Goal: Task Accomplishment & Management: Use online tool/utility

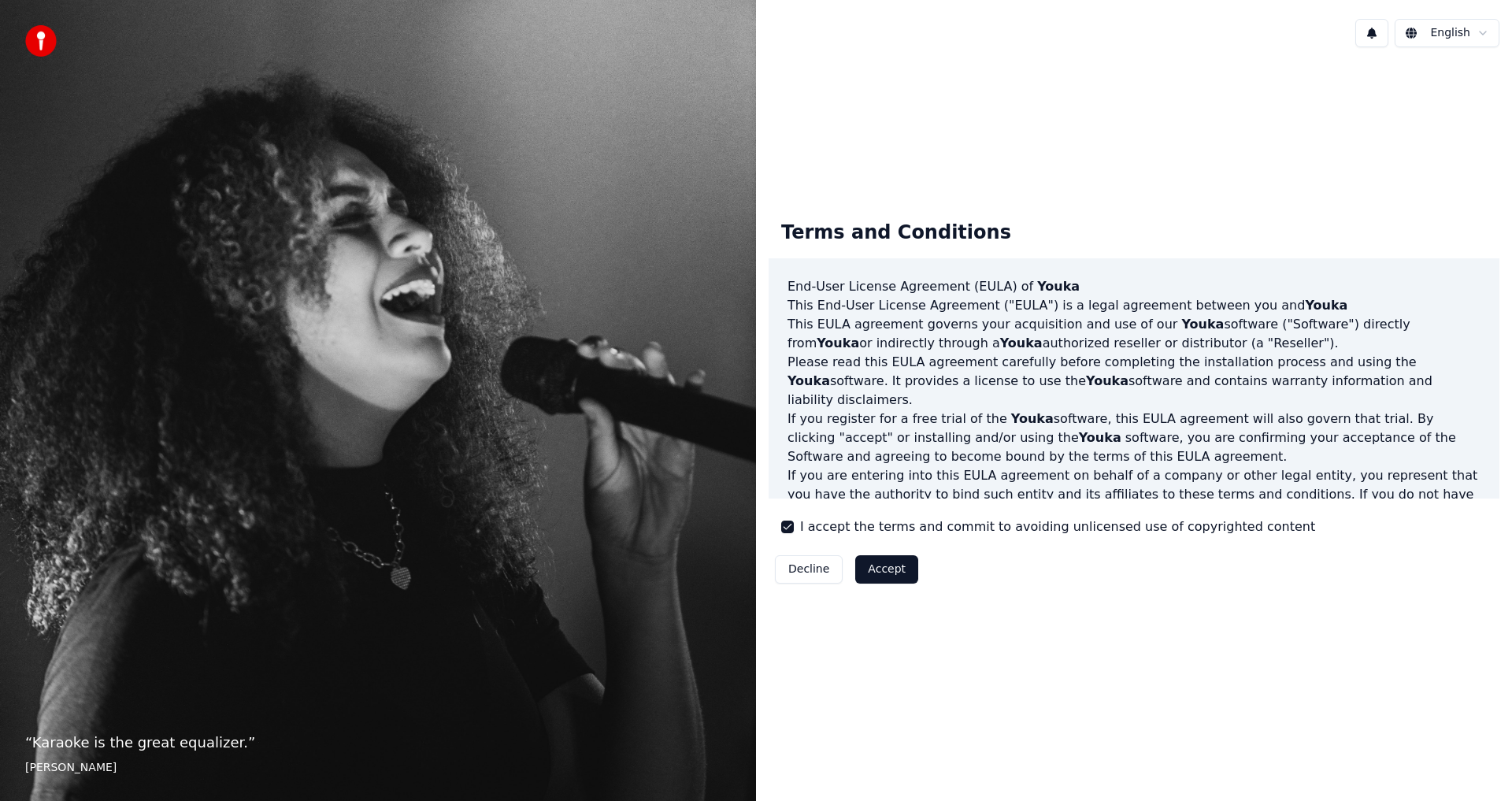
click at [885, 571] on button "Accept" at bounding box center [886, 569] width 63 height 29
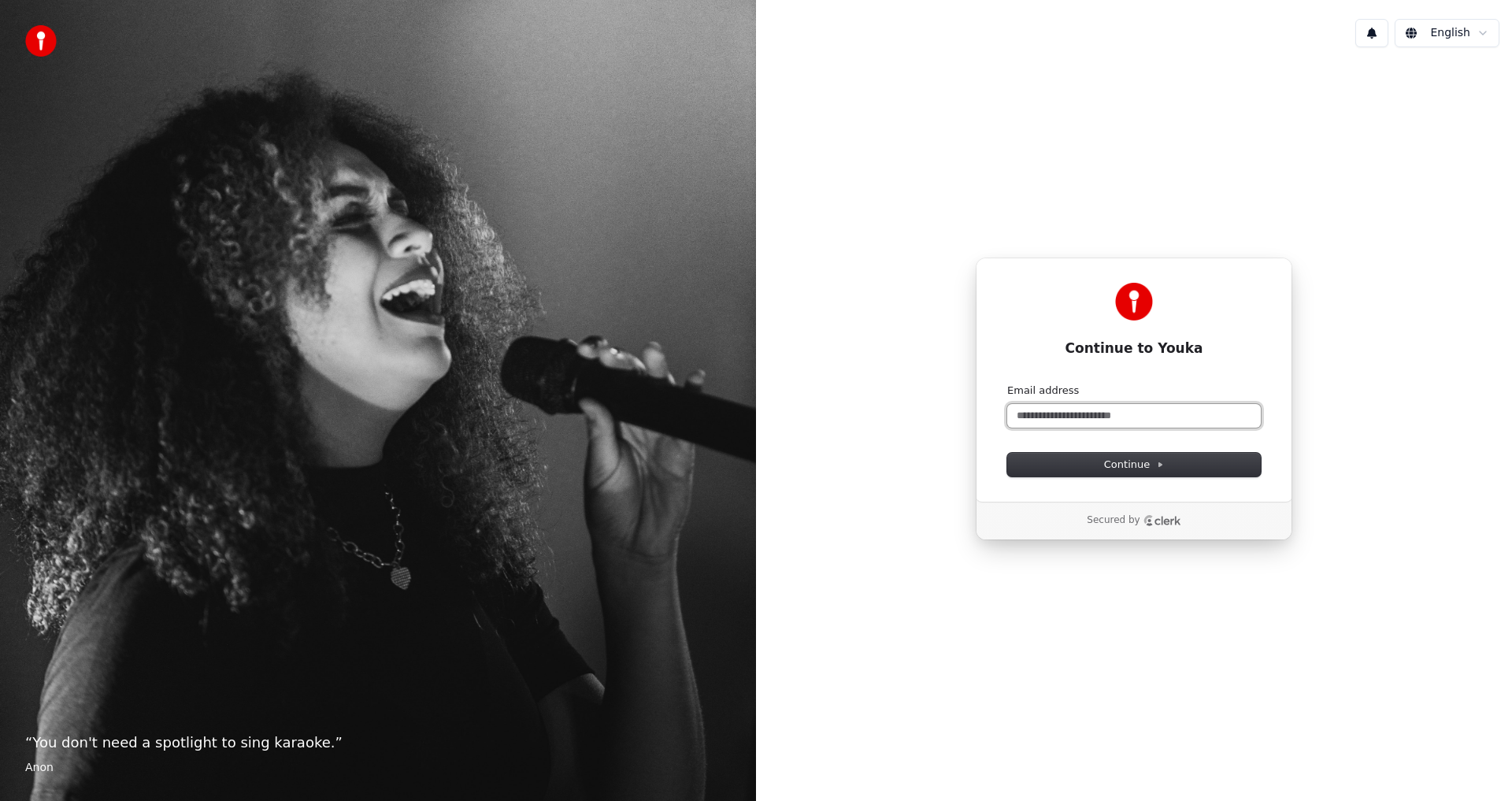
click at [1162, 412] on input "Email address" at bounding box center [1133, 416] width 253 height 24
paste input "**********"
click at [1140, 474] on button "Continue" at bounding box center [1133, 465] width 253 height 24
type input "**********"
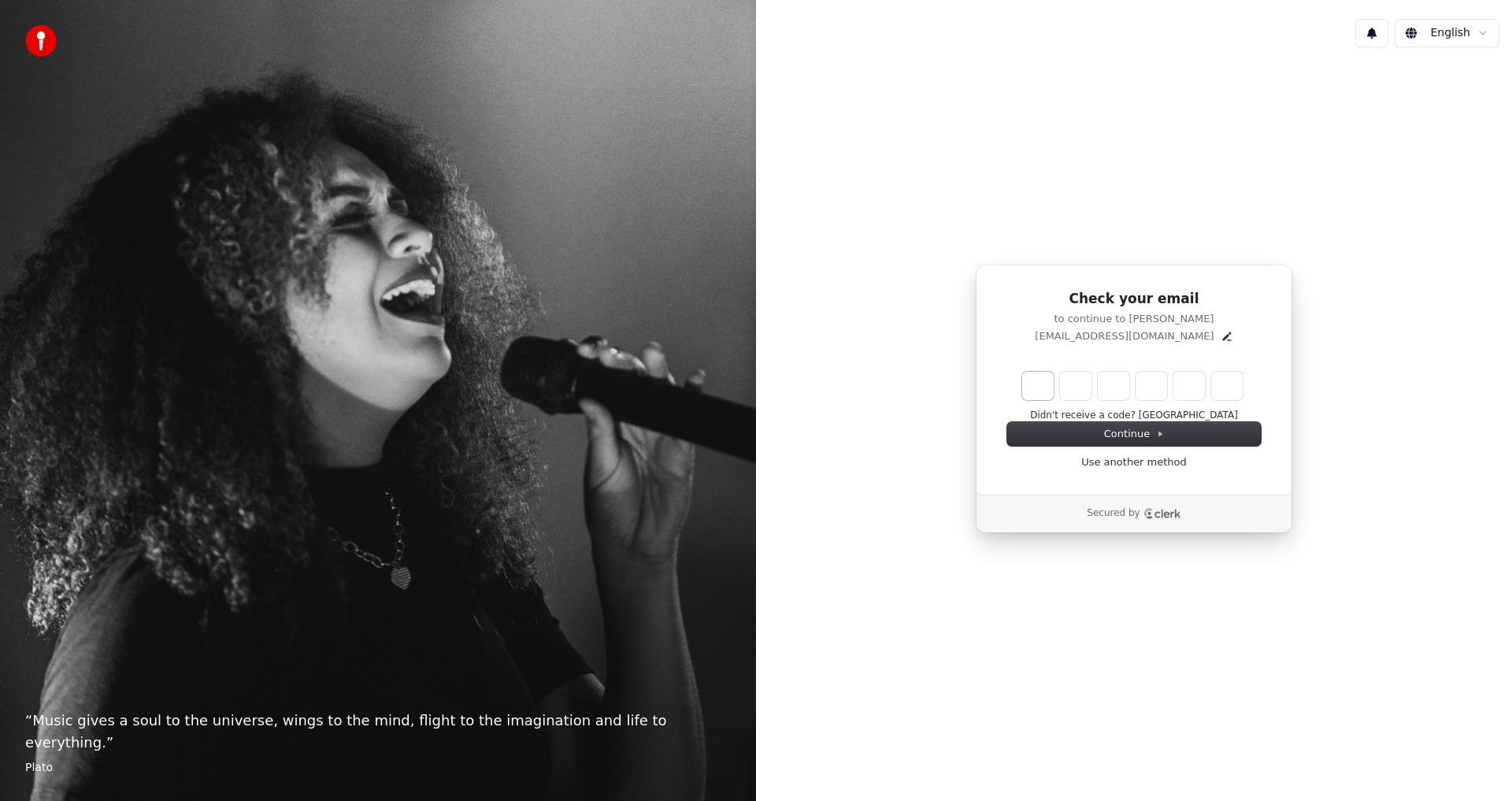
click at [1045, 383] on input "Enter verification code. Digit 1" at bounding box center [1037, 385] width 31 height 29
type input "*"
type input "**"
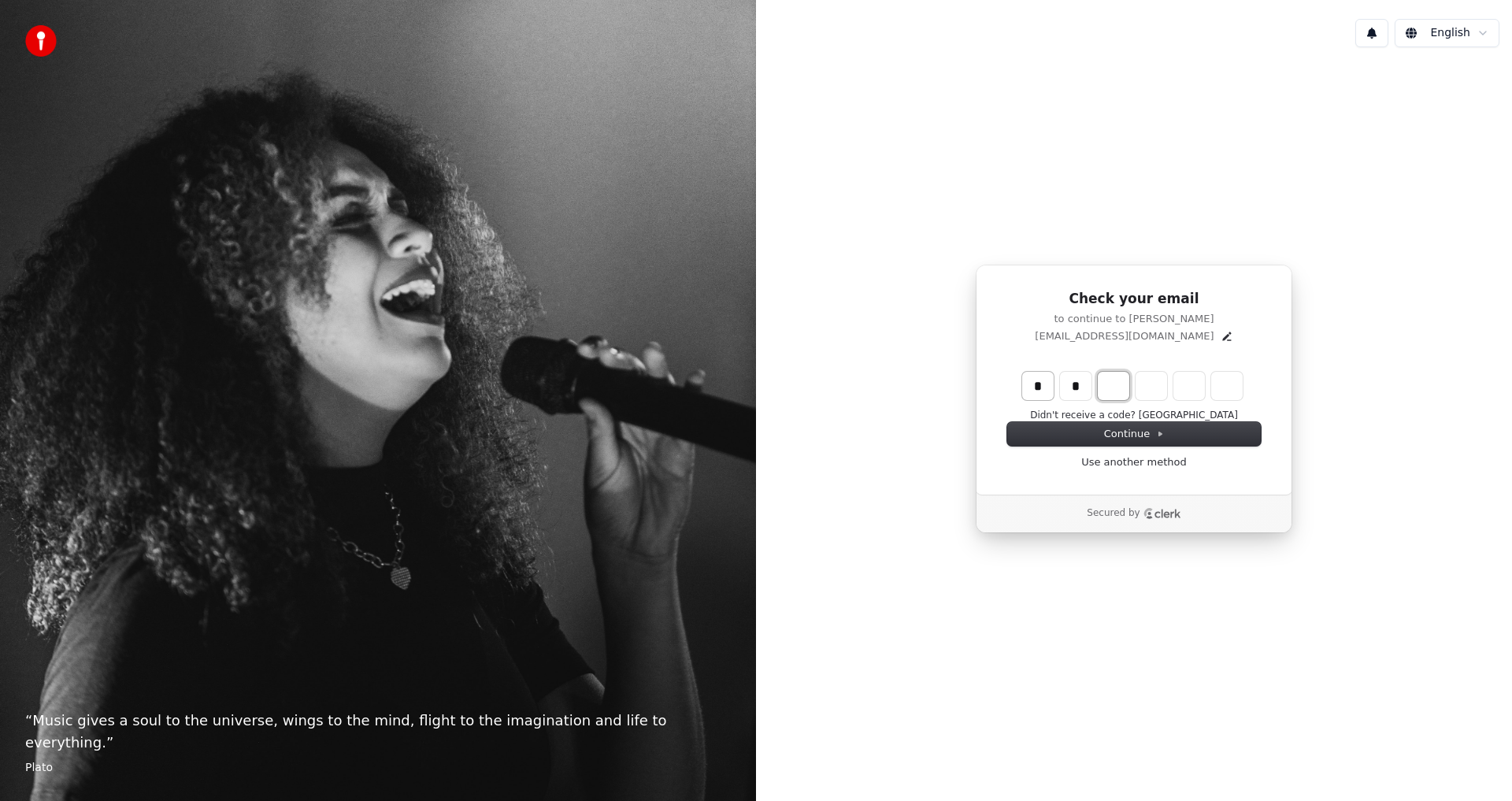
type input "*"
type input "***"
type input "*"
type input "****"
type input "*"
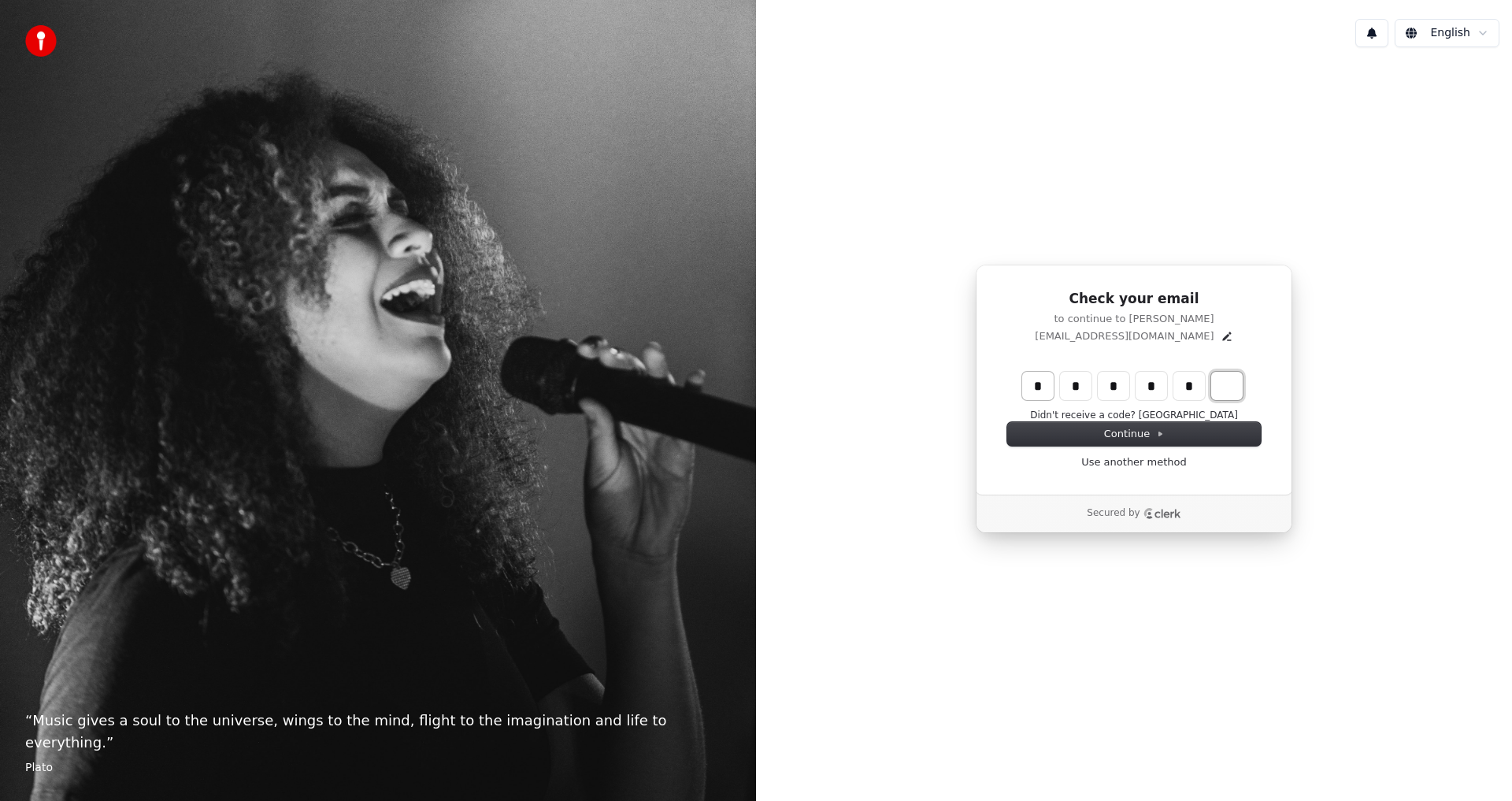
type input "******"
type input "*"
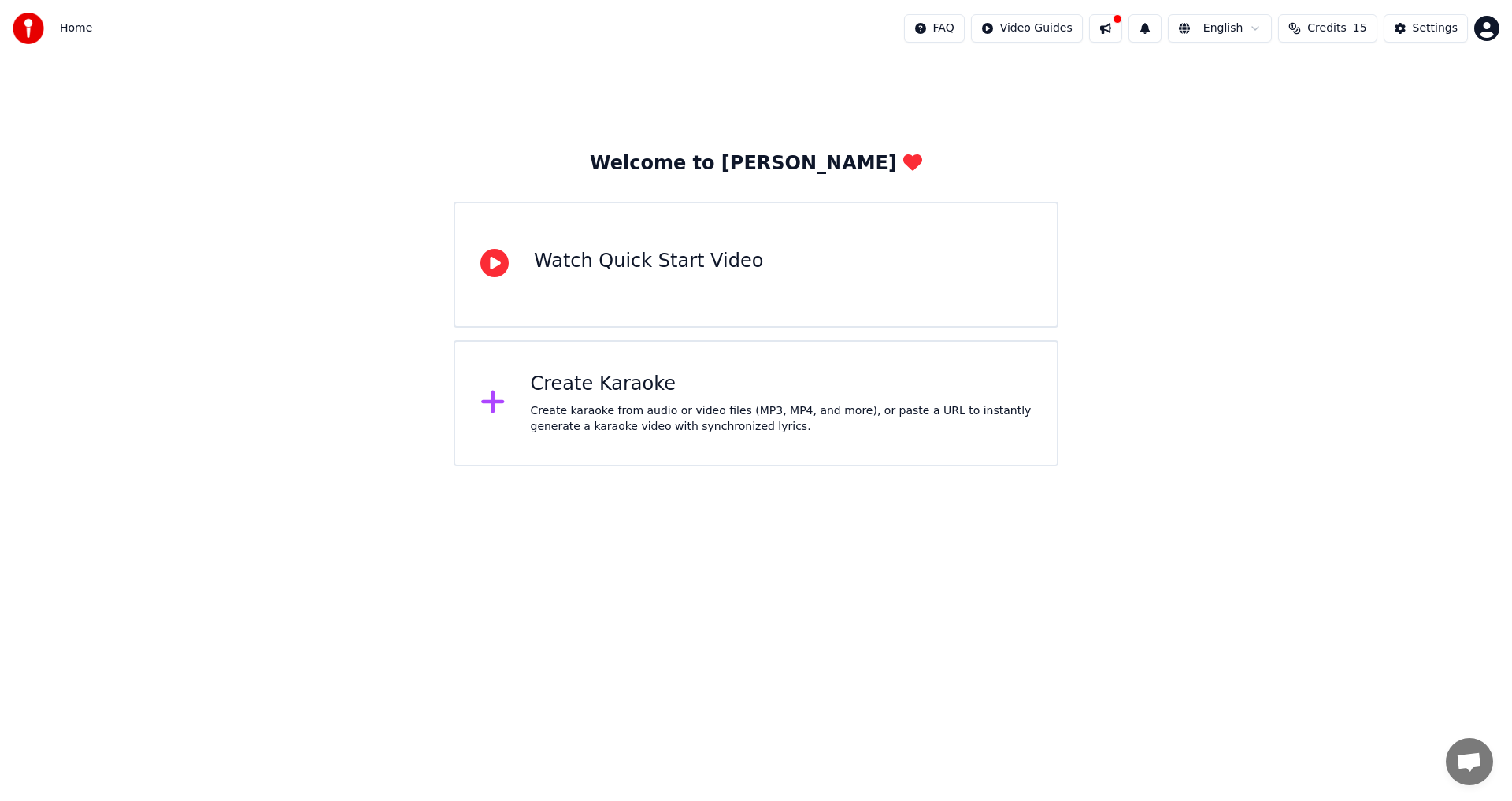
click at [1436, 29] on div "Settings" at bounding box center [1435, 28] width 45 height 16
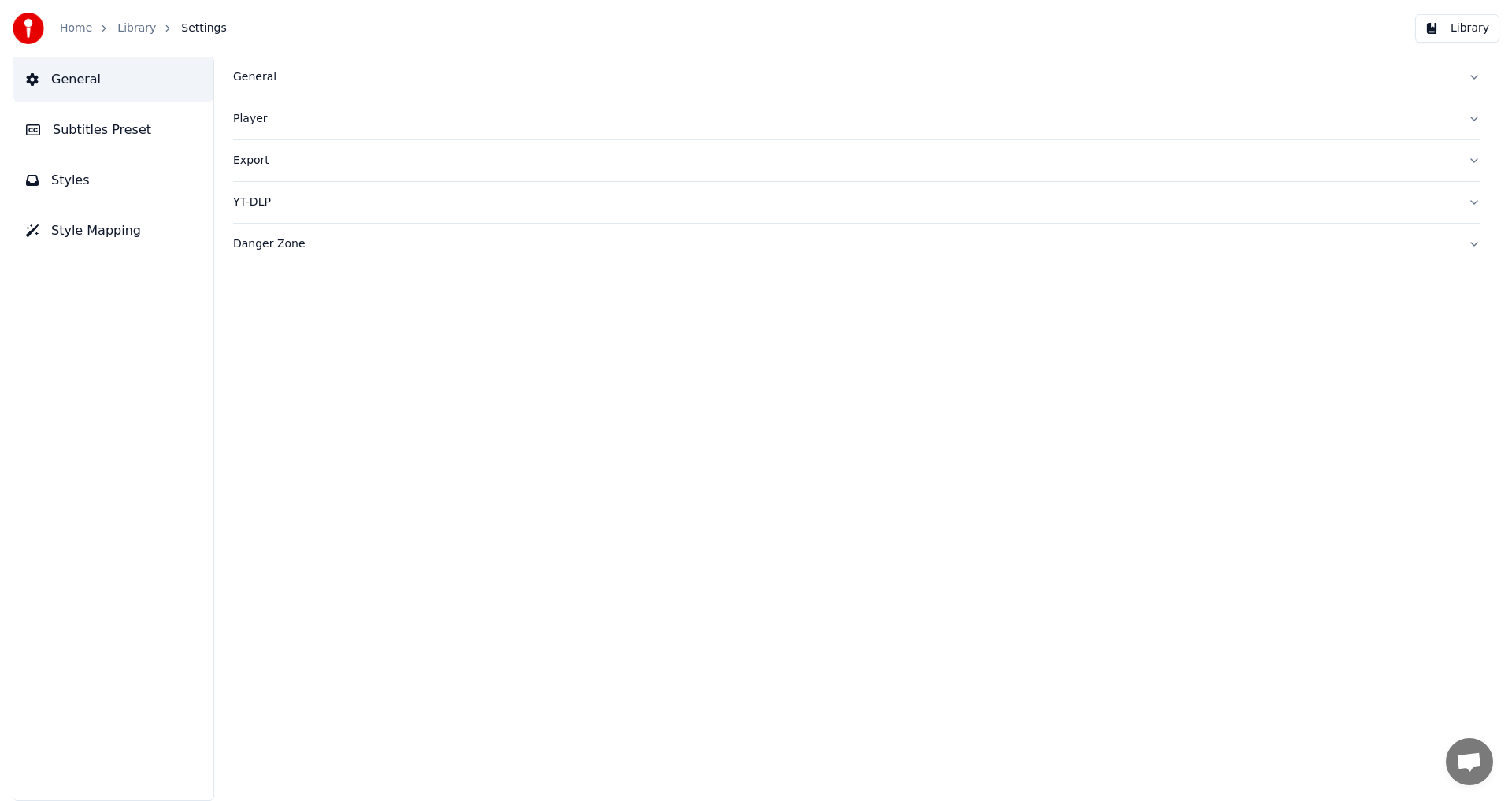
click at [72, 83] on span "General" at bounding box center [76, 79] width 50 height 19
click at [241, 77] on div "General" at bounding box center [844, 77] width 1222 height 16
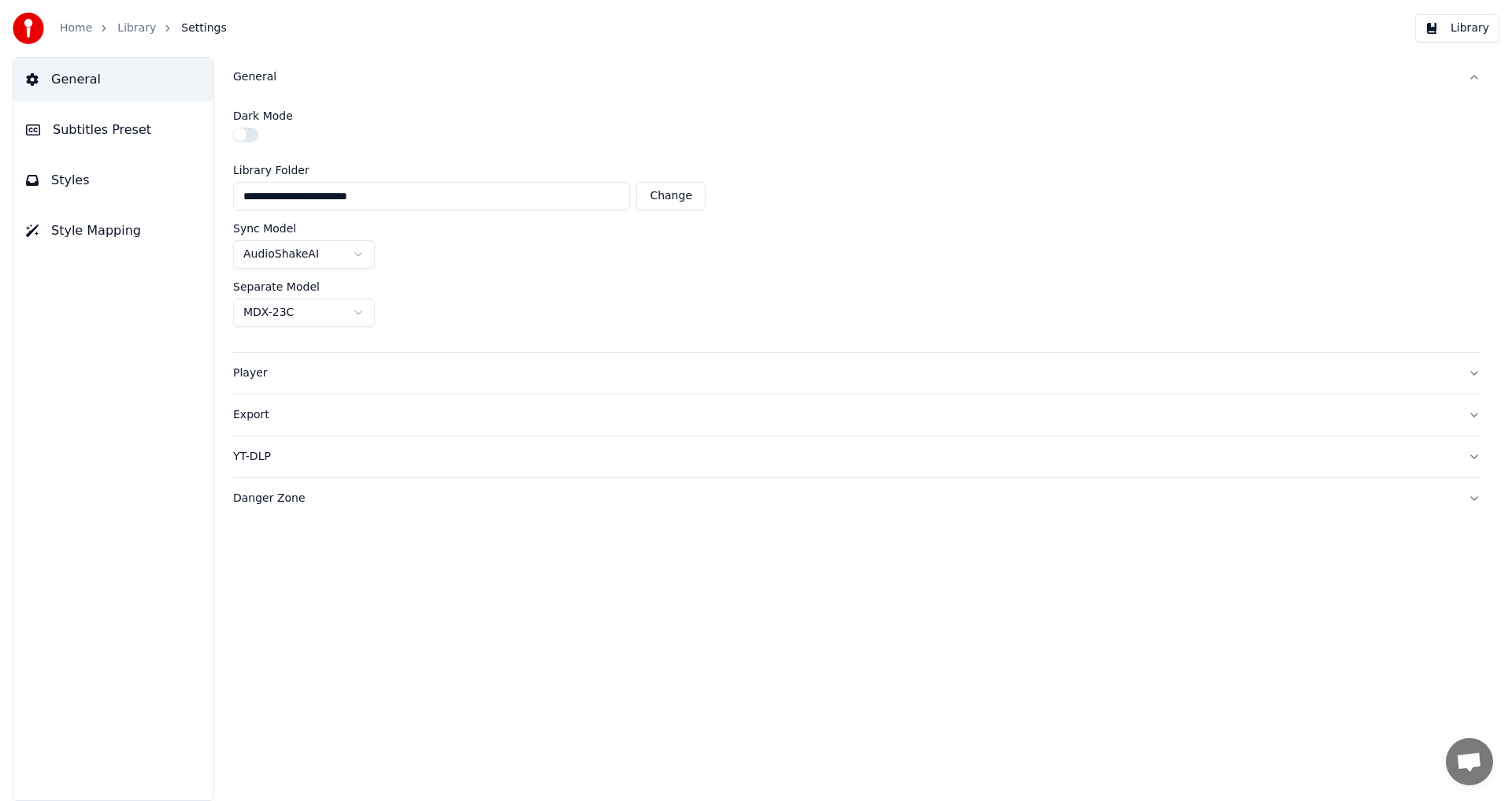
click at [236, 135] on button "button" at bounding box center [245, 134] width 25 height 14
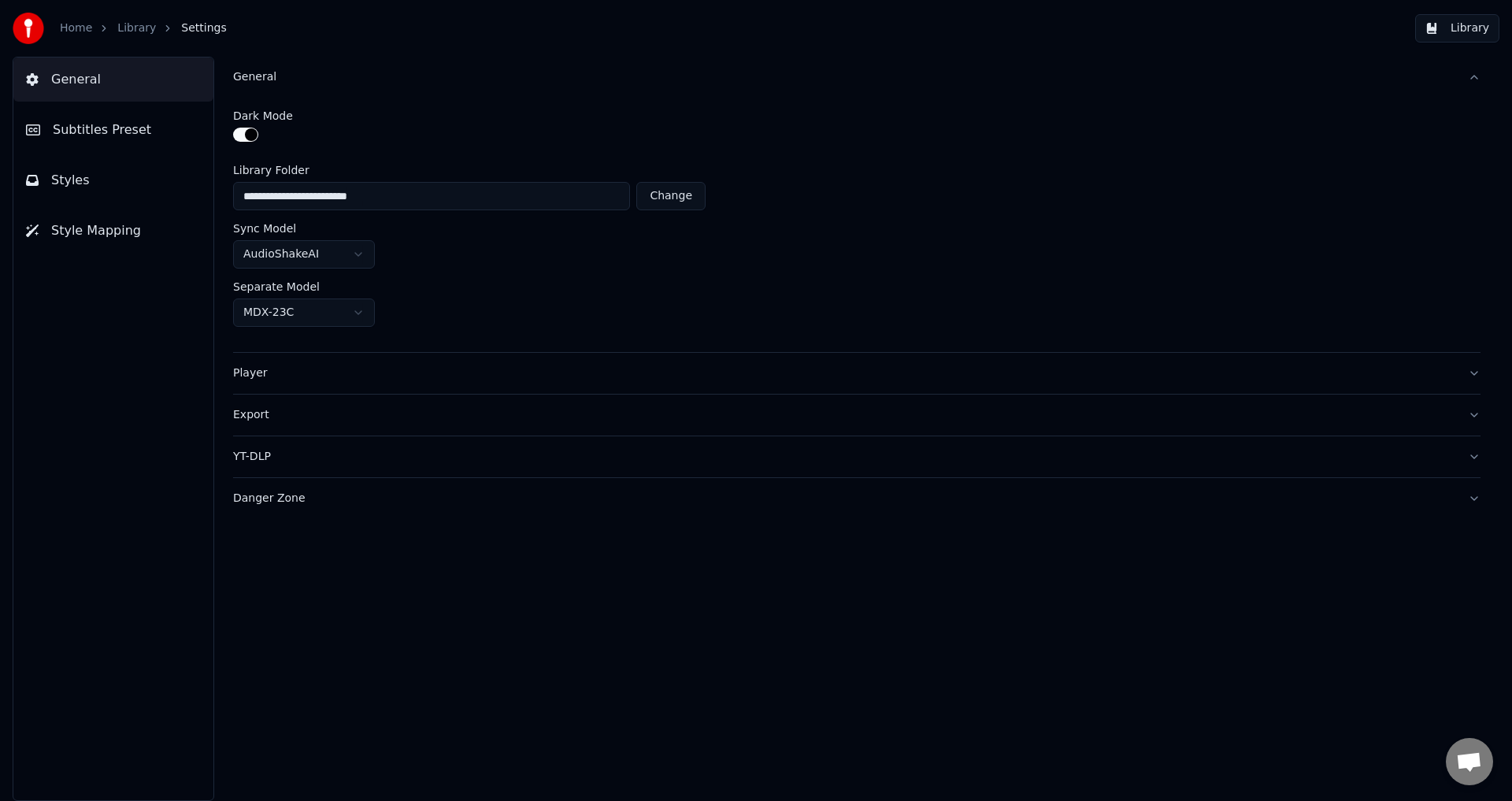
click at [246, 371] on div "Player" at bounding box center [844, 372] width 1222 height 16
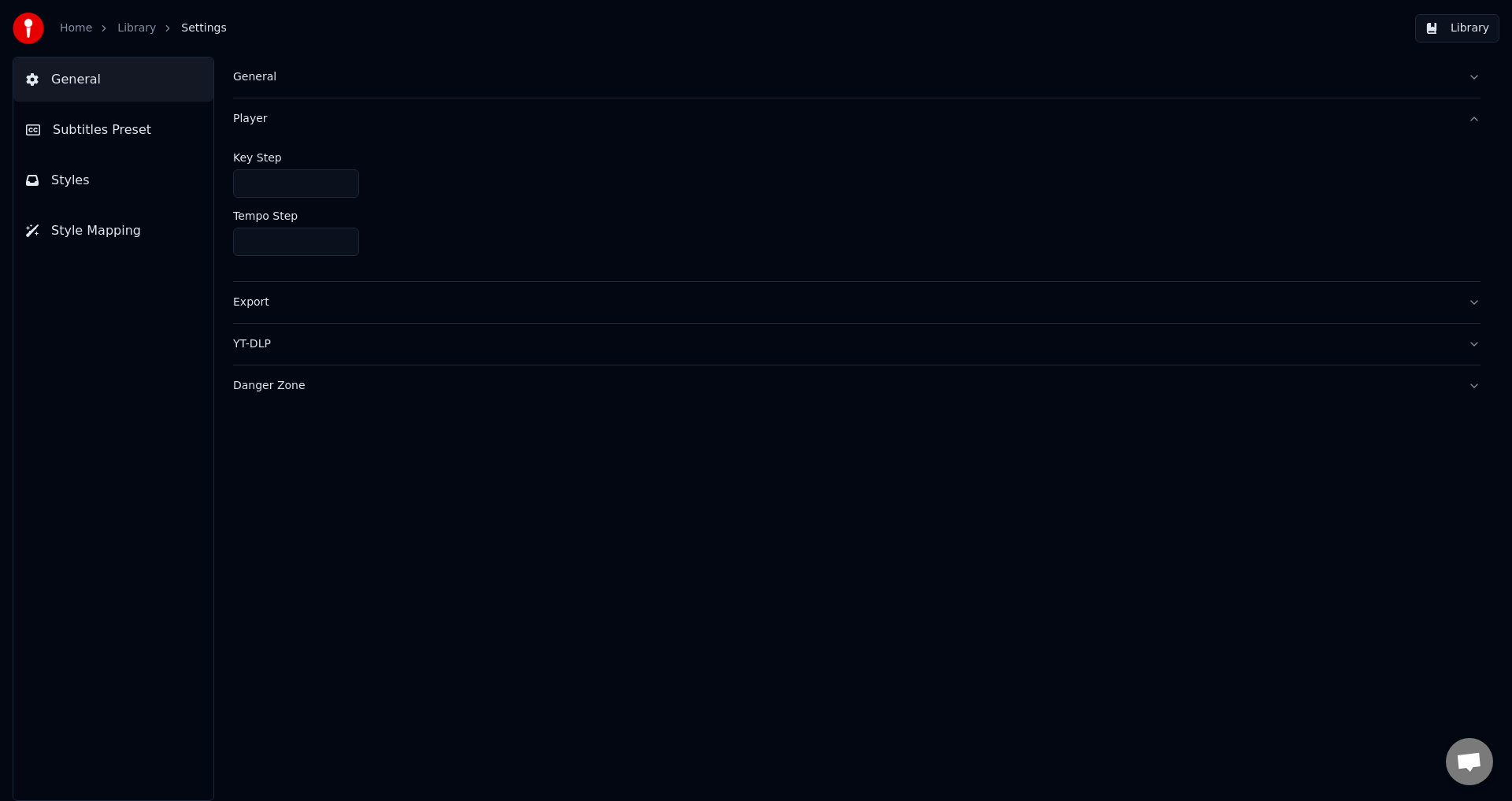
click at [242, 305] on div "Export" at bounding box center [844, 302] width 1222 height 16
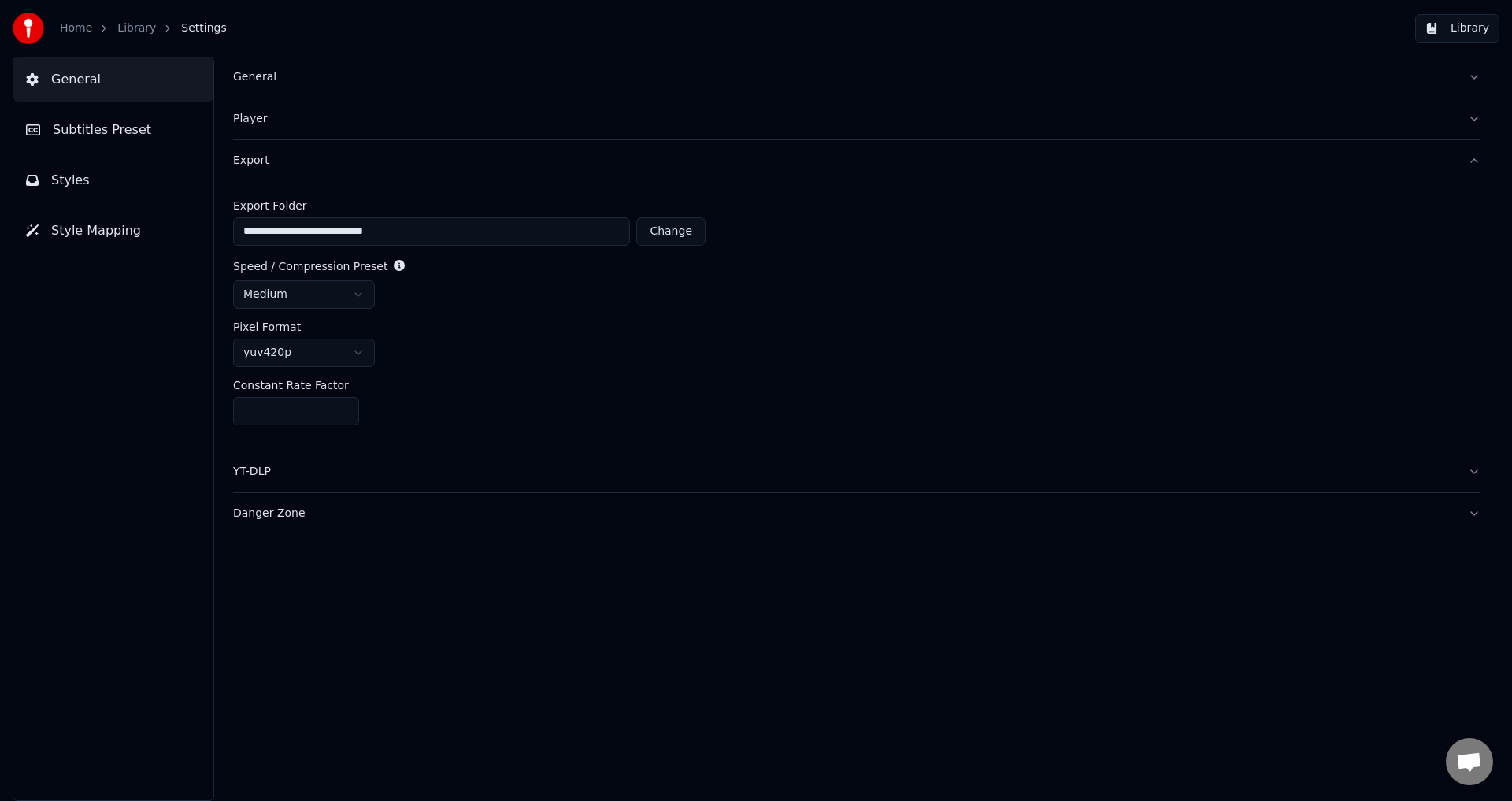
click at [463, 240] on input "**********" at bounding box center [431, 231] width 397 height 29
click at [658, 232] on button "Change" at bounding box center [670, 231] width 69 height 29
type input "**********"
click at [357, 297] on html "**********" at bounding box center [756, 400] width 1512 height 801
click at [357, 297] on html "**********" at bounding box center [756, 400] width 1512 height 801
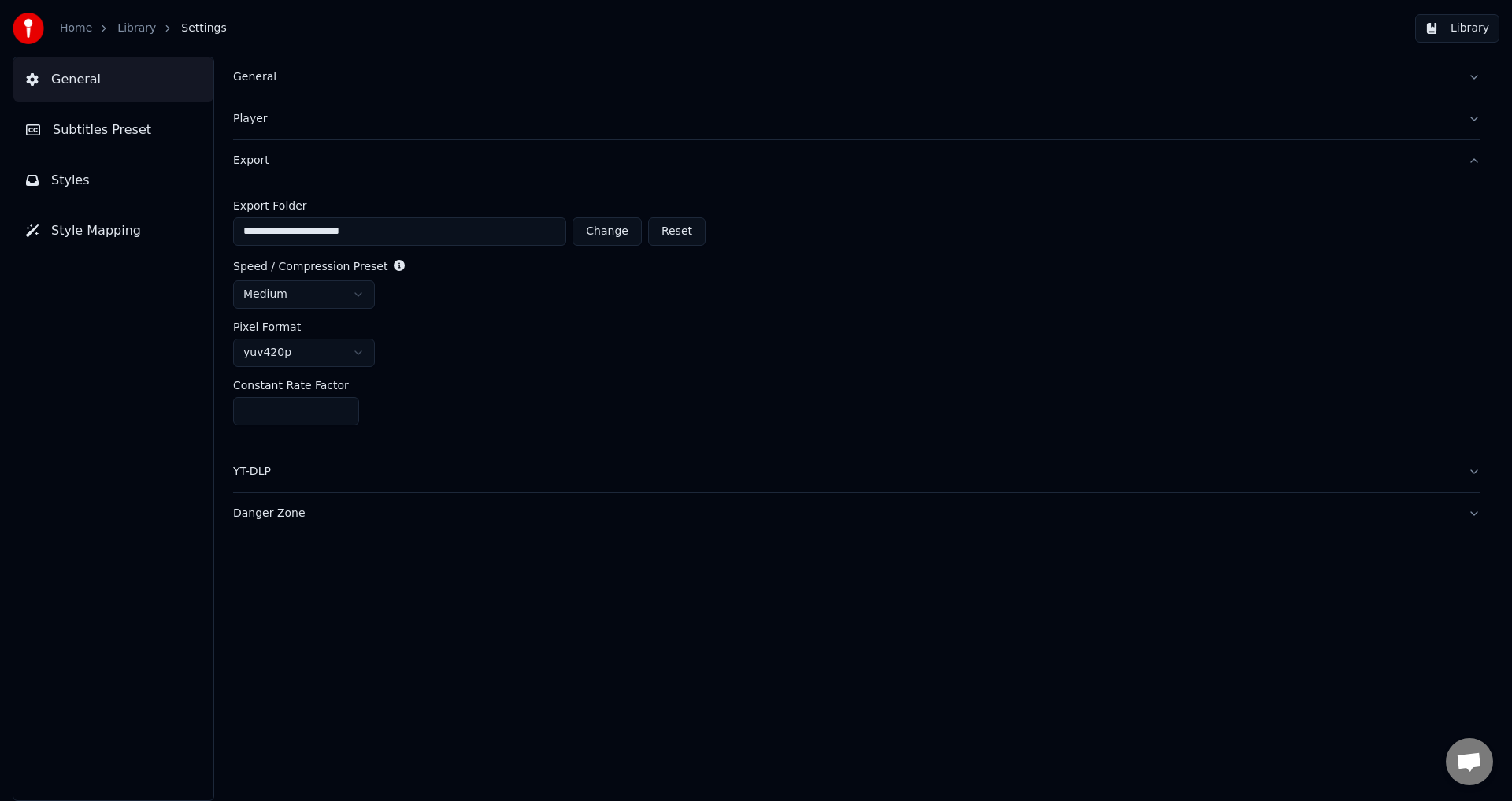
click at [364, 353] on html "**********" at bounding box center [756, 400] width 1512 height 801
click at [266, 475] on div "YT-DLP" at bounding box center [844, 471] width 1222 height 16
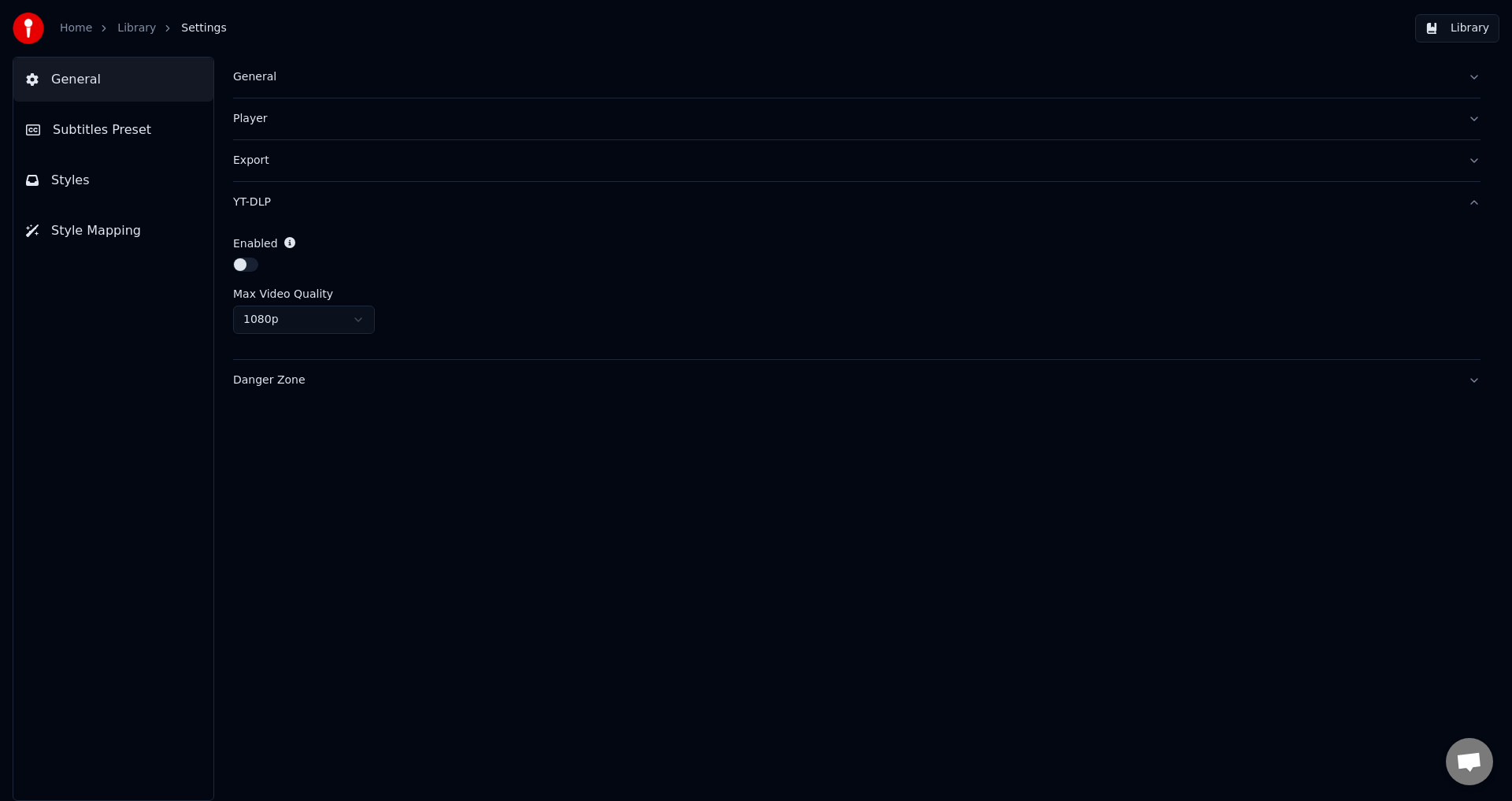
click at [274, 386] on div "Danger Zone" at bounding box center [844, 380] width 1222 height 16
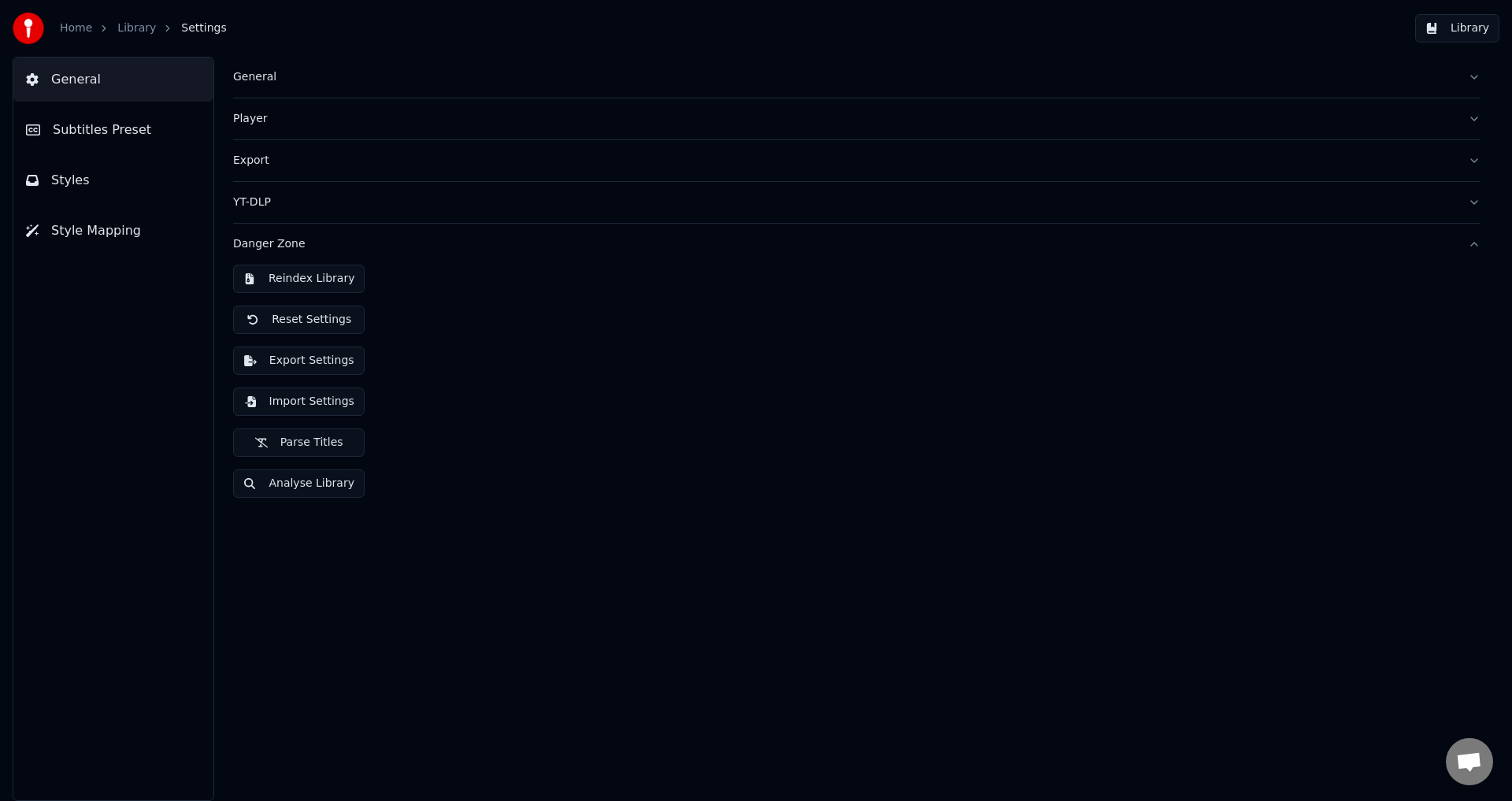
click at [110, 119] on button "Subtitles Preset" at bounding box center [113, 130] width 200 height 44
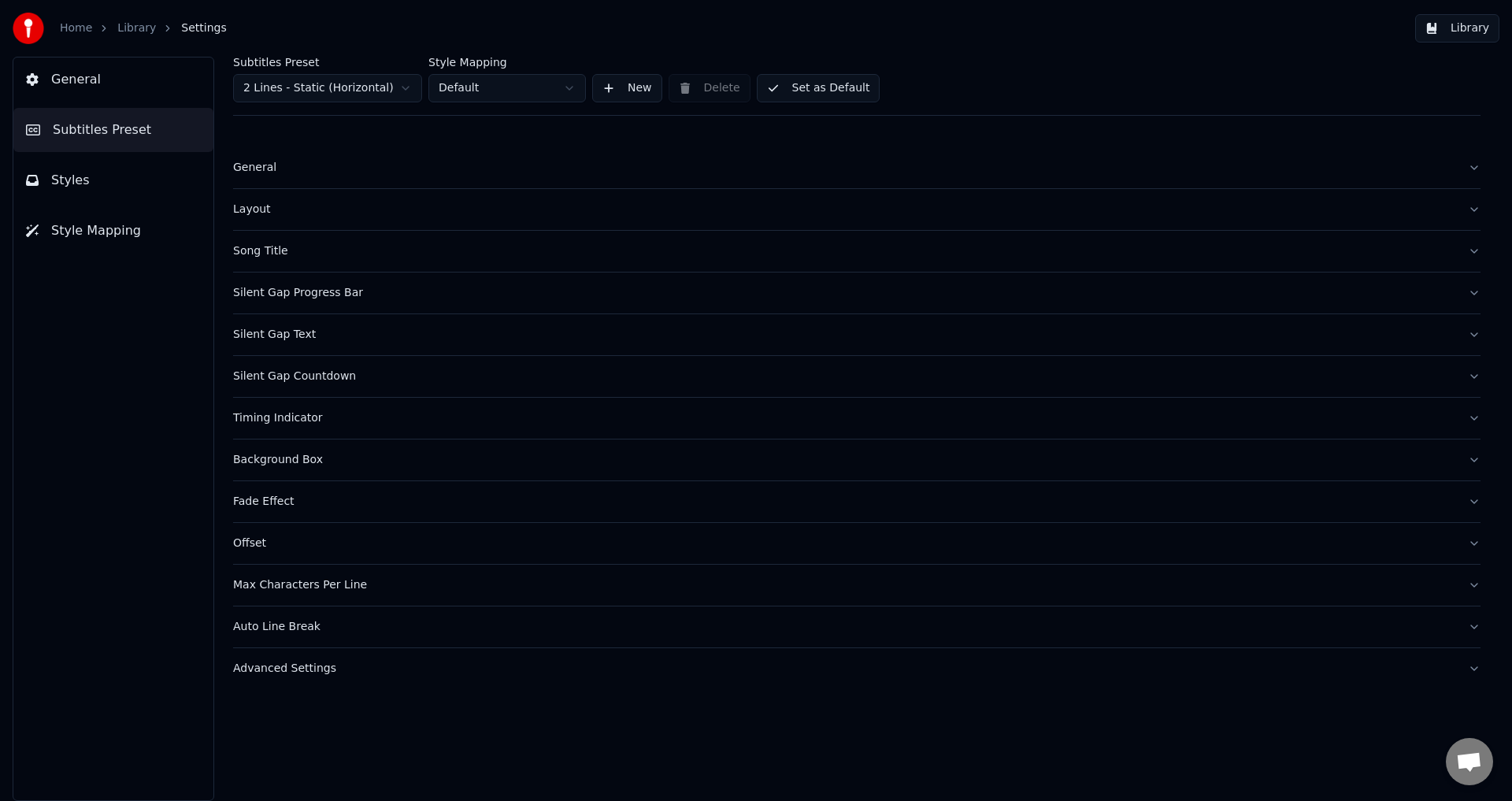
click at [242, 156] on button "General" at bounding box center [856, 168] width 1247 height 41
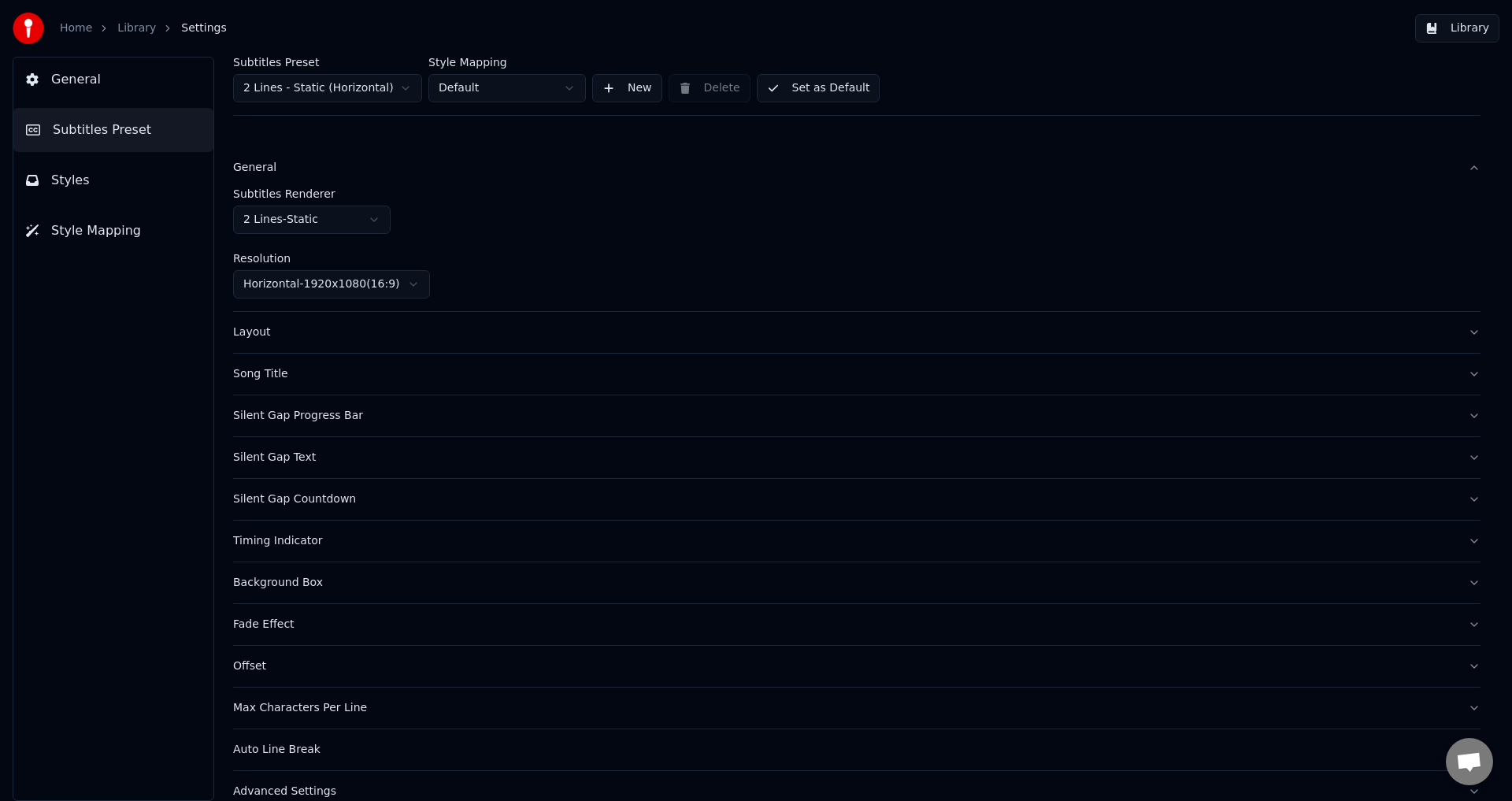
click at [264, 330] on div "Layout" at bounding box center [844, 332] width 1222 height 16
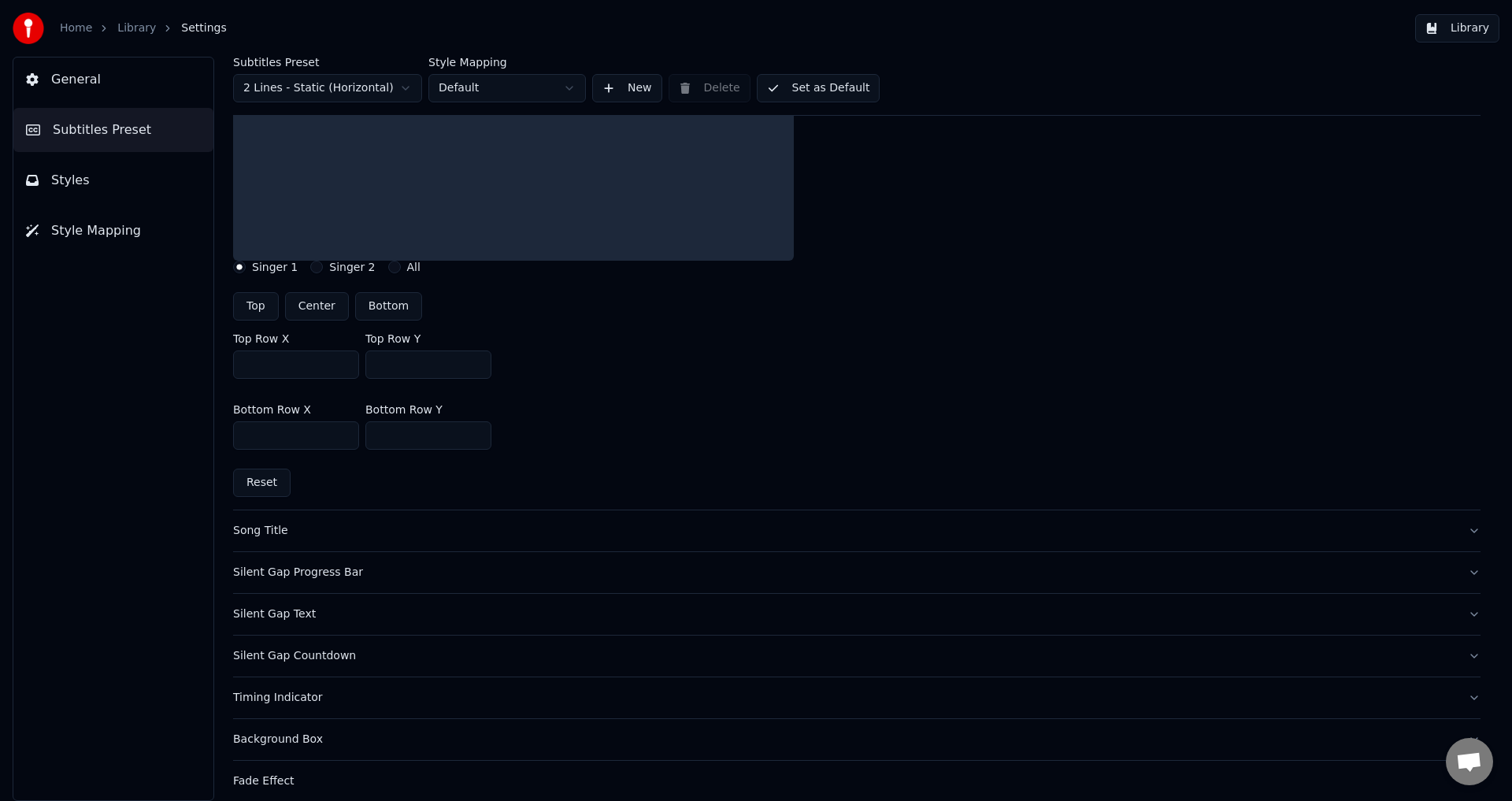
scroll to position [315, 0]
click at [260, 535] on div "Song Title" at bounding box center [844, 527] width 1222 height 16
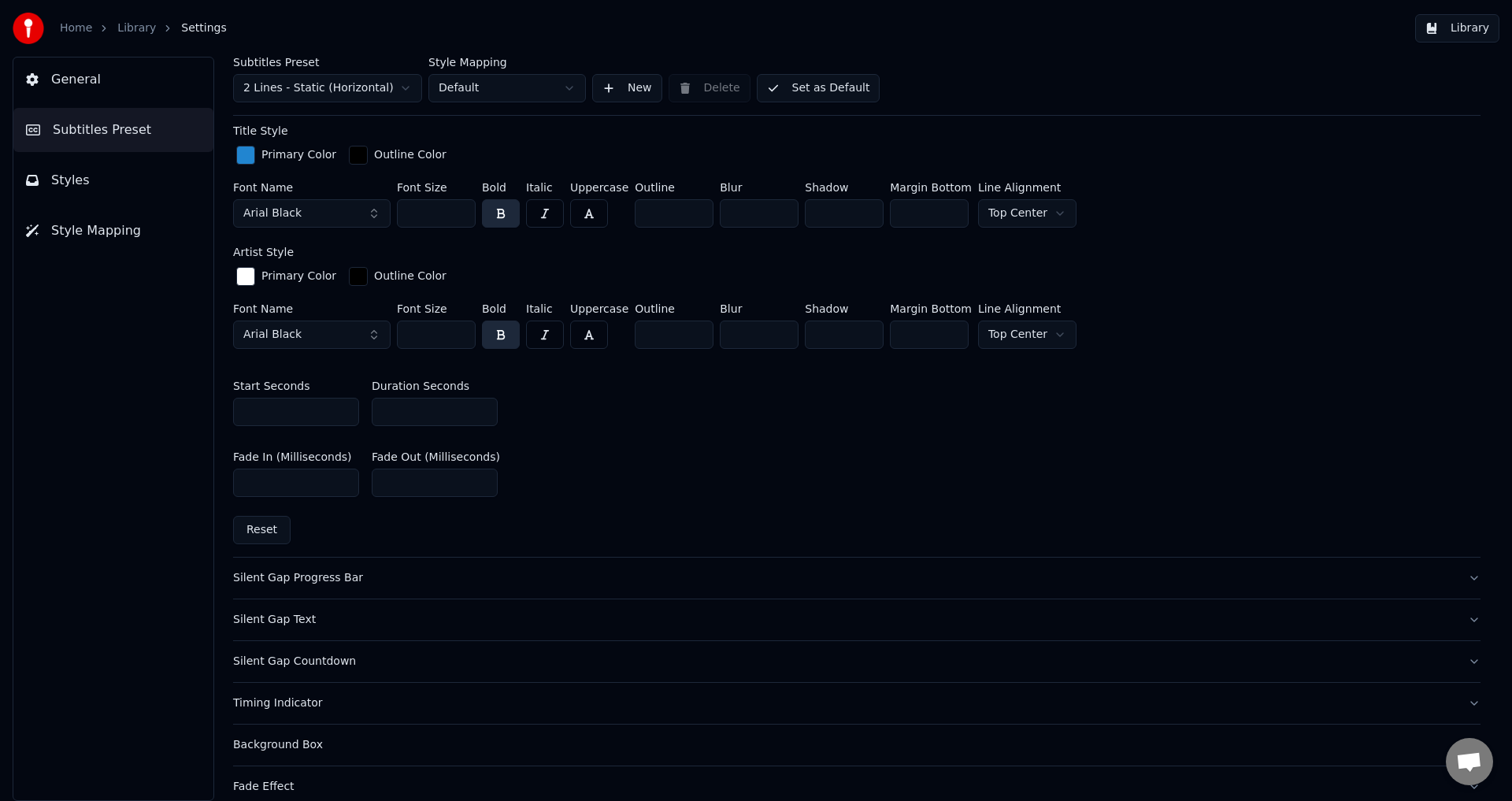
scroll to position [630, 0]
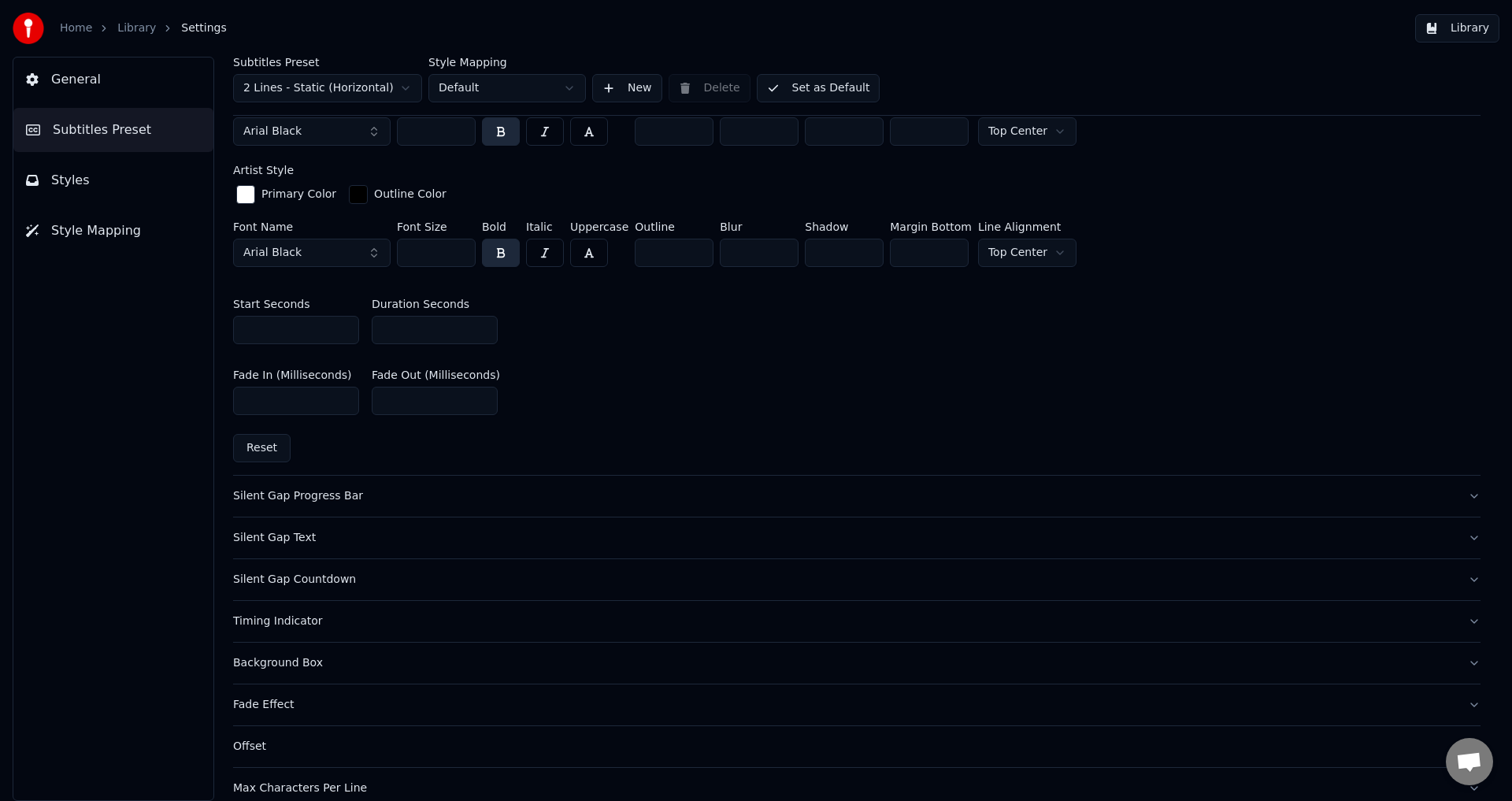
click at [277, 498] on div "Silent Gap Progress Bar" at bounding box center [844, 496] width 1222 height 16
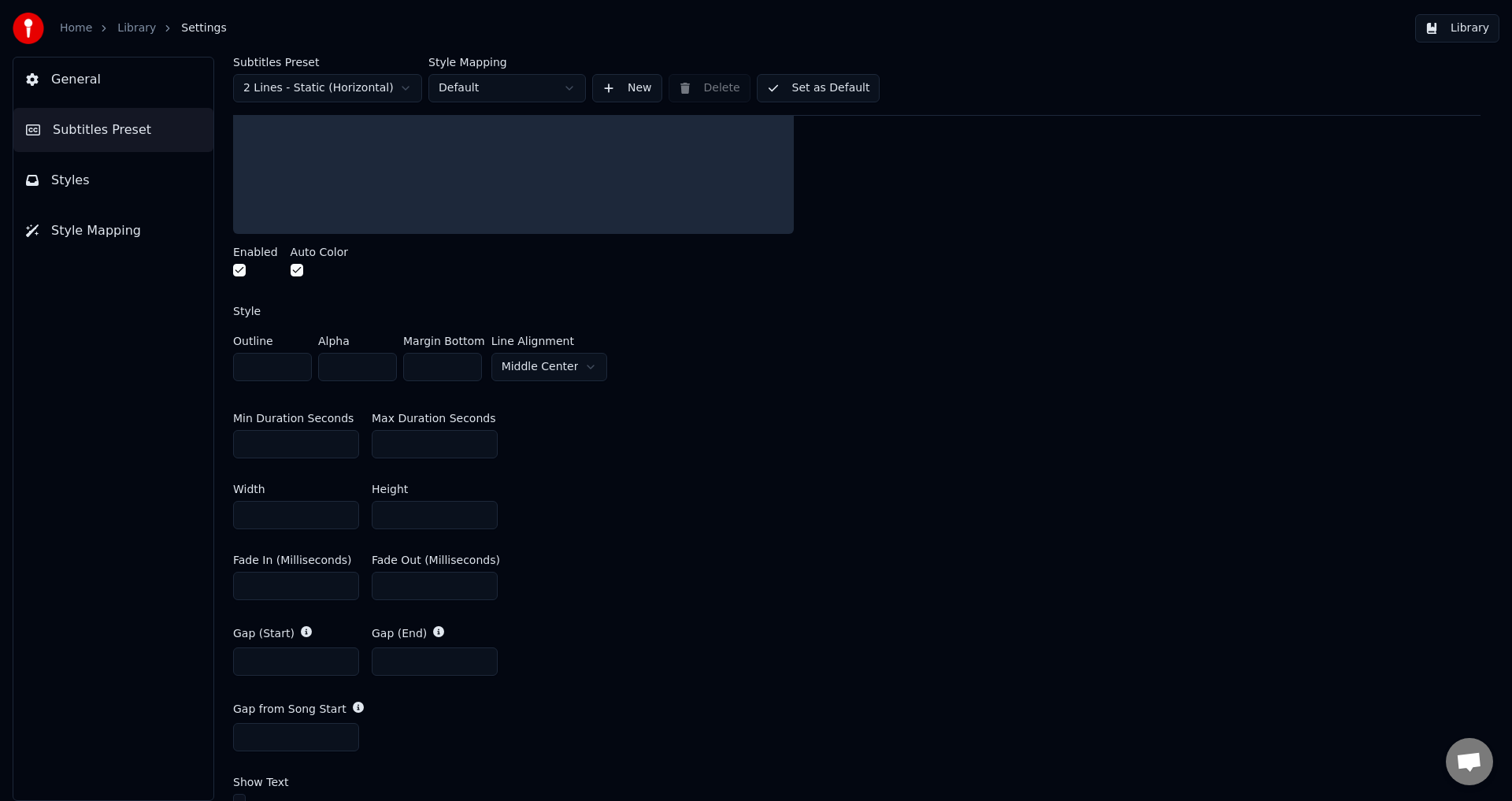
scroll to position [473, 0]
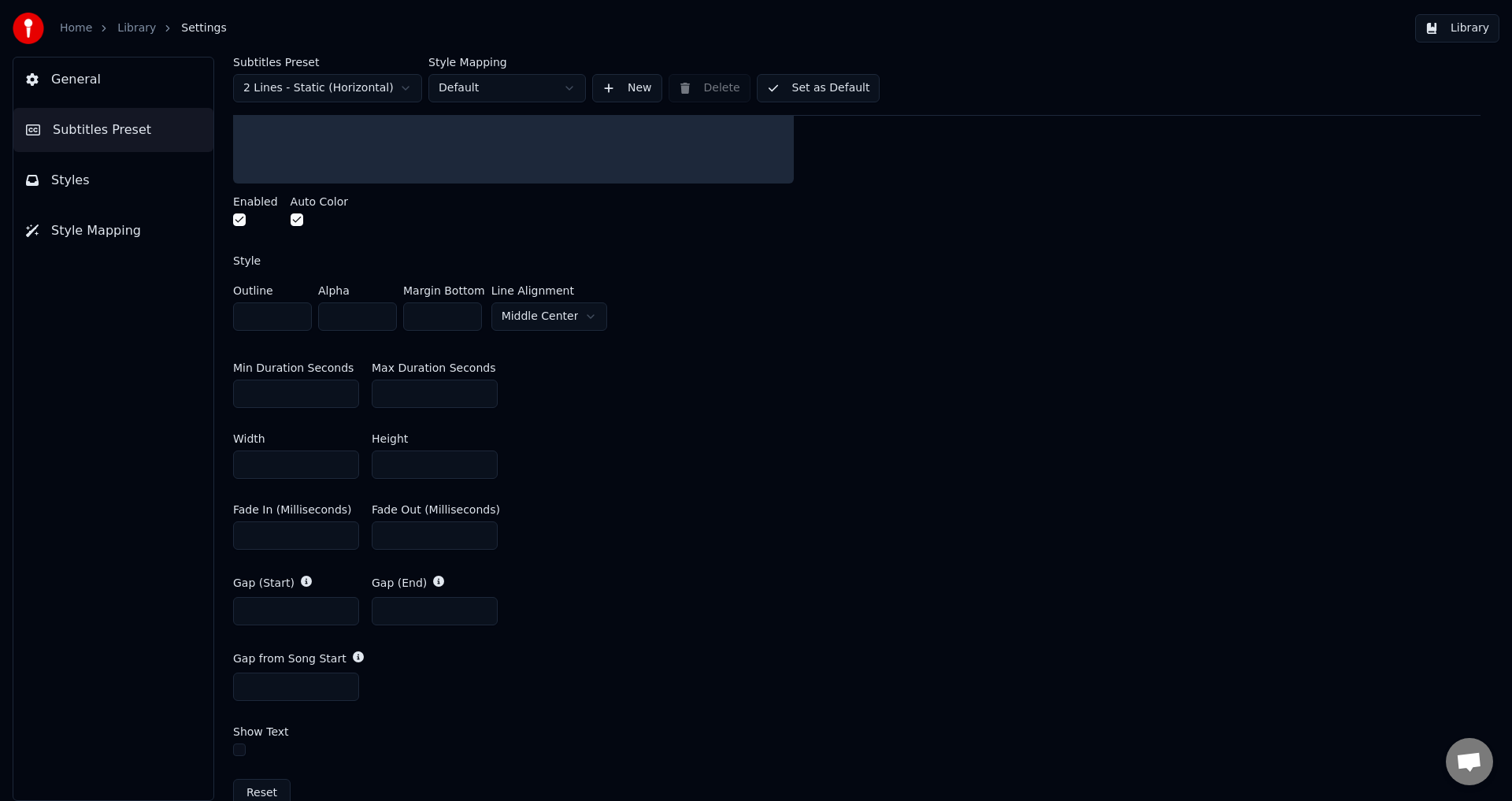
click at [244, 220] on button "button" at bounding box center [240, 220] width 13 height 13
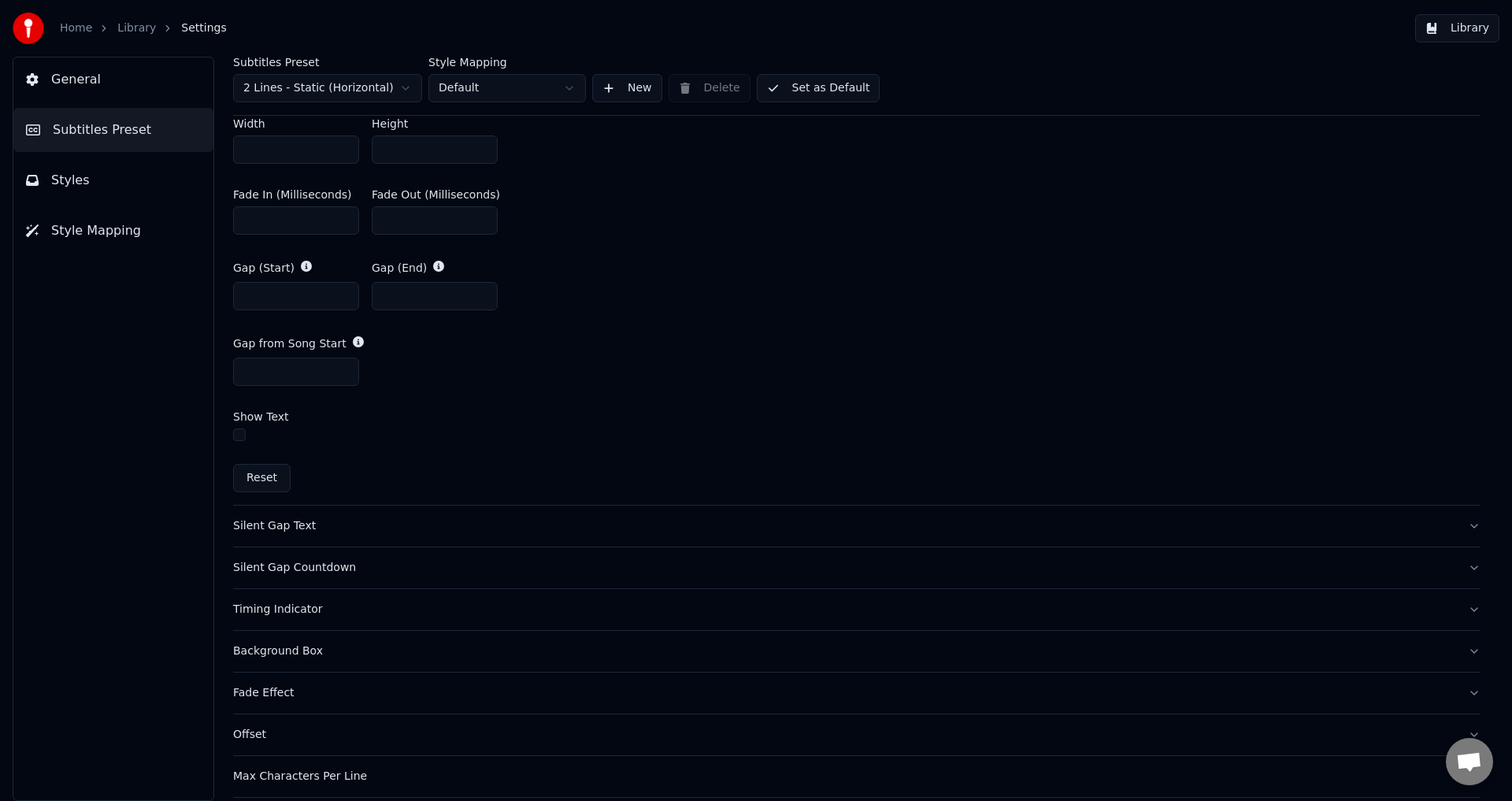
click at [278, 524] on div "Silent Gap Text" at bounding box center [844, 525] width 1222 height 16
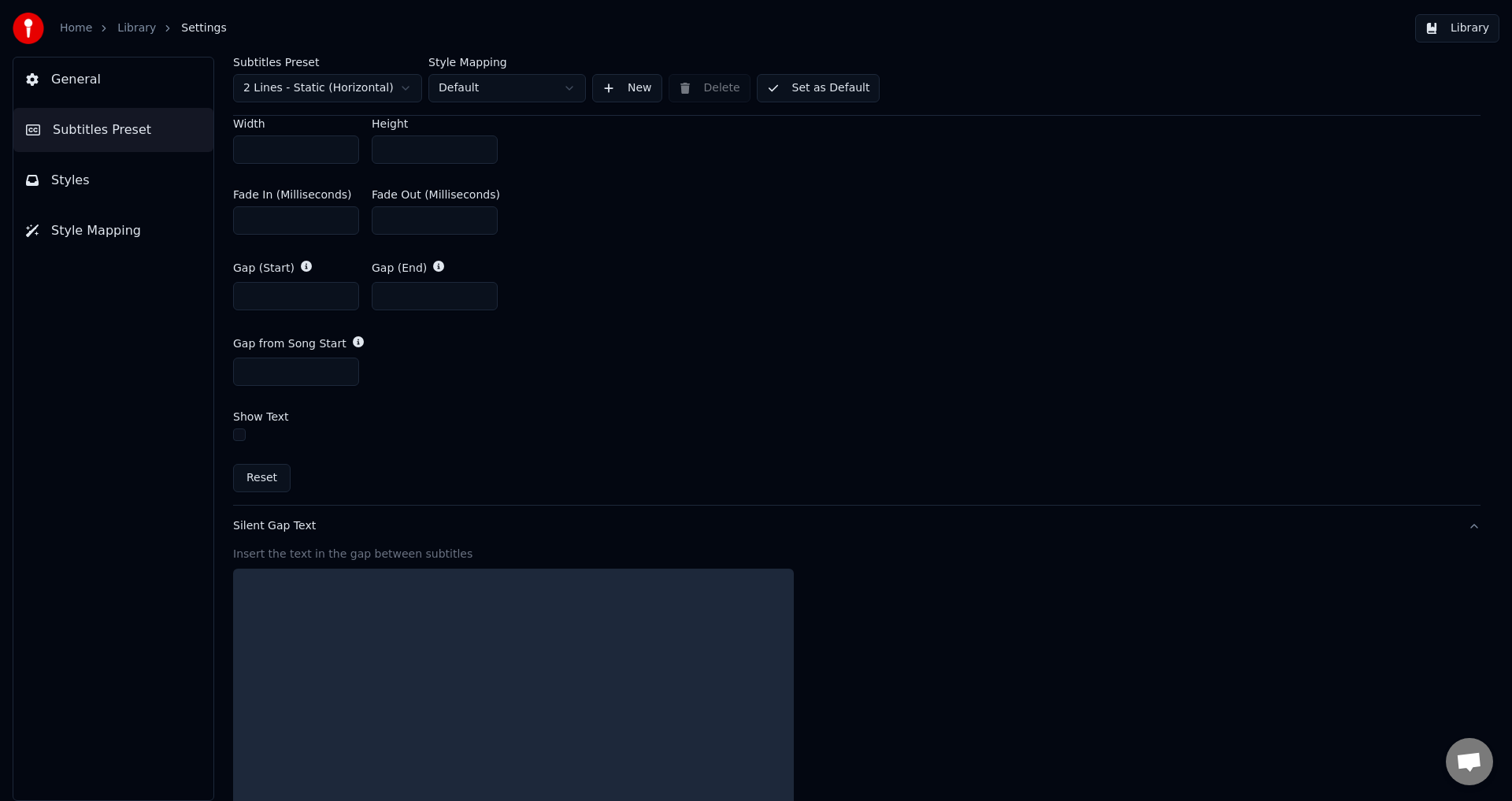
scroll to position [274, 0]
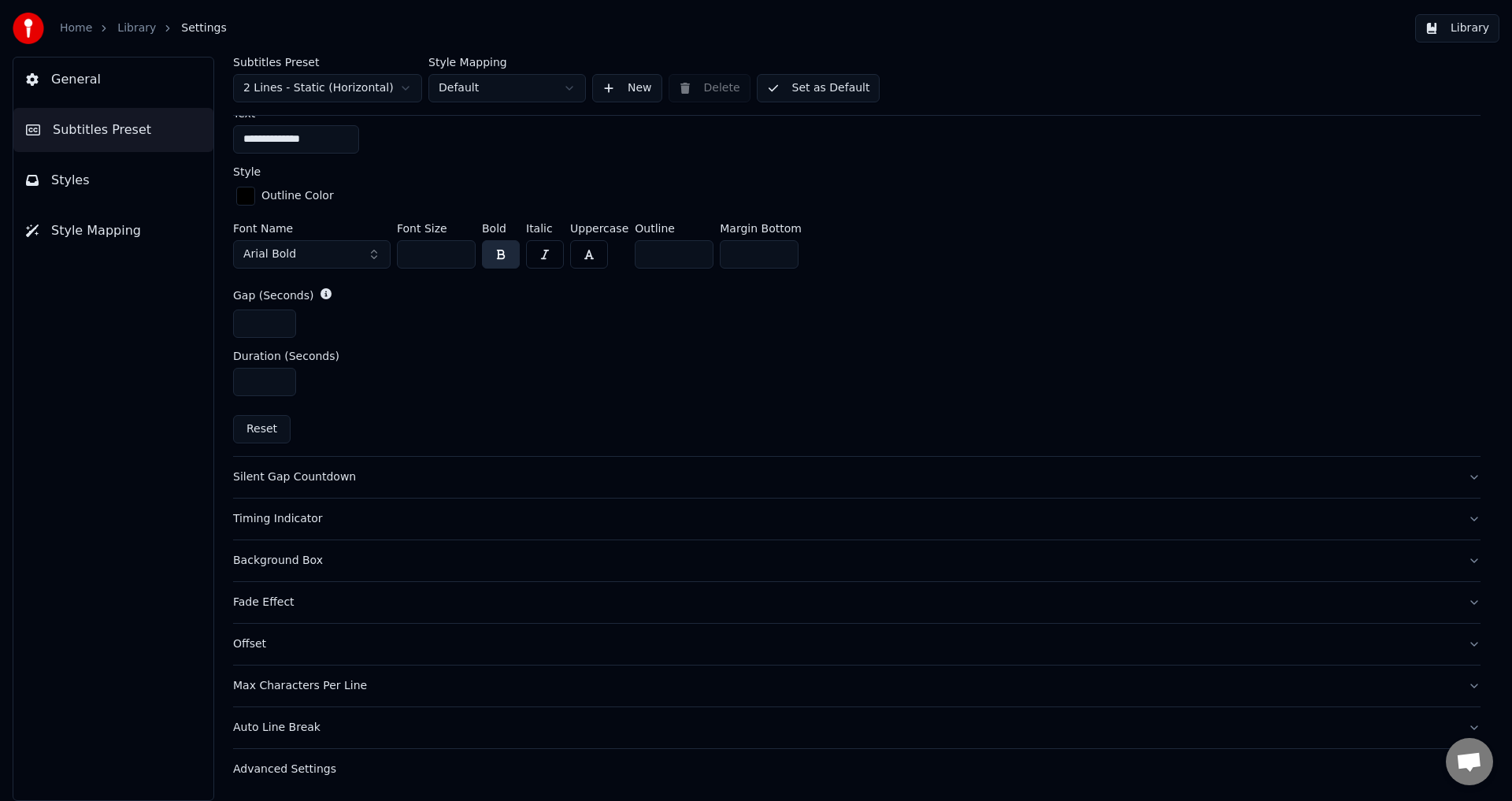
click at [280, 477] on div "Silent Gap Countdown" at bounding box center [844, 477] width 1222 height 16
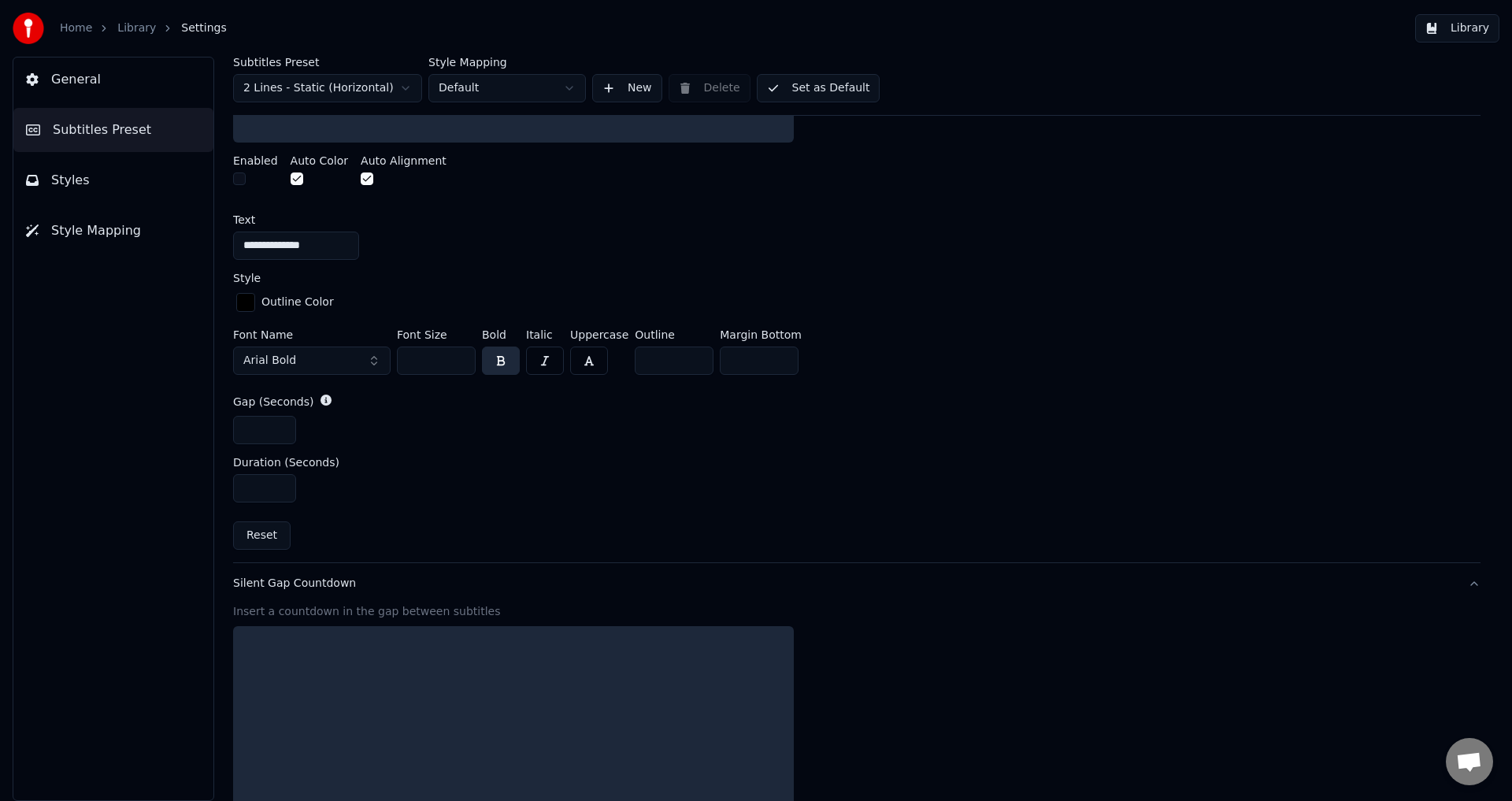
scroll to position [316, 0]
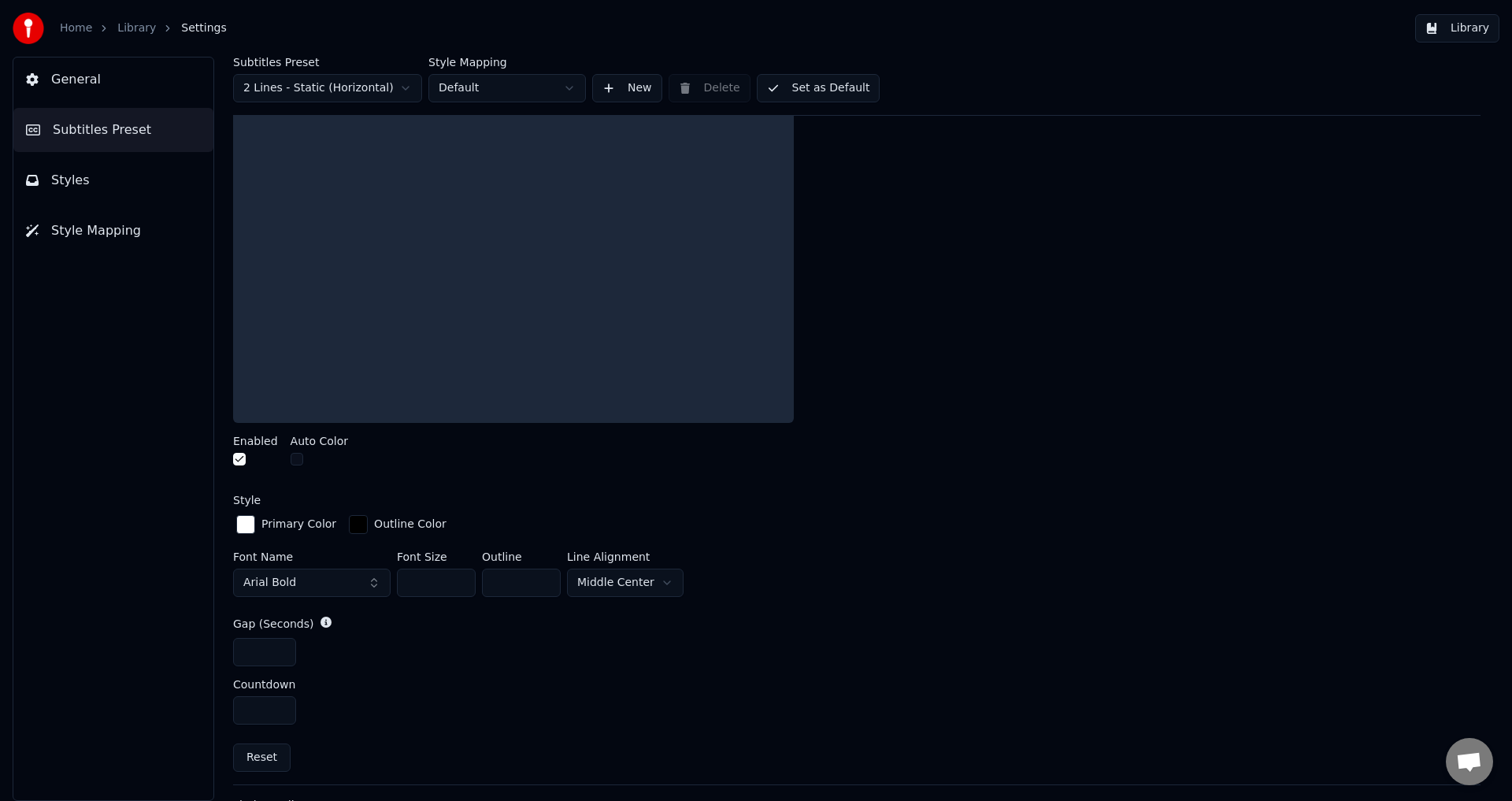
click at [245, 458] on button "button" at bounding box center [240, 459] width 13 height 13
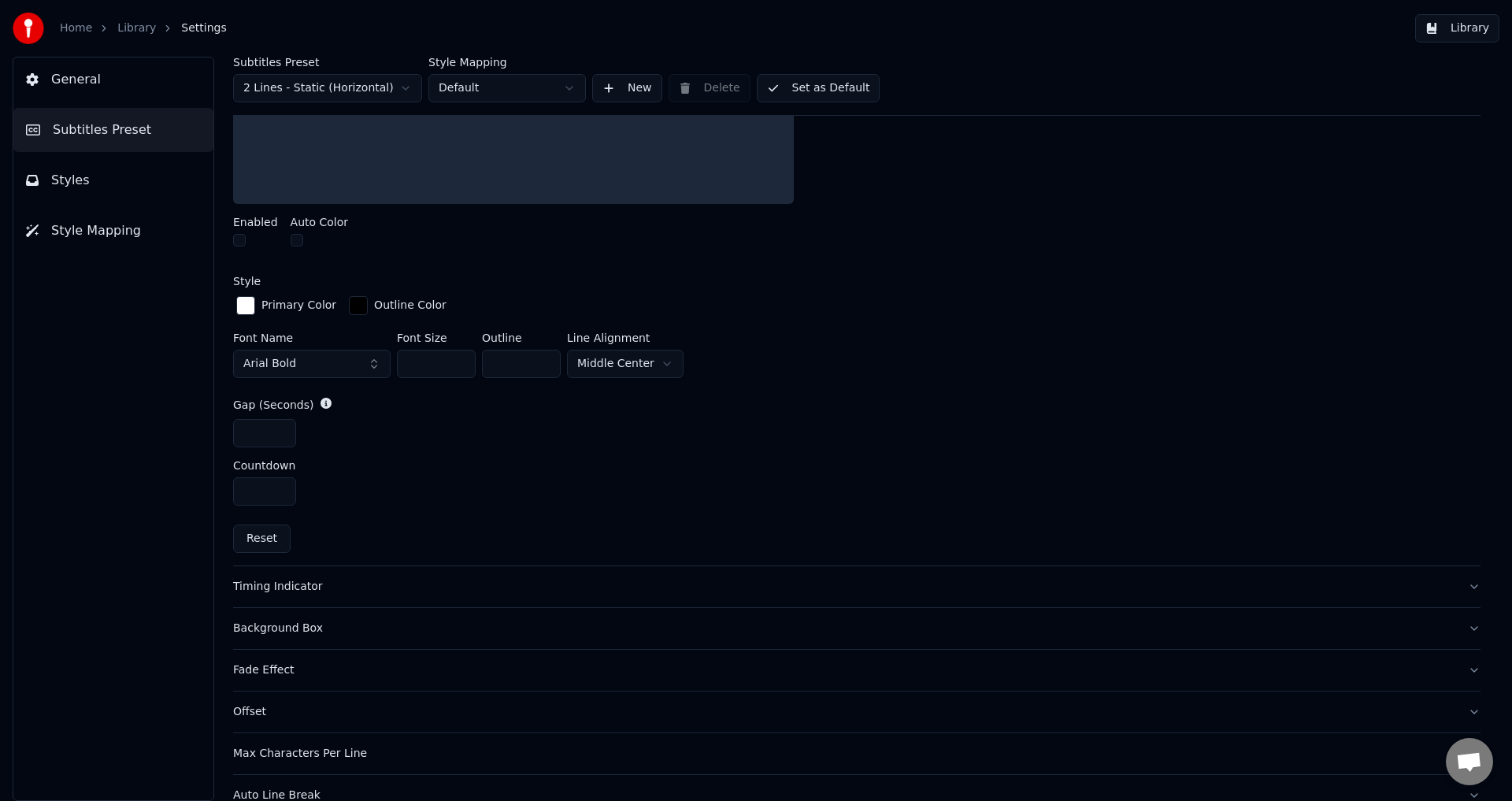
scroll to position [604, 0]
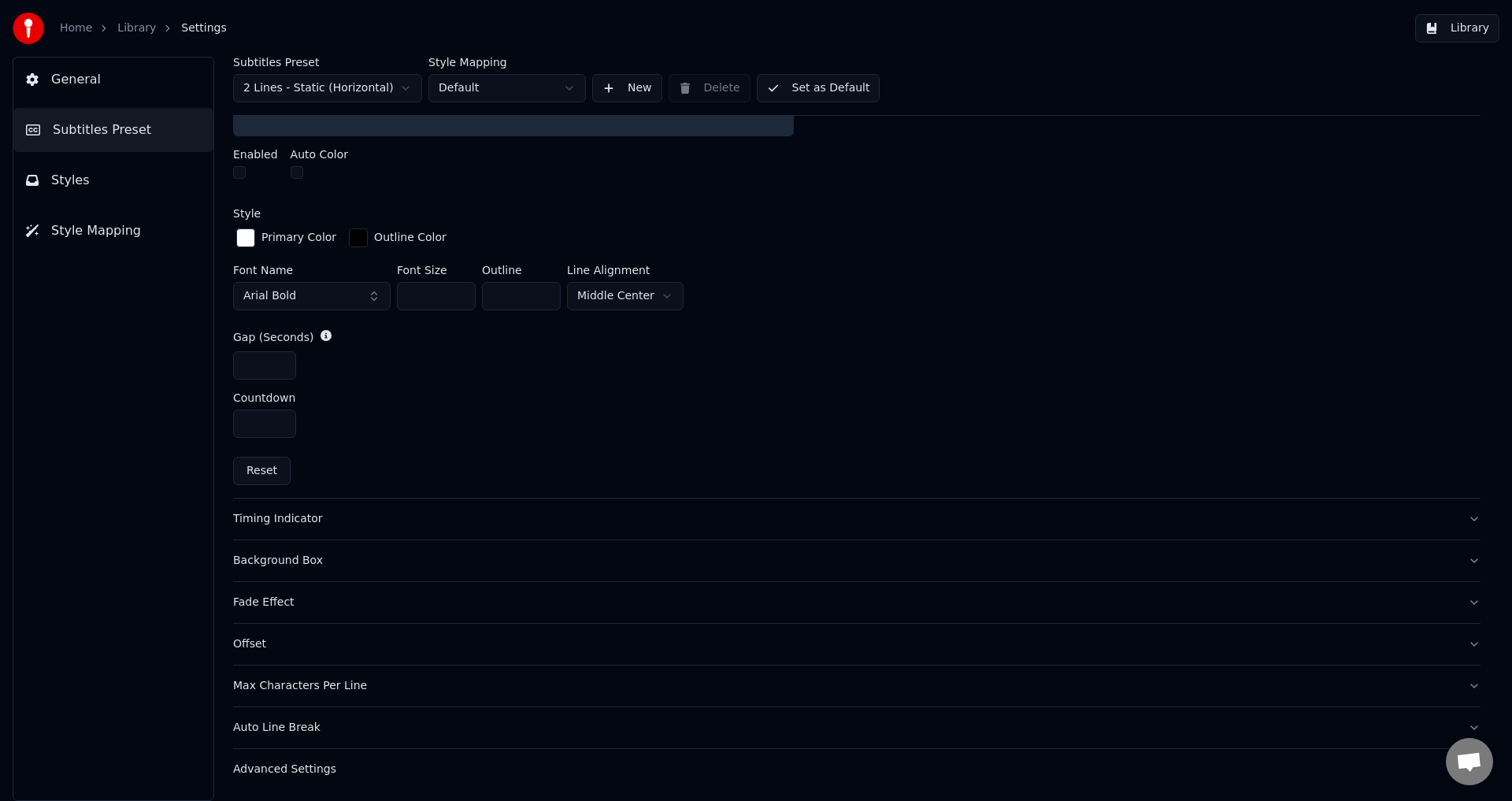
click at [299, 518] on div "Timing Indicator" at bounding box center [844, 519] width 1222 height 16
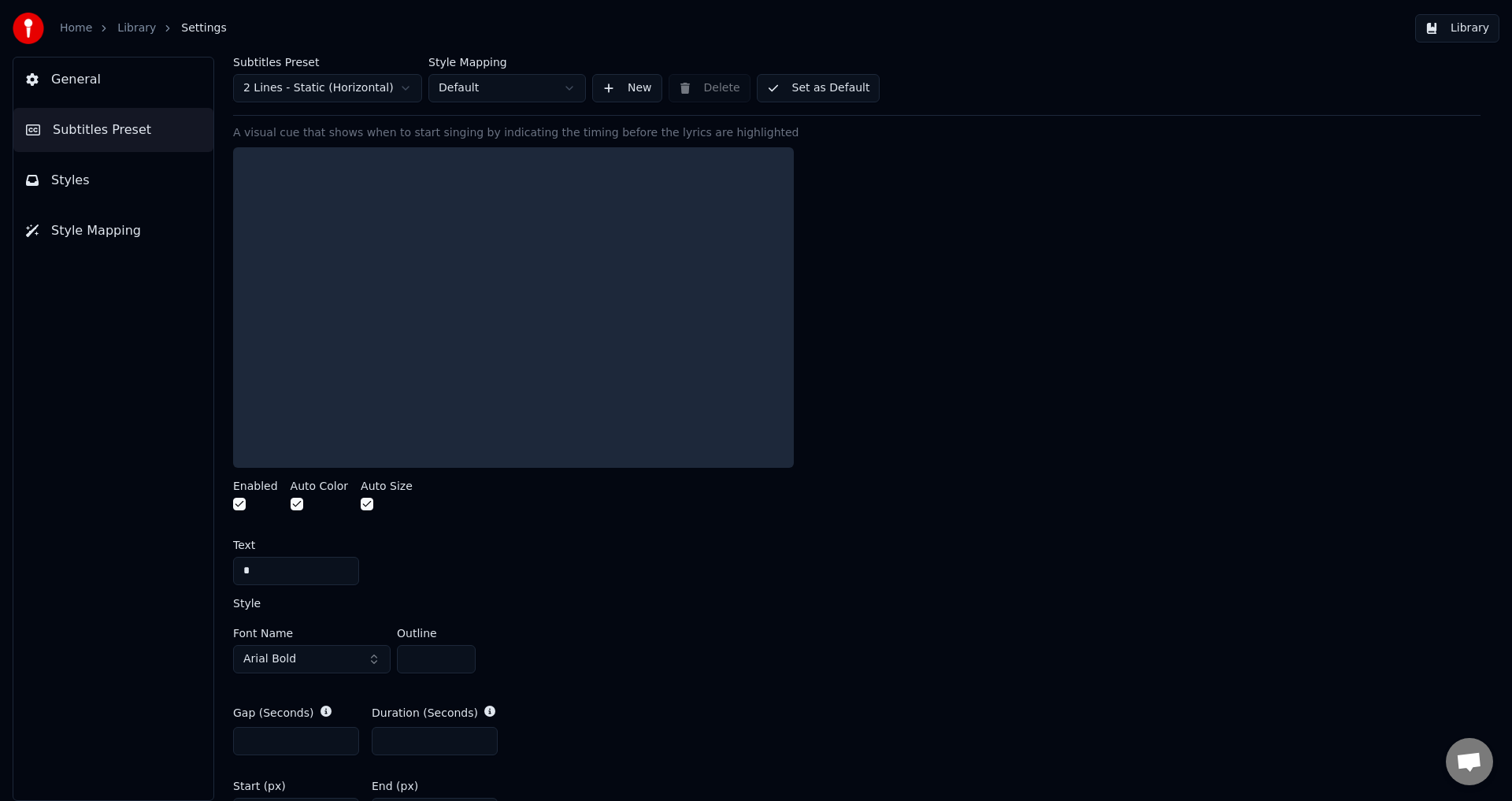
scroll to position [289, 0]
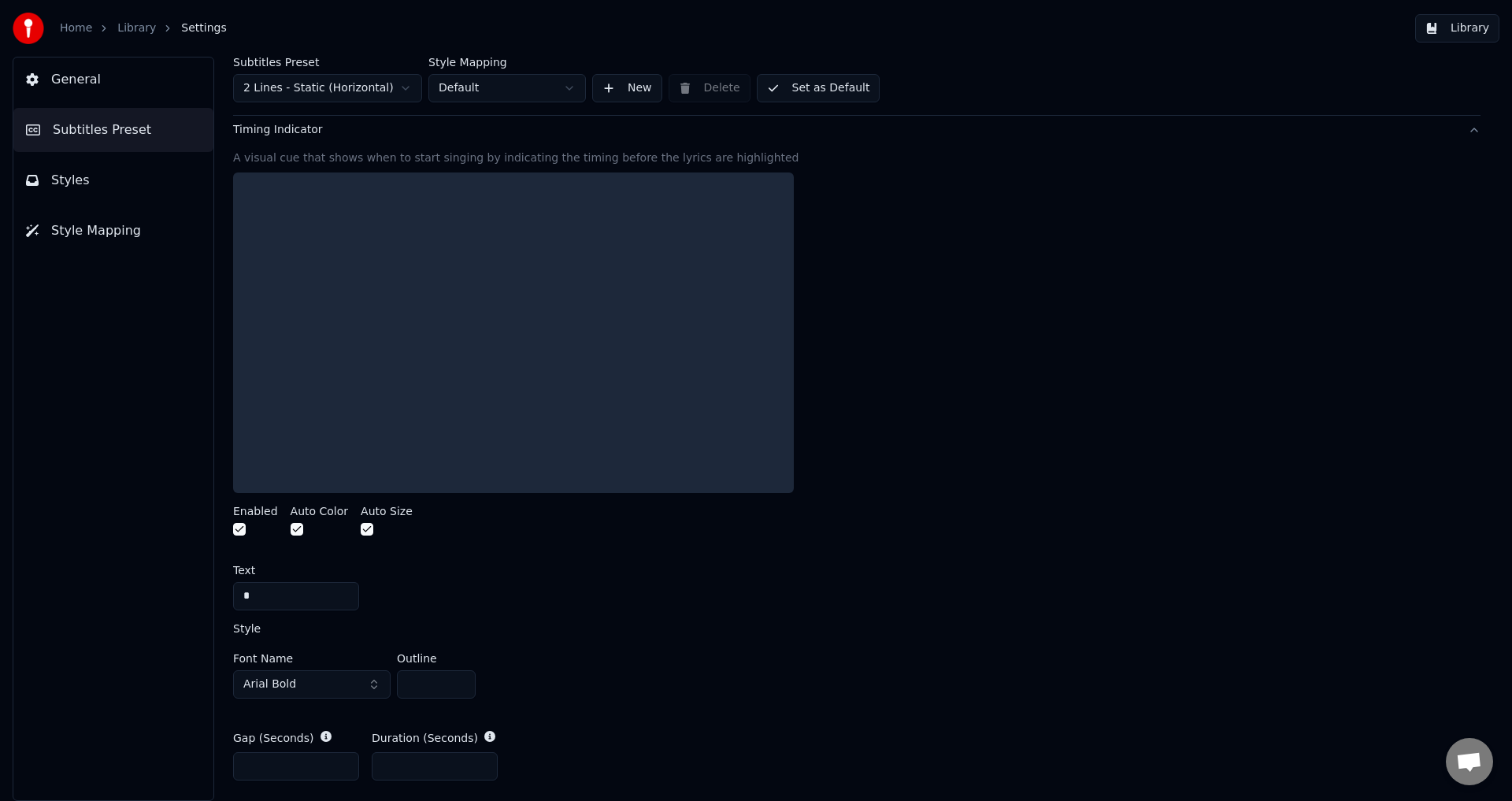
click at [242, 528] on button "button" at bounding box center [240, 529] width 13 height 13
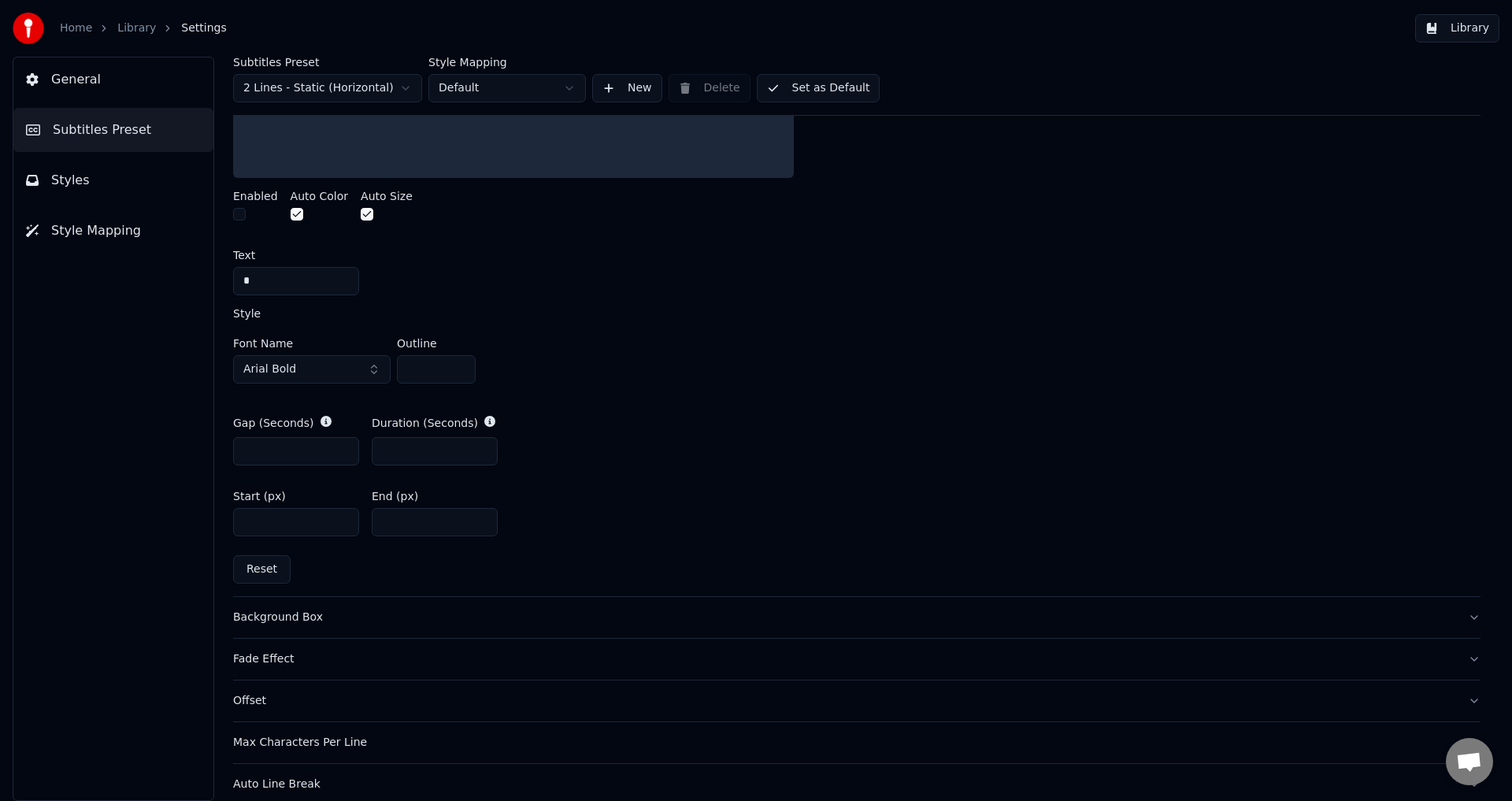
scroll to position [209, 0]
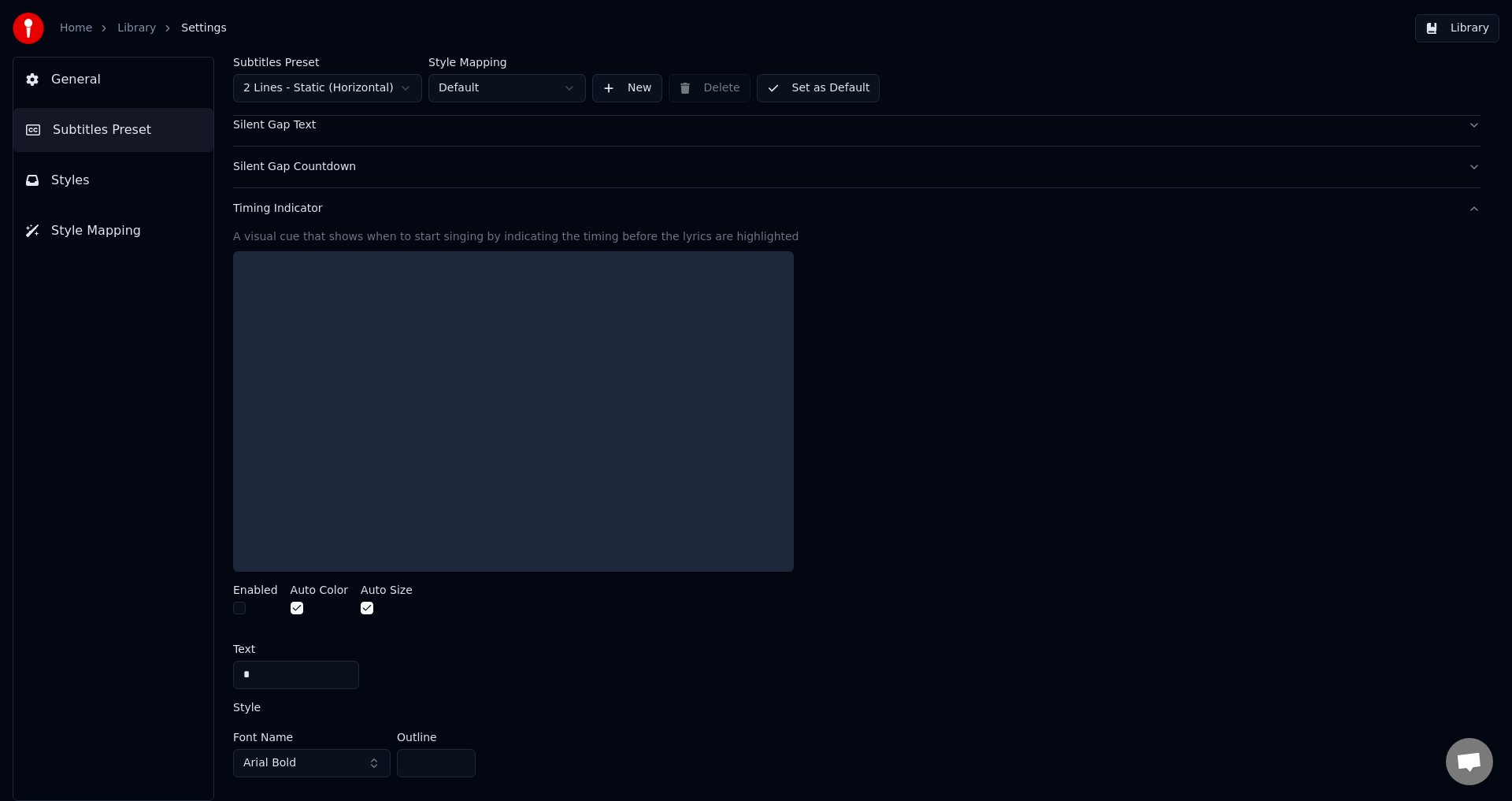
click at [331, 426] on div at bounding box center [513, 412] width 560 height 321
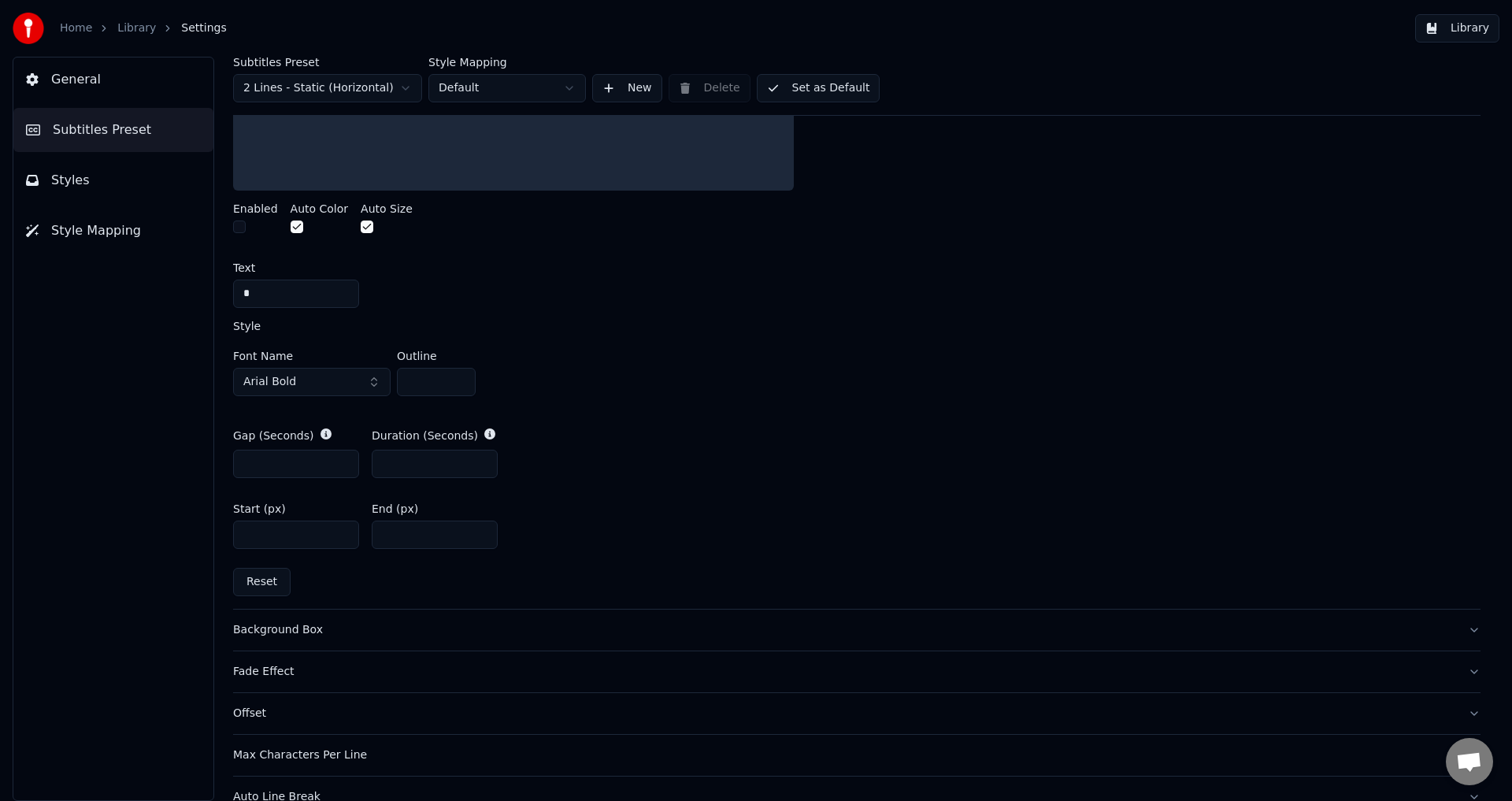
scroll to position [661, 0]
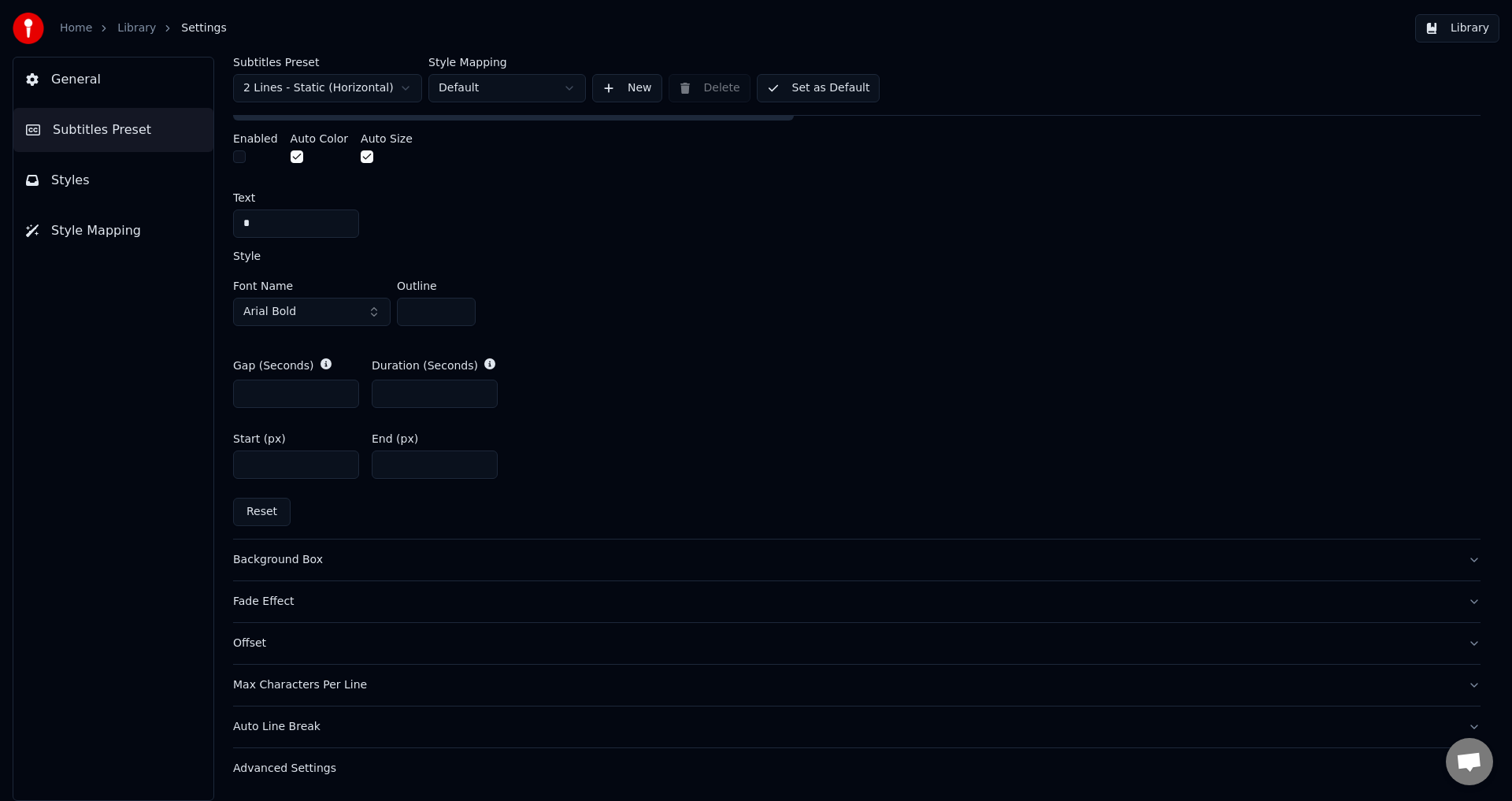
click at [299, 561] on div "Background Box" at bounding box center [844, 560] width 1222 height 16
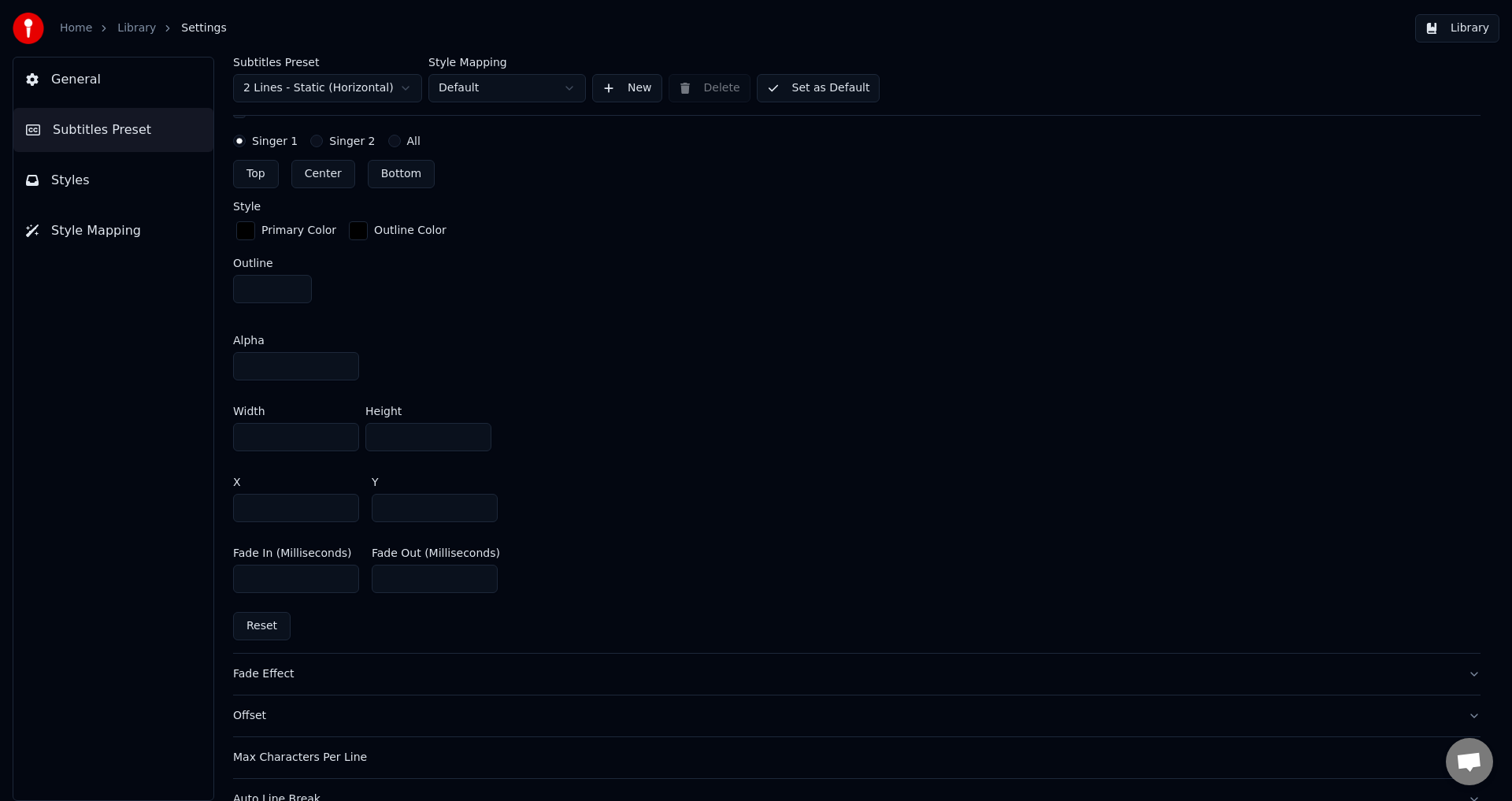
scroll to position [844, 0]
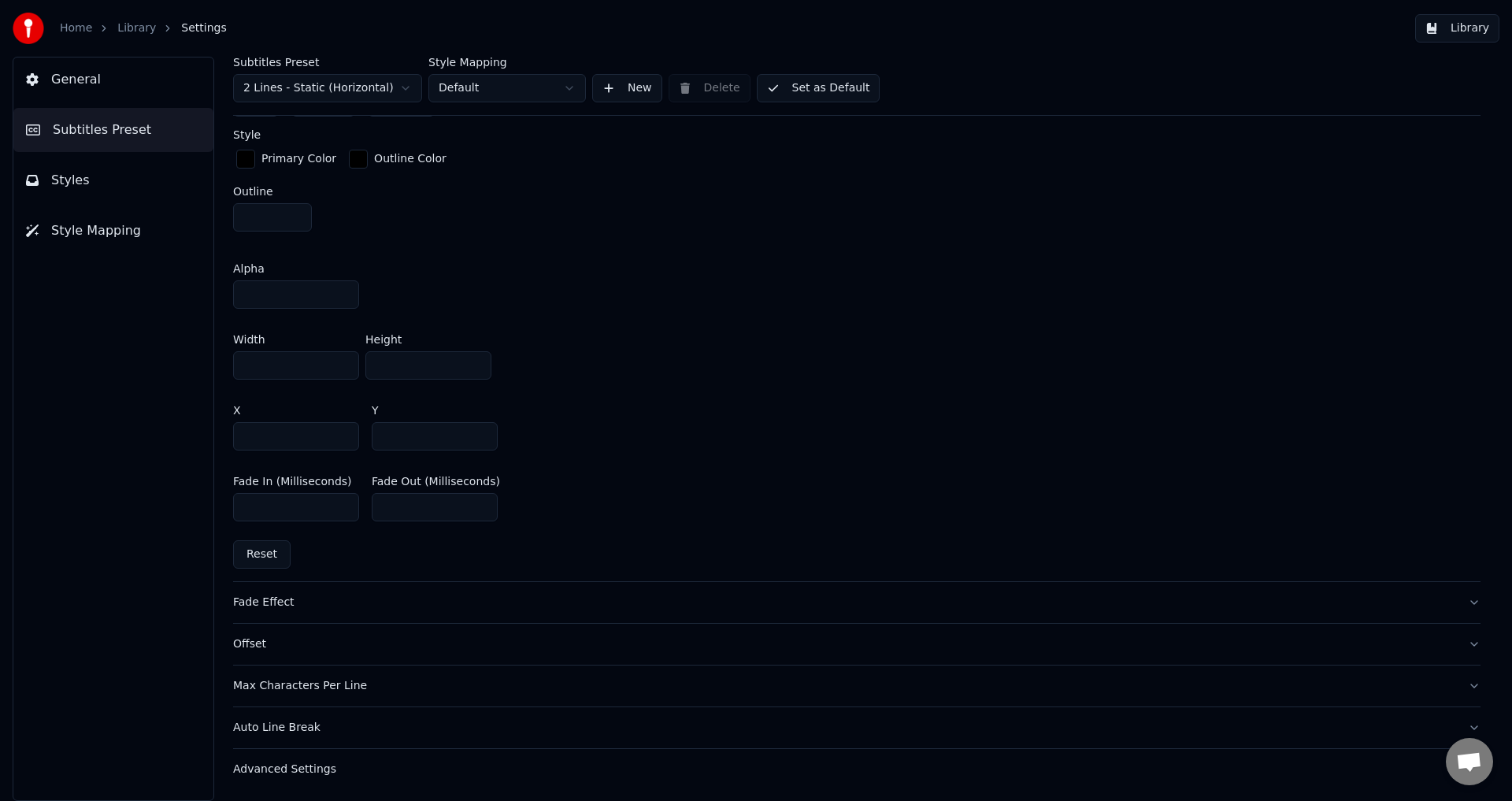
click at [250, 641] on div "Offset" at bounding box center [844, 643] width 1222 height 16
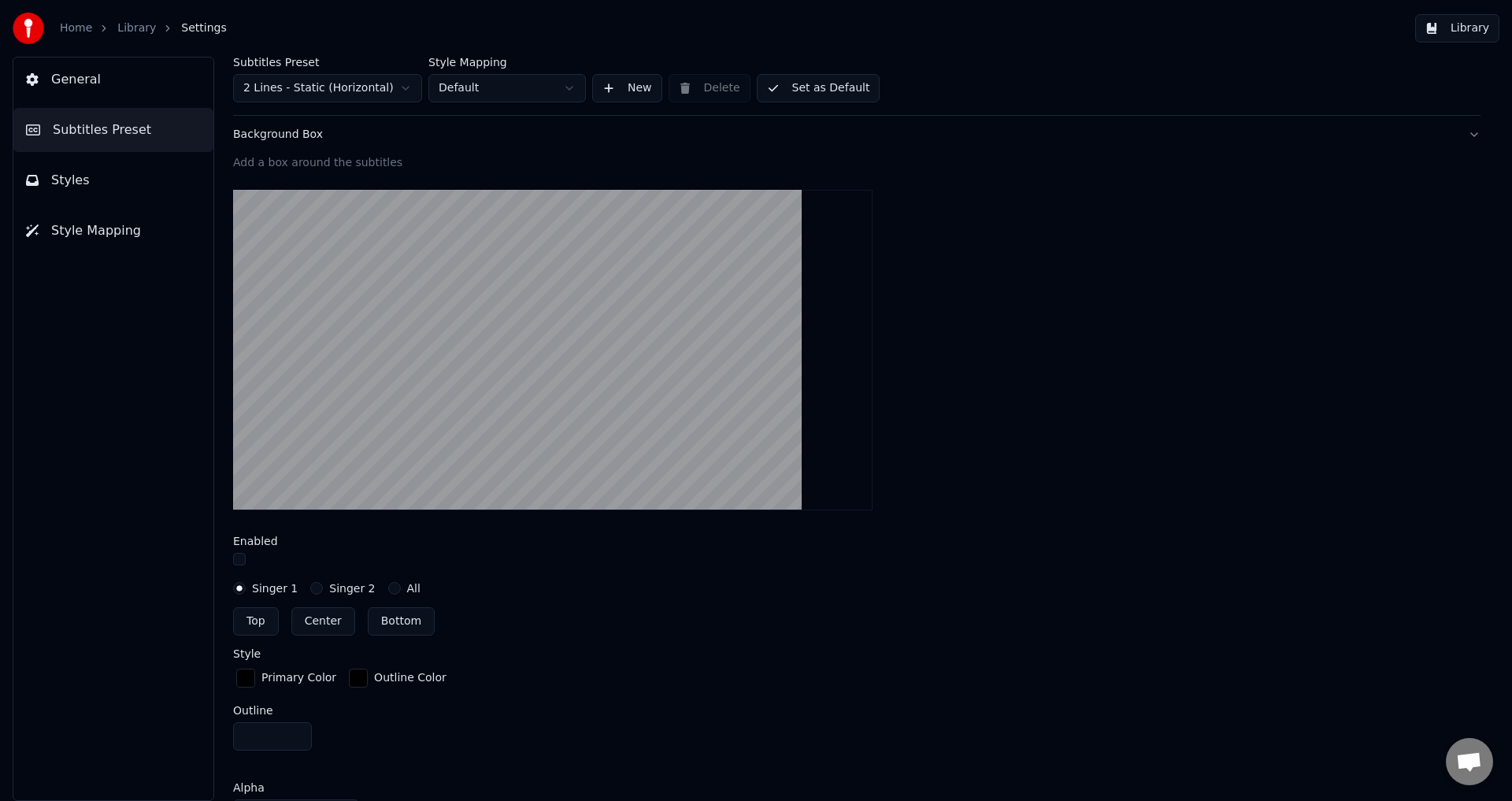
scroll to position [87, 0]
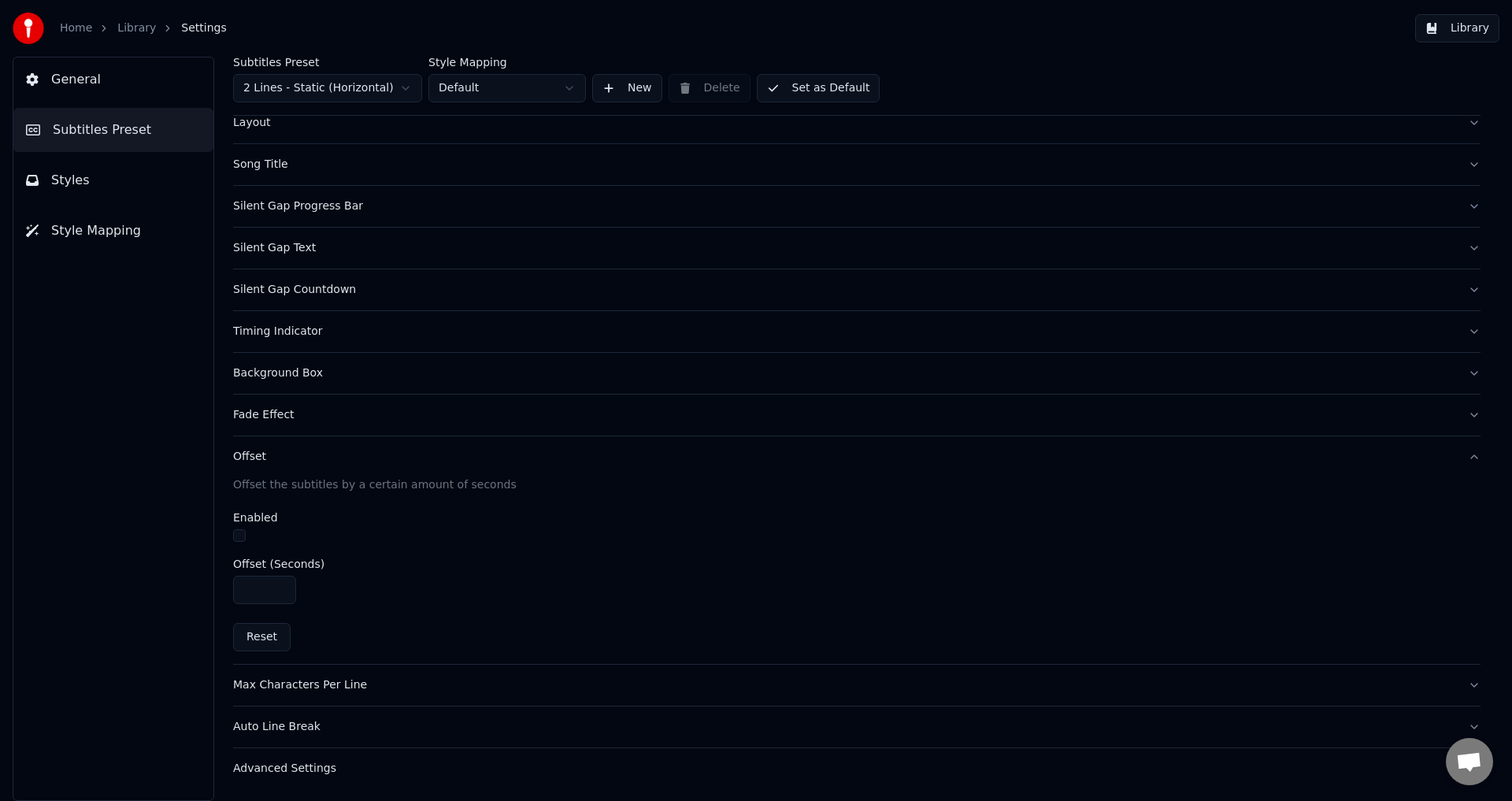
click at [278, 593] on input "****" at bounding box center [264, 590] width 63 height 29
type input "****"
click at [278, 593] on input "****" at bounding box center [264, 590] width 63 height 29
click at [74, 182] on span "Styles" at bounding box center [71, 180] width 39 height 19
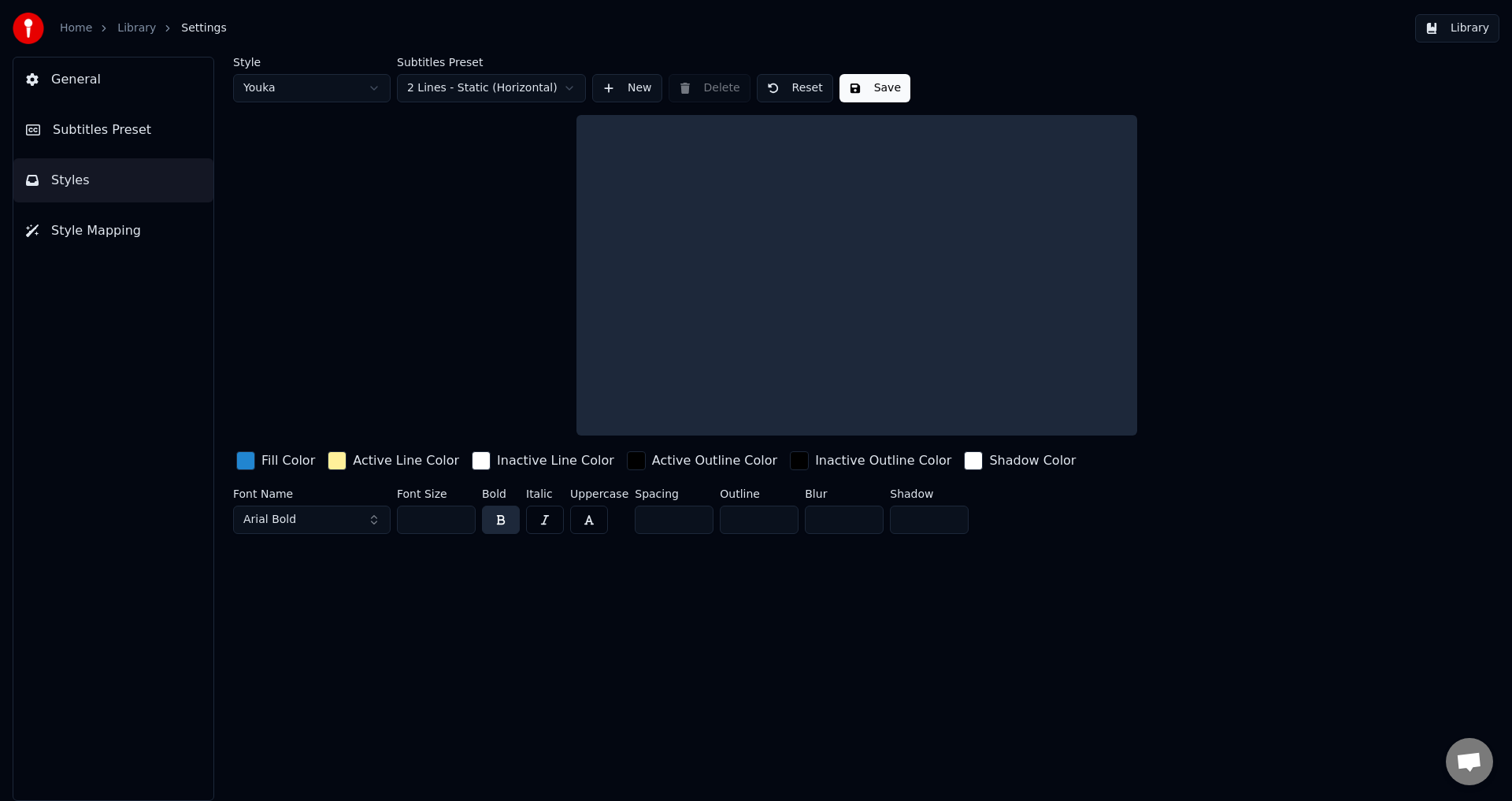
scroll to position [0, 0]
click at [334, 465] on div "button" at bounding box center [336, 461] width 19 height 19
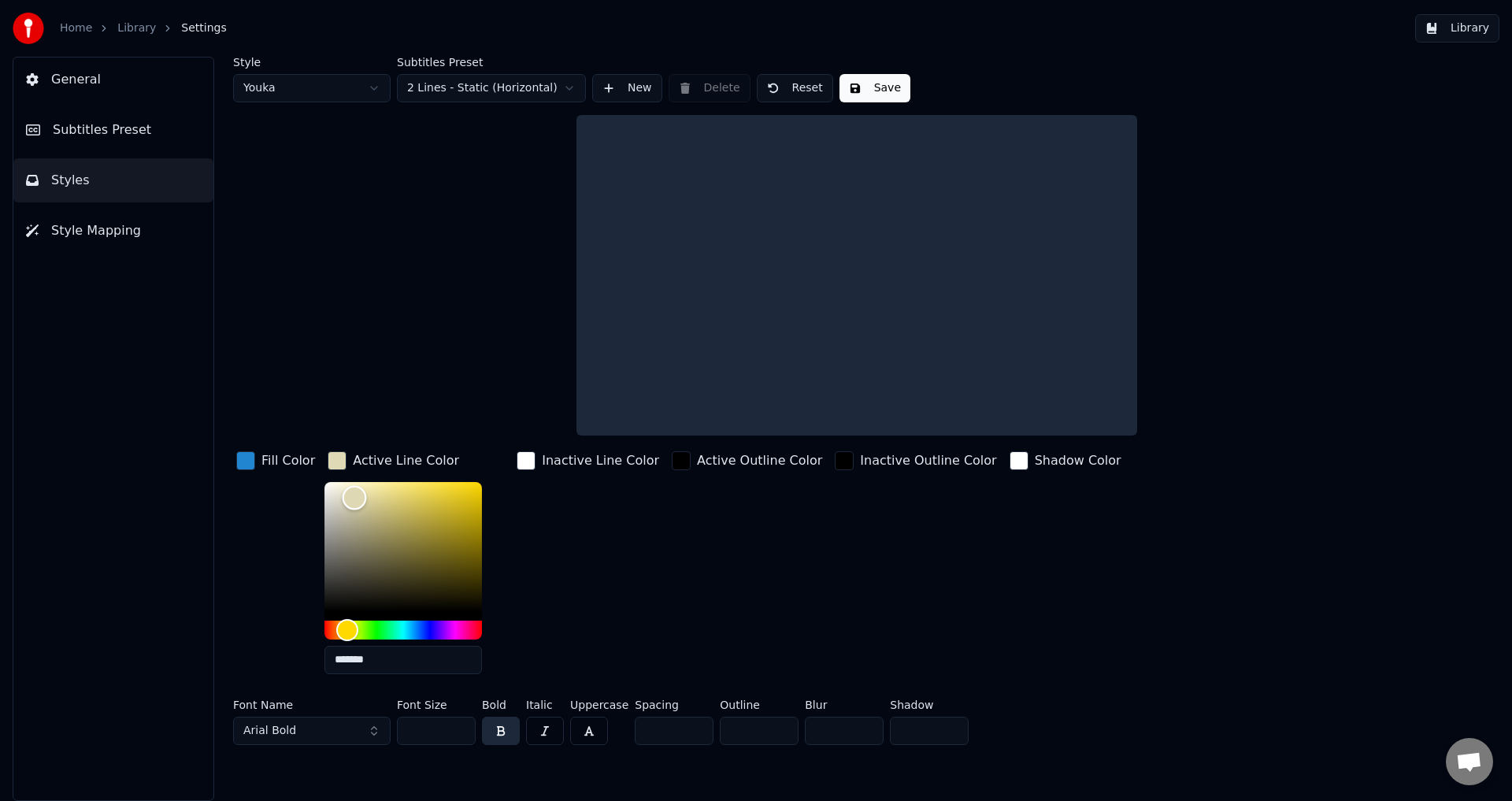
type input "*******"
drag, startPoint x: 381, startPoint y: 488, endPoint x: 271, endPoint y: 450, distance: 116.4
click at [273, 448] on div "Fill Color Active Line Color ******* Inactive Line Color Active Outline Color I…" at bounding box center [762, 567] width 1058 height 239
click at [259, 517] on div "Fill Color" at bounding box center [275, 567] width 85 height 239
click at [859, 86] on button "Save" at bounding box center [874, 88] width 71 height 29
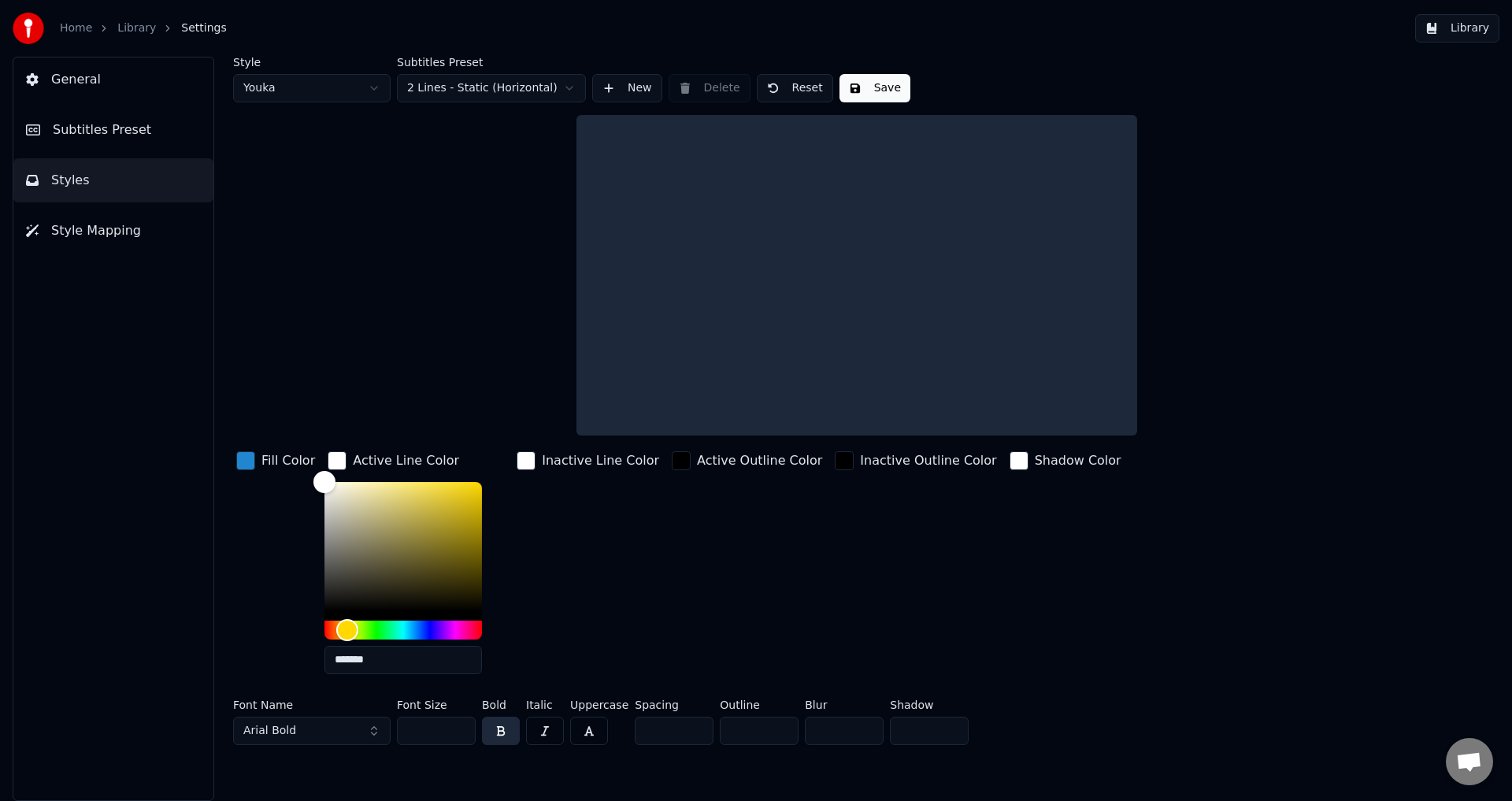
click at [134, 225] on button "Style Mapping" at bounding box center [113, 230] width 200 height 44
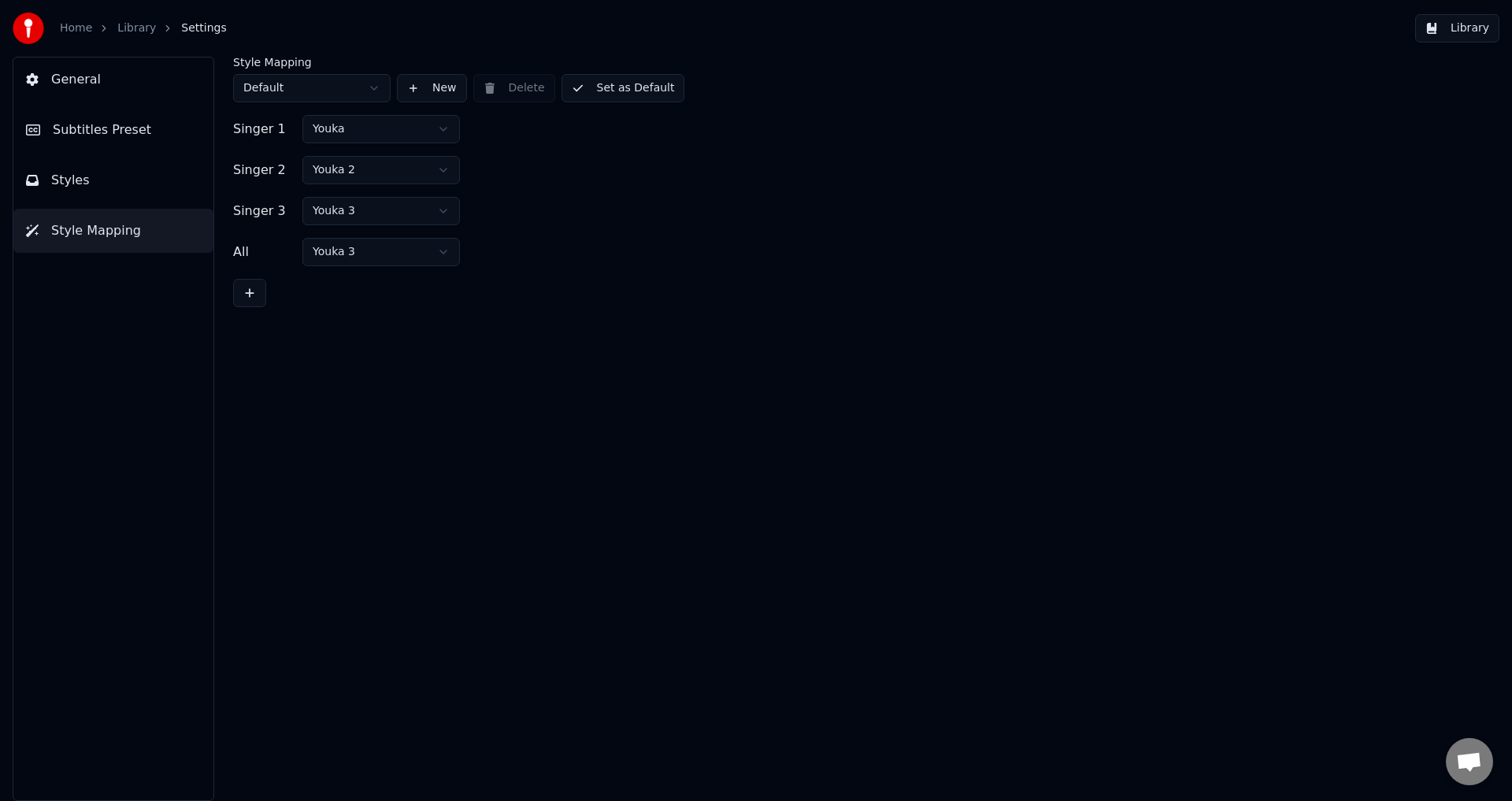
click at [117, 27] on link "Library" at bounding box center [136, 28] width 39 height 16
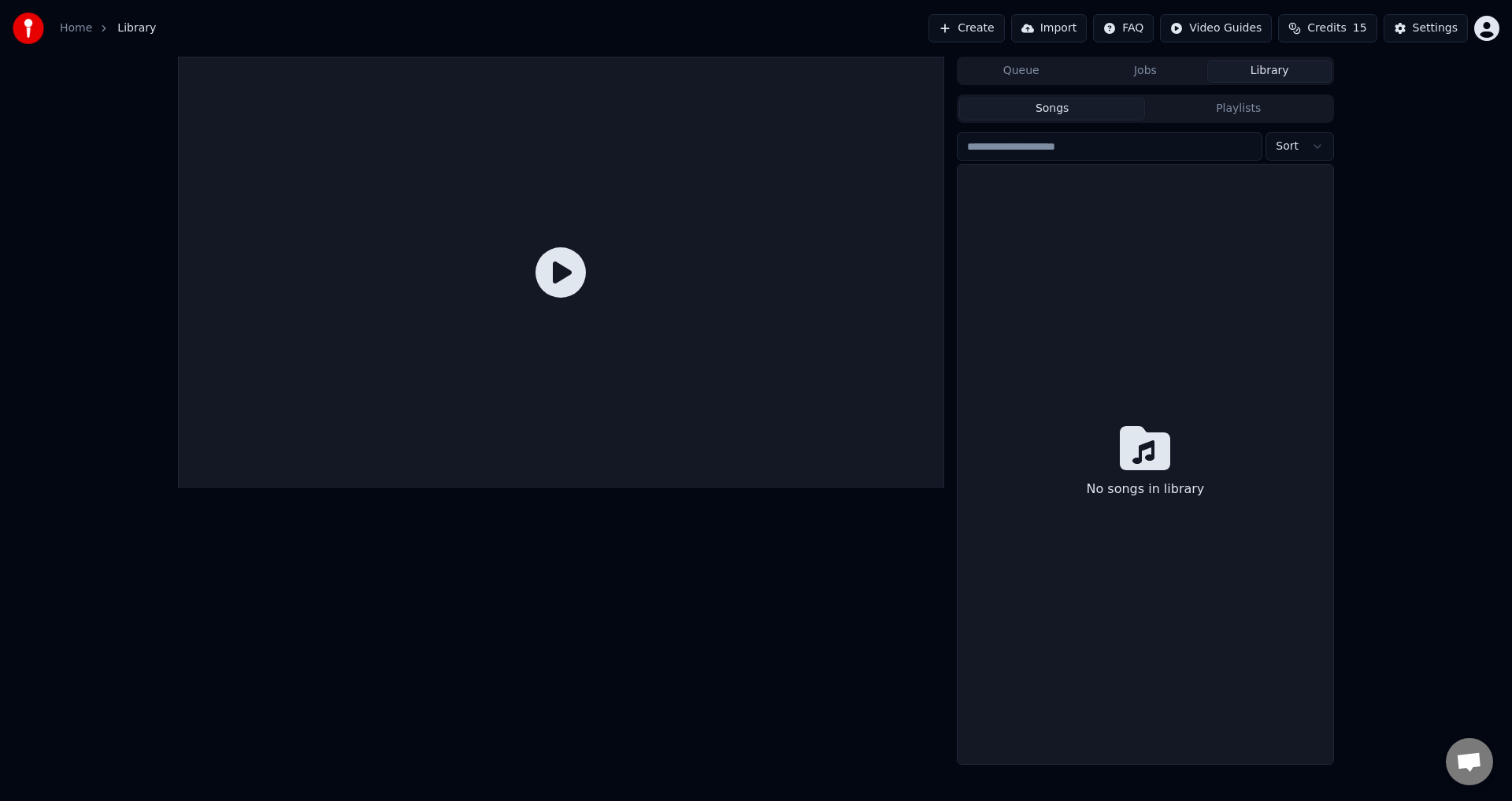
click at [100, 27] on icon "breadcrumb" at bounding box center [104, 29] width 11 height 11
click at [69, 33] on link "Home" at bounding box center [76, 28] width 32 height 16
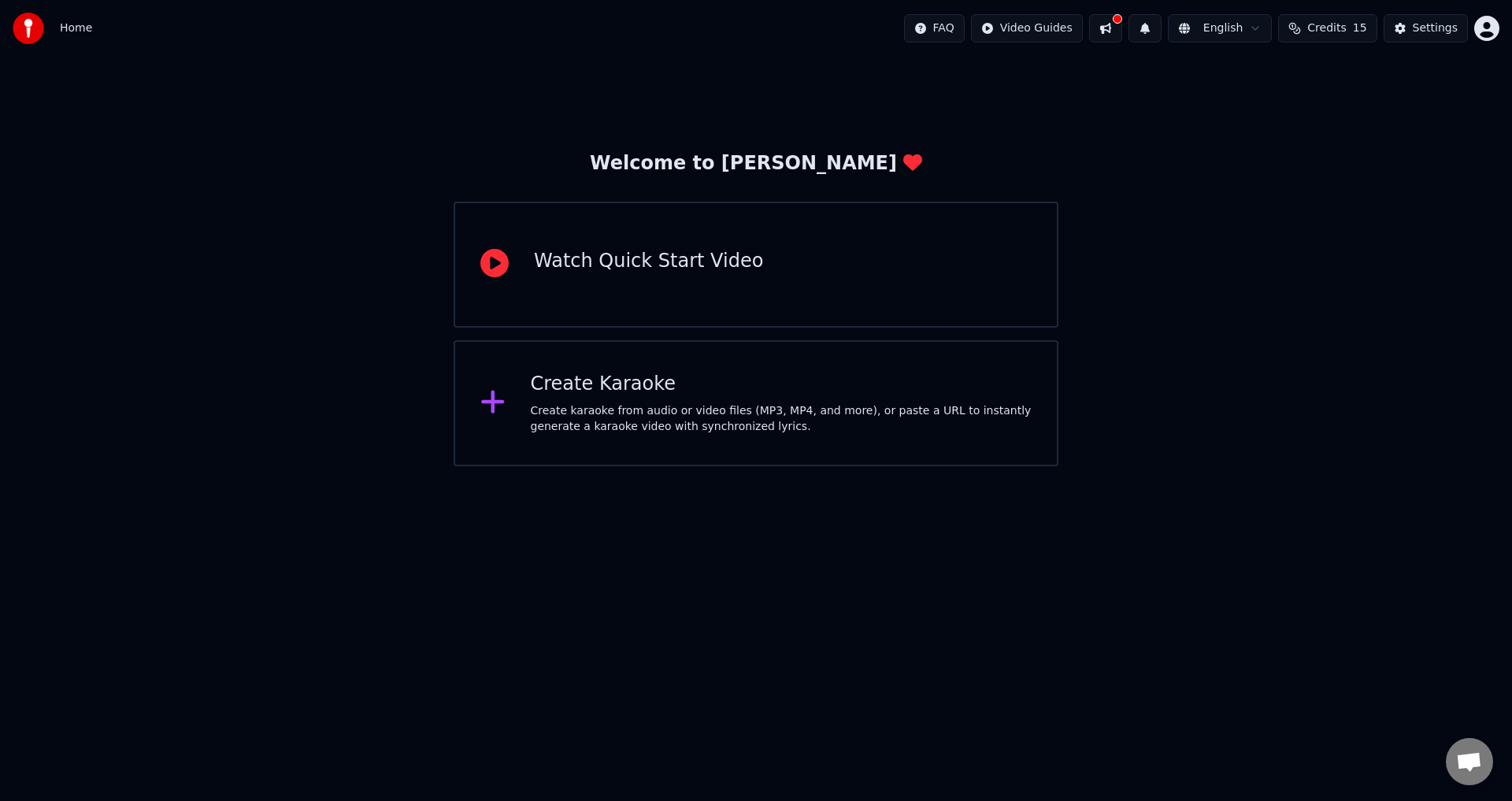
click at [1122, 29] on button at bounding box center [1106, 28] width 33 height 29
click at [1122, 27] on button at bounding box center [1106, 28] width 33 height 29
click at [1122, 30] on button at bounding box center [1106, 28] width 33 height 29
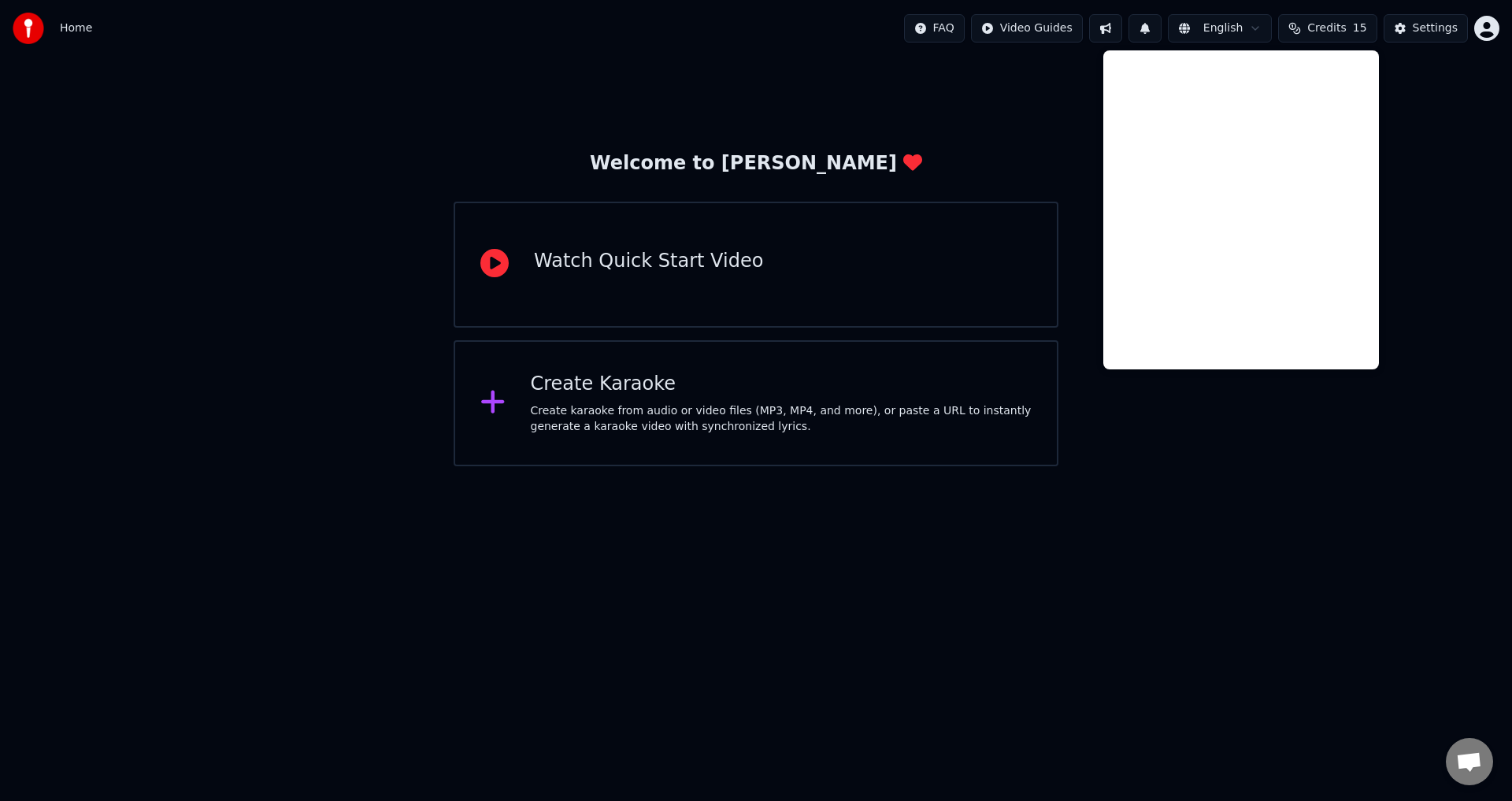
click at [1073, 132] on div "Welcome to Youka Watch Quick Start Video Create Karaoke Create karaoke from aud…" at bounding box center [756, 262] width 1512 height 409
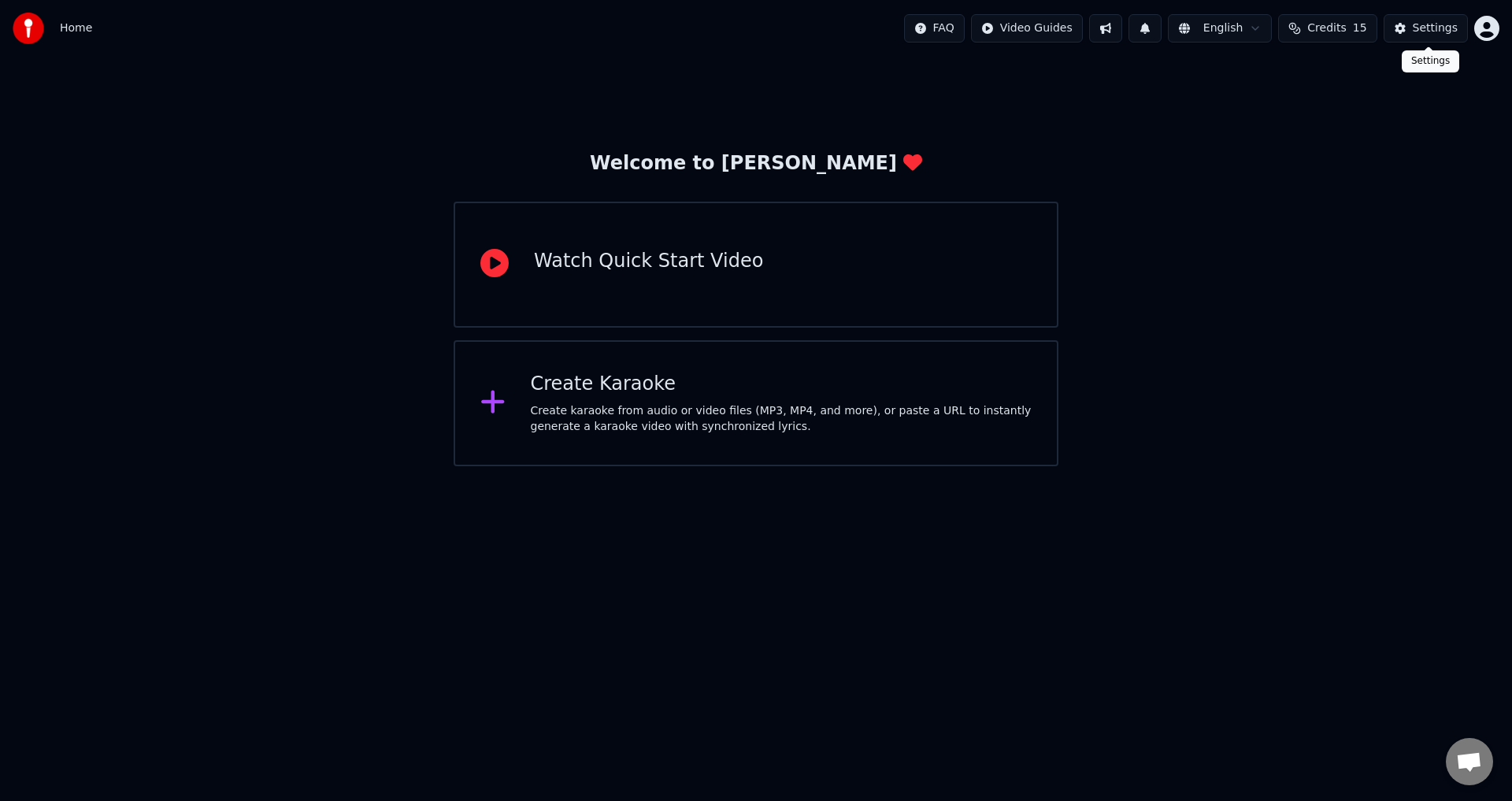
click at [1424, 31] on div "Settings" at bounding box center [1435, 28] width 45 height 16
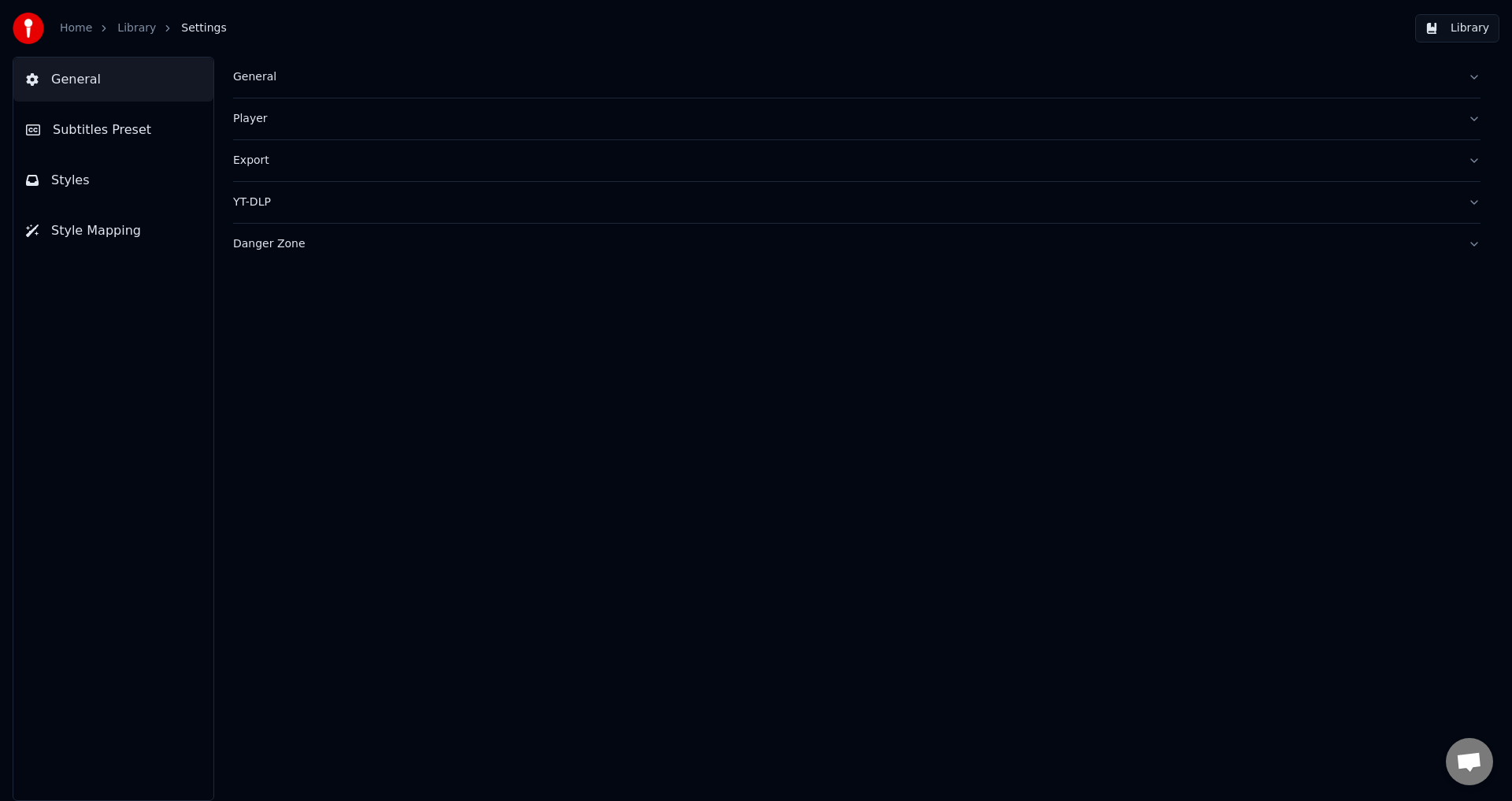
click at [88, 134] on span "Subtitles Preset" at bounding box center [101, 130] width 99 height 19
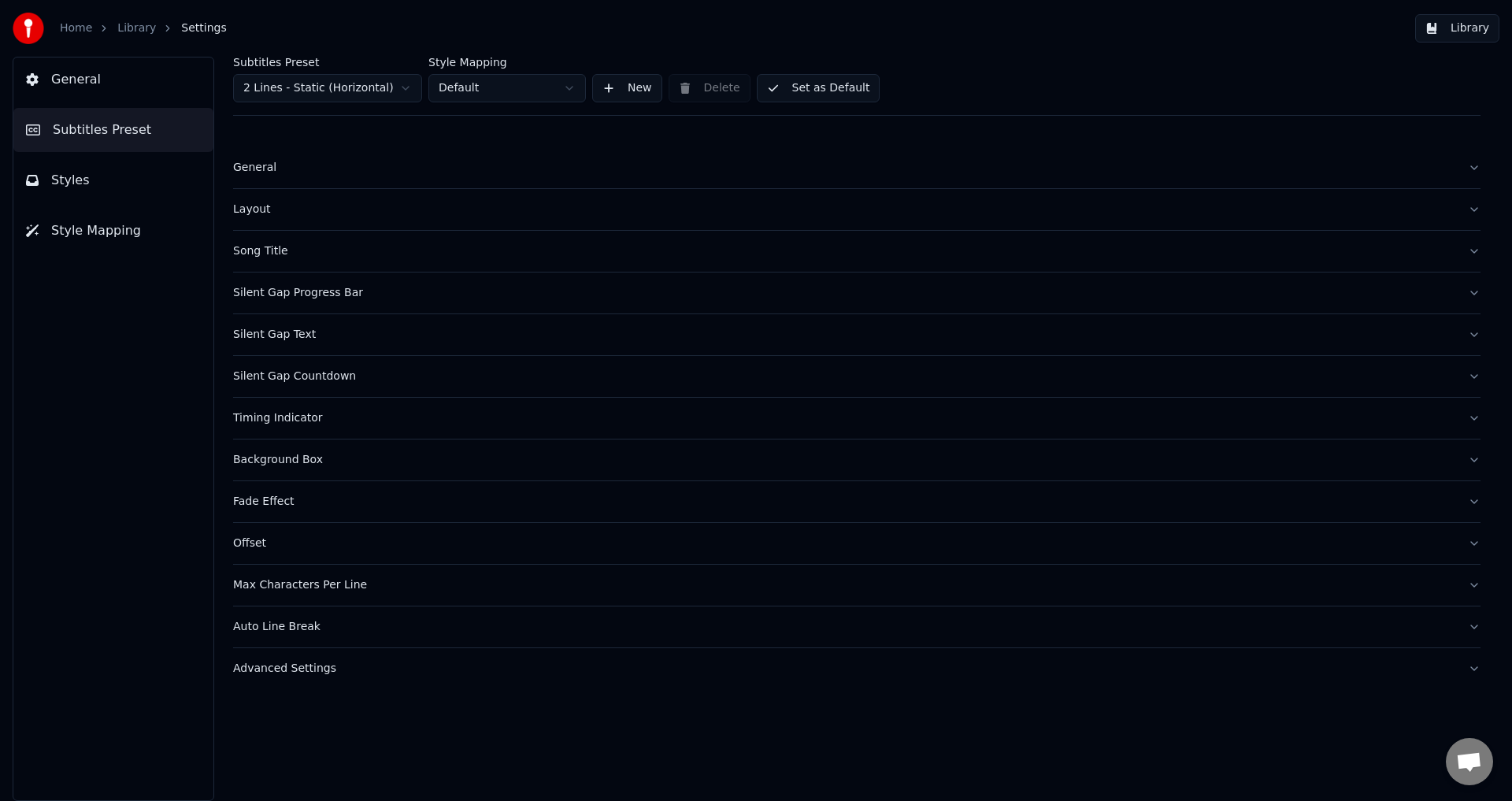
click at [294, 419] on div "Timing Indicator" at bounding box center [844, 418] width 1222 height 16
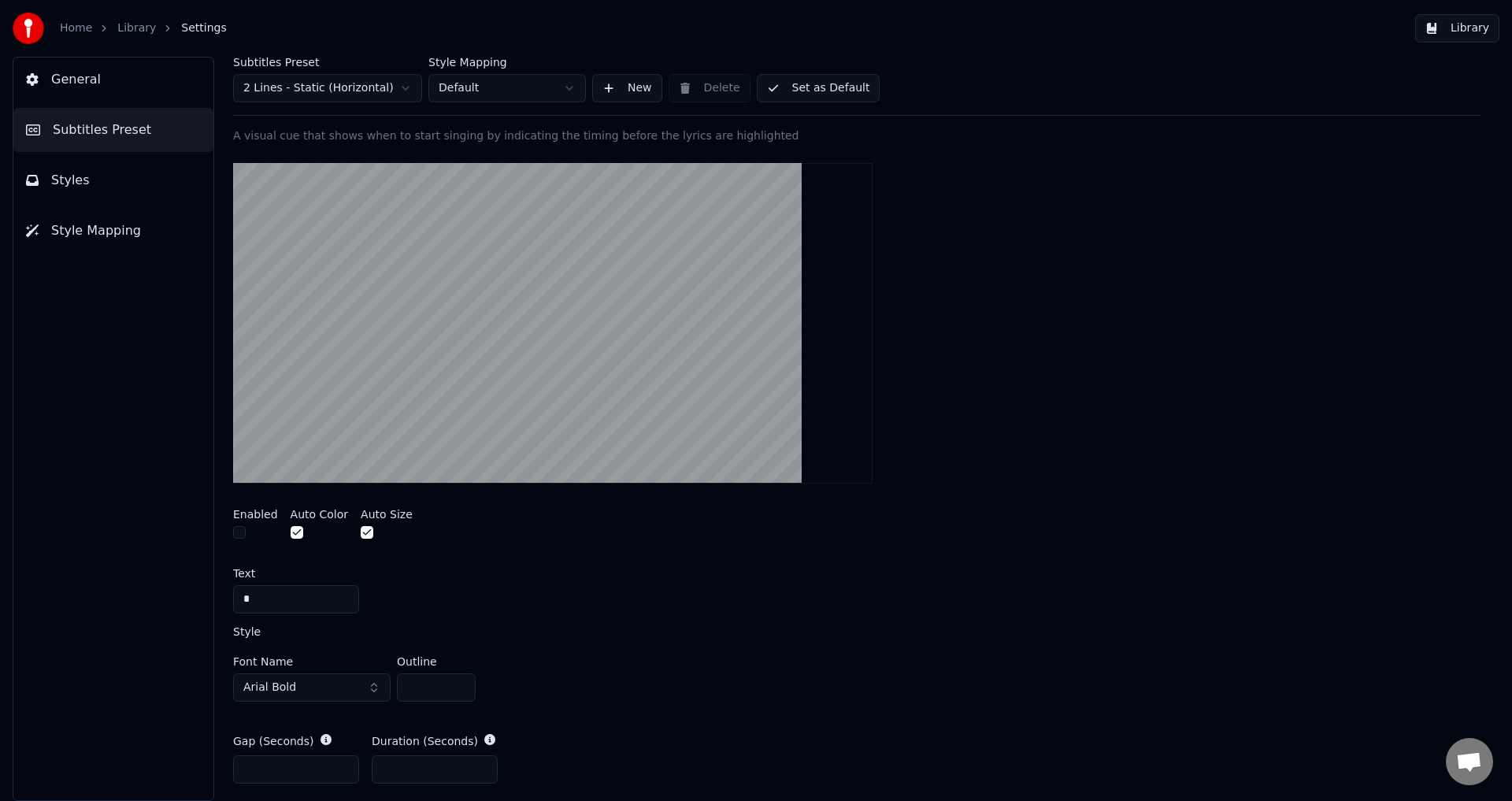
scroll to position [315, 0]
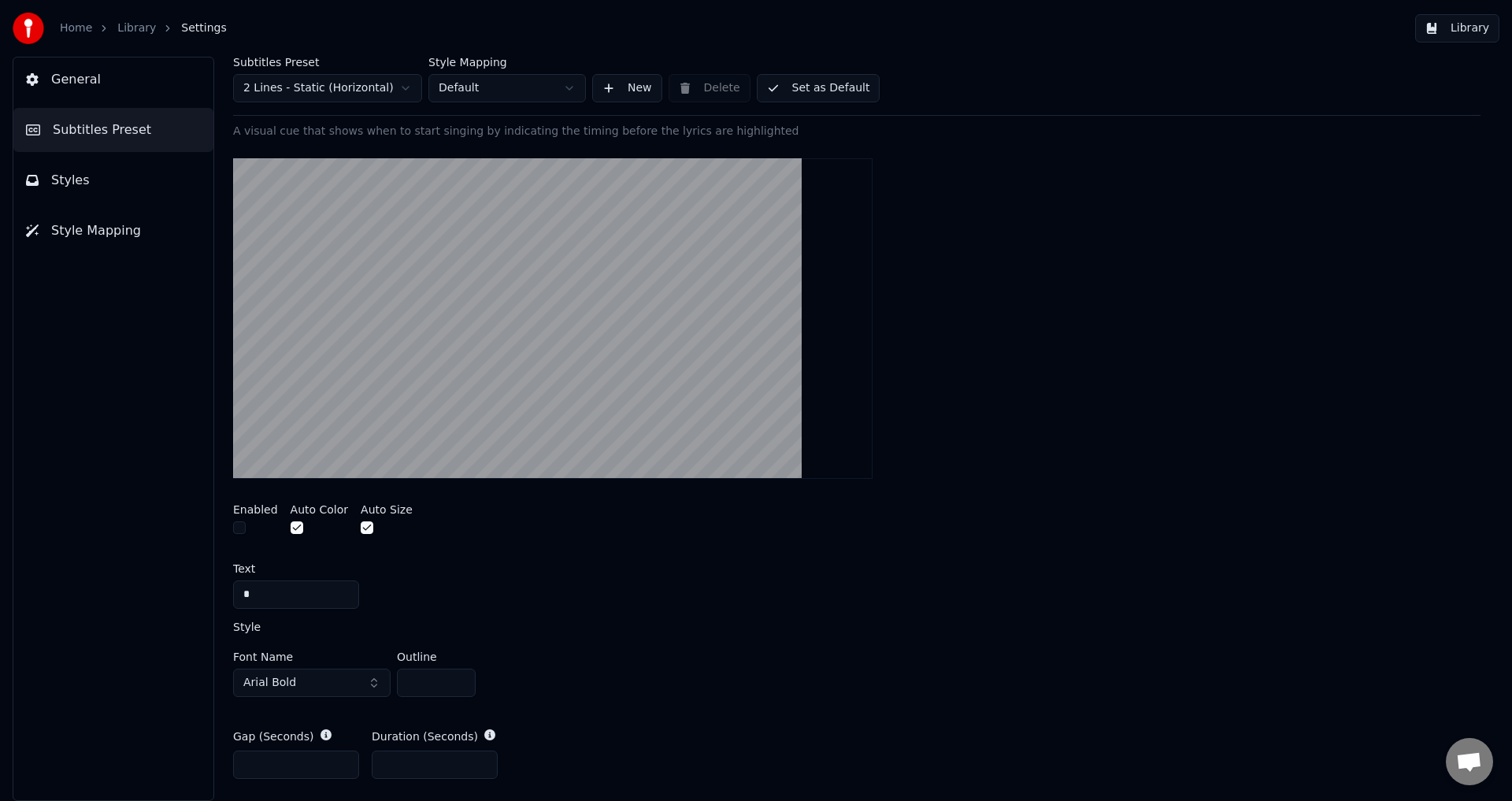
click at [239, 530] on button "button" at bounding box center [240, 528] width 13 height 13
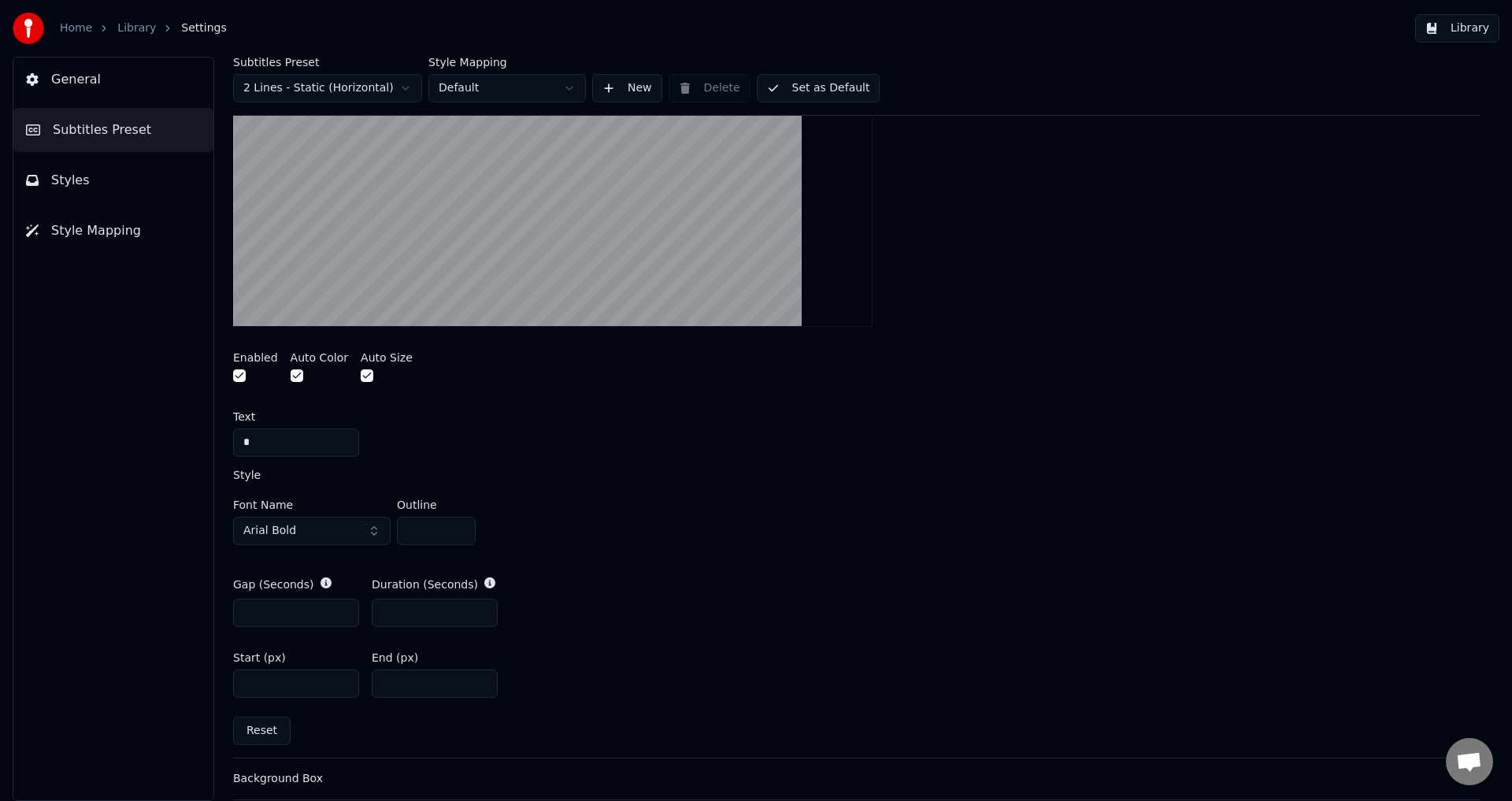
scroll to position [473, 0]
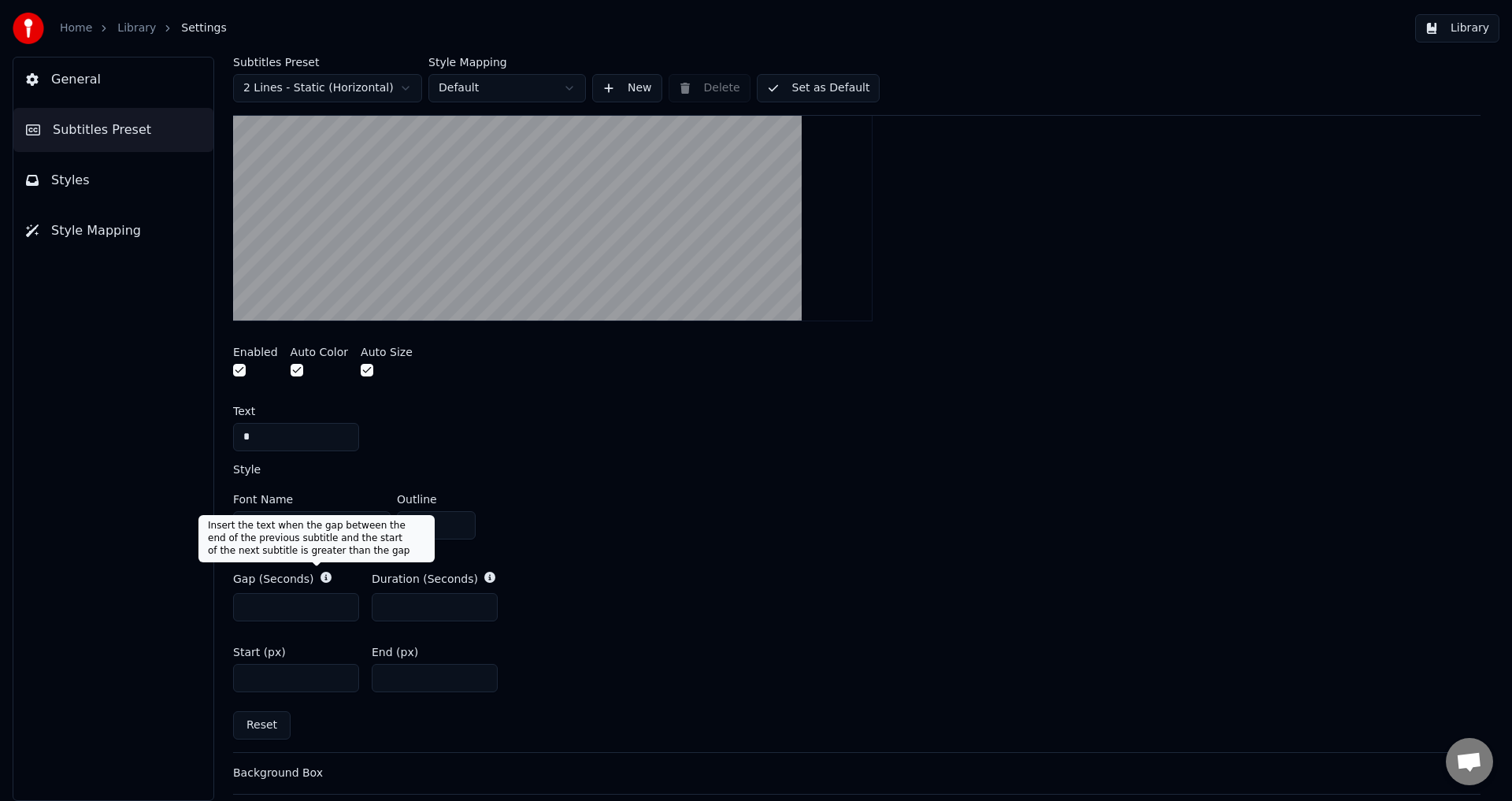
click at [321, 574] on icon at bounding box center [326, 577] width 11 height 11
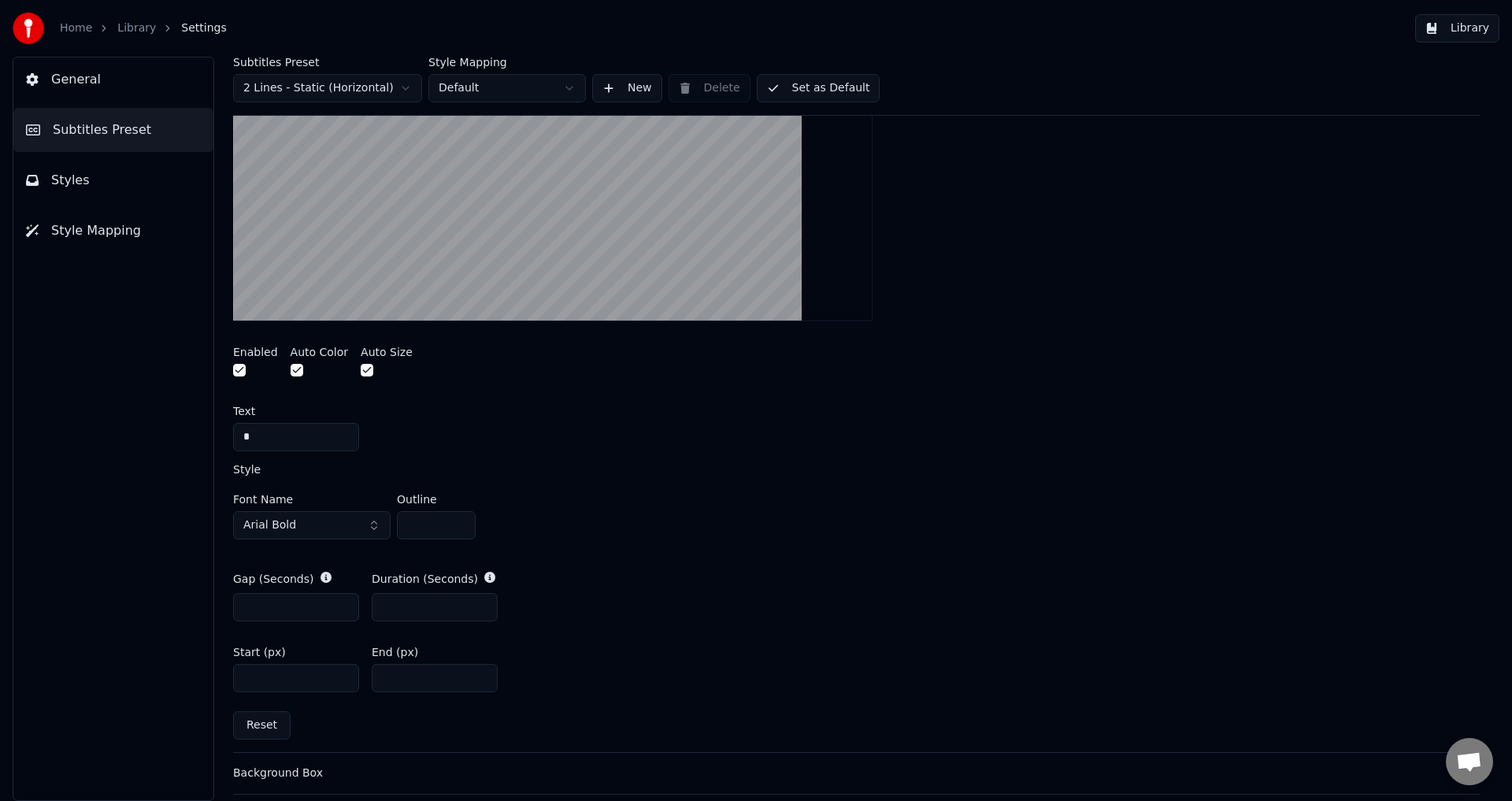
click at [321, 576] on icon at bounding box center [326, 577] width 11 height 11
drag, startPoint x: 264, startPoint y: 607, endPoint x: 225, endPoint y: 607, distance: 39.0
click at [225, 607] on div "Subtitles Preset 2 Lines - Static (Horizontal) Style Mapping Default New Delete…" at bounding box center [857, 429] width 1310 height 744
click at [225, 607] on div "Subtitles Preset 2 Lines - Static (Horizontal) Style Mapping Default New Delete…" at bounding box center [857, 429] width 1310 height 744
click at [280, 607] on input "**" at bounding box center [296, 607] width 126 height 29
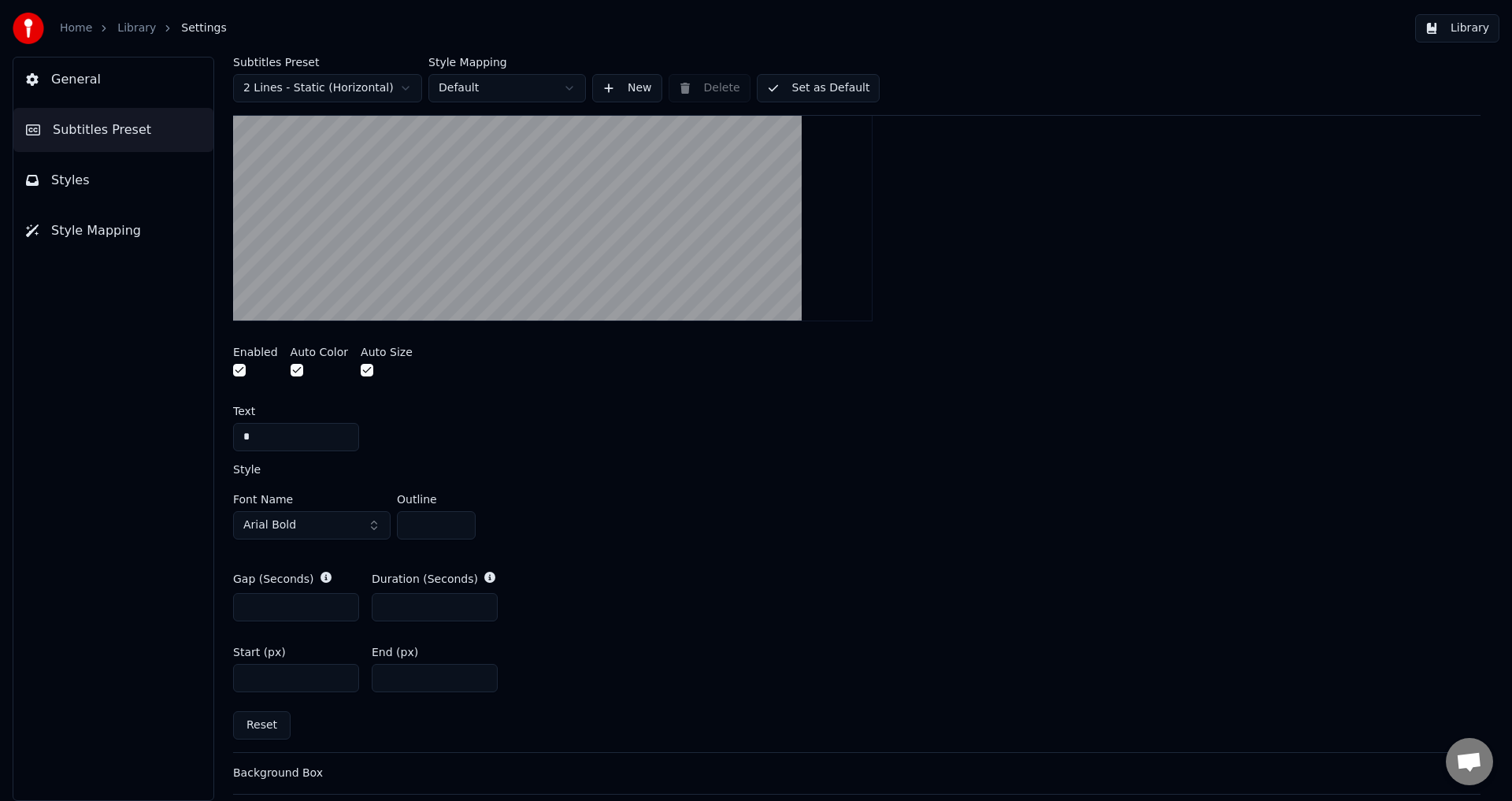
click at [280, 607] on input "**" at bounding box center [296, 607] width 126 height 29
type input "*"
click at [171, 606] on div "General Subtitles Preset Styles Style Mapping" at bounding box center [113, 429] width 202 height 744
click at [786, 89] on button "Set as Default" at bounding box center [818, 88] width 123 height 29
click at [76, 35] on link "Home" at bounding box center [76, 28] width 32 height 16
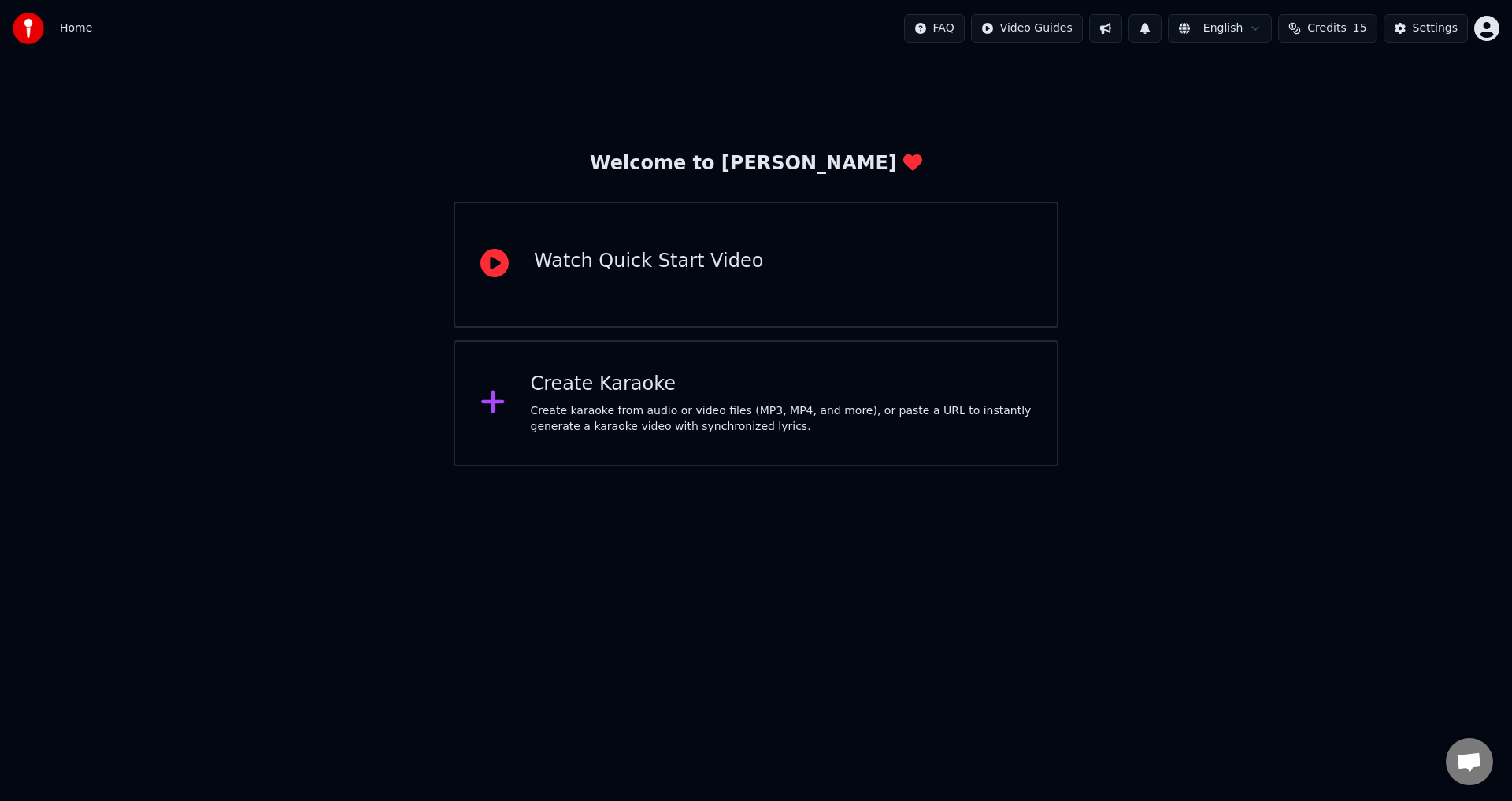
click at [1402, 33] on button "Settings" at bounding box center [1424, 28] width 84 height 29
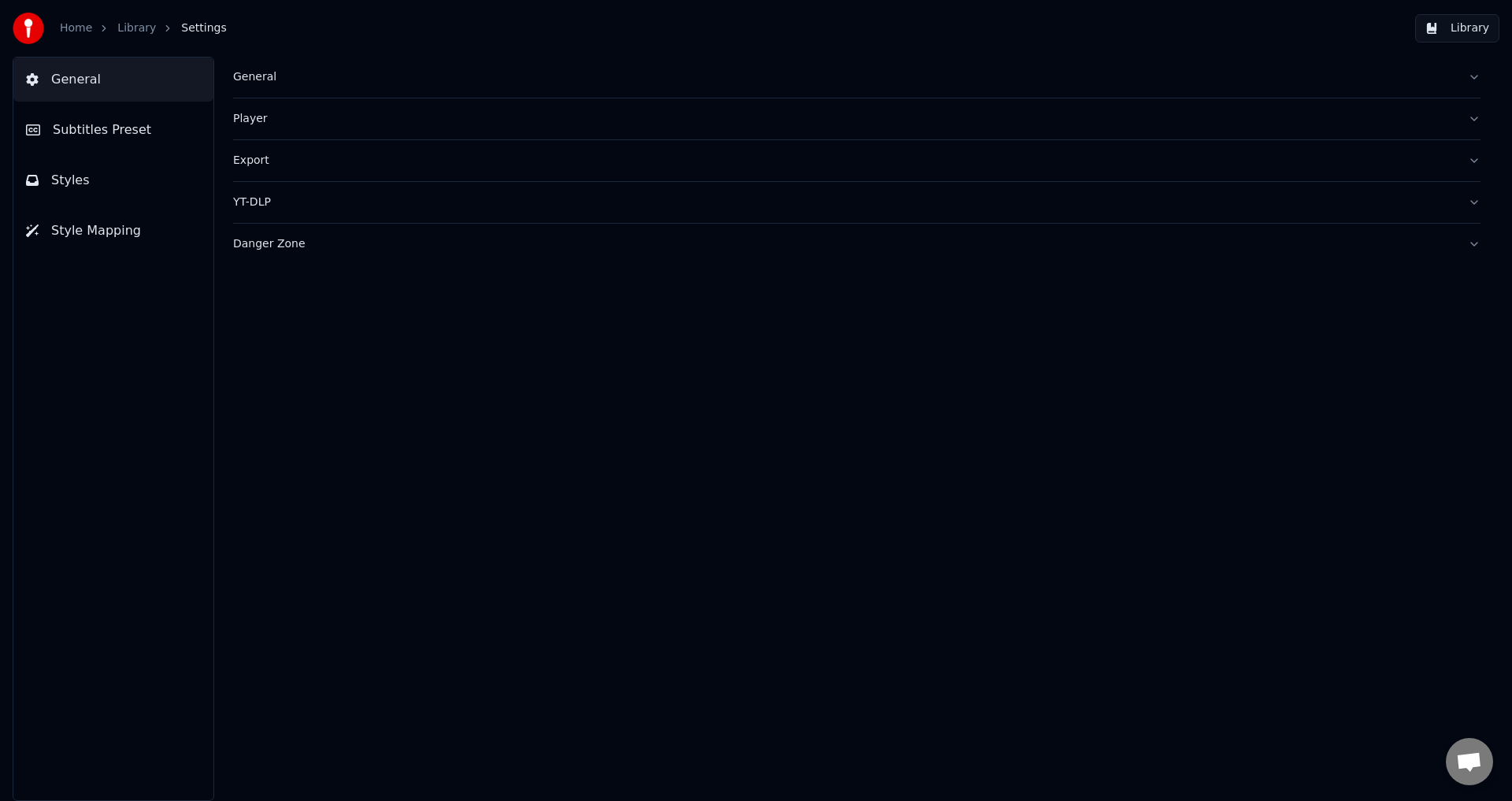
click at [73, 141] on button "Subtitles Preset" at bounding box center [113, 130] width 200 height 44
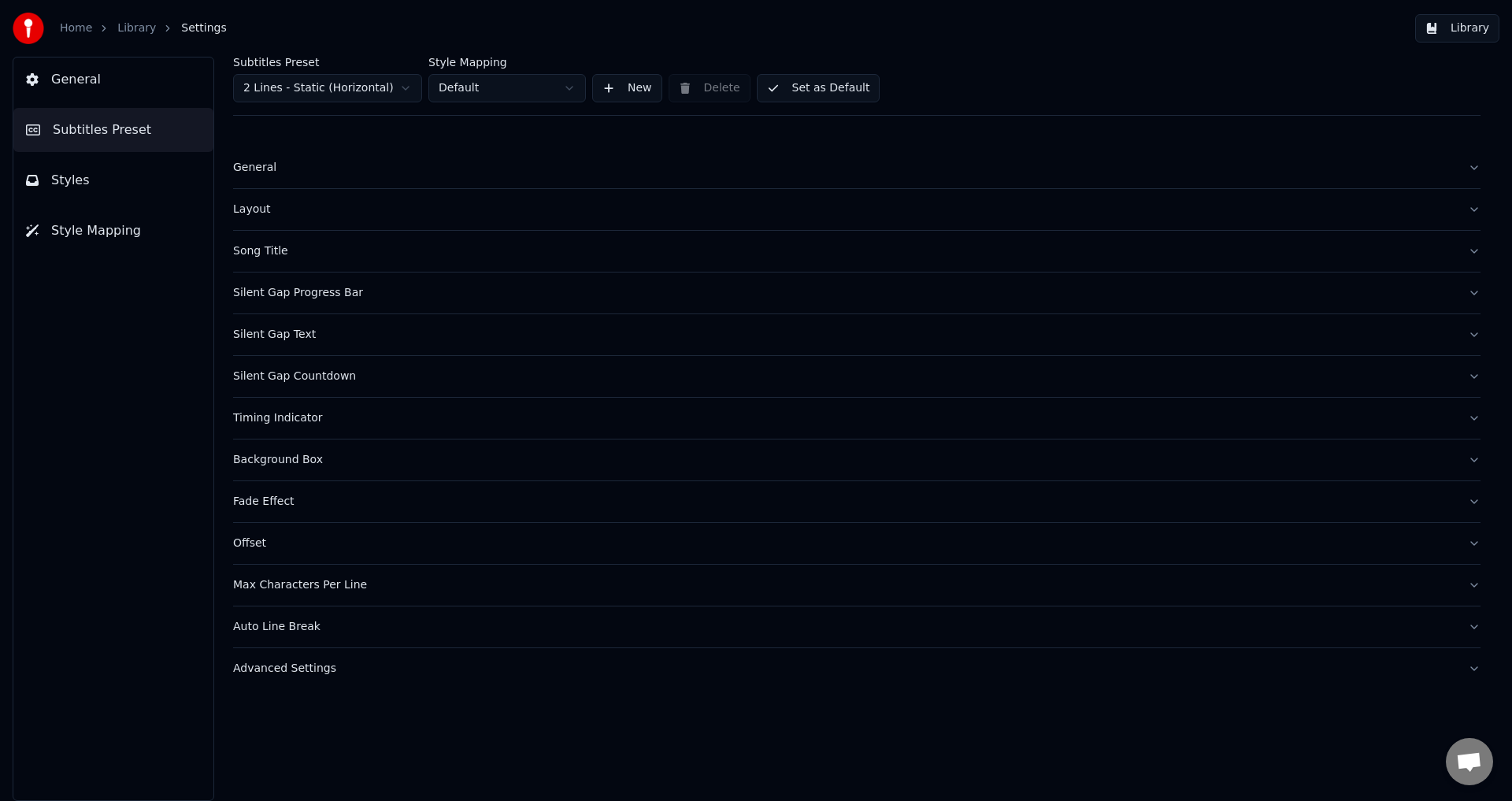
click at [254, 416] on div "Timing Indicator" at bounding box center [844, 418] width 1222 height 16
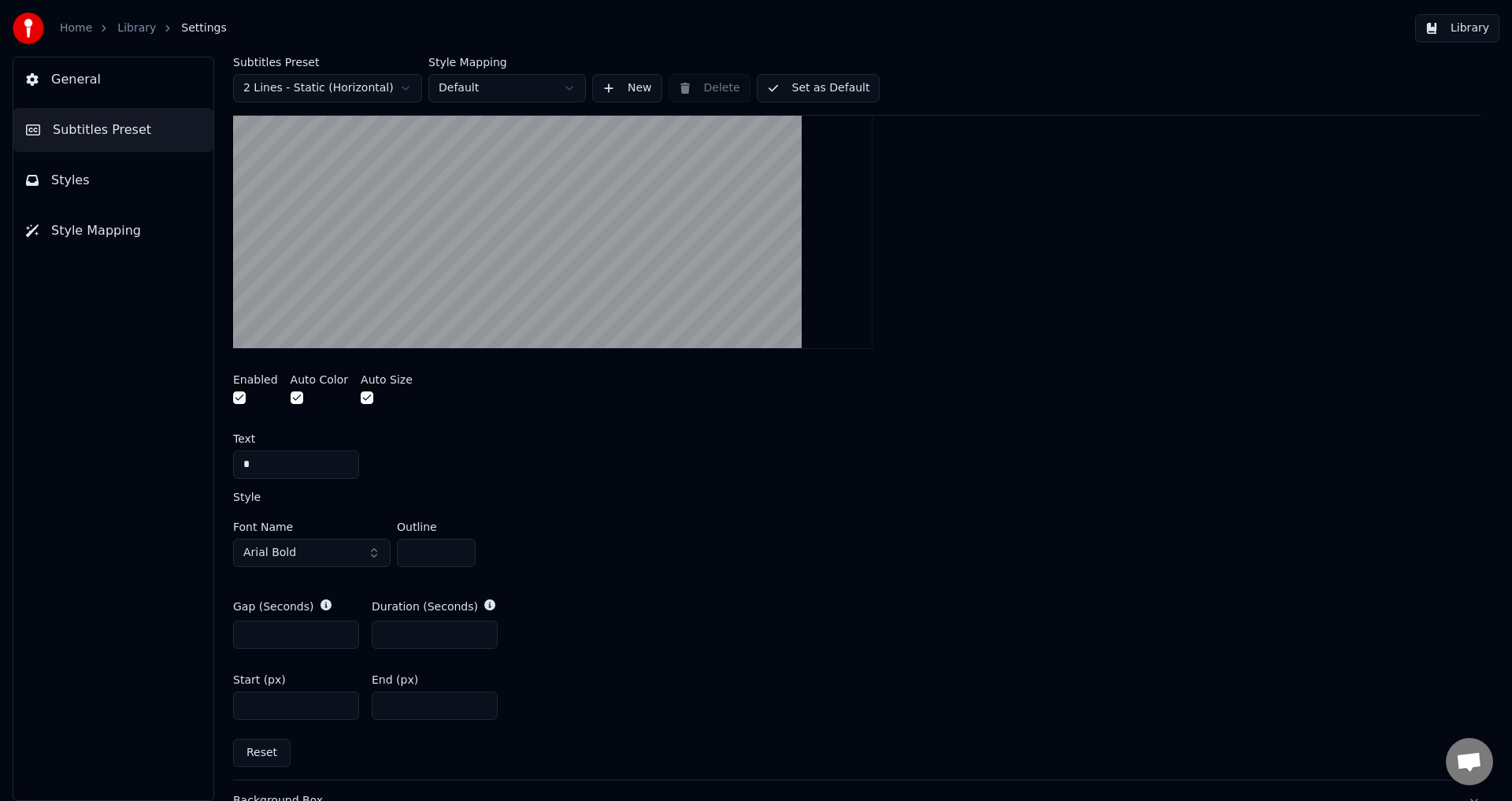
scroll to position [473, 0]
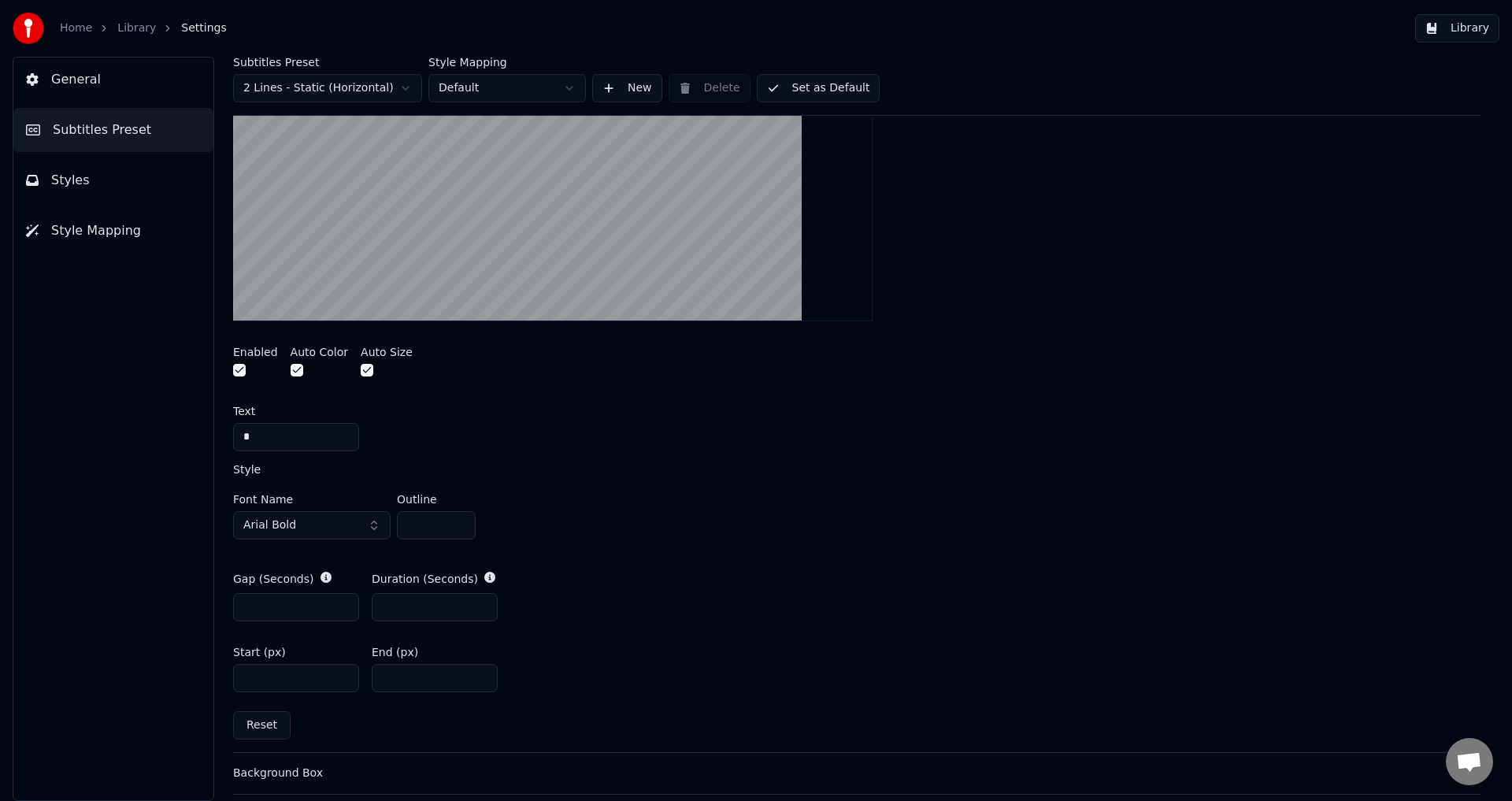
click at [275, 611] on input "*" at bounding box center [296, 607] width 126 height 29
type input "*"
click at [826, 88] on button "Set as Default" at bounding box center [818, 88] width 123 height 29
click at [1441, 32] on button "Library" at bounding box center [1456, 28] width 84 height 29
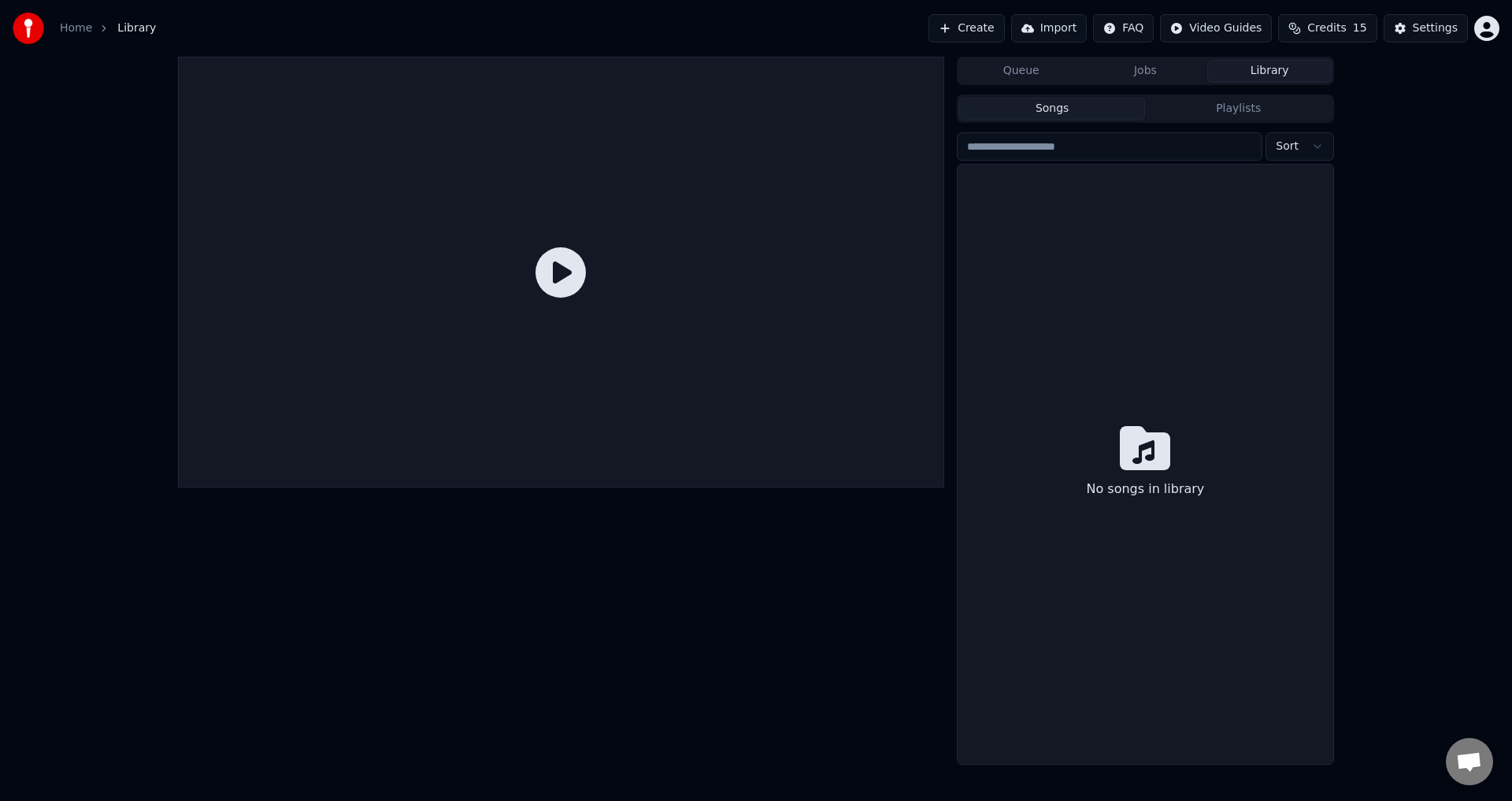
click at [1072, 38] on button "Import" at bounding box center [1049, 28] width 76 height 29
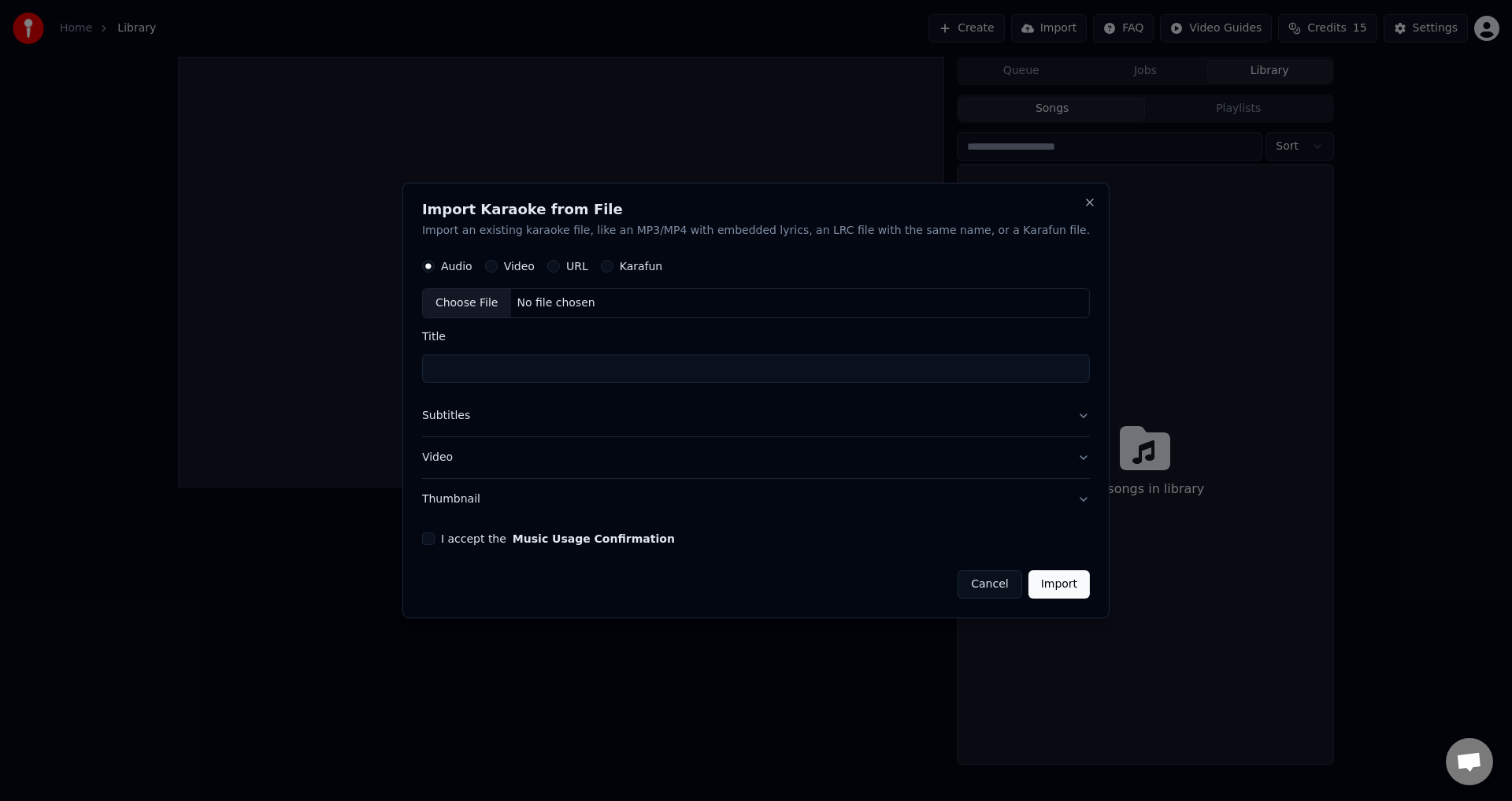
click at [498, 266] on button "Video" at bounding box center [491, 267] width 13 height 13
click at [511, 306] on div "Choose File" at bounding box center [467, 303] width 88 height 29
click at [531, 374] on input "**" at bounding box center [756, 369] width 668 height 29
click at [584, 366] on input "**" at bounding box center [756, 369] width 668 height 29
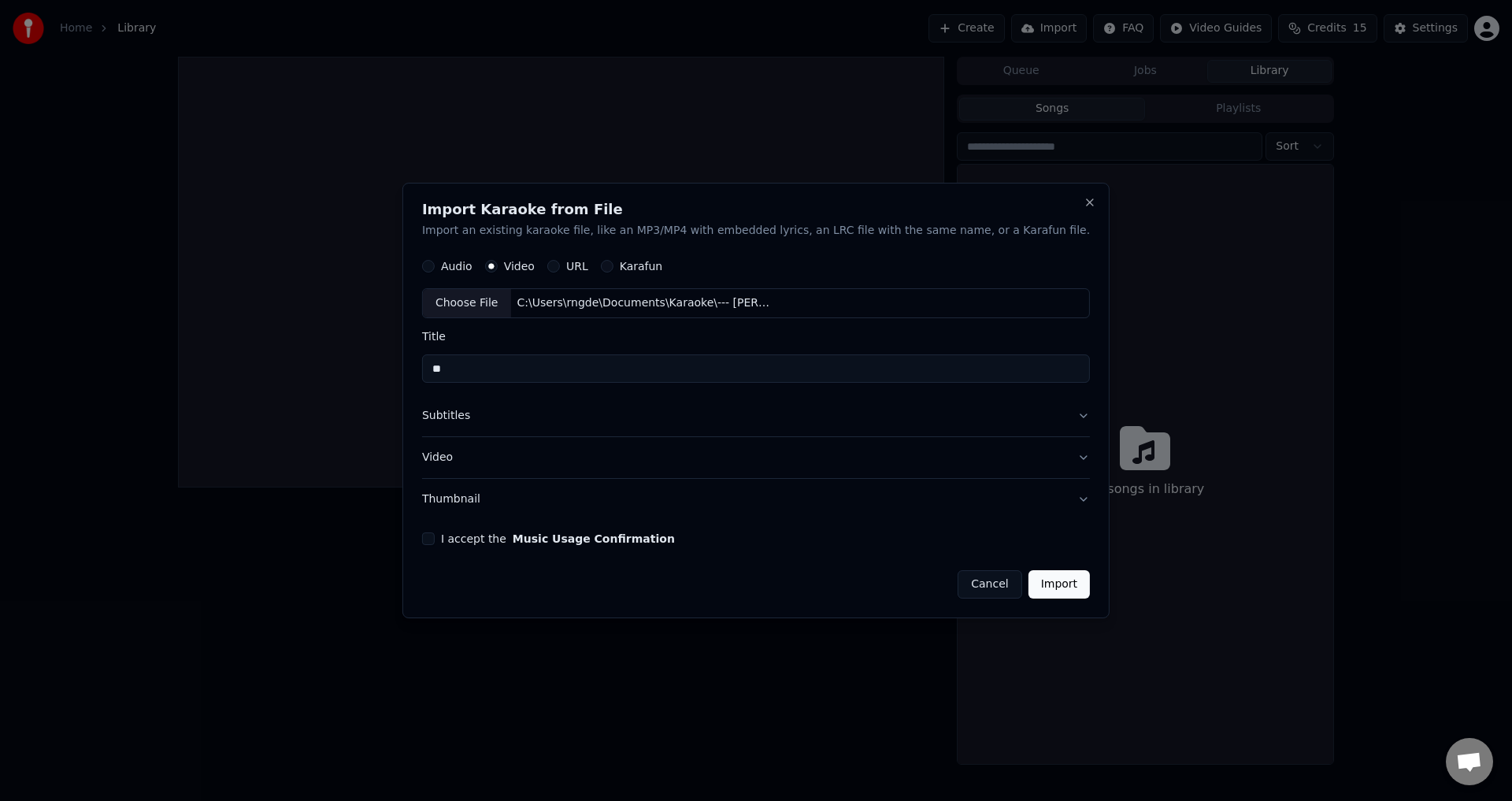
click at [584, 366] on input "**" at bounding box center [756, 369] width 668 height 29
paste input "*********"
type input "**********"
click at [629, 412] on button "Subtitles" at bounding box center [756, 417] width 668 height 41
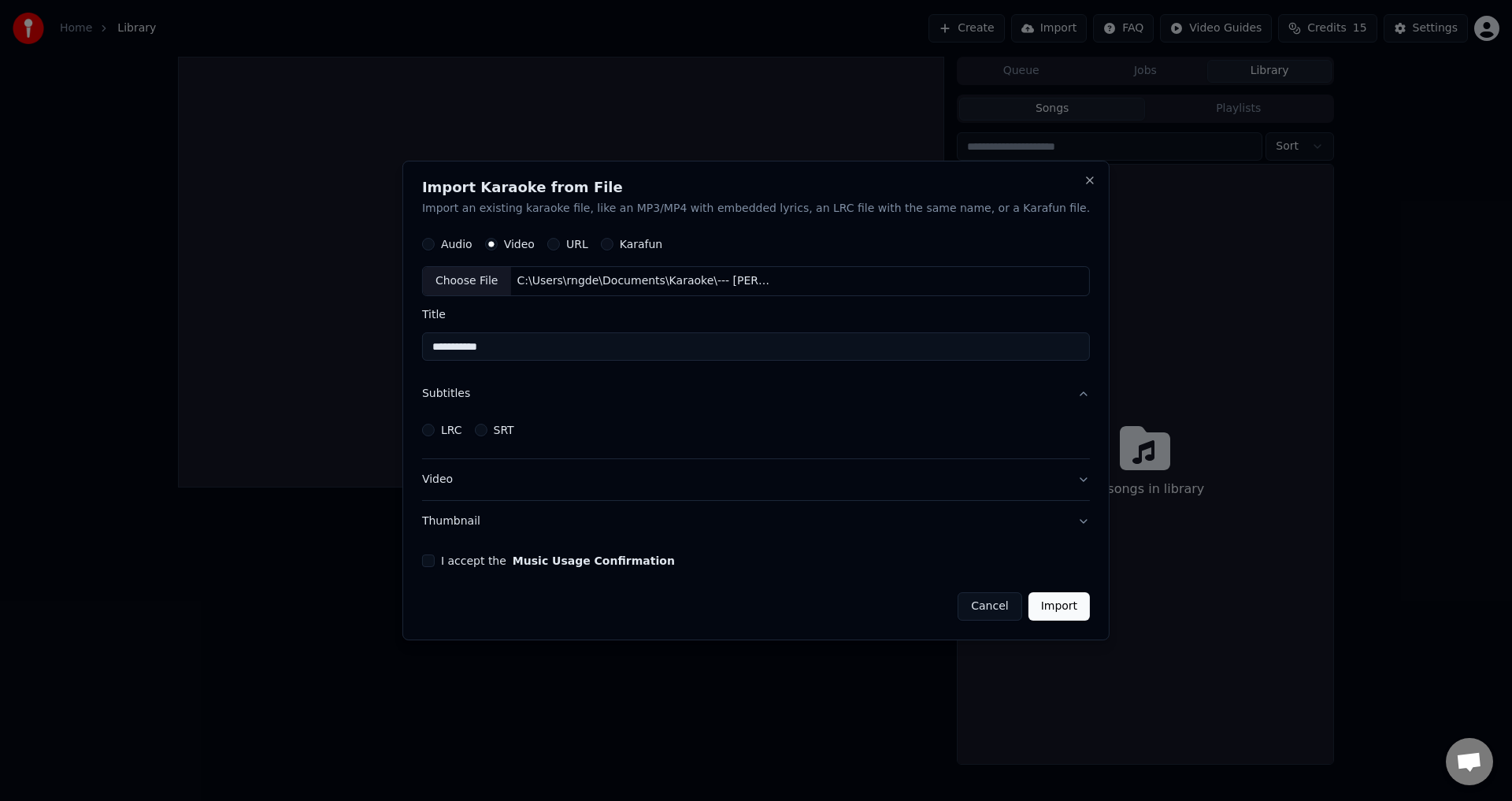
click at [957, 612] on button "Cancel" at bounding box center [989, 607] width 64 height 29
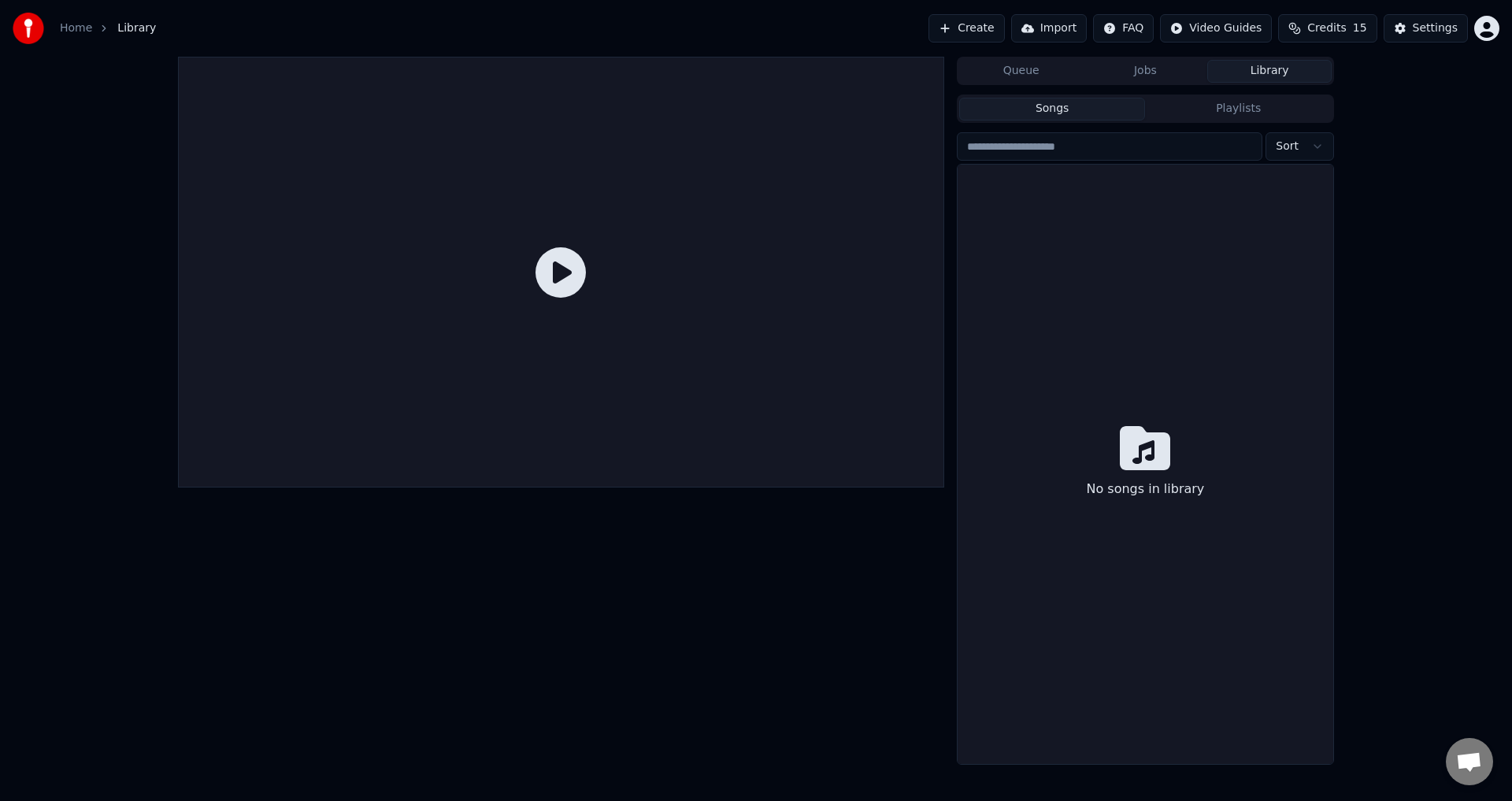
click at [975, 19] on button "Create" at bounding box center [966, 28] width 76 height 29
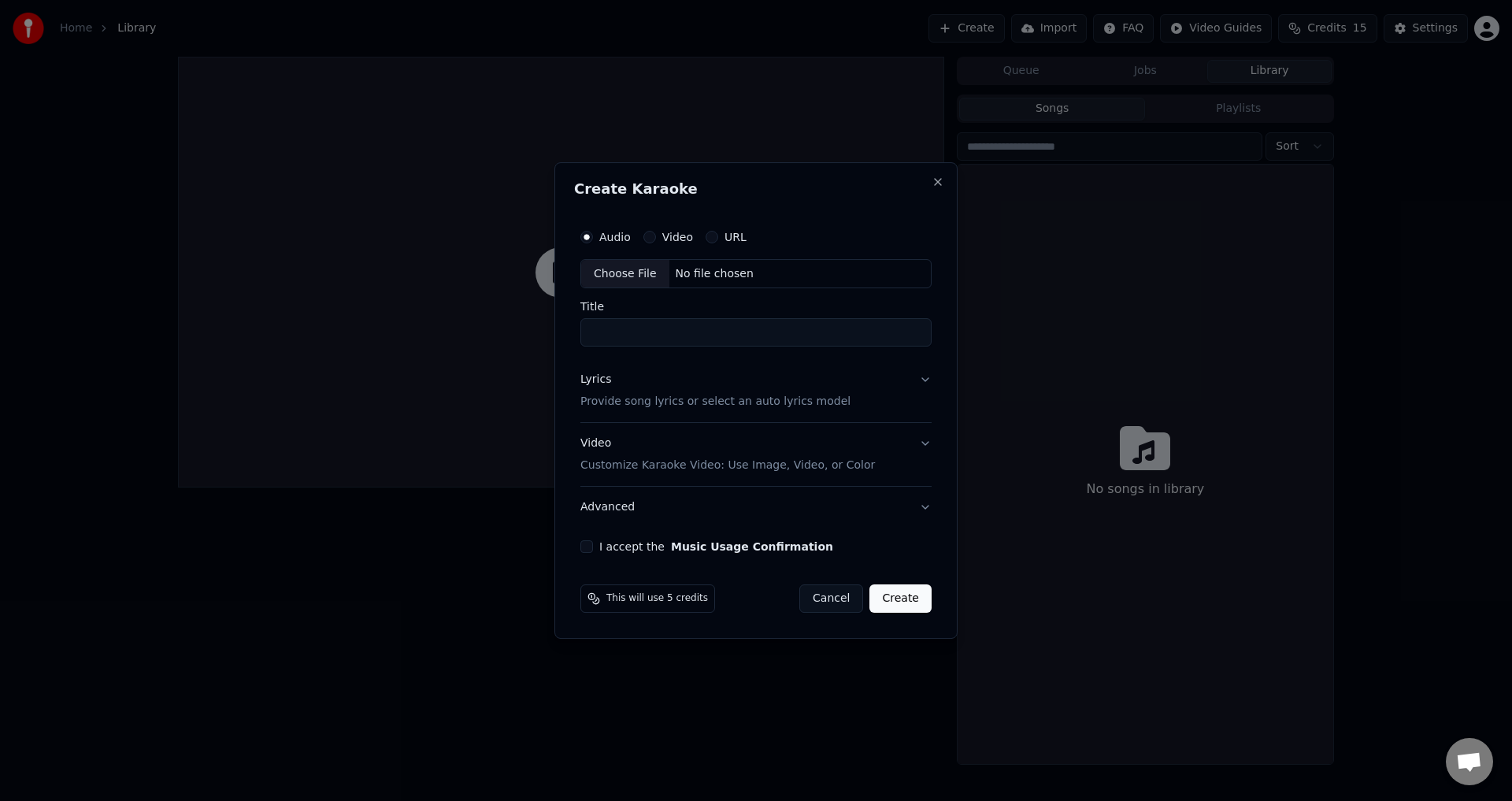
click at [636, 276] on div "Choose File" at bounding box center [626, 274] width 88 height 29
click at [662, 236] on label "Video" at bounding box center [677, 237] width 30 height 11
click at [656, 236] on button "Video" at bounding box center [650, 237] width 13 height 13
click at [642, 278] on div "Choose File" at bounding box center [626, 274] width 88 height 29
click at [634, 335] on input "**" at bounding box center [756, 333] width 357 height 29
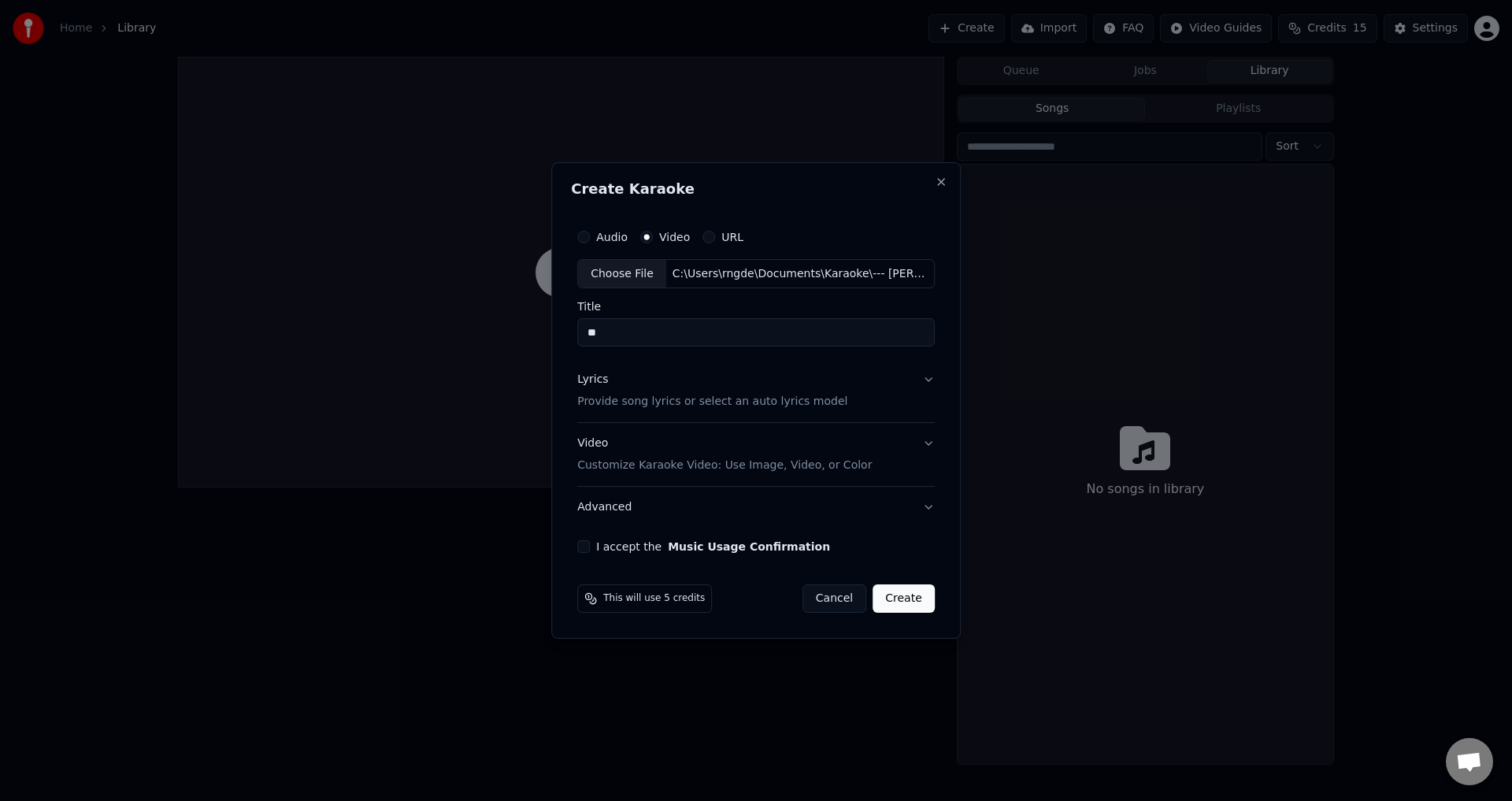
click at [634, 335] on input "**" at bounding box center [756, 333] width 357 height 29
paste input "*********"
type input "**********"
click at [922, 374] on button "Lyrics Provide song lyrics or select an auto lyrics model" at bounding box center [756, 391] width 357 height 63
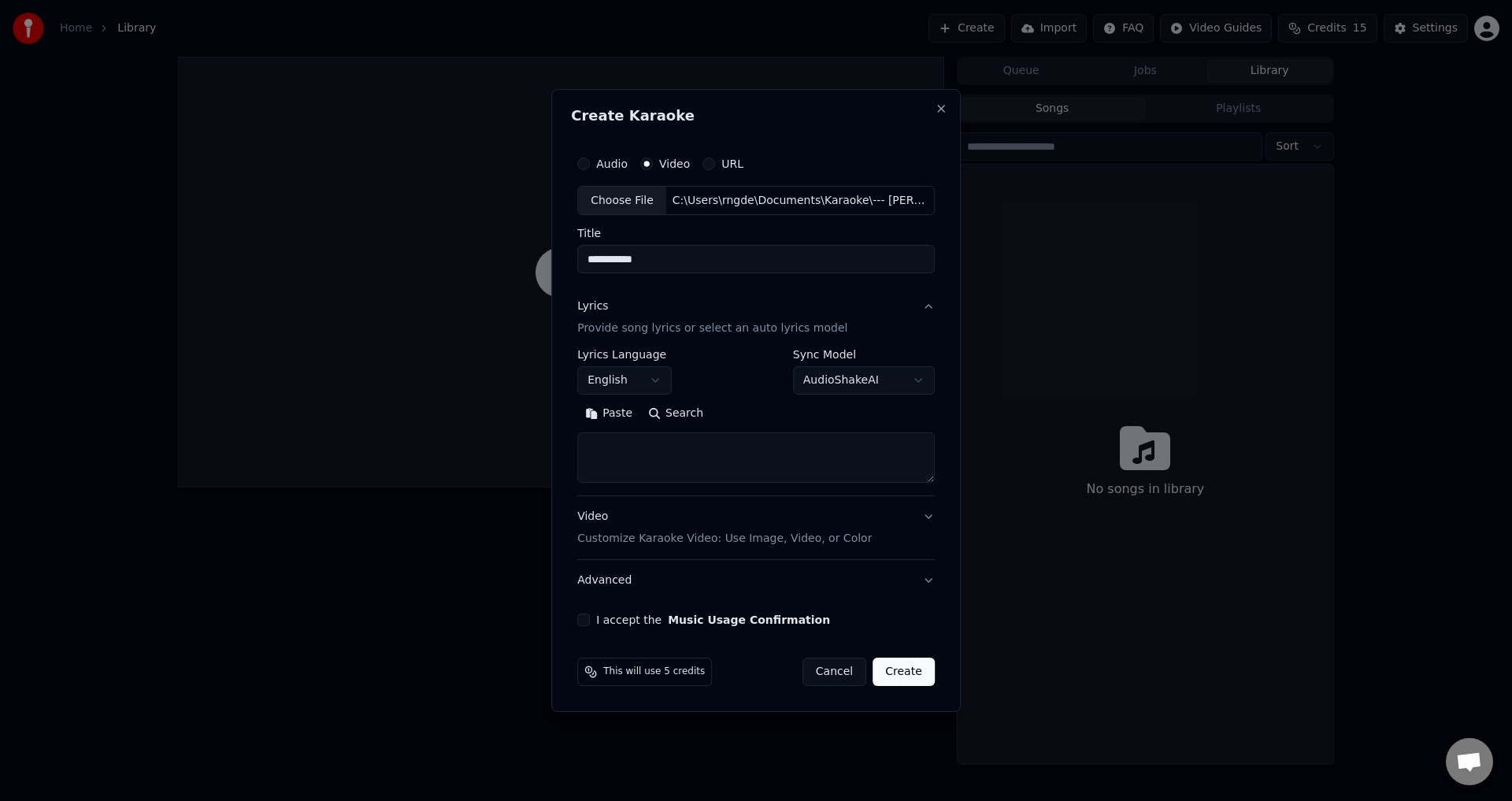
click at [674, 457] on textarea at bounding box center [756, 458] width 357 height 51
paste textarea "**********"
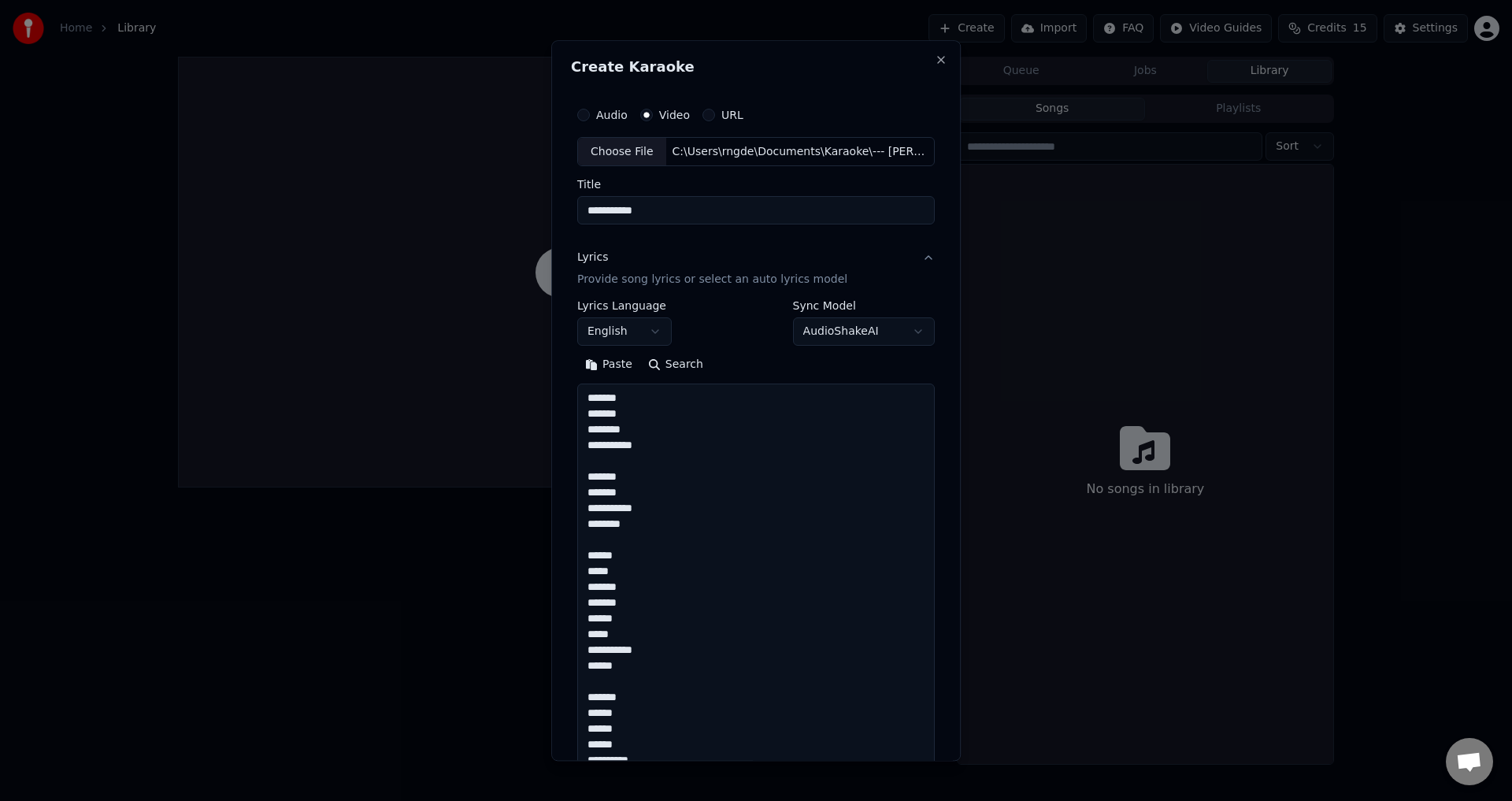
scroll to position [839, 0]
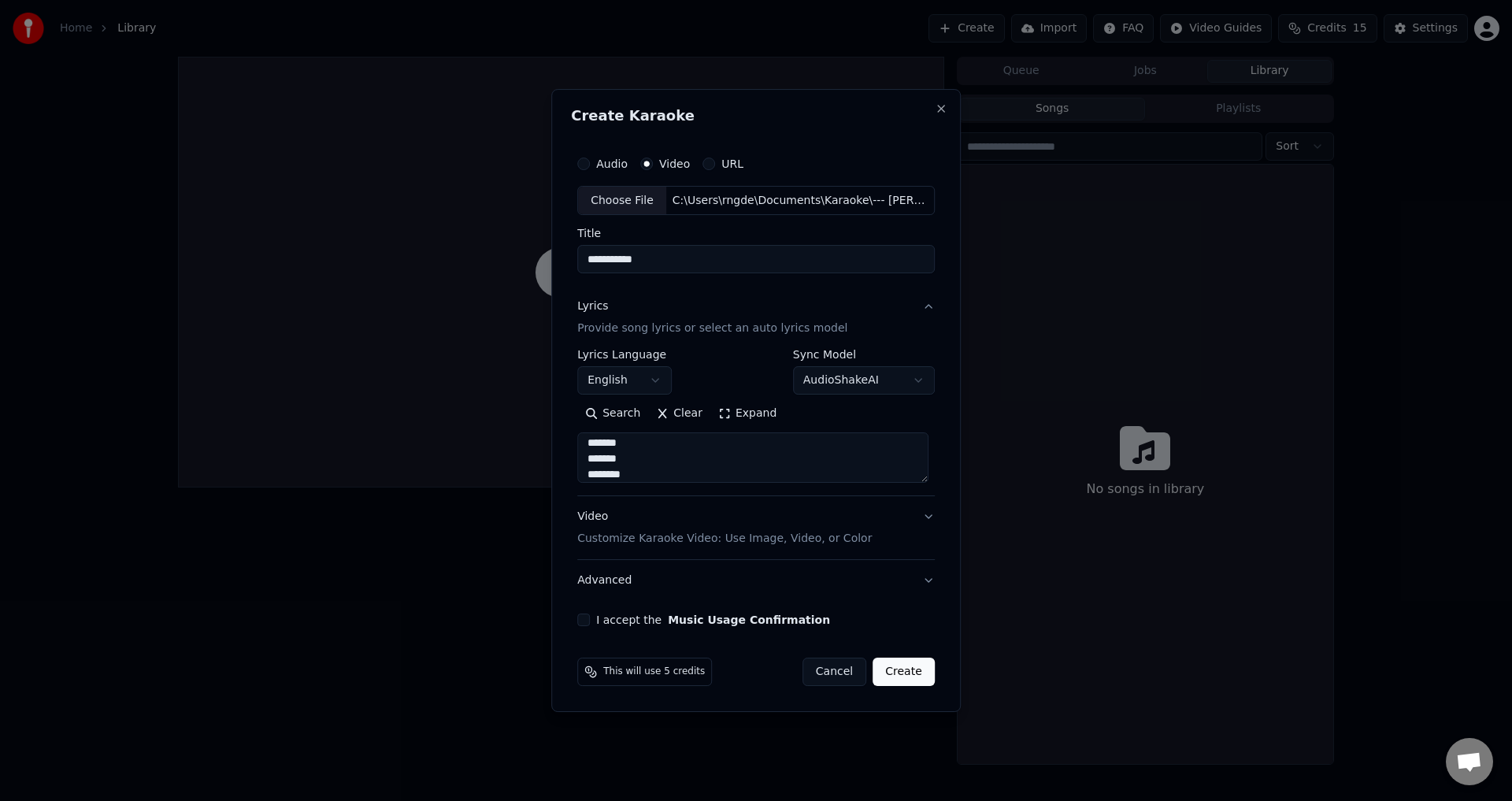
type textarea "**********"
click at [923, 518] on button "Video Customize Karaoke Video: Use Image, Video, or Color" at bounding box center [756, 528] width 357 height 63
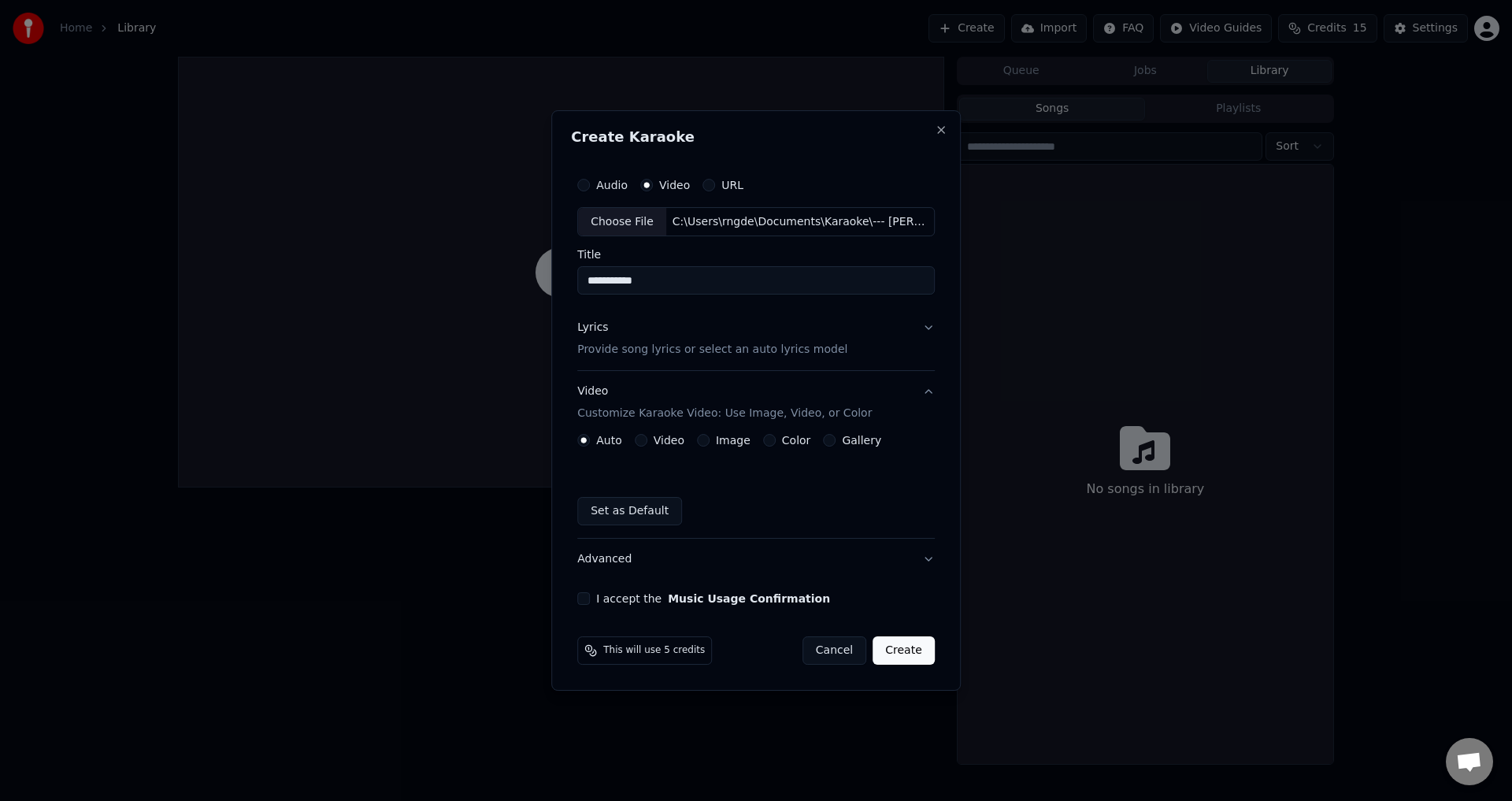
click at [906, 553] on button "Advanced" at bounding box center [756, 559] width 357 height 41
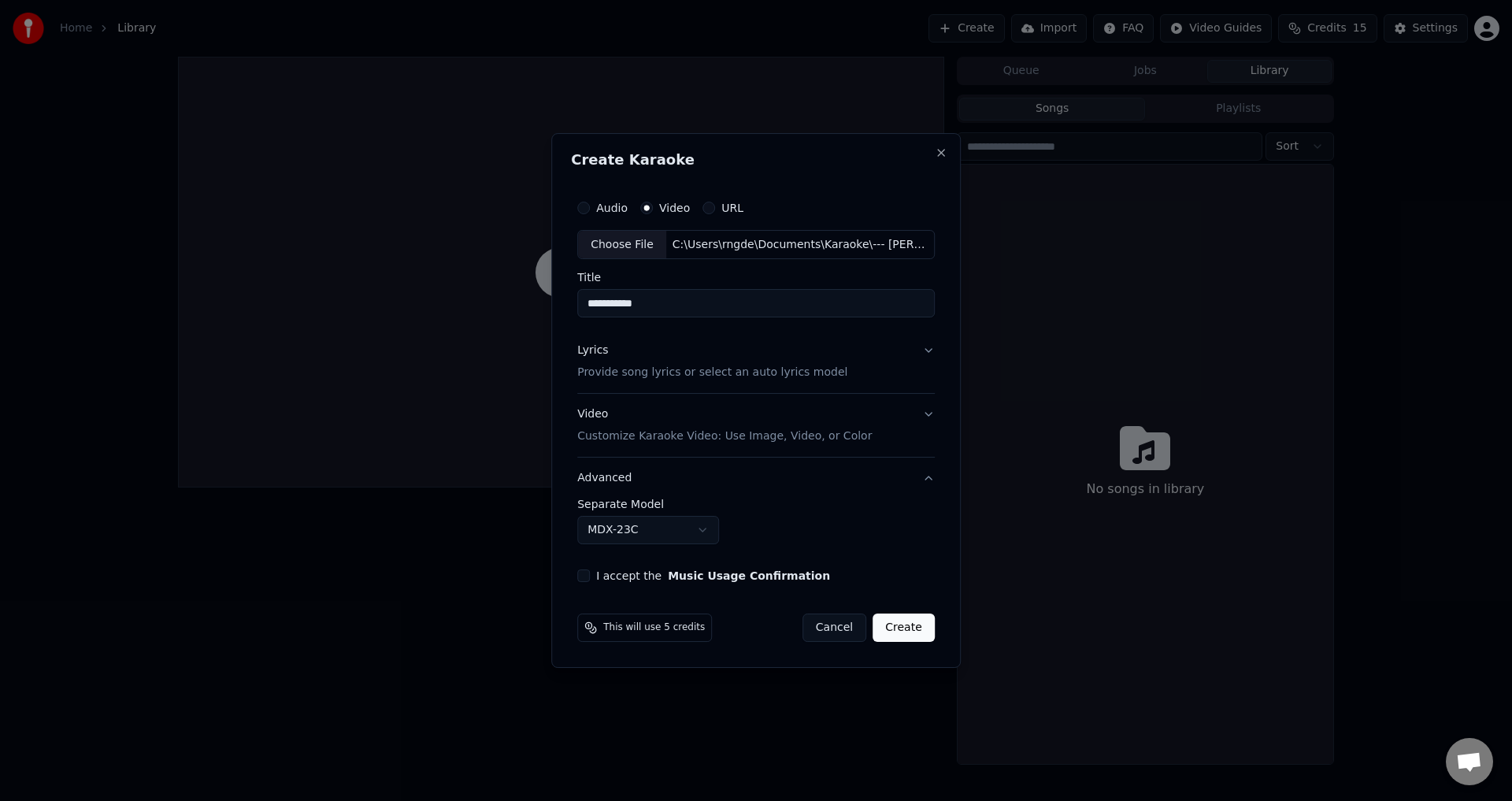
click at [597, 576] on div "I accept the Music Usage Confirmation" at bounding box center [756, 576] width 357 height 13
click at [588, 576] on button "I accept the Music Usage Confirmation" at bounding box center [583, 576] width 13 height 13
click at [790, 374] on p "Provide song lyrics or select an auto lyrics model" at bounding box center [711, 372] width 270 height 16
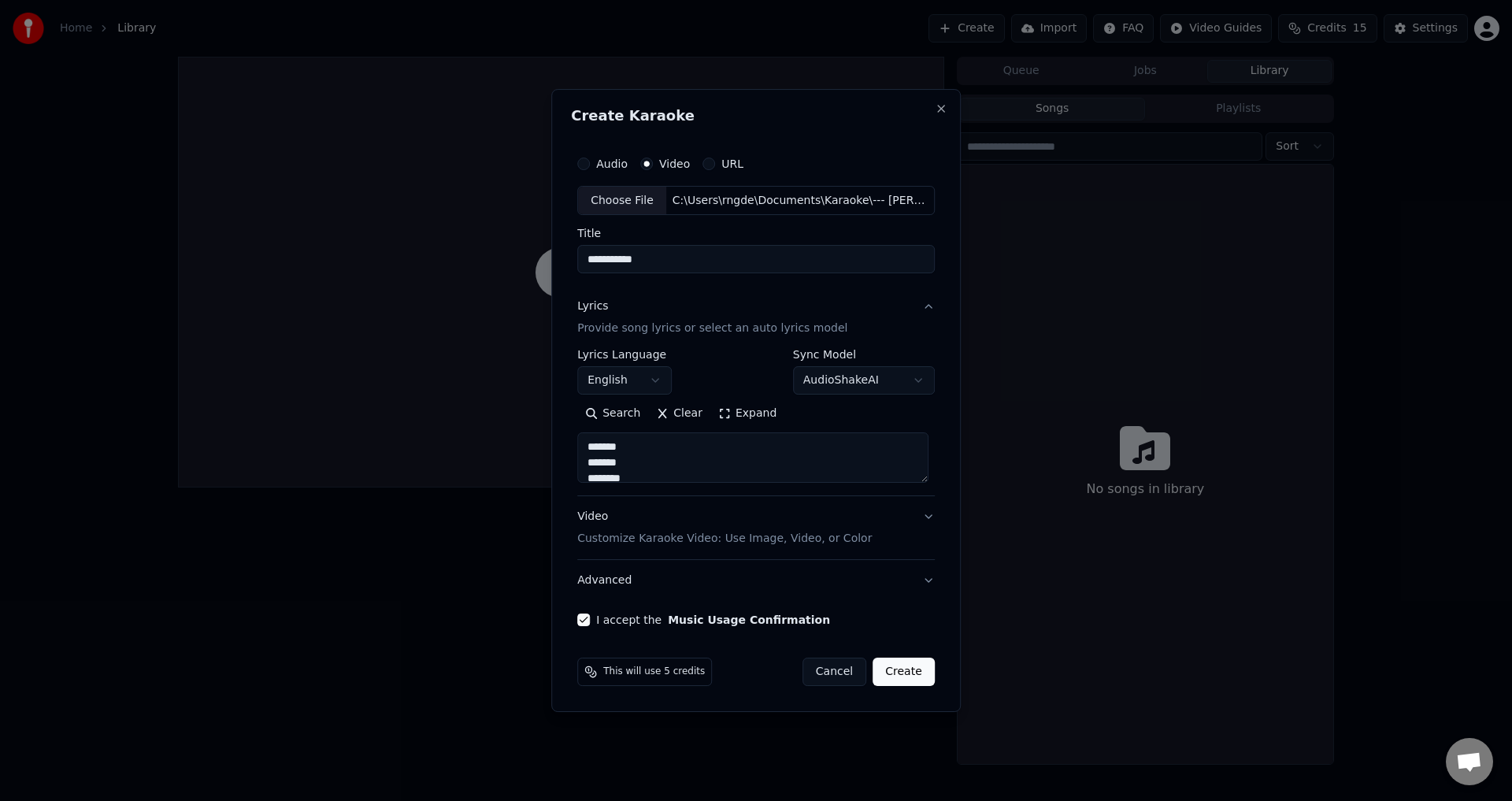
click at [657, 383] on button "English" at bounding box center [624, 381] width 95 height 29
click at [804, 398] on div "**********" at bounding box center [756, 416] width 357 height 134
click at [681, 448] on textarea "**********" at bounding box center [752, 458] width 351 height 51
click at [916, 673] on button "Create" at bounding box center [904, 671] width 63 height 29
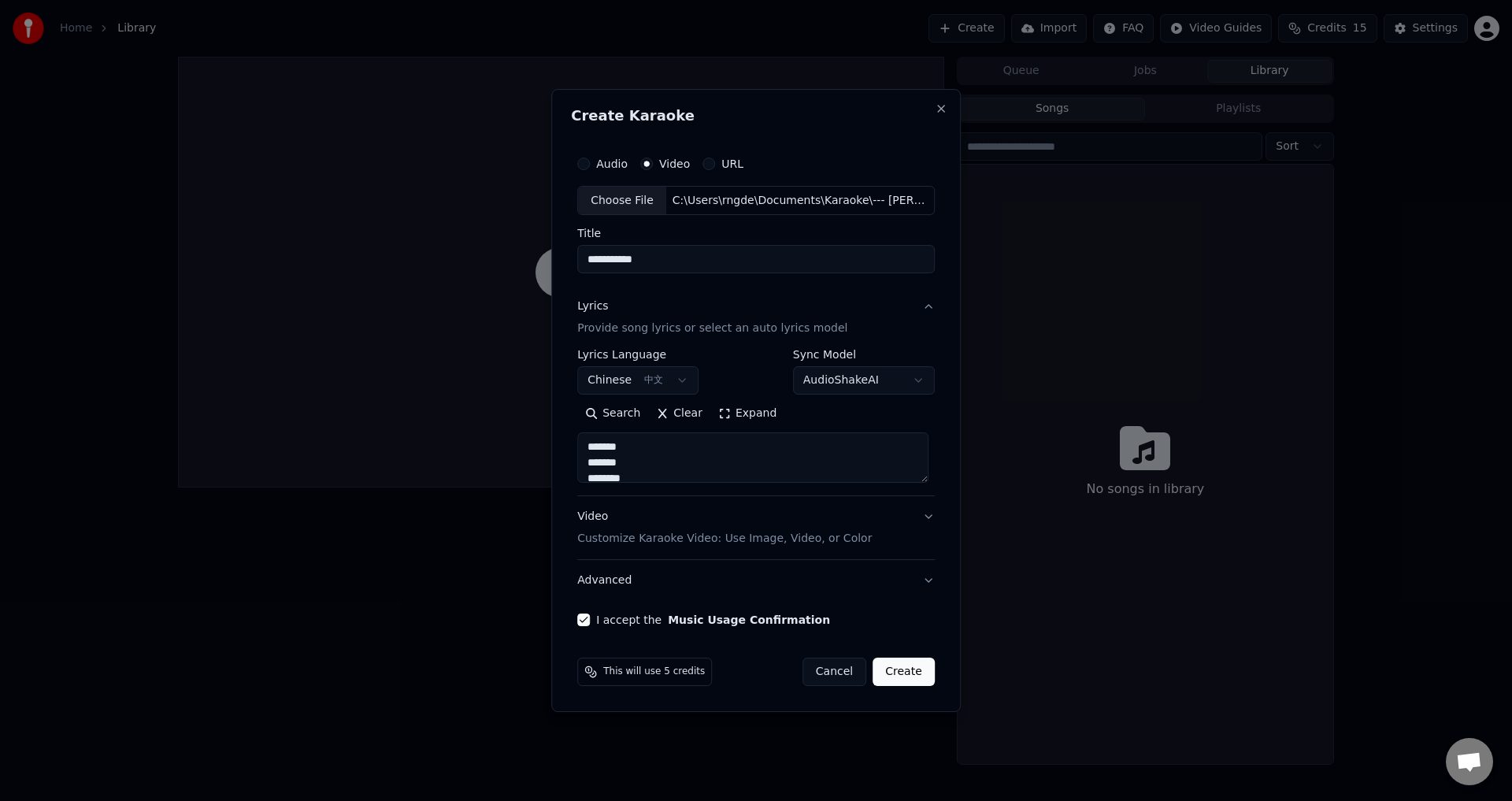
select select "**"
select select
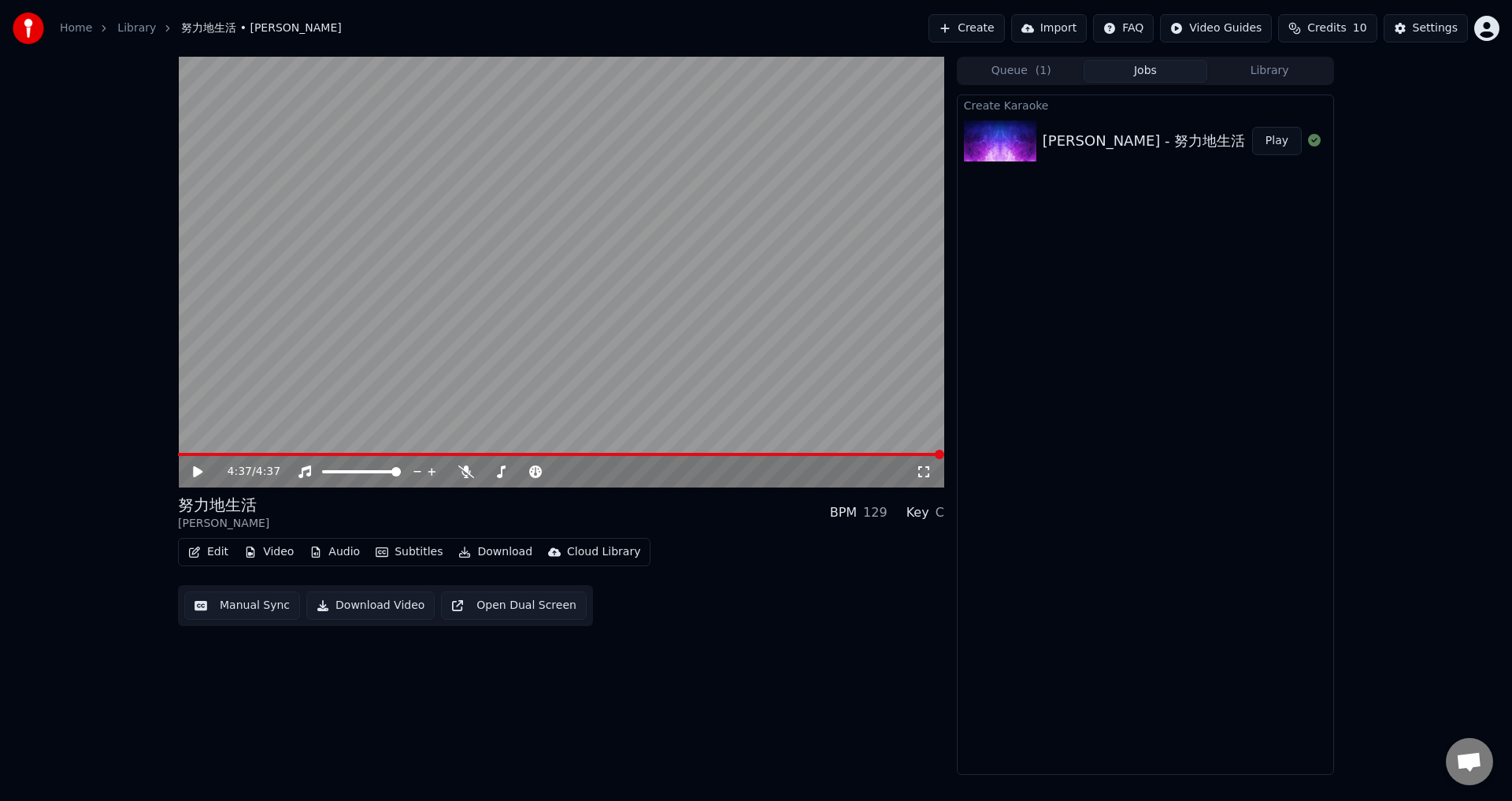
click at [1123, 397] on div "Create Karaoke [PERSON_NAME] - 努力地生活 Play" at bounding box center [1144, 435] width 377 height 680
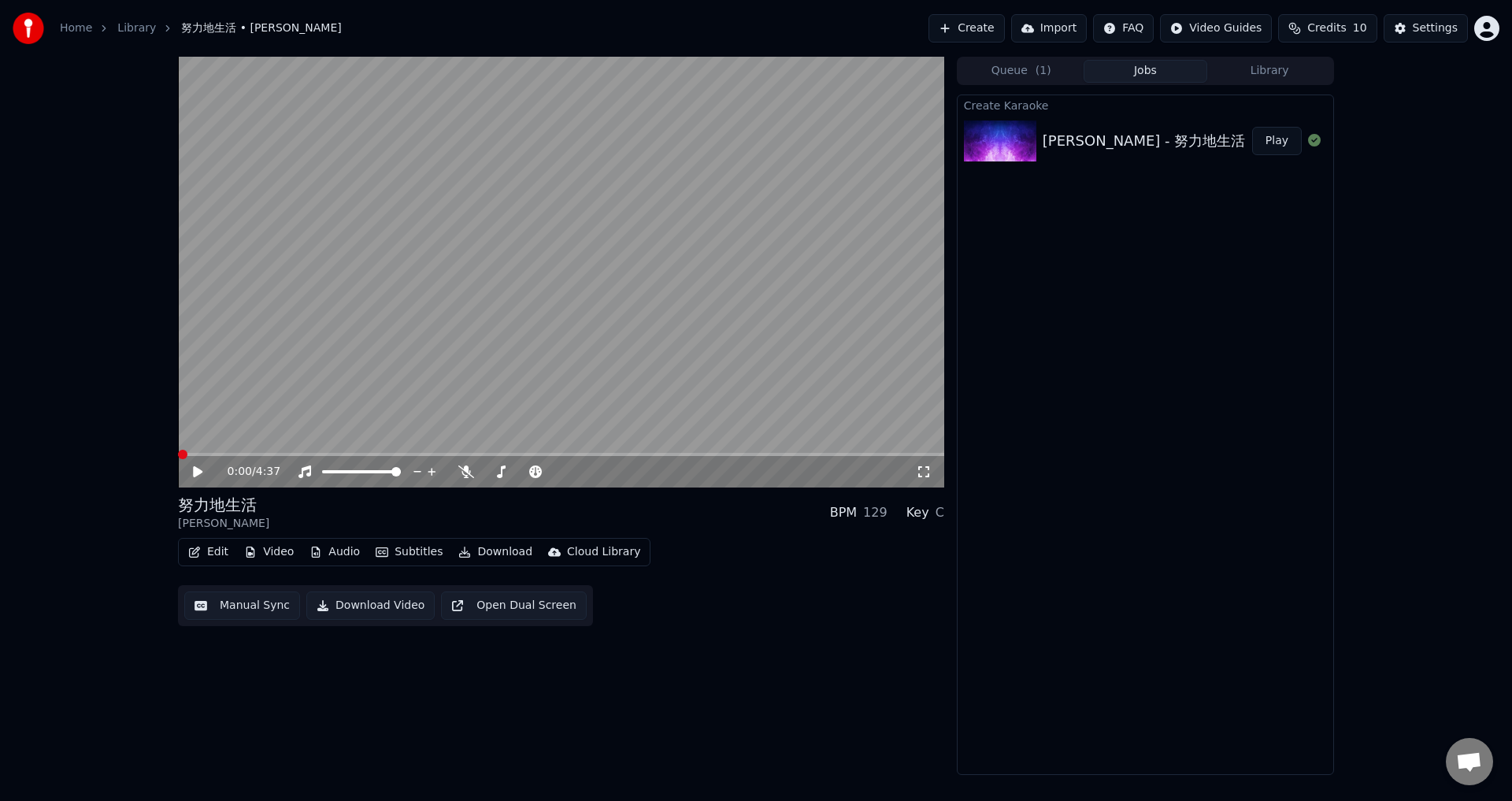
click at [178, 456] on span at bounding box center [178, 454] width 0 height 3
click at [197, 469] on icon at bounding box center [197, 472] width 9 height 11
click at [204, 454] on span at bounding box center [560, 454] width 766 height 3
click at [219, 453] on span at bounding box center [560, 454] width 766 height 3
click at [234, 456] on span at bounding box center [560, 454] width 766 height 3
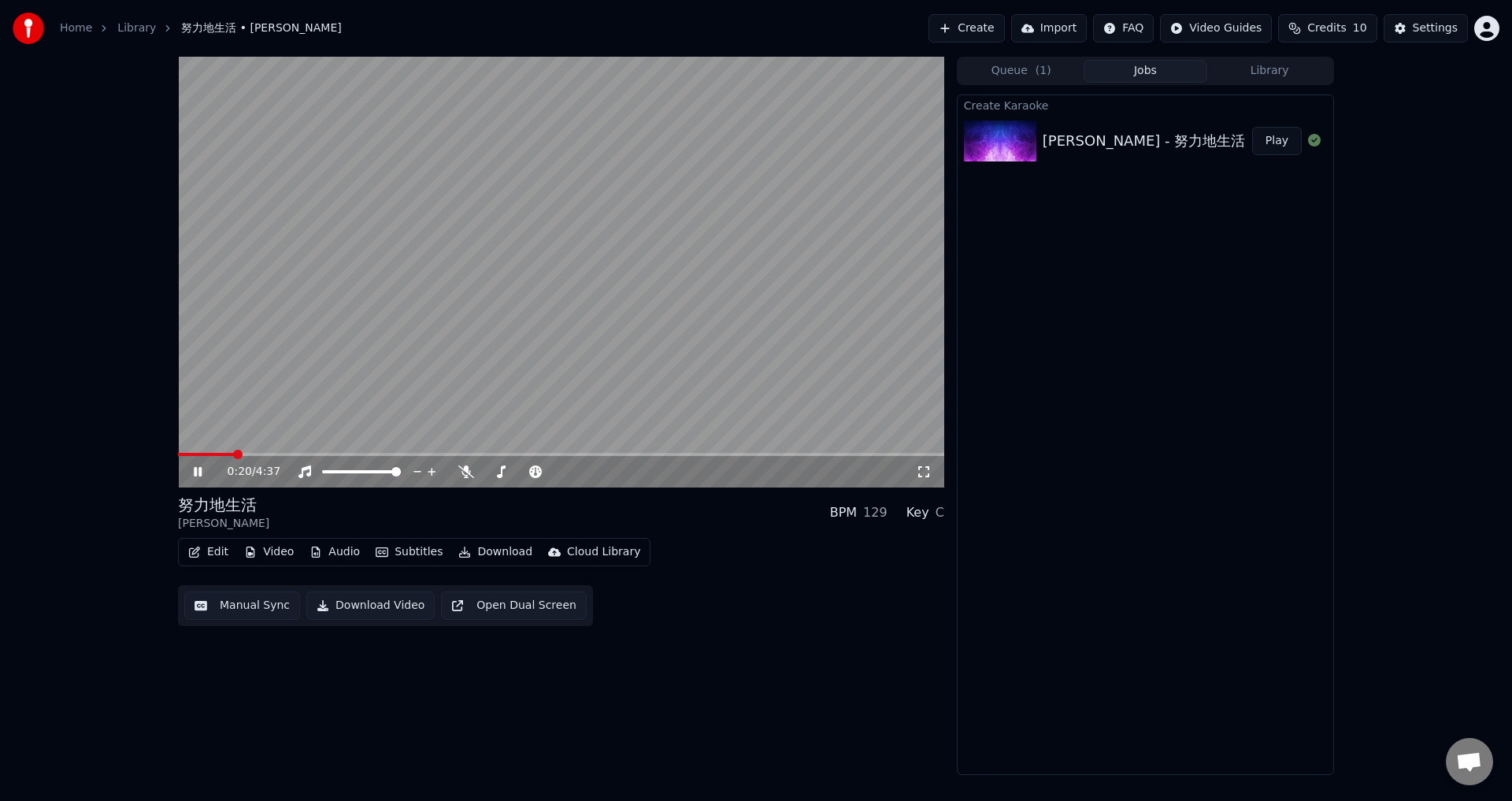
click at [248, 453] on span at bounding box center [560, 454] width 766 height 3
click at [262, 452] on video at bounding box center [560, 272] width 766 height 430
drag, startPoint x: 196, startPoint y: 477, endPoint x: 233, endPoint y: 470, distance: 37.7
click at [197, 477] on icon at bounding box center [209, 472] width 37 height 13
click at [275, 455] on span at bounding box center [560, 454] width 766 height 3
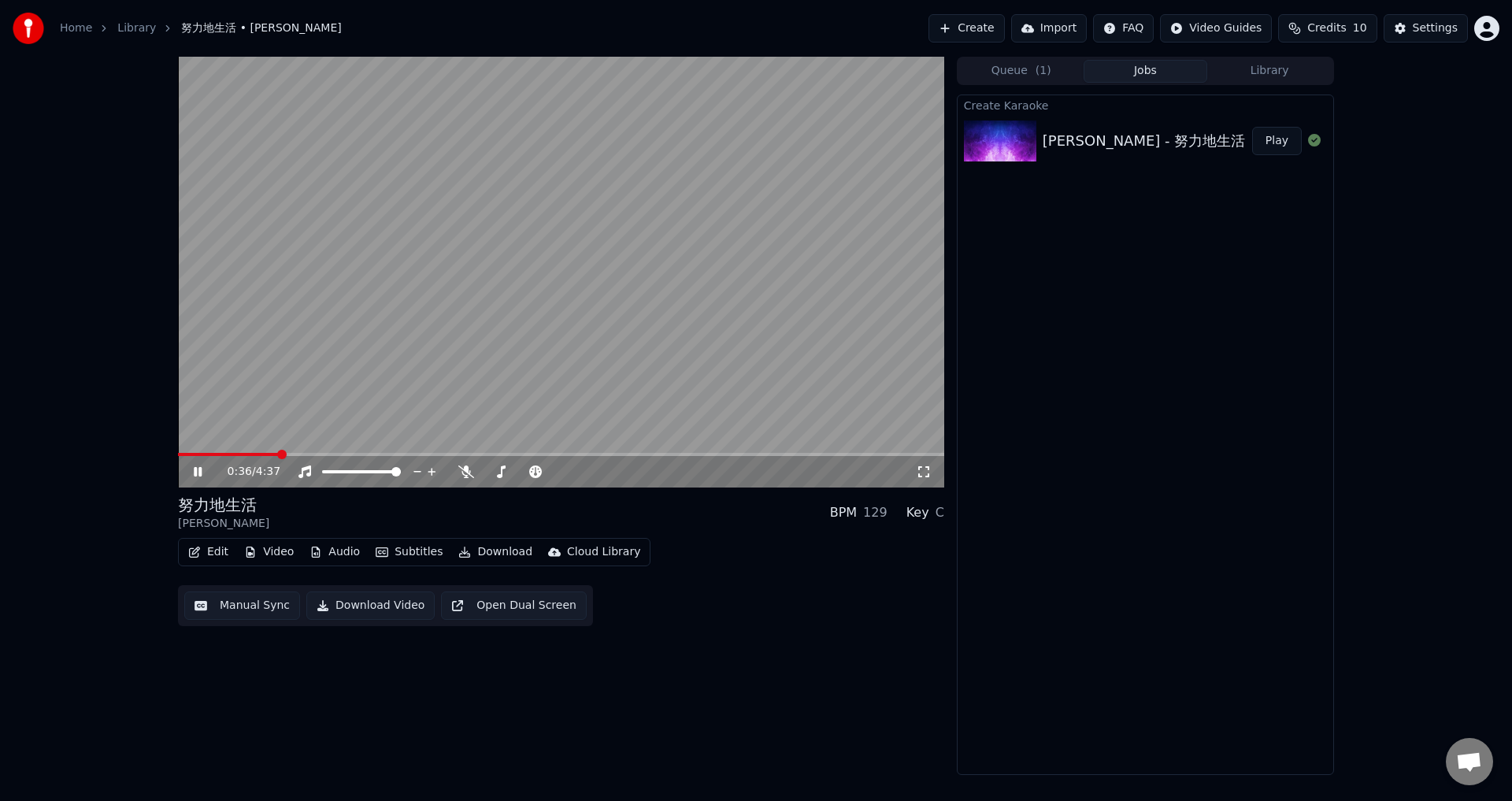
click at [192, 479] on div "0:36 / 4:37" at bounding box center [561, 471] width 754 height 16
click at [196, 472] on icon at bounding box center [197, 472] width 8 height 9
click at [217, 550] on button "Edit" at bounding box center [207, 552] width 53 height 22
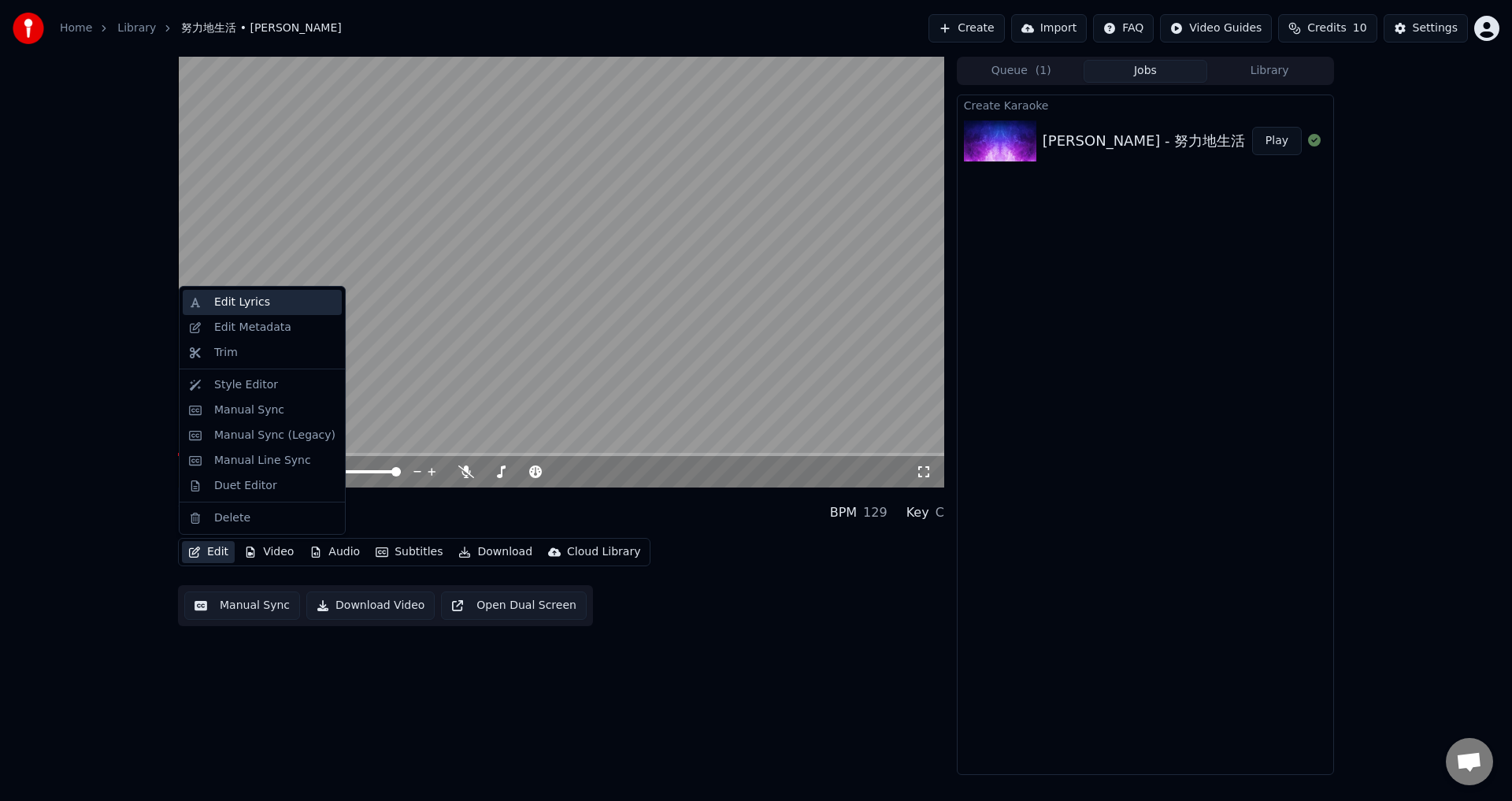
click at [246, 303] on div "Edit Lyrics" at bounding box center [241, 302] width 56 height 16
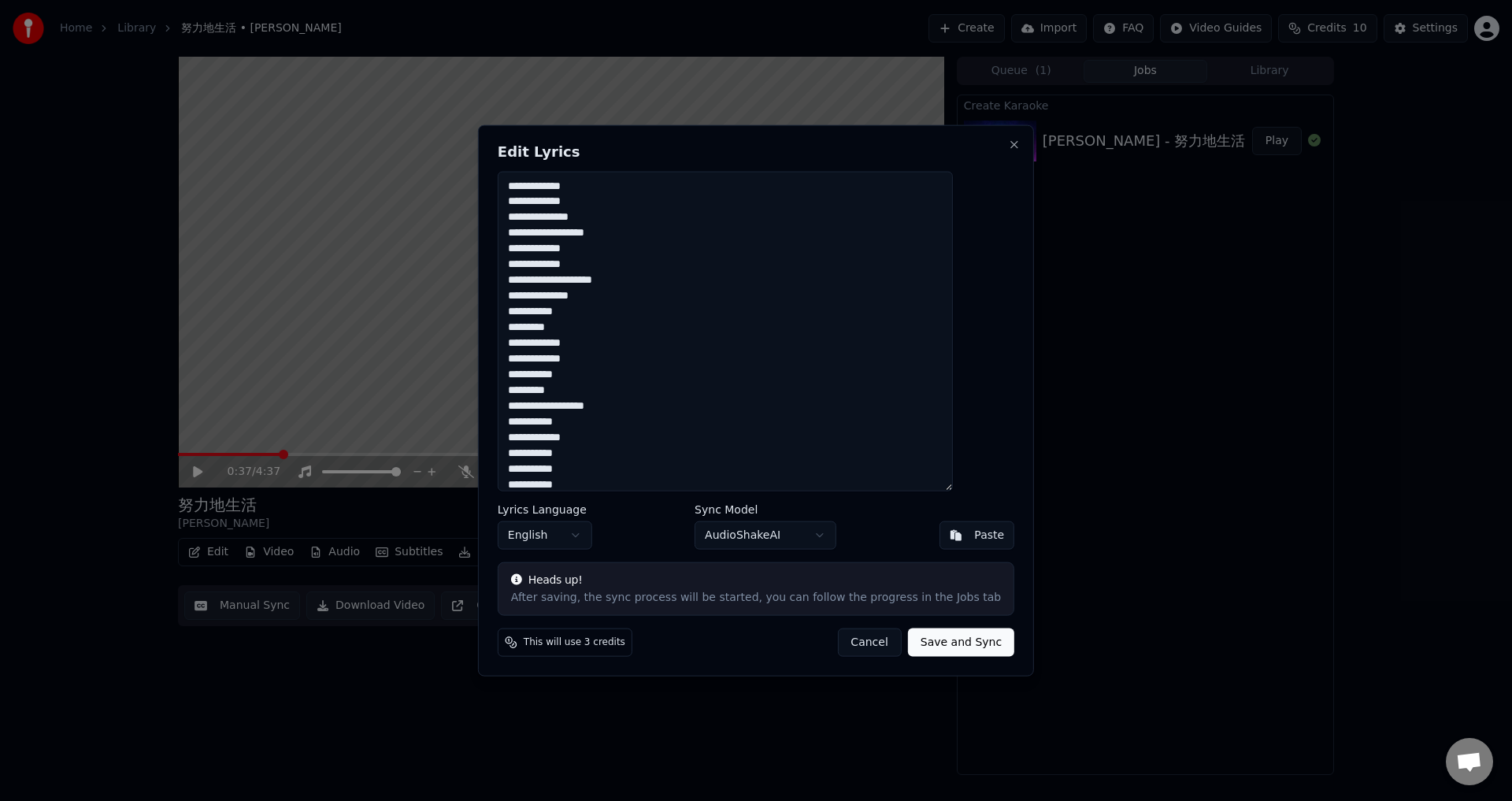
click at [596, 544] on body "Home Library 努力地生活 • [PERSON_NAME] Create Import FAQ Video Guides Credits 10 Se…" at bounding box center [756, 400] width 1512 height 801
click at [589, 506] on label "Lyrics Language" at bounding box center [558, 510] width 122 height 11
click at [837, 644] on button "Cancel" at bounding box center [868, 642] width 64 height 29
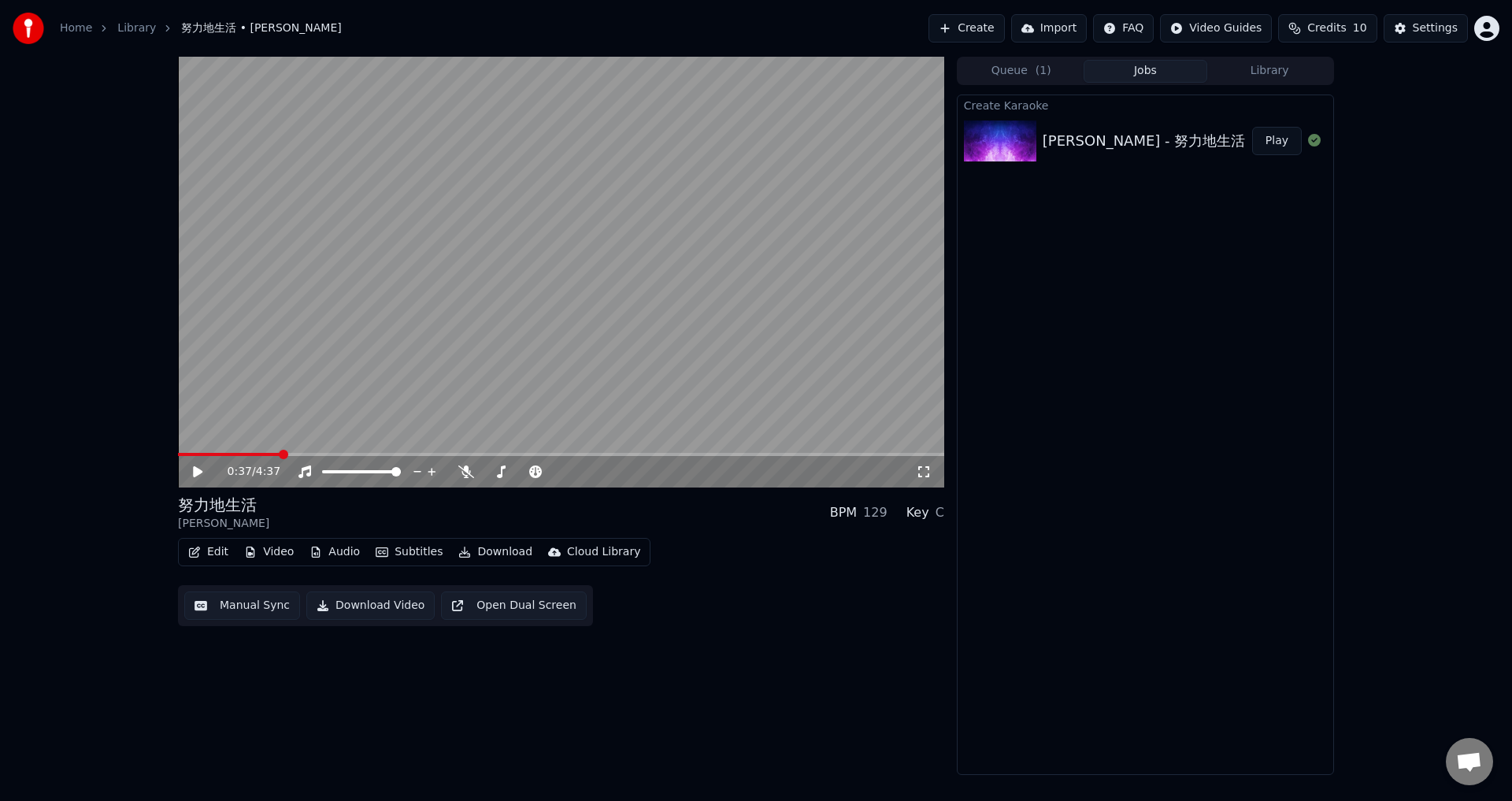
click at [219, 555] on button "Edit" at bounding box center [207, 552] width 53 height 22
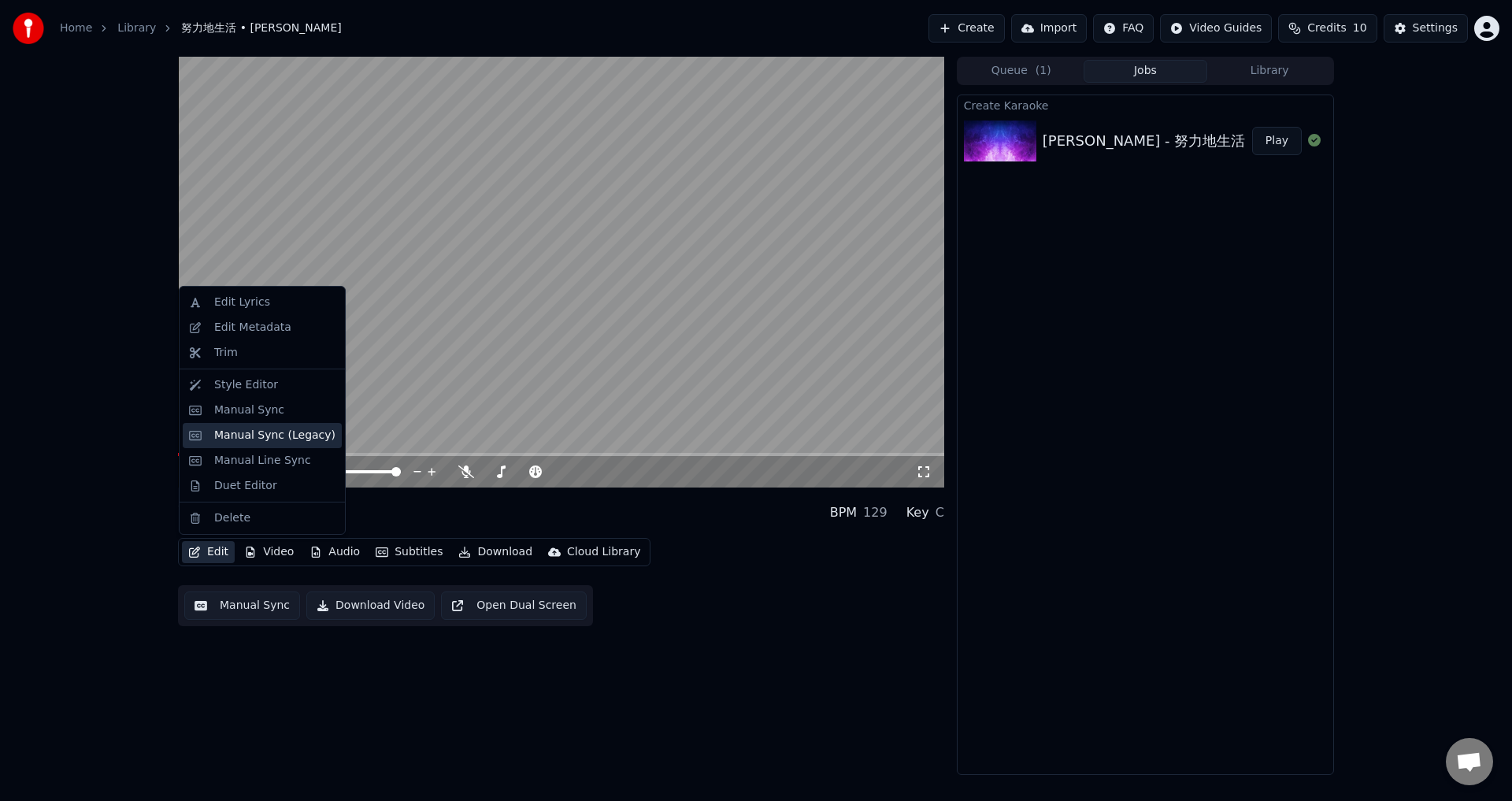
click at [291, 439] on div "Manual Sync (Legacy)" at bounding box center [275, 435] width 122 height 16
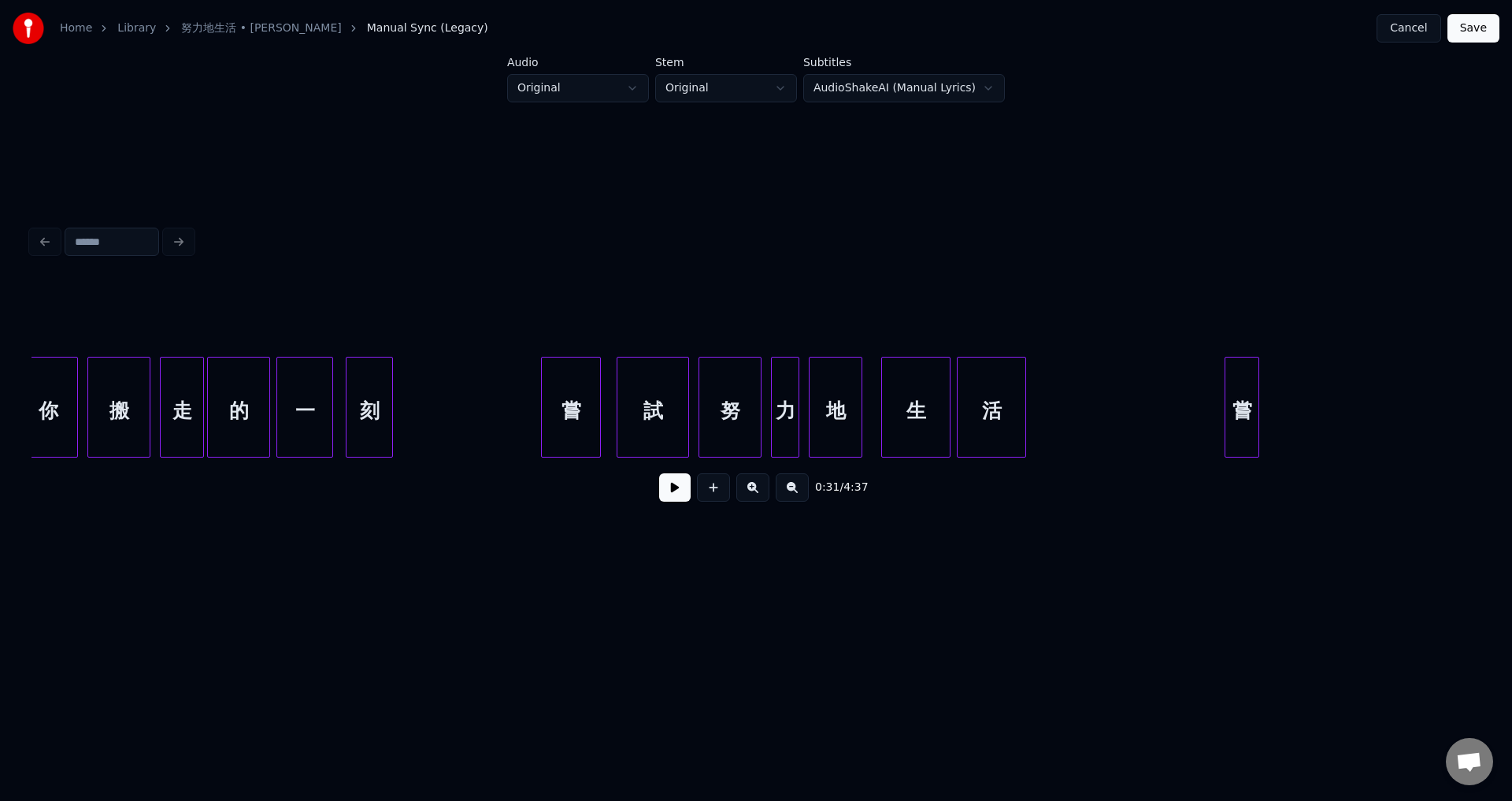
scroll to position [0, 4639]
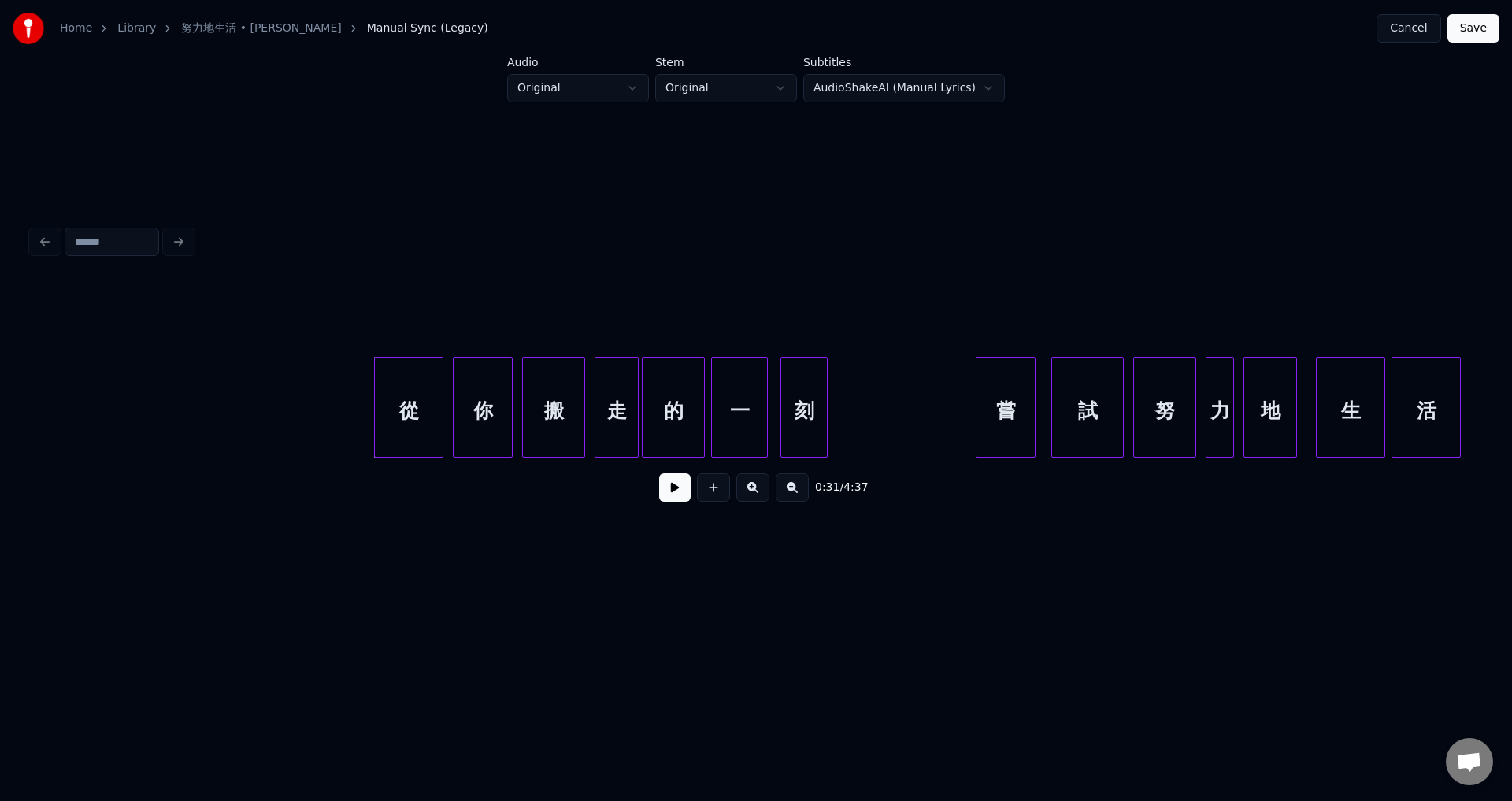
click at [675, 487] on button at bounding box center [674, 488] width 31 height 29
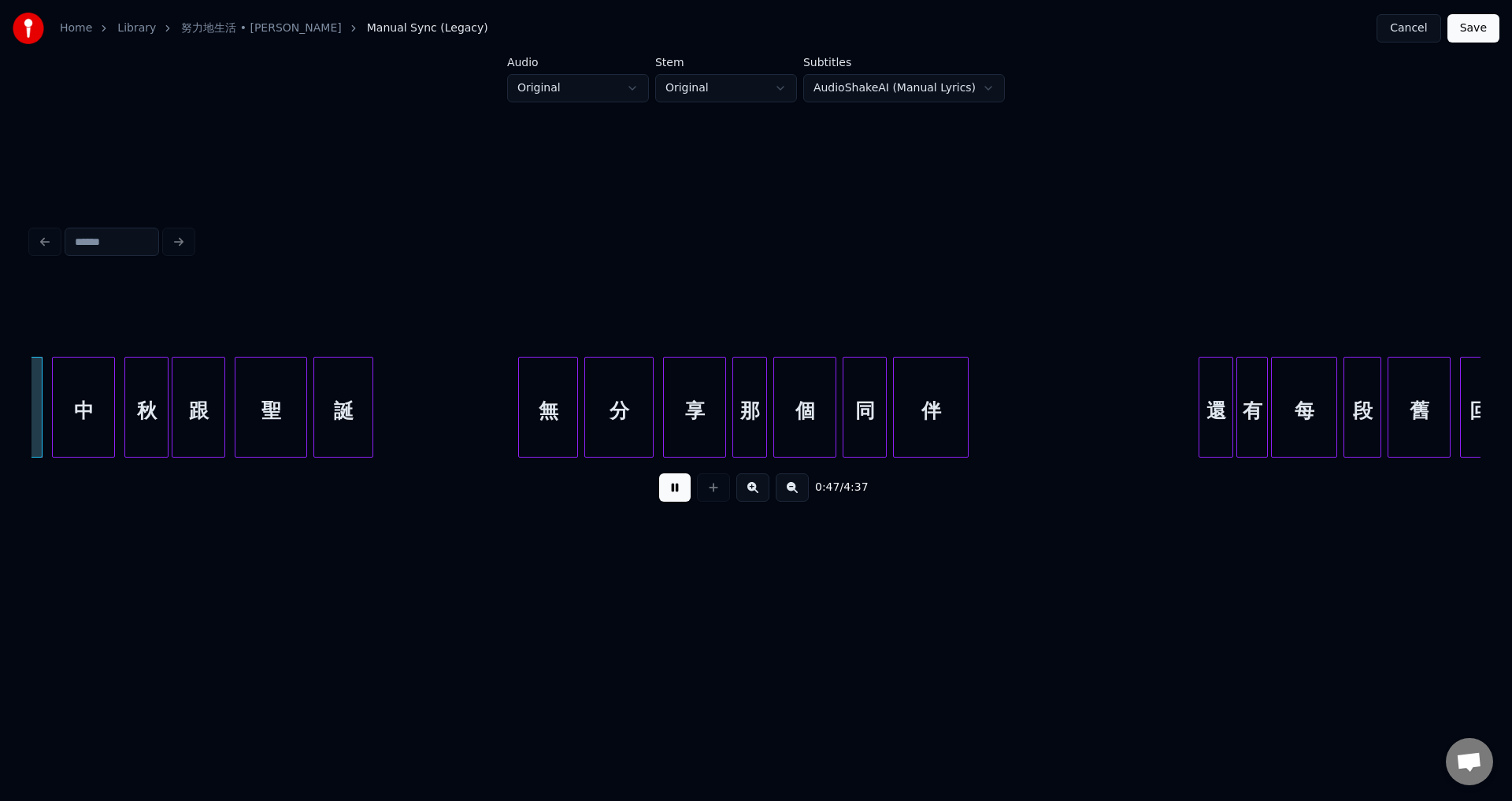
scroll to position [0, 7543]
click at [673, 493] on button at bounding box center [674, 488] width 31 height 29
click at [683, 495] on button at bounding box center [674, 488] width 31 height 29
click at [682, 495] on button at bounding box center [674, 488] width 31 height 29
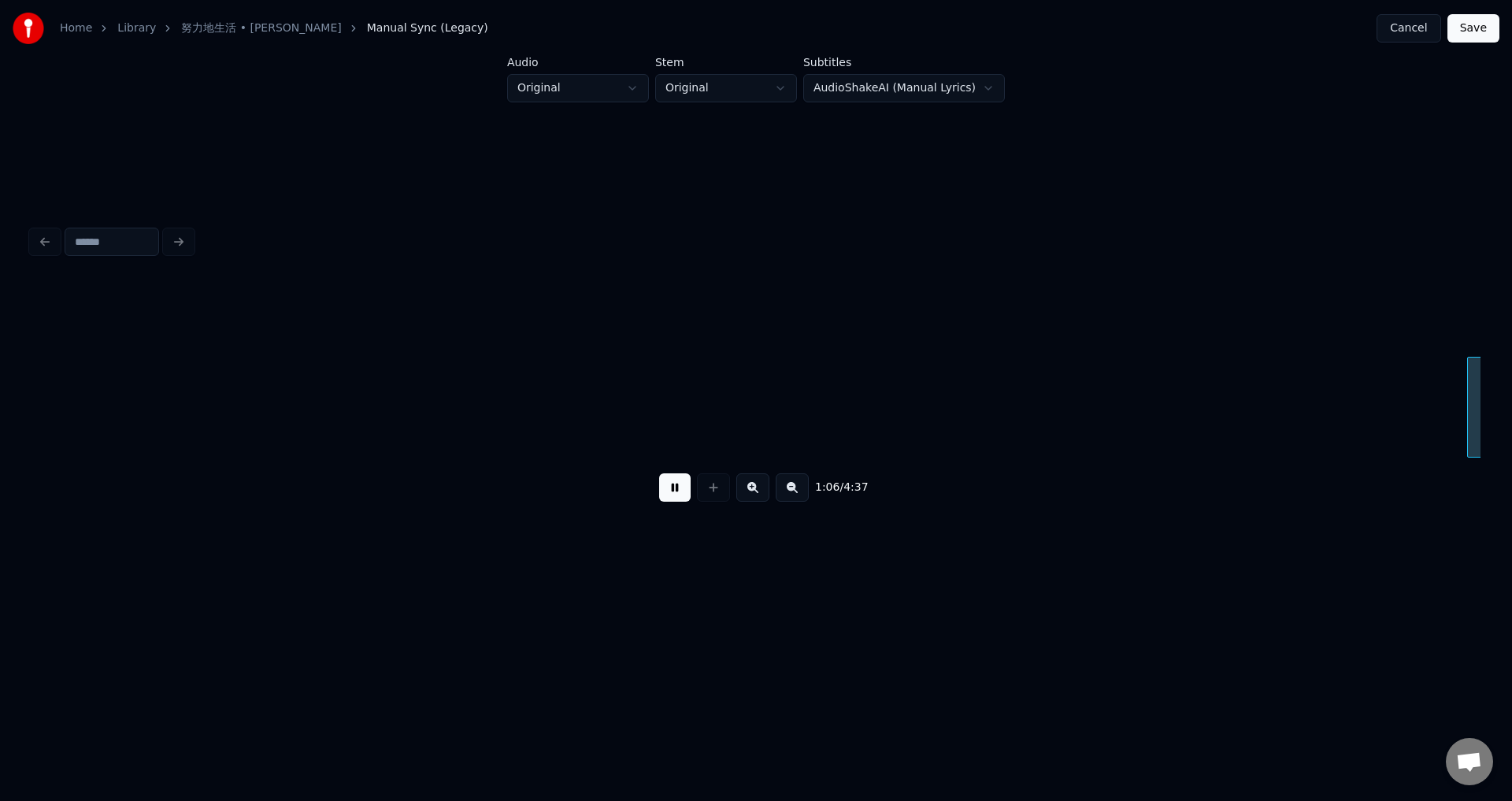
scroll to position [0, 10443]
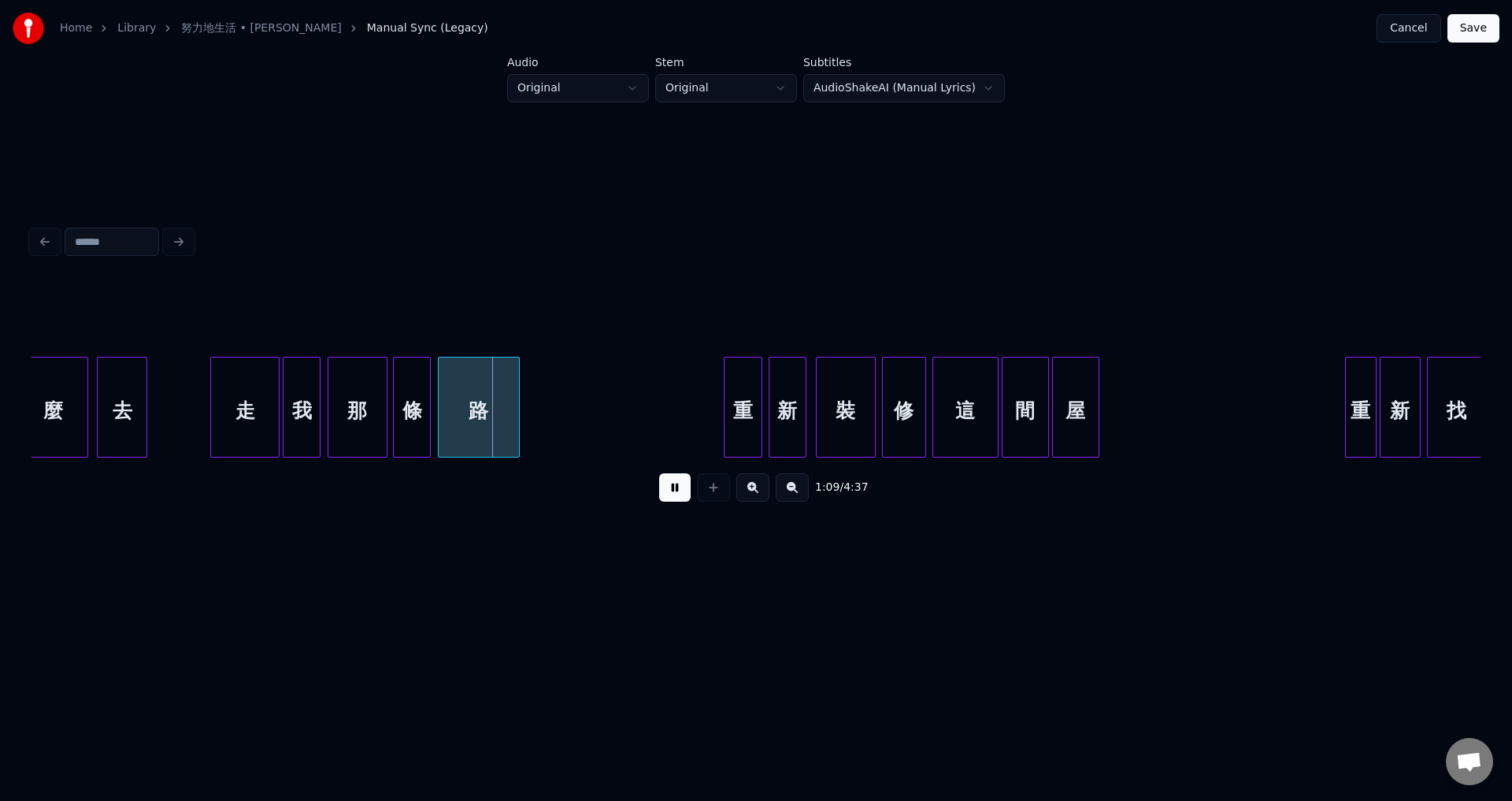
click at [686, 496] on button at bounding box center [674, 488] width 31 height 29
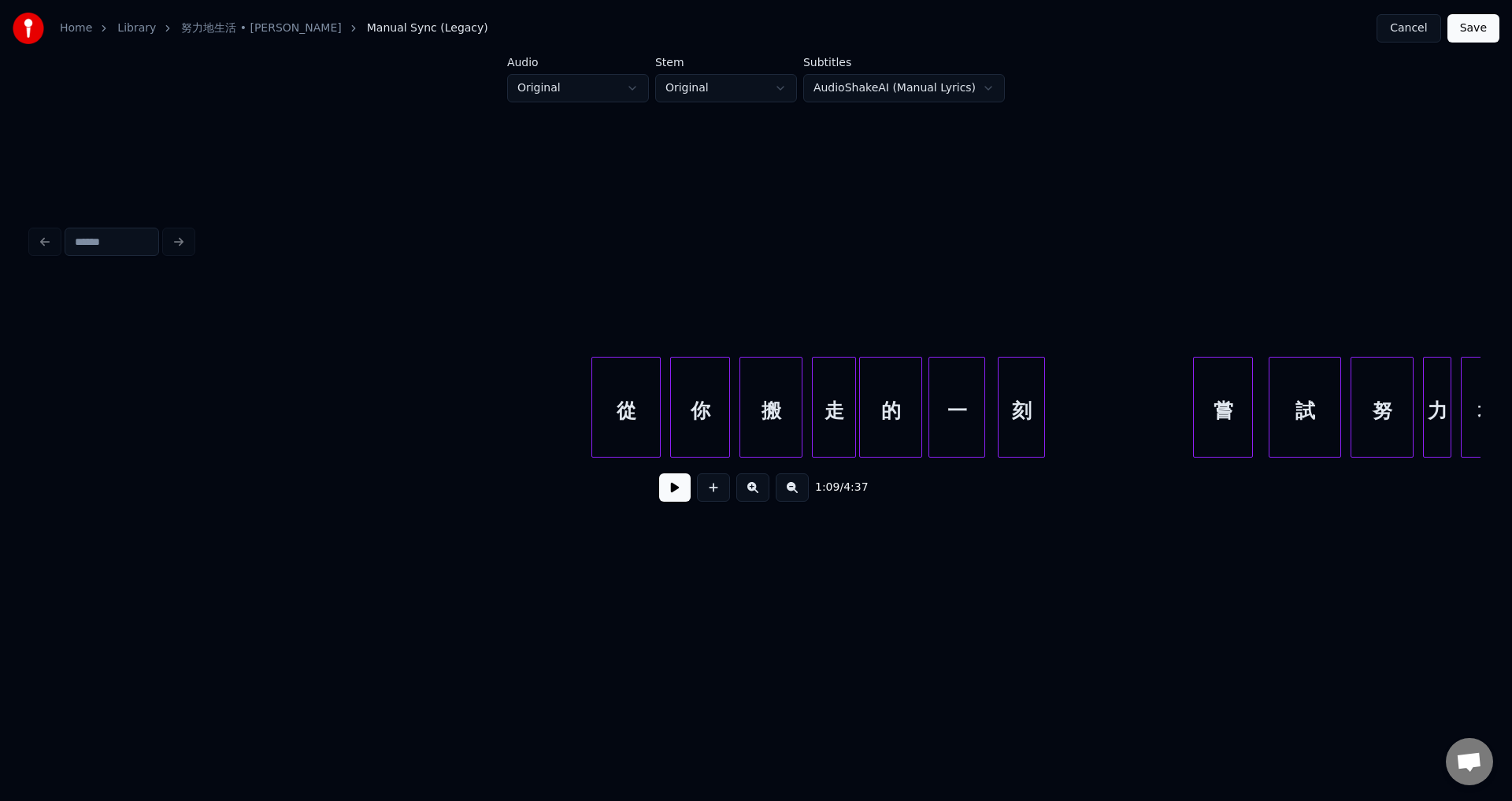
scroll to position [0, 4495]
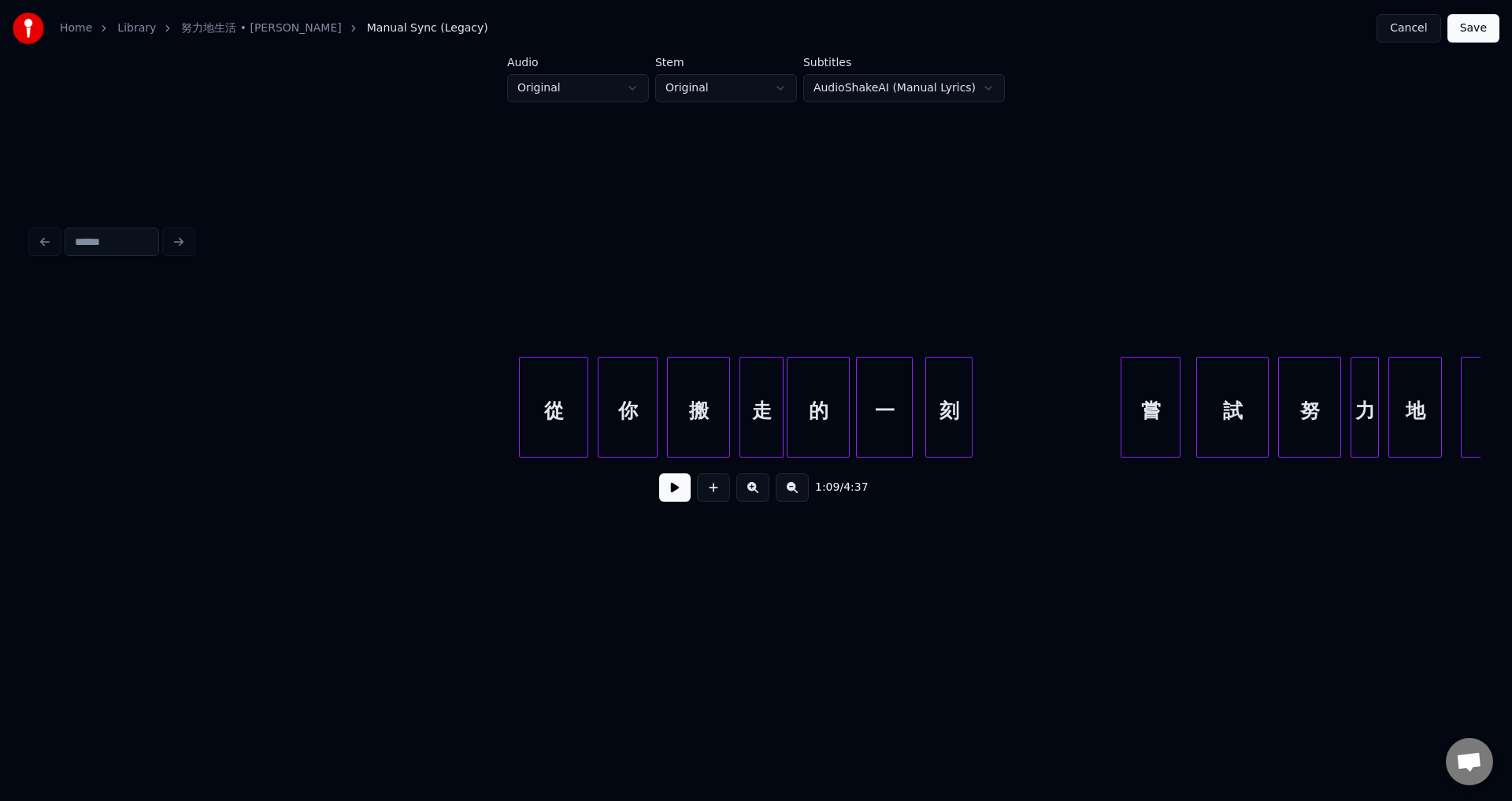
click at [666, 495] on button at bounding box center [674, 488] width 31 height 29
click at [667, 496] on button at bounding box center [674, 488] width 31 height 29
click at [506, 412] on div at bounding box center [508, 407] width 5 height 100
click at [672, 490] on button at bounding box center [674, 488] width 31 height 29
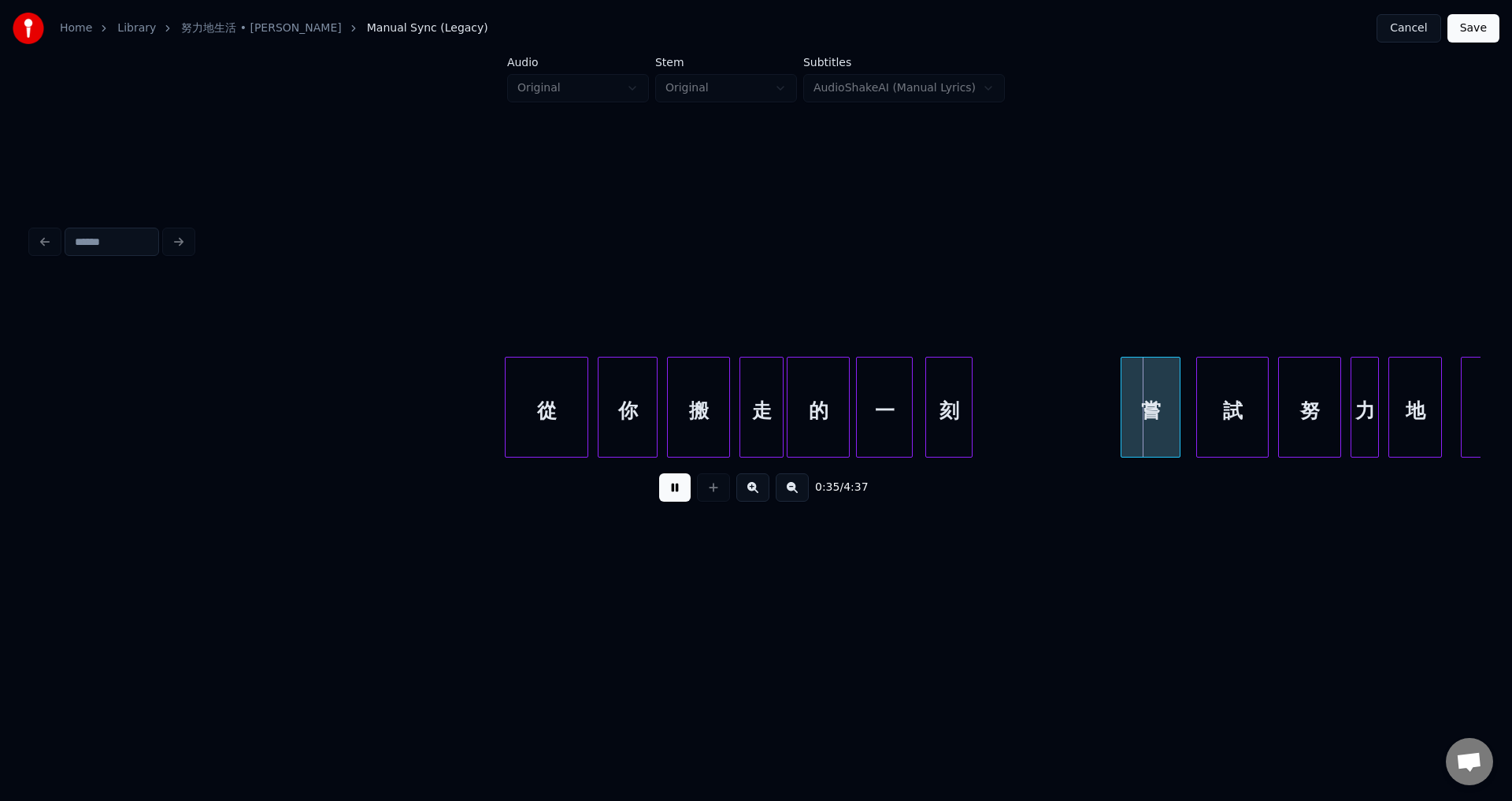
click at [672, 490] on button at bounding box center [674, 488] width 31 height 29
click at [1101, 444] on div at bounding box center [1103, 407] width 5 height 100
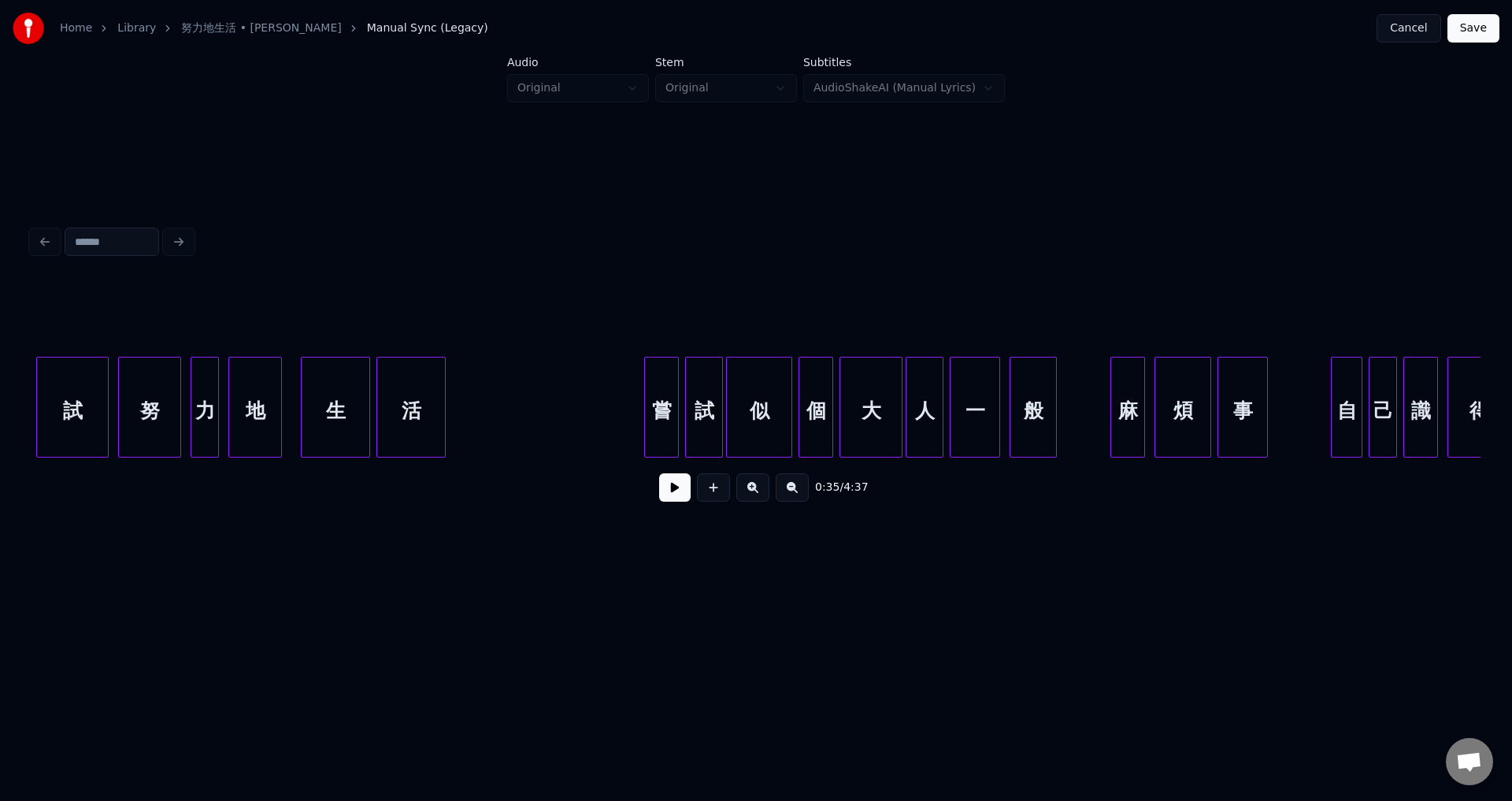
scroll to position [0, 5702]
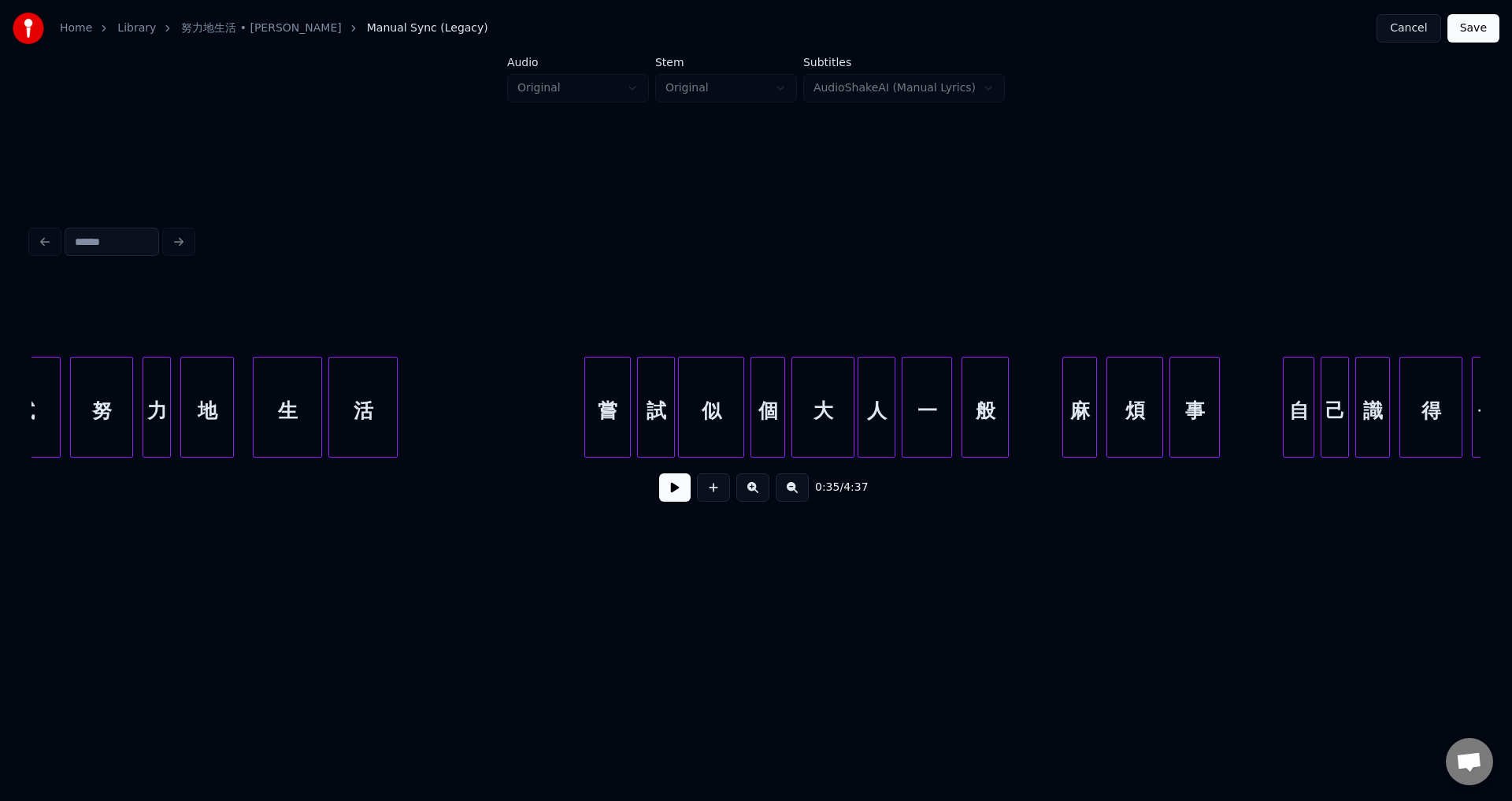
click at [586, 420] on div at bounding box center [587, 407] width 5 height 100
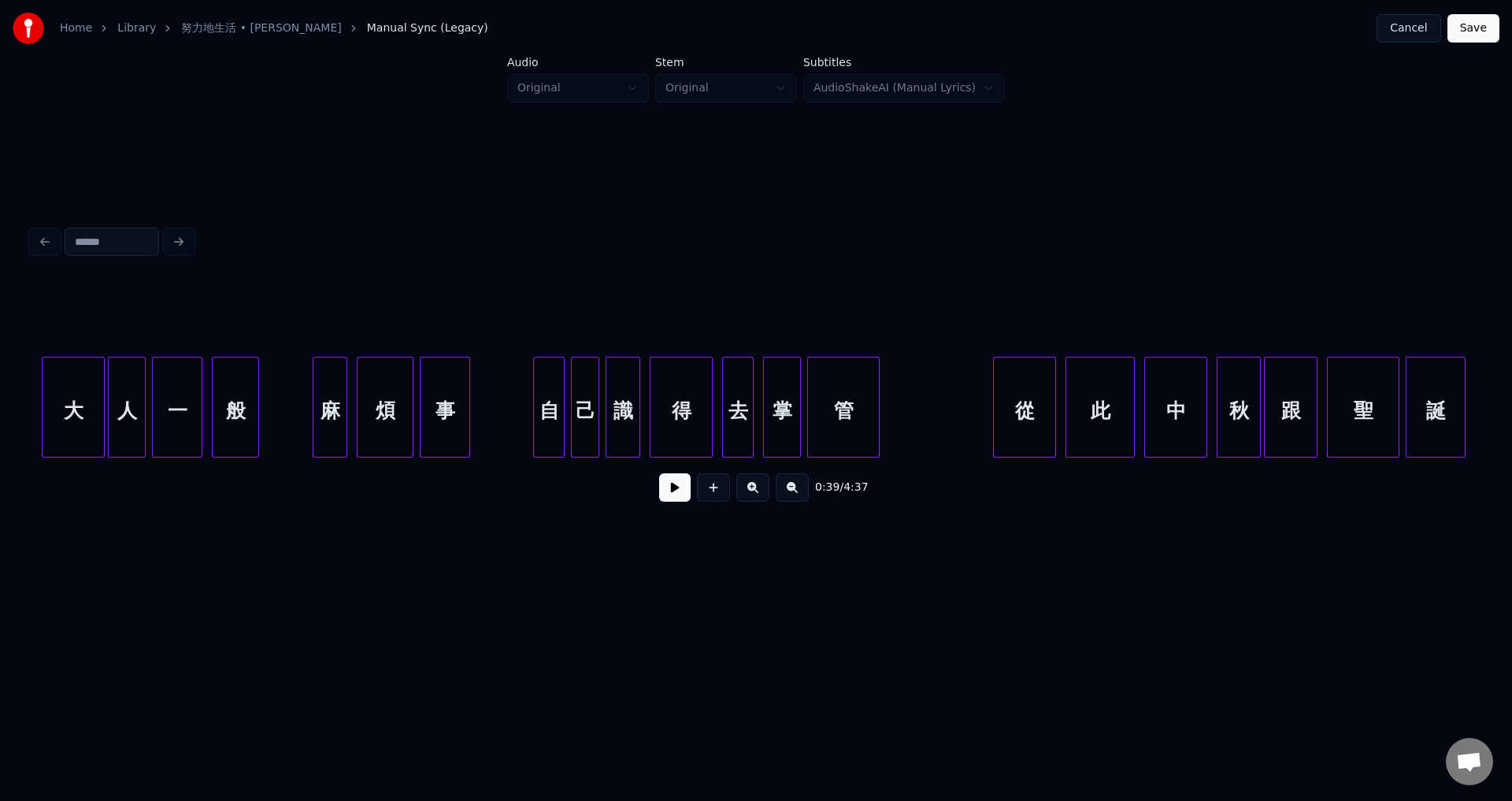
scroll to position [0, 6572]
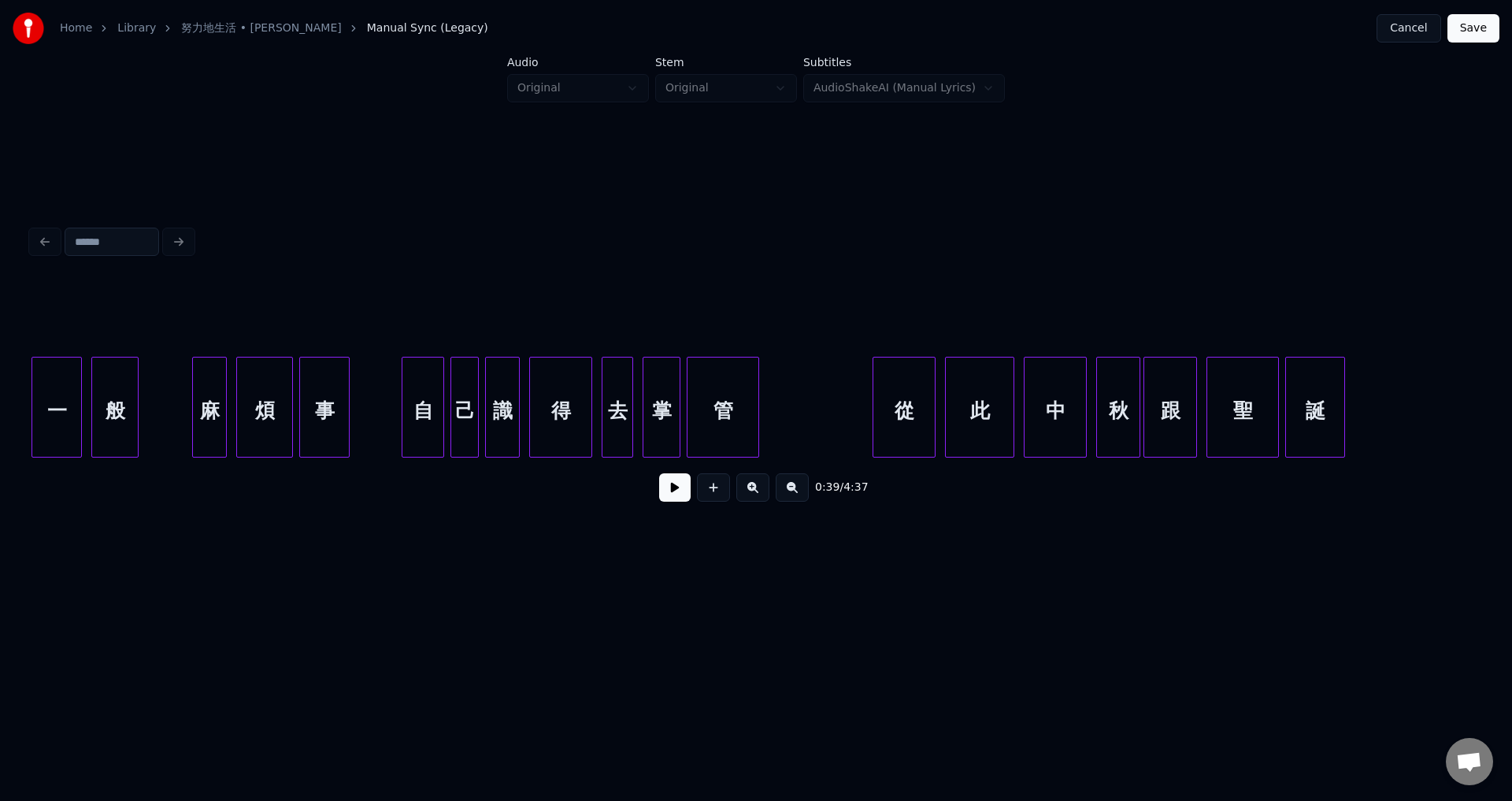
click at [403, 426] on div at bounding box center [404, 407] width 5 height 100
click at [859, 434] on div at bounding box center [857, 407] width 5 height 100
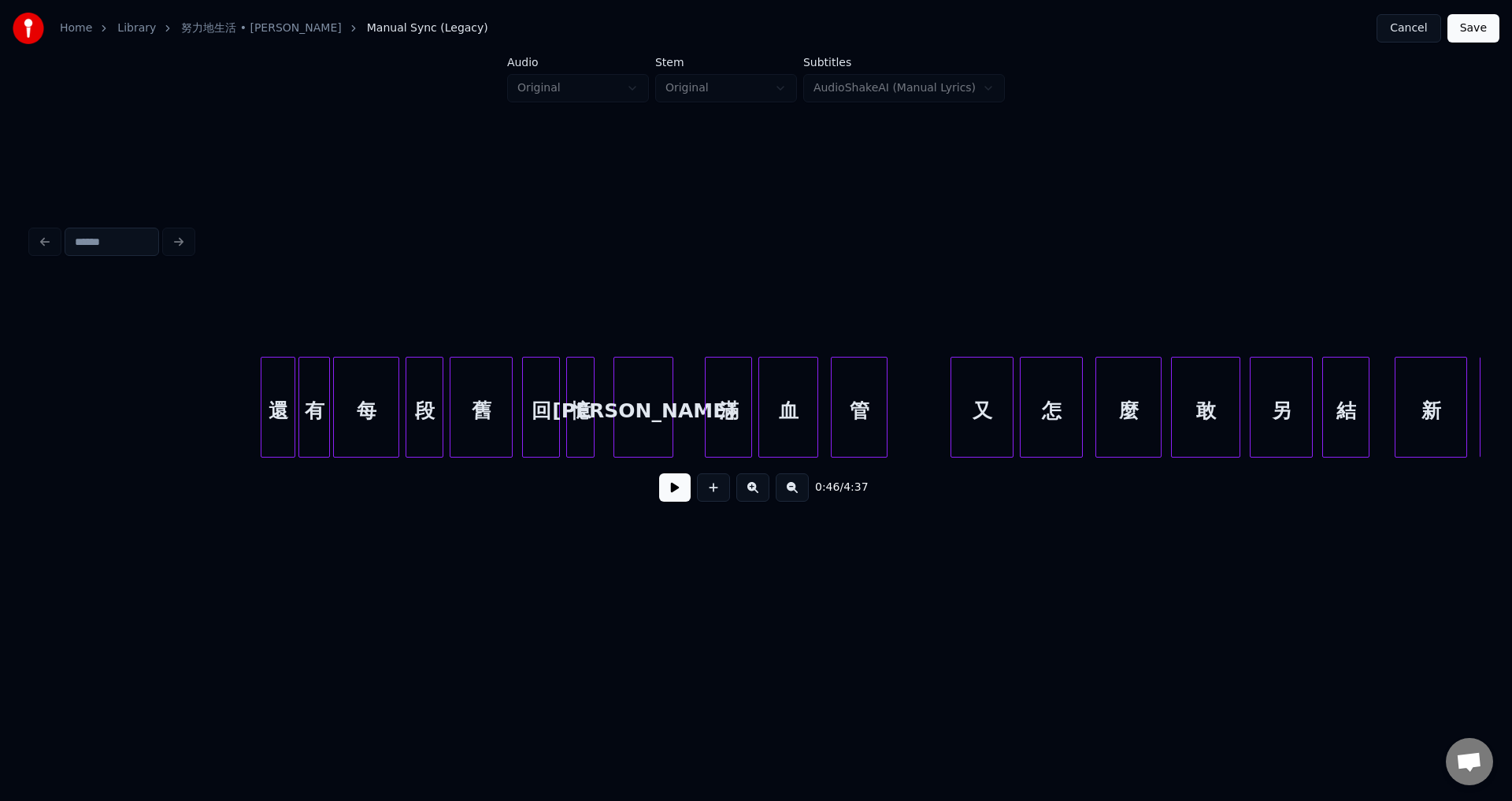
scroll to position [0, 8722]
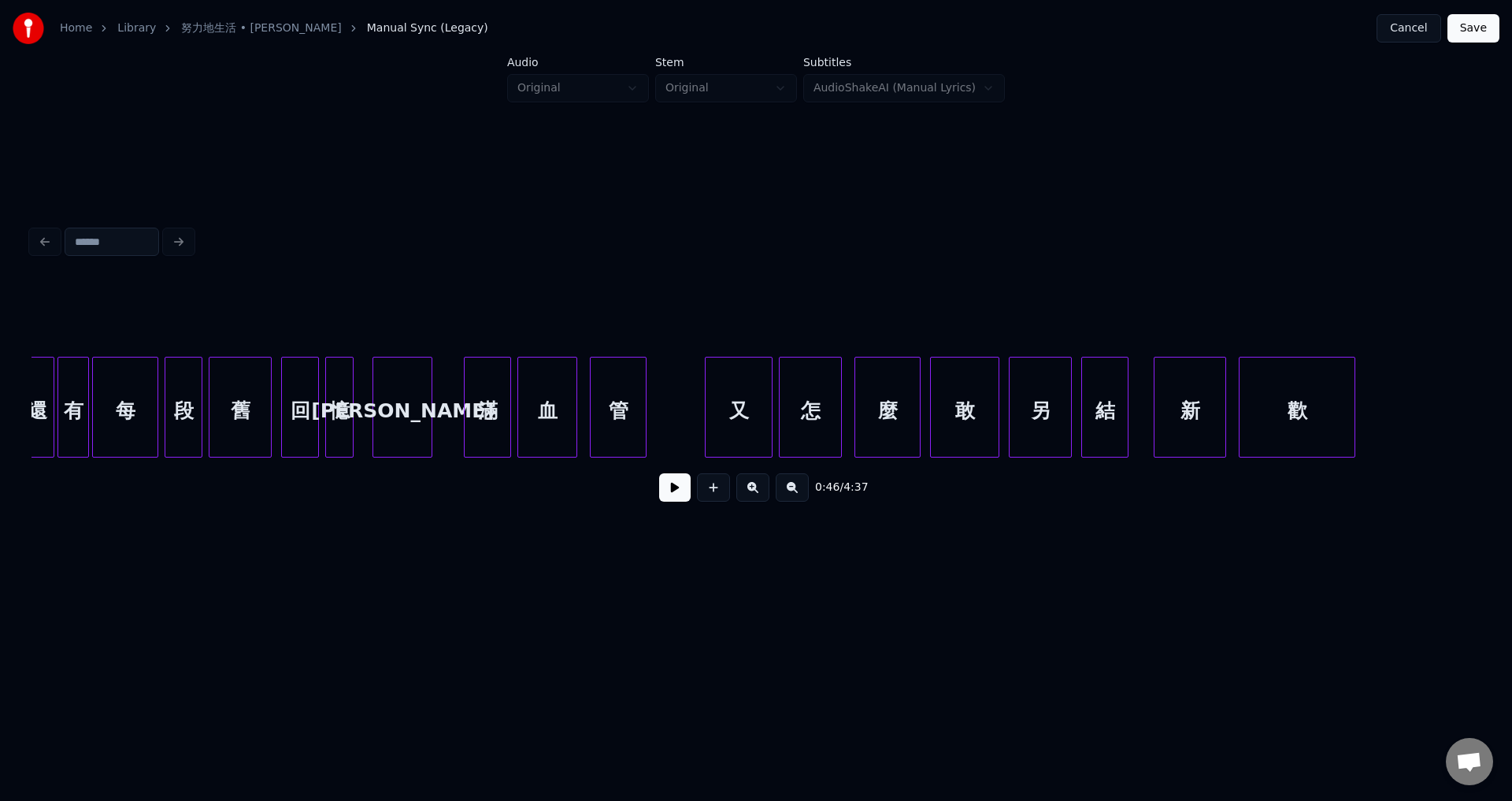
click at [709, 414] on div at bounding box center [708, 407] width 5 height 100
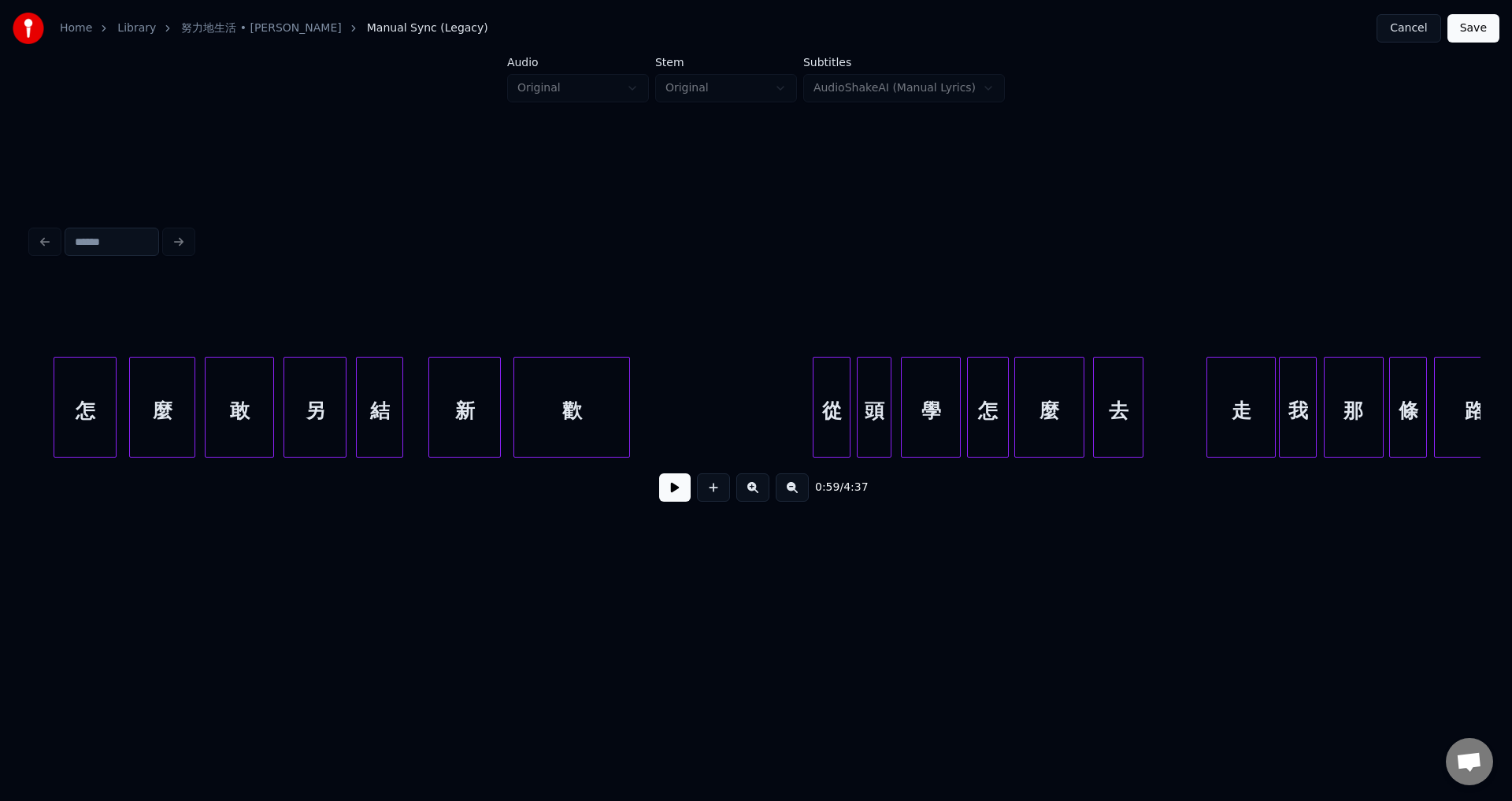
scroll to position [0, 9617]
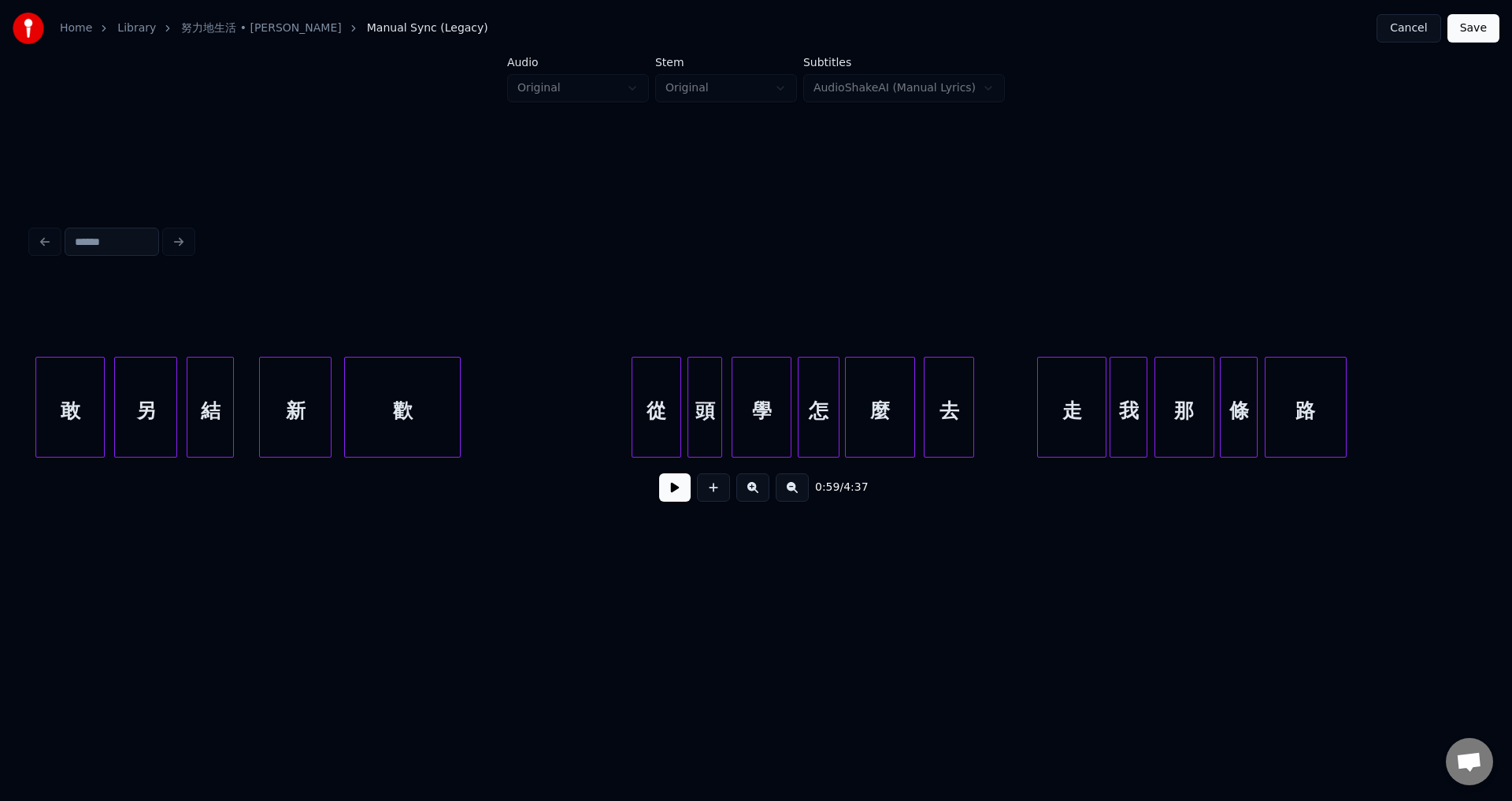
click at [632, 419] on div at bounding box center [634, 407] width 5 height 100
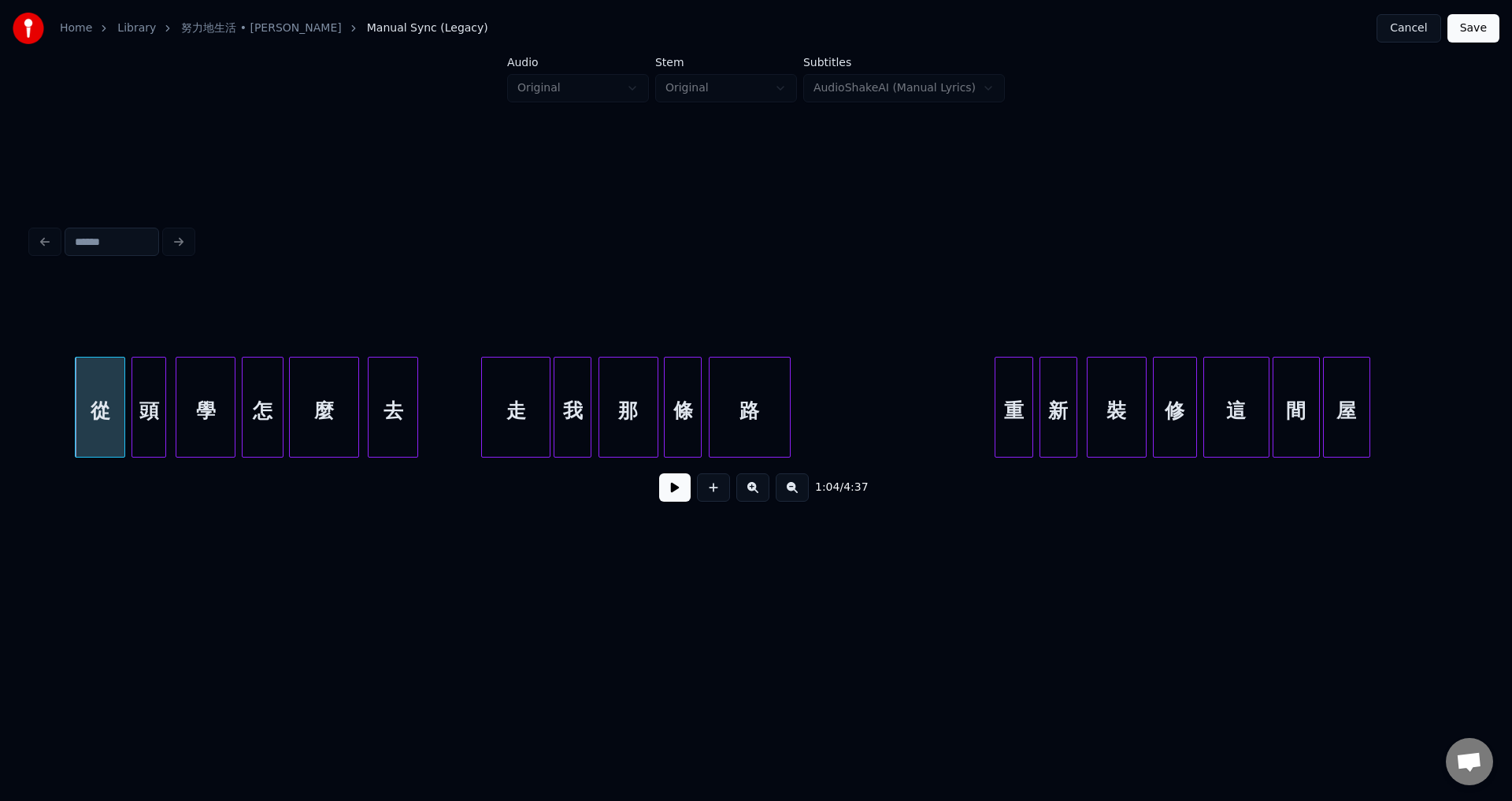
scroll to position [0, 10221]
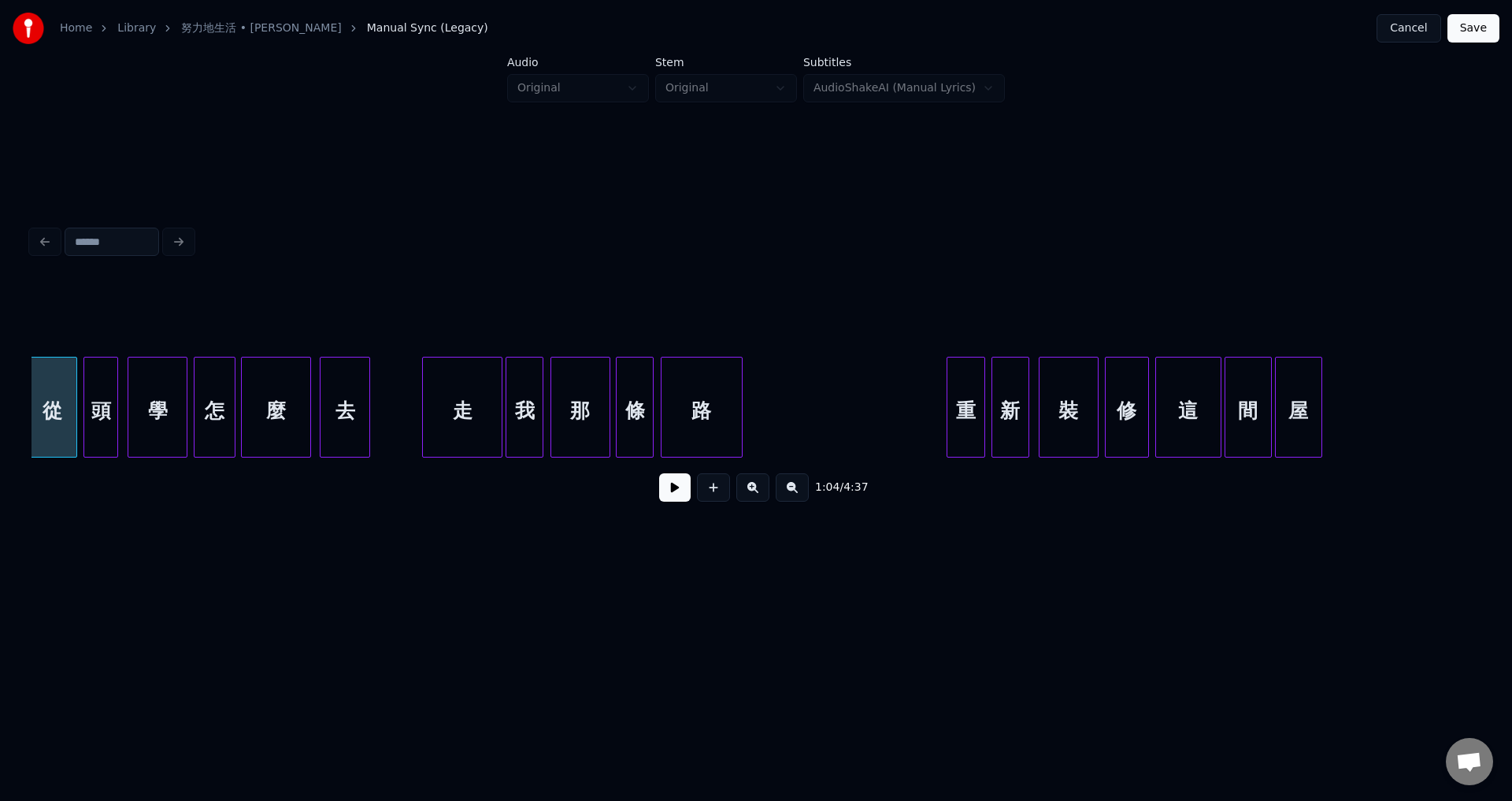
click at [423, 421] on div at bounding box center [425, 407] width 5 height 100
click at [671, 493] on button at bounding box center [674, 488] width 31 height 29
click at [672, 493] on button at bounding box center [674, 488] width 31 height 29
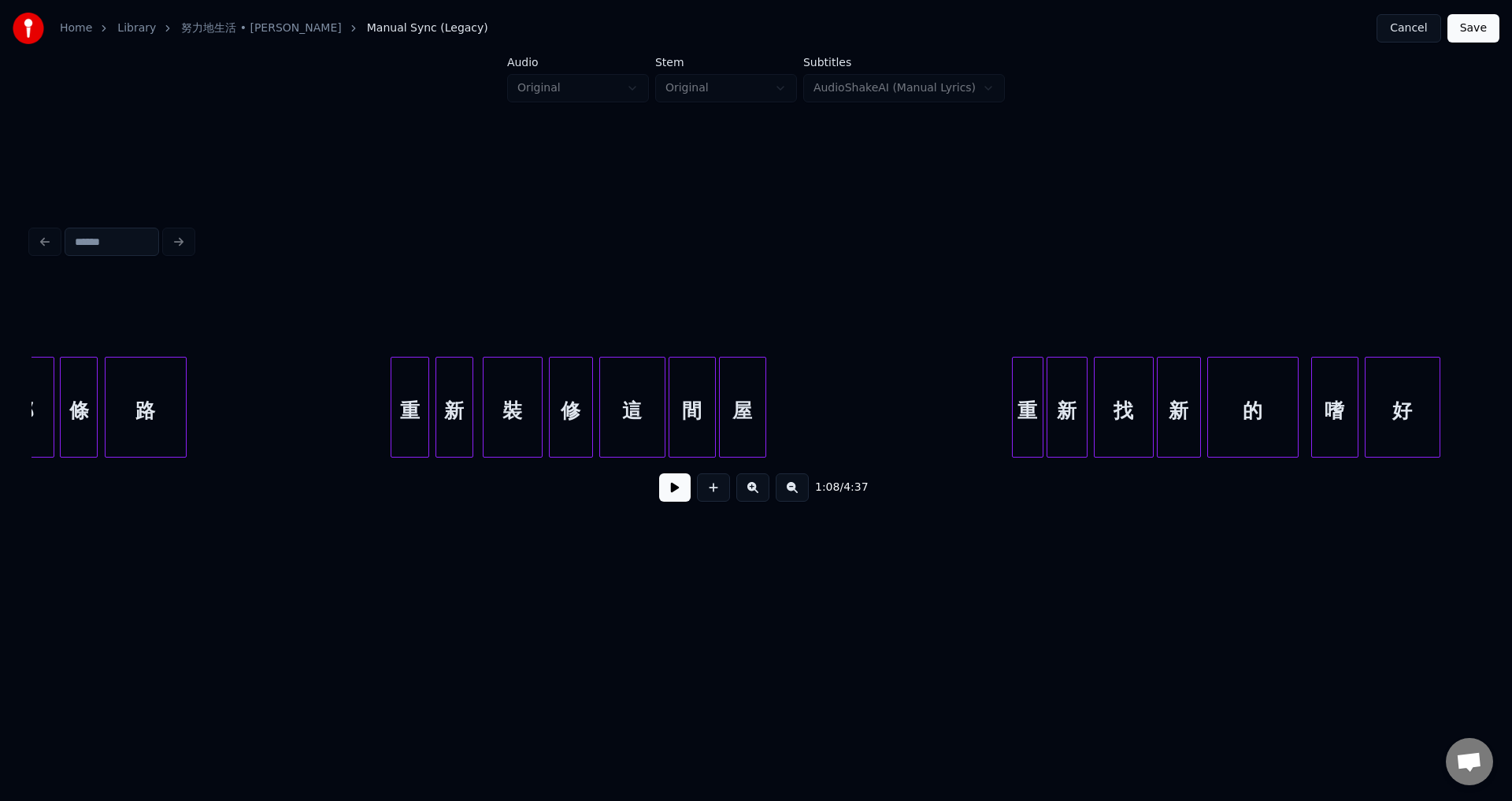
scroll to position [0, 10801]
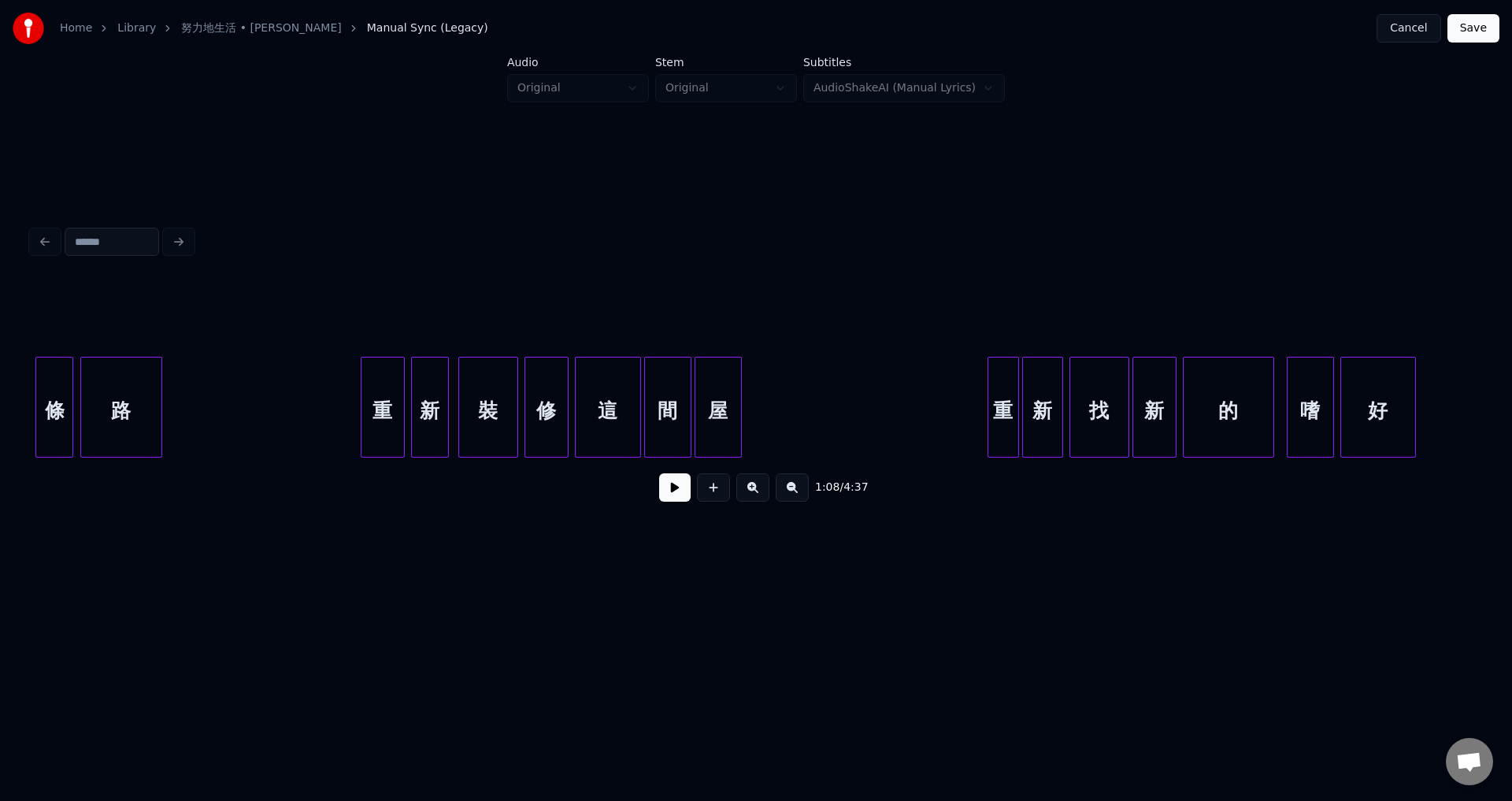
click at [362, 418] on div at bounding box center [363, 407] width 5 height 100
click at [982, 426] on div at bounding box center [982, 407] width 5 height 100
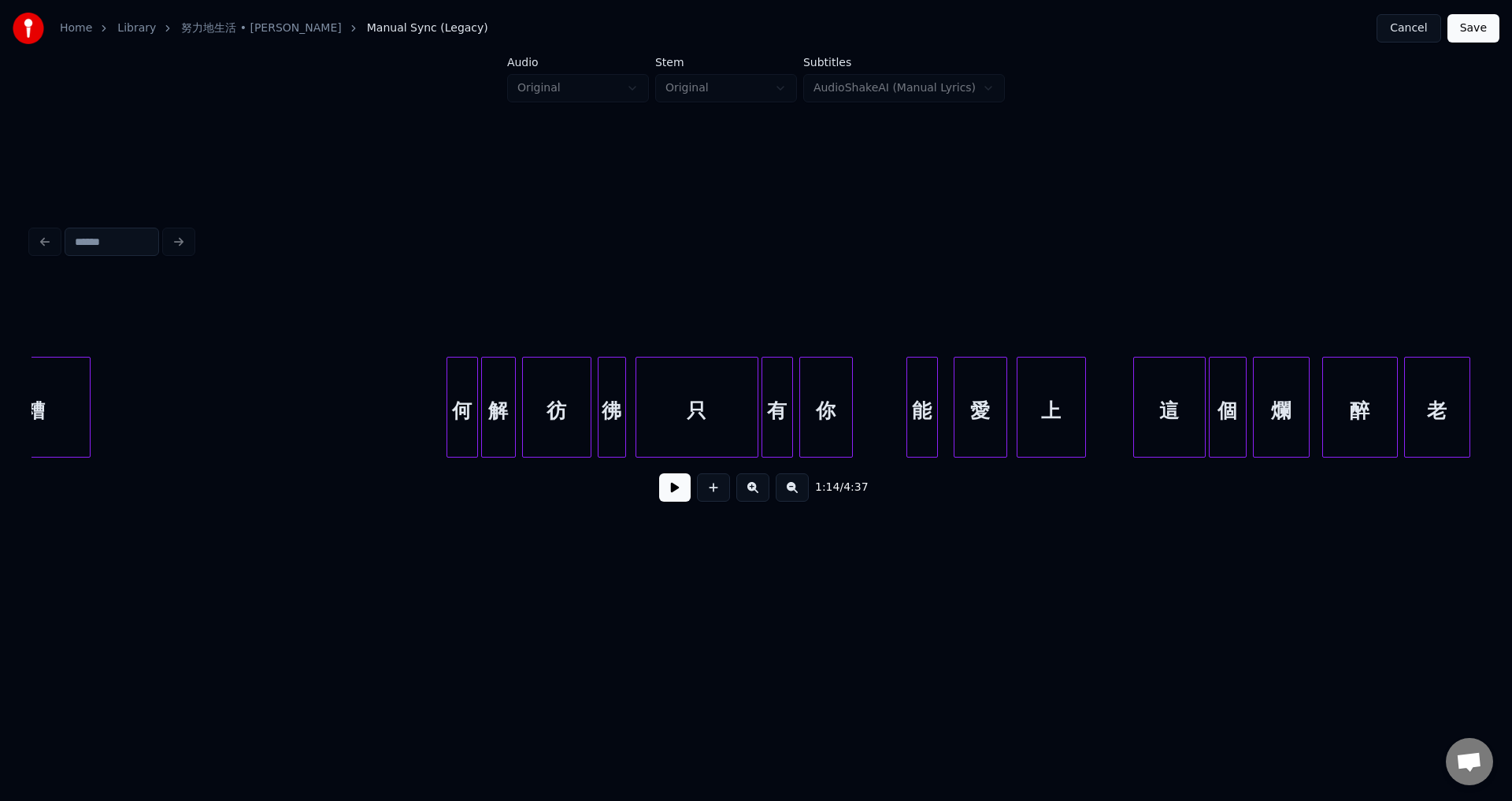
scroll to position [0, 13168]
click at [674, 494] on button at bounding box center [674, 488] width 31 height 29
click at [668, 495] on button at bounding box center [674, 488] width 31 height 29
click at [439, 444] on div at bounding box center [439, 407] width 5 height 100
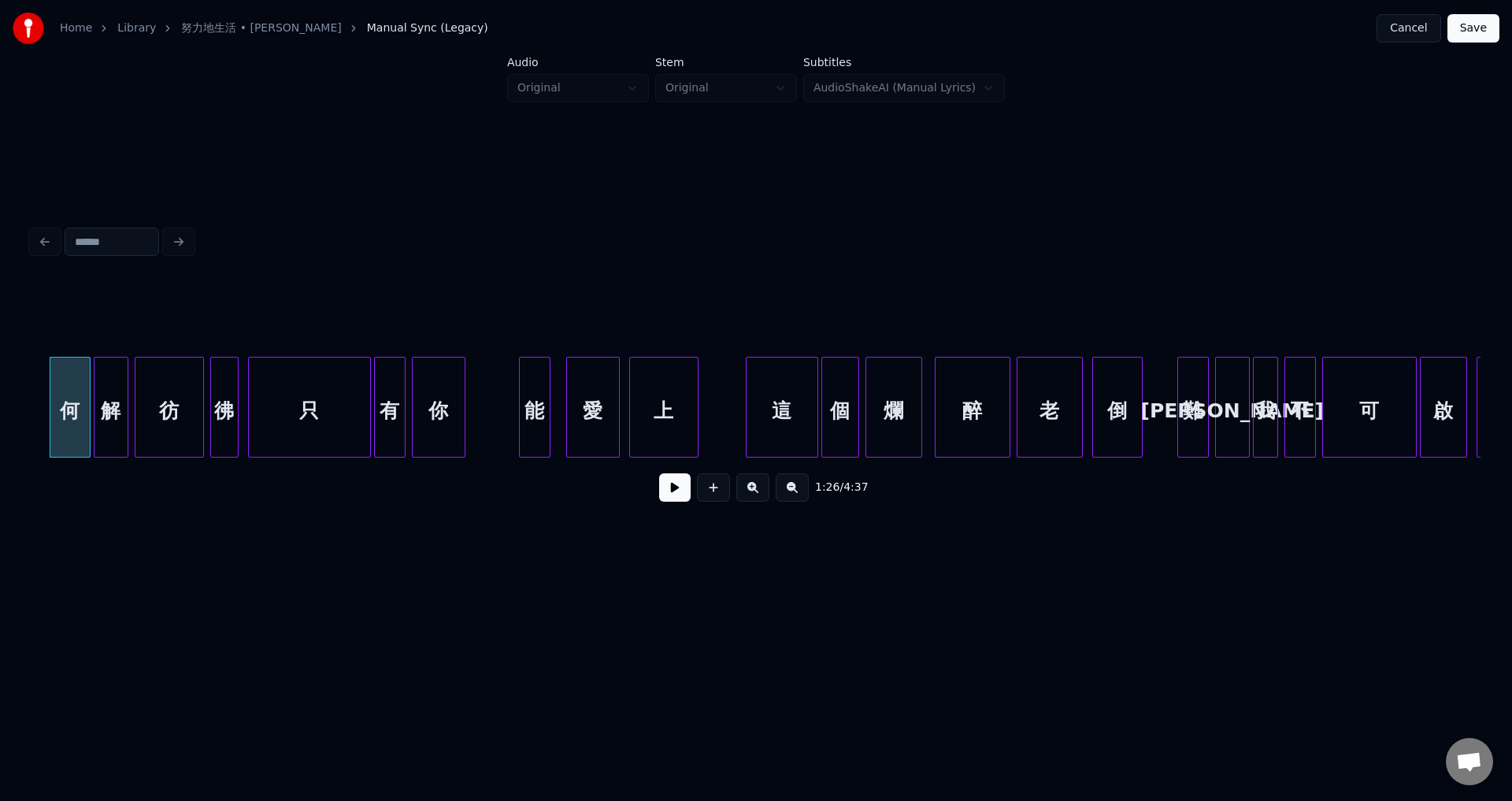
scroll to position [0, 13579]
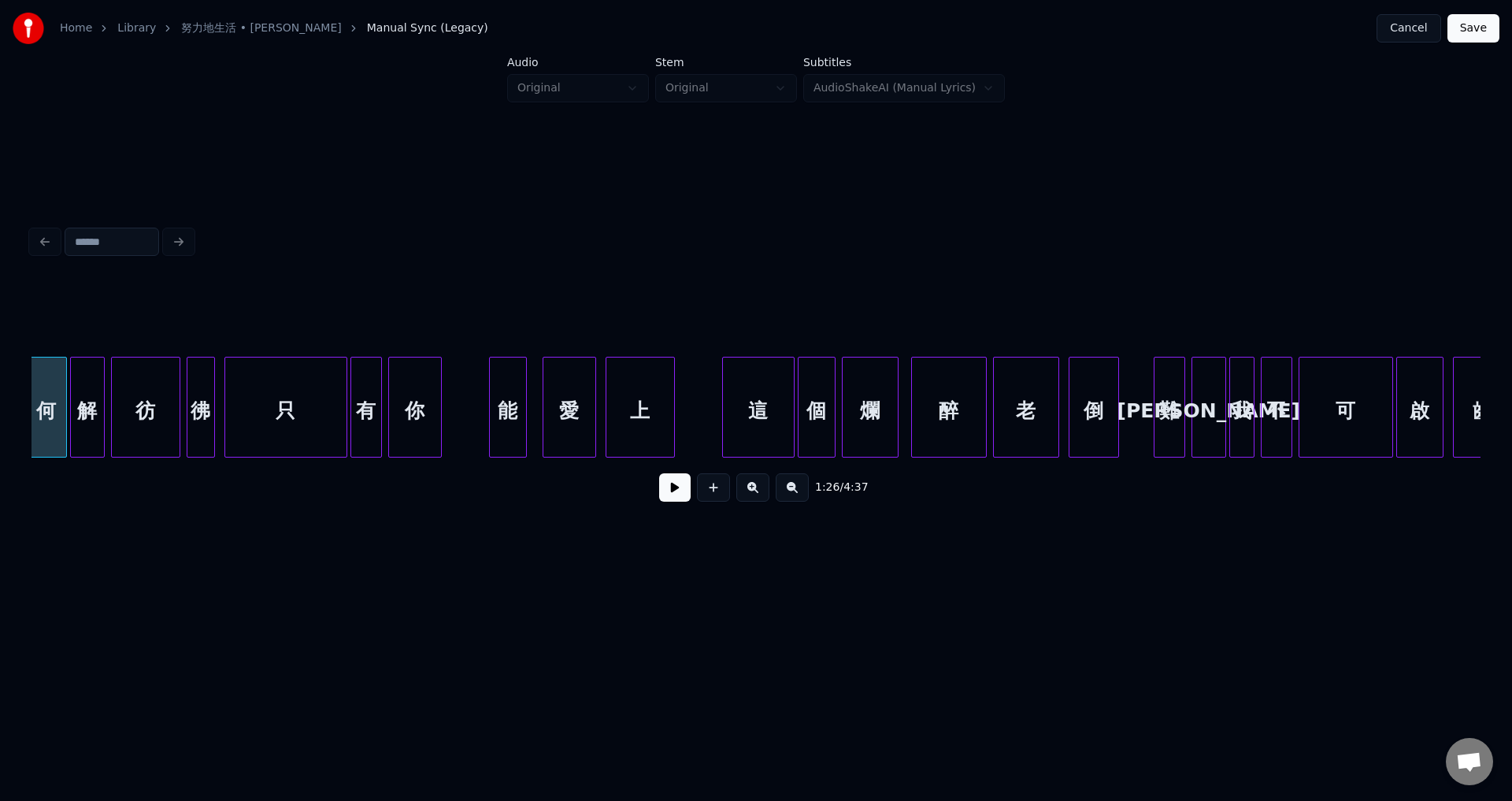
click at [491, 432] on div at bounding box center [491, 407] width 5 height 100
click at [712, 430] on div at bounding box center [712, 407] width 5 height 100
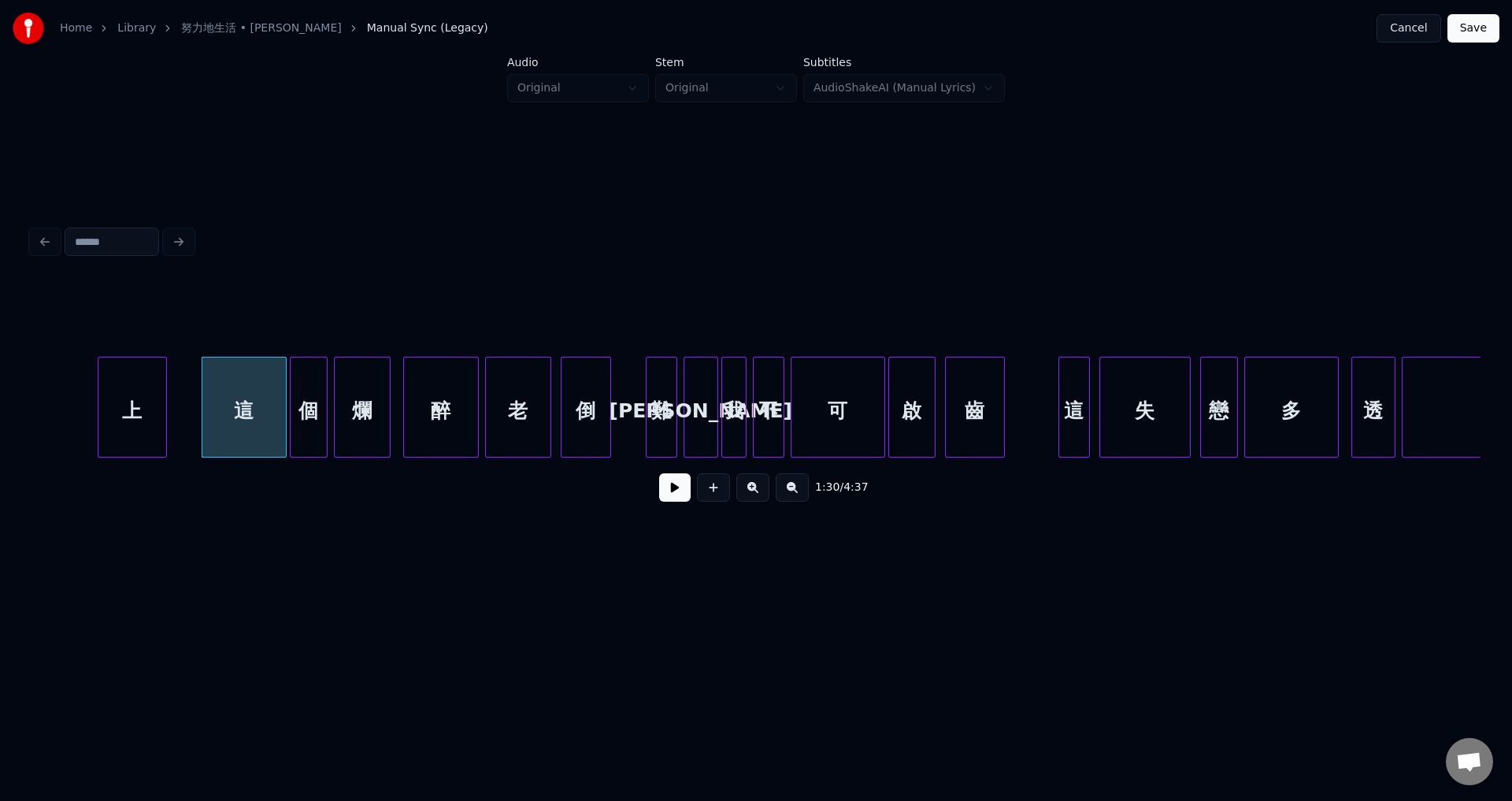
scroll to position [0, 14425]
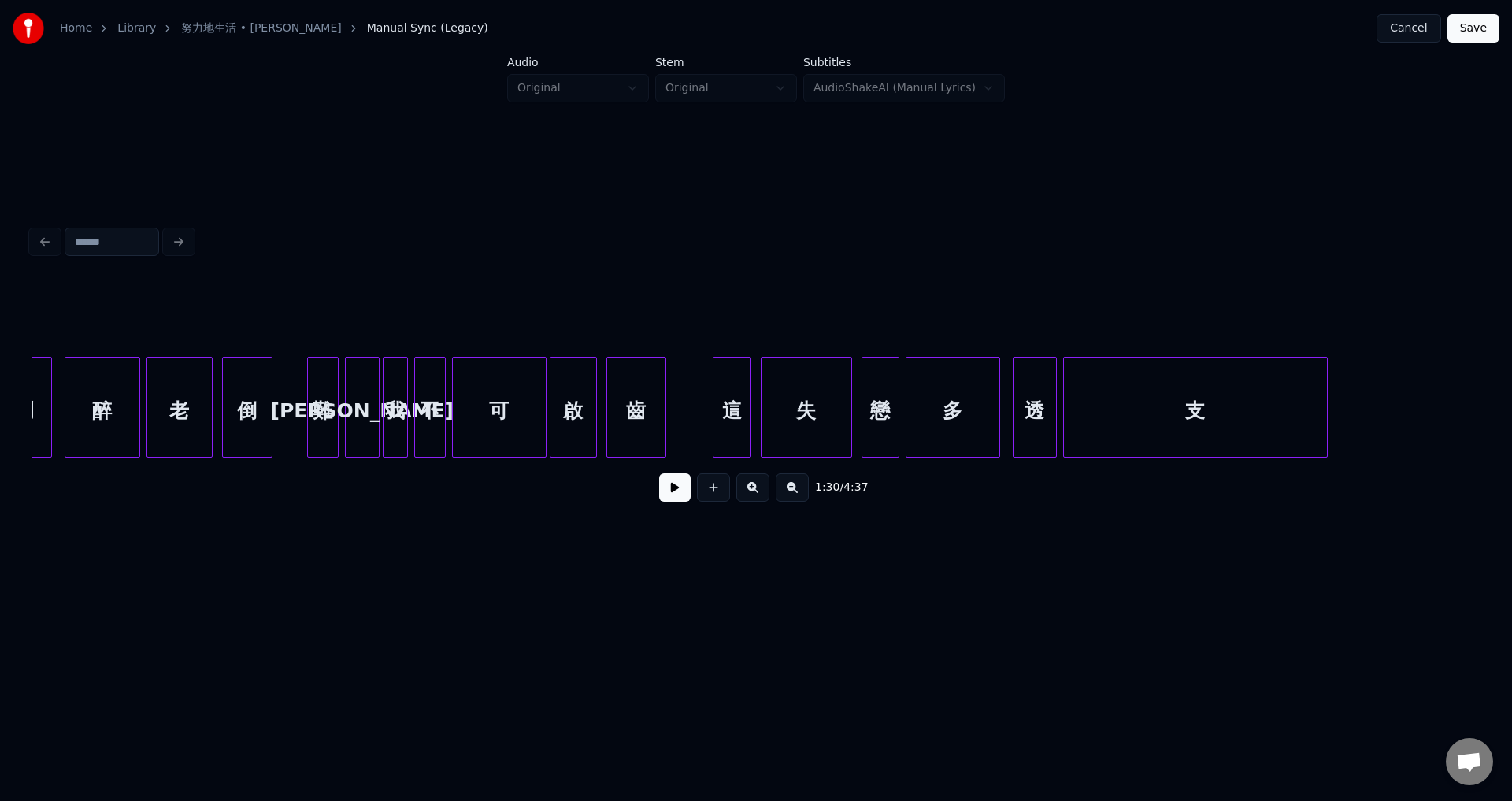
click at [713, 431] on div at bounding box center [715, 407] width 5 height 100
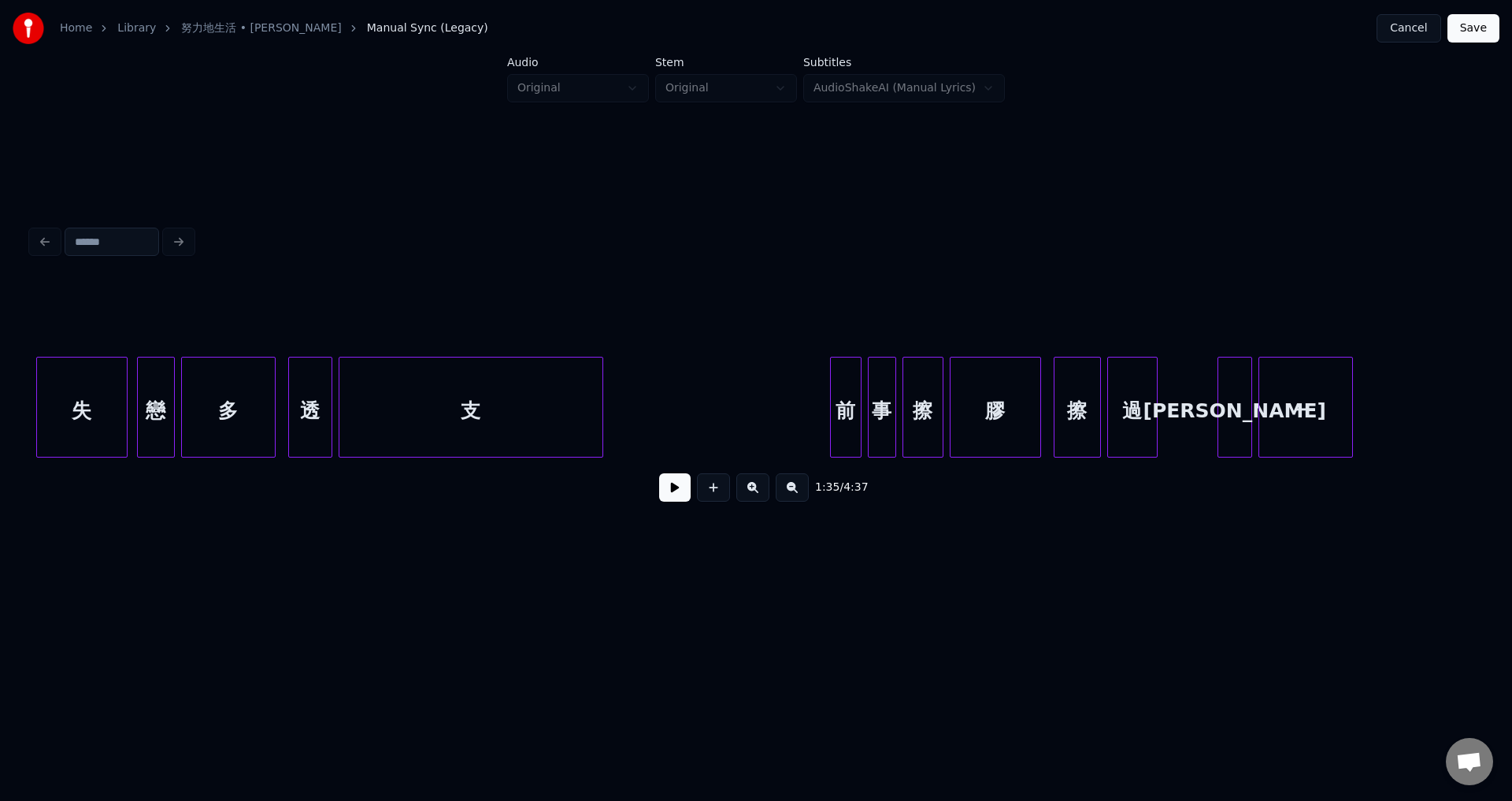
scroll to position [0, 15343]
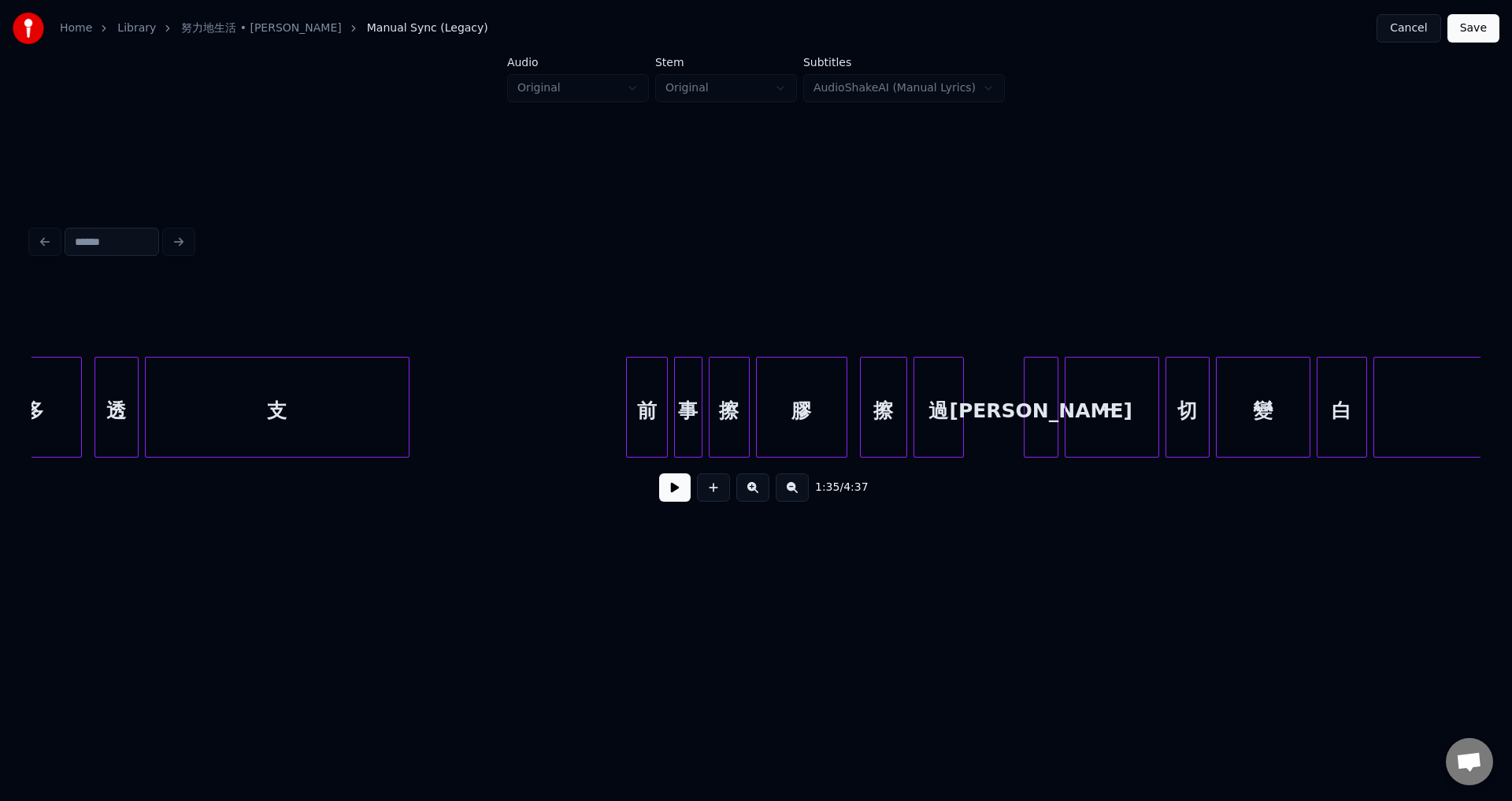
click at [627, 432] on div at bounding box center [628, 407] width 5 height 100
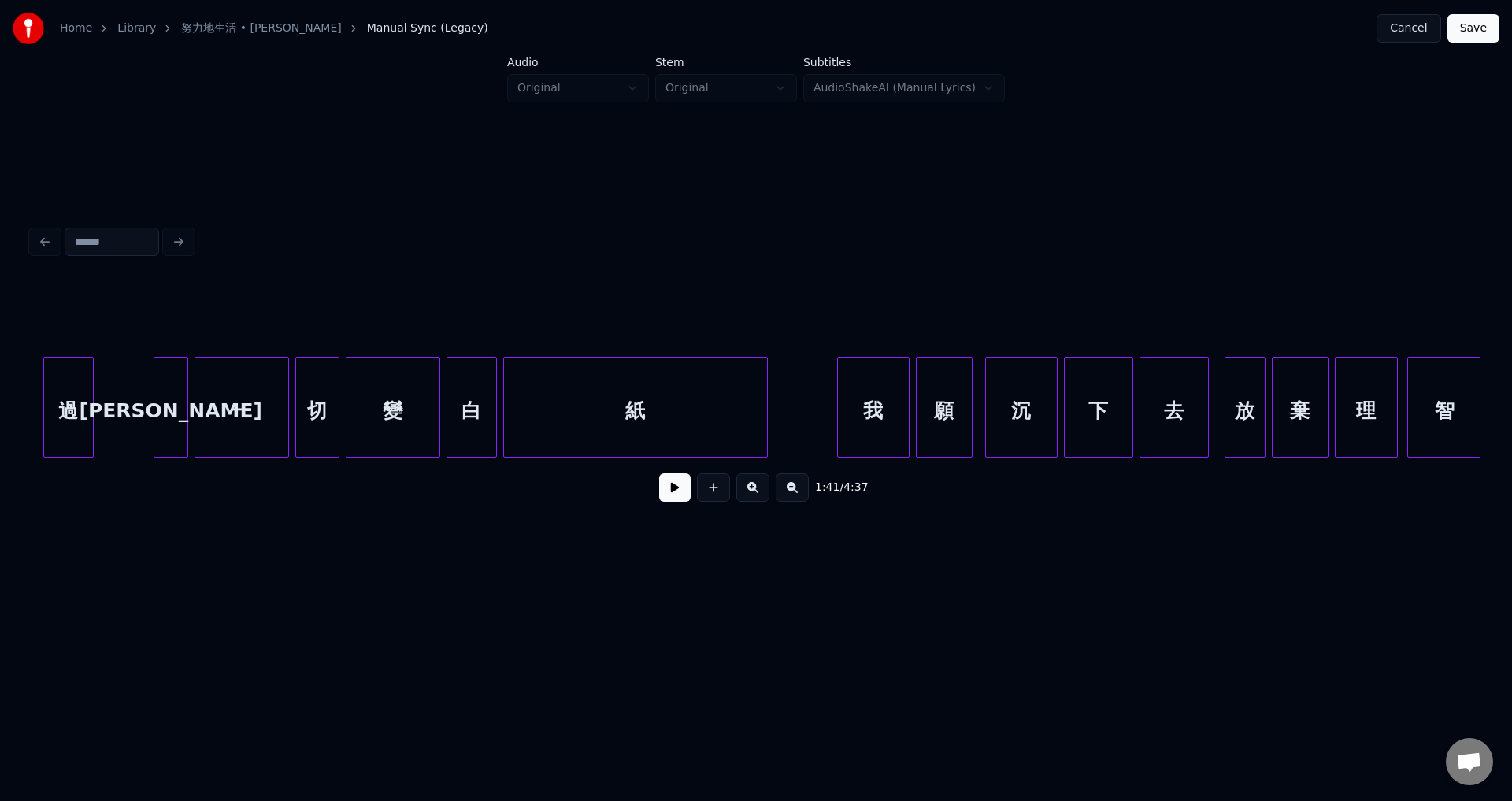
scroll to position [0, 16262]
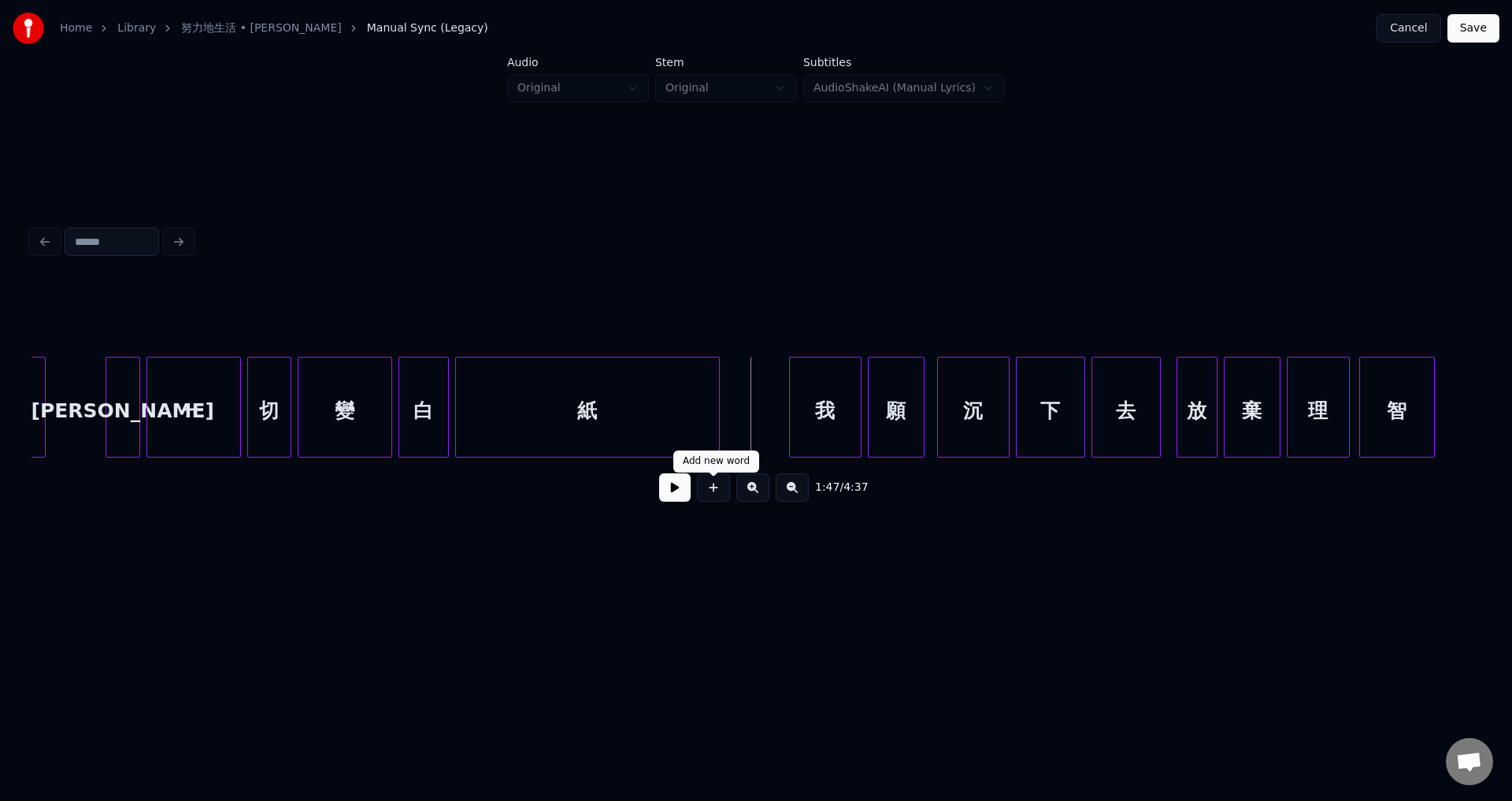
click at [683, 495] on button at bounding box center [674, 488] width 31 height 29
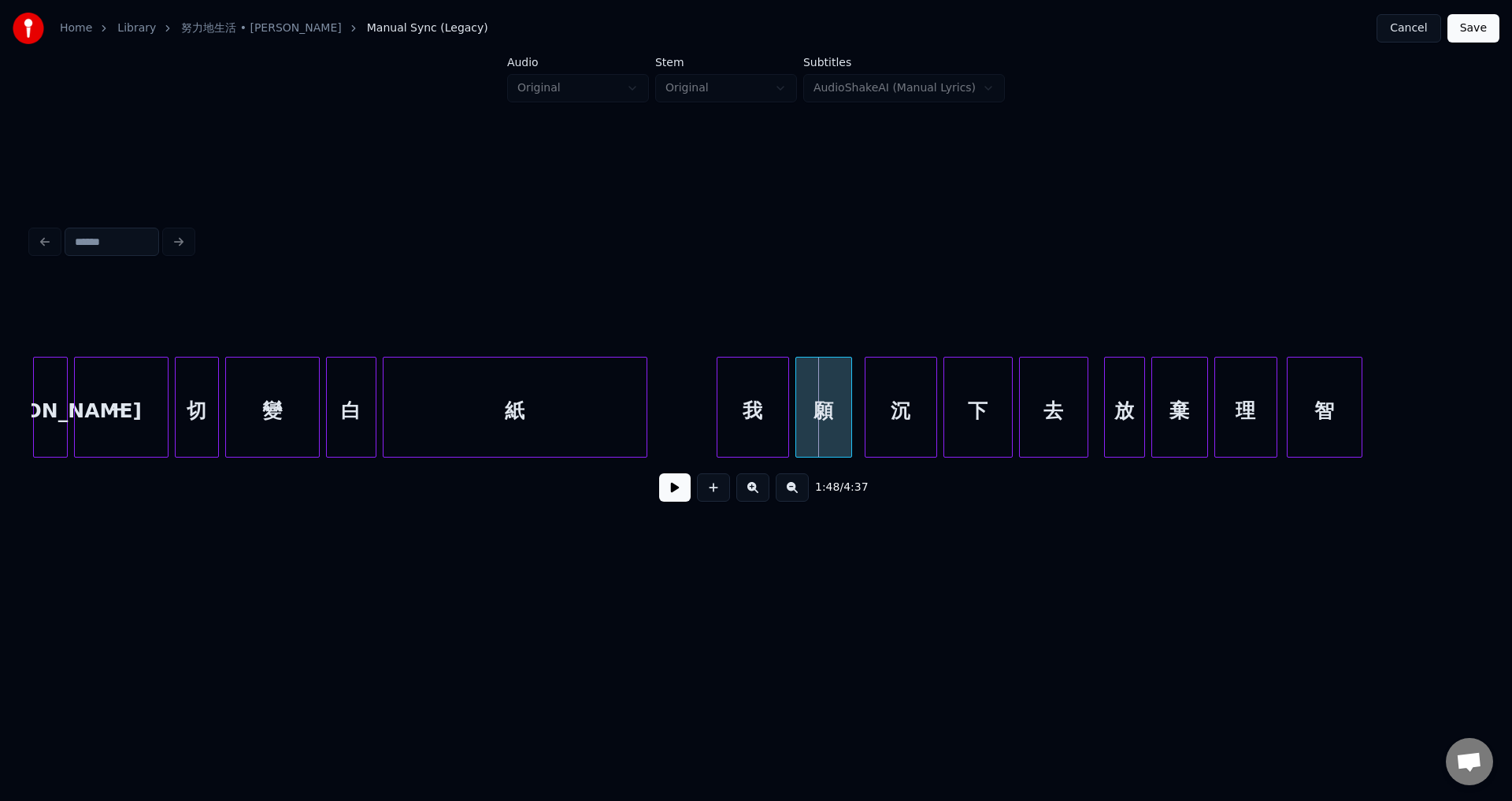
scroll to position [0, 16357]
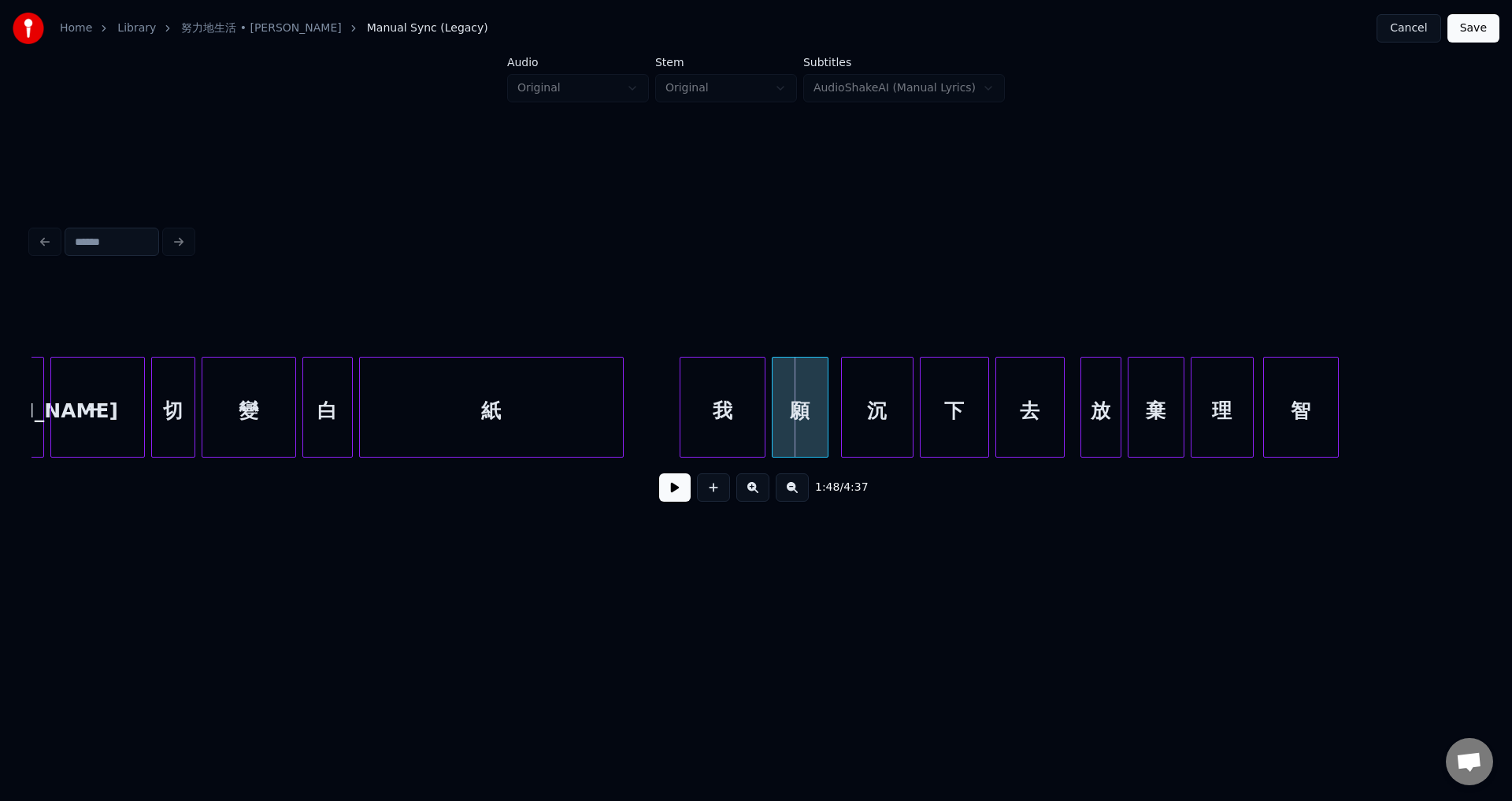
click at [682, 420] on div at bounding box center [682, 407] width 5 height 100
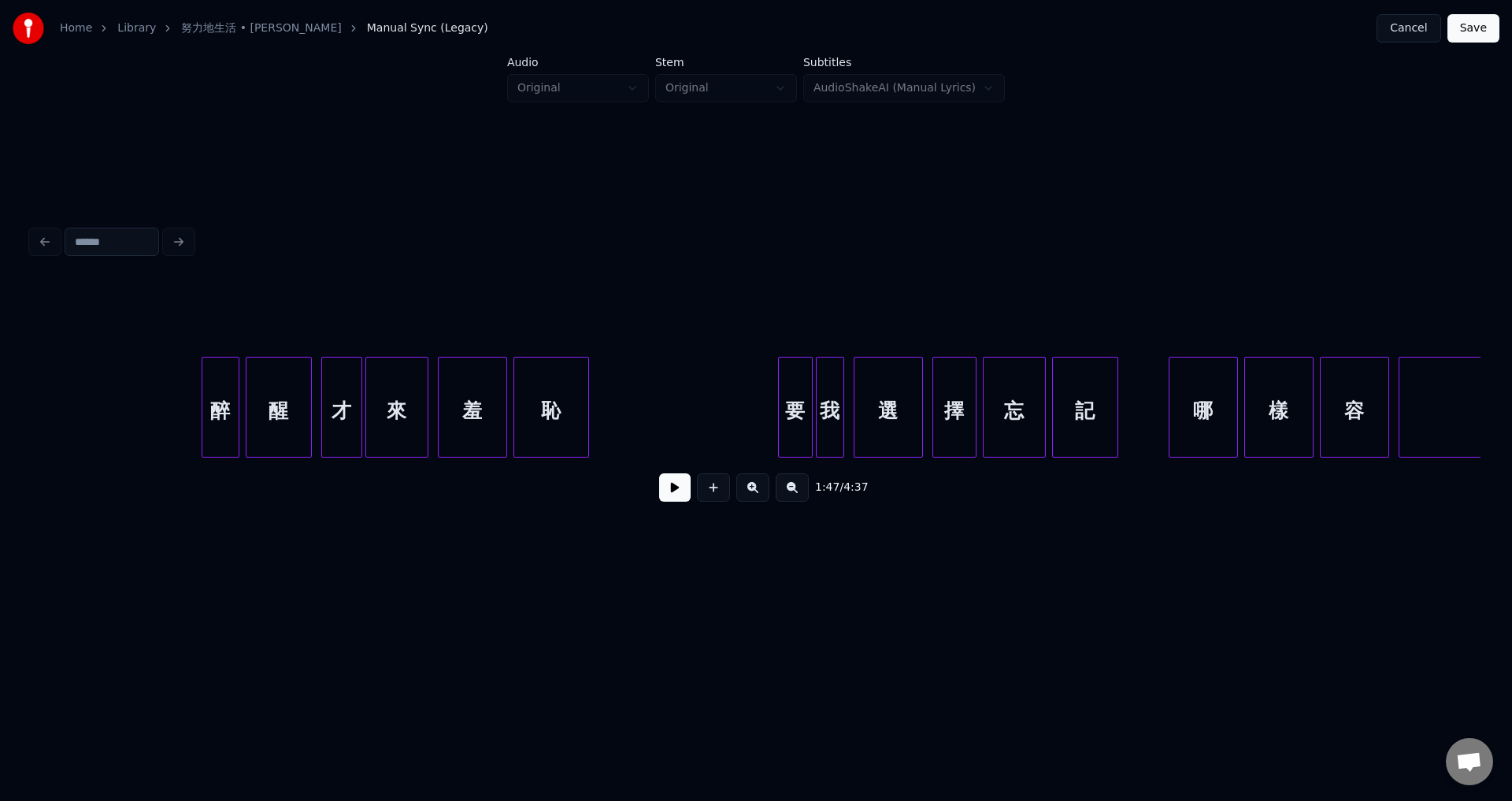
scroll to position [0, 18001]
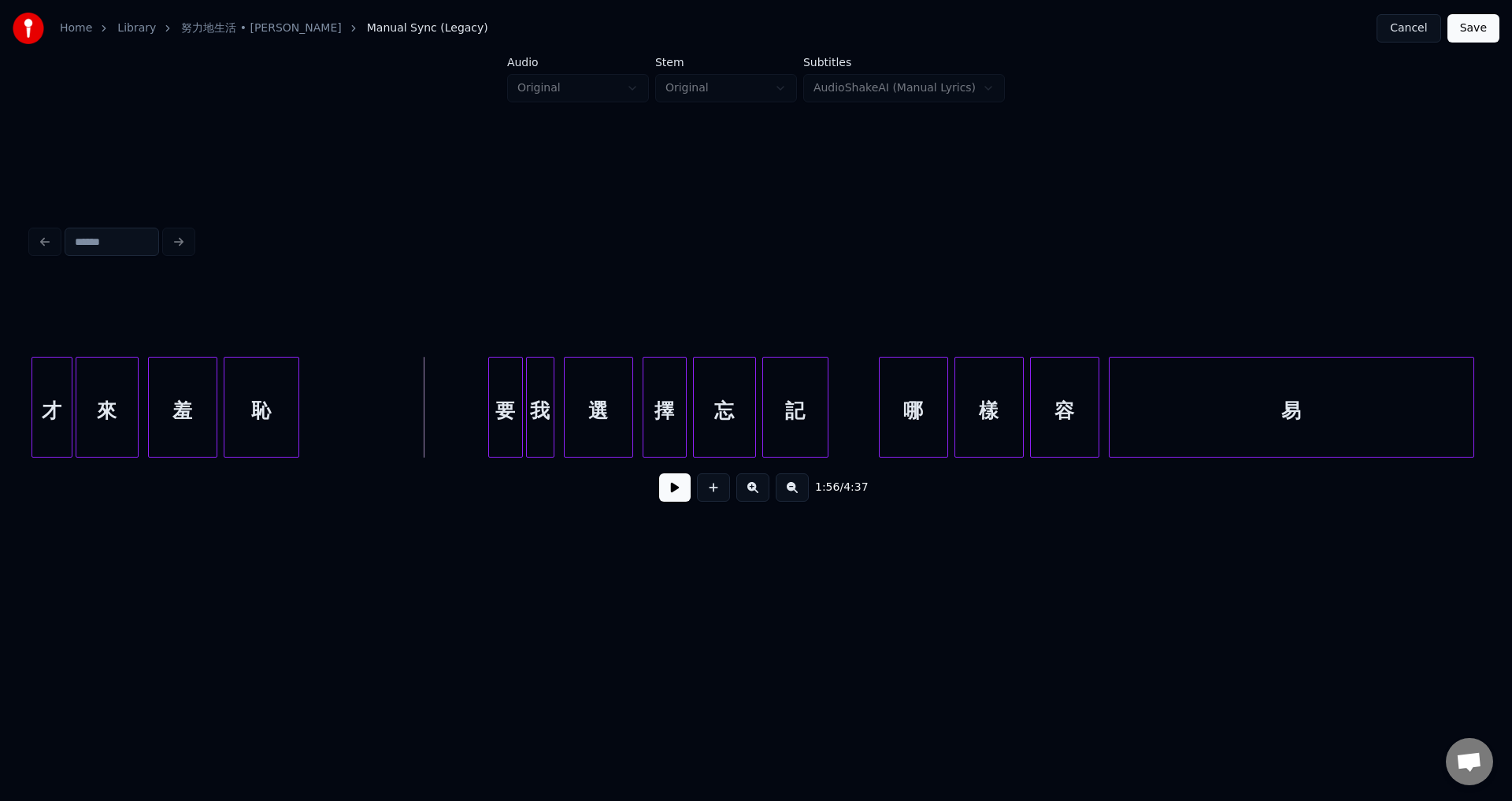
click at [673, 495] on button at bounding box center [674, 488] width 31 height 29
click at [468, 438] on div at bounding box center [470, 407] width 5 height 100
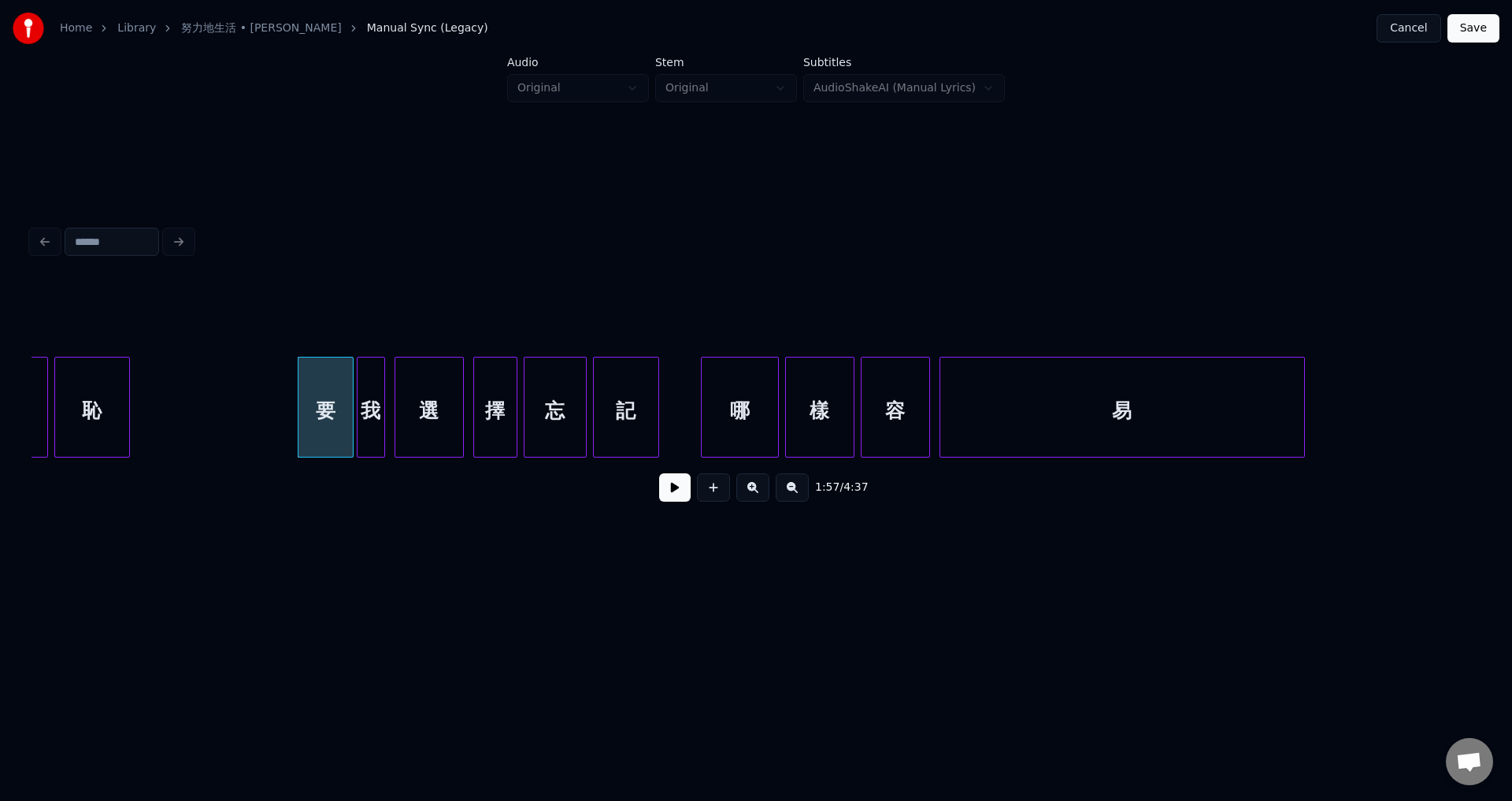
click at [701, 419] on div at bounding box center [703, 407] width 5 height 100
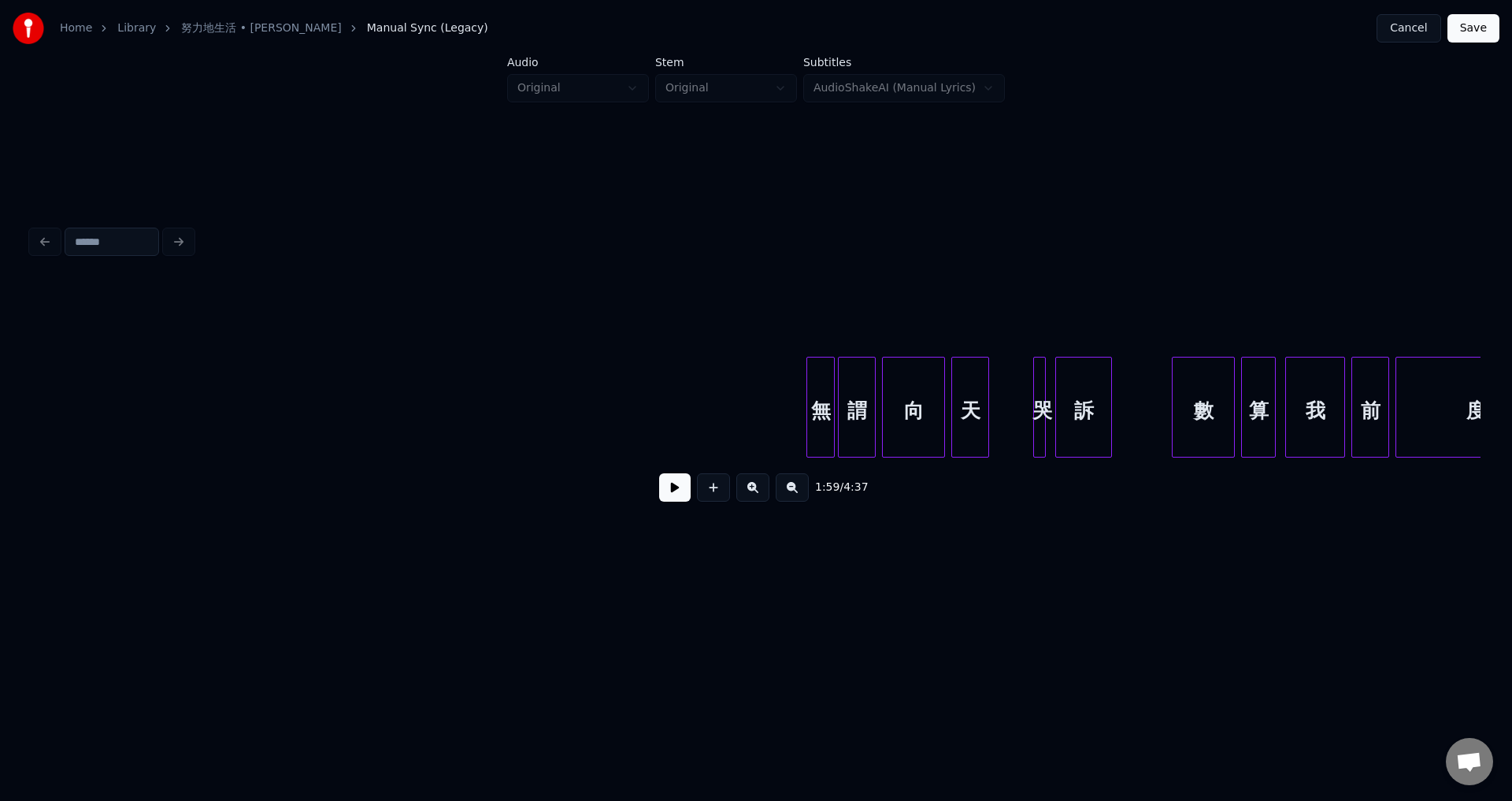
scroll to position [0, 21625]
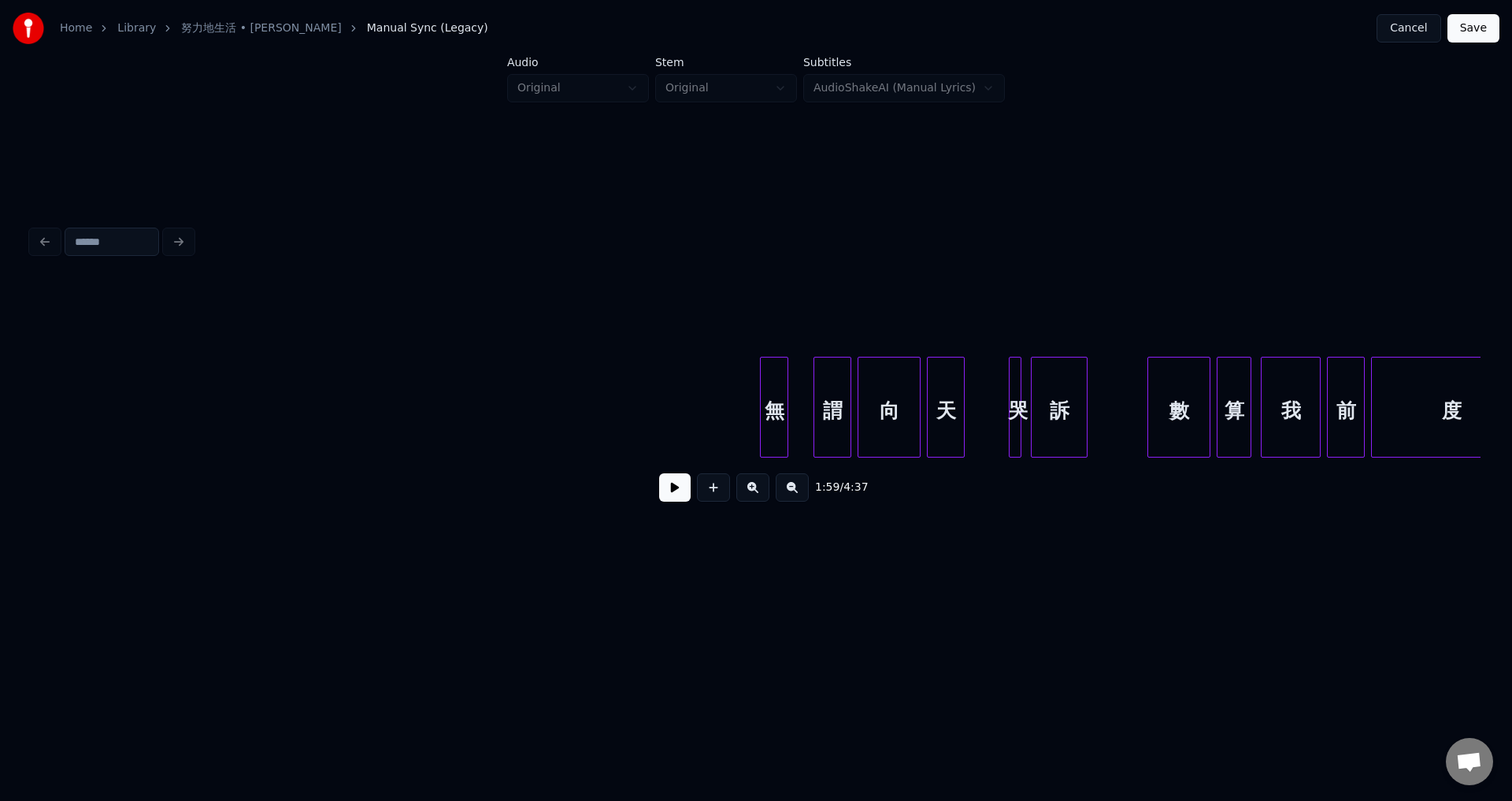
click at [760, 430] on div "無" at bounding box center [774, 406] width 29 height 100
click at [792, 430] on div "無" at bounding box center [791, 411] width 27 height 107
click at [756, 427] on div at bounding box center [756, 407] width 5 height 100
click at [639, 420] on div "無 謂 向 天 哭 訴 數 算 我 前 度" at bounding box center [224, 406] width 43636 height 100
click at [674, 488] on button at bounding box center [674, 488] width 31 height 29
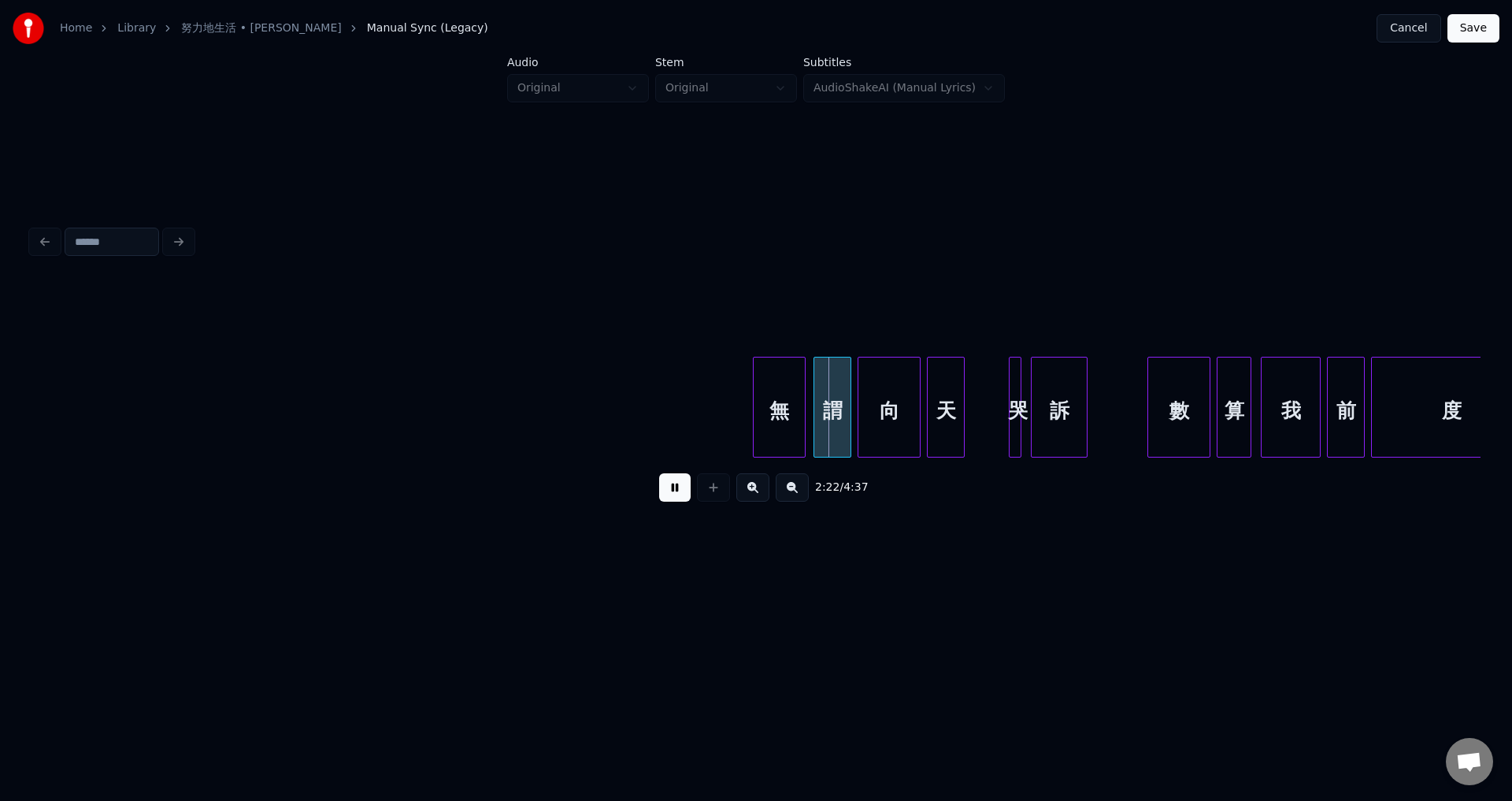
click at [677, 494] on button at bounding box center [674, 488] width 31 height 29
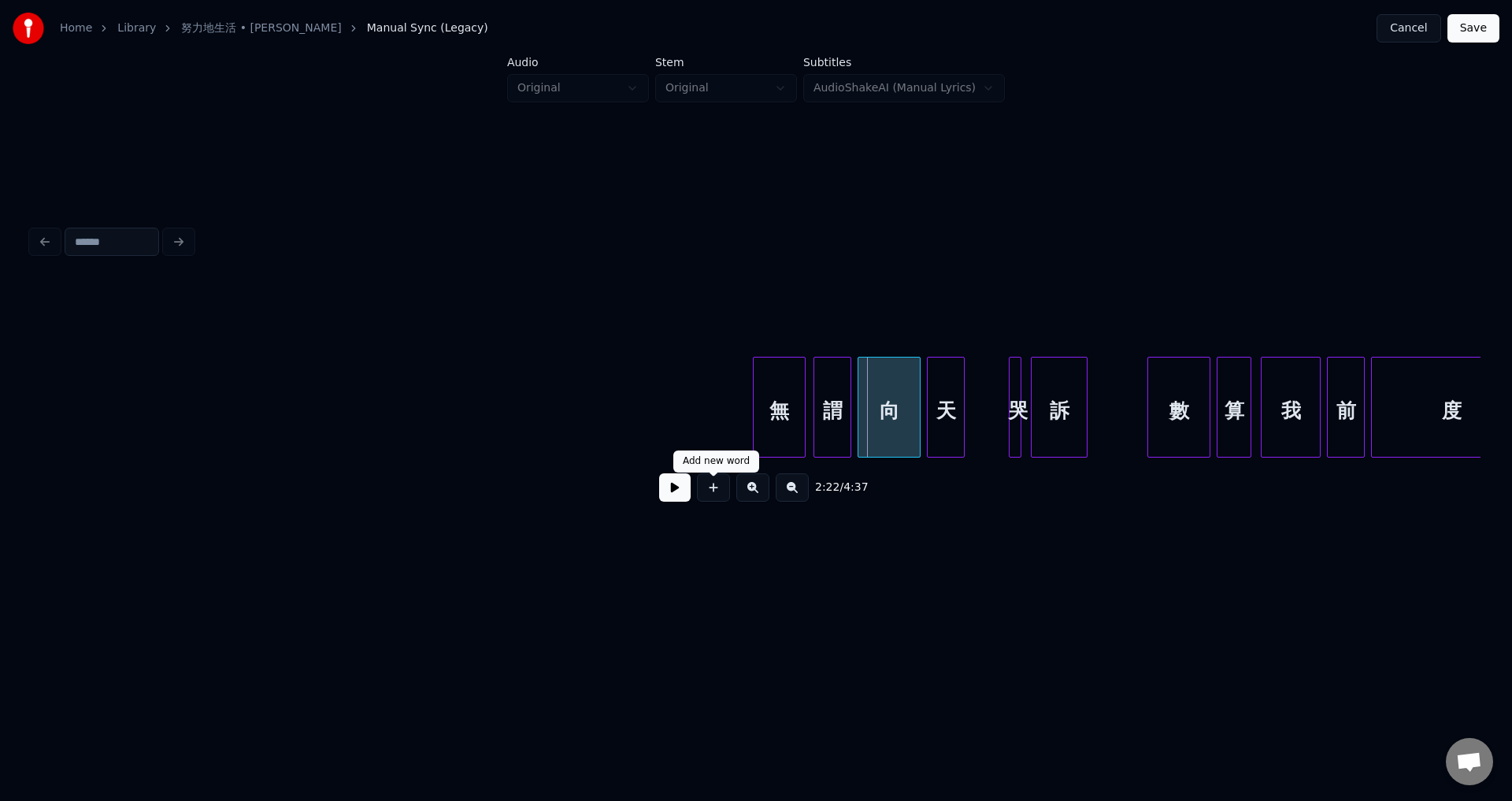
click at [664, 496] on button at bounding box center [674, 488] width 31 height 29
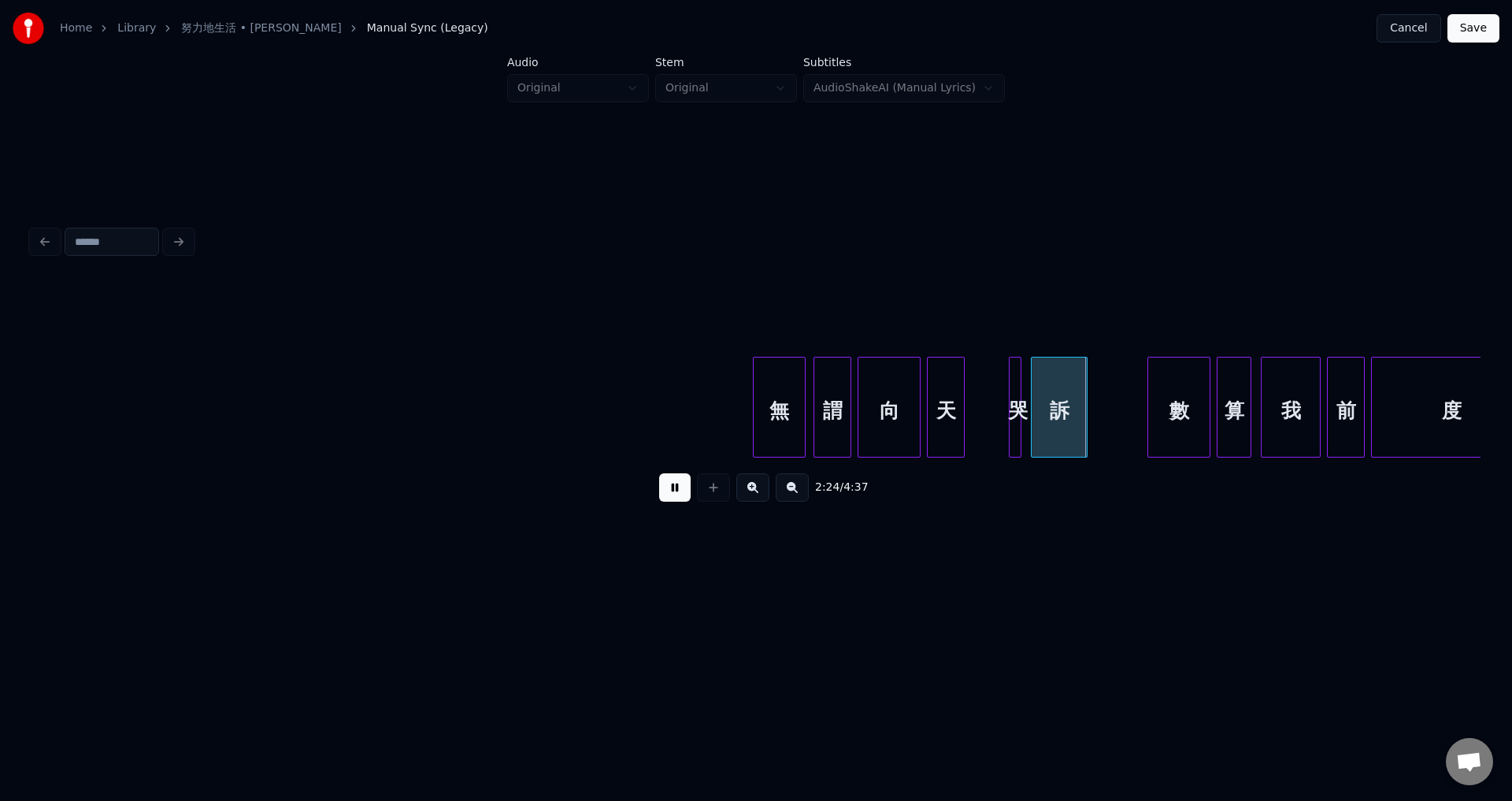
click at [666, 496] on button at bounding box center [674, 488] width 31 height 29
click at [703, 409] on div "無 謂 向 天 哭 訴 數 算 我 前 度" at bounding box center [224, 406] width 43636 height 100
click at [674, 497] on button at bounding box center [674, 488] width 31 height 29
click at [675, 499] on button at bounding box center [674, 488] width 31 height 29
click at [975, 430] on div at bounding box center [975, 407] width 5 height 100
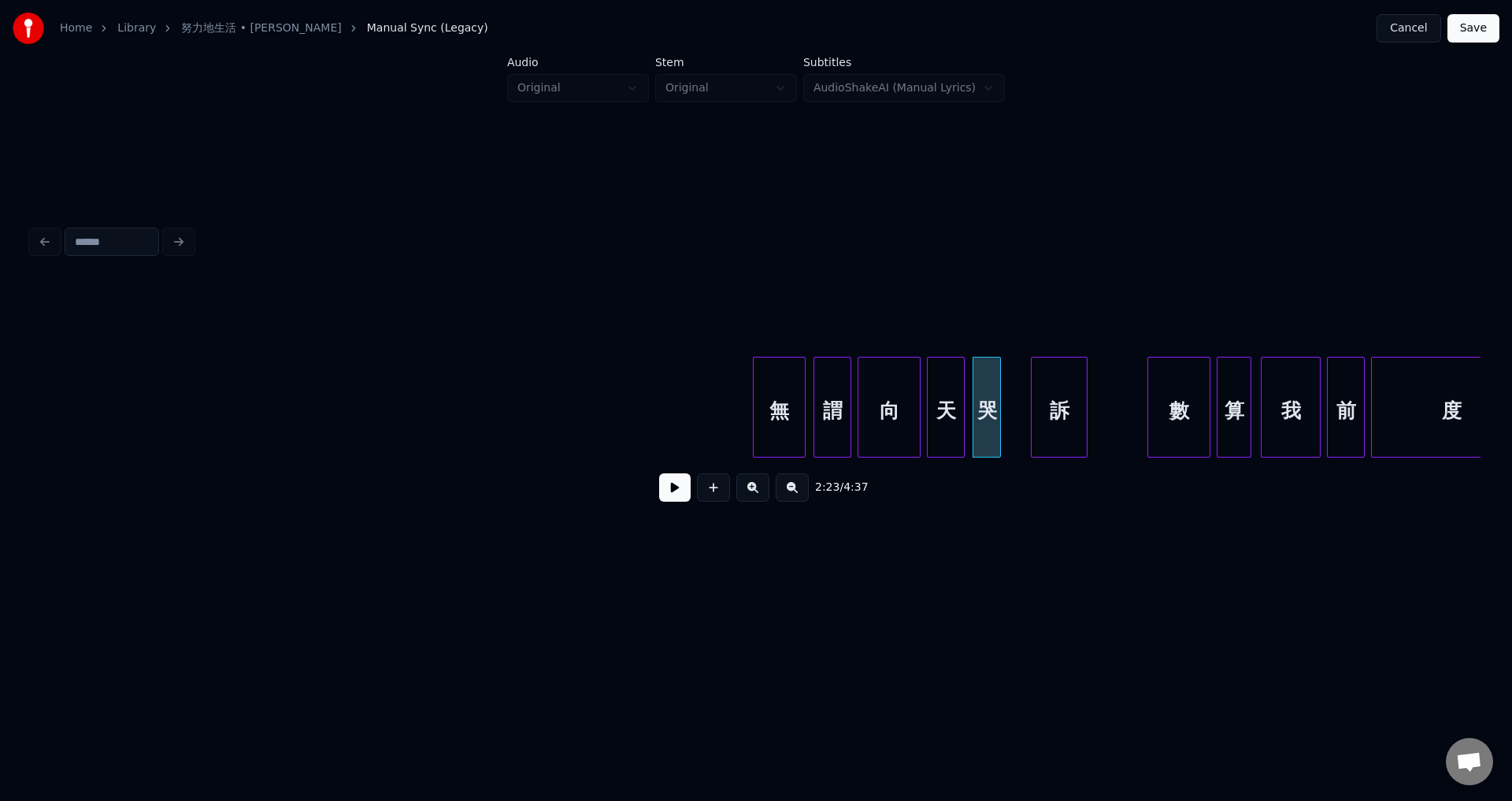
click at [999, 433] on div at bounding box center [997, 407] width 5 height 100
click at [1014, 436] on div at bounding box center [1014, 407] width 5 height 100
click at [630, 398] on div "無 謂 向 天 哭 訴 數 算 我 前 度" at bounding box center [224, 406] width 43636 height 100
click at [674, 489] on button at bounding box center [674, 488] width 31 height 29
click at [674, 494] on button at bounding box center [674, 488] width 31 height 29
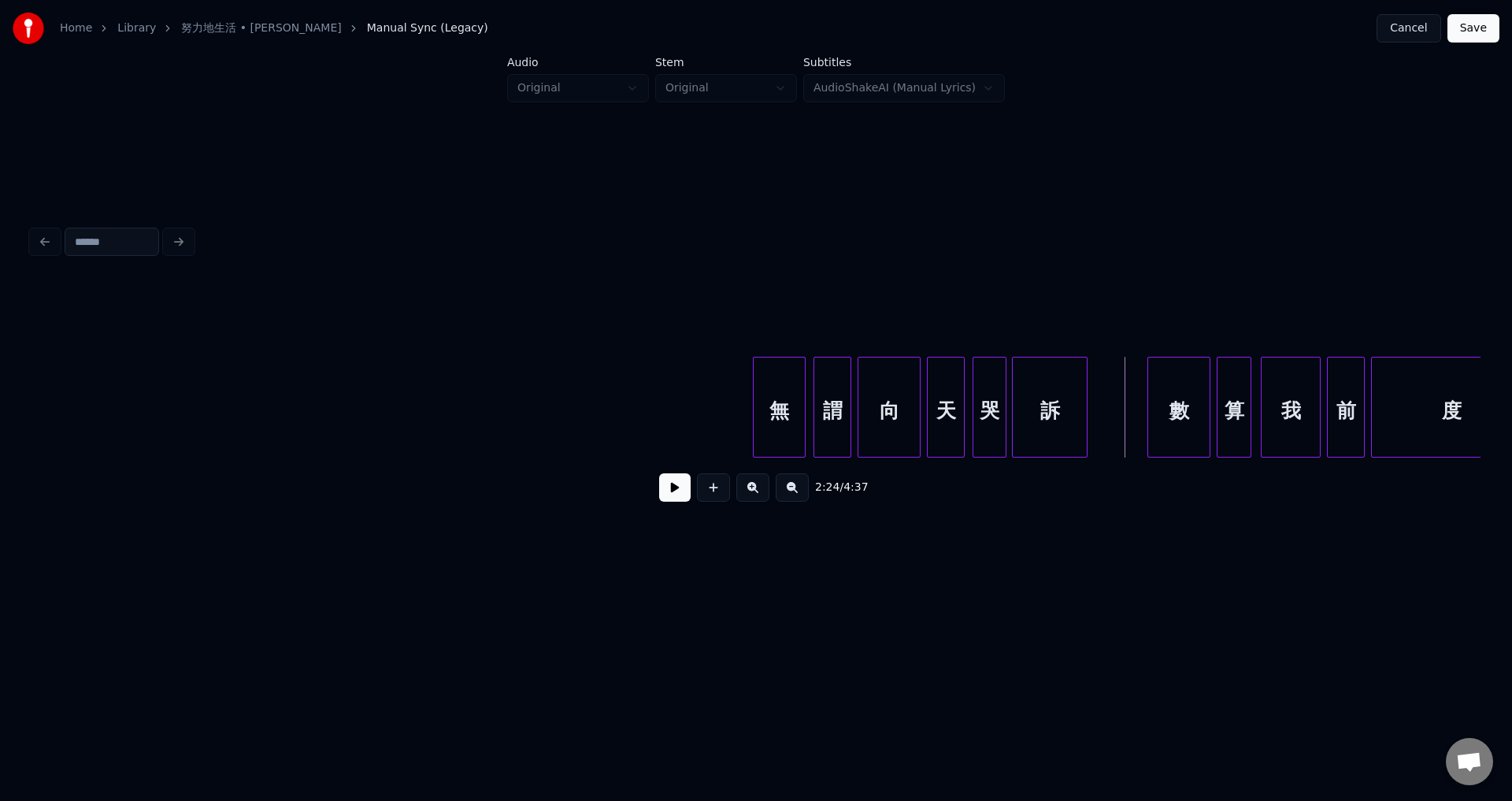
click at [1004, 428] on div at bounding box center [1002, 407] width 5 height 100
click at [1019, 427] on div at bounding box center [1018, 407] width 5 height 100
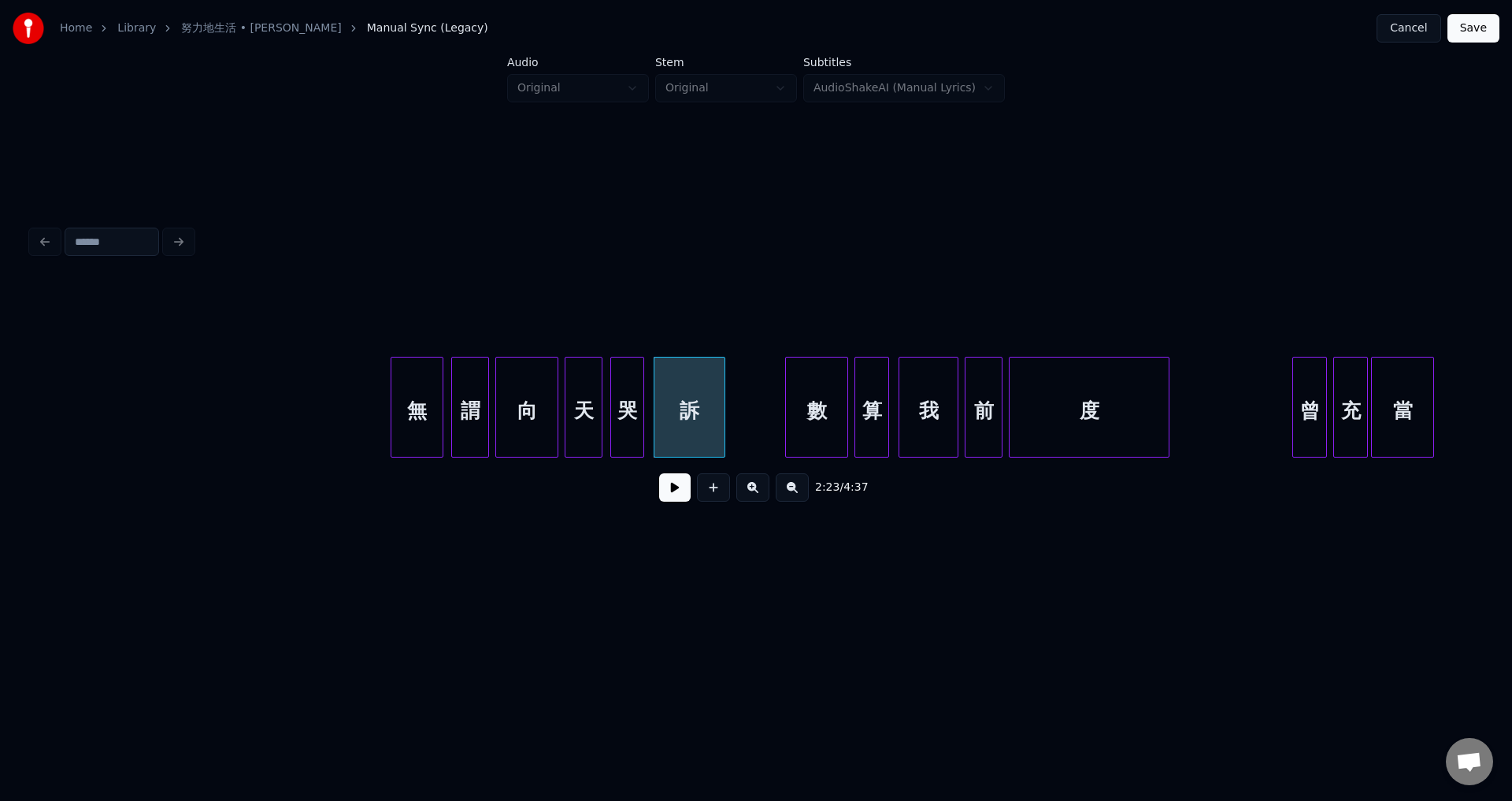
scroll to position [0, 22036]
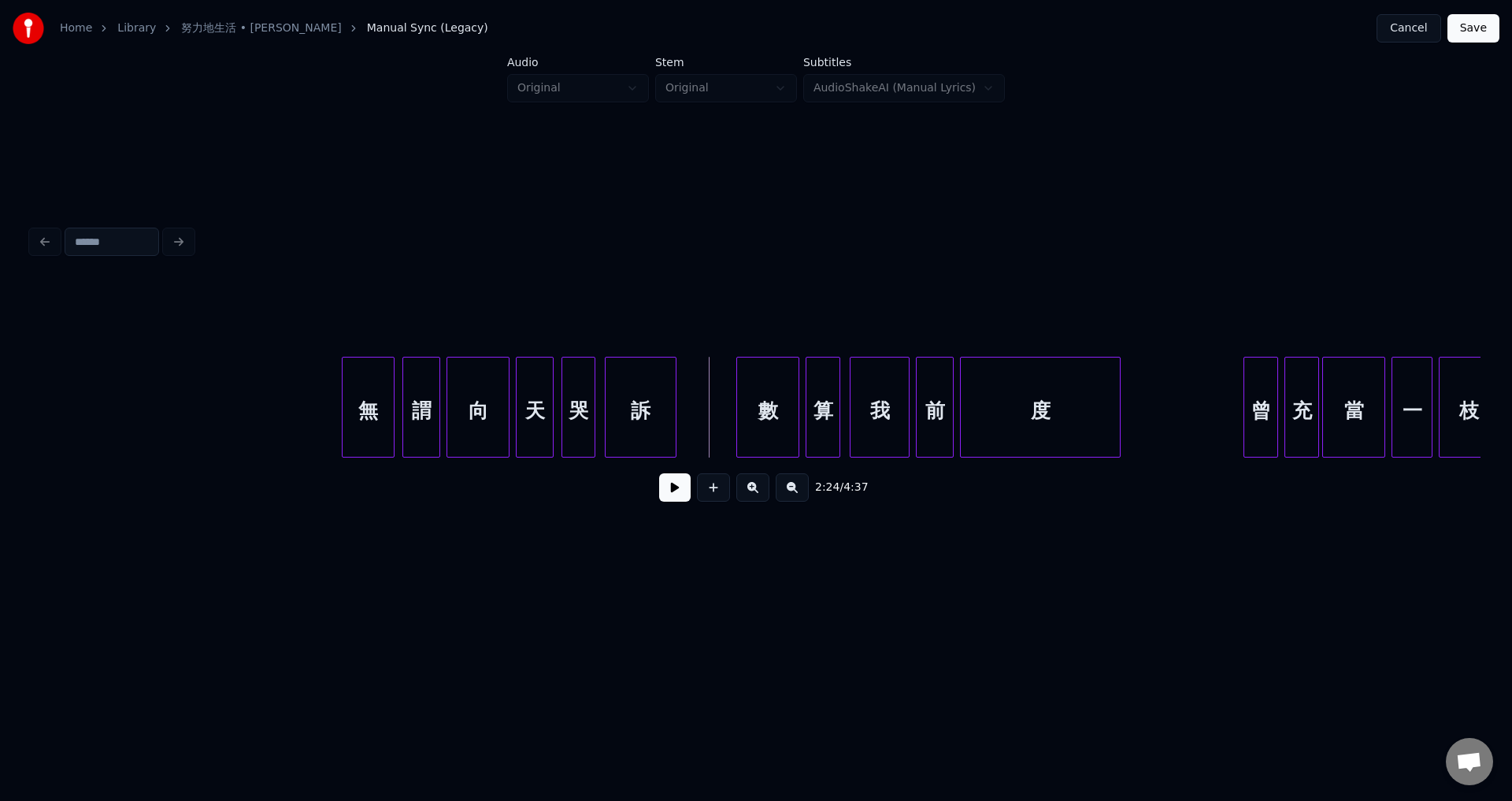
click at [669, 494] on button at bounding box center [674, 488] width 31 height 29
click at [673, 495] on button at bounding box center [674, 488] width 31 height 29
click at [722, 441] on div at bounding box center [724, 407] width 5 height 100
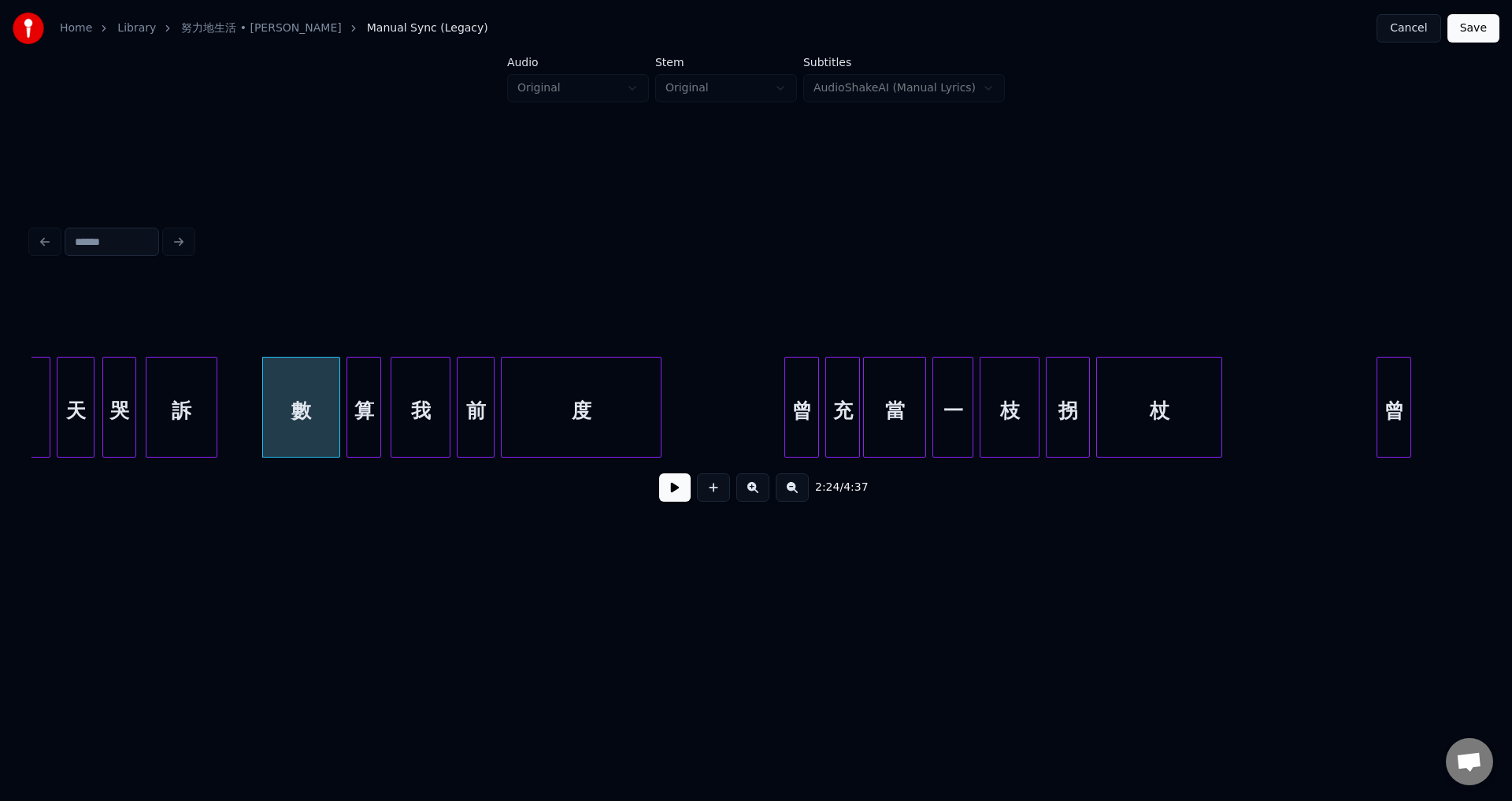
scroll to position [0, 22568]
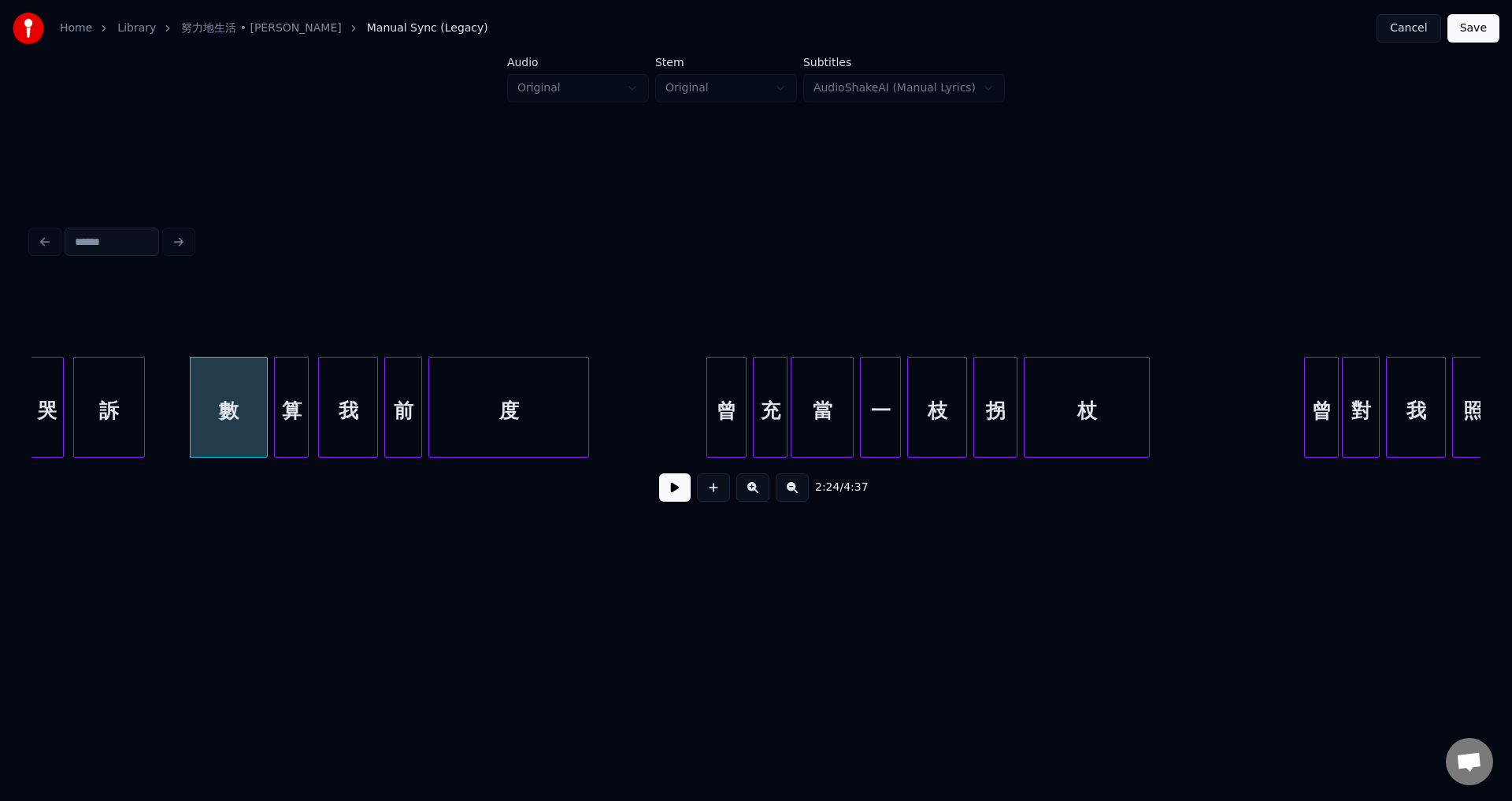
click at [707, 430] on div at bounding box center [709, 407] width 5 height 100
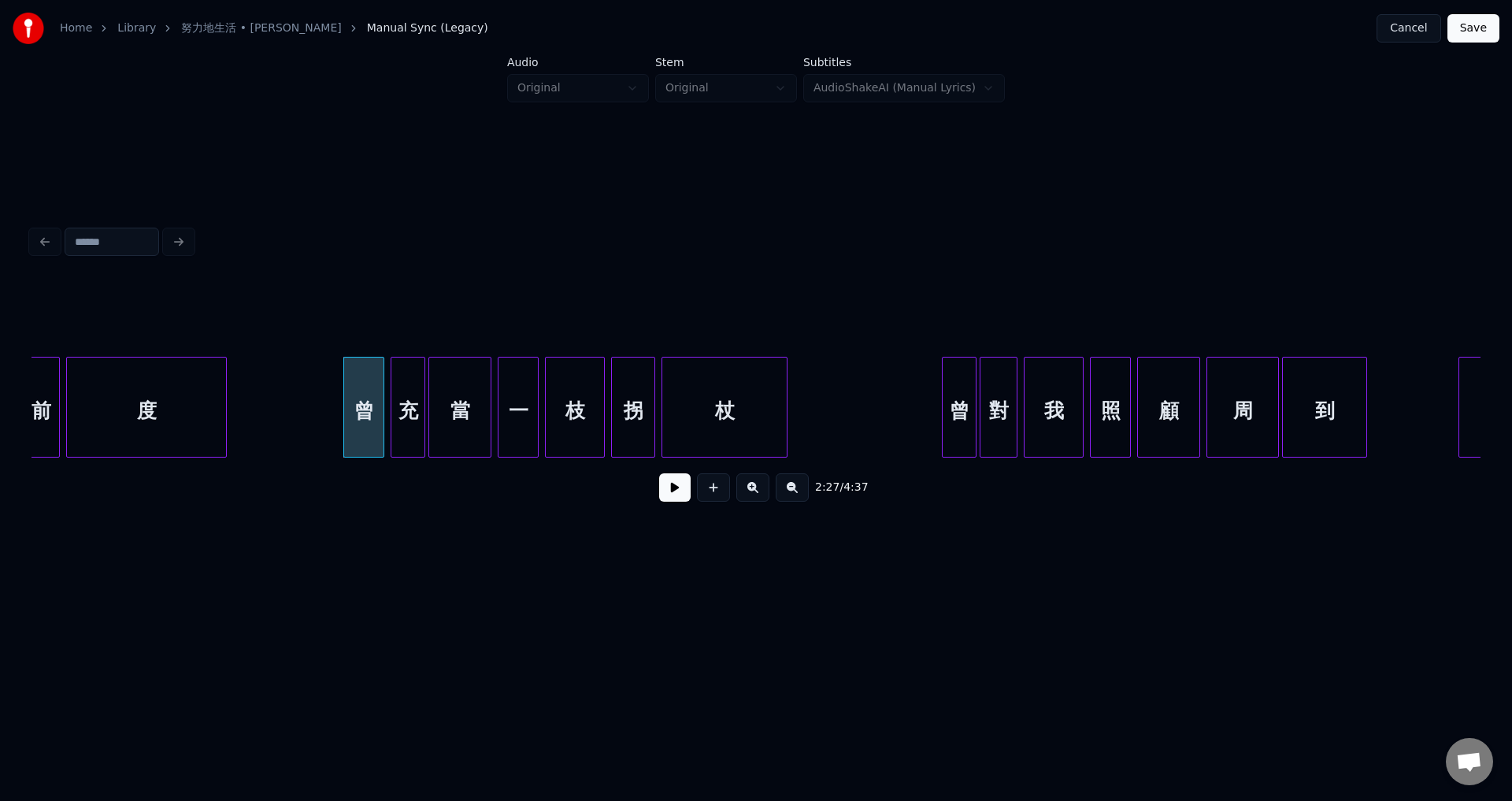
scroll to position [0, 22979]
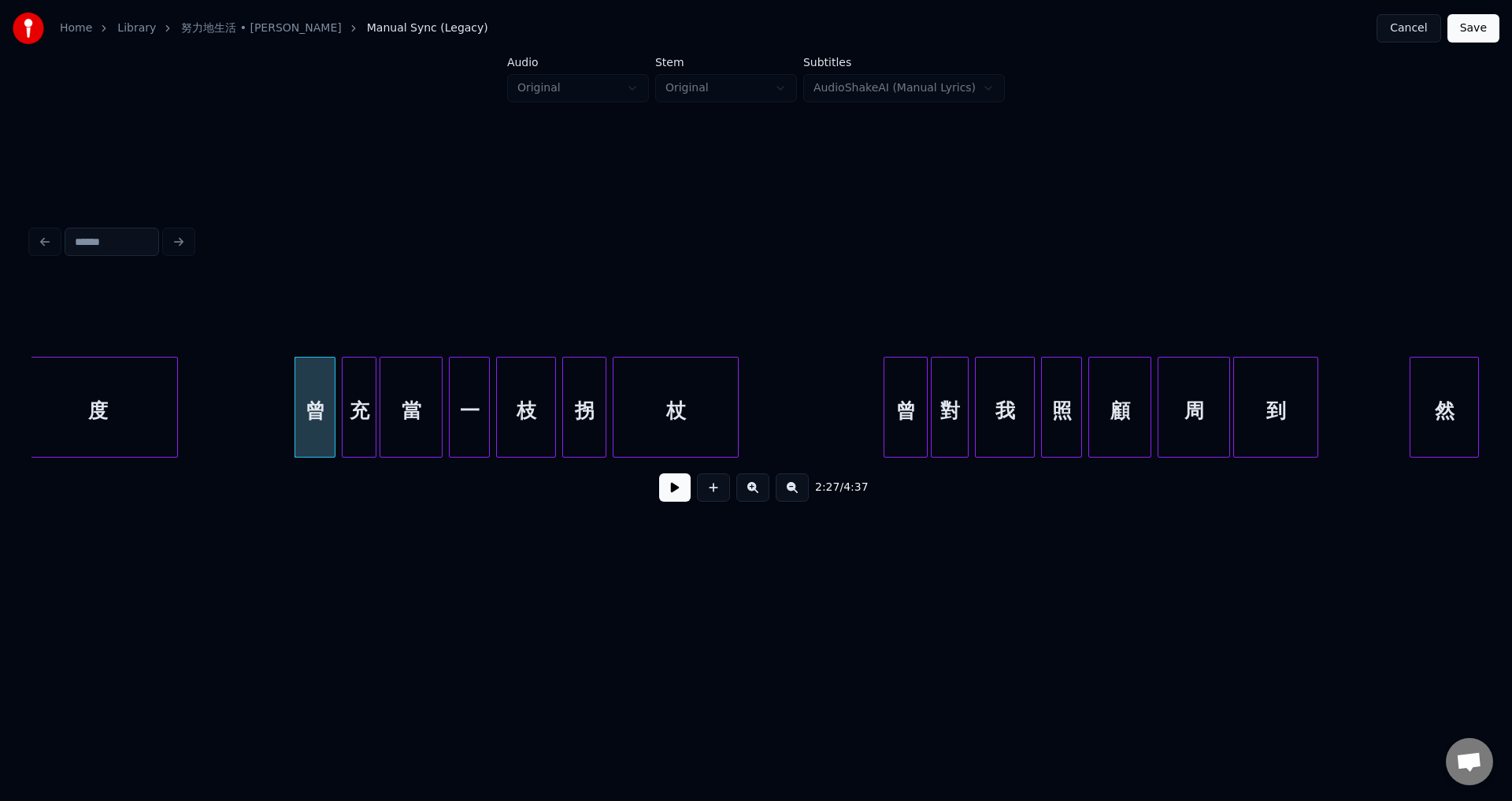
click at [886, 436] on div at bounding box center [886, 407] width 5 height 100
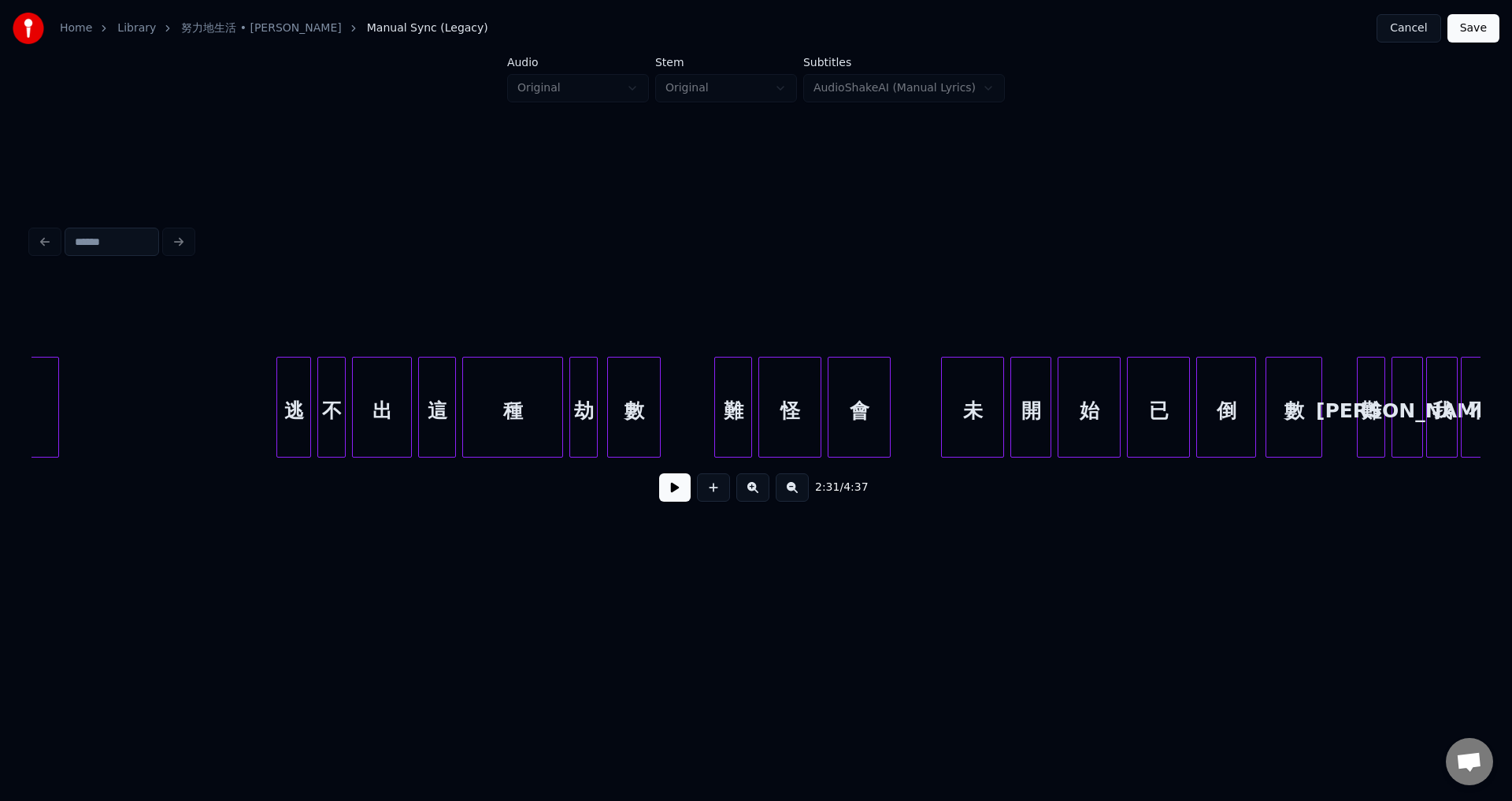
scroll to position [0, 25394]
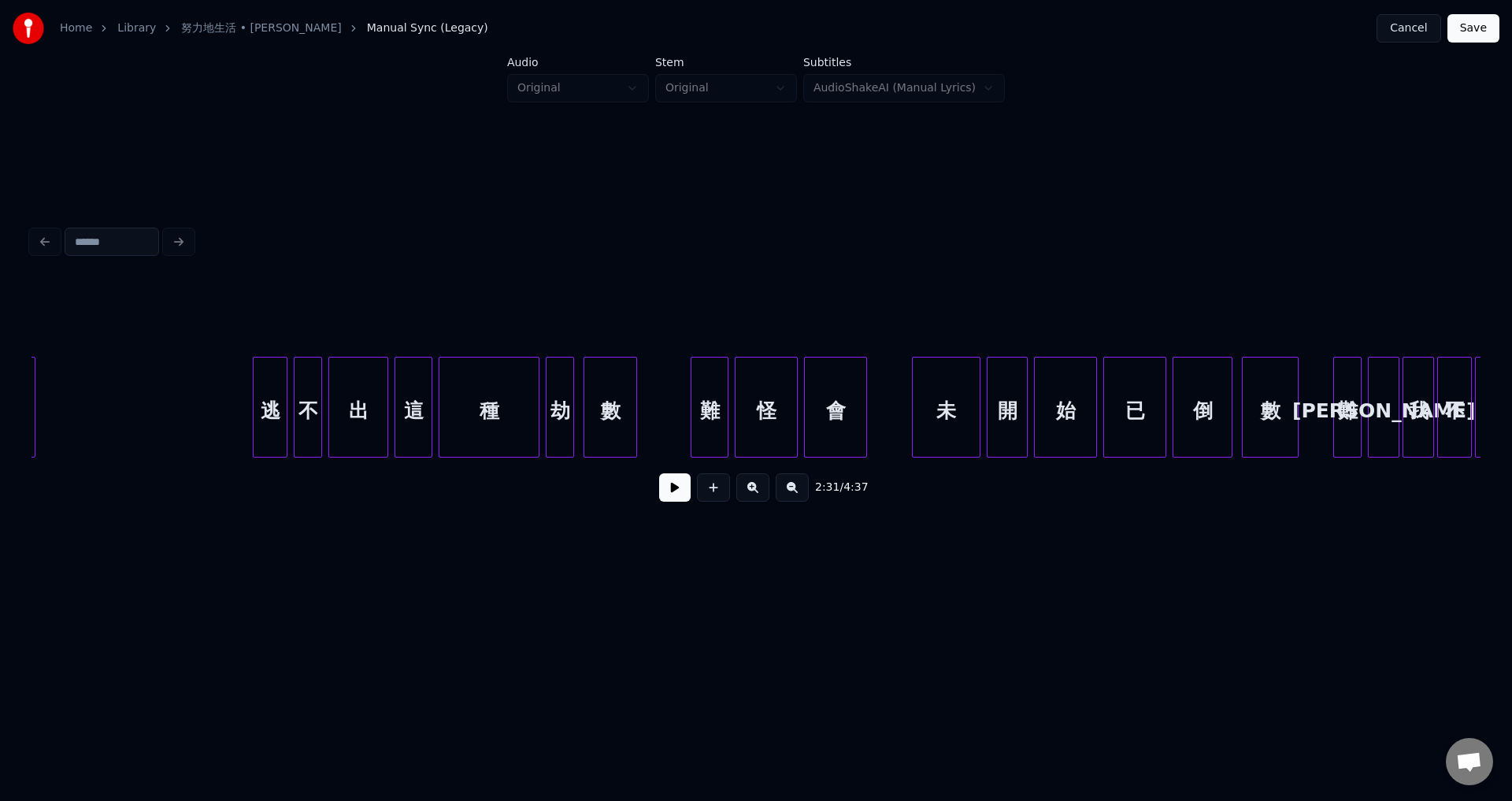
click at [912, 432] on div at bounding box center [914, 407] width 5 height 100
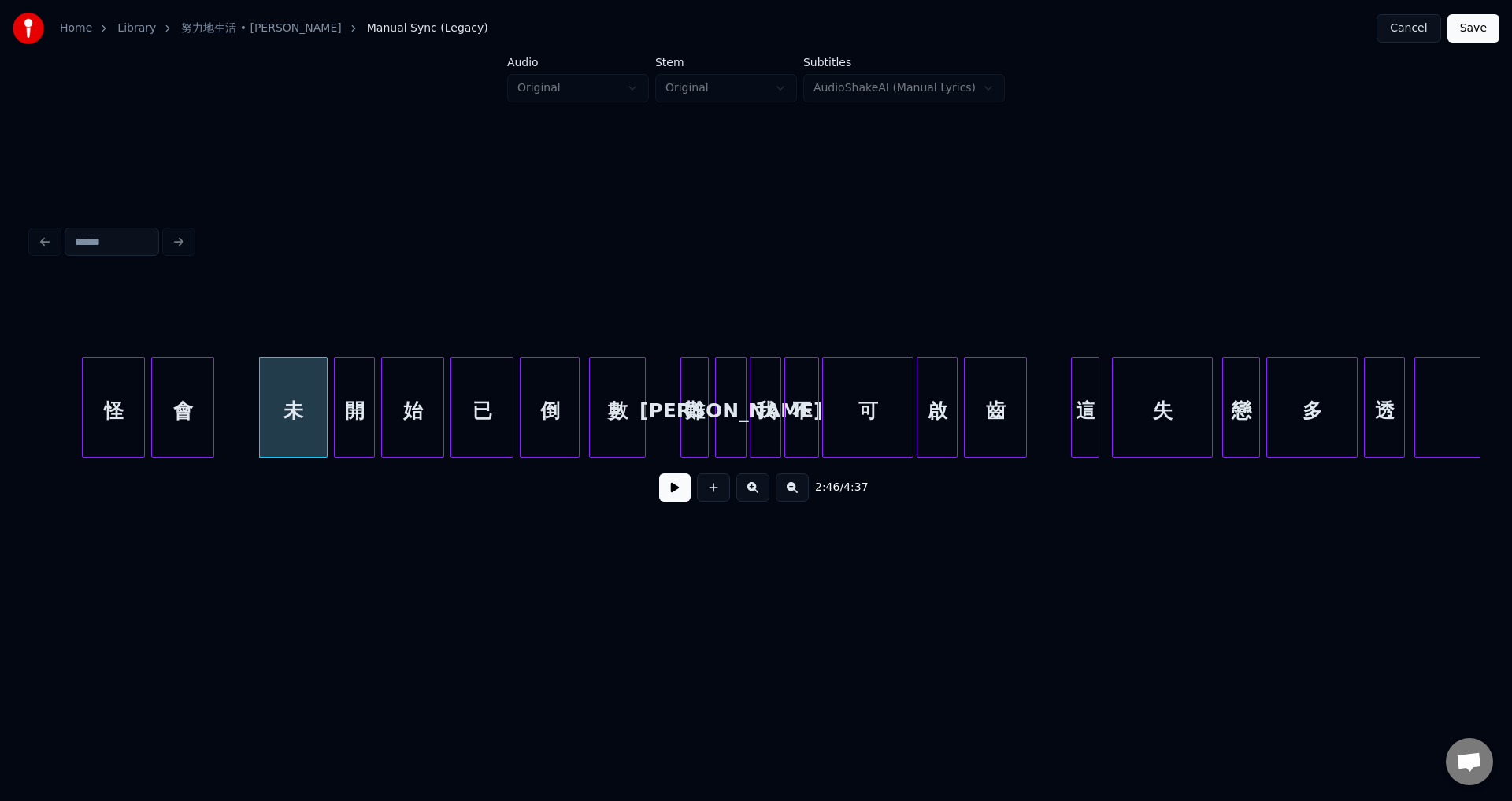
scroll to position [0, 26144]
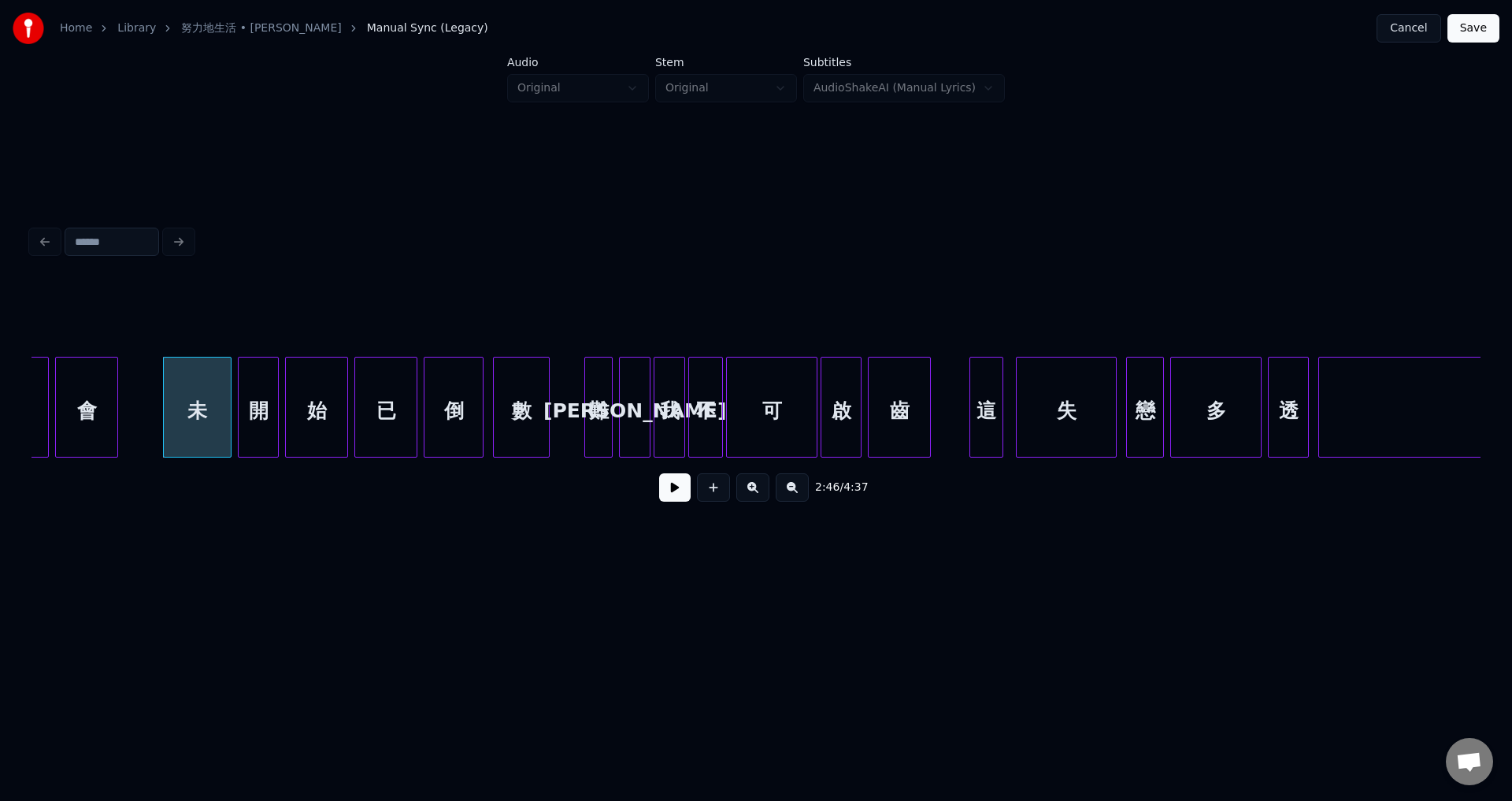
click at [970, 430] on div at bounding box center [972, 407] width 5 height 100
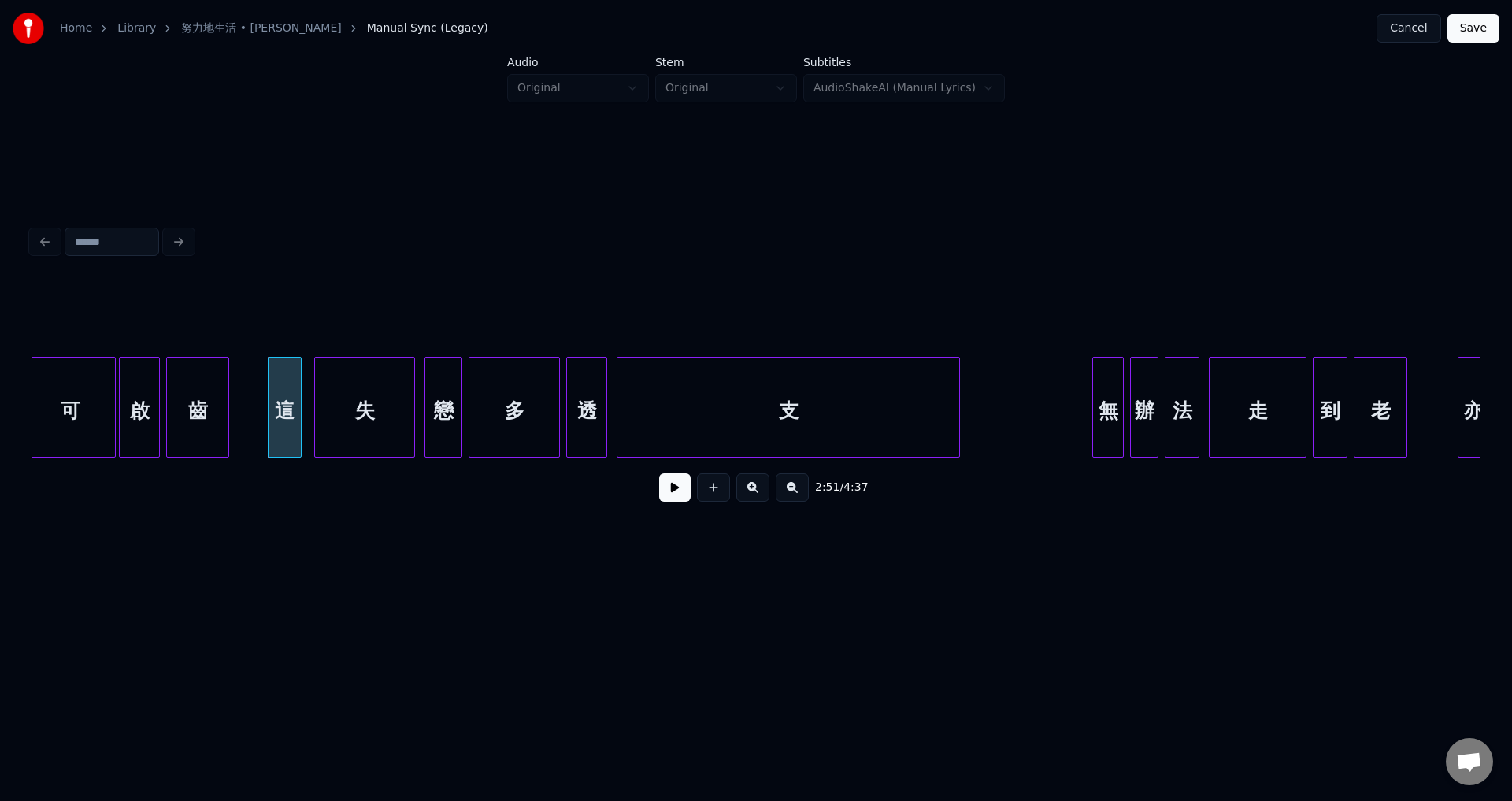
scroll to position [0, 26869]
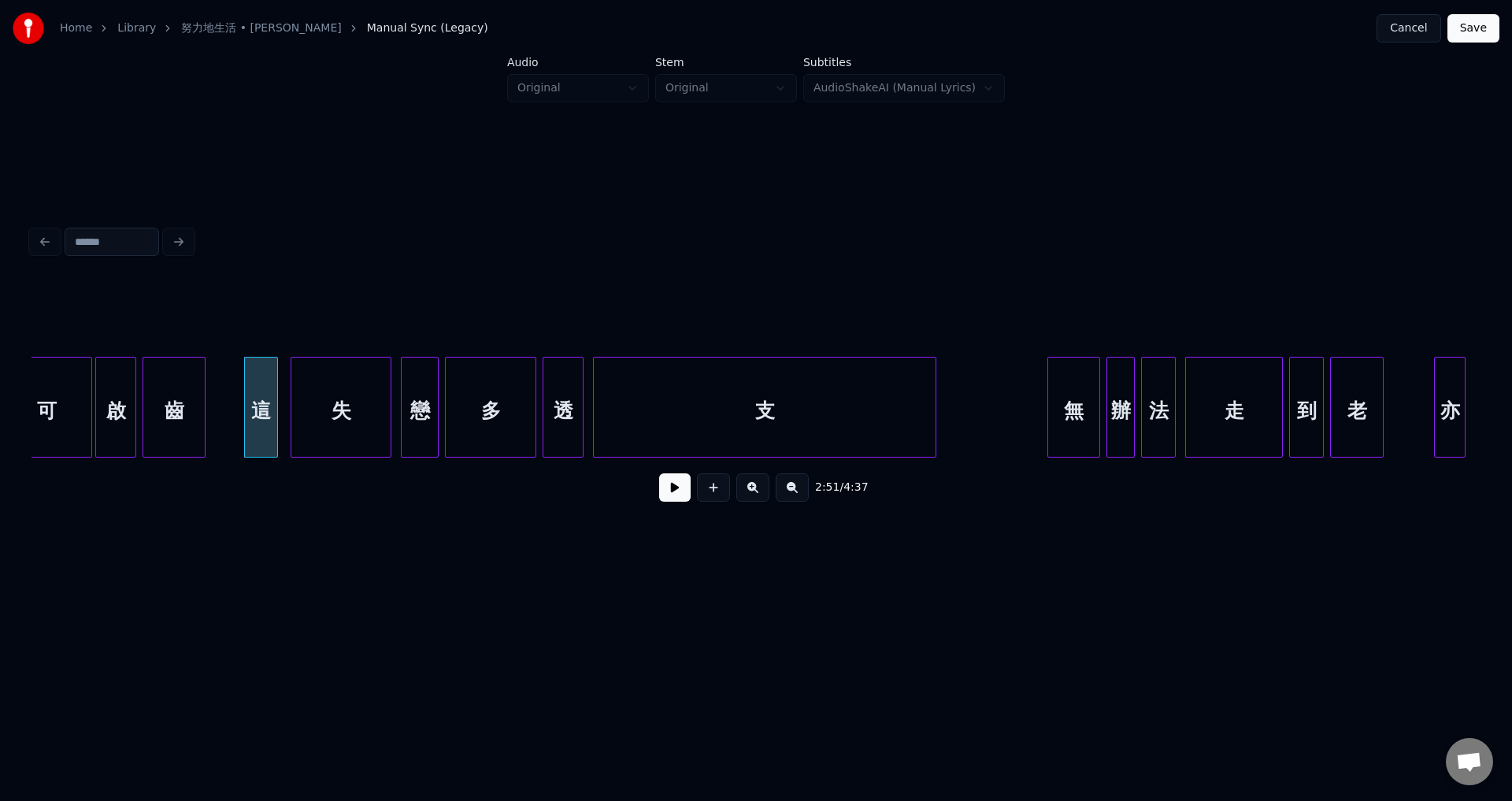
click at [1051, 446] on div at bounding box center [1049, 407] width 5 height 100
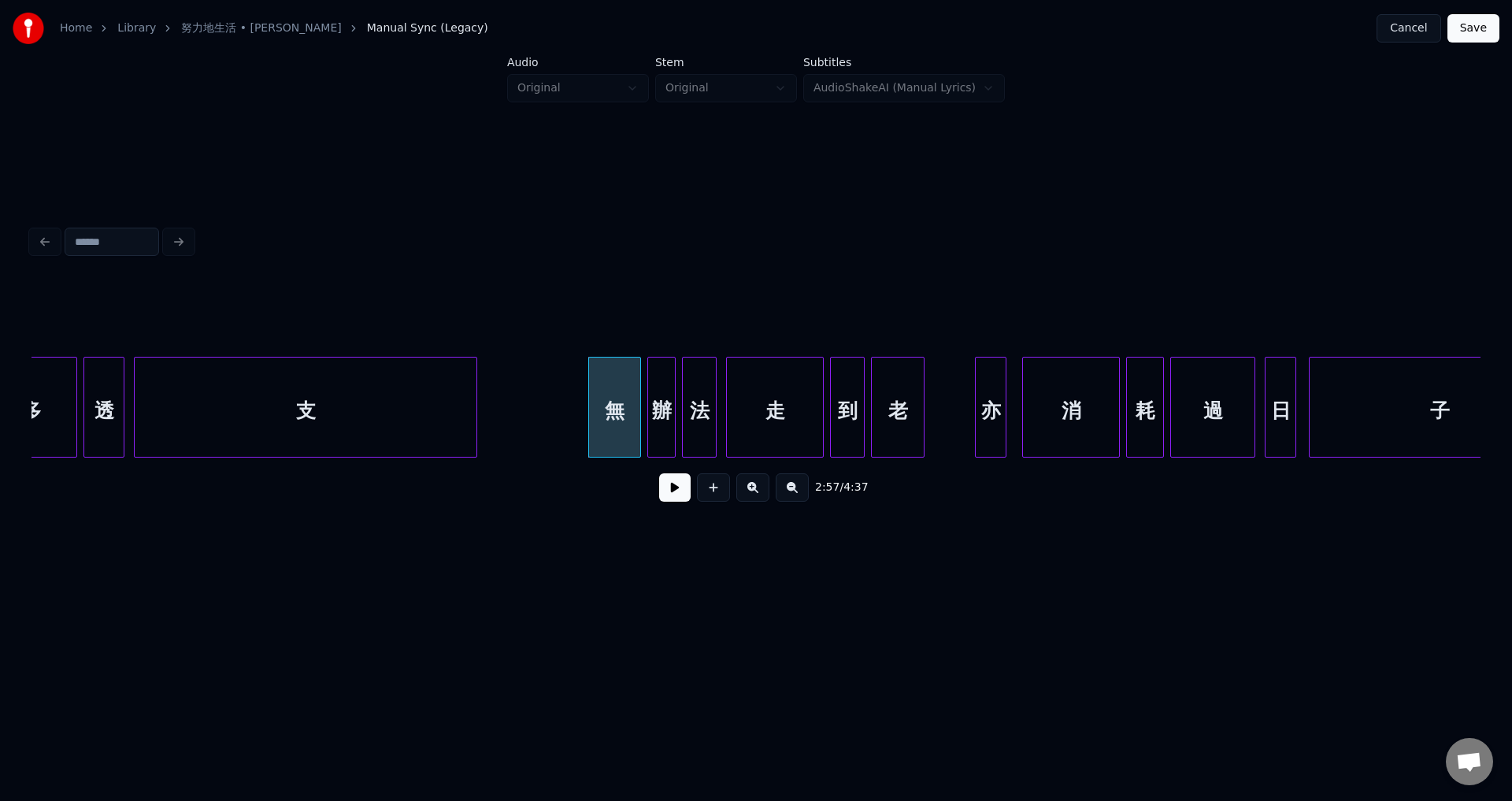
scroll to position [0, 27400]
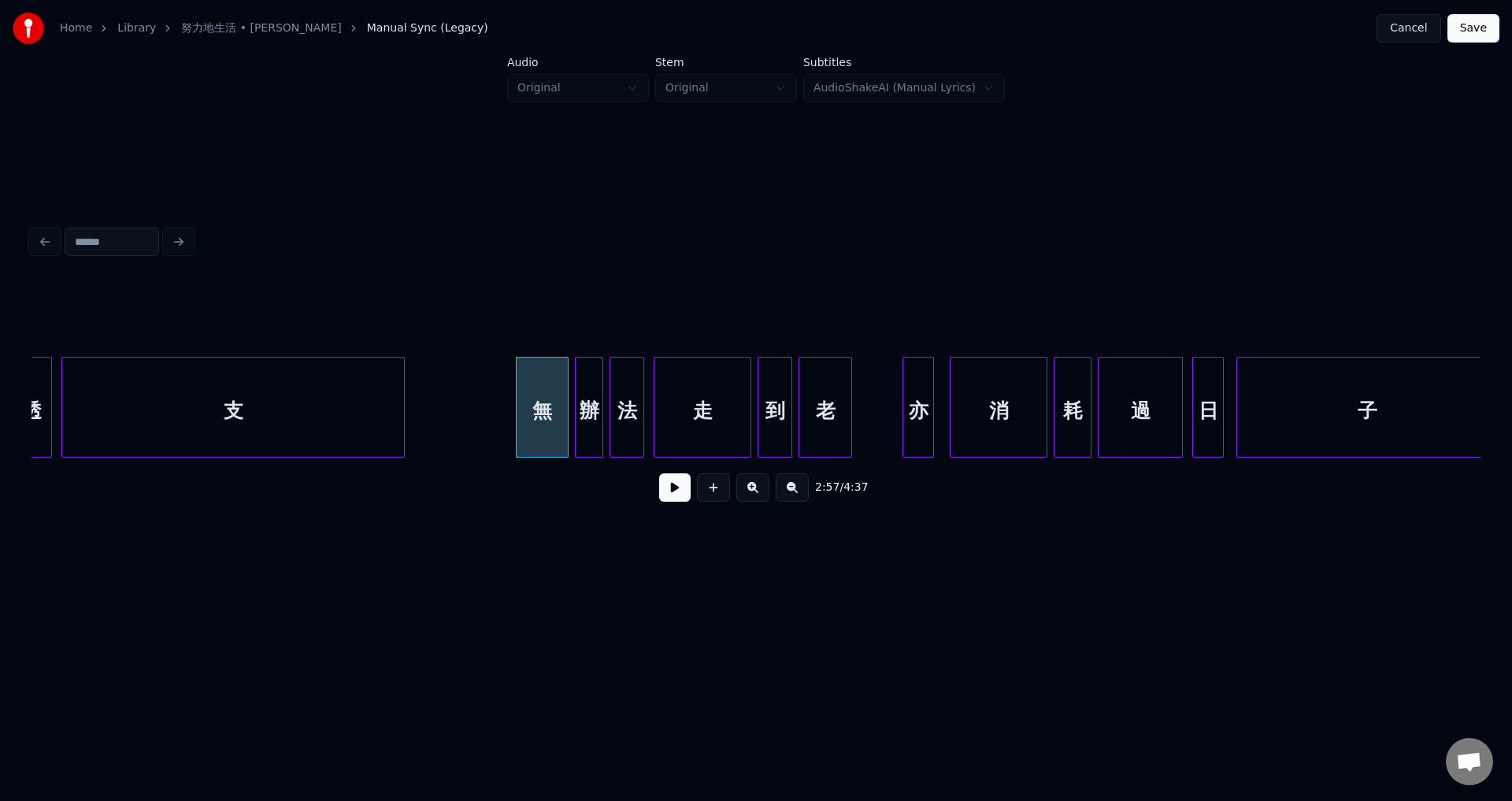
click at [722, 413] on div "走" at bounding box center [702, 411] width 96 height 107
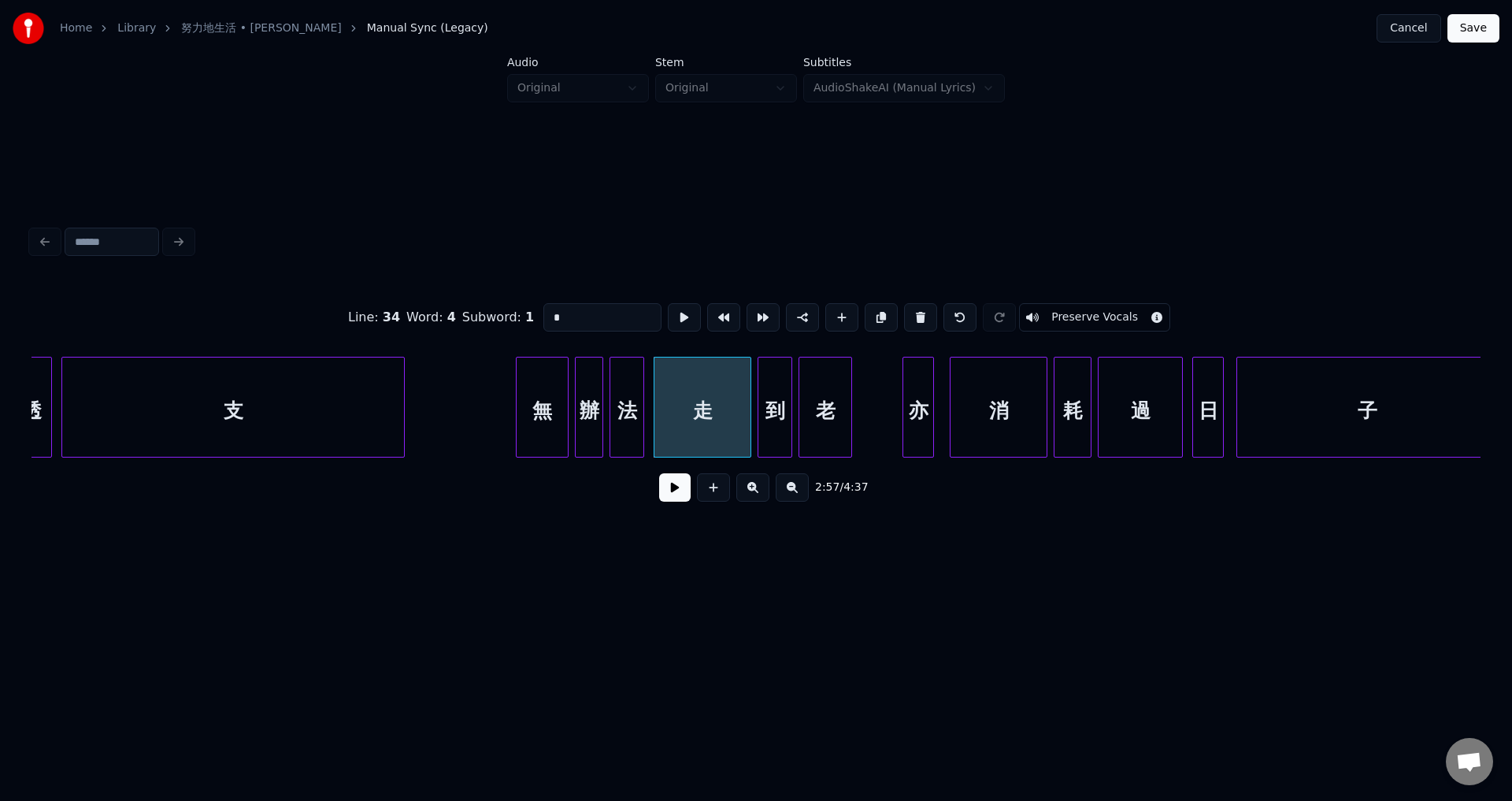
click at [685, 489] on button at bounding box center [674, 488] width 31 height 29
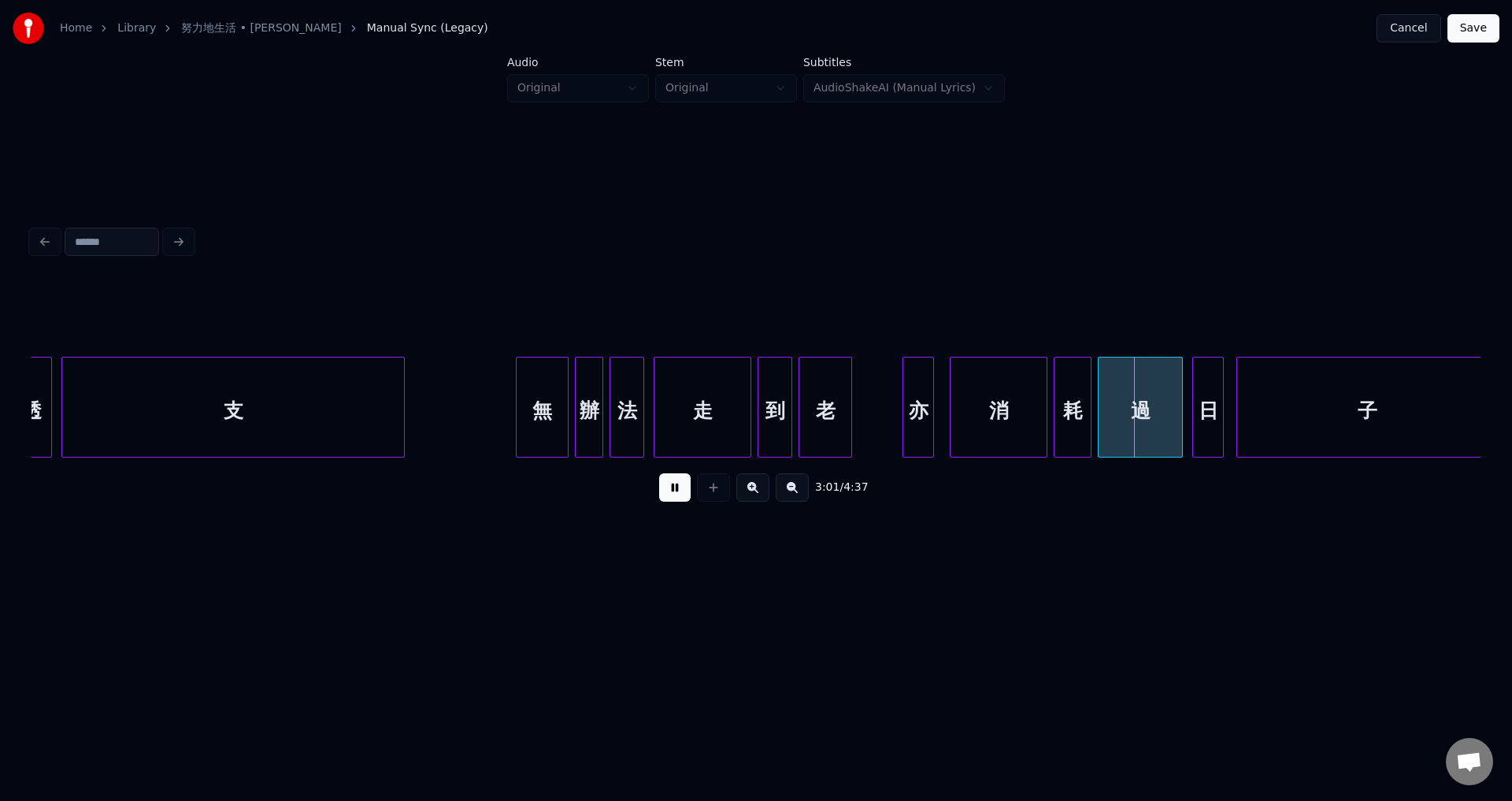
click at [674, 490] on button at bounding box center [674, 488] width 31 height 29
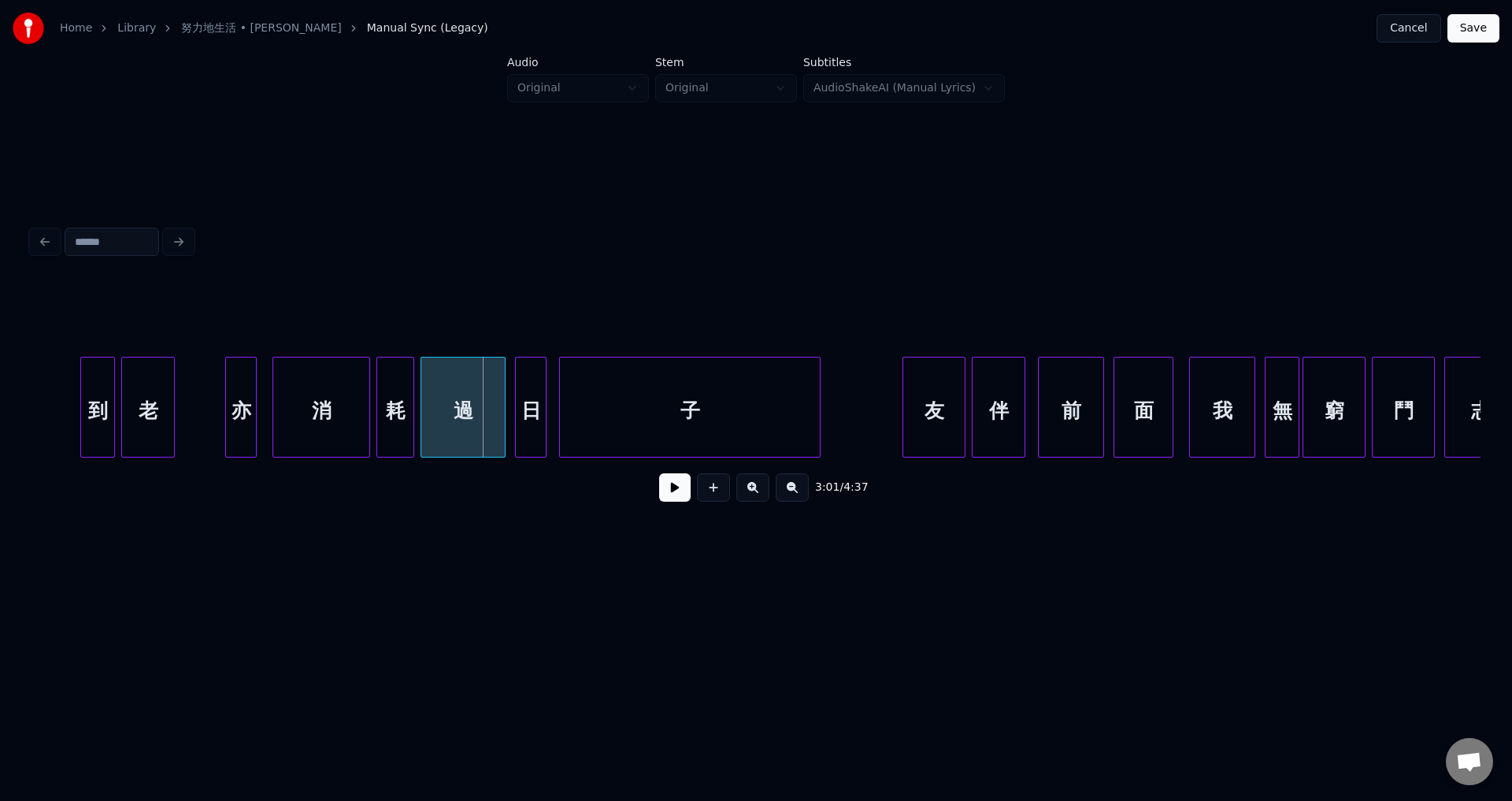
scroll to position [0, 28149]
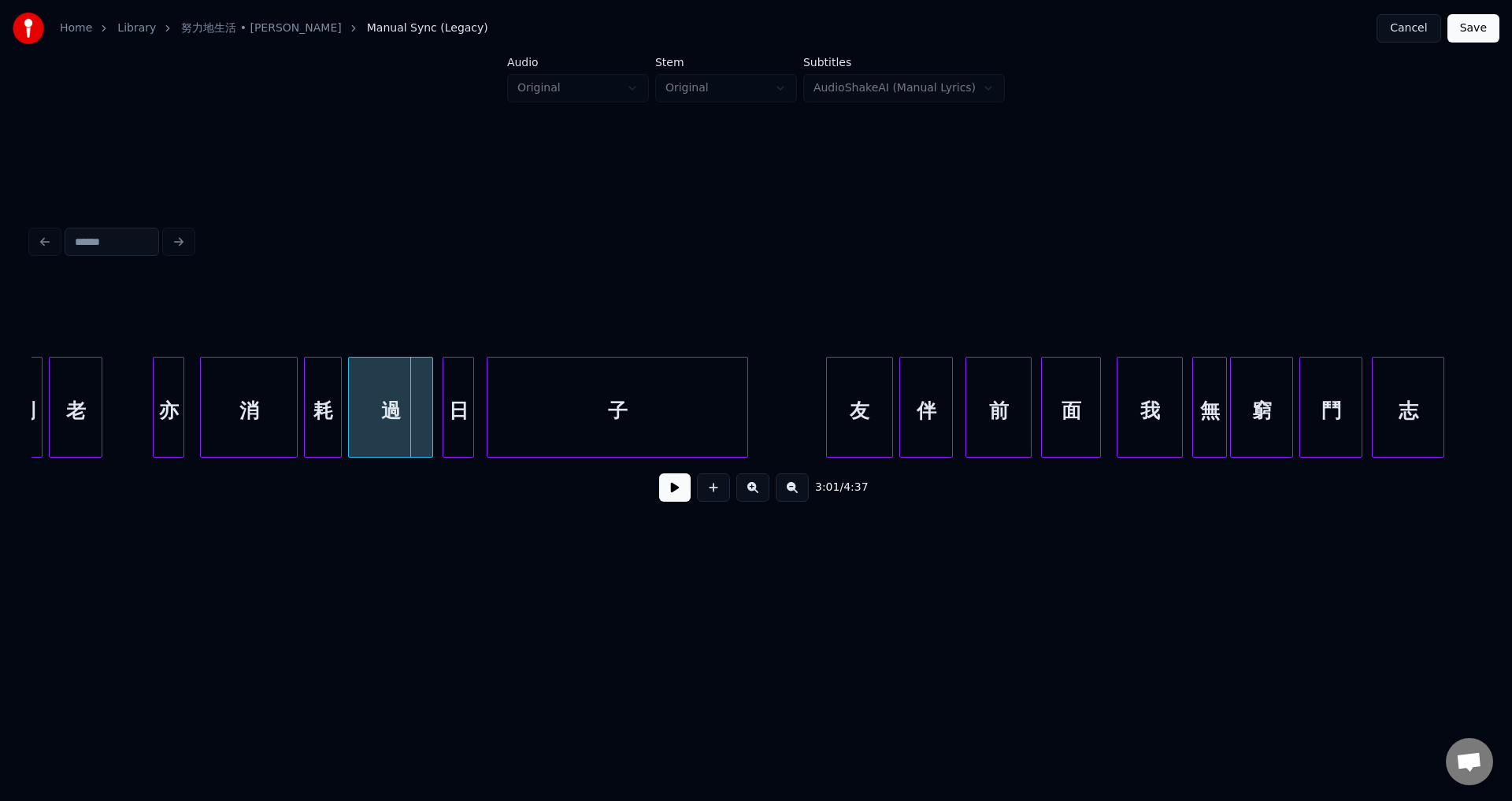
click at [826, 420] on div at bounding box center [828, 407] width 5 height 100
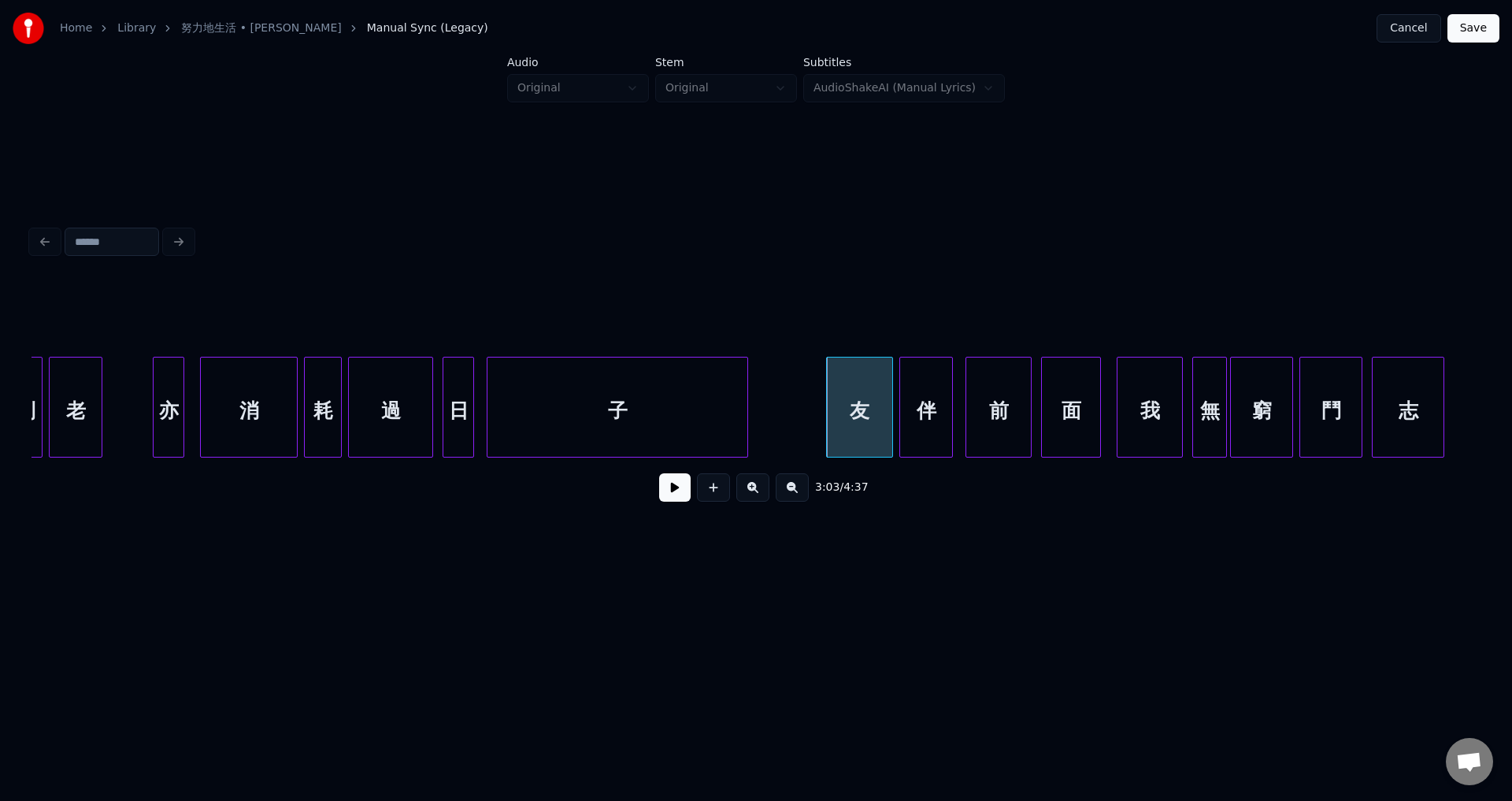
click at [705, 421] on div "子" at bounding box center [617, 411] width 260 height 107
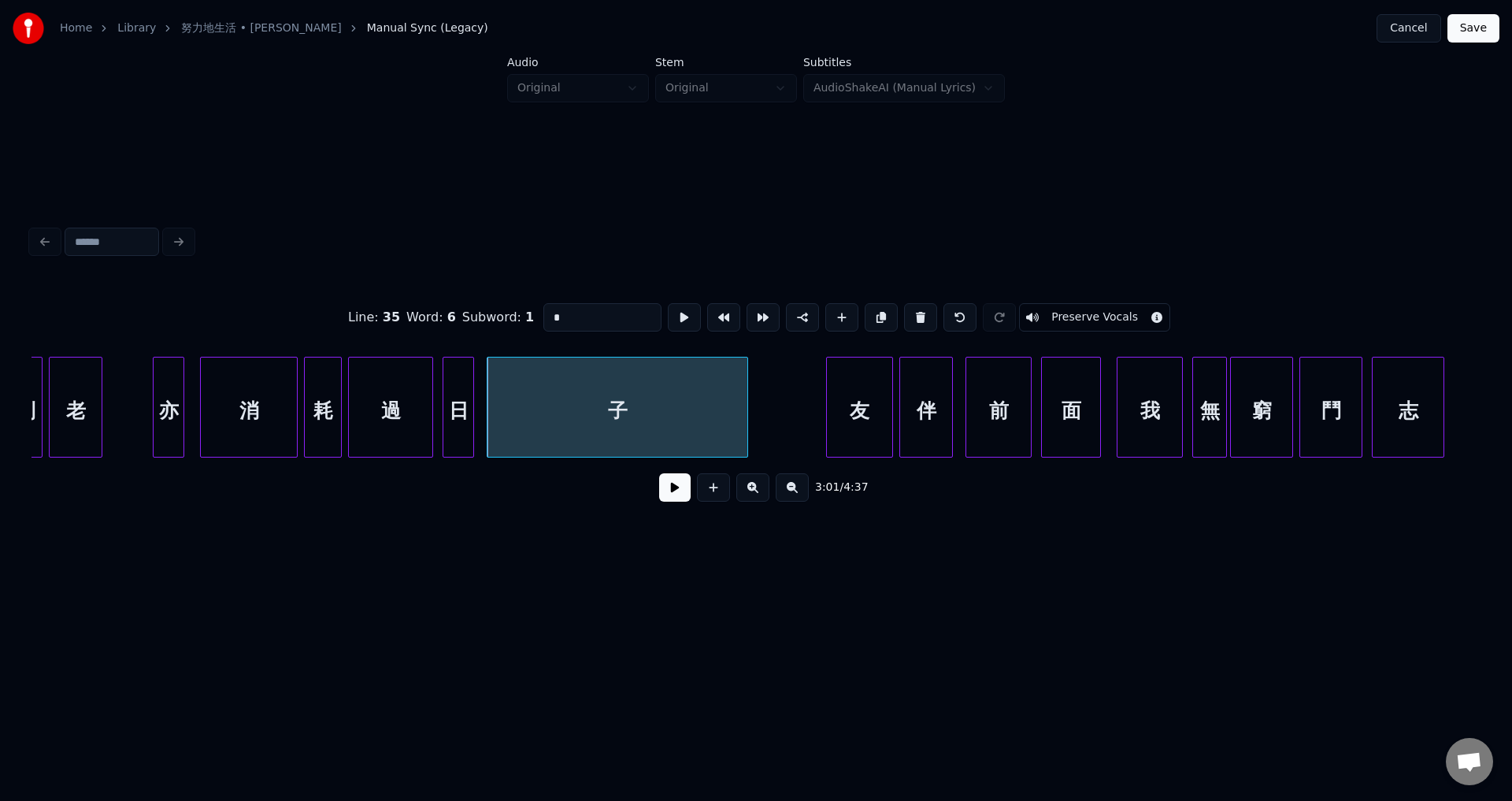
click at [672, 494] on button at bounding box center [674, 488] width 31 height 29
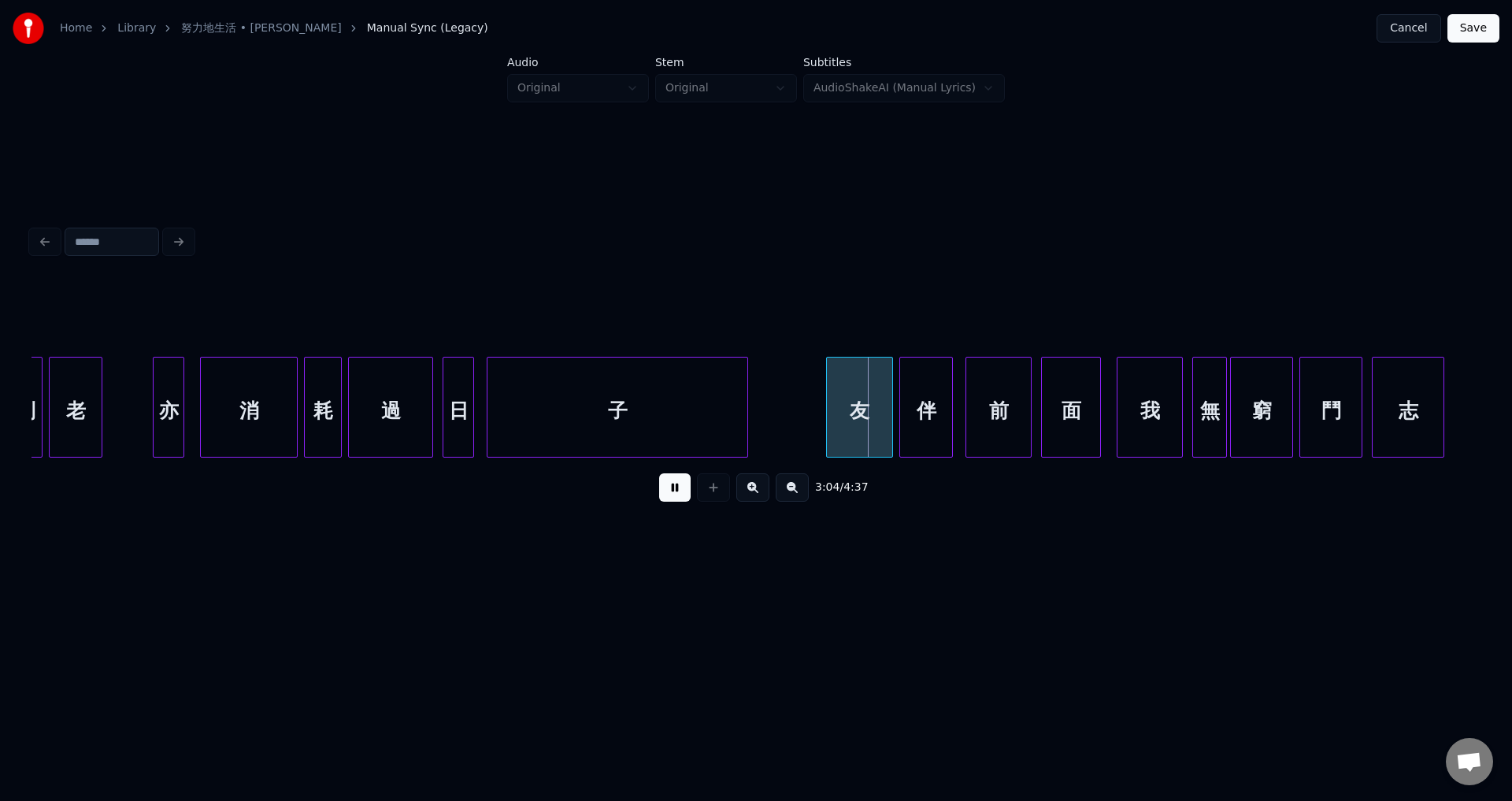
click at [682, 498] on button at bounding box center [674, 488] width 31 height 29
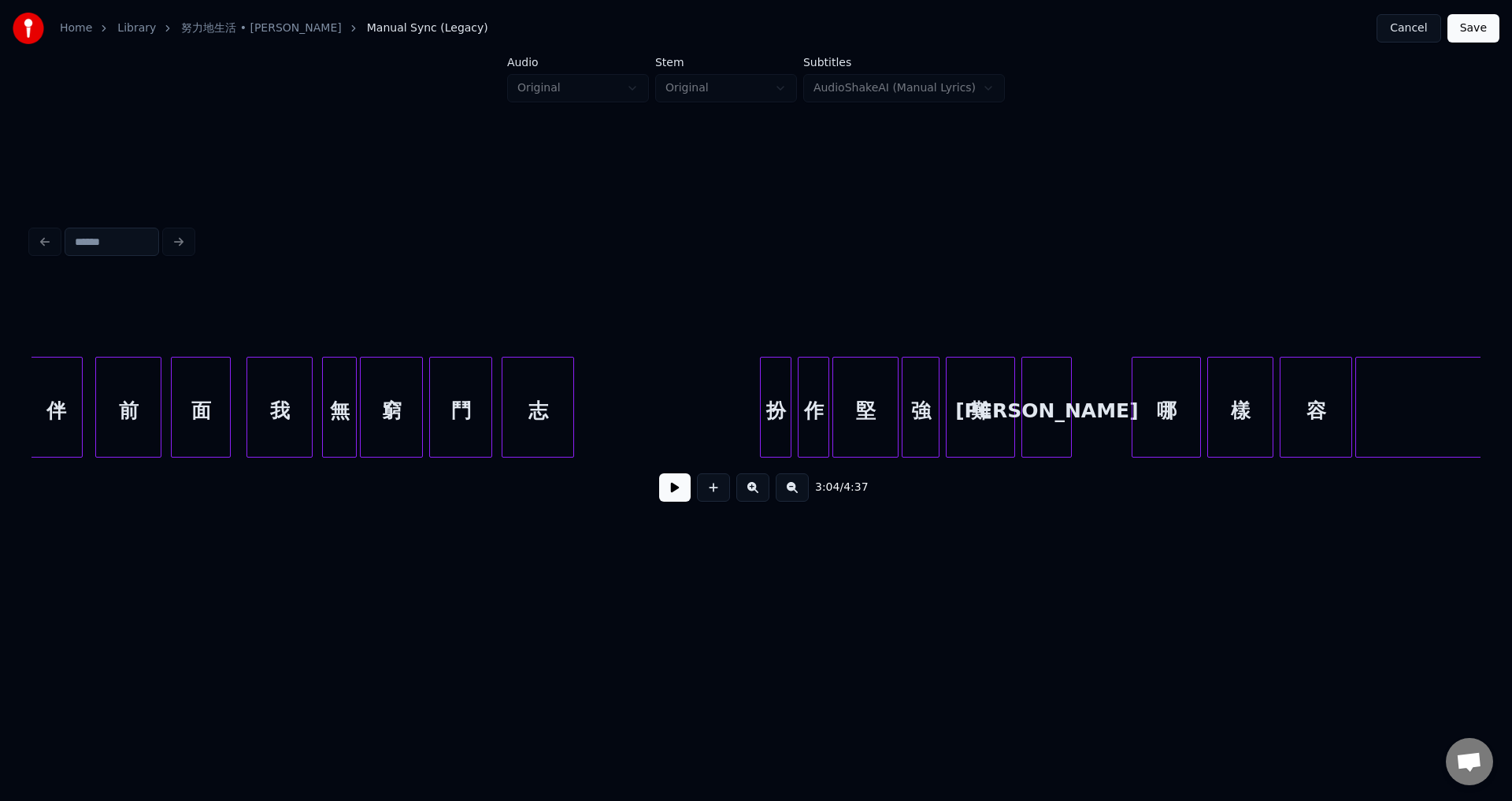
scroll to position [0, 29067]
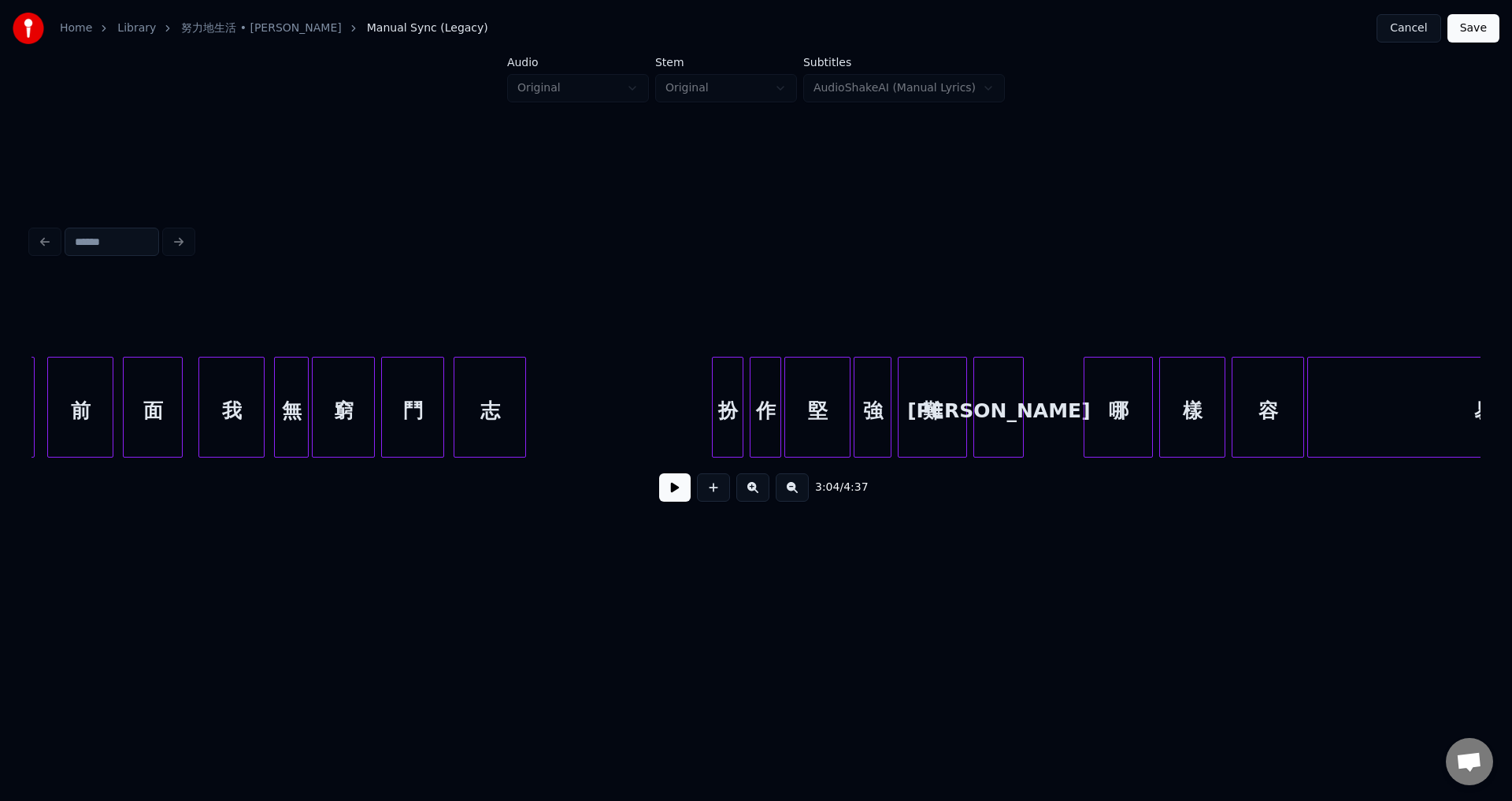
click at [1006, 420] on div "[PERSON_NAME]" at bounding box center [998, 411] width 49 height 107
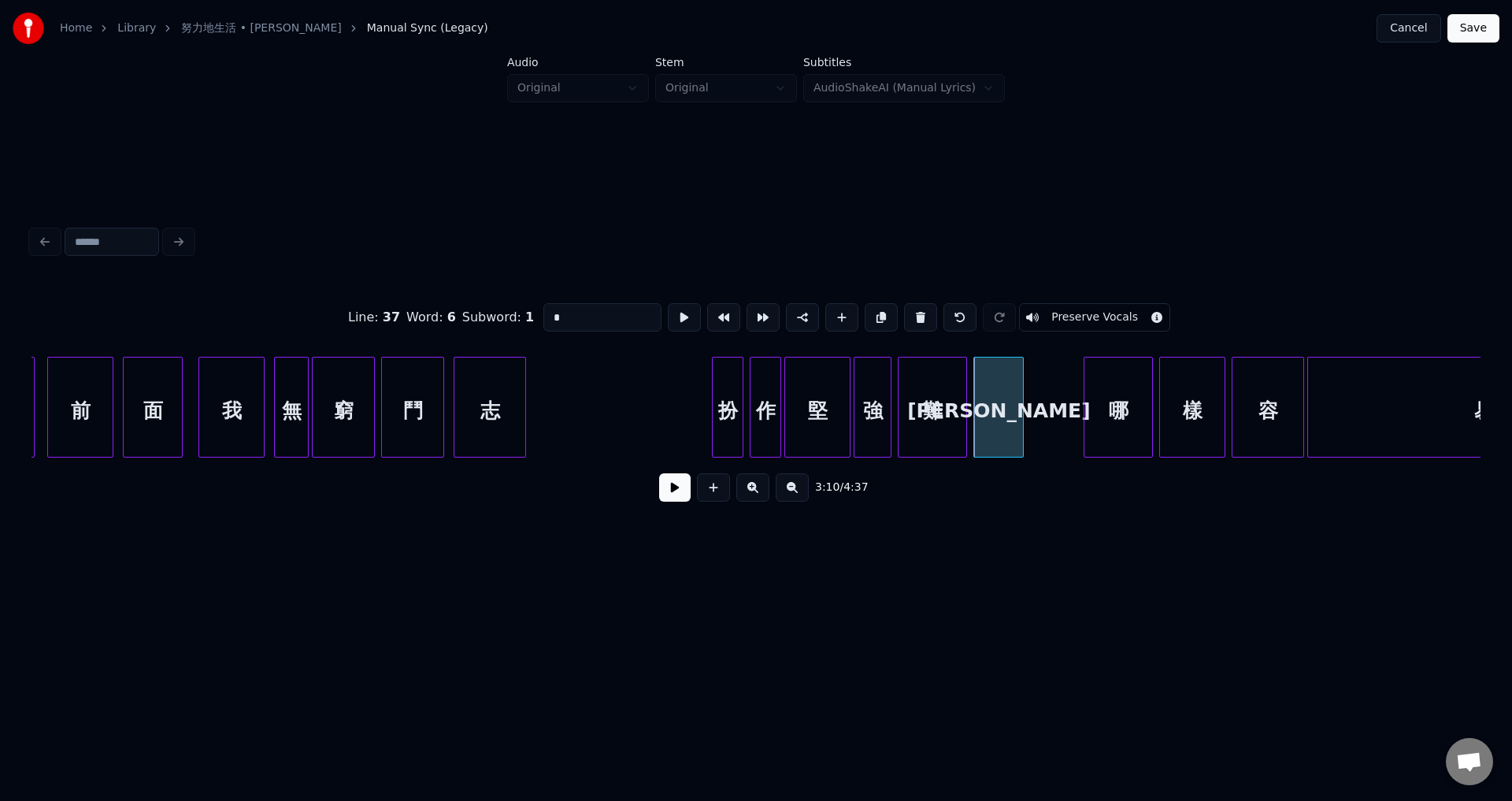
click at [677, 490] on button at bounding box center [674, 488] width 31 height 29
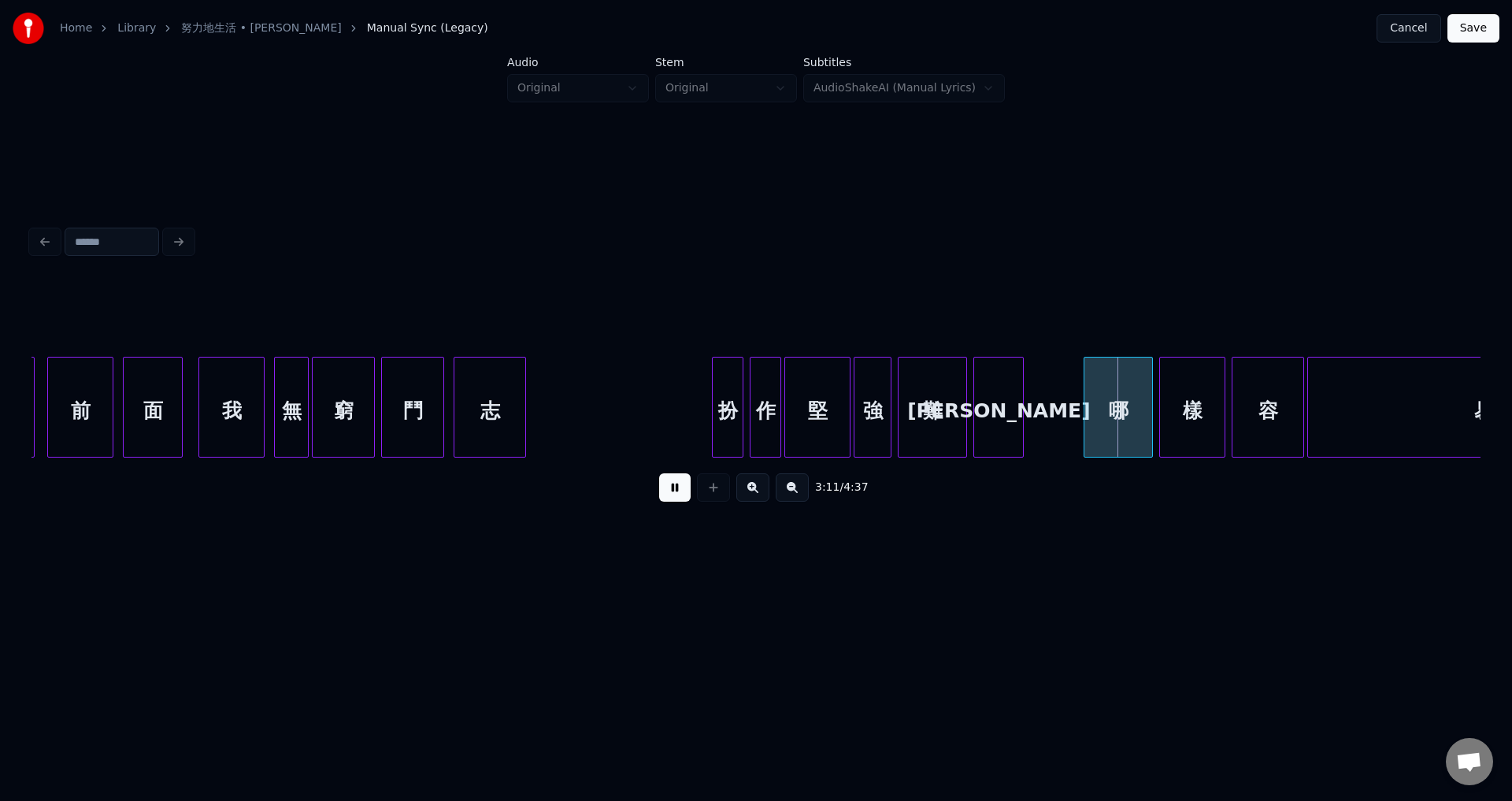
click at [678, 493] on button at bounding box center [674, 488] width 31 height 29
click at [1072, 431] on div at bounding box center [1072, 407] width 5 height 100
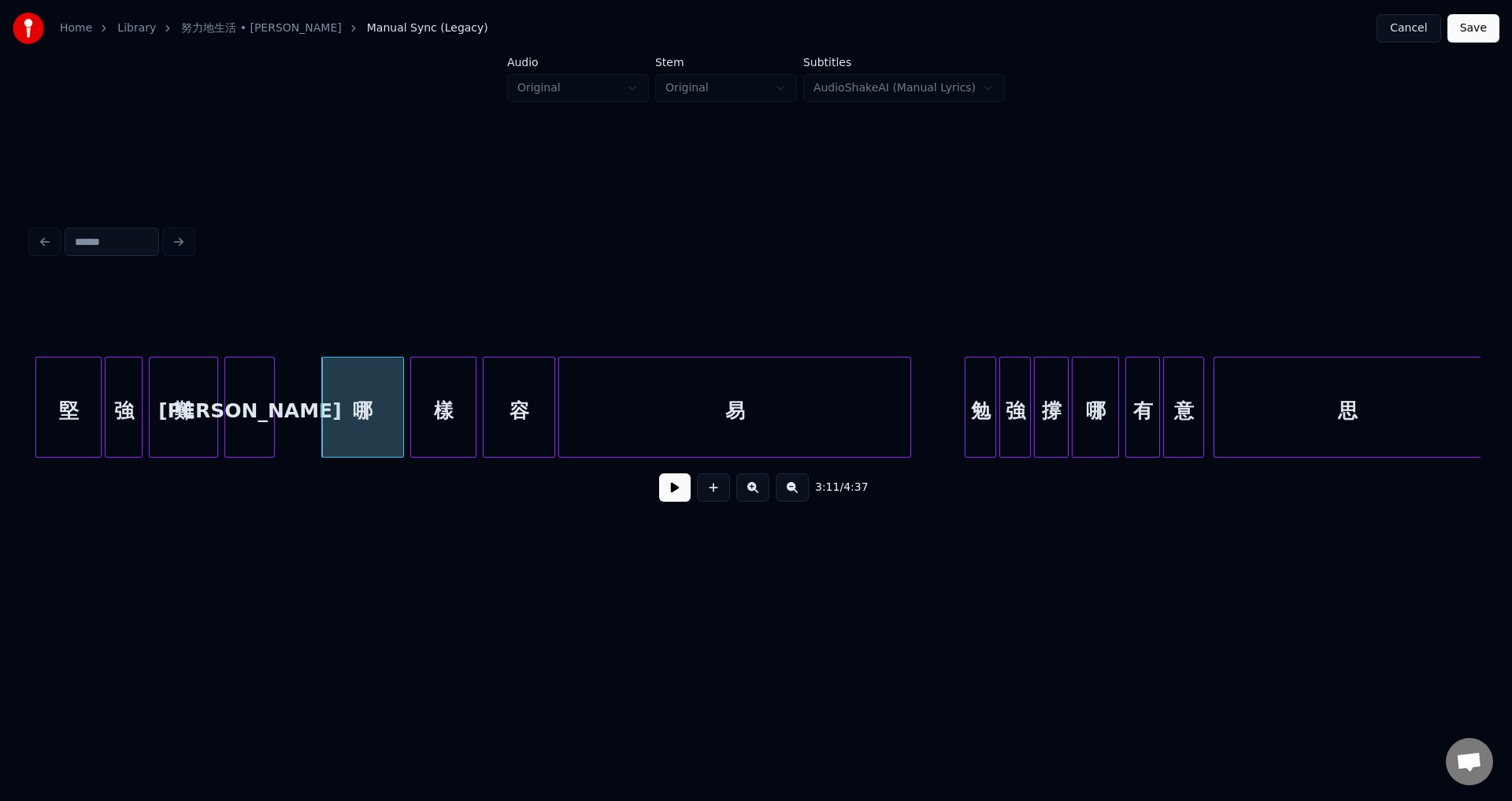
scroll to position [0, 29840]
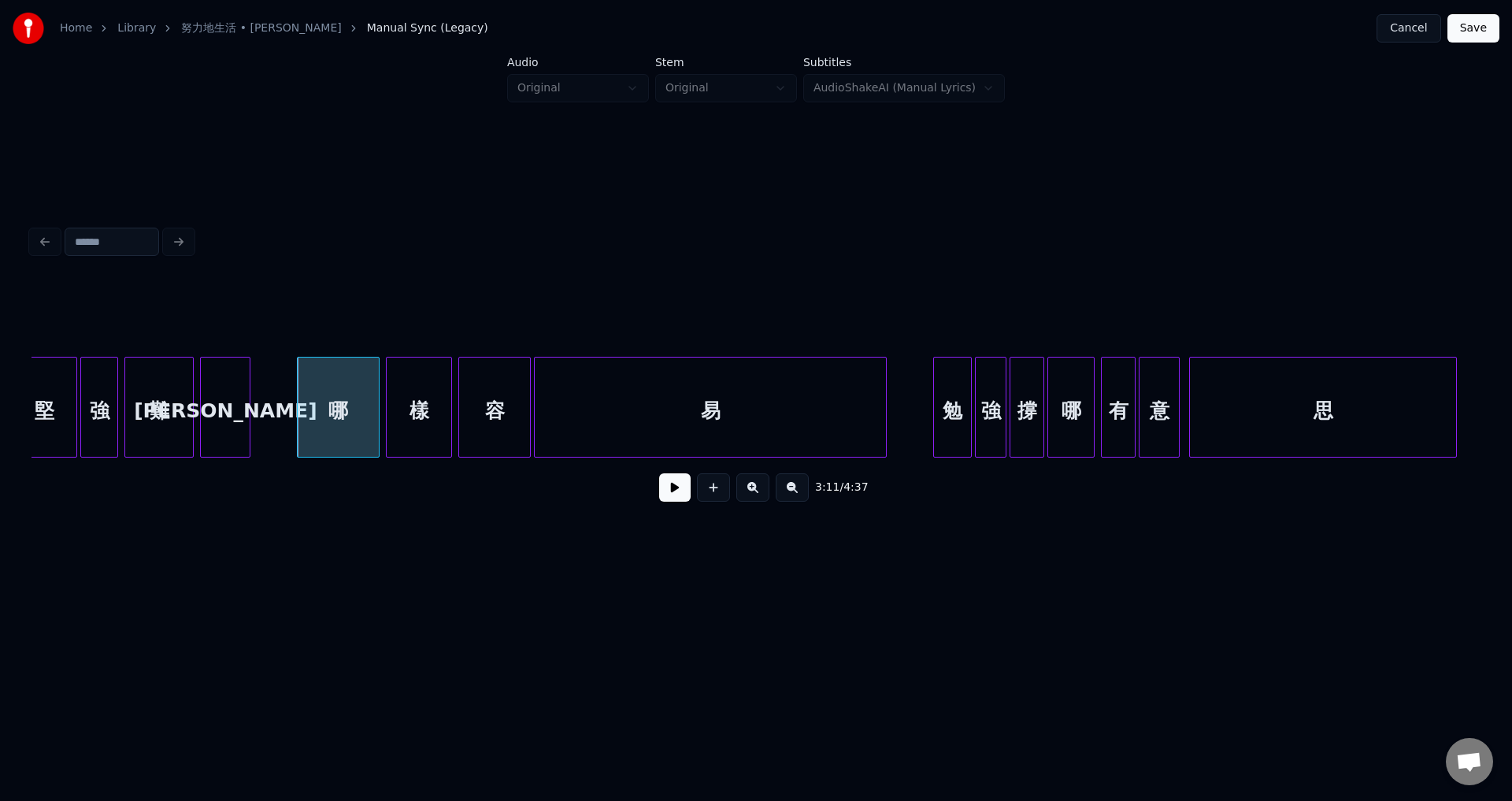
click at [935, 434] on div at bounding box center [935, 407] width 5 height 100
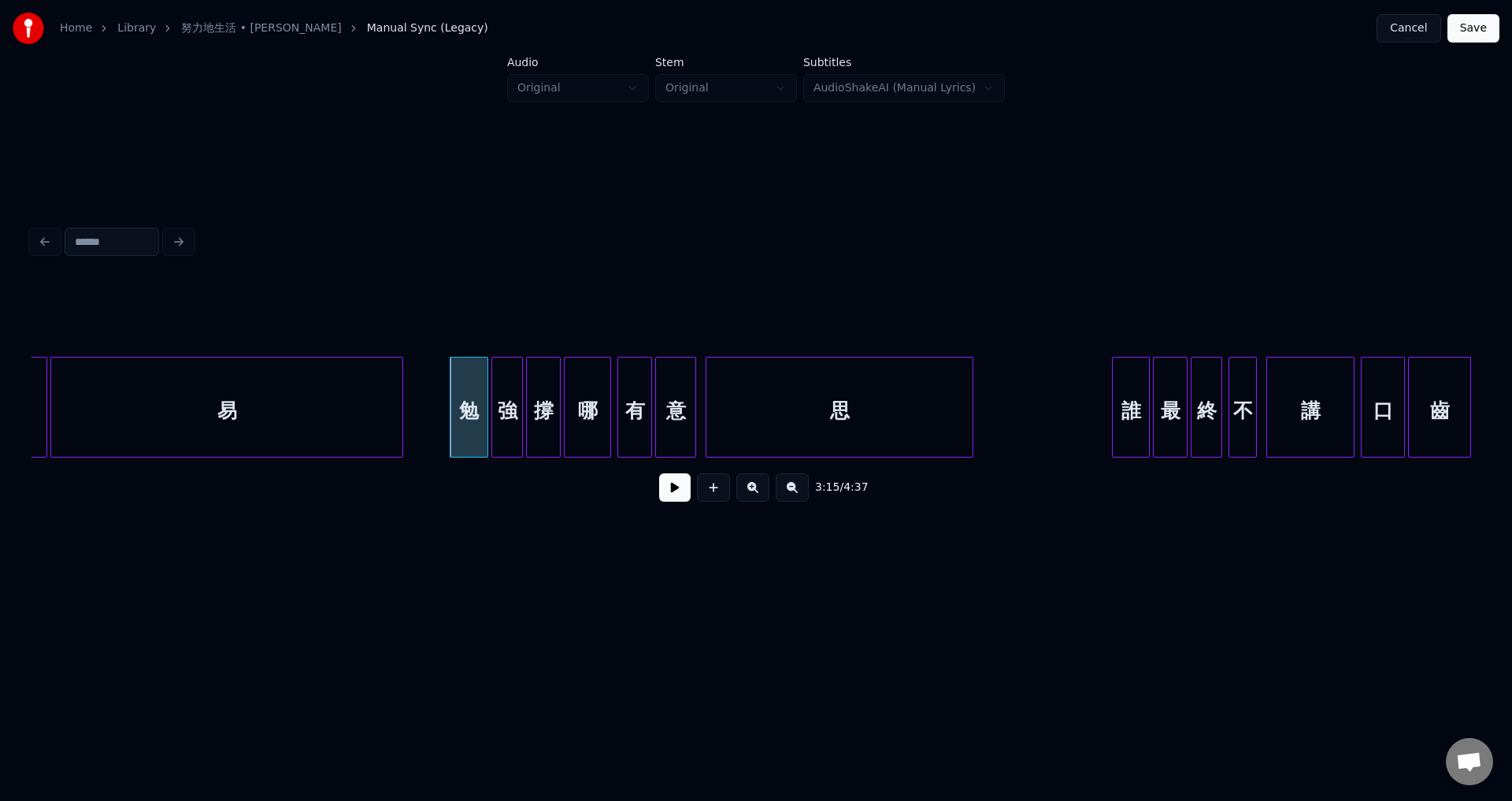
scroll to position [0, 30348]
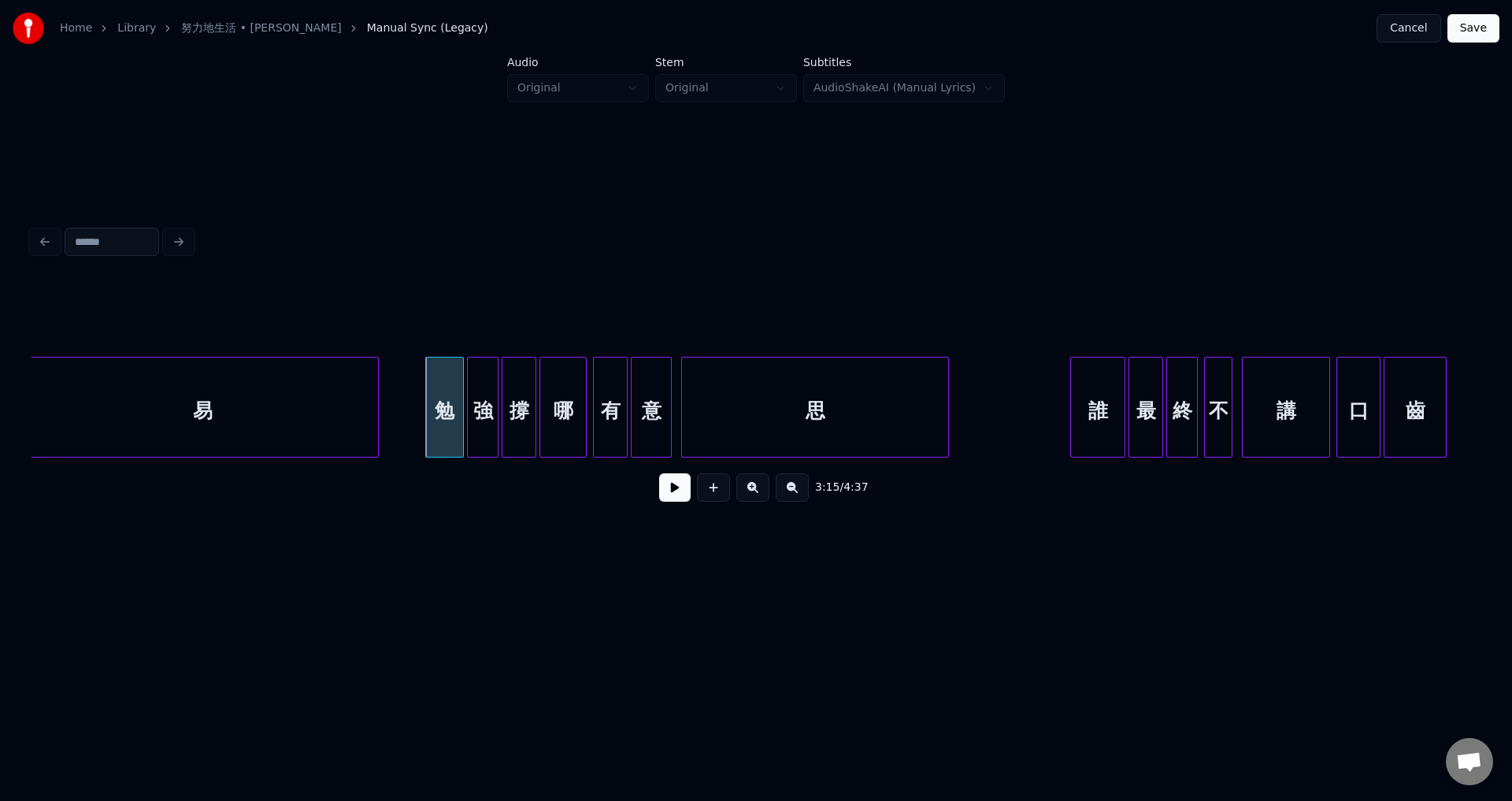
click at [1072, 436] on div at bounding box center [1072, 407] width 5 height 100
click at [685, 495] on button at bounding box center [674, 488] width 31 height 29
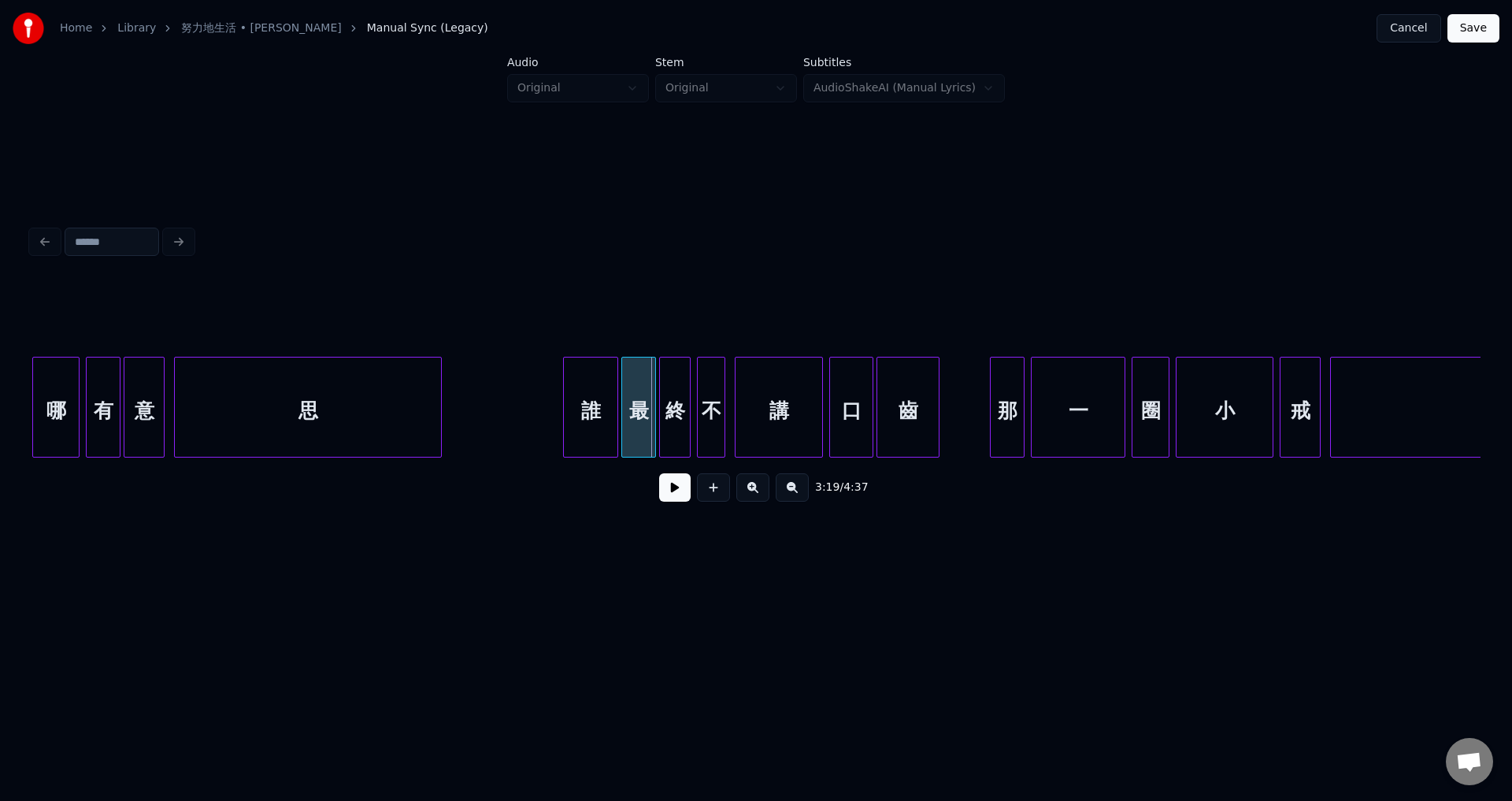
scroll to position [0, 30927]
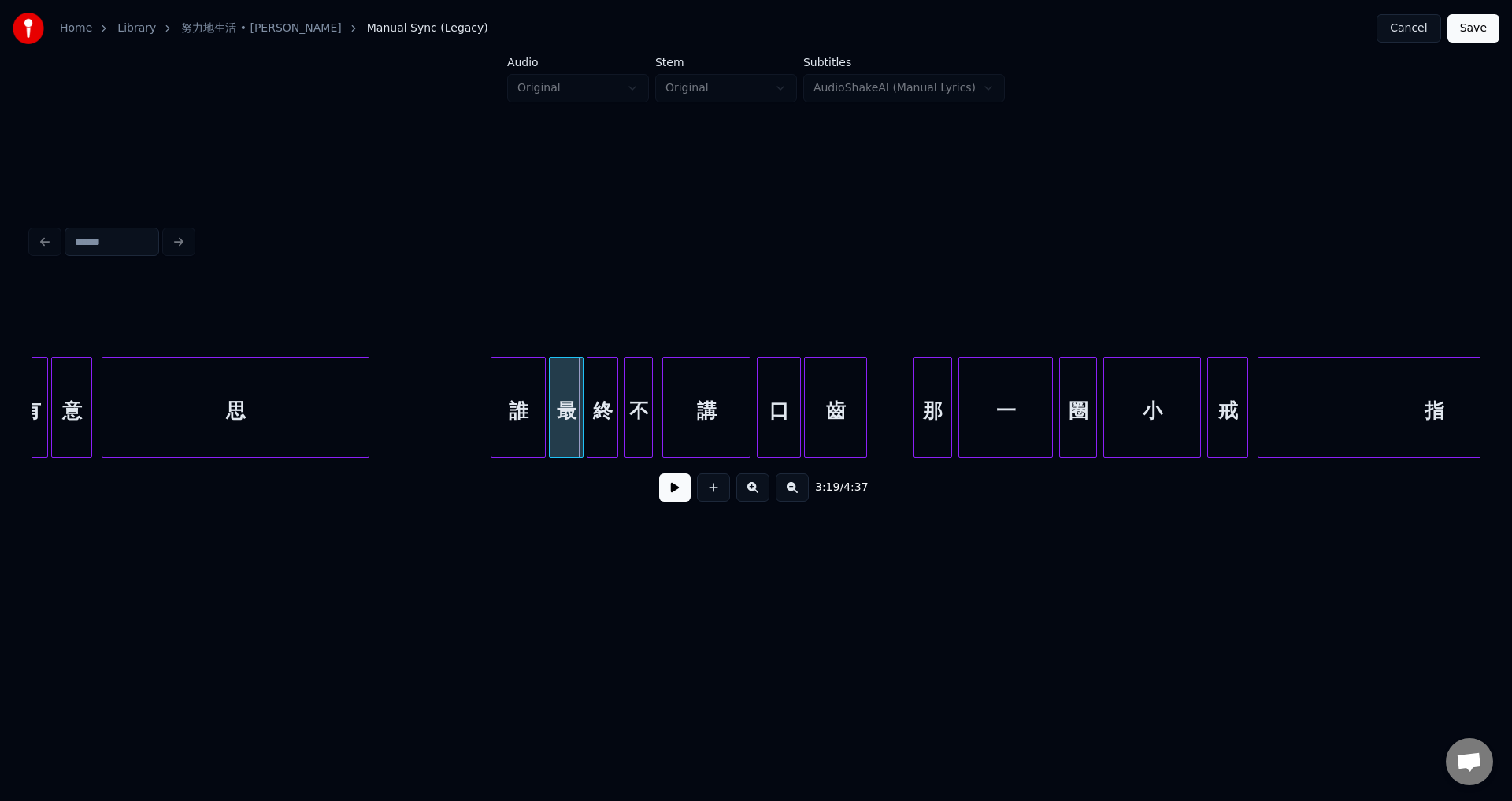
click at [917, 435] on div at bounding box center [916, 407] width 5 height 100
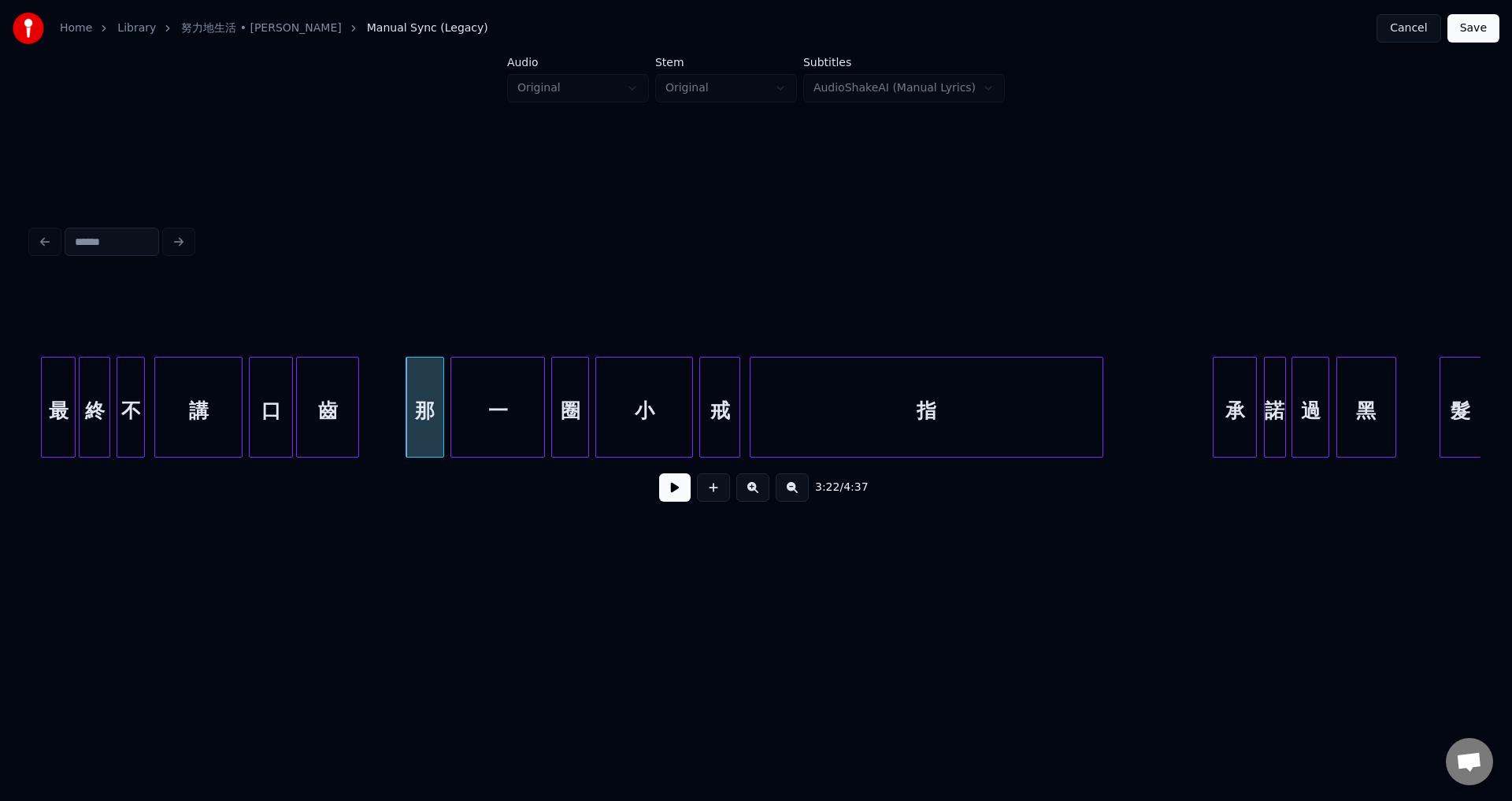
scroll to position [0, 31508]
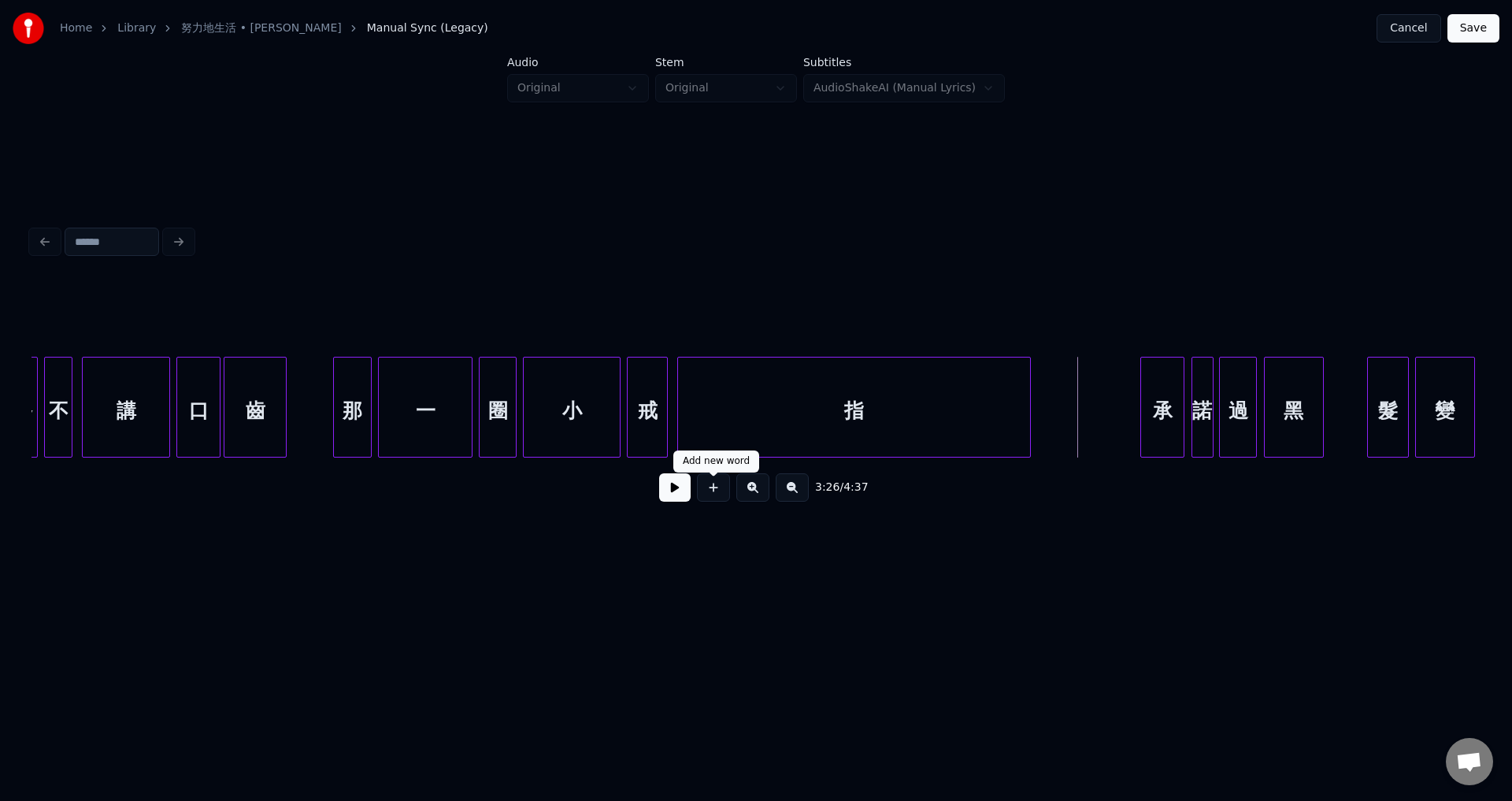
click at [672, 495] on button at bounding box center [674, 488] width 31 height 29
click at [1126, 447] on div at bounding box center [1126, 407] width 5 height 100
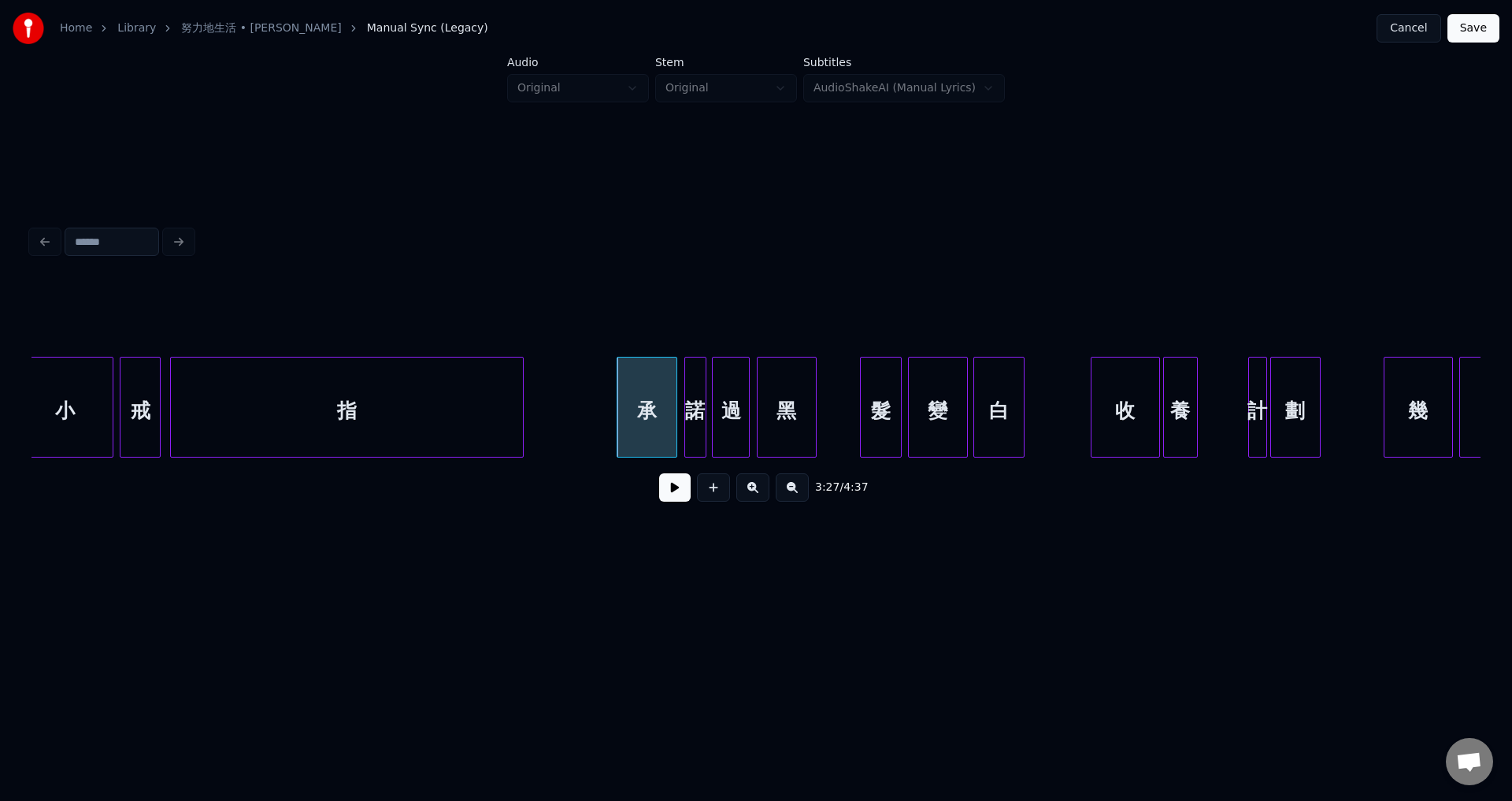
scroll to position [0, 32039]
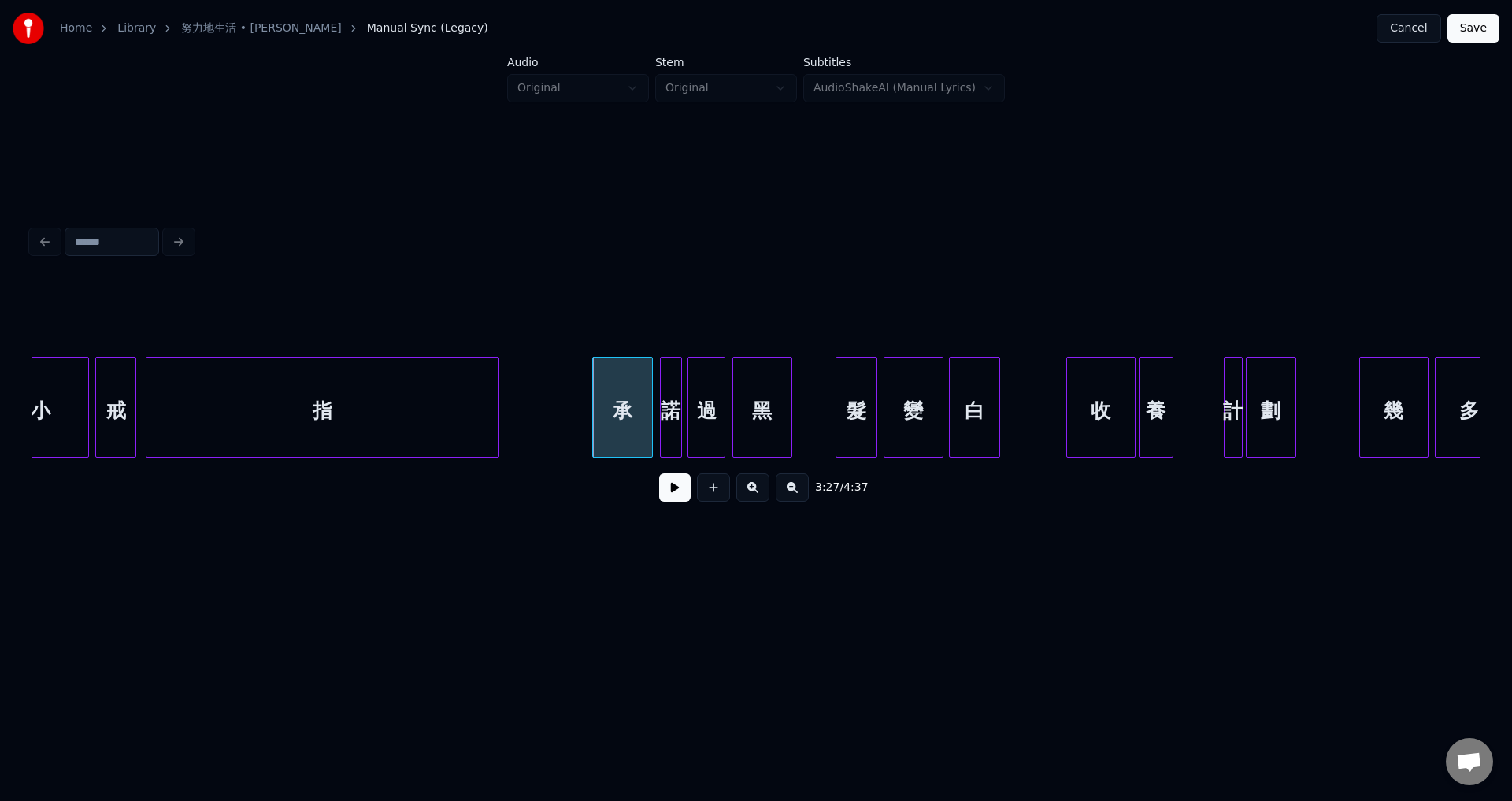
click at [686, 493] on button at bounding box center [674, 488] width 31 height 29
drag, startPoint x: 674, startPoint y: 493, endPoint x: 686, endPoint y: 475, distance: 21.6
click at [673, 491] on button at bounding box center [674, 488] width 31 height 29
click at [820, 429] on div at bounding box center [817, 407] width 5 height 100
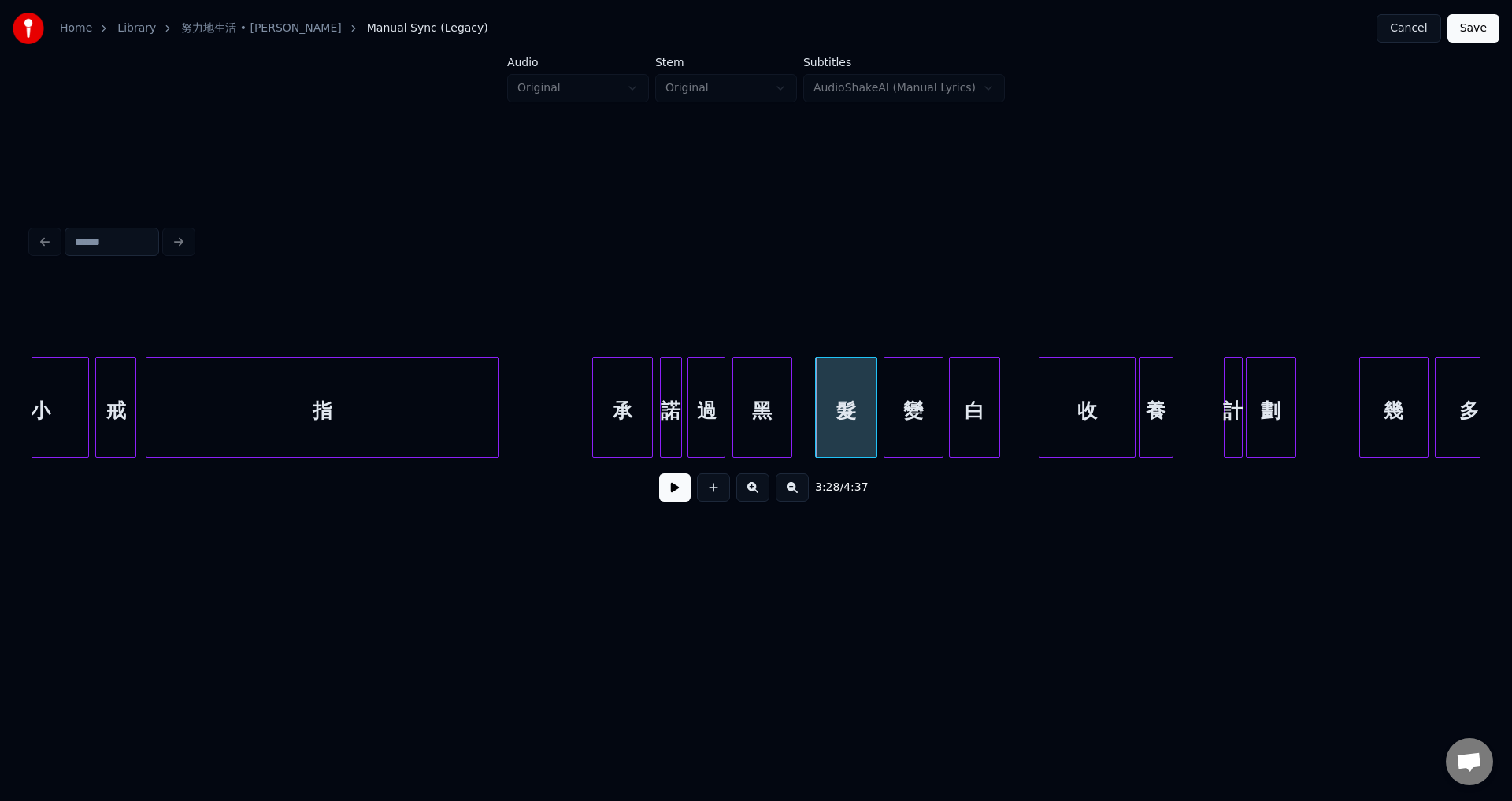
click at [1040, 436] on div at bounding box center [1041, 407] width 5 height 100
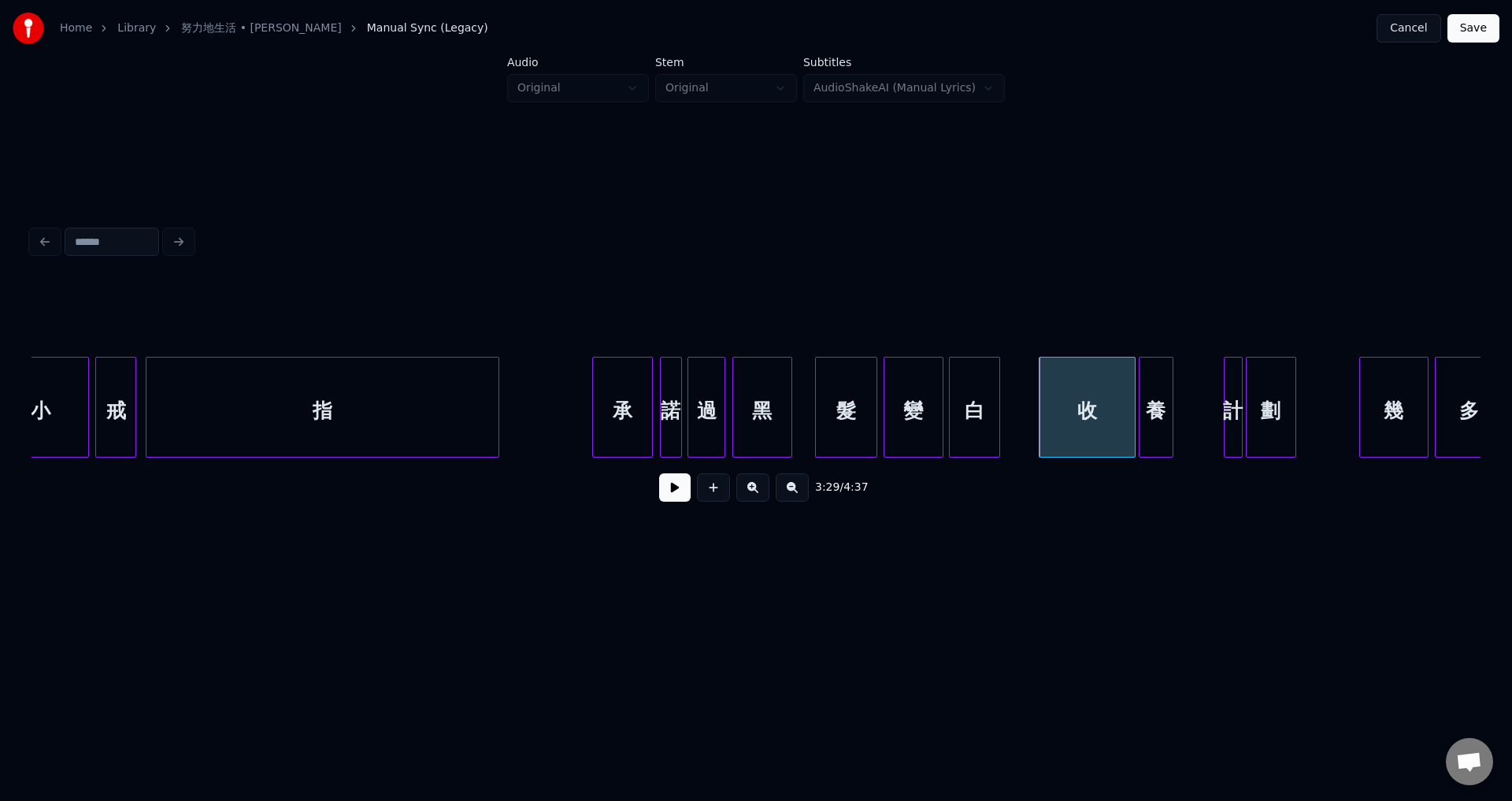
click at [980, 437] on div "白" at bounding box center [973, 411] width 49 height 107
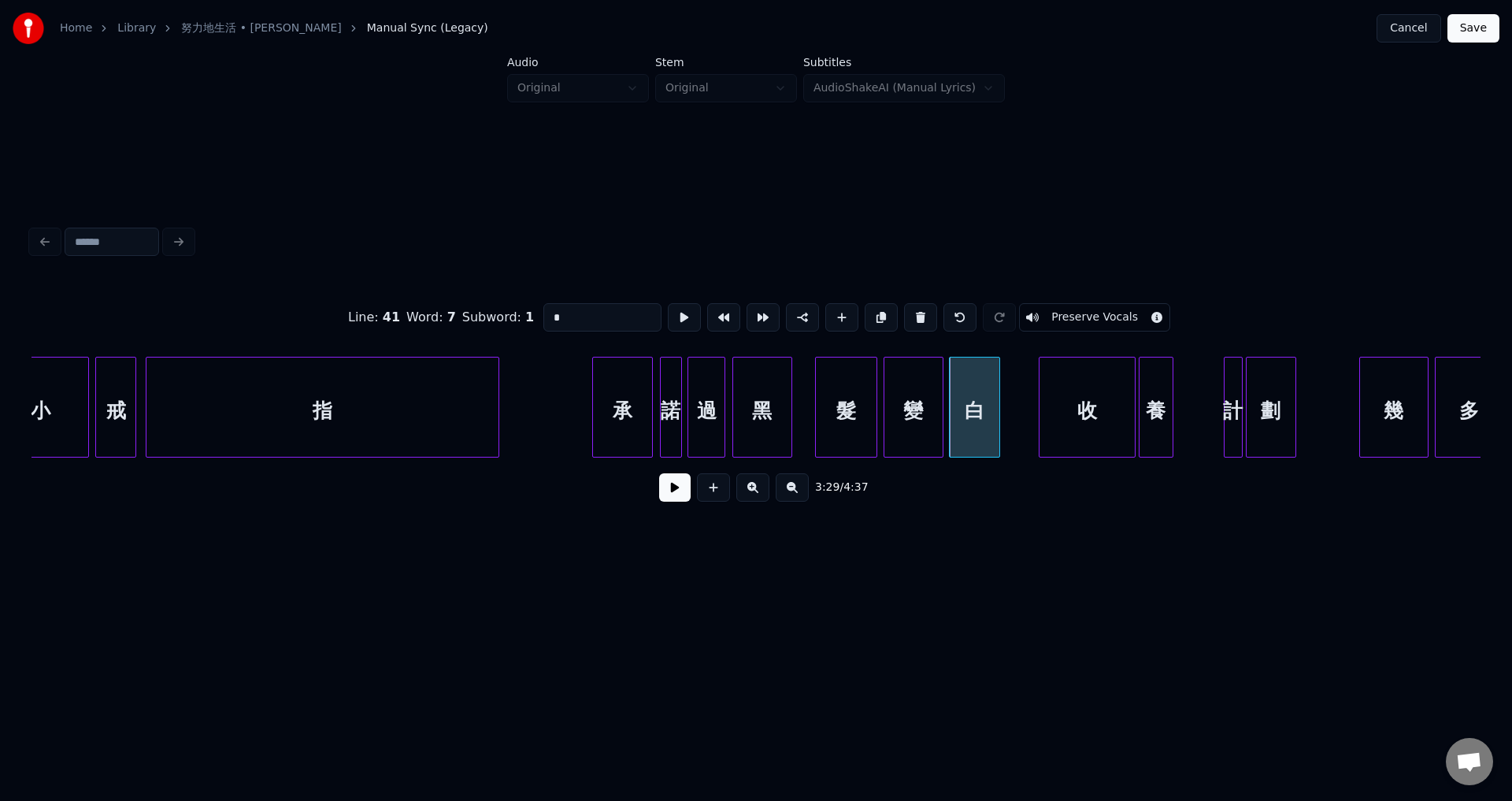
type input "*"
click at [673, 495] on button at bounding box center [674, 488] width 31 height 29
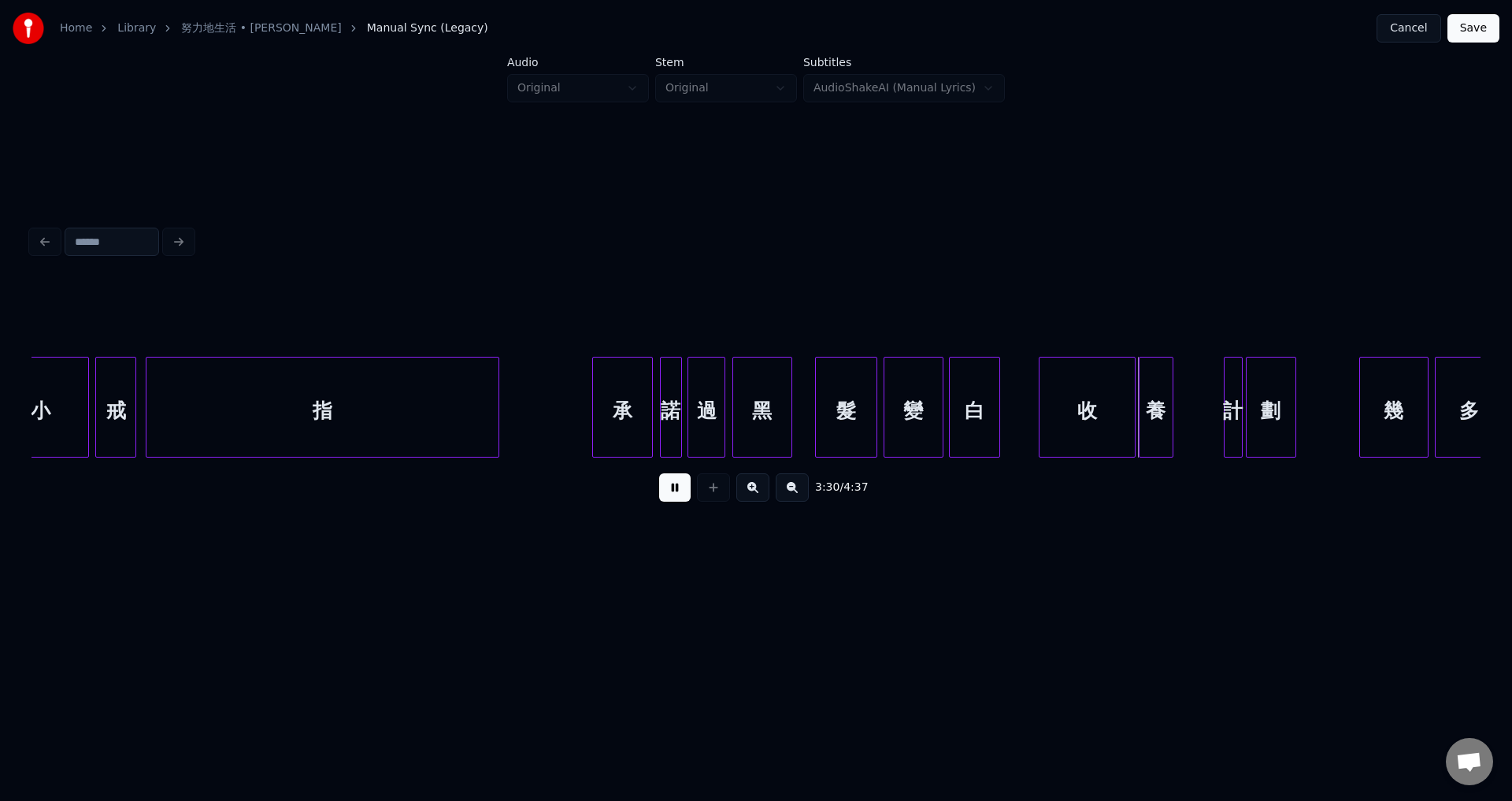
click at [673, 495] on button at bounding box center [674, 488] width 31 height 29
click at [677, 496] on button at bounding box center [674, 488] width 31 height 29
click at [1181, 418] on div at bounding box center [1183, 407] width 5 height 100
click at [1090, 435] on div "收" at bounding box center [1086, 411] width 95 height 107
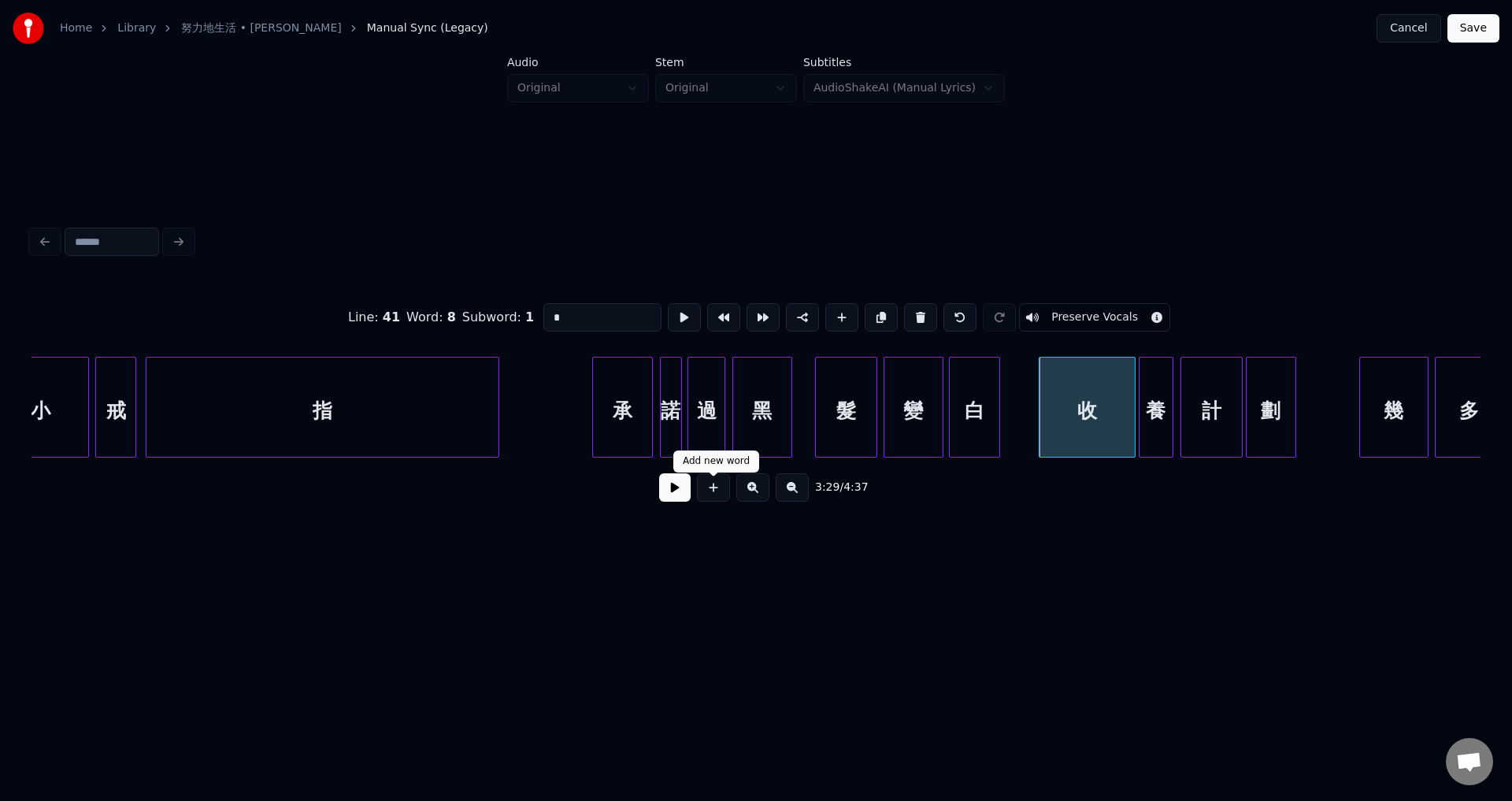
click at [670, 489] on button at bounding box center [674, 488] width 31 height 29
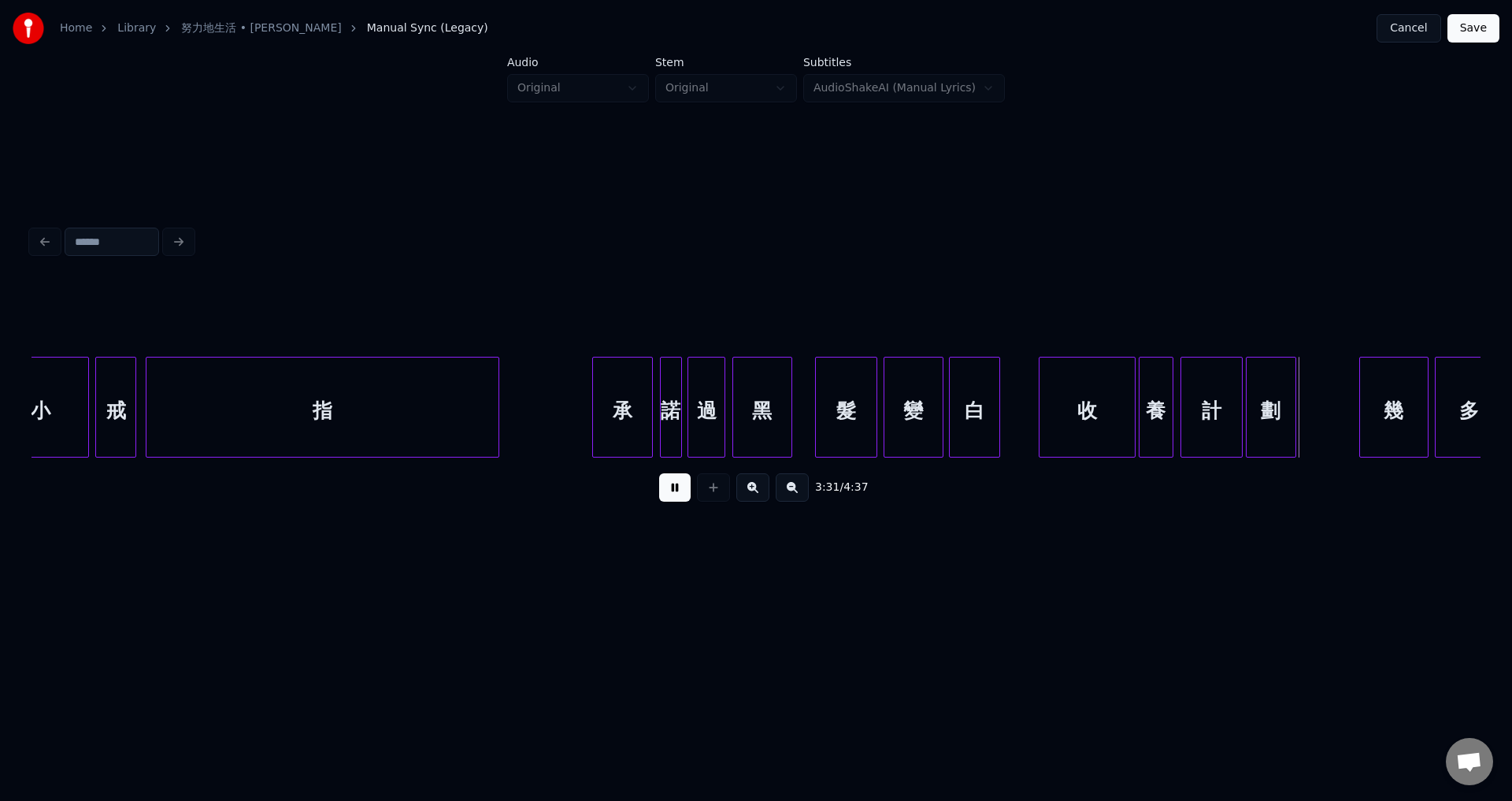
drag, startPoint x: 670, startPoint y: 490, endPoint x: 873, endPoint y: 477, distance: 203.4
click at [672, 490] on button at bounding box center [674, 488] width 31 height 29
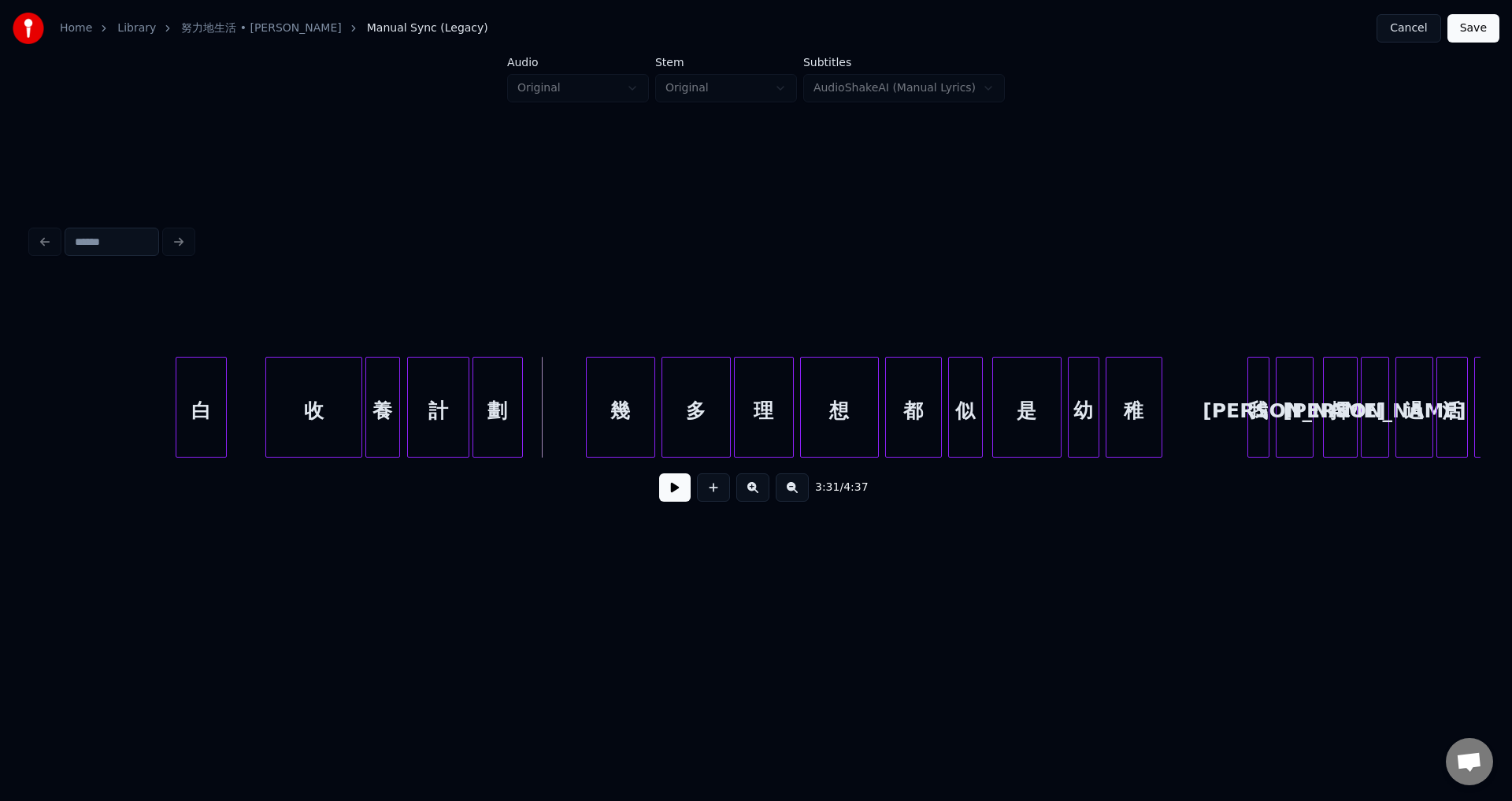
scroll to position [0, 33054]
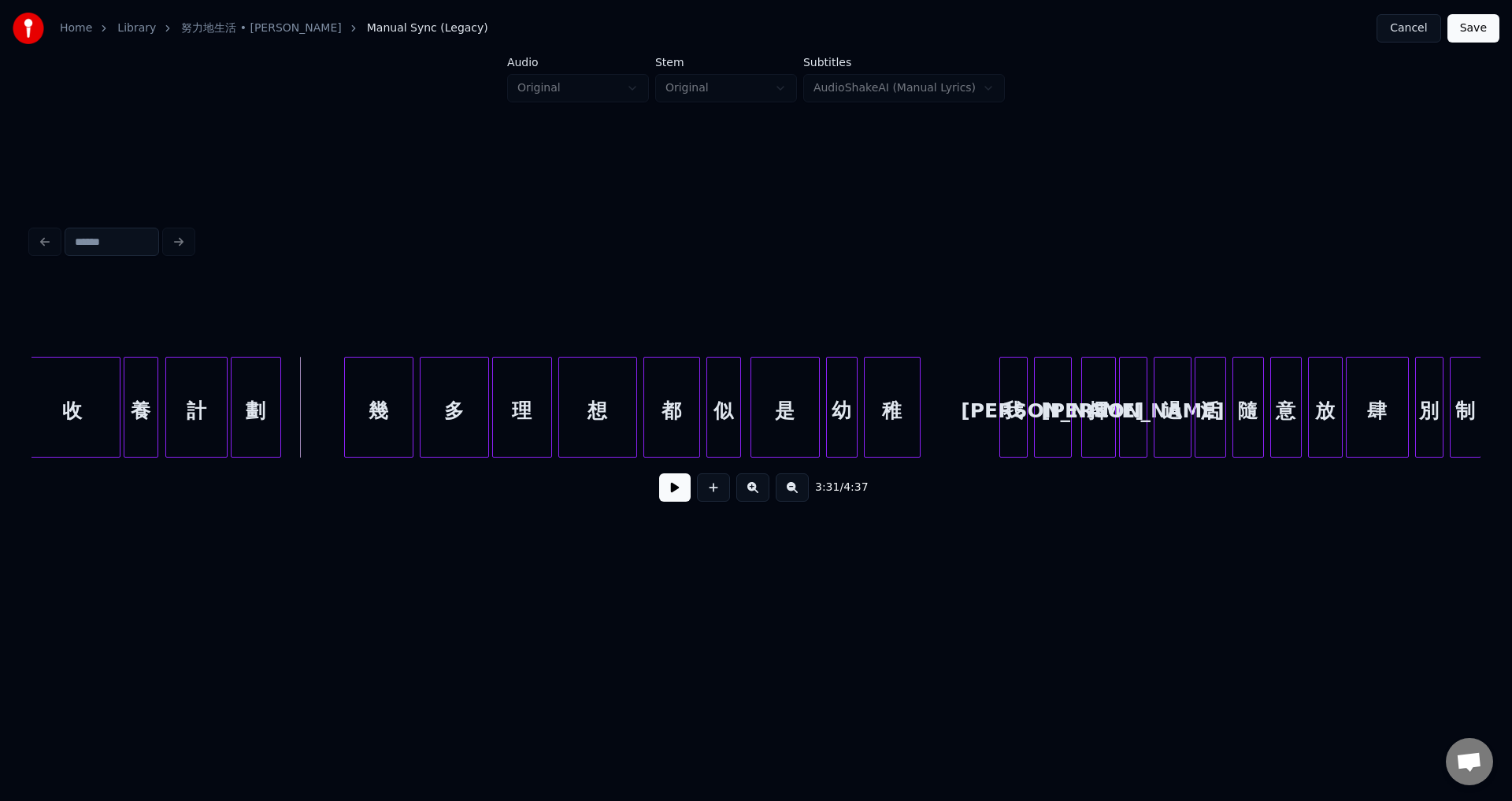
click at [1000, 437] on div at bounding box center [1002, 407] width 5 height 100
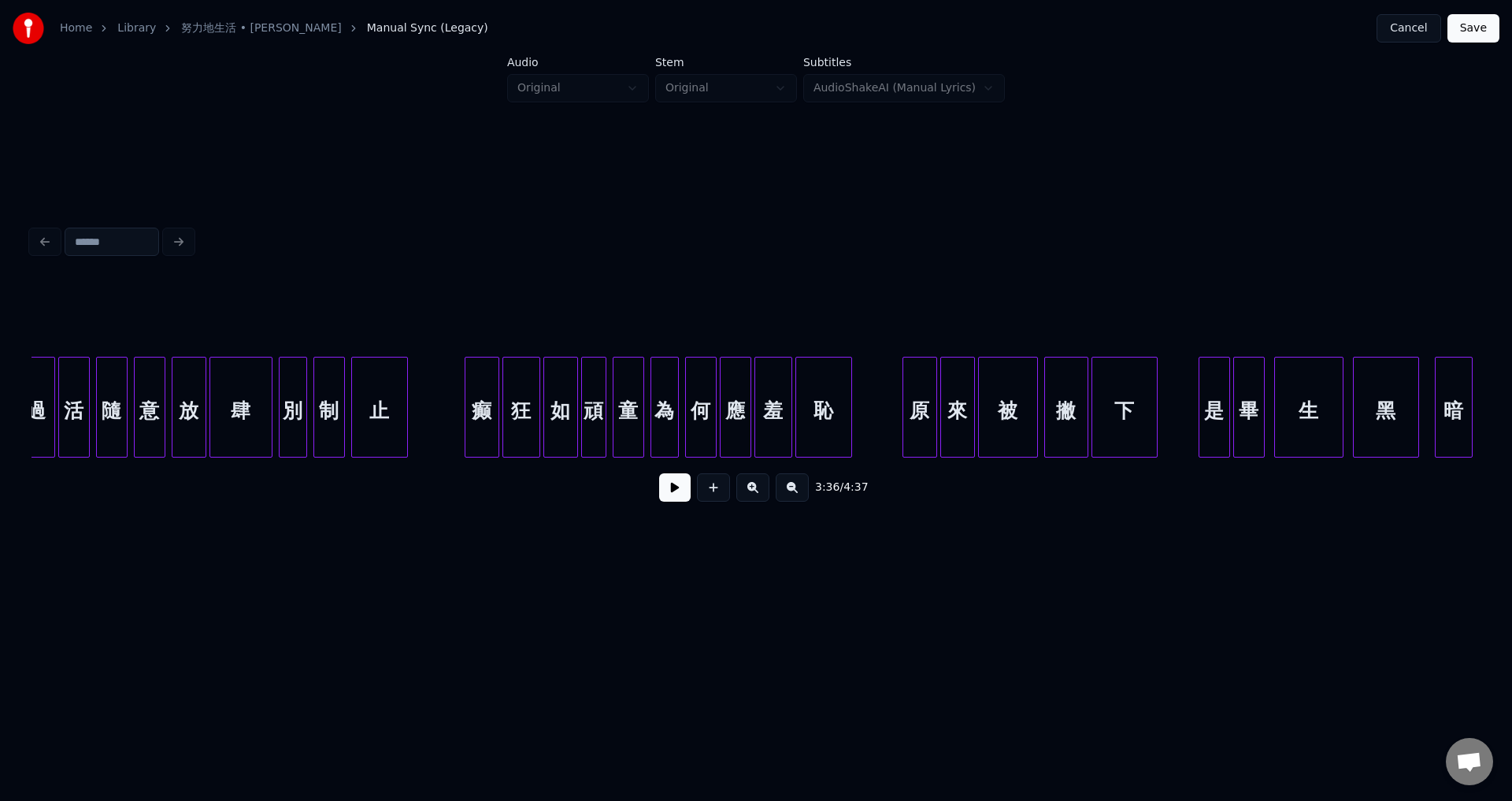
scroll to position [0, 34238]
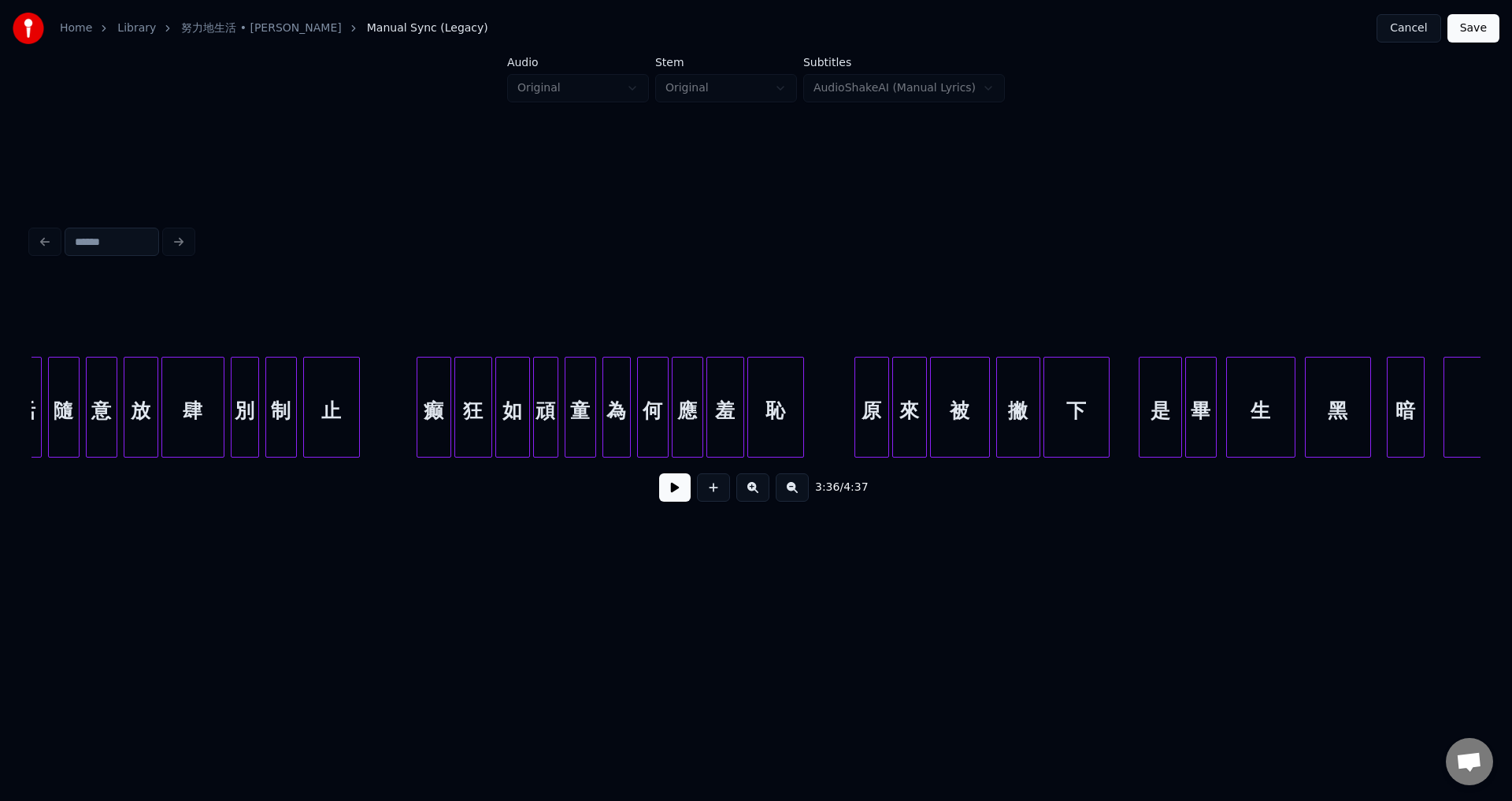
click at [1142, 438] on div at bounding box center [1141, 407] width 5 height 100
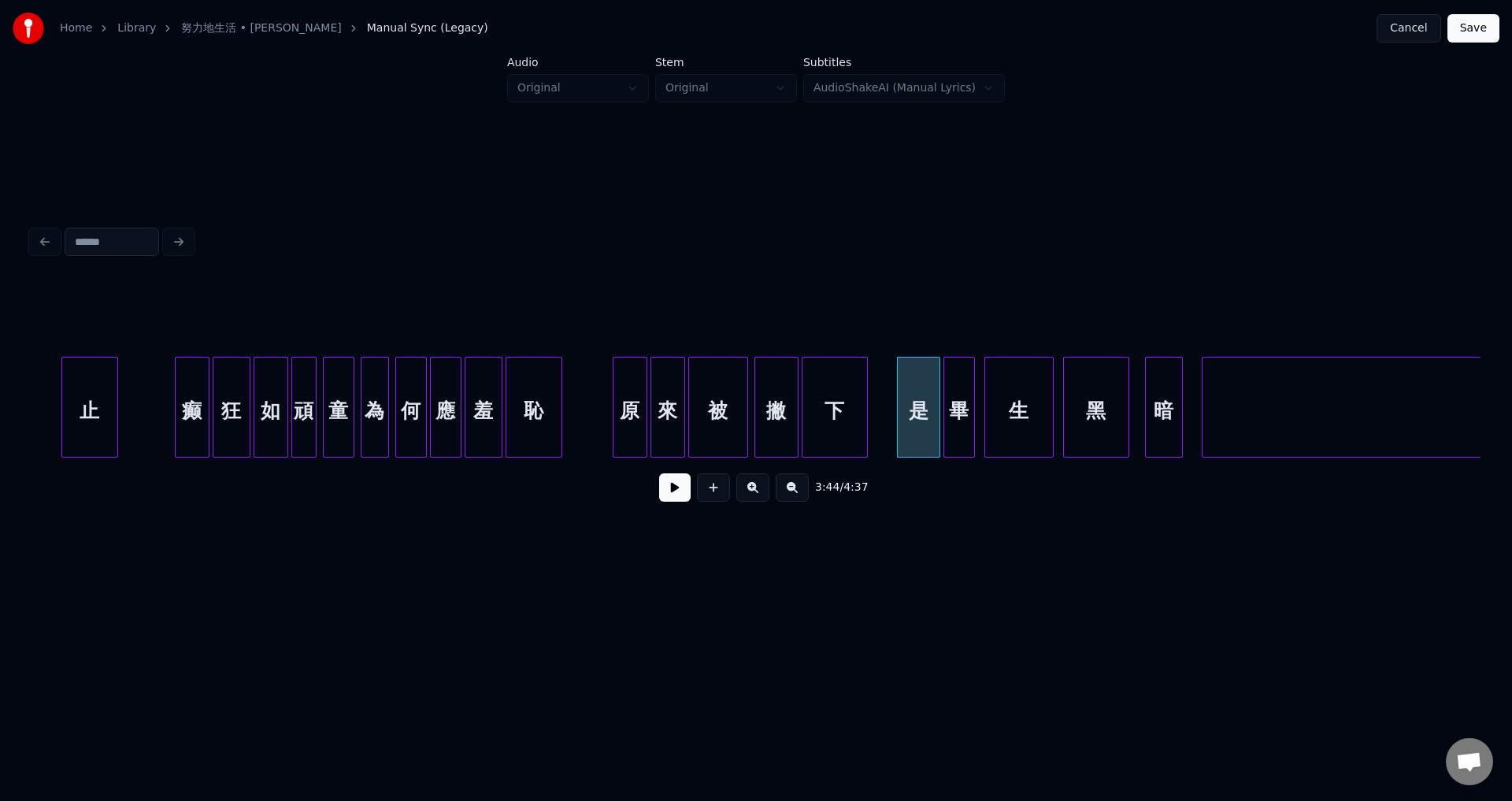
scroll to position [0, 34503]
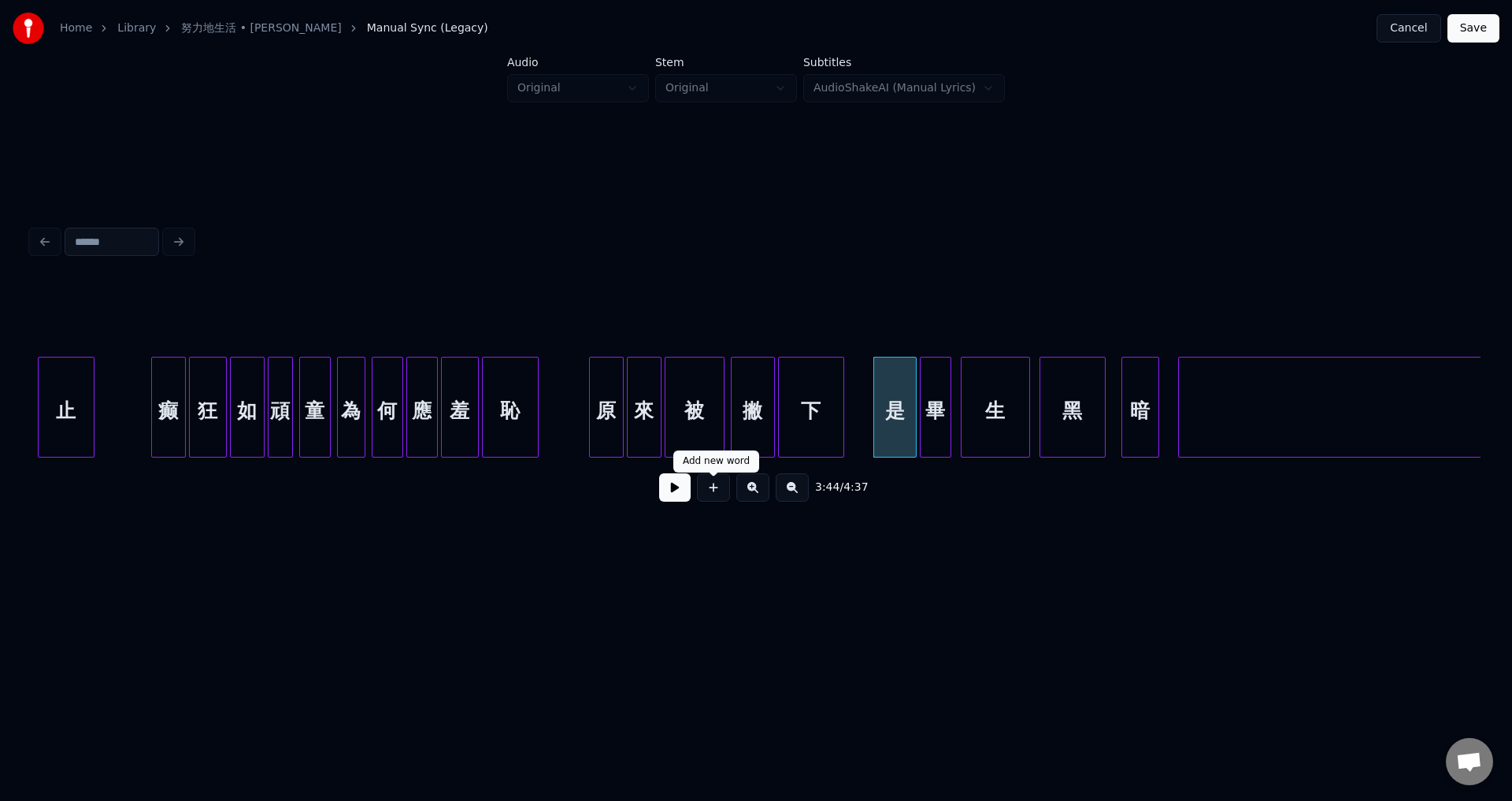
click at [674, 499] on button at bounding box center [674, 488] width 31 height 29
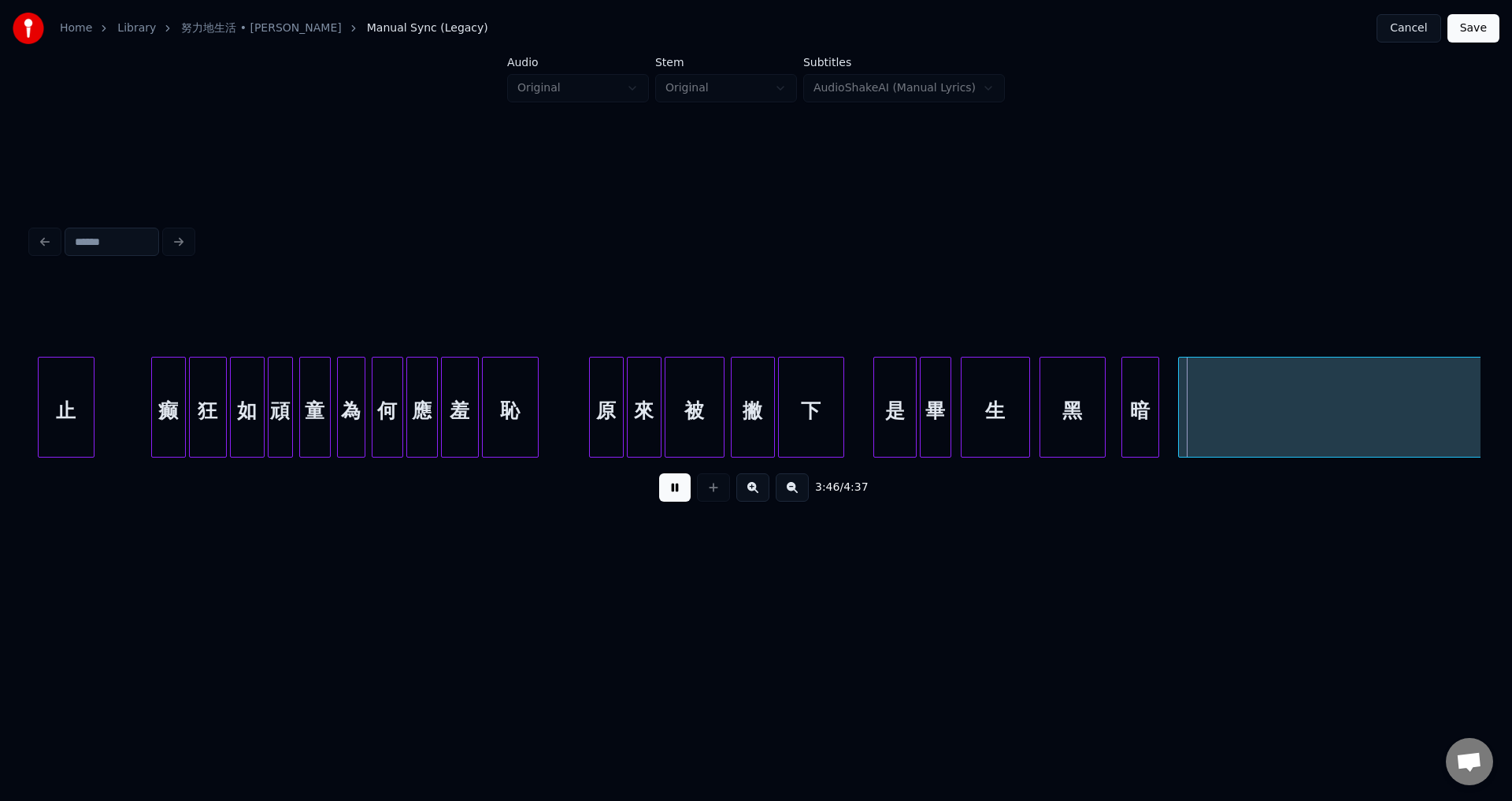
click at [671, 501] on button at bounding box center [674, 488] width 31 height 29
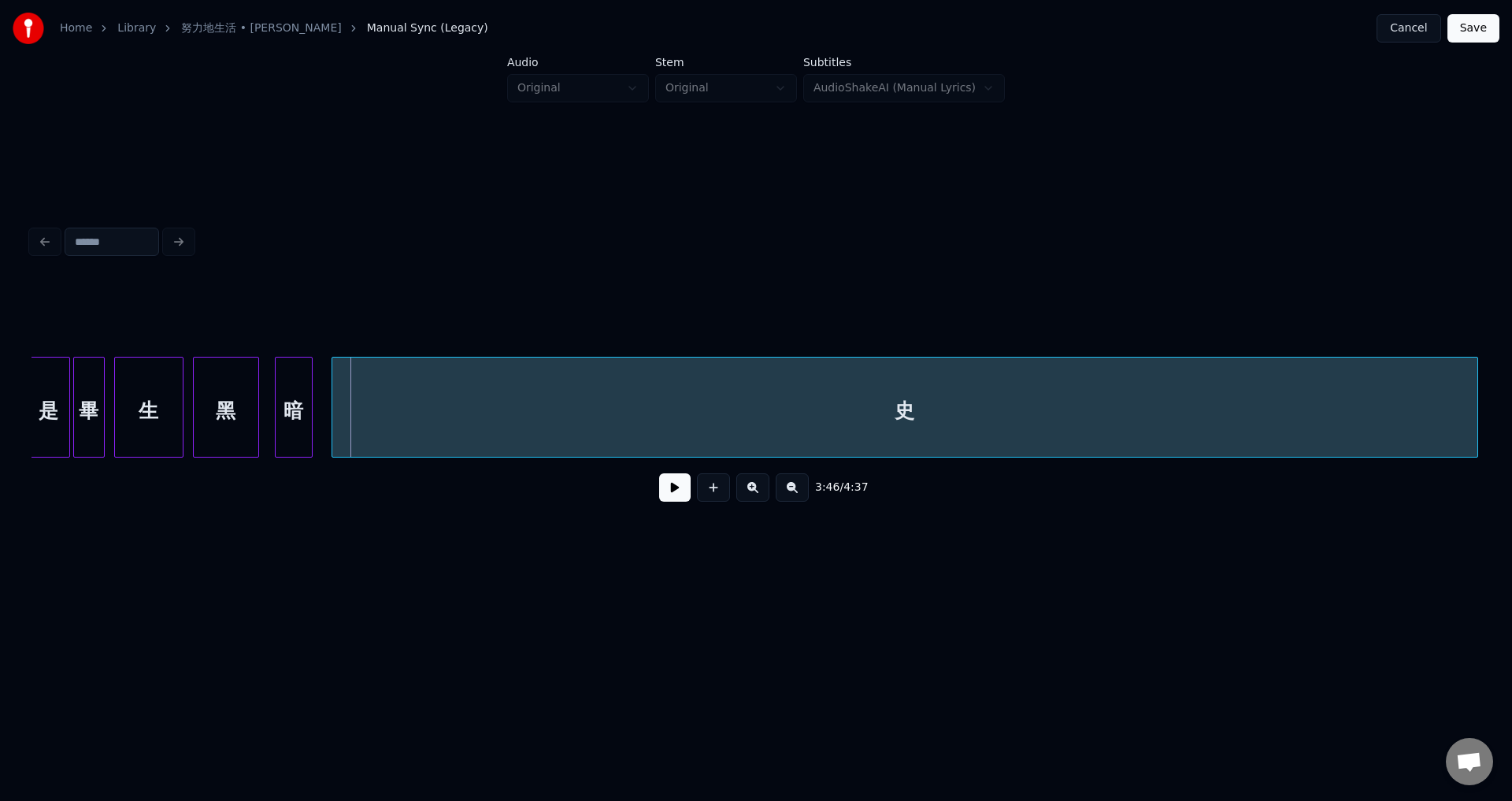
scroll to position [0, 35398]
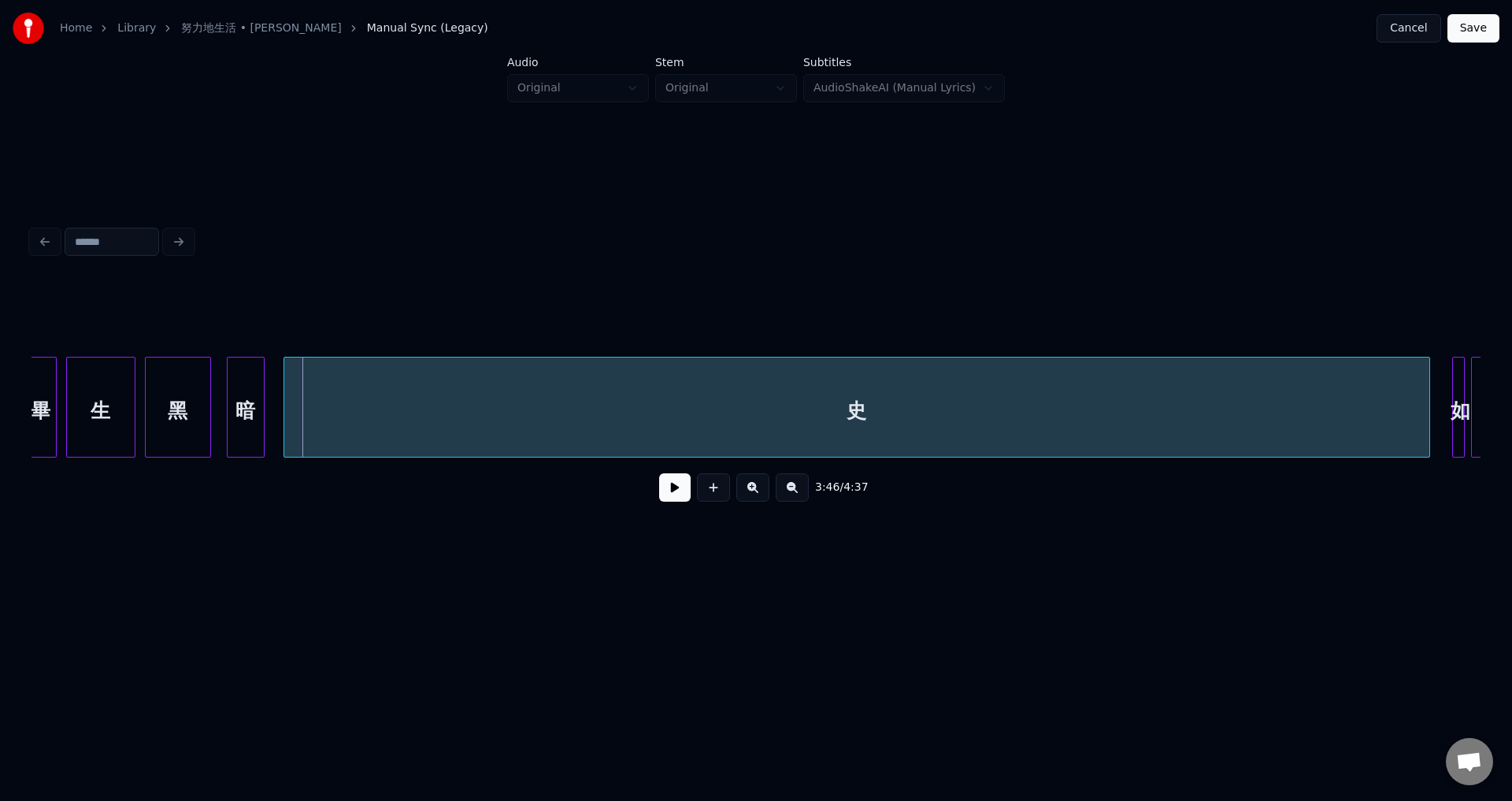
click at [674, 501] on button at bounding box center [674, 488] width 31 height 29
click at [675, 495] on button at bounding box center [674, 488] width 31 height 29
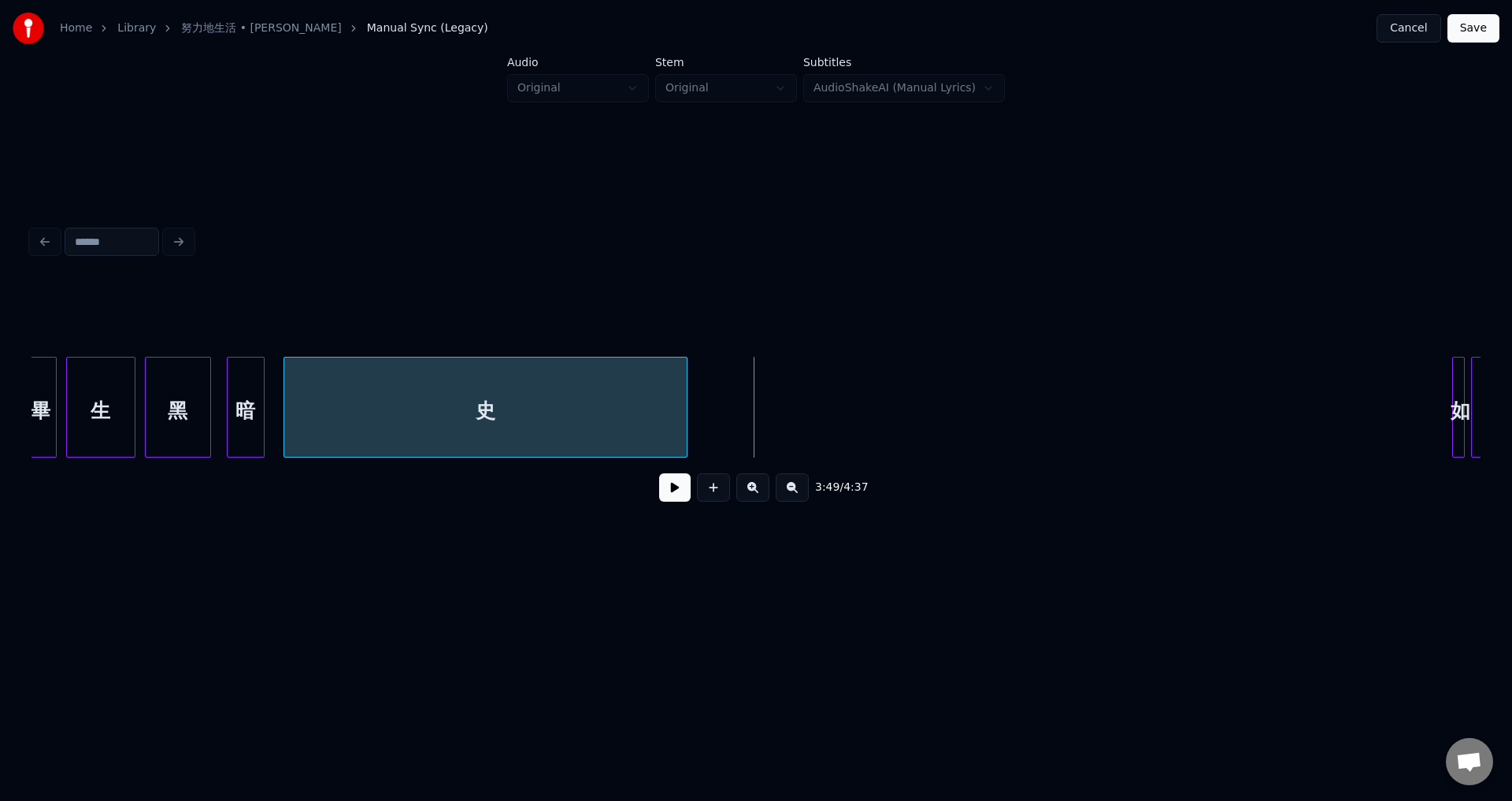
click at [683, 449] on div at bounding box center [684, 407] width 5 height 100
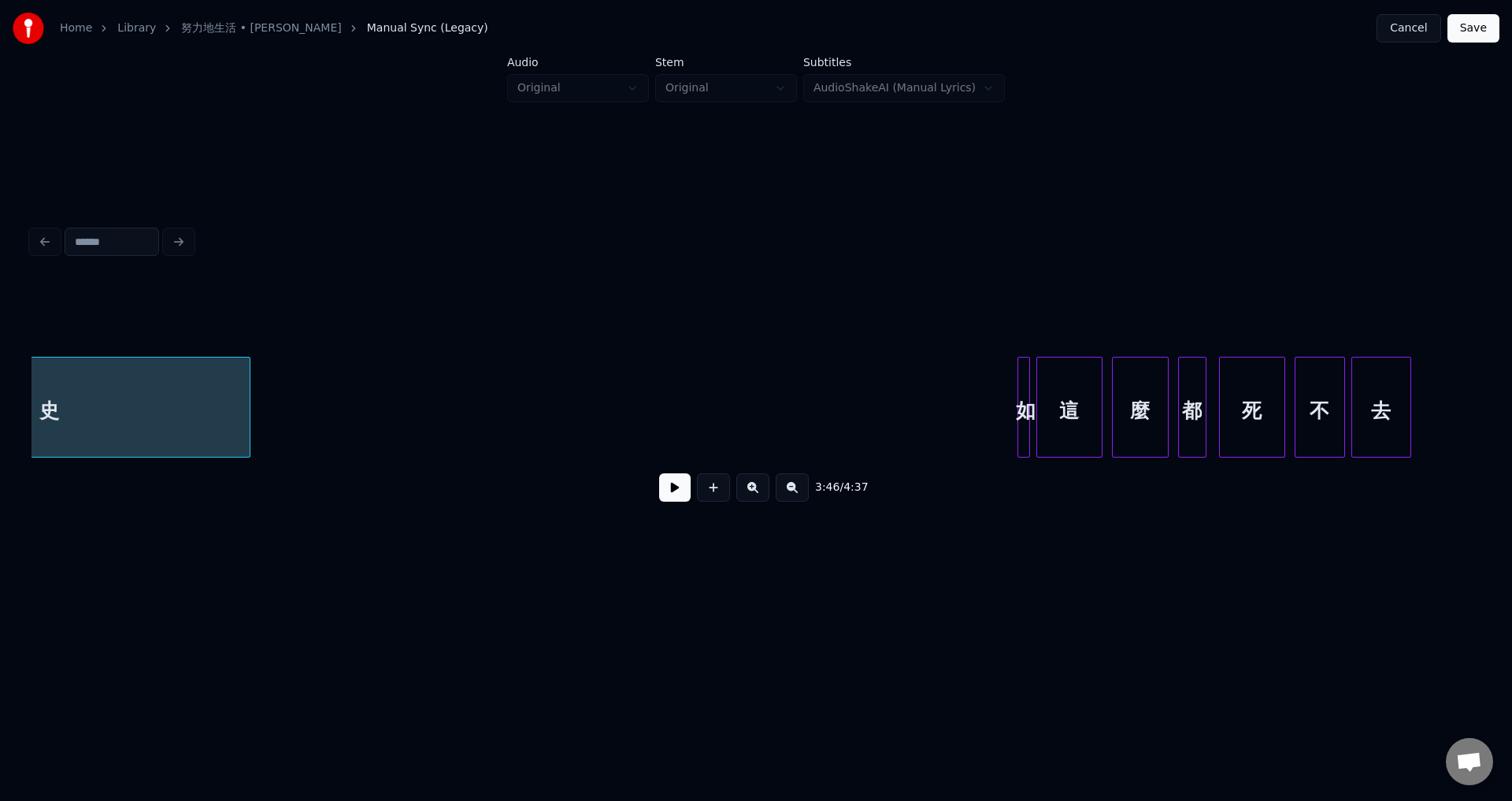
scroll to position [0, 35882]
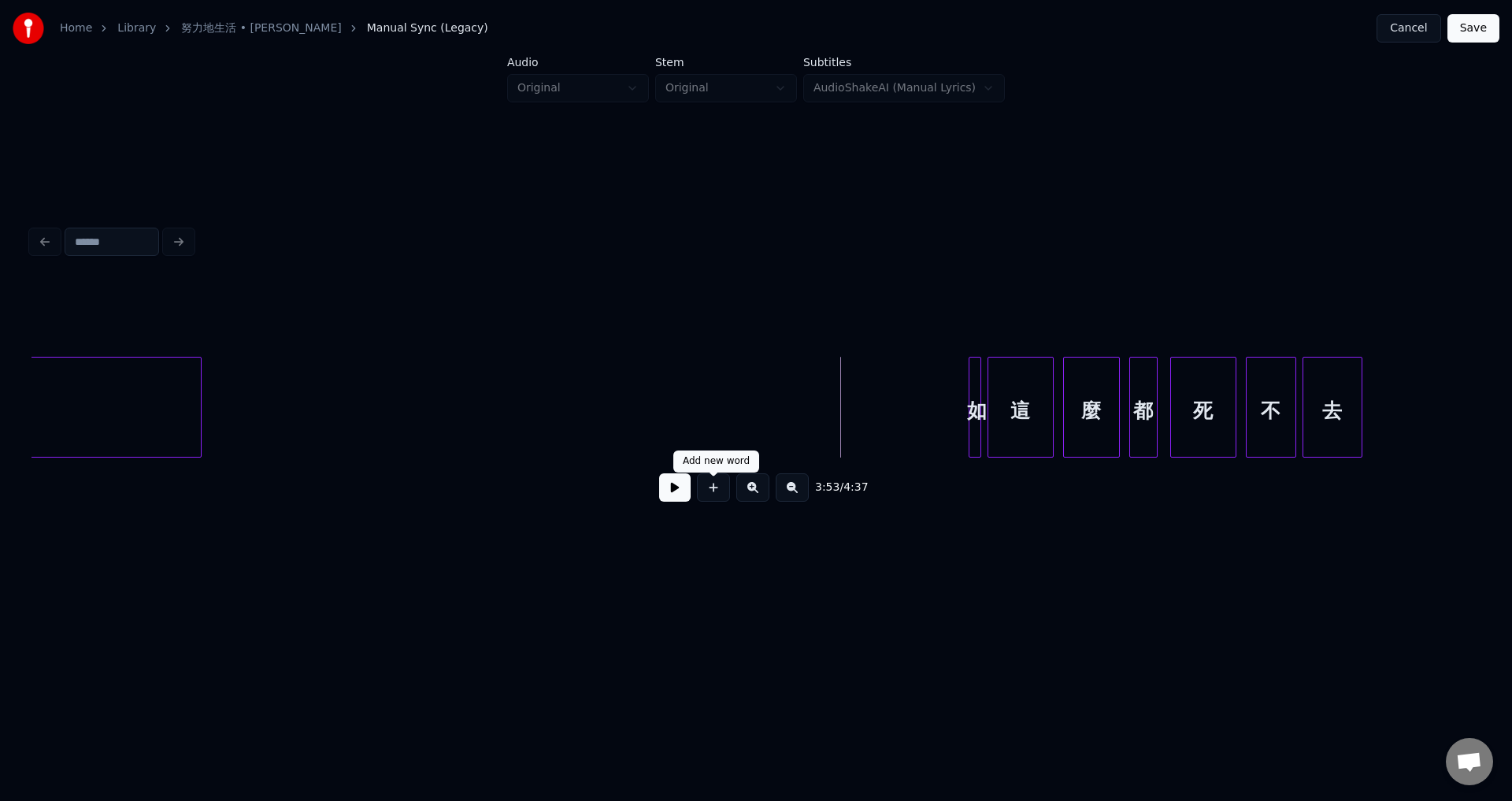
click at [679, 495] on button at bounding box center [674, 488] width 31 height 29
click at [679, 496] on button at bounding box center [674, 488] width 31 height 29
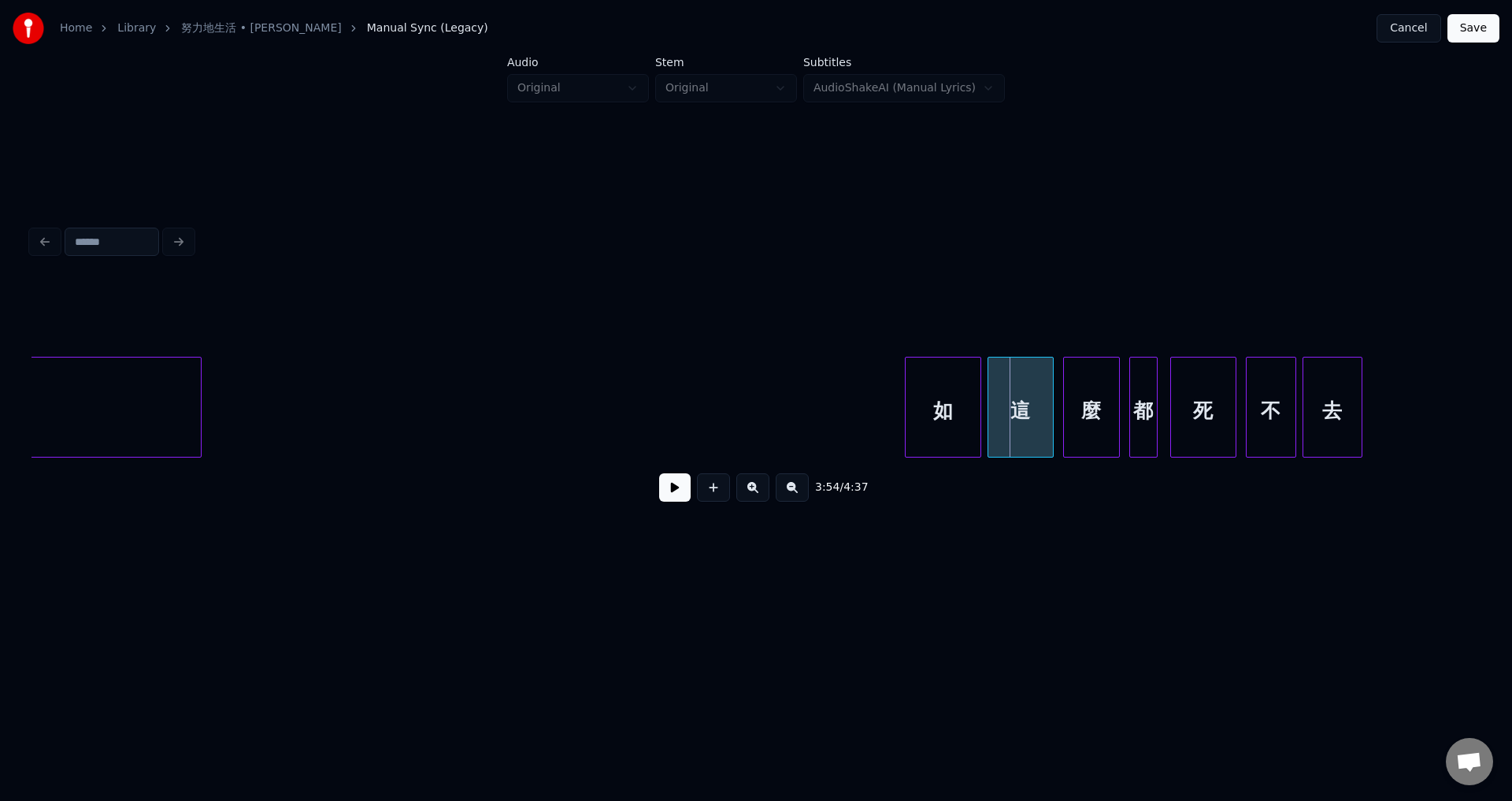
click at [906, 430] on div at bounding box center [908, 407] width 5 height 100
click at [958, 436] on div at bounding box center [956, 407] width 5 height 100
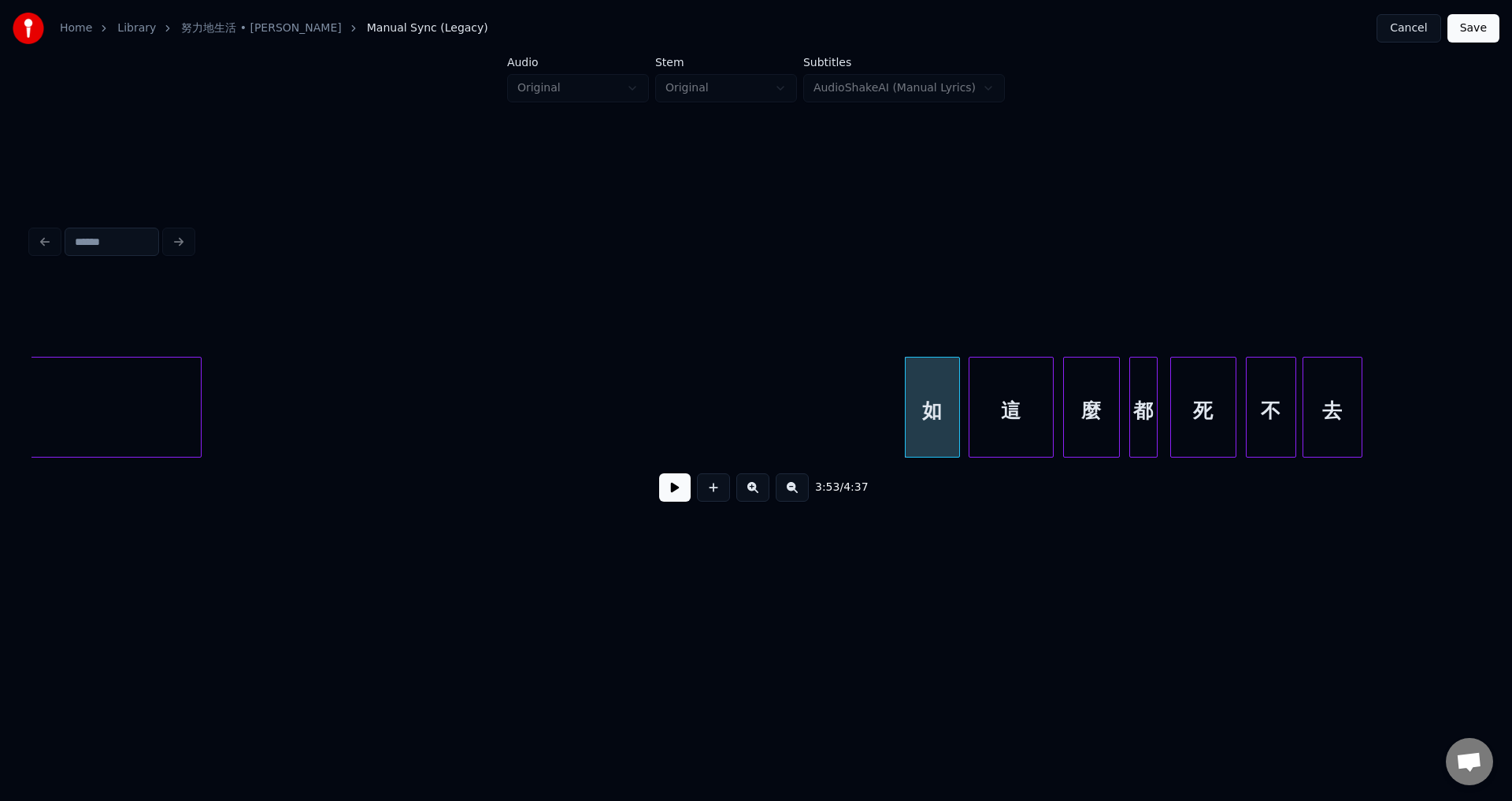
click at [969, 439] on div at bounding box center [971, 407] width 5 height 100
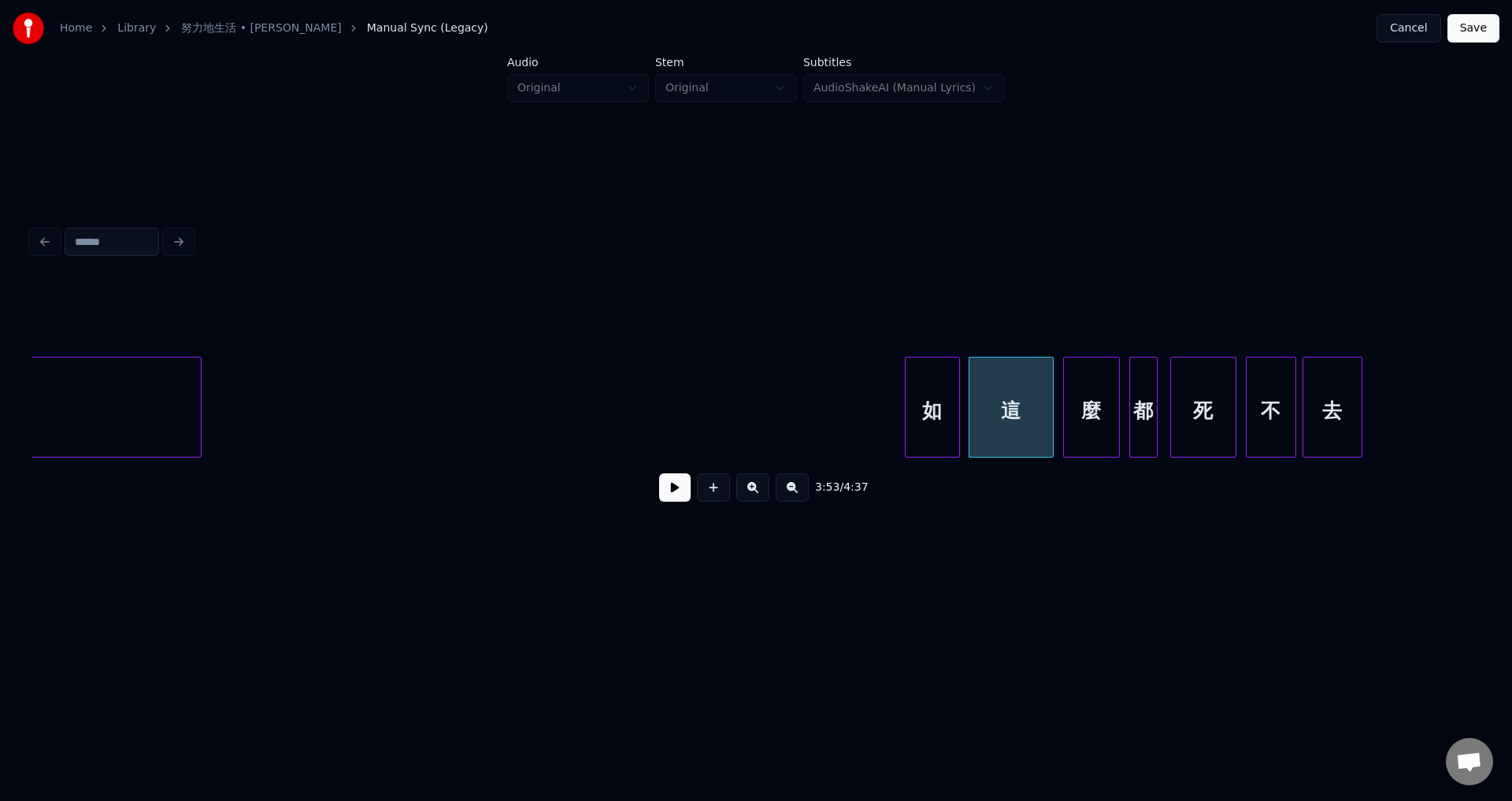
click at [674, 497] on button at bounding box center [674, 488] width 31 height 29
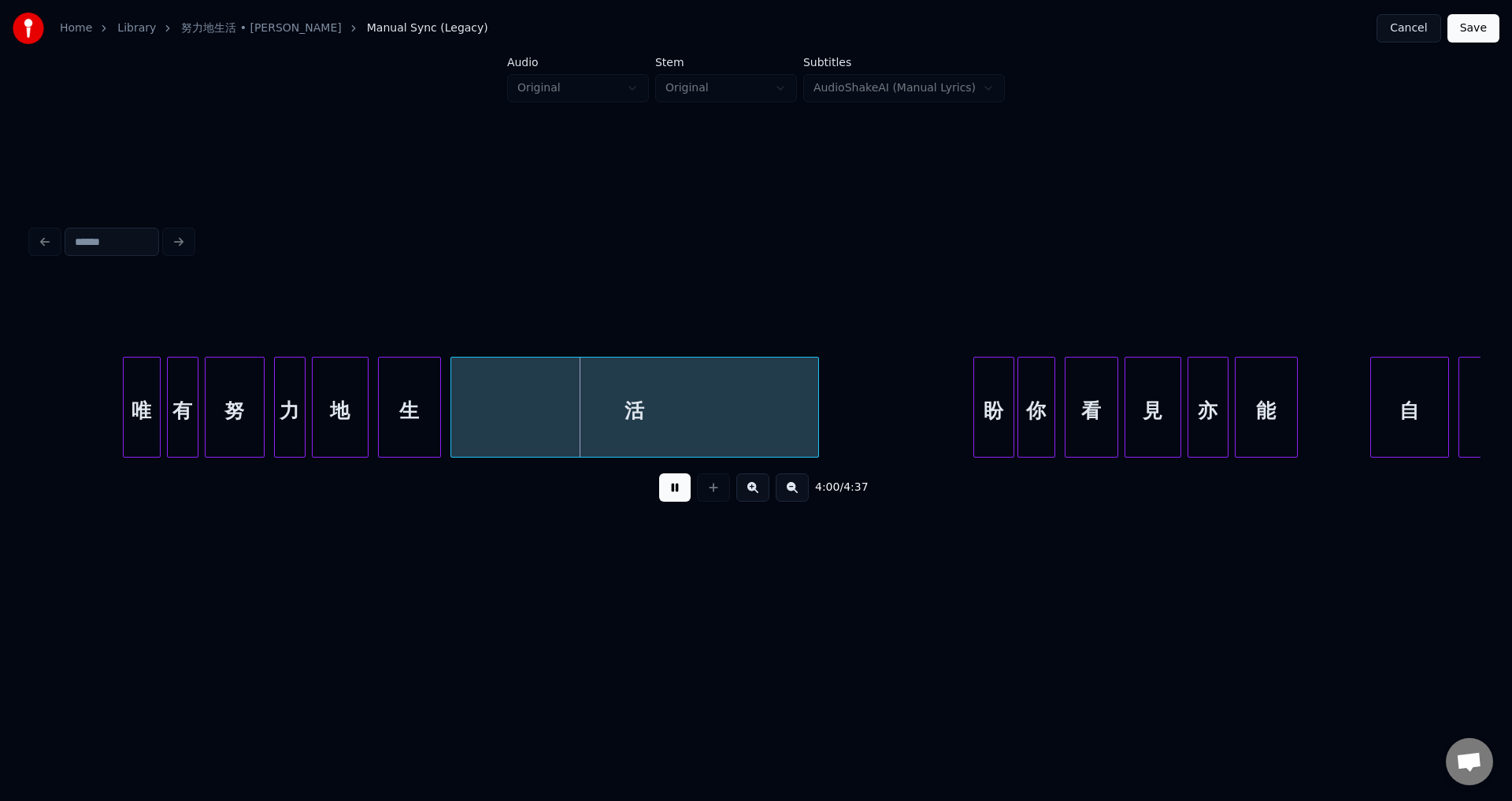
click at [668, 485] on button at bounding box center [674, 488] width 31 height 29
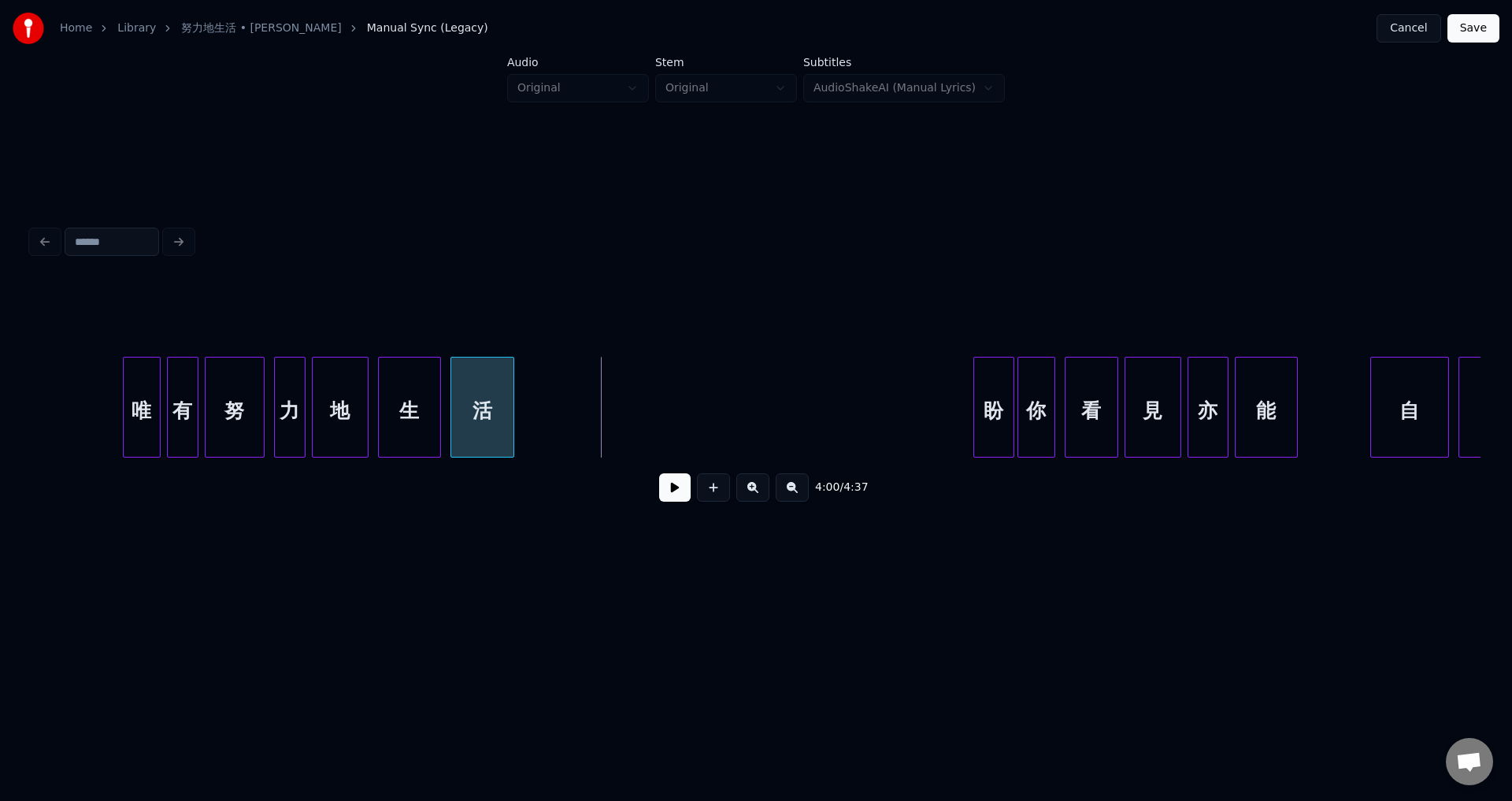
click at [511, 422] on div at bounding box center [510, 407] width 5 height 100
click at [676, 494] on button at bounding box center [674, 488] width 31 height 29
click at [679, 498] on button at bounding box center [674, 488] width 31 height 29
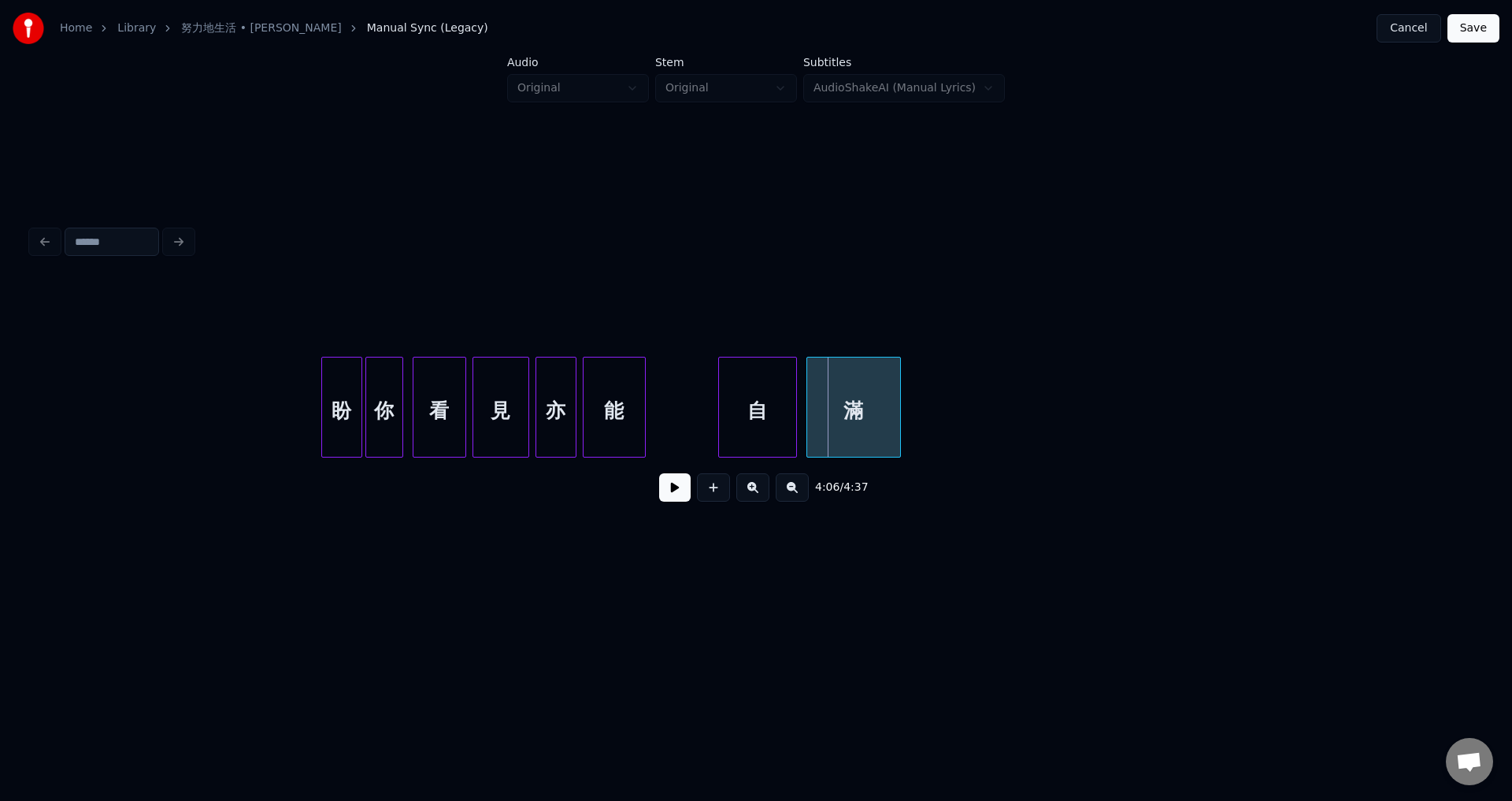
scroll to position [0, 38007]
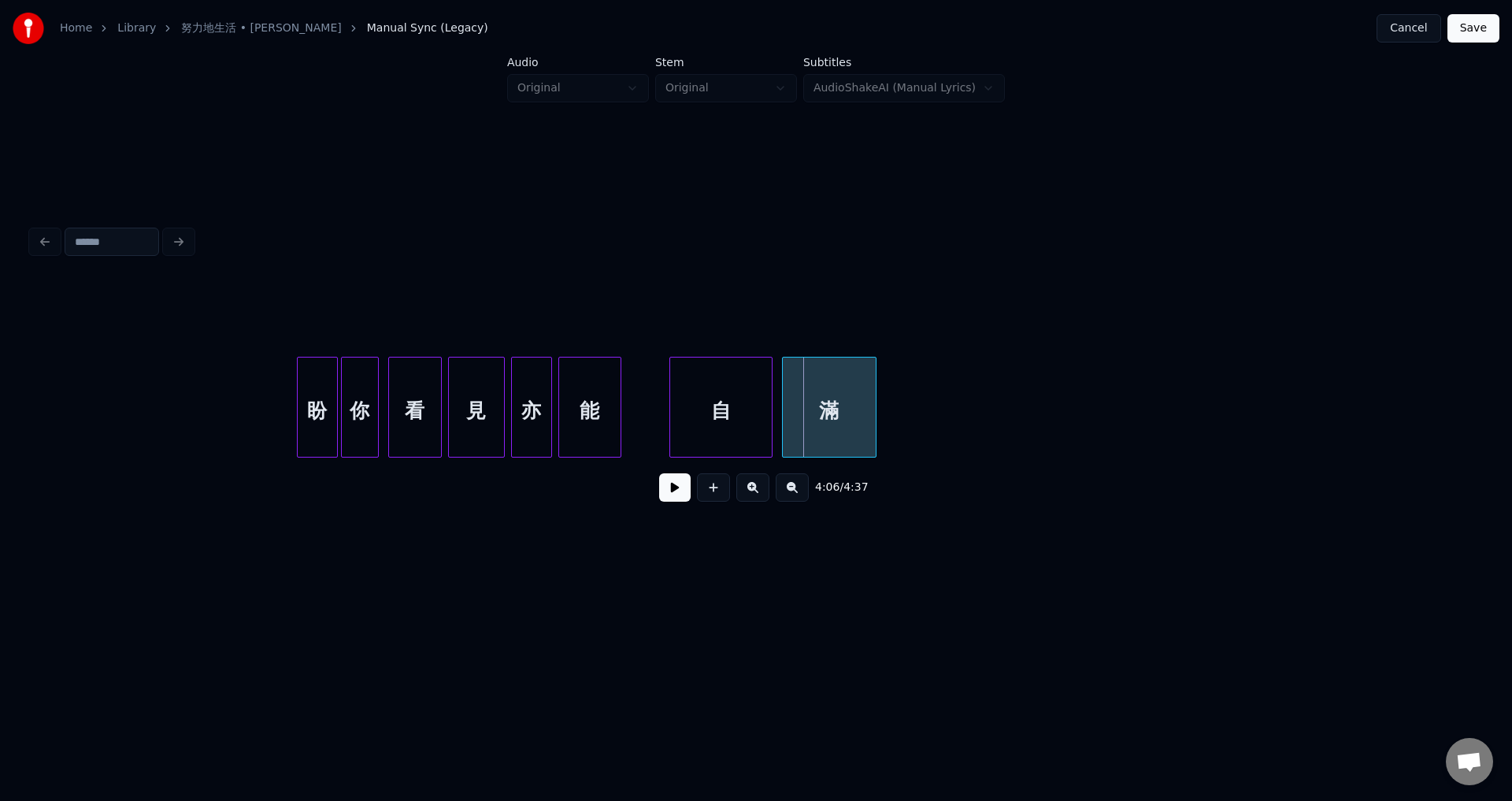
click at [670, 422] on div at bounding box center [672, 407] width 5 height 100
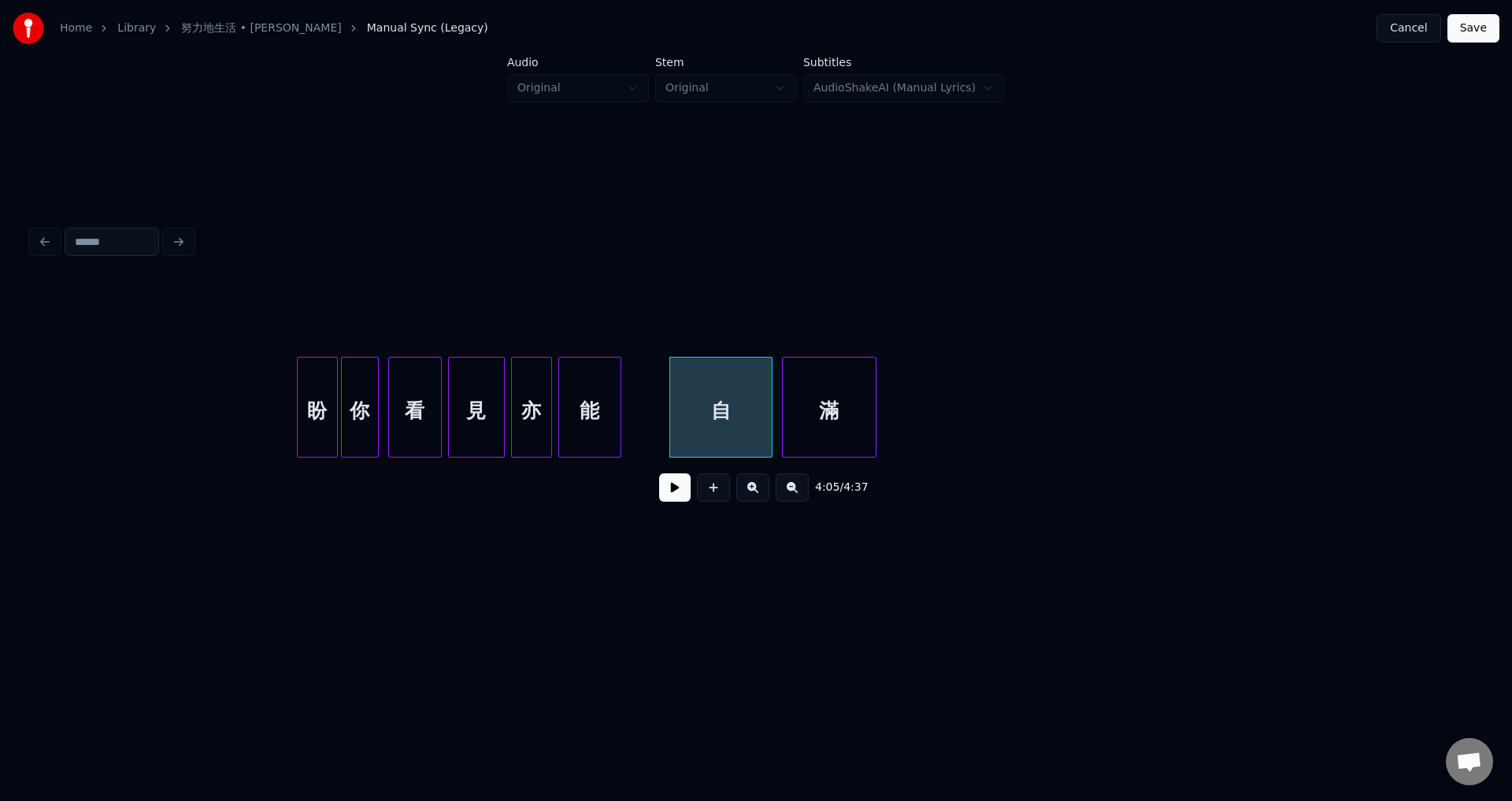
click at [670, 489] on button at bounding box center [674, 488] width 31 height 29
click at [674, 496] on button at bounding box center [674, 488] width 31 height 29
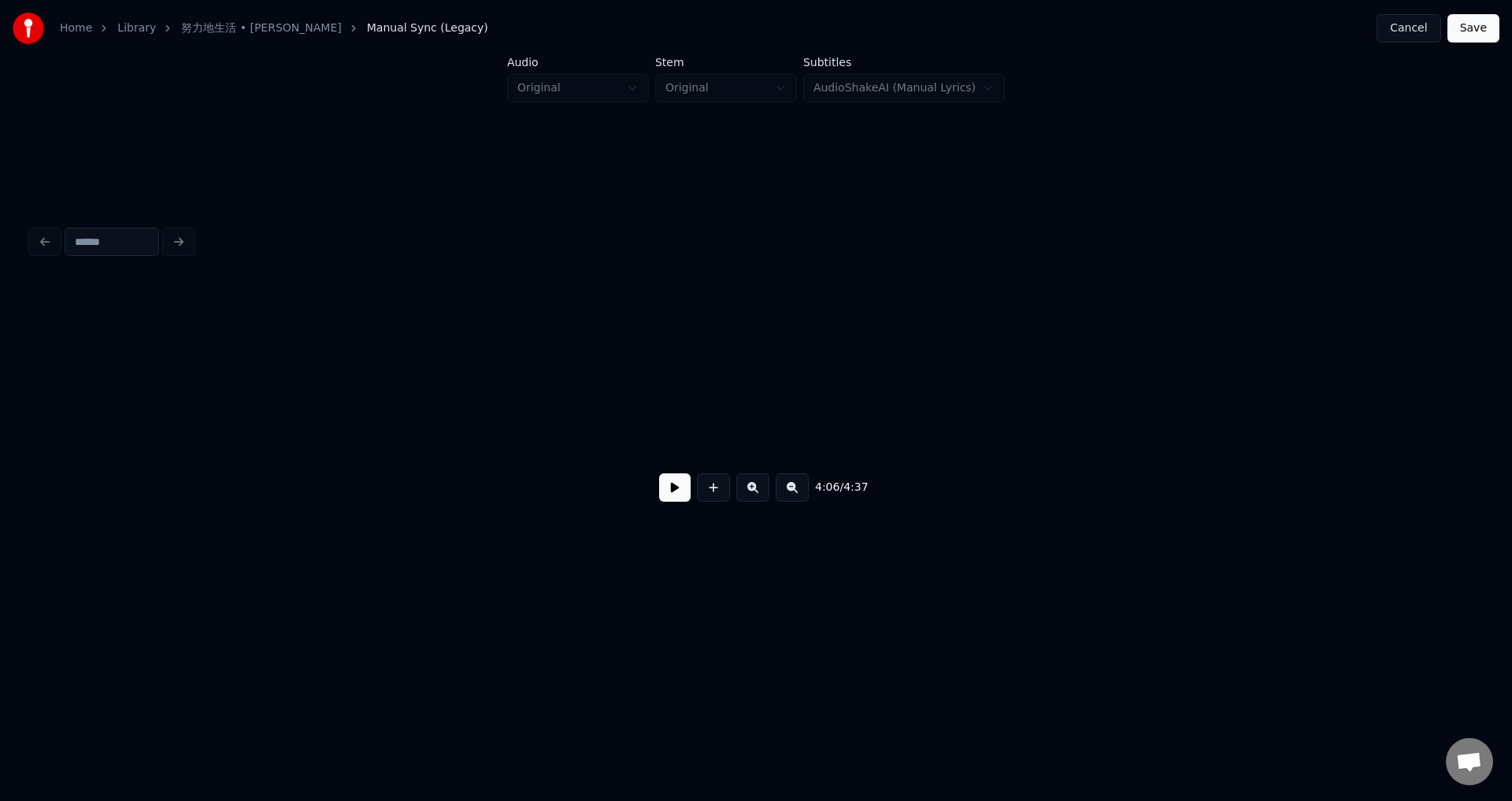
scroll to position [0, 21480]
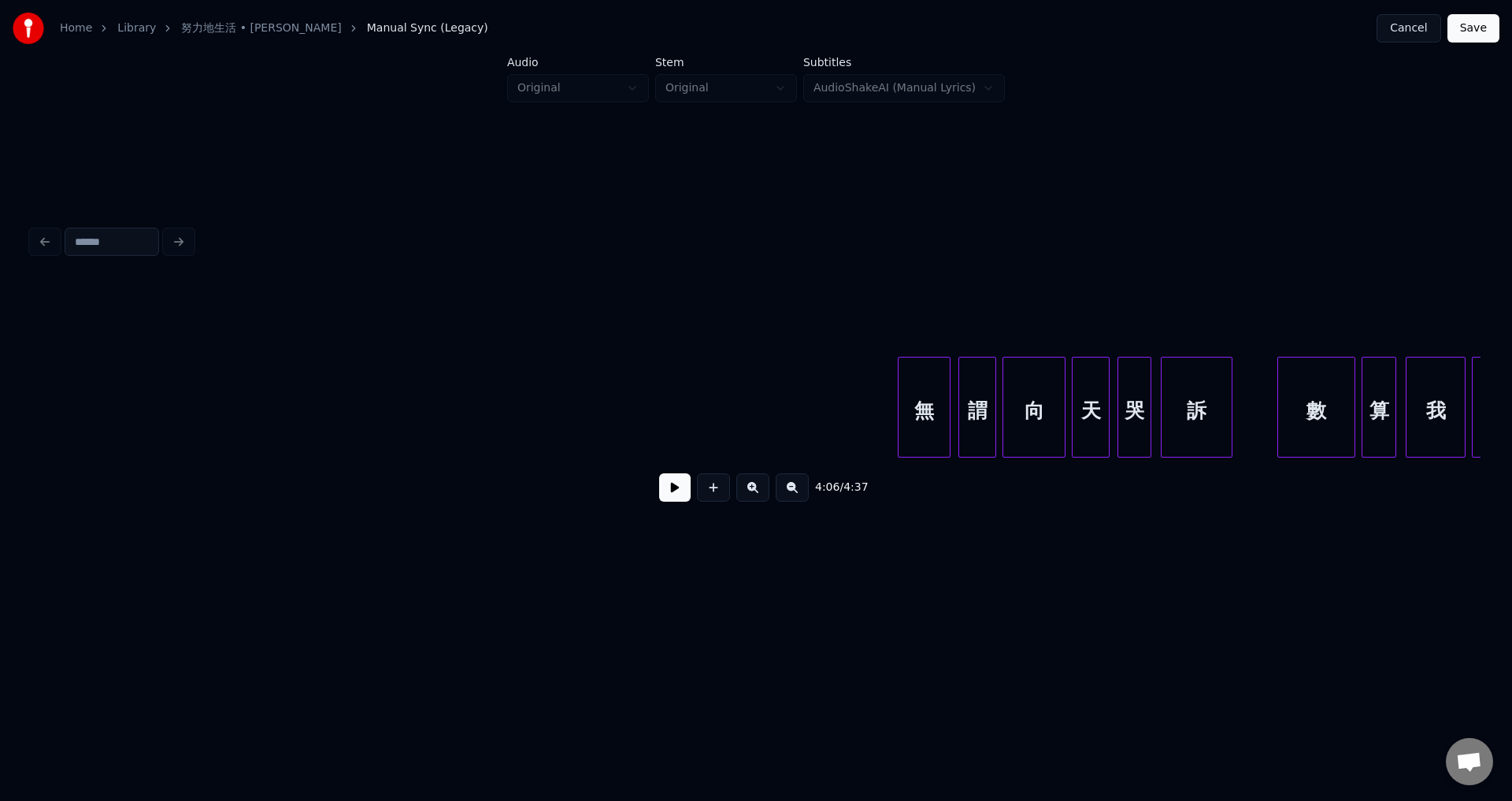
click at [399, 413] on div "無 謂 向 天 哭 訴 數 算 我 前" at bounding box center [369, 406] width 43636 height 100
click at [668, 492] on button at bounding box center [674, 488] width 31 height 29
click at [677, 500] on button at bounding box center [674, 488] width 31 height 29
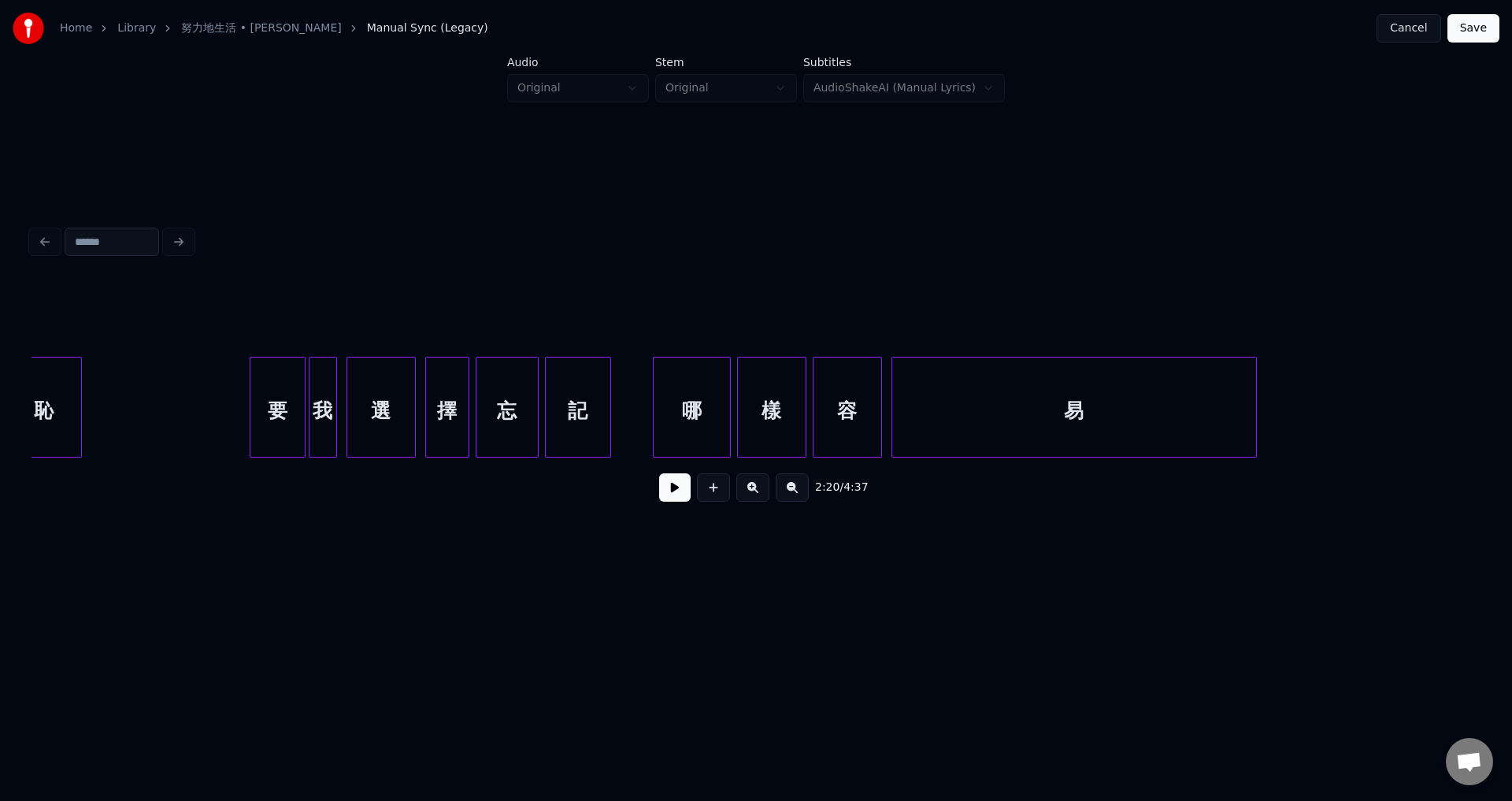
scroll to position [0, 18122]
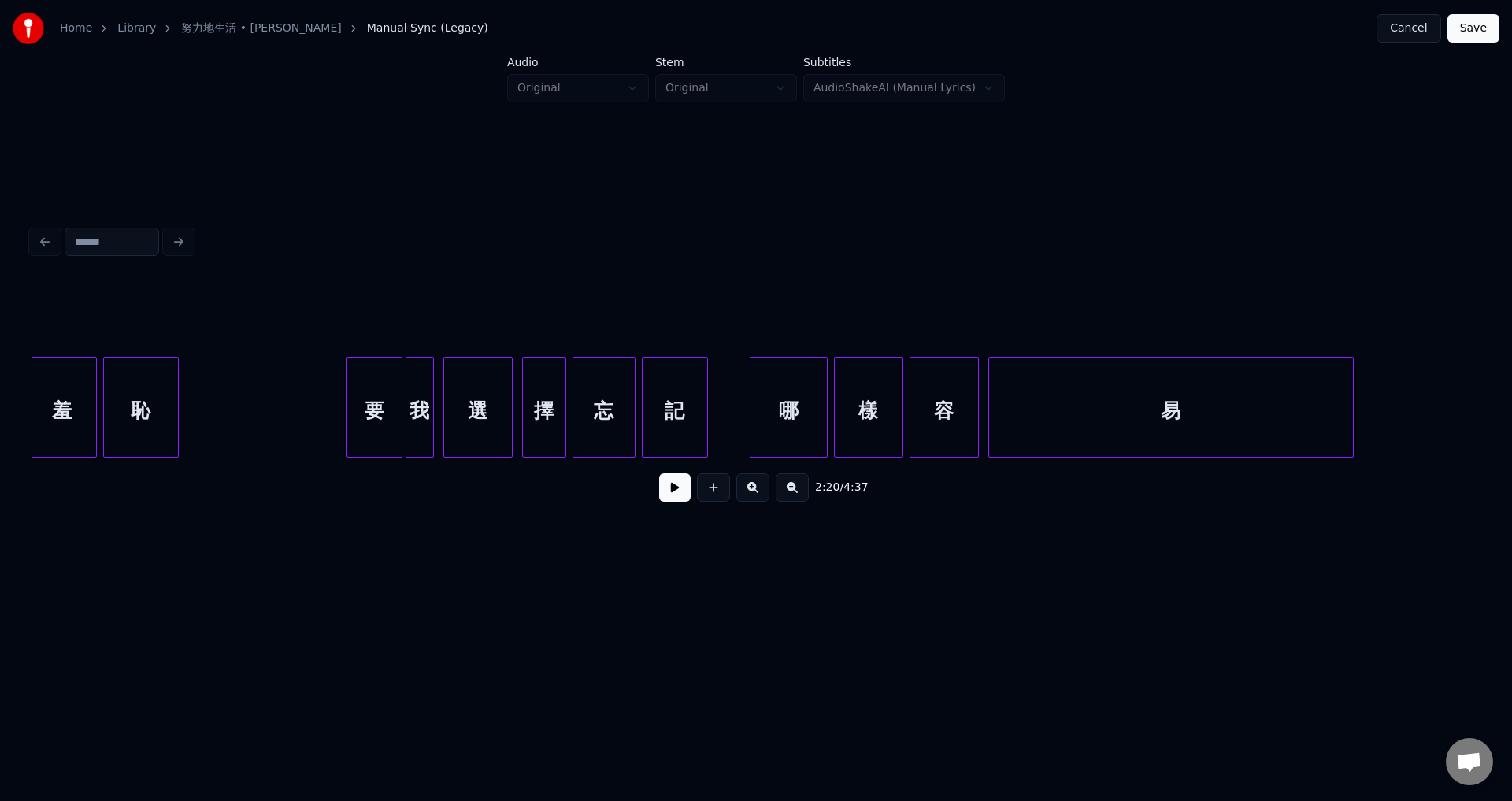
click at [363, 406] on div "要" at bounding box center [374, 411] width 54 height 107
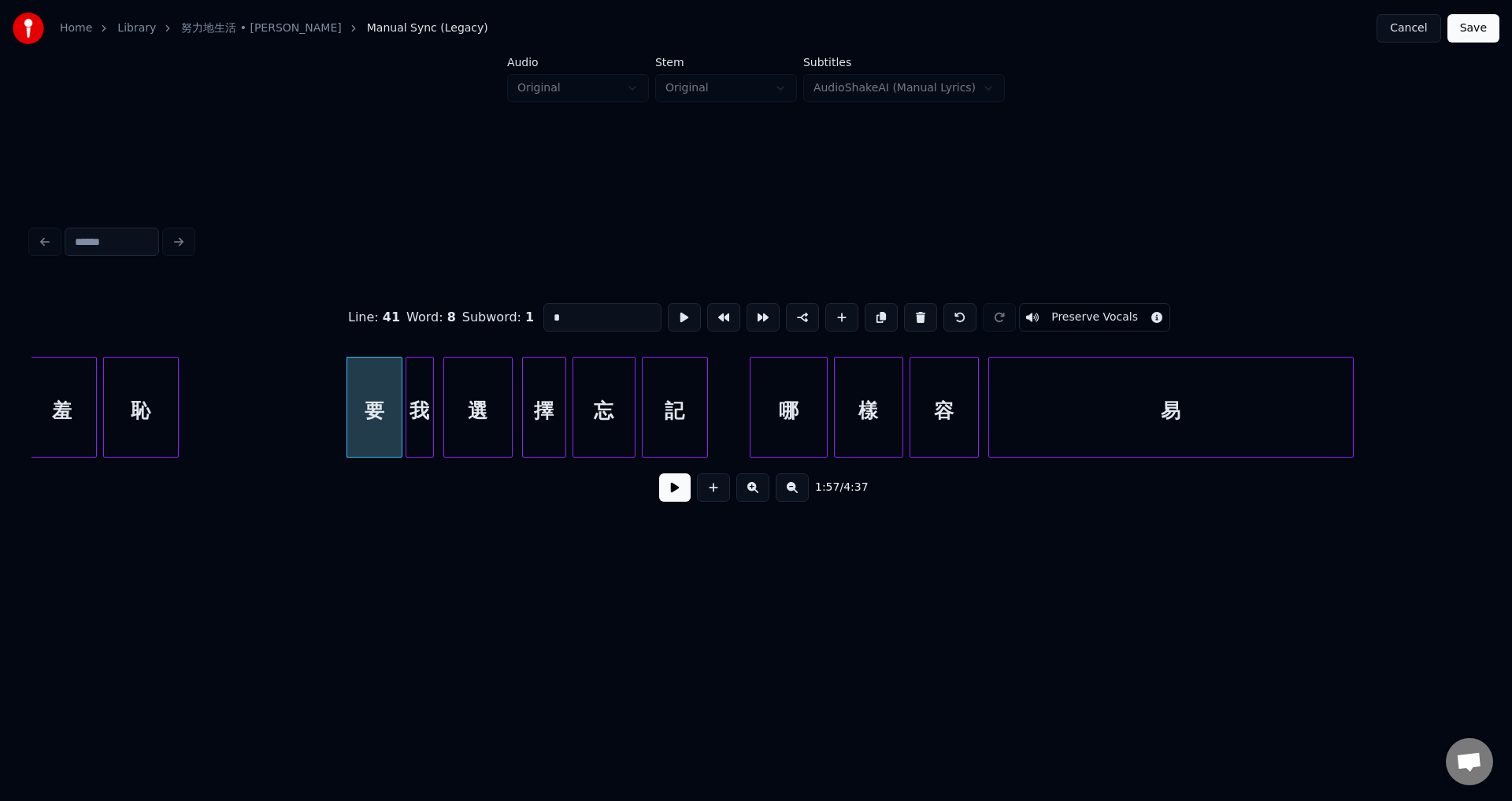
type input "*"
click at [676, 489] on button at bounding box center [674, 488] width 31 height 29
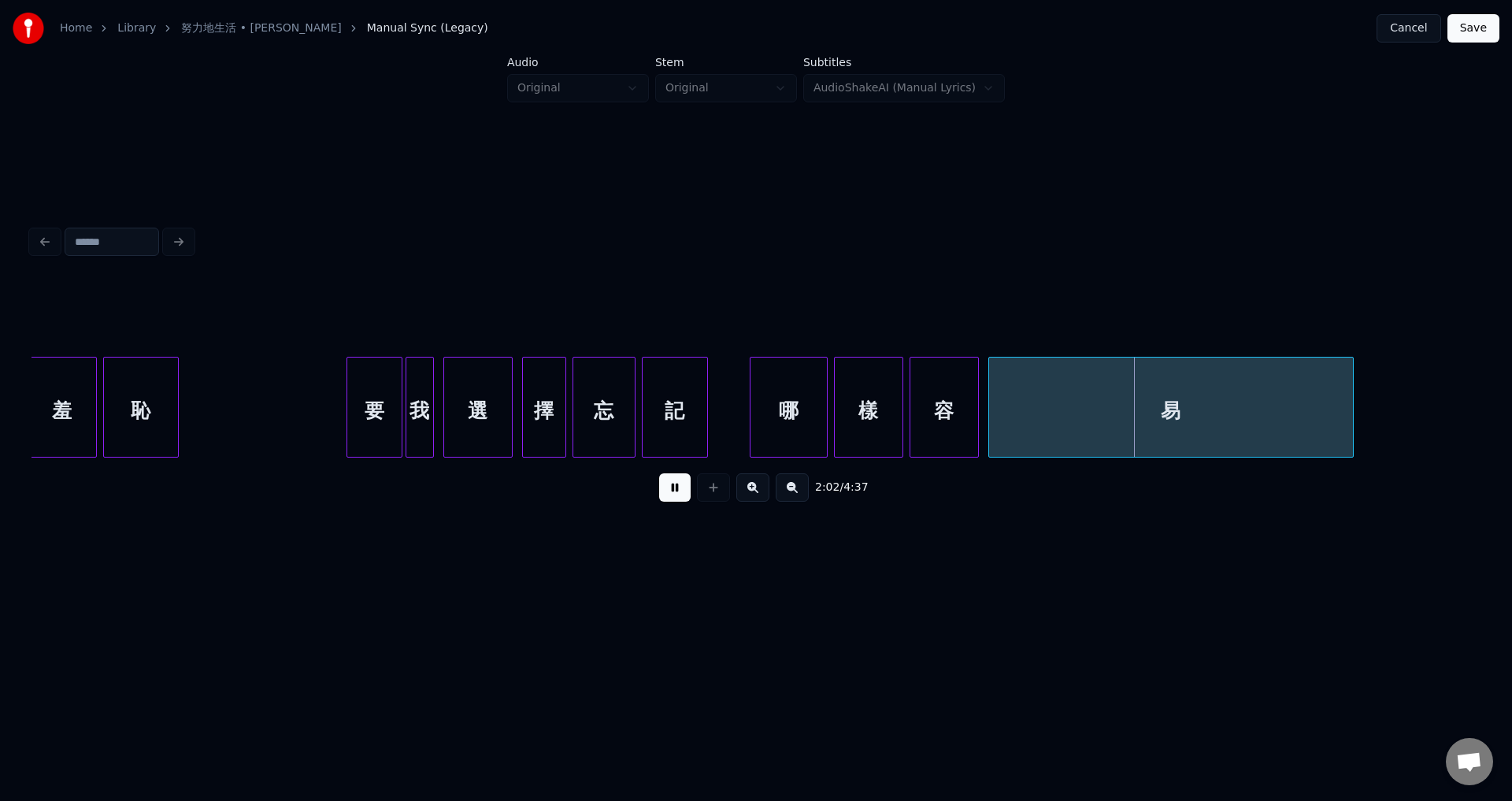
click at [674, 495] on button at bounding box center [674, 488] width 31 height 29
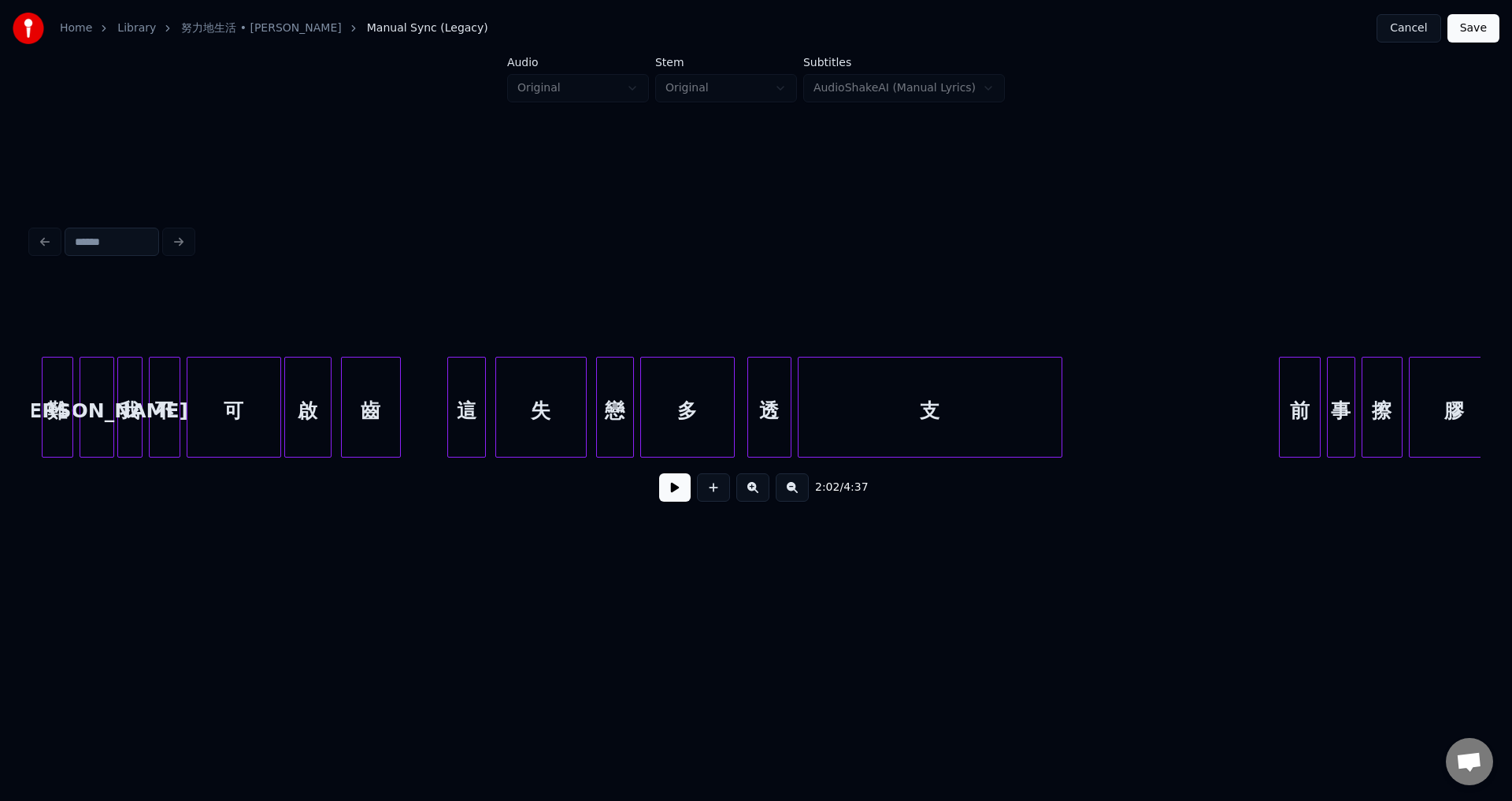
scroll to position [0, 14667]
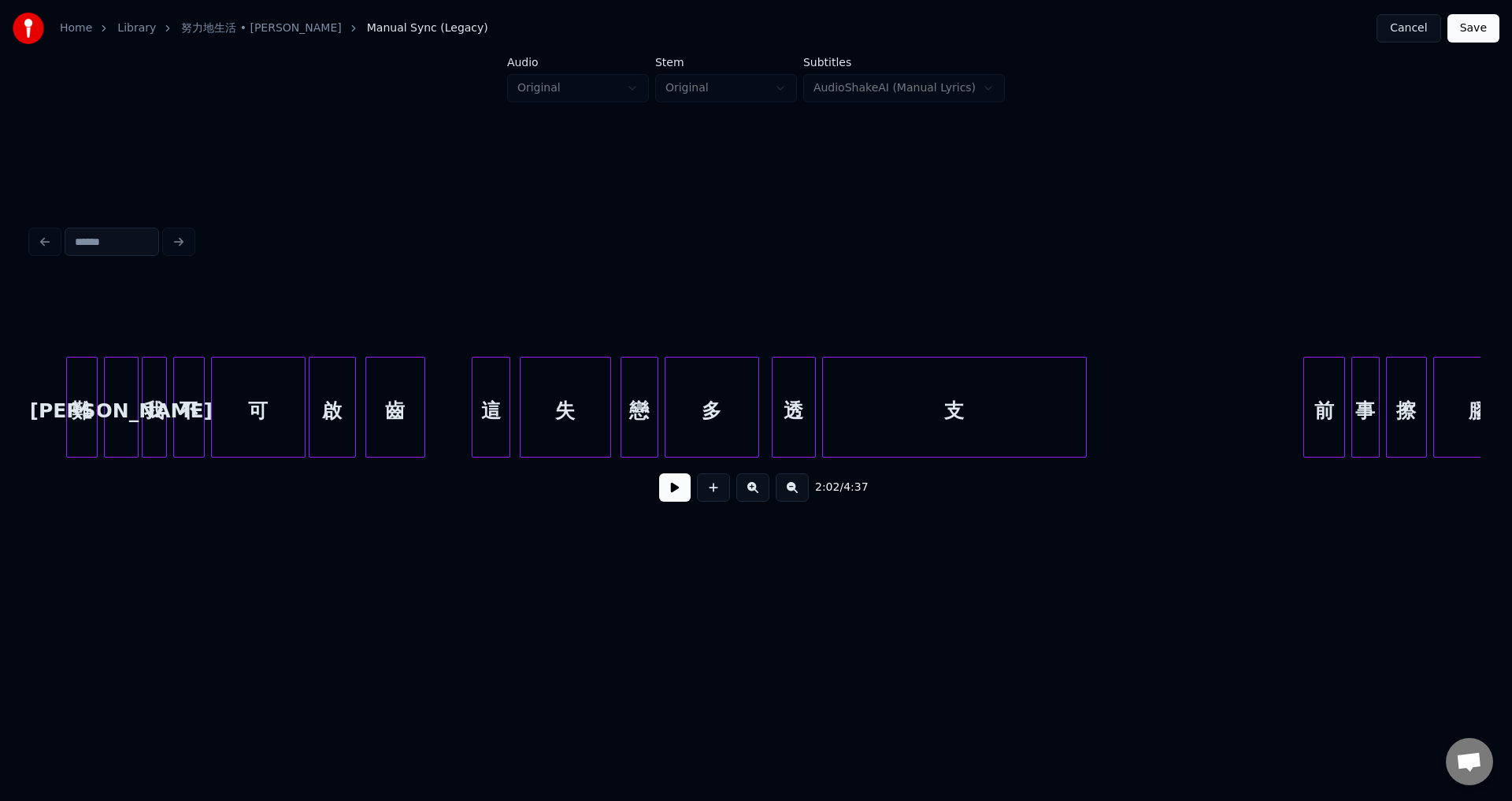
click at [480, 426] on div "這" at bounding box center [491, 411] width 37 height 107
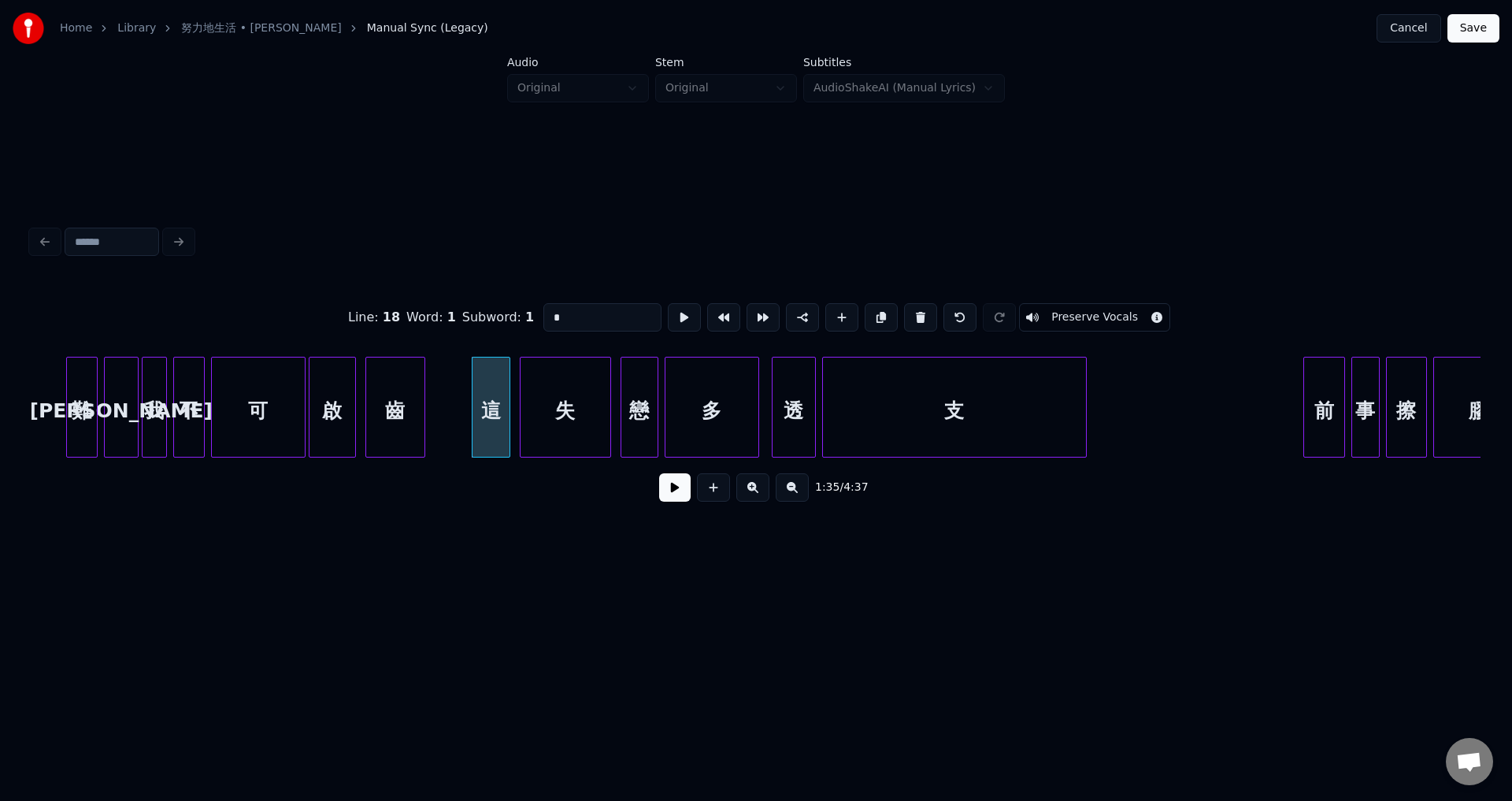
click at [673, 496] on button at bounding box center [674, 488] width 31 height 29
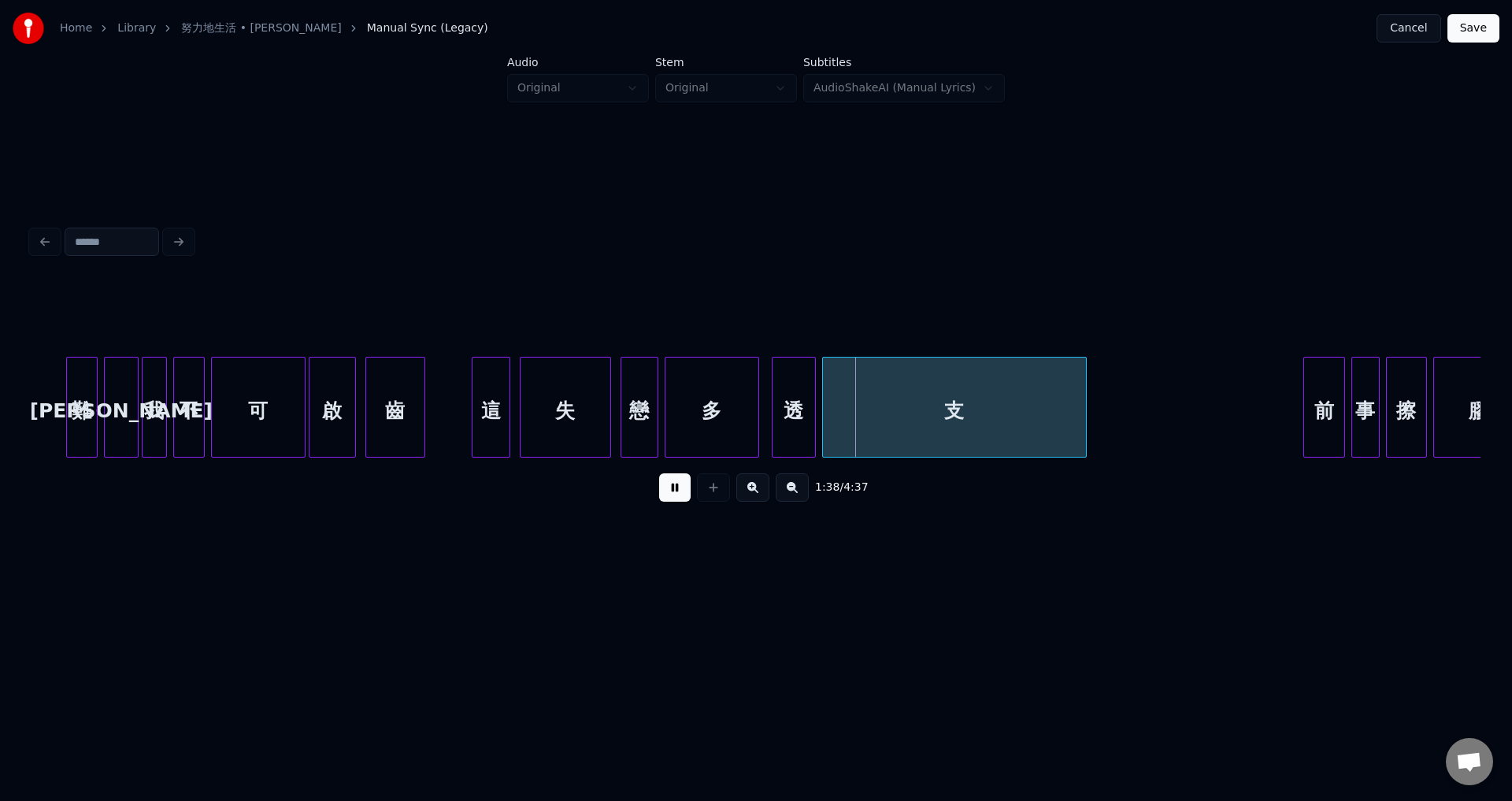
click at [673, 495] on button at bounding box center [674, 488] width 31 height 29
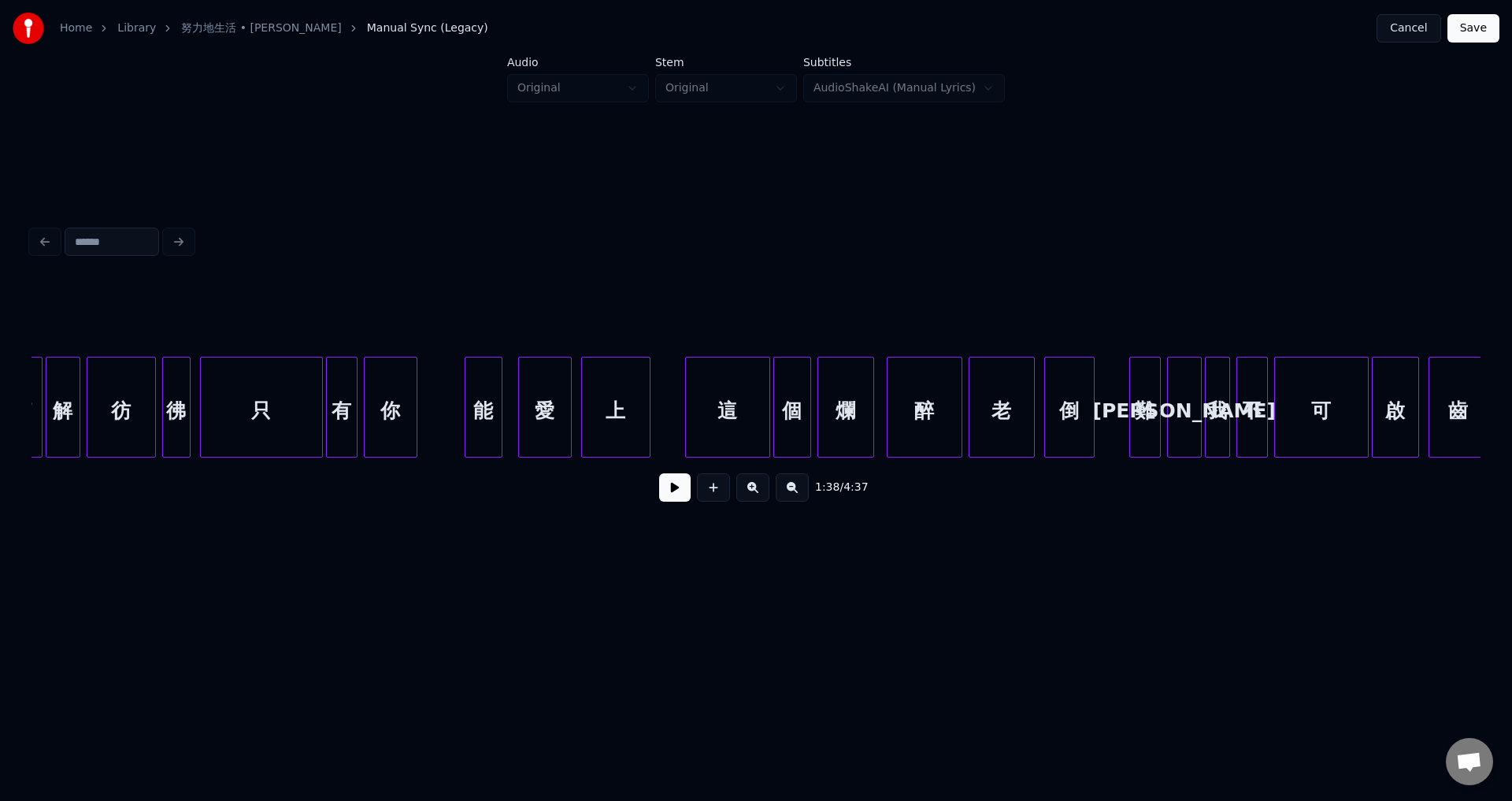
scroll to position [0, 13555]
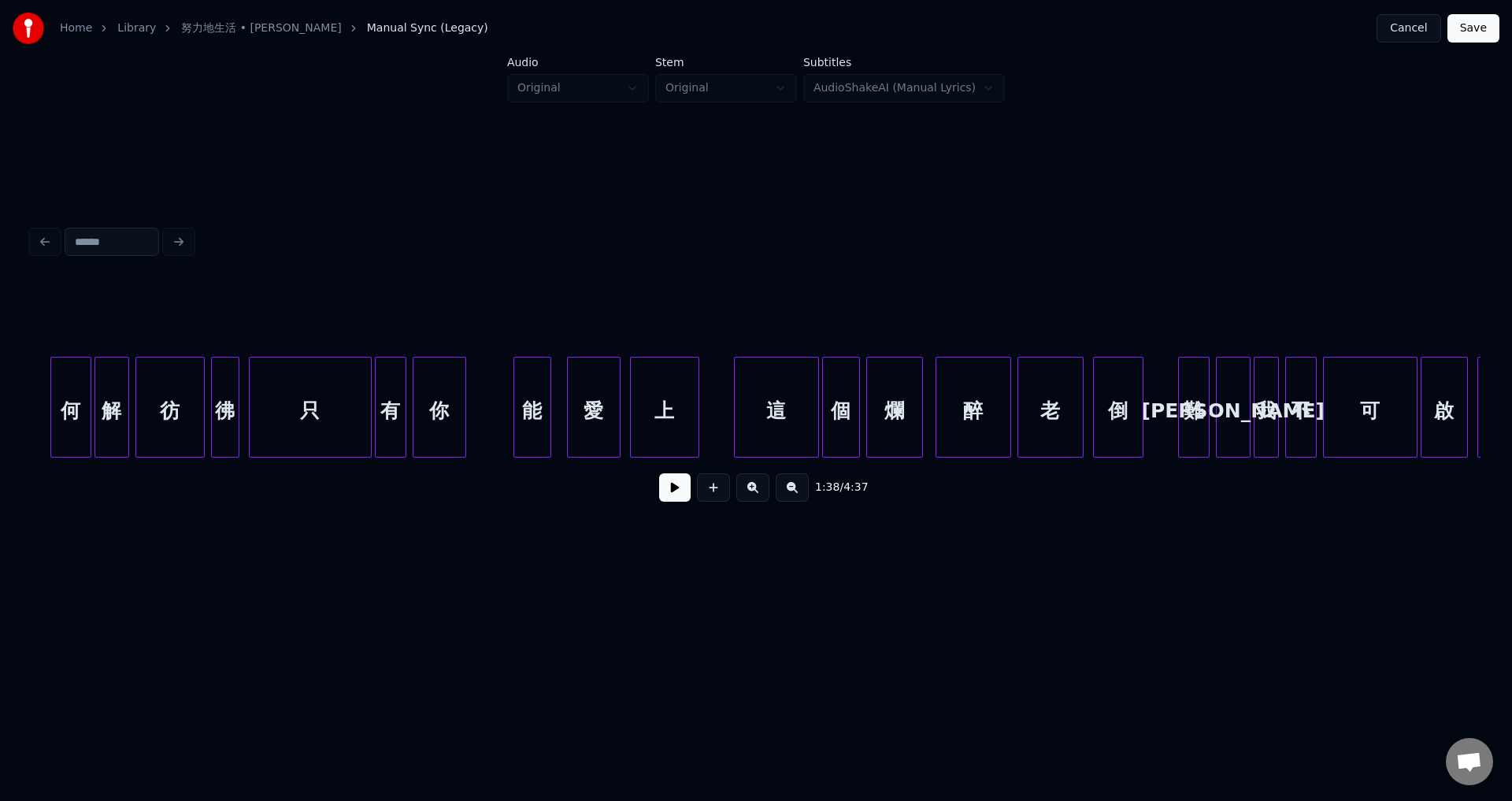
click at [527, 425] on div "能" at bounding box center [532, 411] width 36 height 107
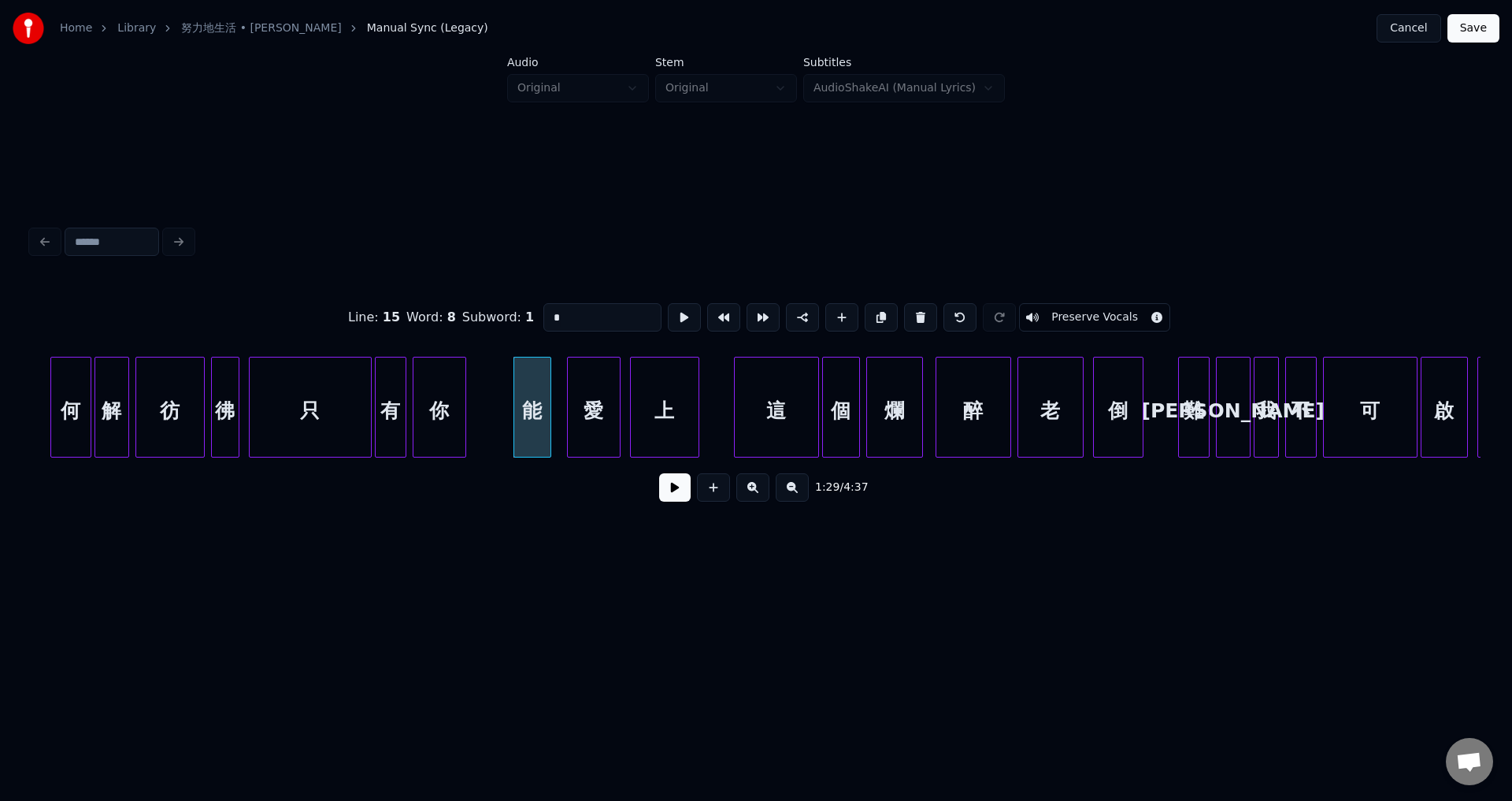
click at [671, 492] on button at bounding box center [674, 488] width 31 height 29
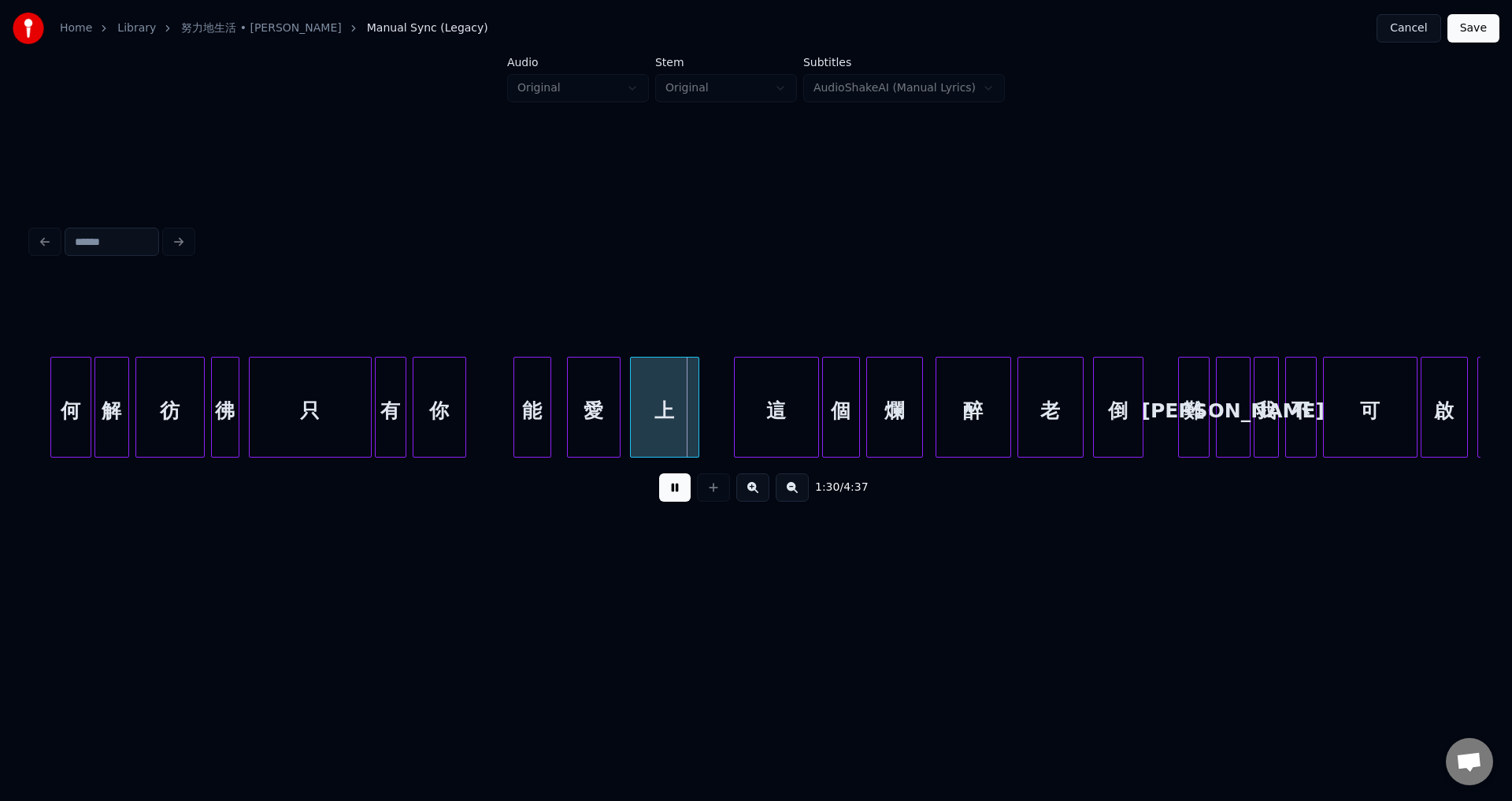
click at [674, 497] on button at bounding box center [674, 488] width 31 height 29
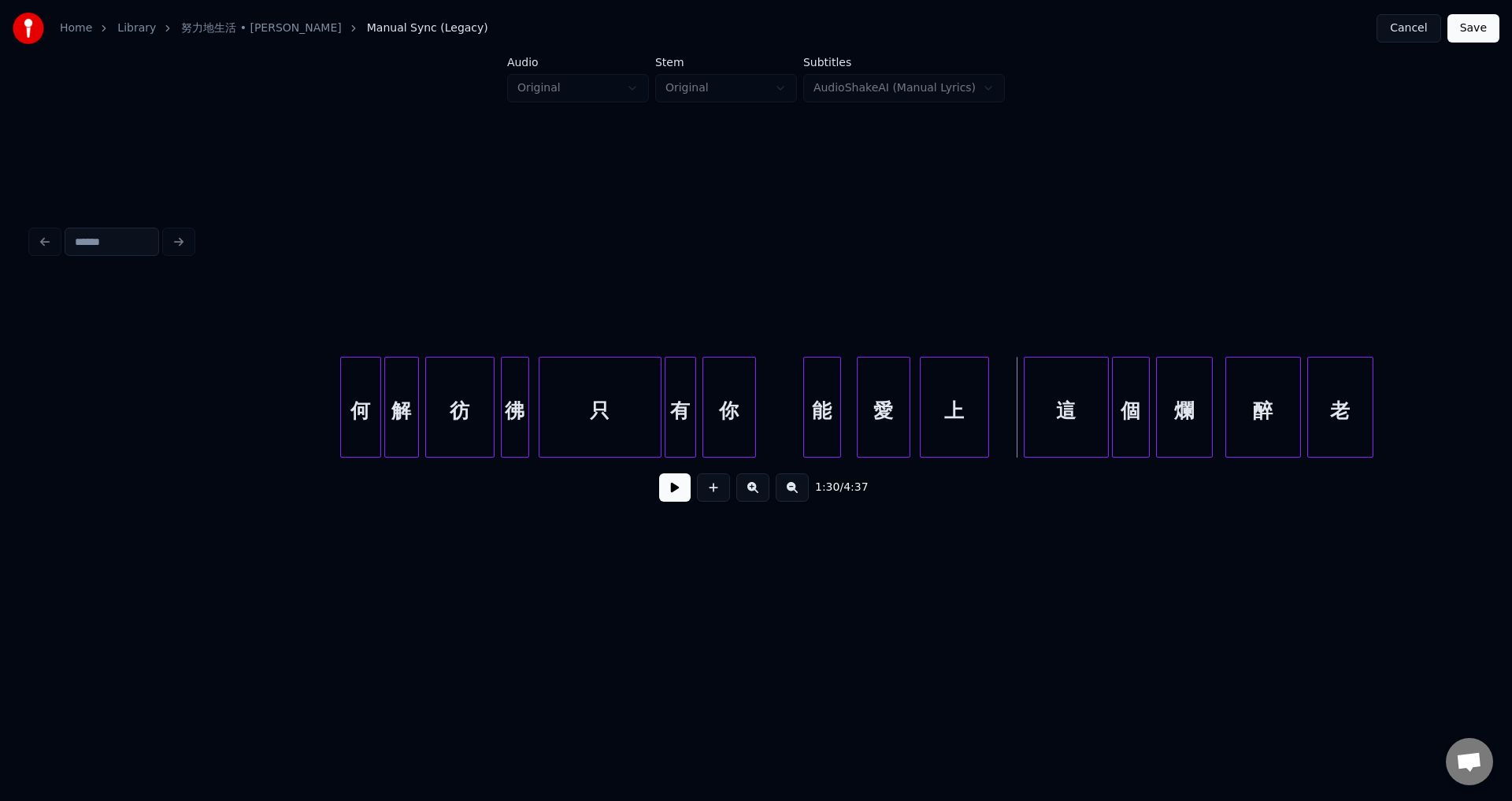
scroll to position [0, 13120]
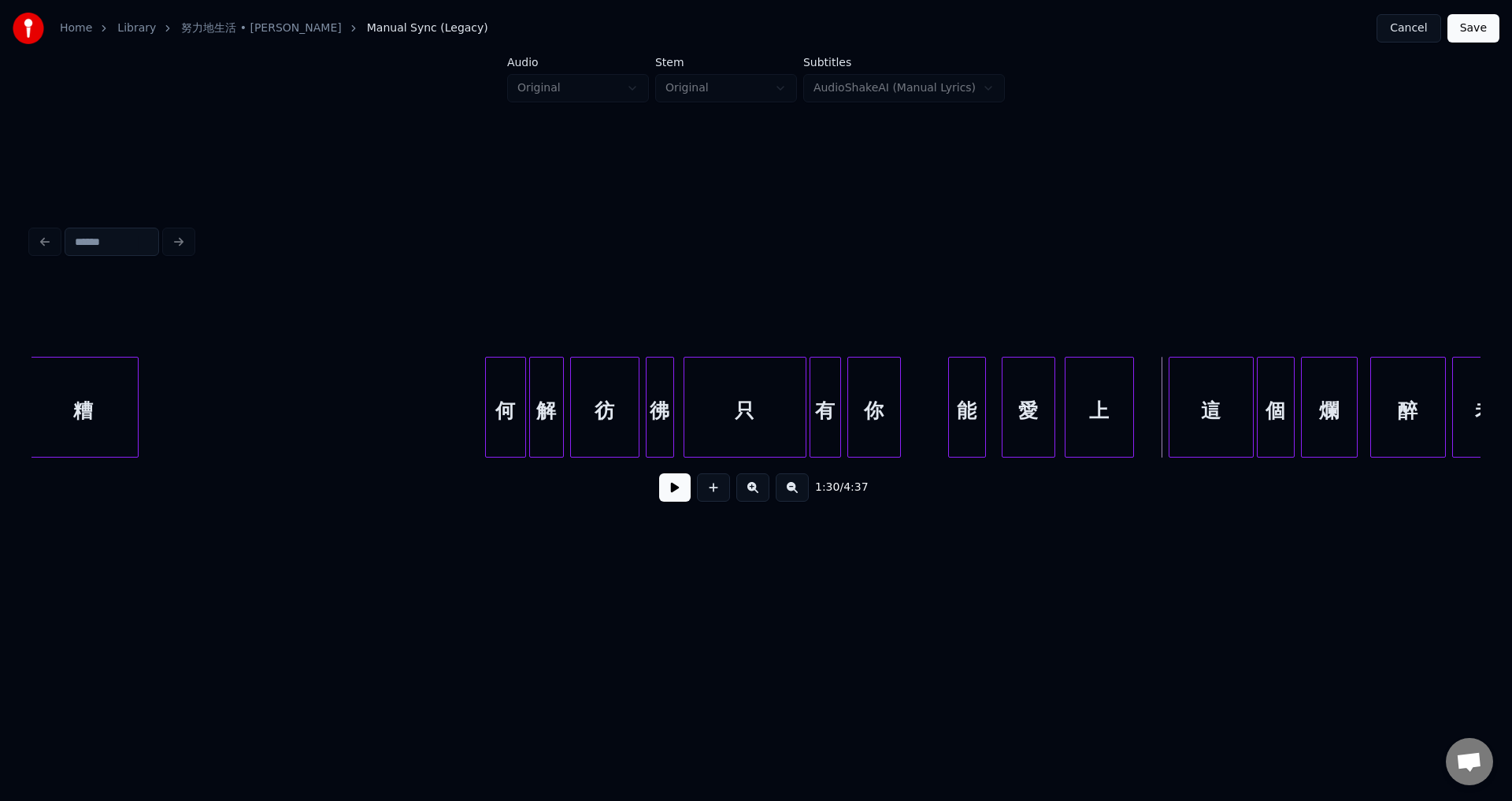
click at [495, 436] on div "何" at bounding box center [505, 411] width 40 height 107
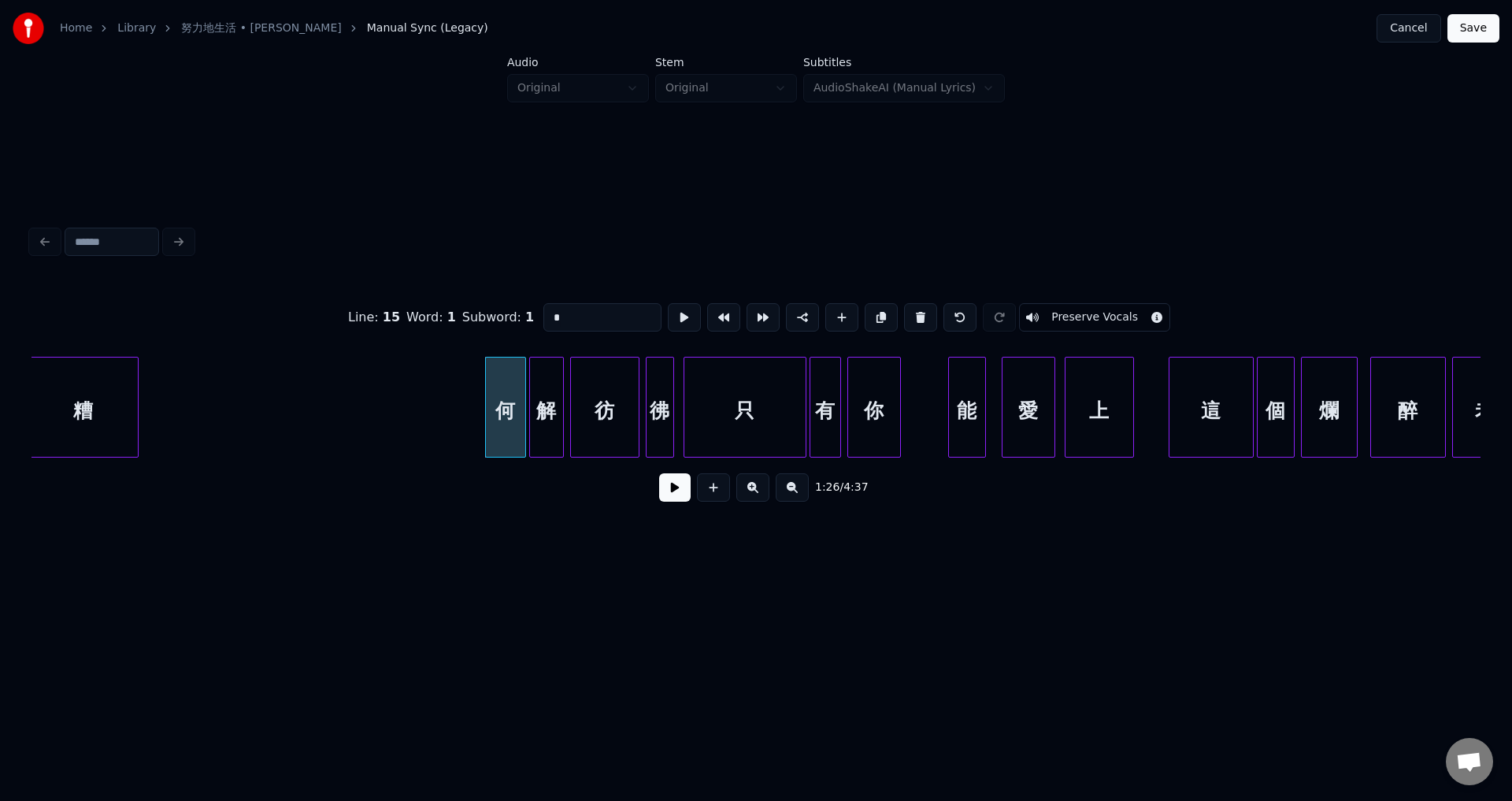
click at [671, 491] on button at bounding box center [674, 488] width 31 height 29
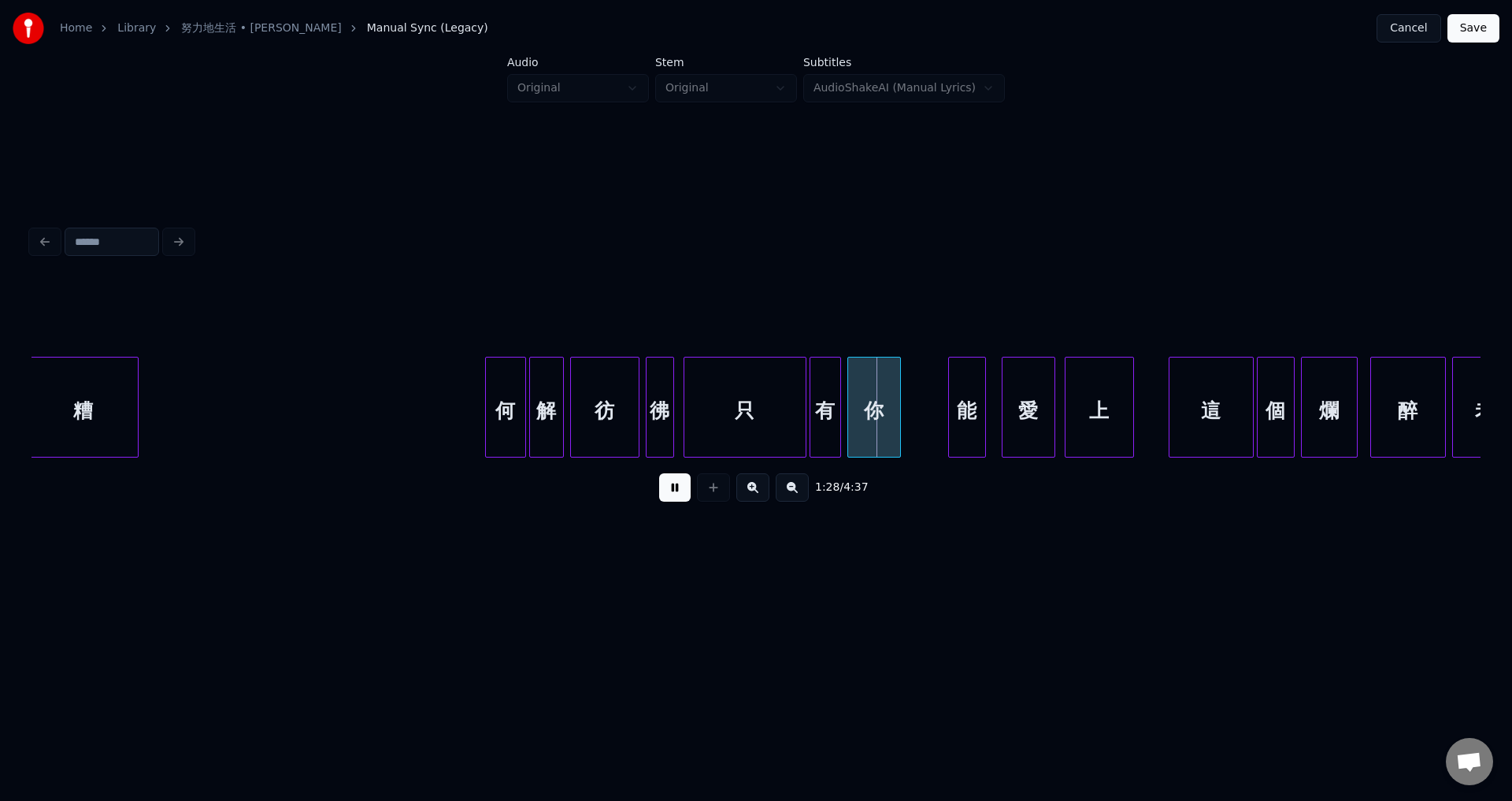
click at [674, 497] on button at bounding box center [674, 488] width 31 height 29
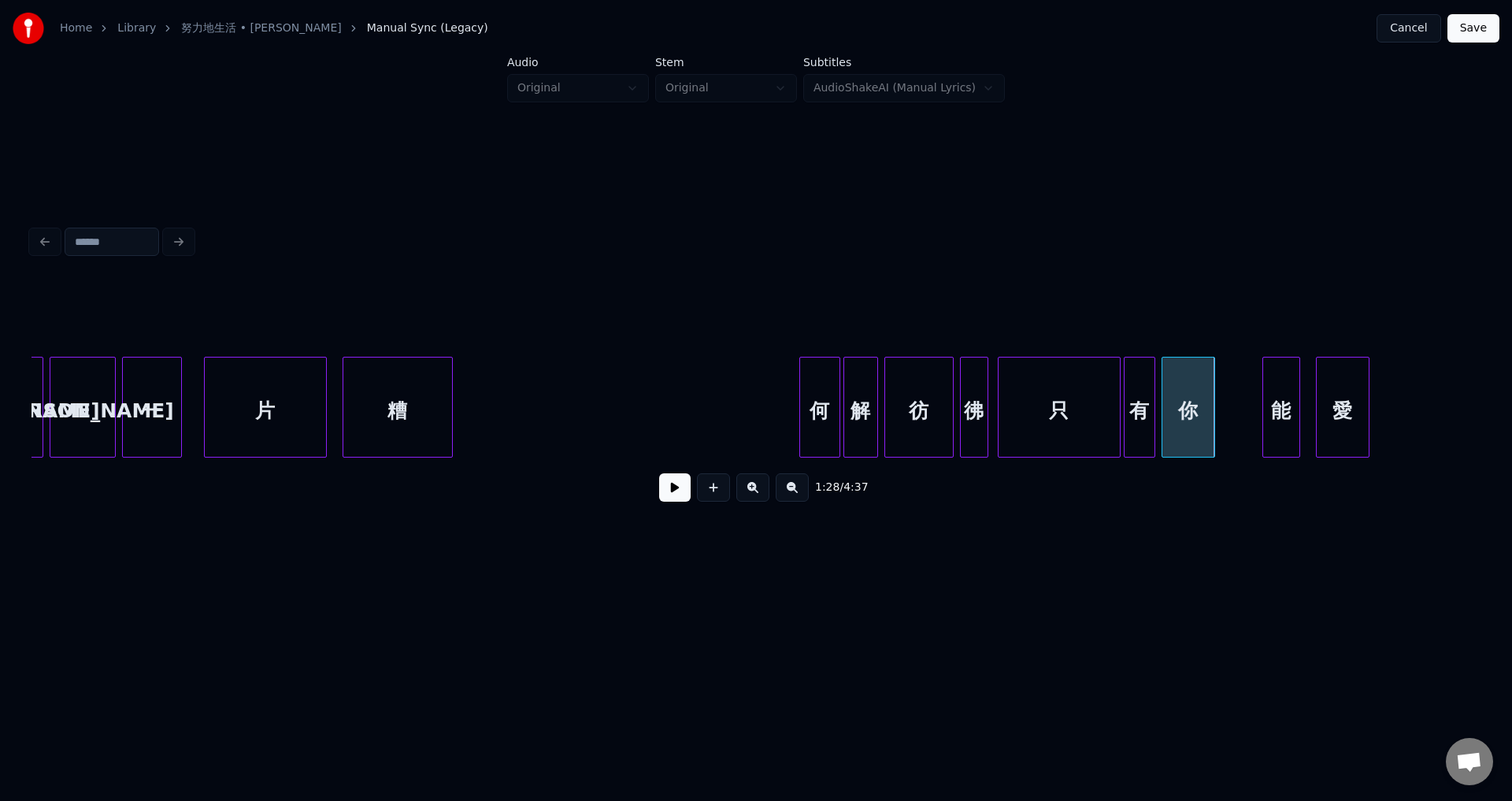
scroll to position [0, 12492]
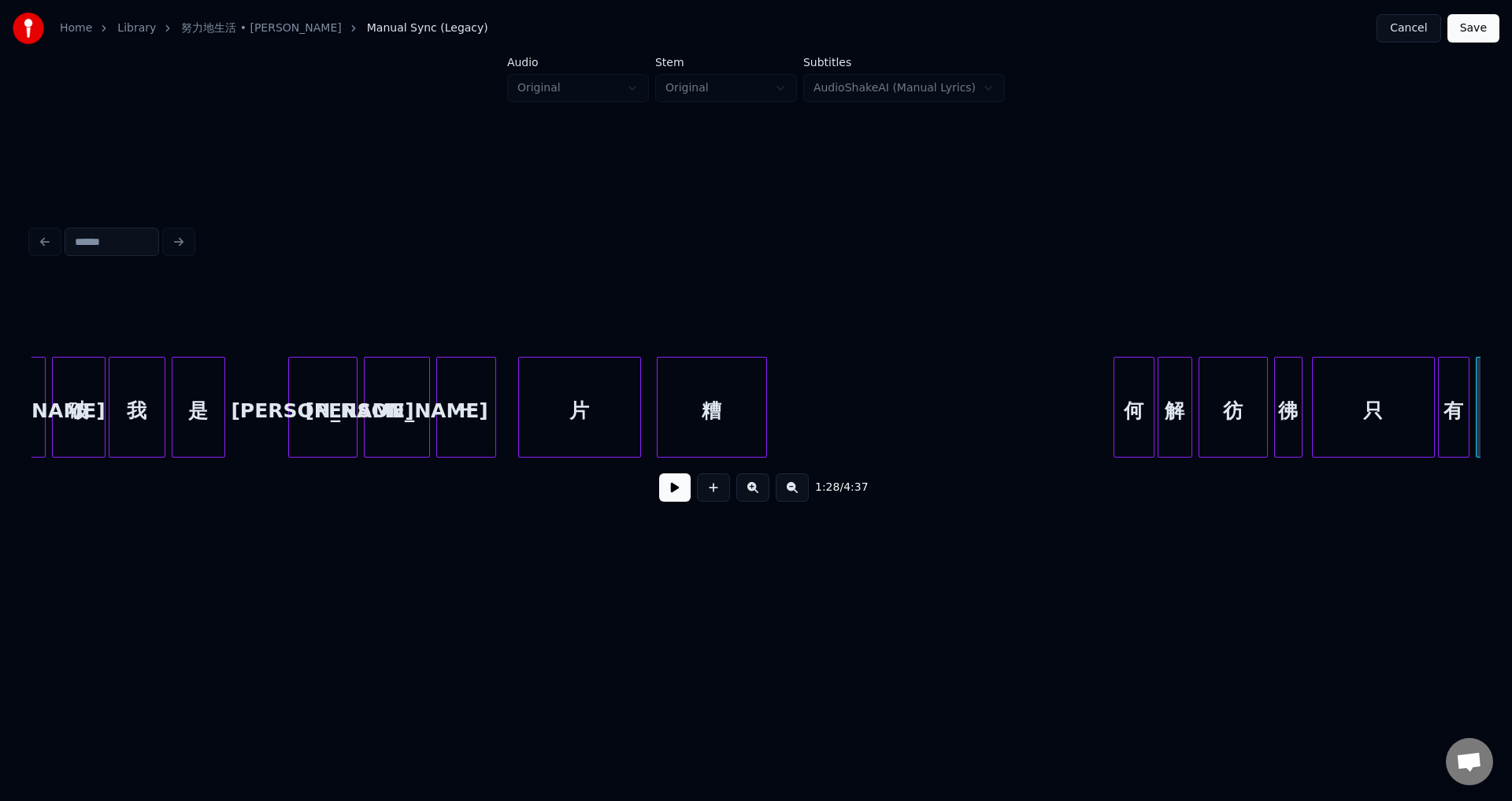
click at [352, 434] on div at bounding box center [354, 407] width 5 height 100
click at [356, 433] on div at bounding box center [353, 407] width 5 height 100
click at [330, 436] on div "[PERSON_NAME]" at bounding box center [323, 411] width 68 height 107
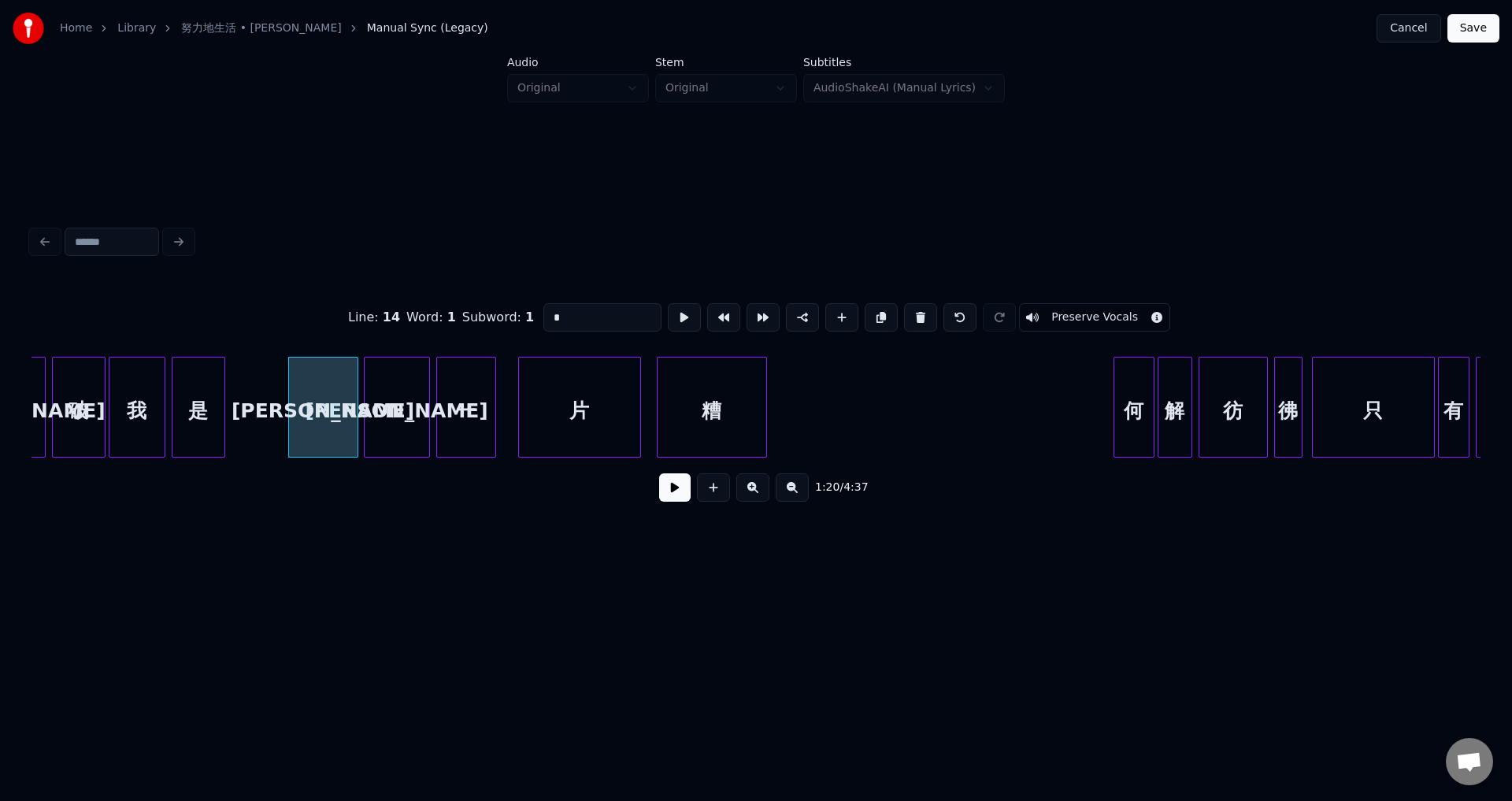
click at [679, 493] on button at bounding box center [674, 488] width 31 height 29
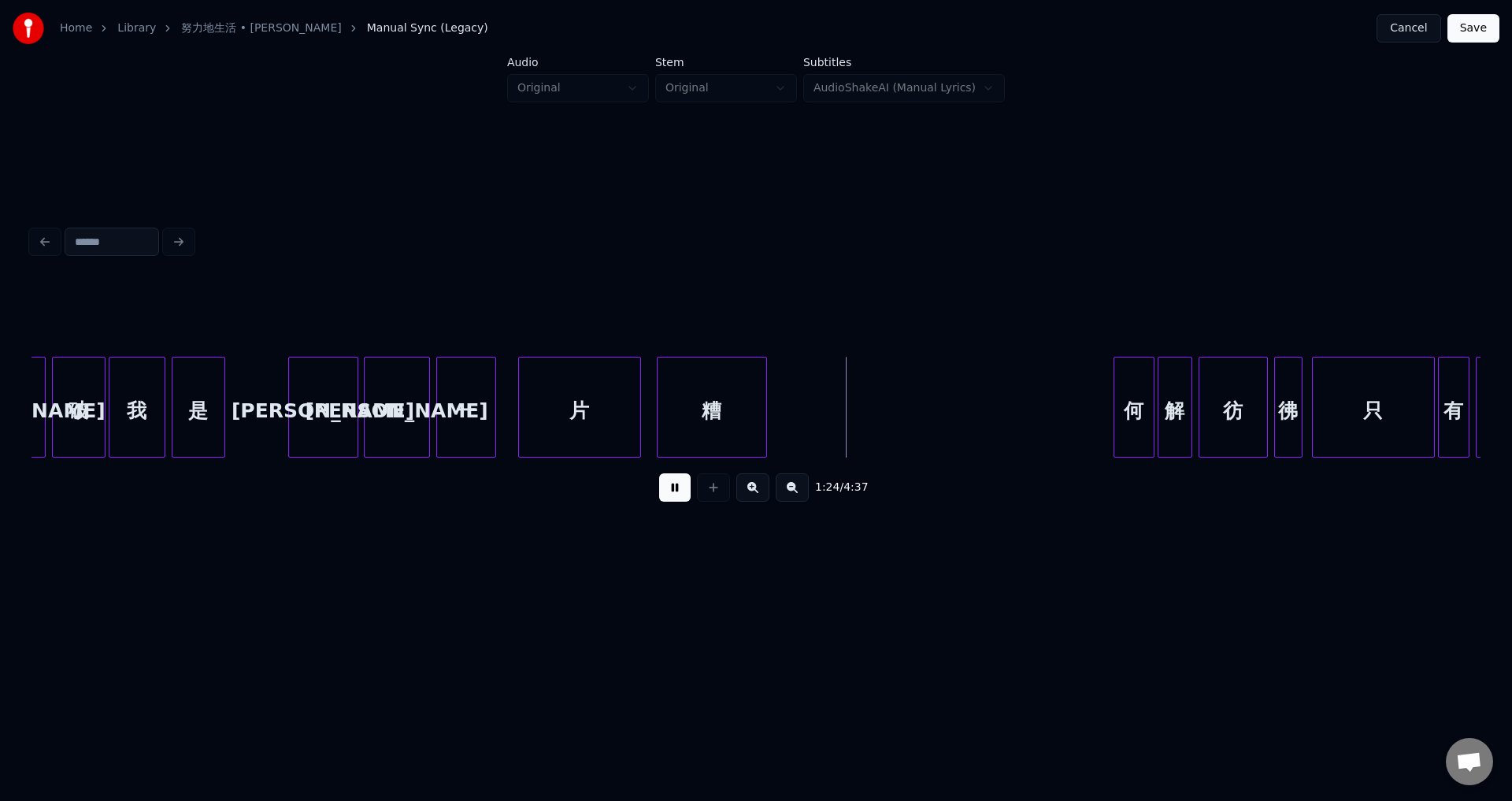
click at [680, 497] on button at bounding box center [674, 488] width 31 height 29
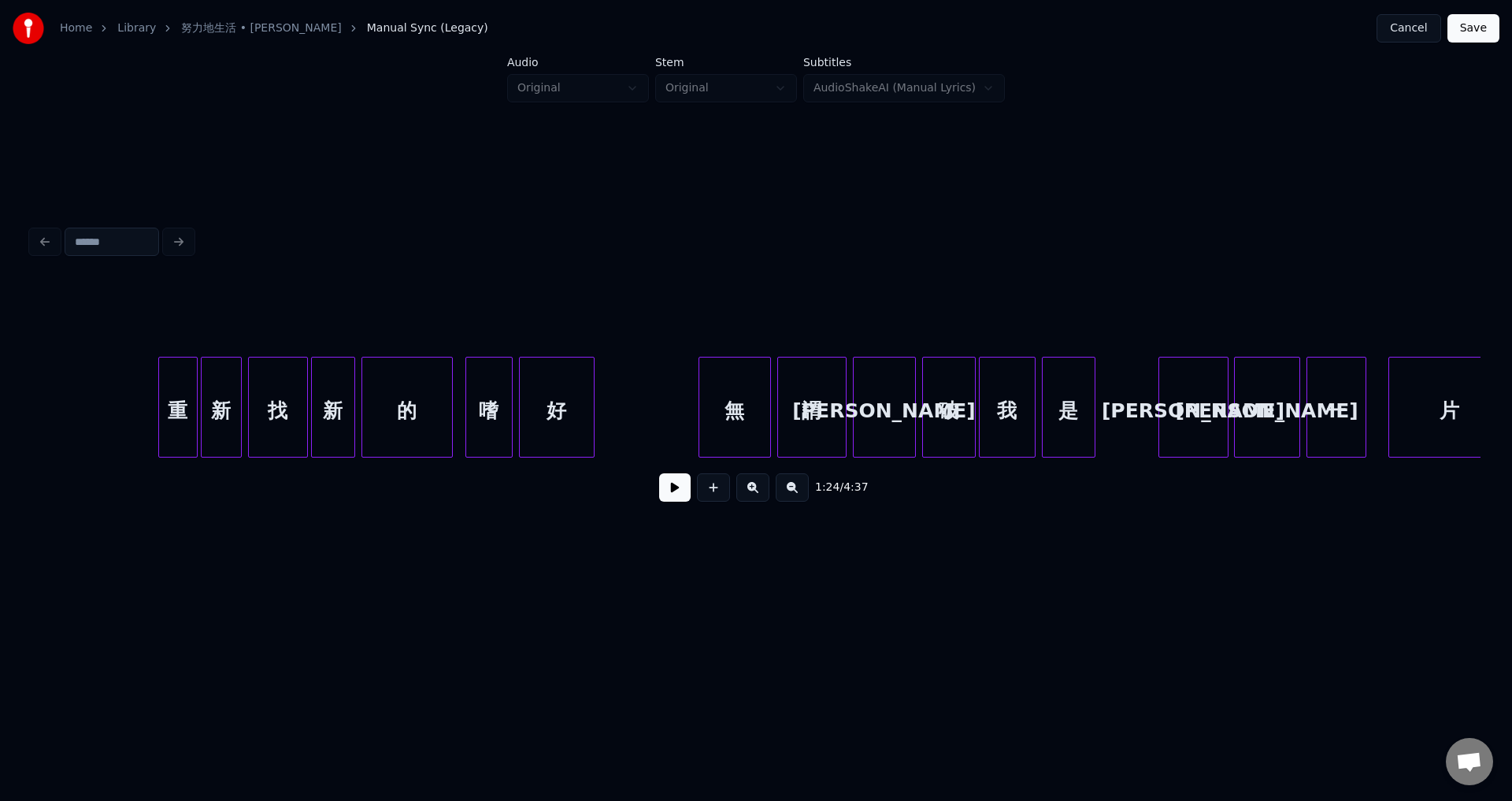
scroll to position [0, 11502]
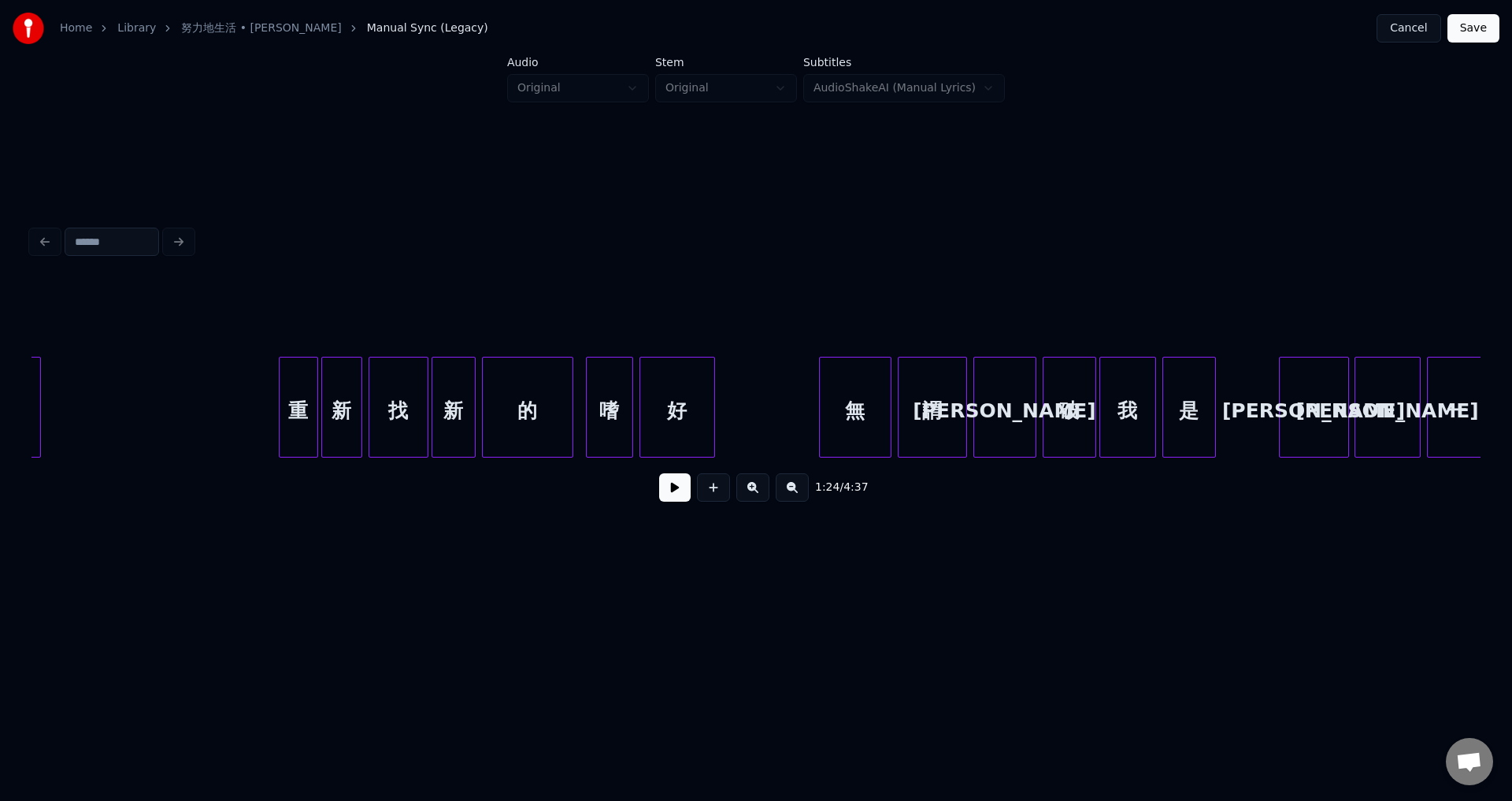
click at [1480, 29] on button "Save" at bounding box center [1472, 28] width 52 height 29
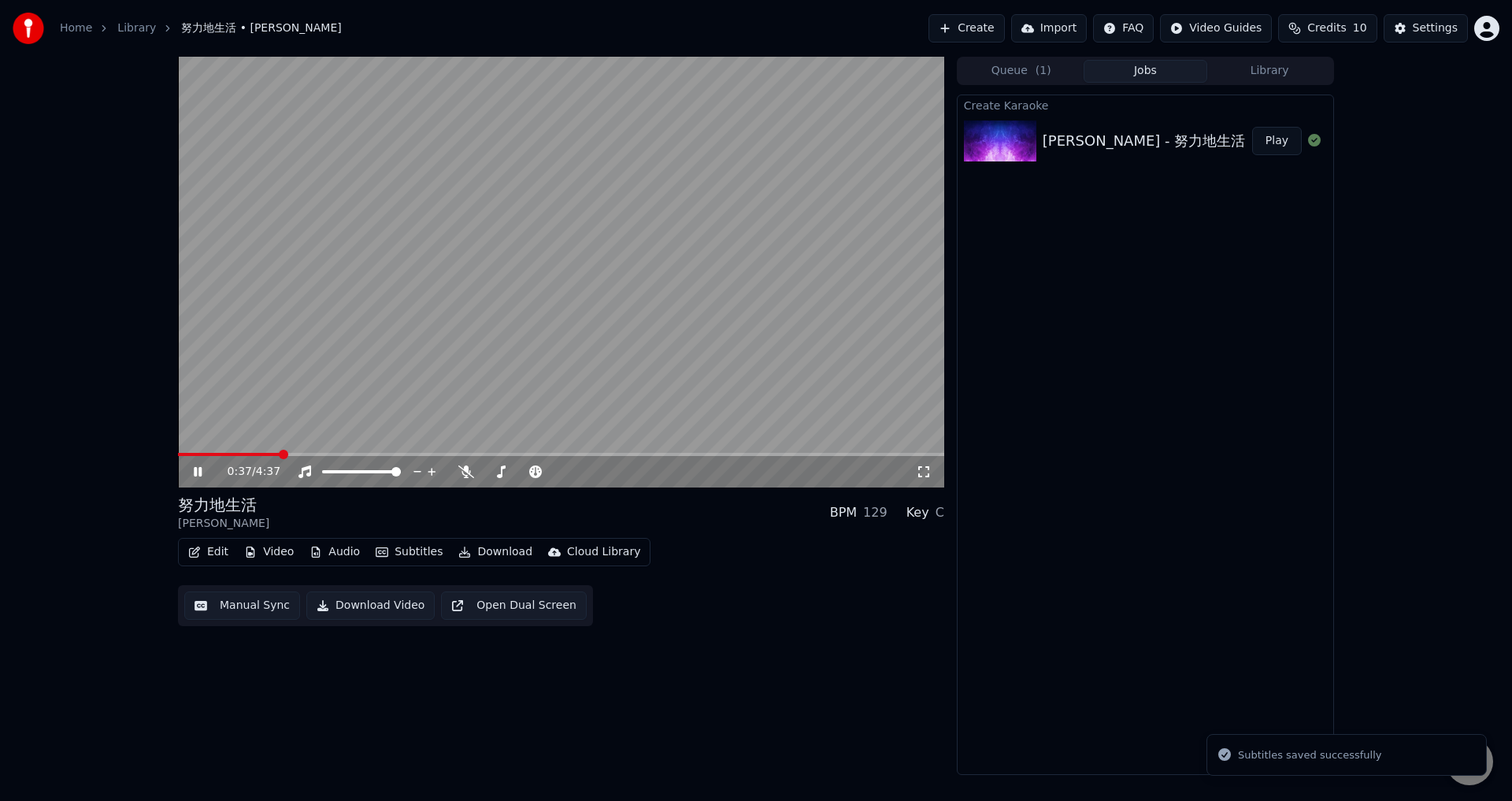
click at [280, 454] on span at bounding box center [560, 454] width 766 height 3
click at [340, 454] on span at bounding box center [560, 454] width 766 height 3
click at [197, 473] on icon at bounding box center [197, 472] width 8 height 9
click at [214, 554] on button "Edit" at bounding box center [207, 552] width 53 height 22
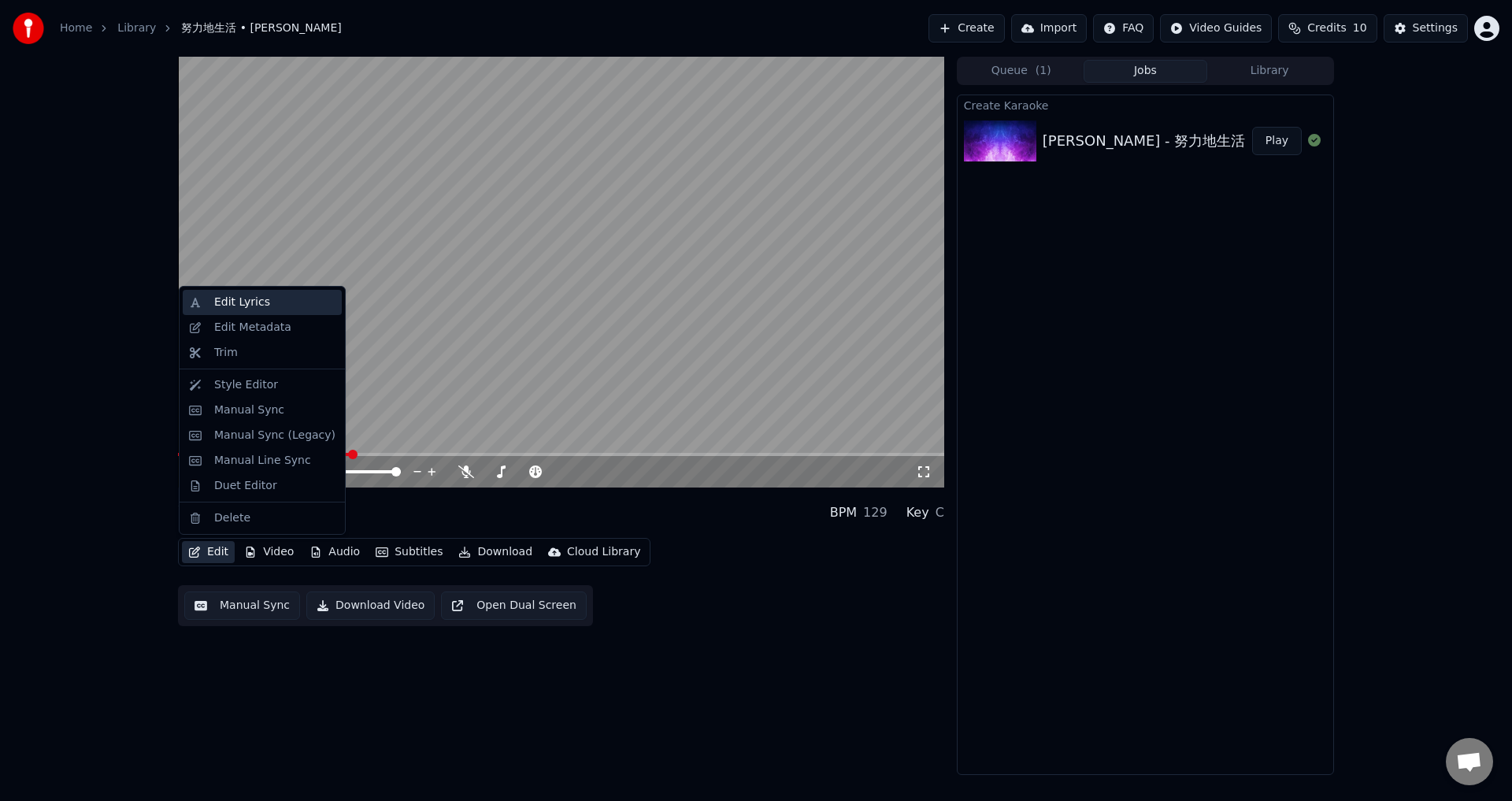
click at [254, 311] on div "Edit Lyrics" at bounding box center [262, 301] width 159 height 25
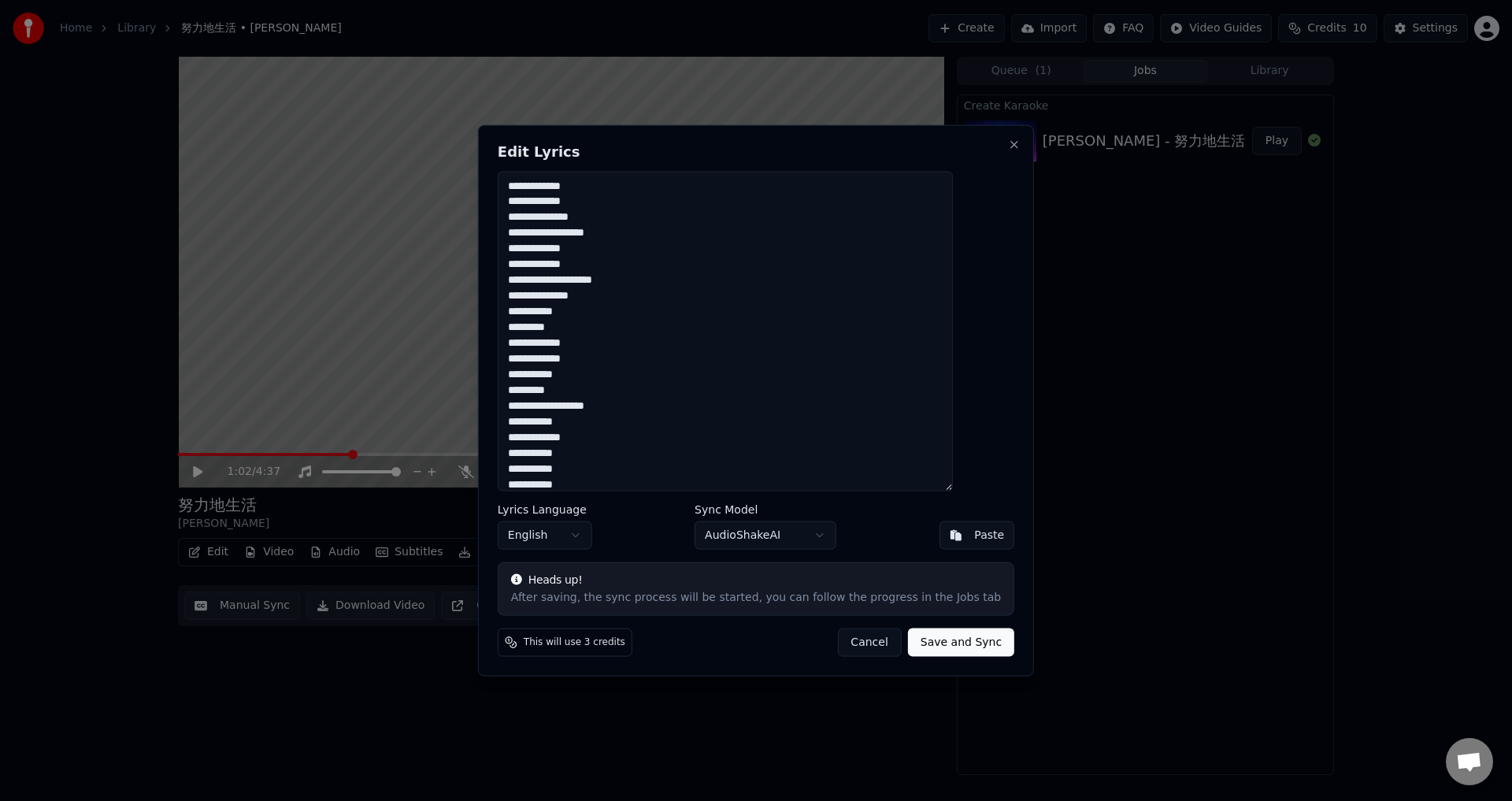
click at [598, 536] on body "Home Library 努力地生活 • [PERSON_NAME] Create Import FAQ Video Guides Credits 10 Se…" at bounding box center [756, 400] width 1512 height 801
click at [918, 640] on button "Save and Sync" at bounding box center [960, 642] width 106 height 29
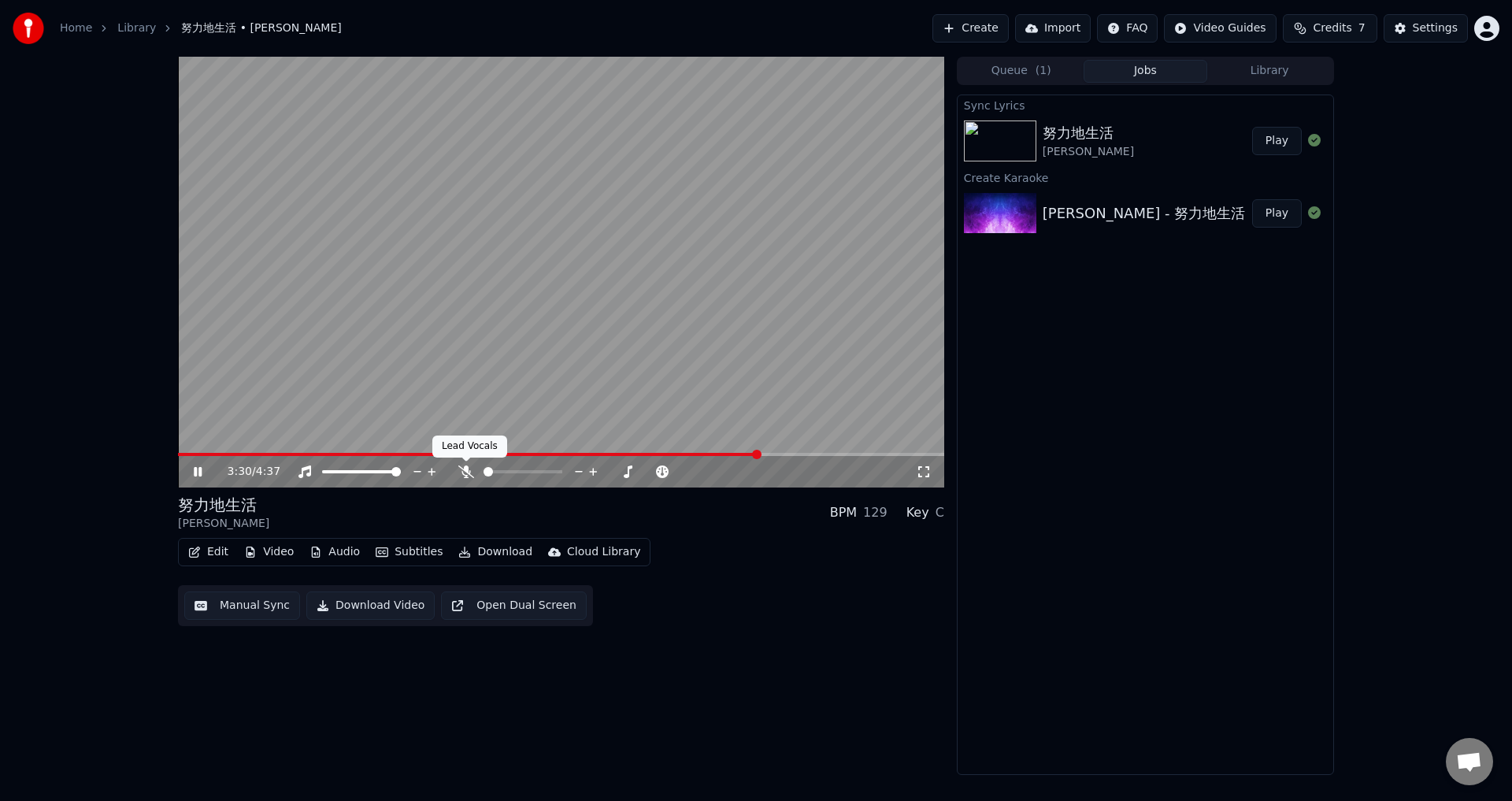
click at [470, 473] on icon at bounding box center [465, 472] width 16 height 13
click at [195, 477] on icon at bounding box center [197, 472] width 8 height 9
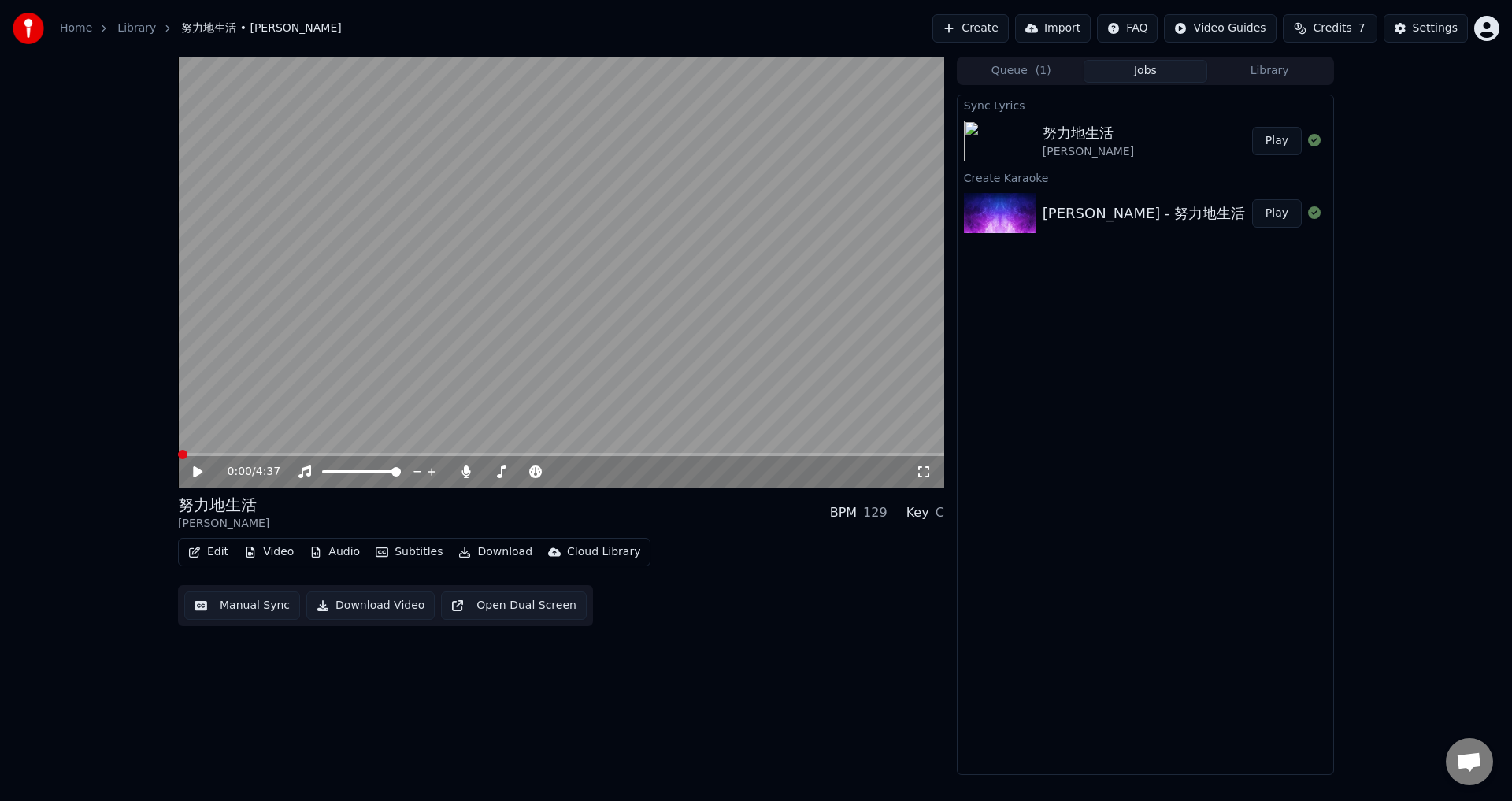
click at [178, 456] on span at bounding box center [182, 454] width 9 height 9
click at [205, 471] on icon at bounding box center [209, 472] width 37 height 13
click at [218, 454] on span at bounding box center [560, 454] width 766 height 3
click at [238, 454] on span at bounding box center [560, 454] width 766 height 3
click at [257, 454] on span at bounding box center [560, 454] width 766 height 3
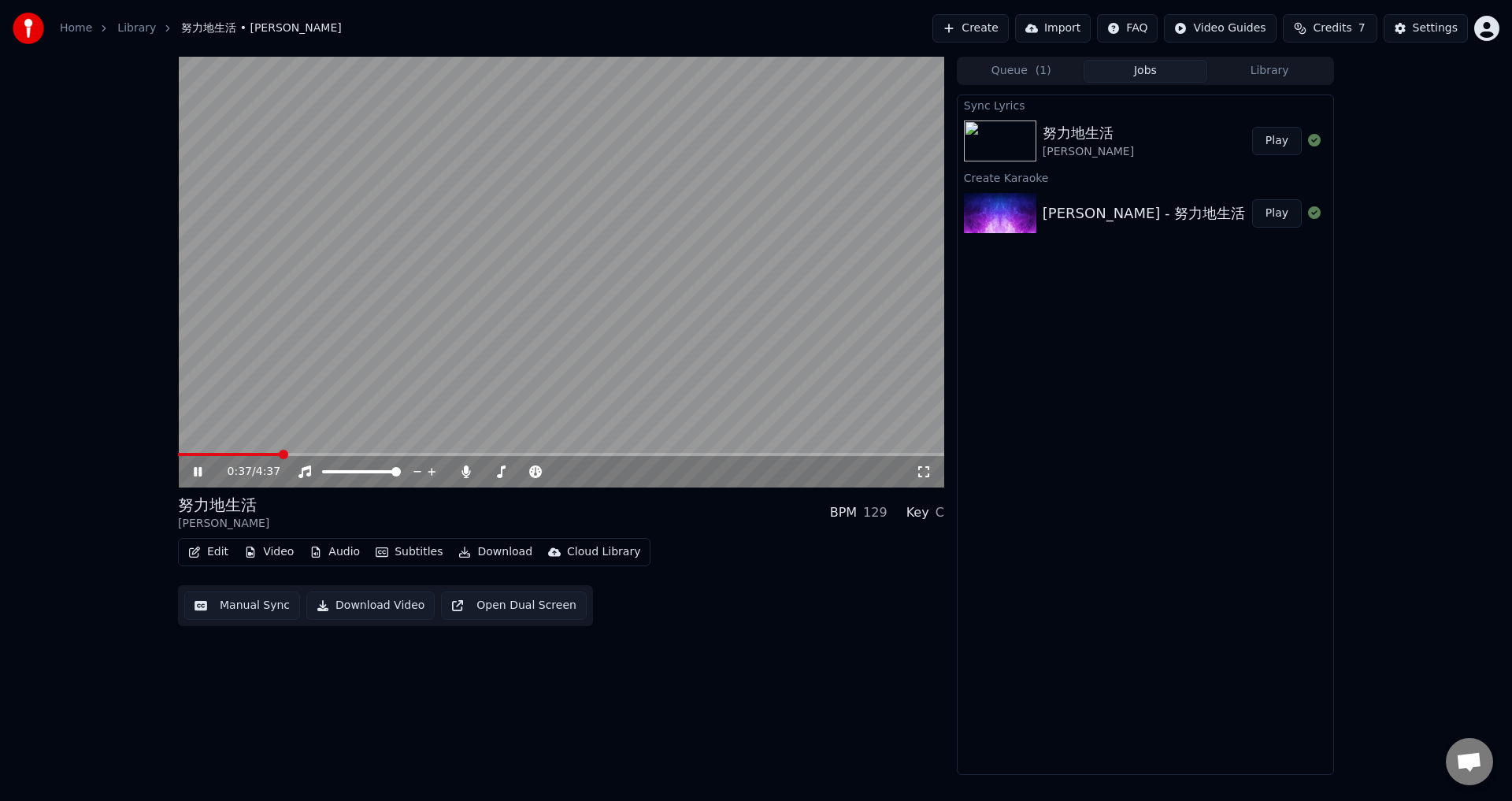
click at [280, 456] on span at bounding box center [229, 454] width 102 height 3
click at [272, 456] on span at bounding box center [225, 454] width 94 height 3
click at [266, 456] on span at bounding box center [222, 454] width 88 height 3
click at [263, 457] on div "0:32 / 4:37" at bounding box center [560, 472] width 766 height 31
click at [261, 456] on span at bounding box center [224, 454] width 92 height 3
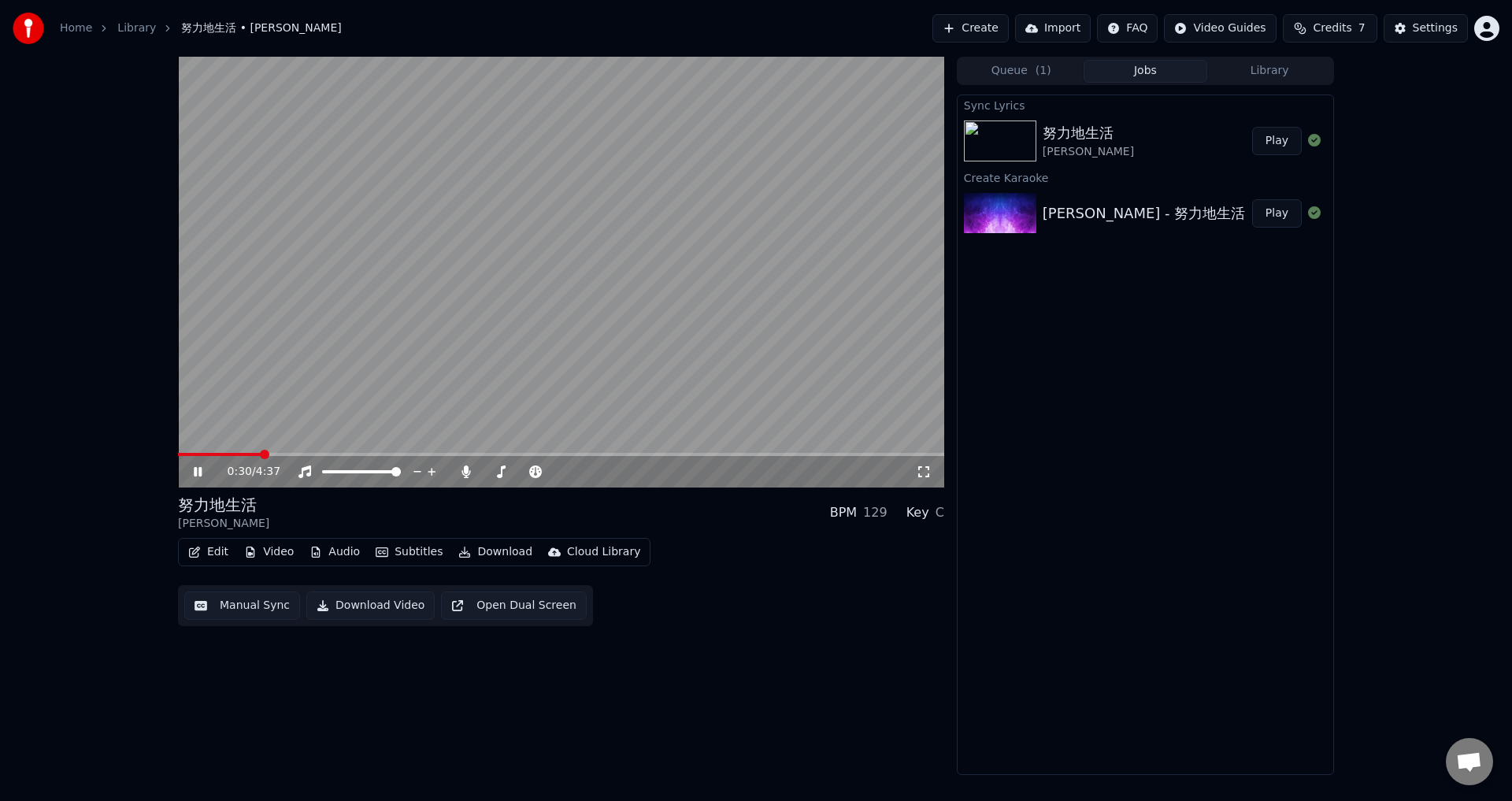
click at [261, 456] on span at bounding box center [219, 454] width 83 height 3
click at [264, 456] on span at bounding box center [229, 454] width 104 height 3
click at [252, 457] on div "0:32 / 4:37" at bounding box center [560, 472] width 766 height 31
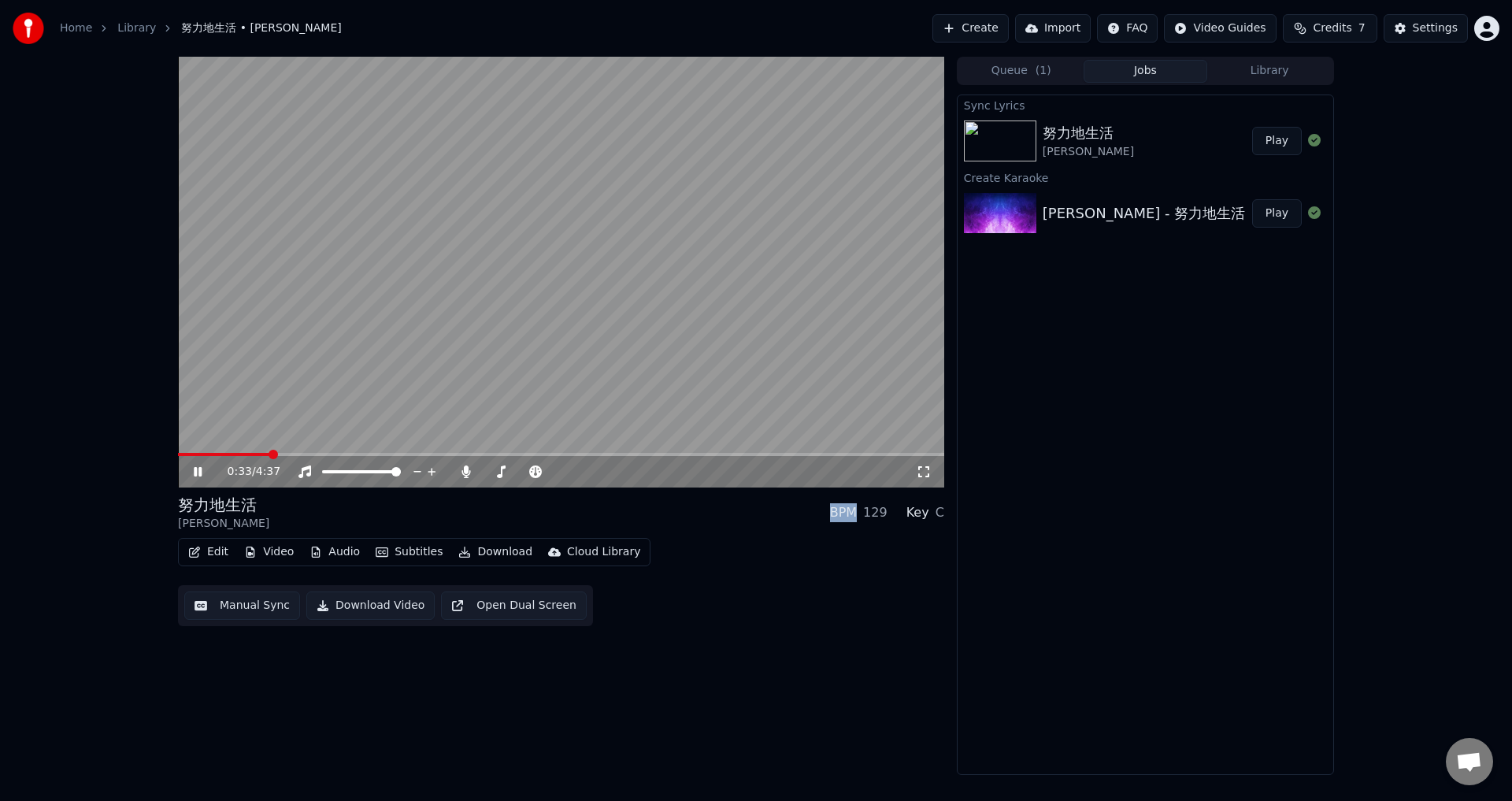
click at [252, 452] on video at bounding box center [560, 272] width 766 height 430
click at [252, 454] on span at bounding box center [215, 454] width 75 height 3
click at [250, 414] on video at bounding box center [560, 272] width 766 height 430
click at [198, 470] on icon at bounding box center [209, 472] width 37 height 13
click at [1412, 35] on button "Settings" at bounding box center [1424, 28] width 84 height 29
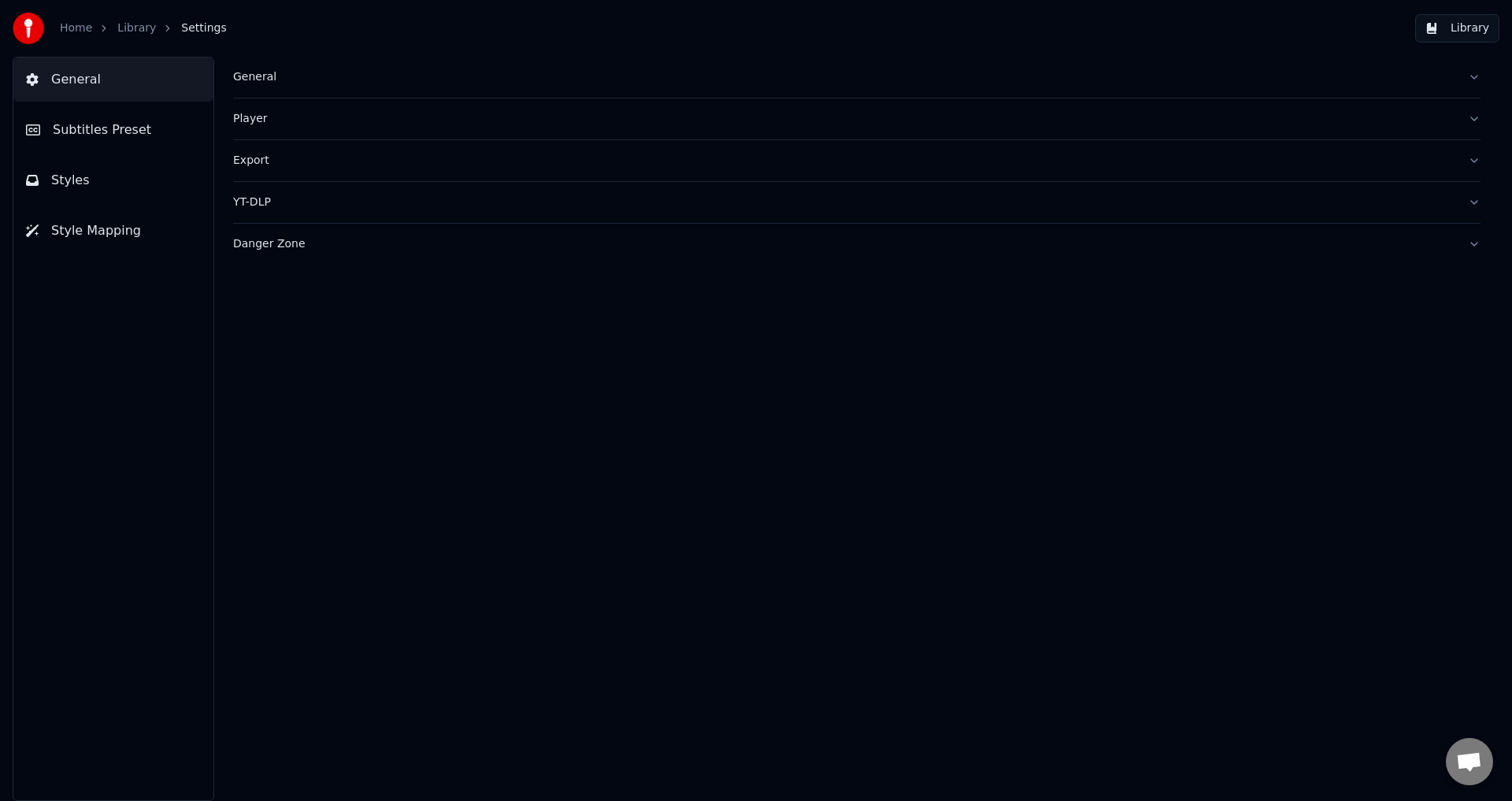
click at [105, 129] on span "Subtitles Preset" at bounding box center [101, 130] width 99 height 19
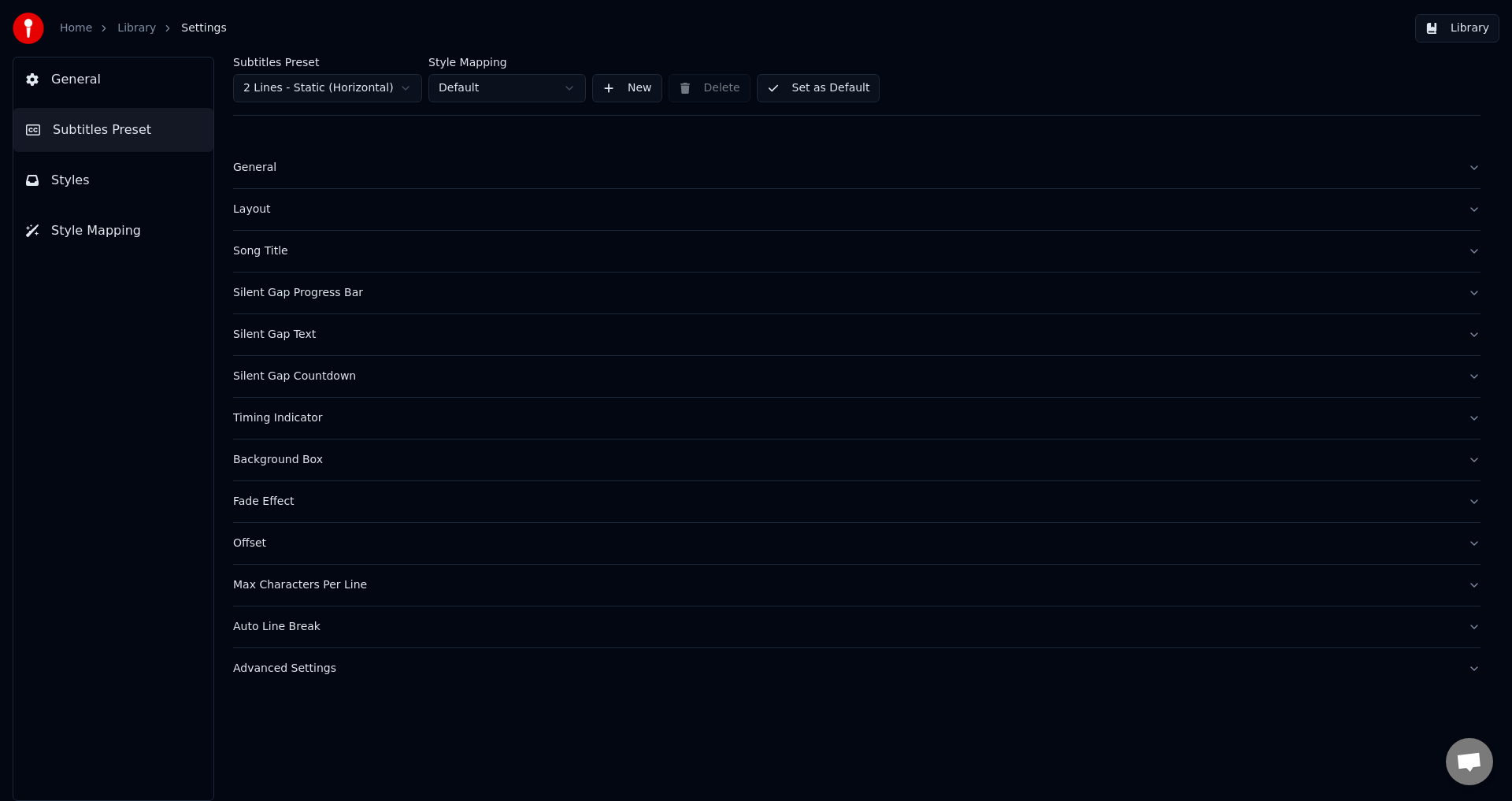
click at [301, 418] on div "Timing Indicator" at bounding box center [844, 418] width 1222 height 16
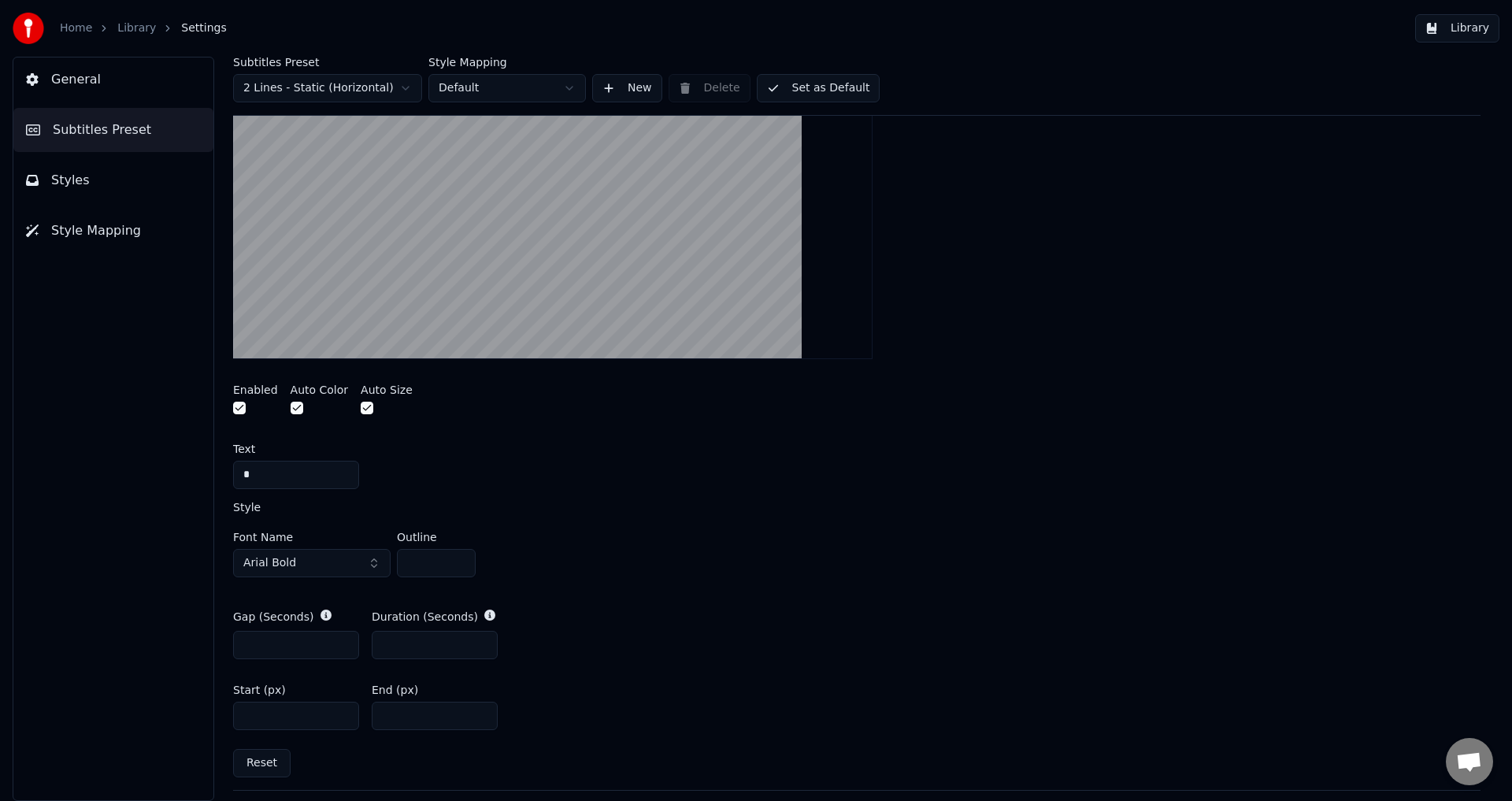
scroll to position [473, 0]
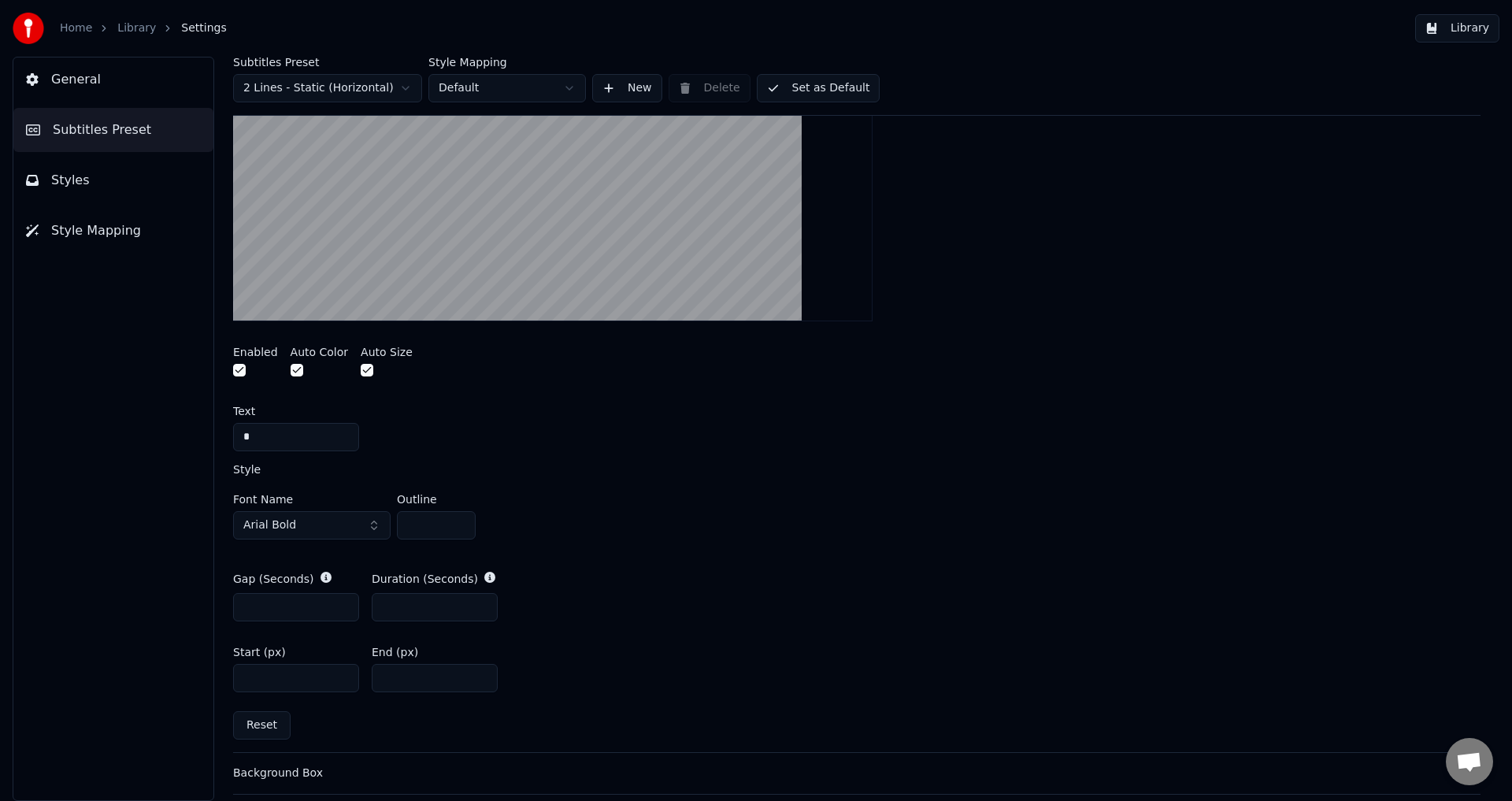
click at [480, 681] on input "***" at bounding box center [434, 677] width 126 height 29
click at [480, 671] on input "***" at bounding box center [434, 677] width 126 height 29
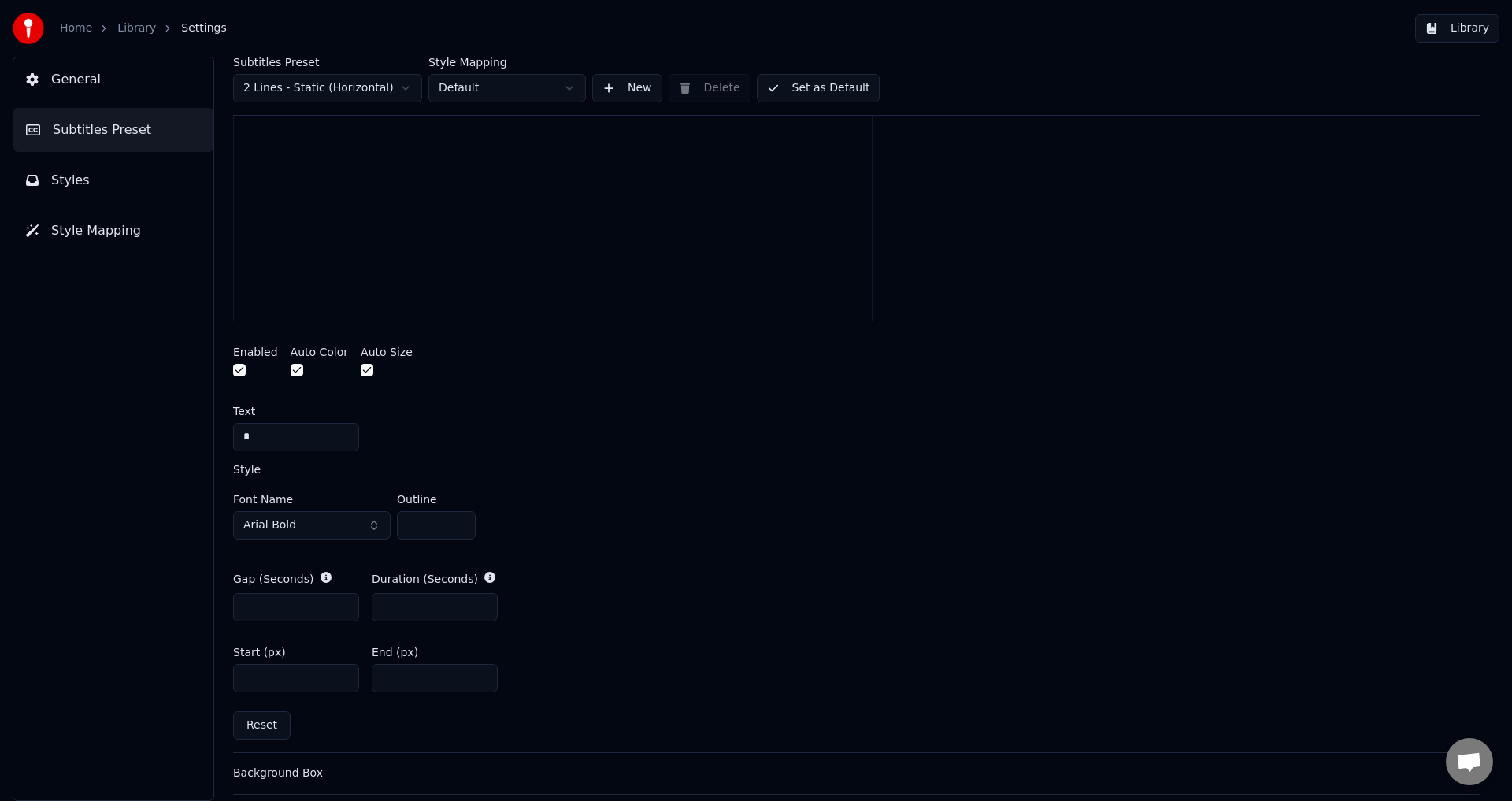
click at [480, 671] on input "**" at bounding box center [434, 677] width 126 height 29
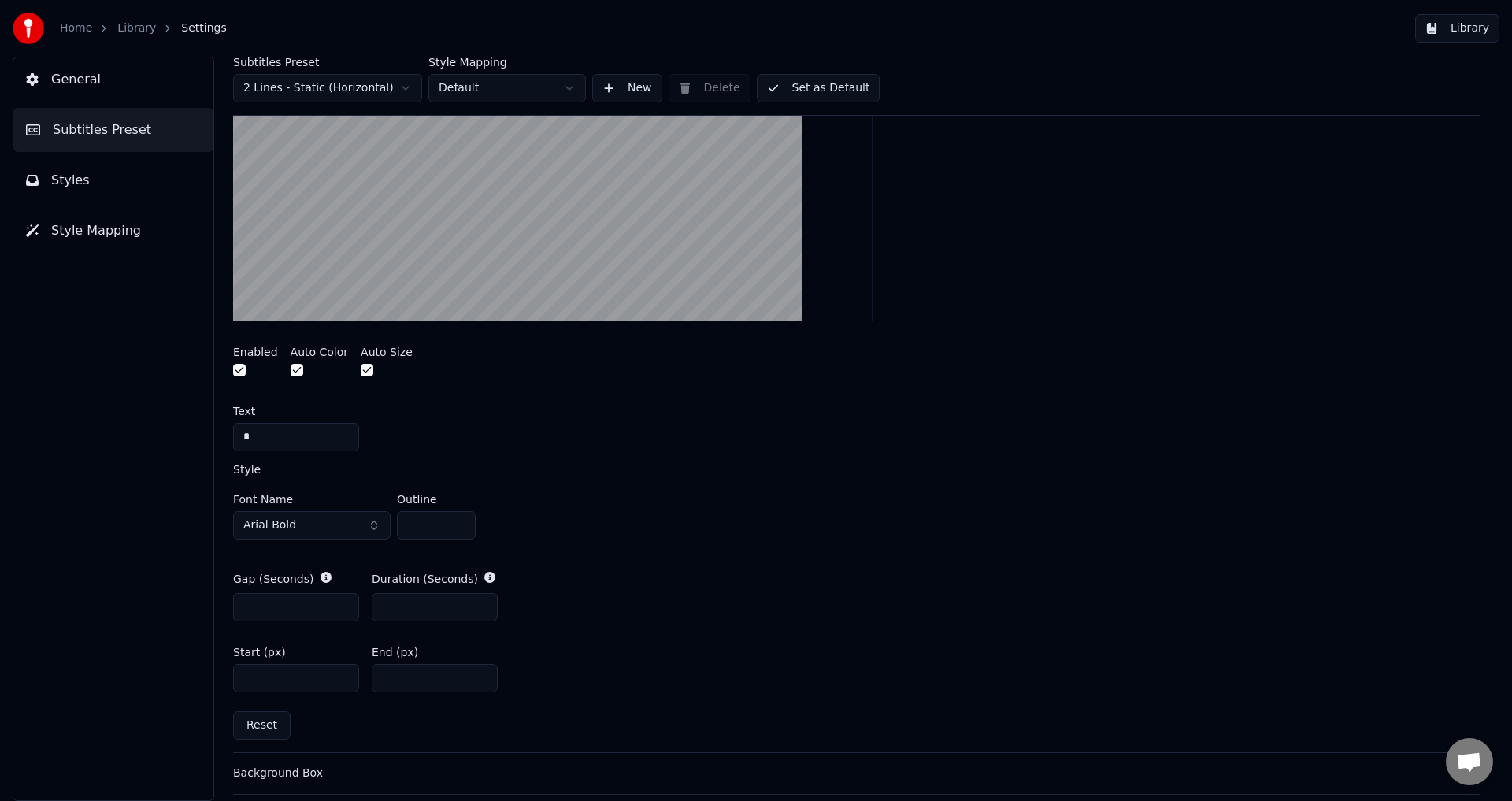
click at [480, 671] on input "**" at bounding box center [434, 677] width 126 height 29
click at [479, 672] on input "**" at bounding box center [434, 677] width 126 height 29
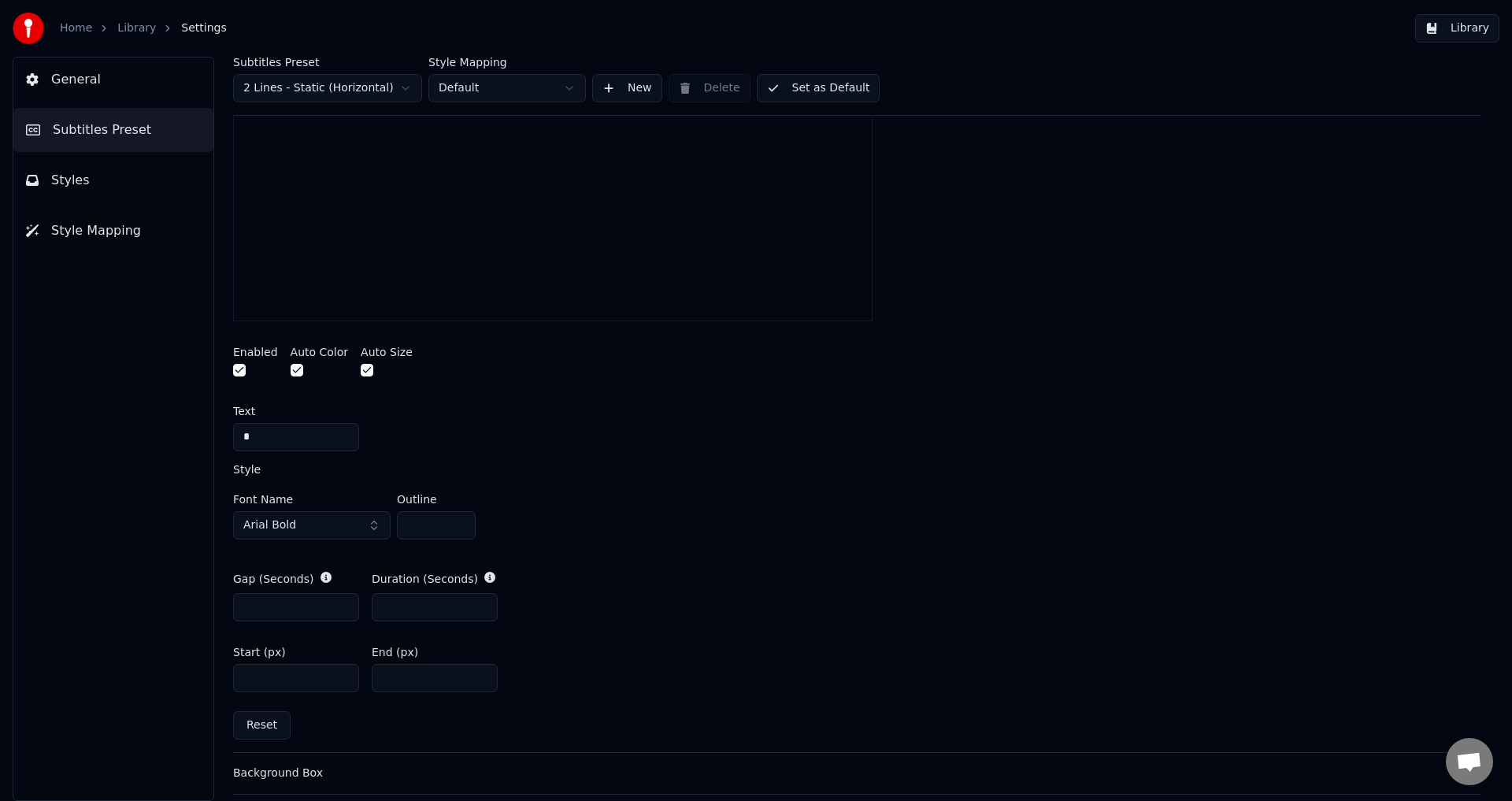
click at [479, 672] on input "**" at bounding box center [434, 677] width 126 height 29
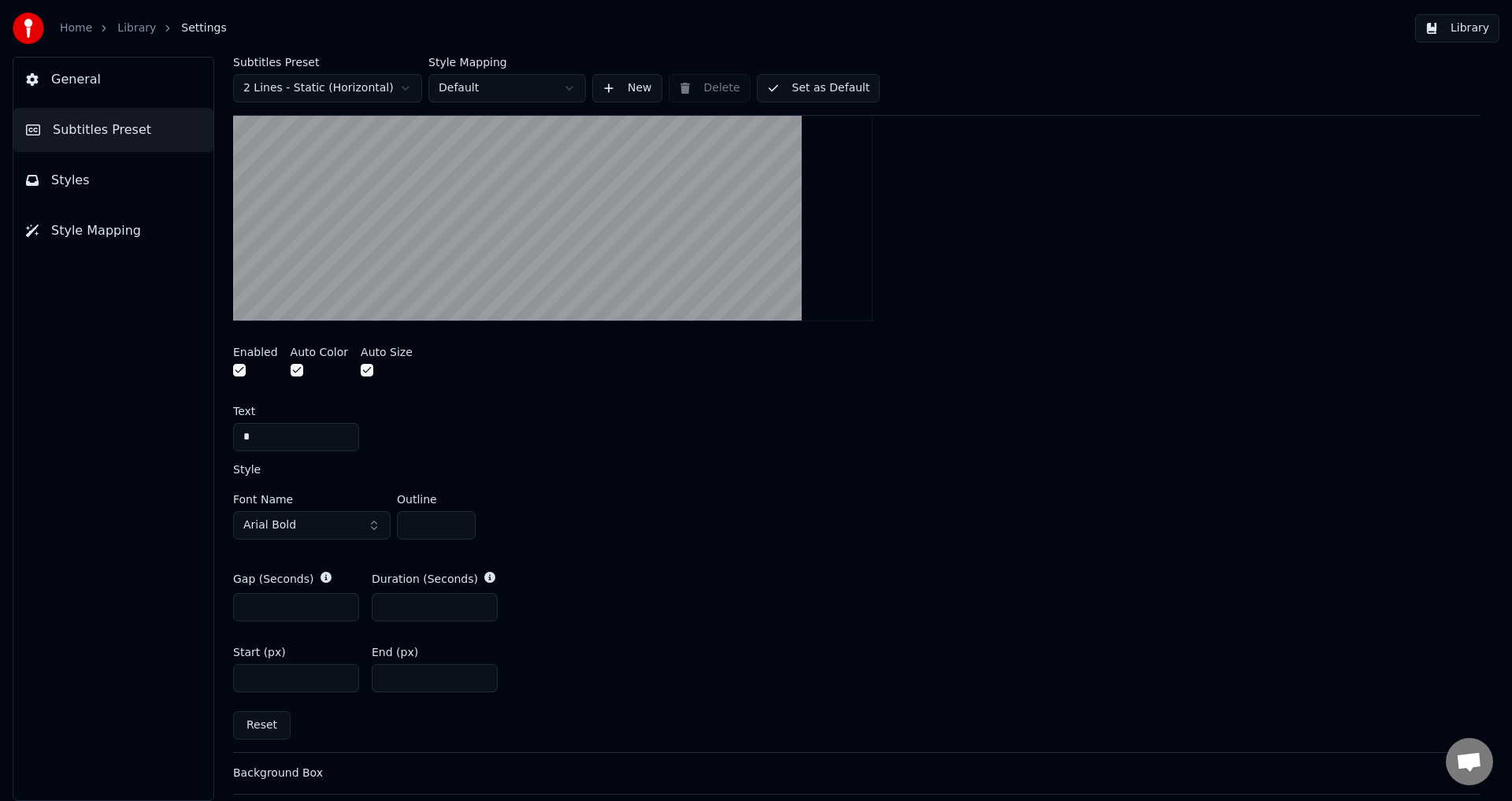
click at [479, 672] on input "**" at bounding box center [434, 677] width 126 height 29
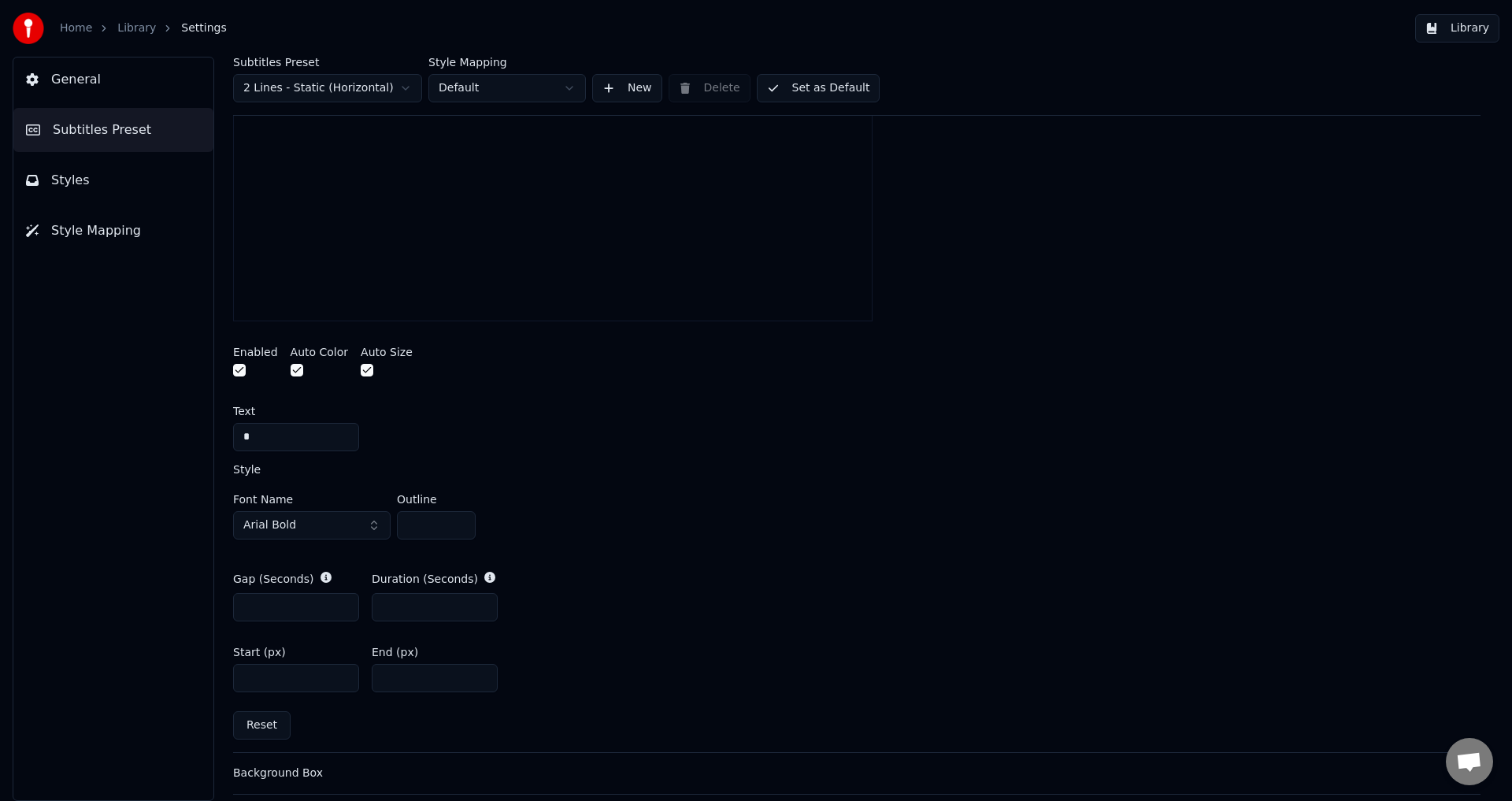
click at [479, 673] on input "**" at bounding box center [434, 677] width 126 height 29
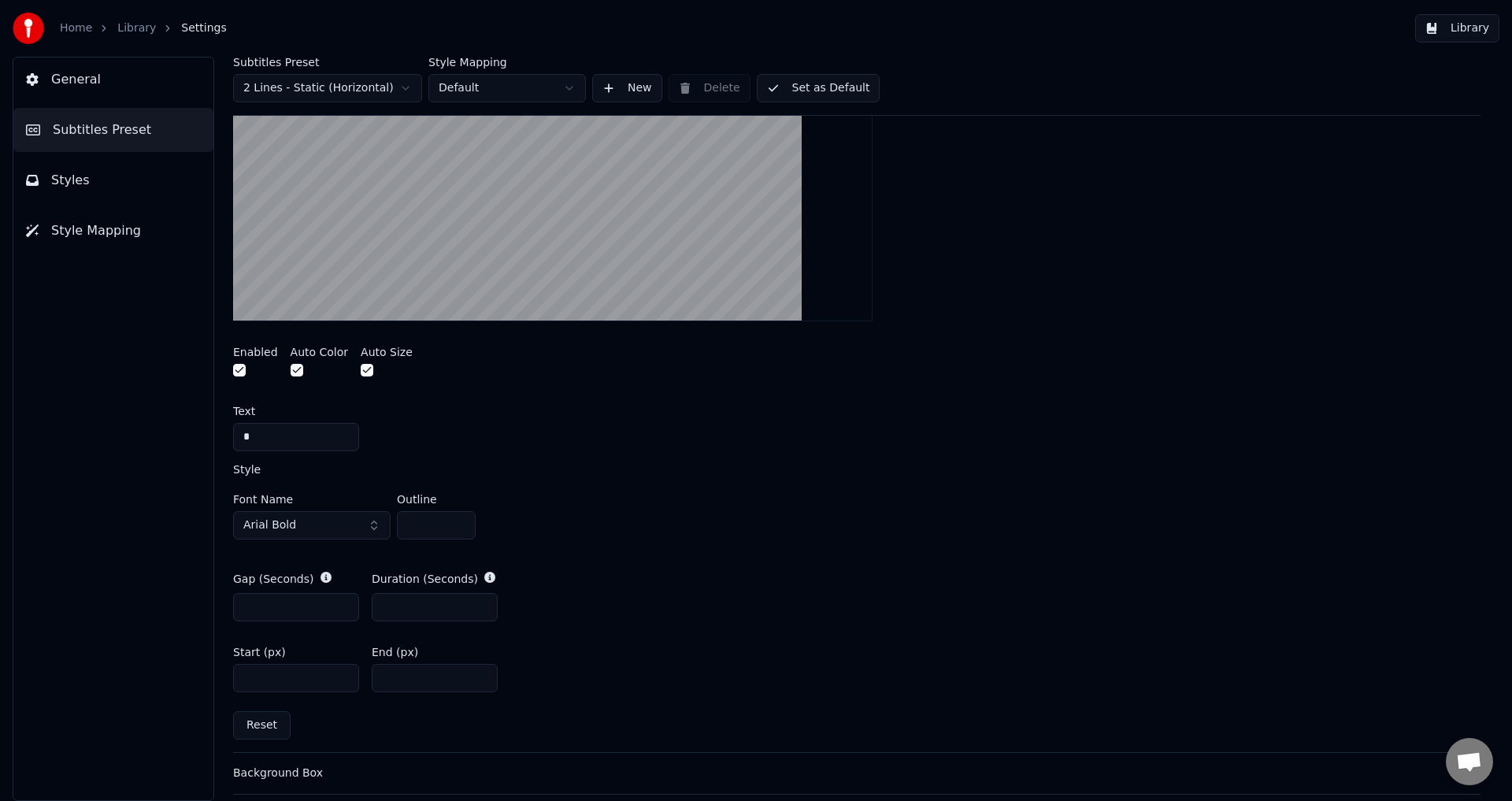
click at [479, 673] on input "**" at bounding box center [434, 677] width 126 height 29
type input "*"
click at [479, 673] on input "*" at bounding box center [434, 677] width 126 height 29
click at [340, 682] on input "****" at bounding box center [296, 677] width 126 height 29
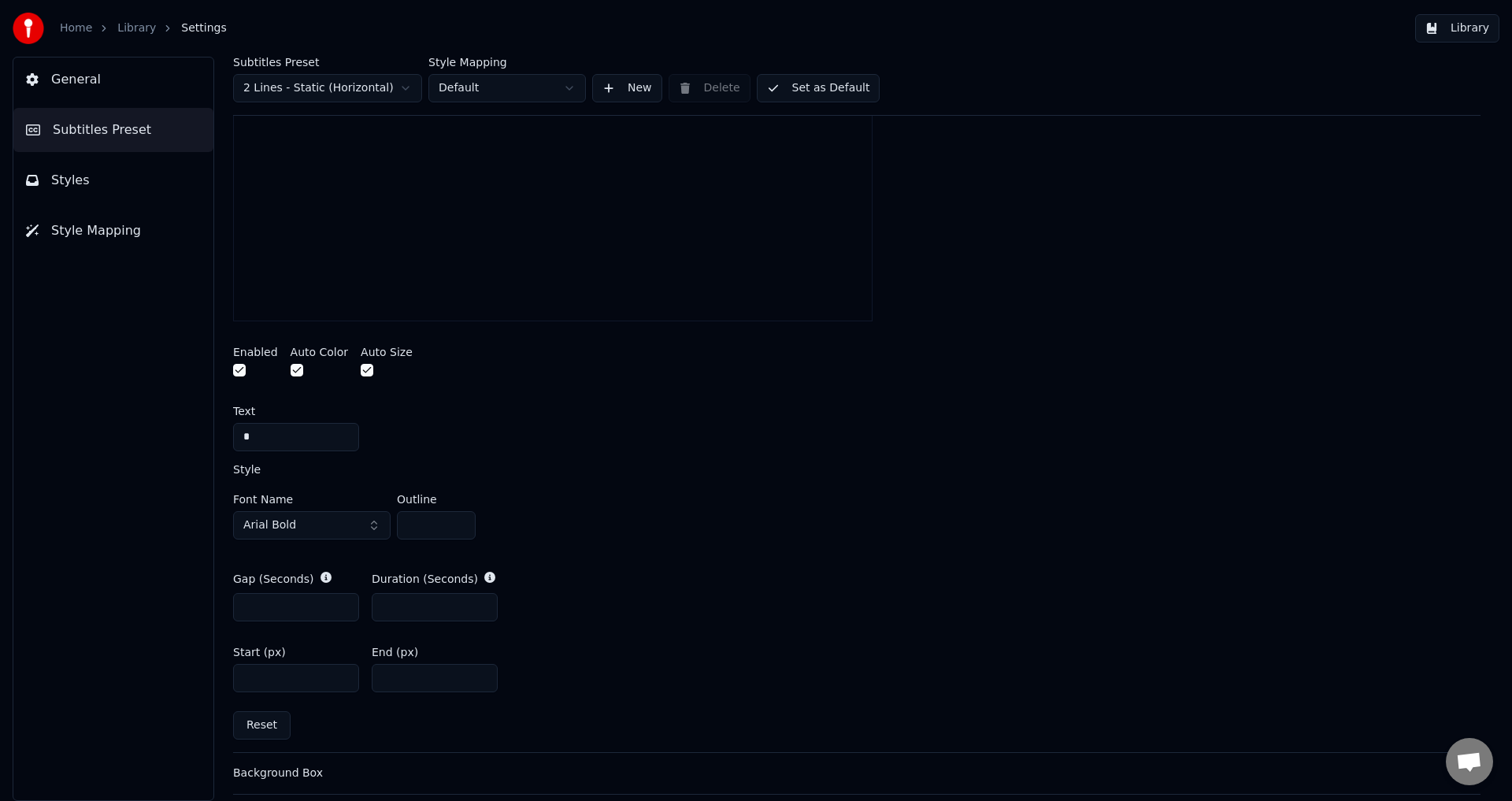
click at [340, 681] on input "****" at bounding box center [296, 677] width 126 height 29
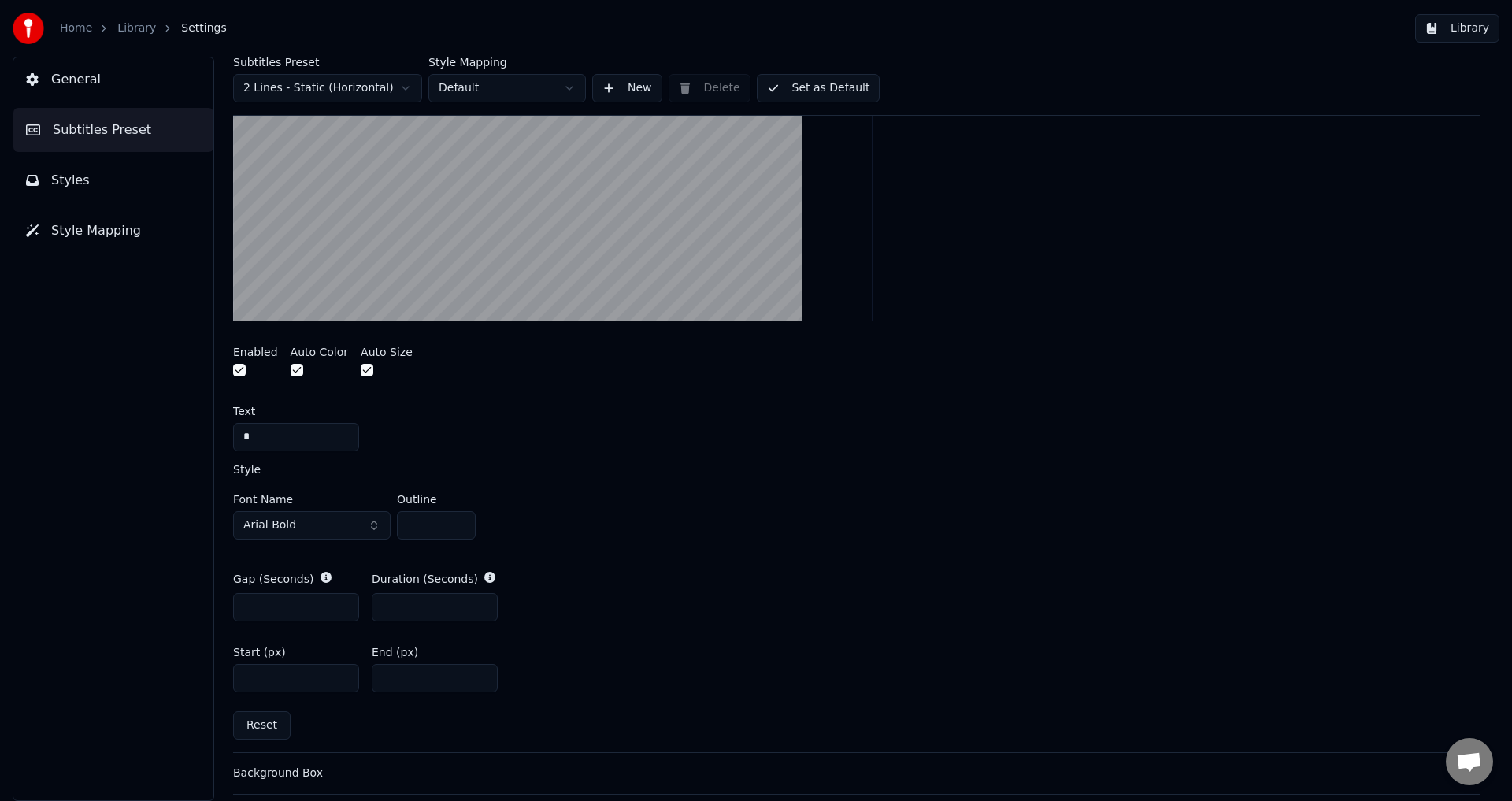
click at [341, 674] on input "****" at bounding box center [296, 677] width 126 height 29
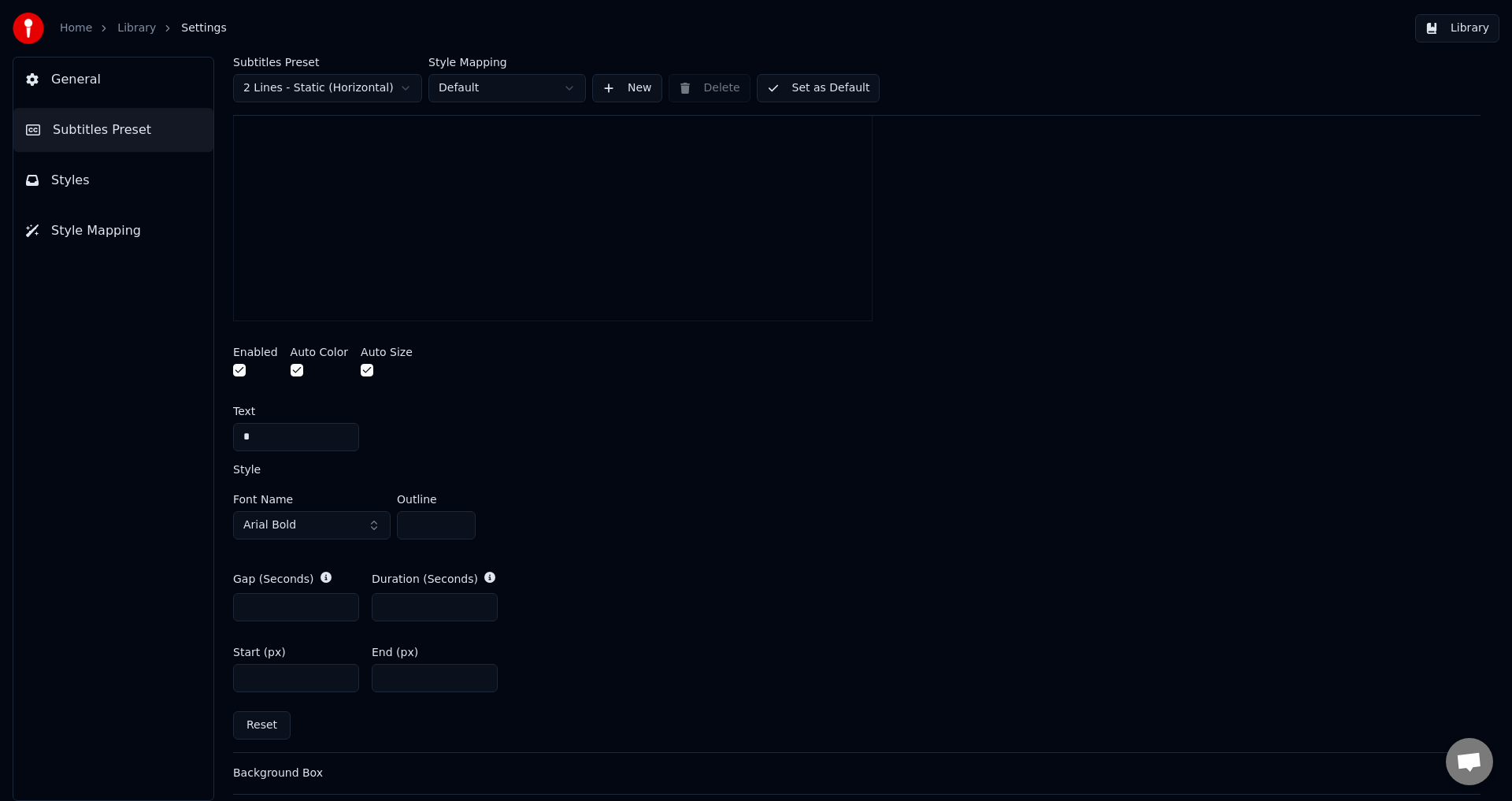
click at [341, 674] on input "****" at bounding box center [296, 677] width 126 height 29
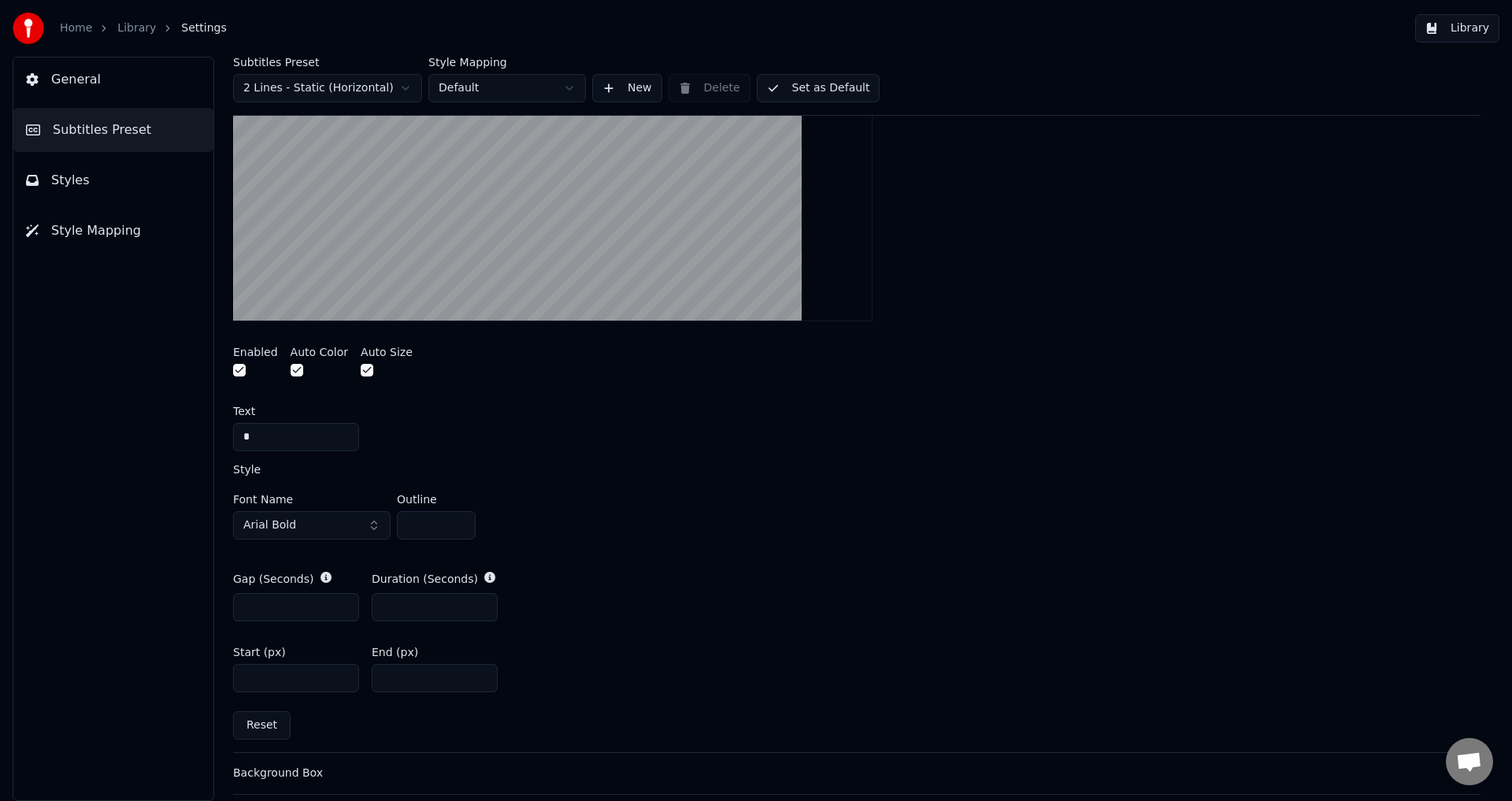
click at [341, 674] on input "****" at bounding box center [296, 677] width 126 height 29
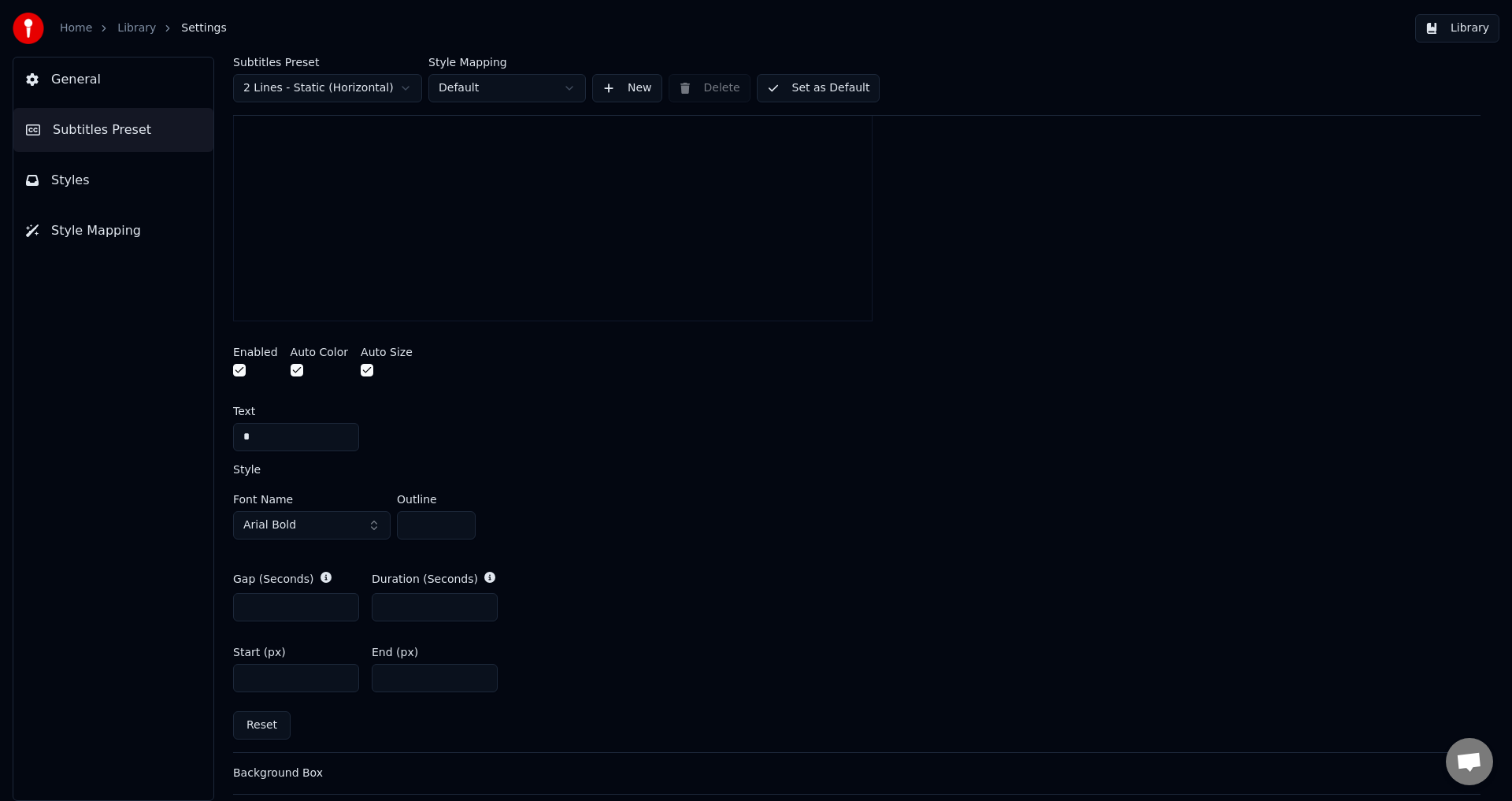
click at [341, 674] on input "****" at bounding box center [296, 677] width 126 height 29
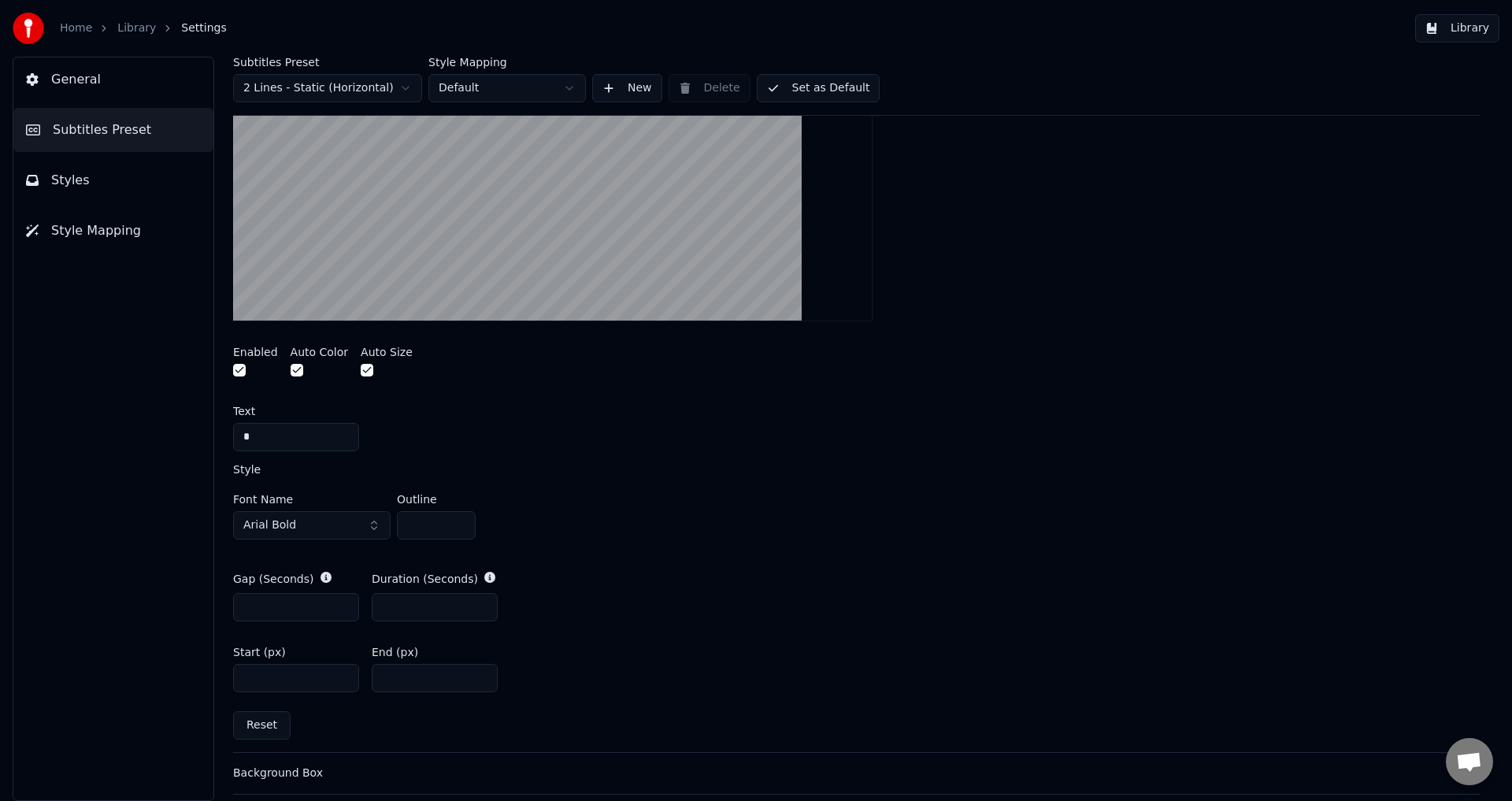
click at [341, 674] on input "****" at bounding box center [296, 677] width 126 height 29
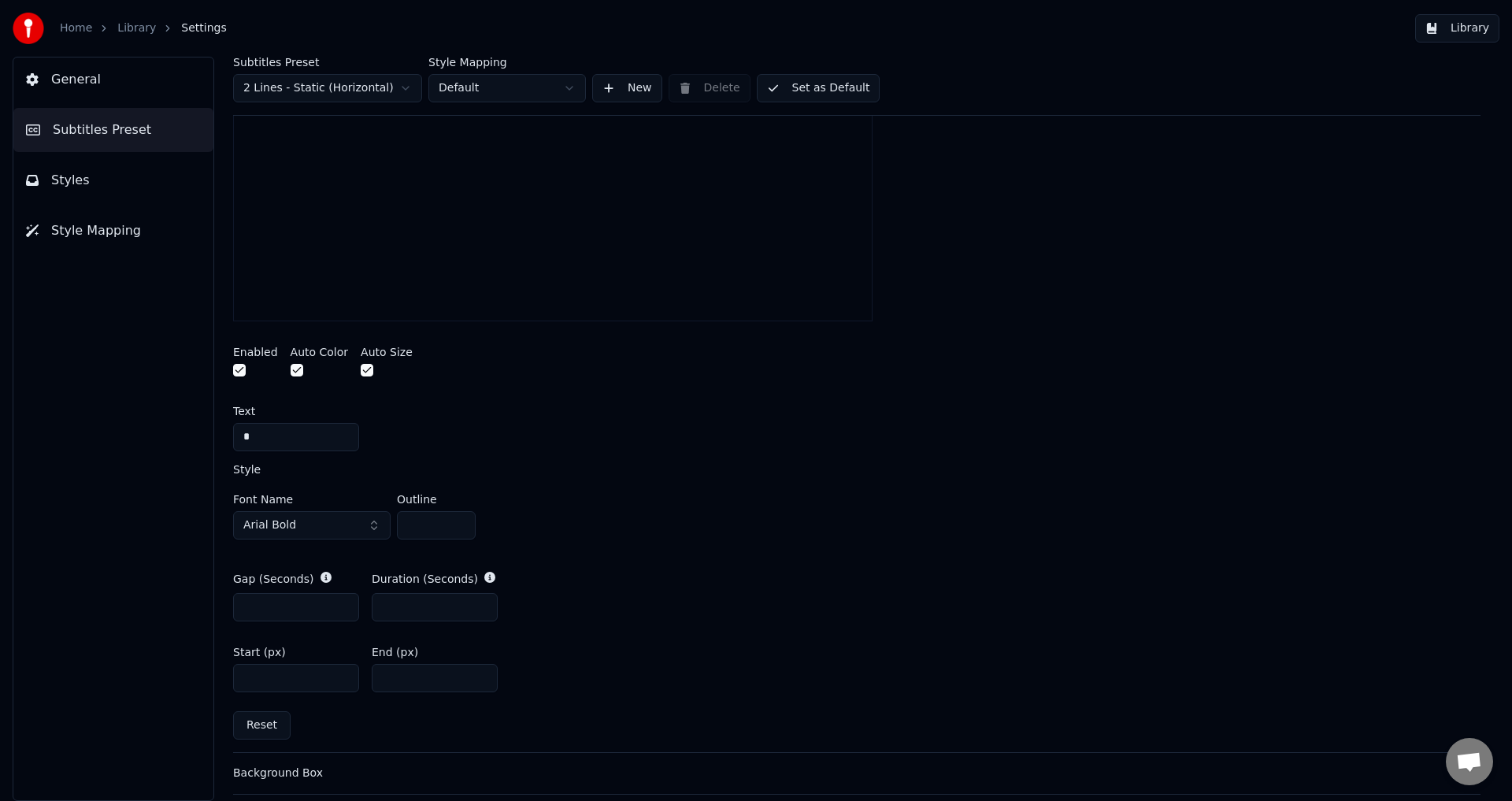
click at [341, 674] on input "****" at bounding box center [296, 677] width 126 height 29
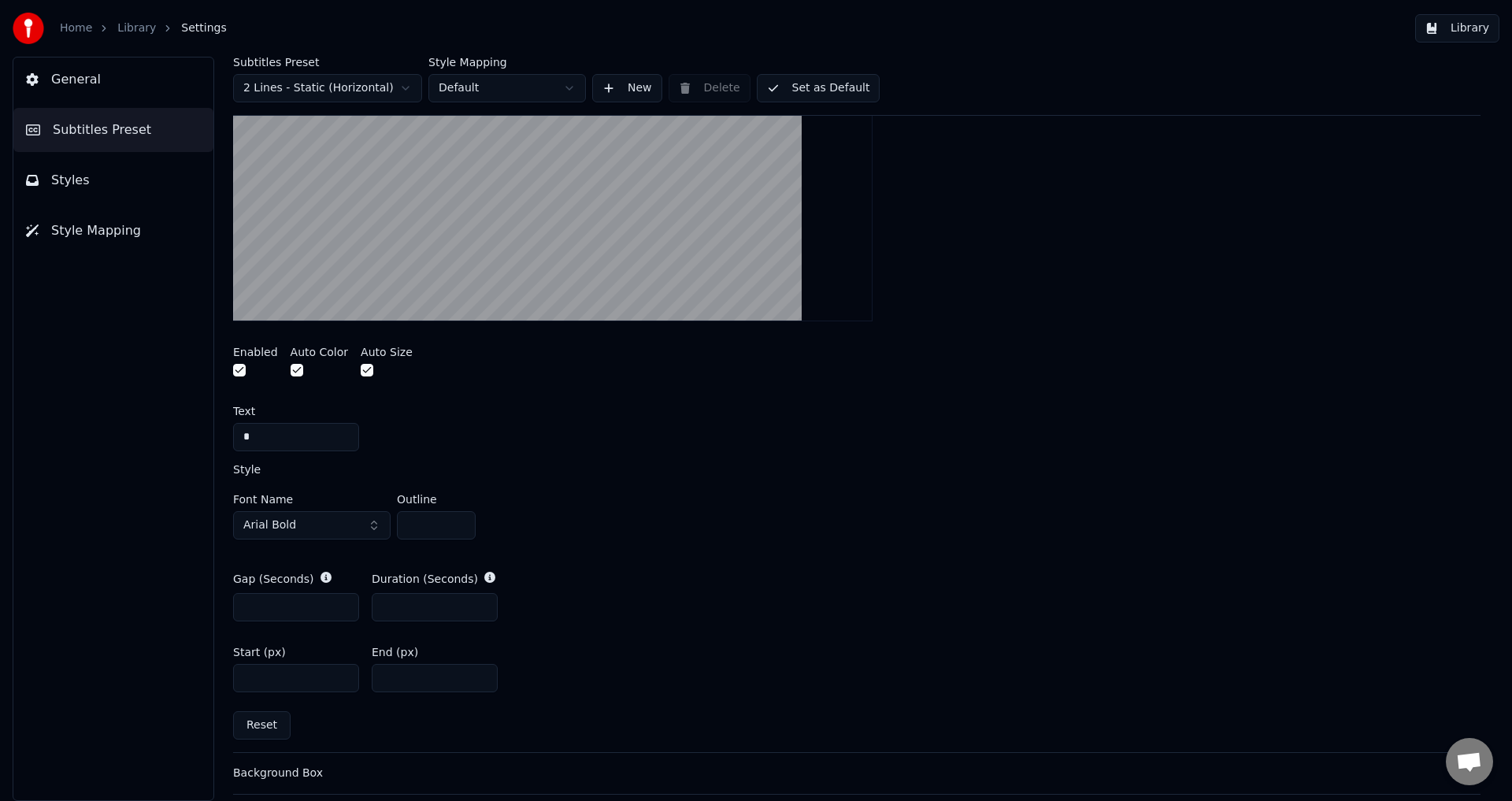
click at [341, 674] on input "****" at bounding box center [296, 677] width 126 height 29
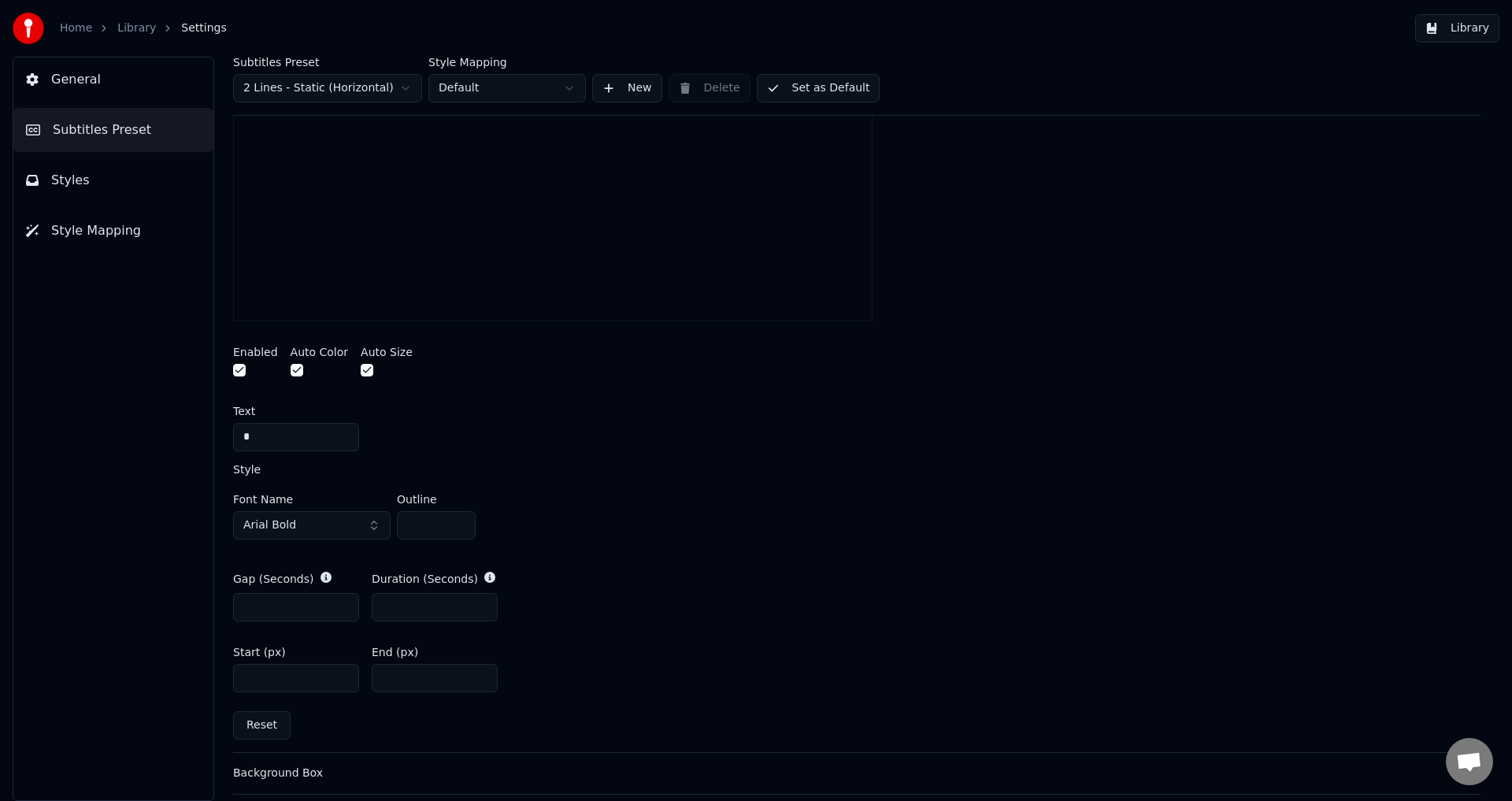
click at [341, 674] on input "****" at bounding box center [296, 677] width 126 height 29
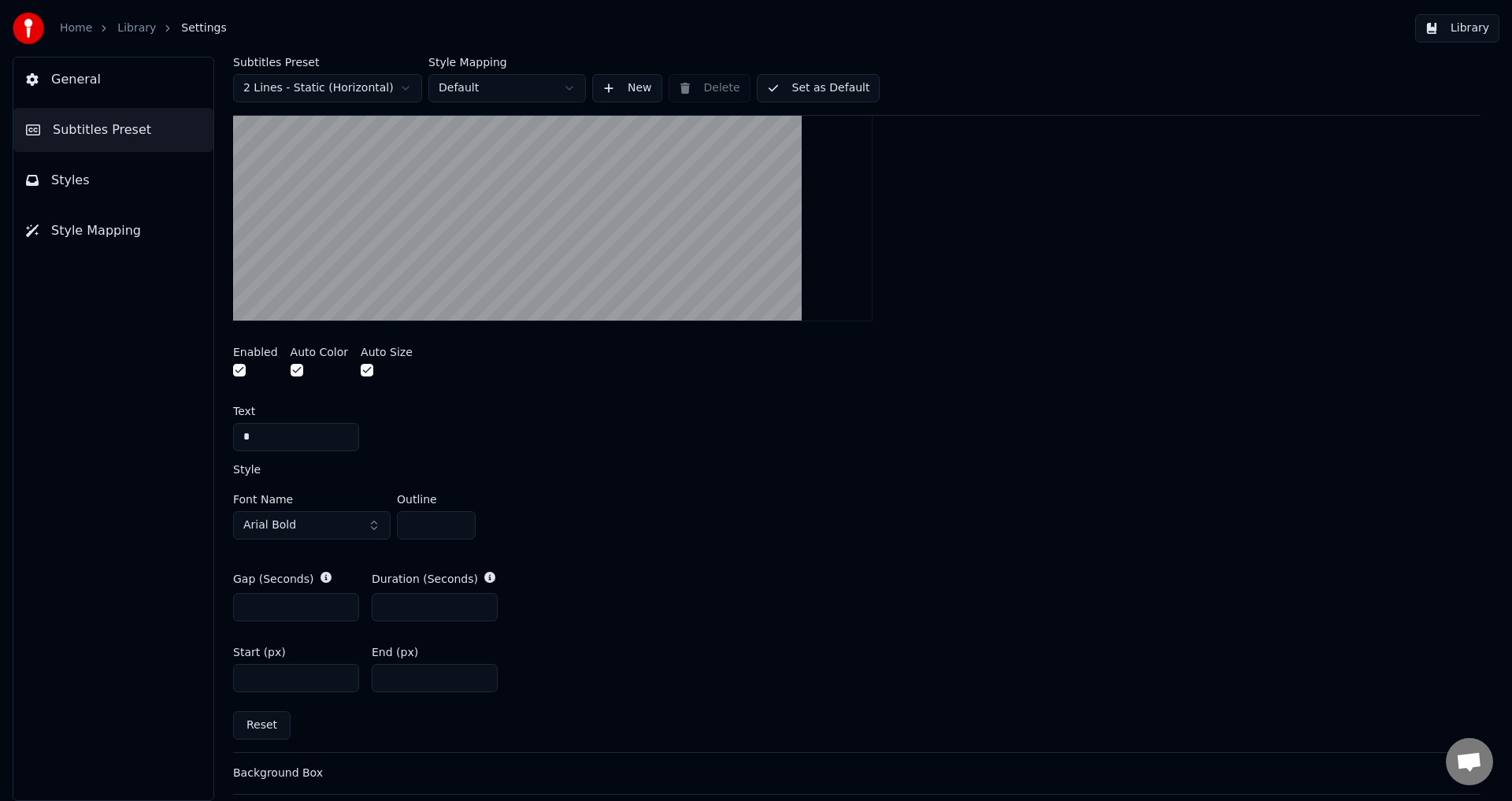
click at [341, 674] on input "****" at bounding box center [296, 677] width 126 height 29
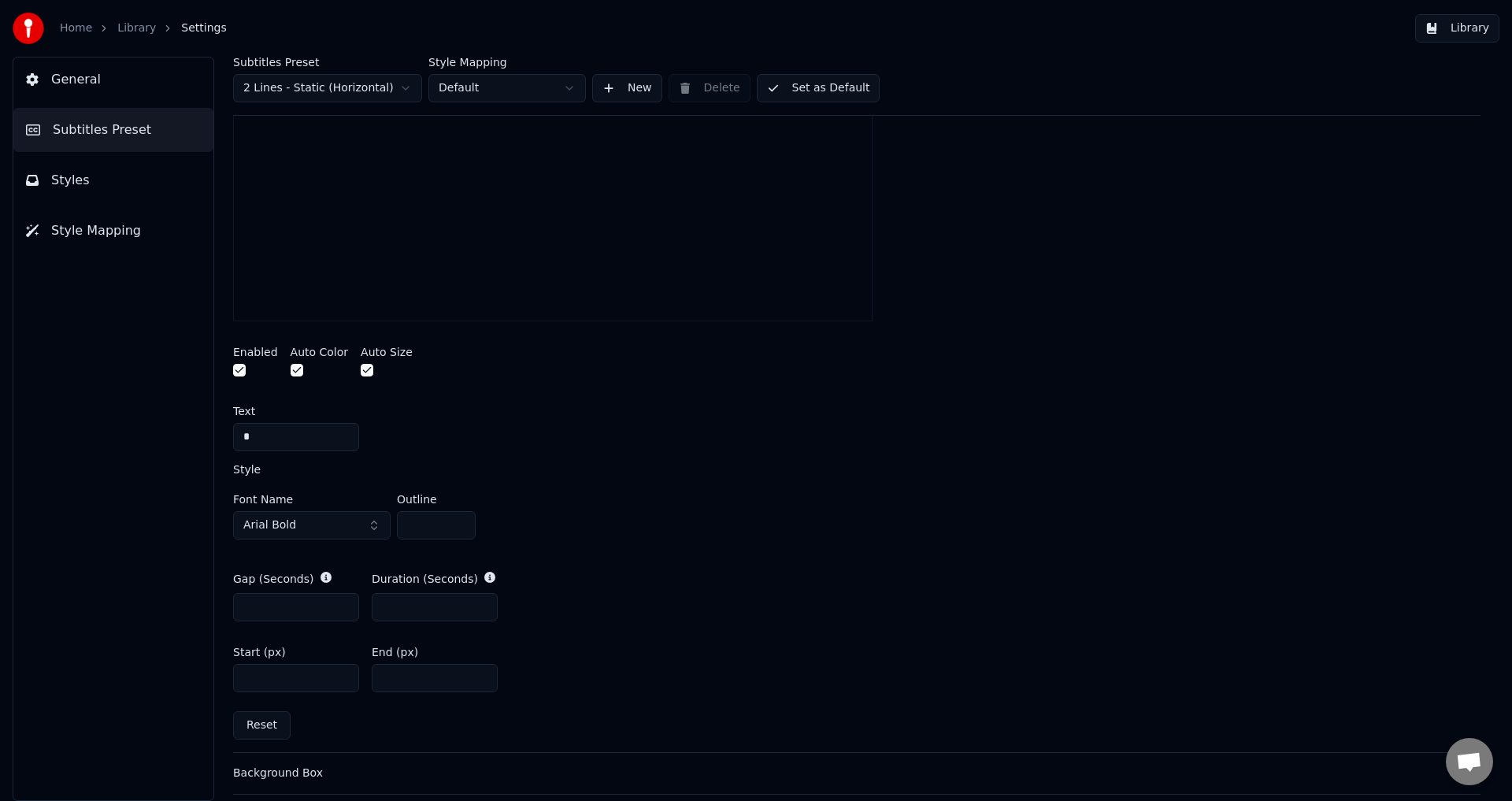
click at [341, 674] on input "****" at bounding box center [296, 677] width 126 height 29
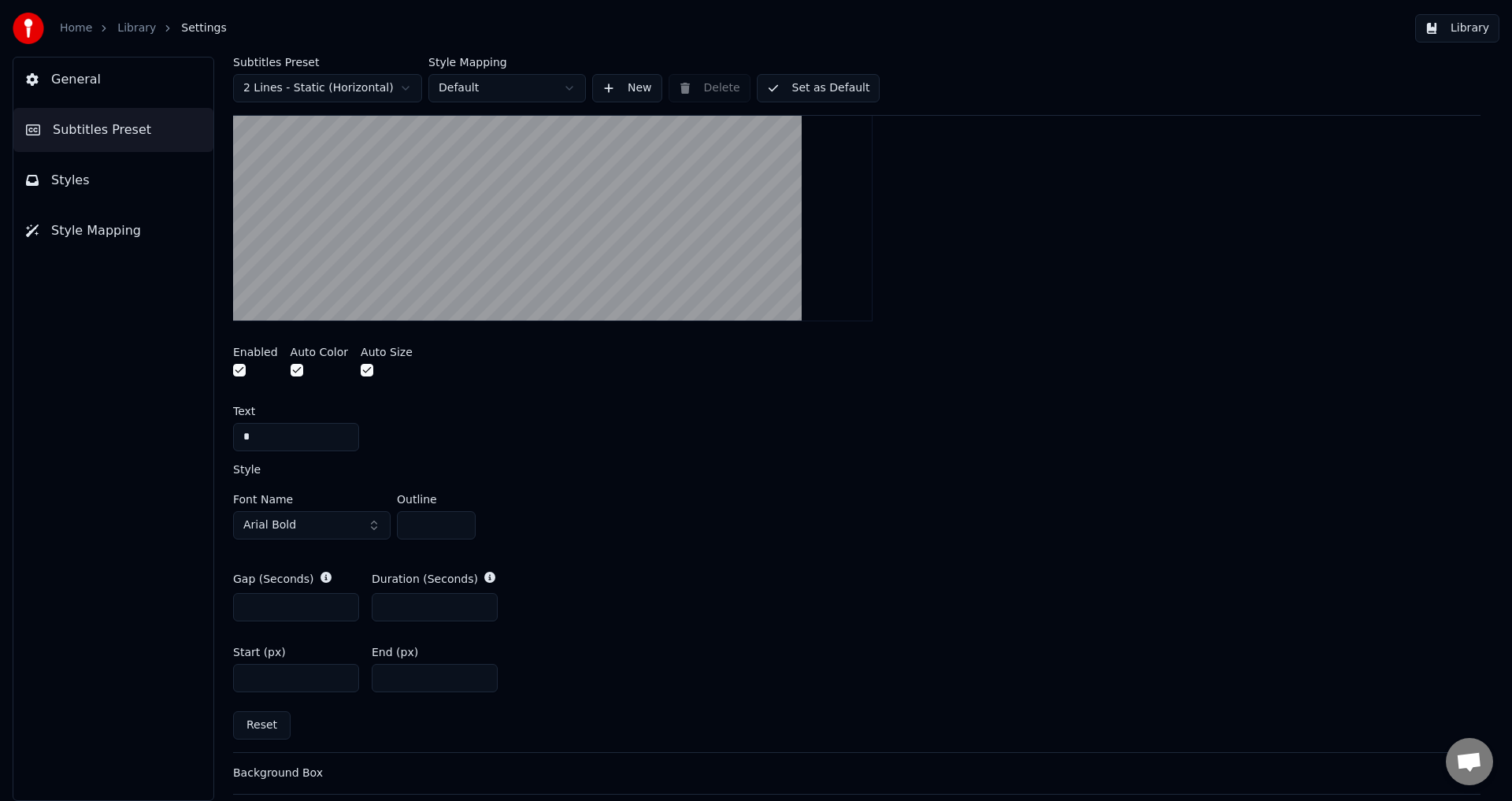
click at [341, 674] on input "****" at bounding box center [296, 677] width 126 height 29
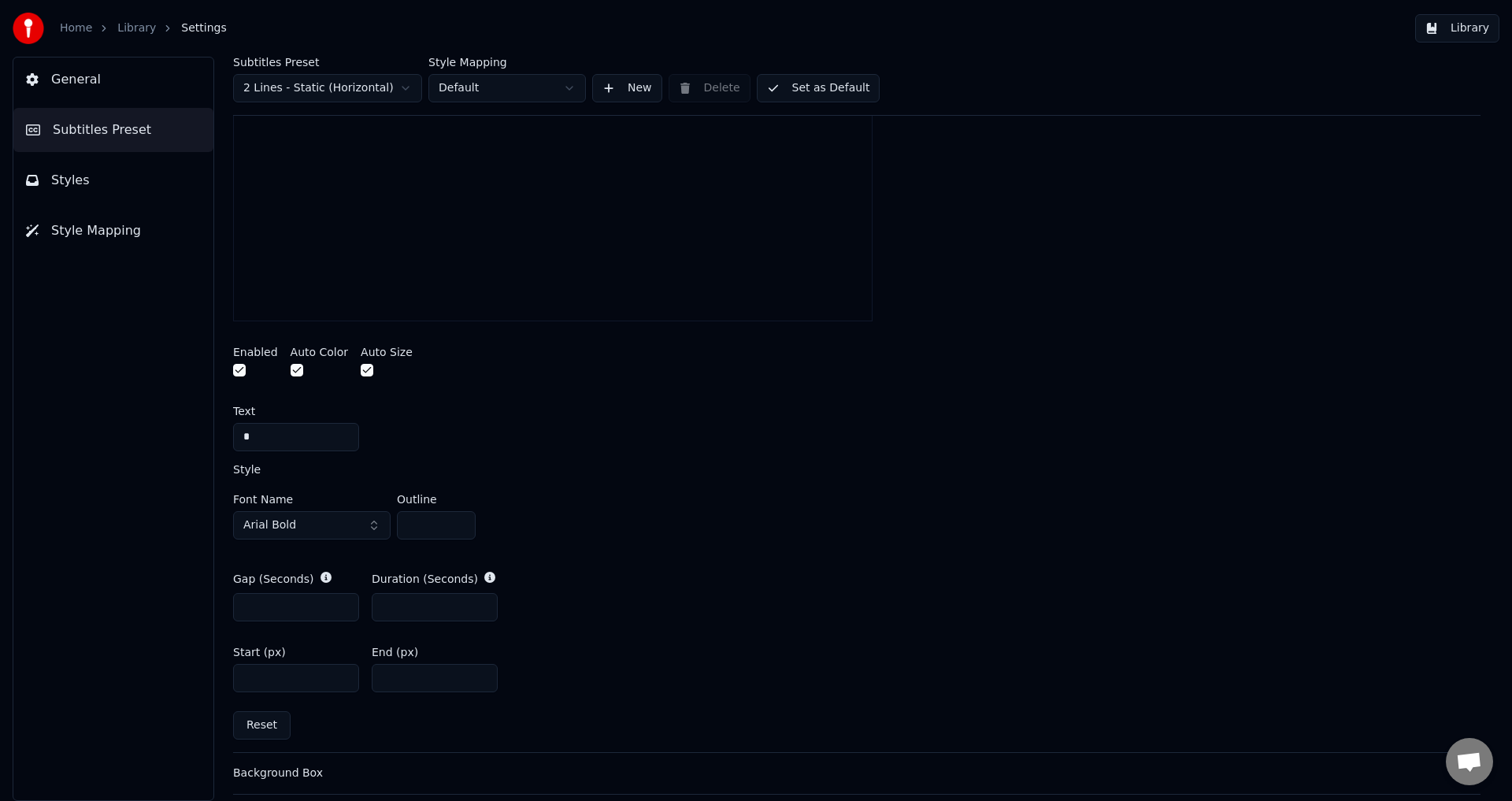
click at [341, 674] on input "****" at bounding box center [296, 677] width 126 height 29
type input "****"
click at [341, 674] on input "****" at bounding box center [296, 677] width 126 height 29
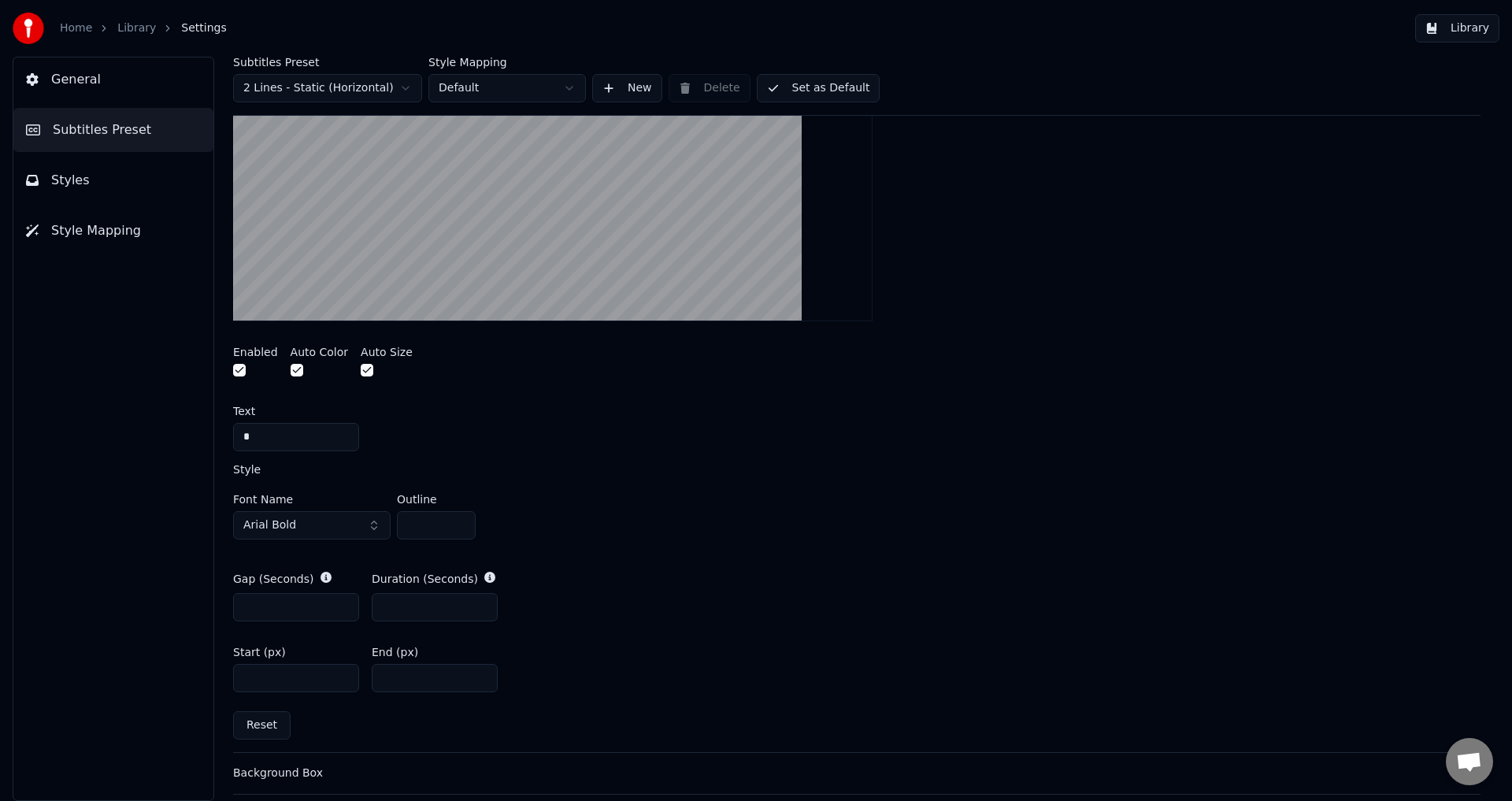
click at [819, 95] on button "Set as Default" at bounding box center [818, 88] width 123 height 29
click at [792, 84] on button "Done" at bounding box center [793, 88] width 75 height 29
click at [73, 28] on link "Home" at bounding box center [76, 28] width 32 height 16
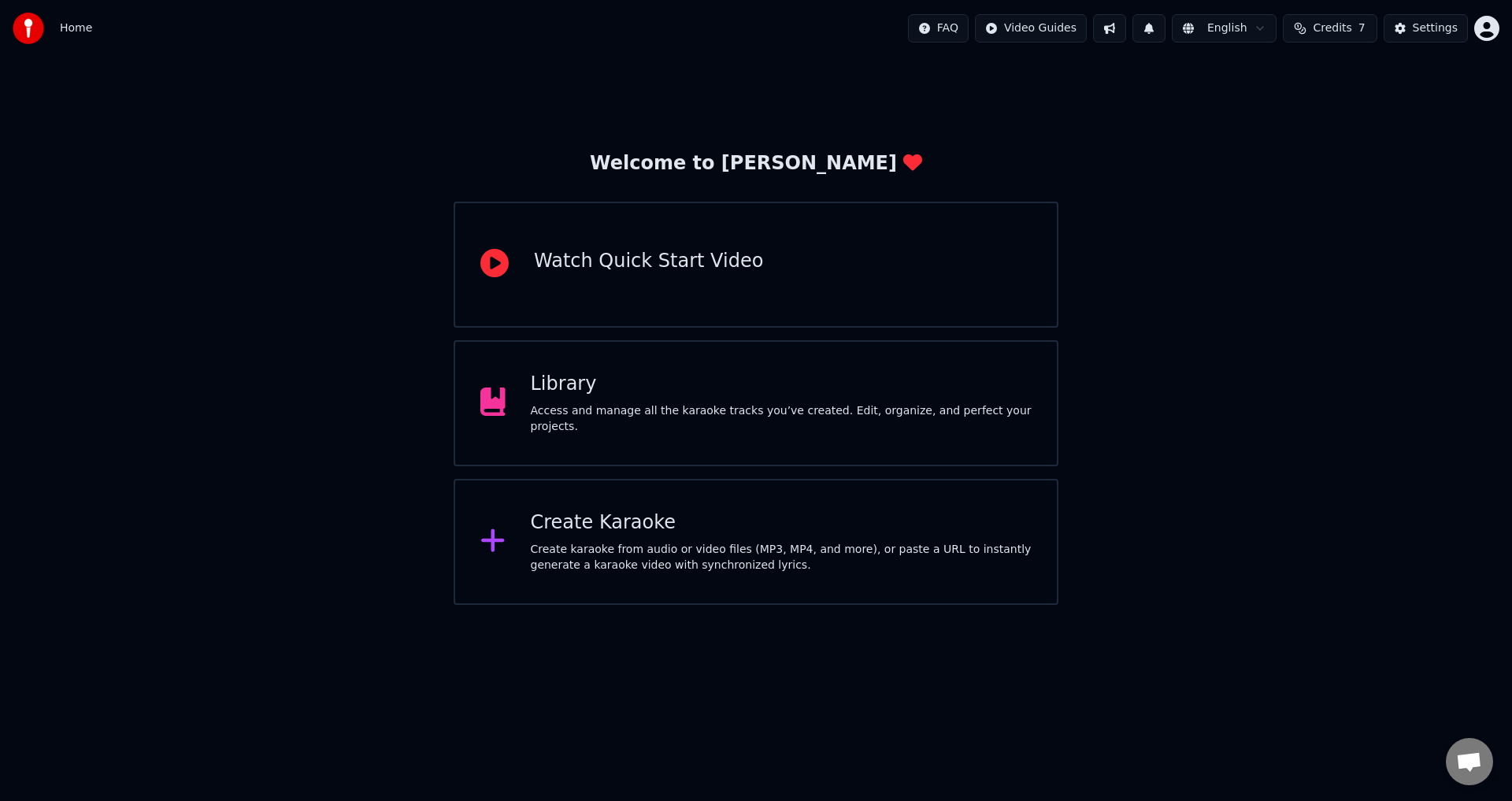
click at [777, 409] on div "Library Access and manage all the karaoke tracks you’ve created. Edit, organize…" at bounding box center [781, 403] width 501 height 63
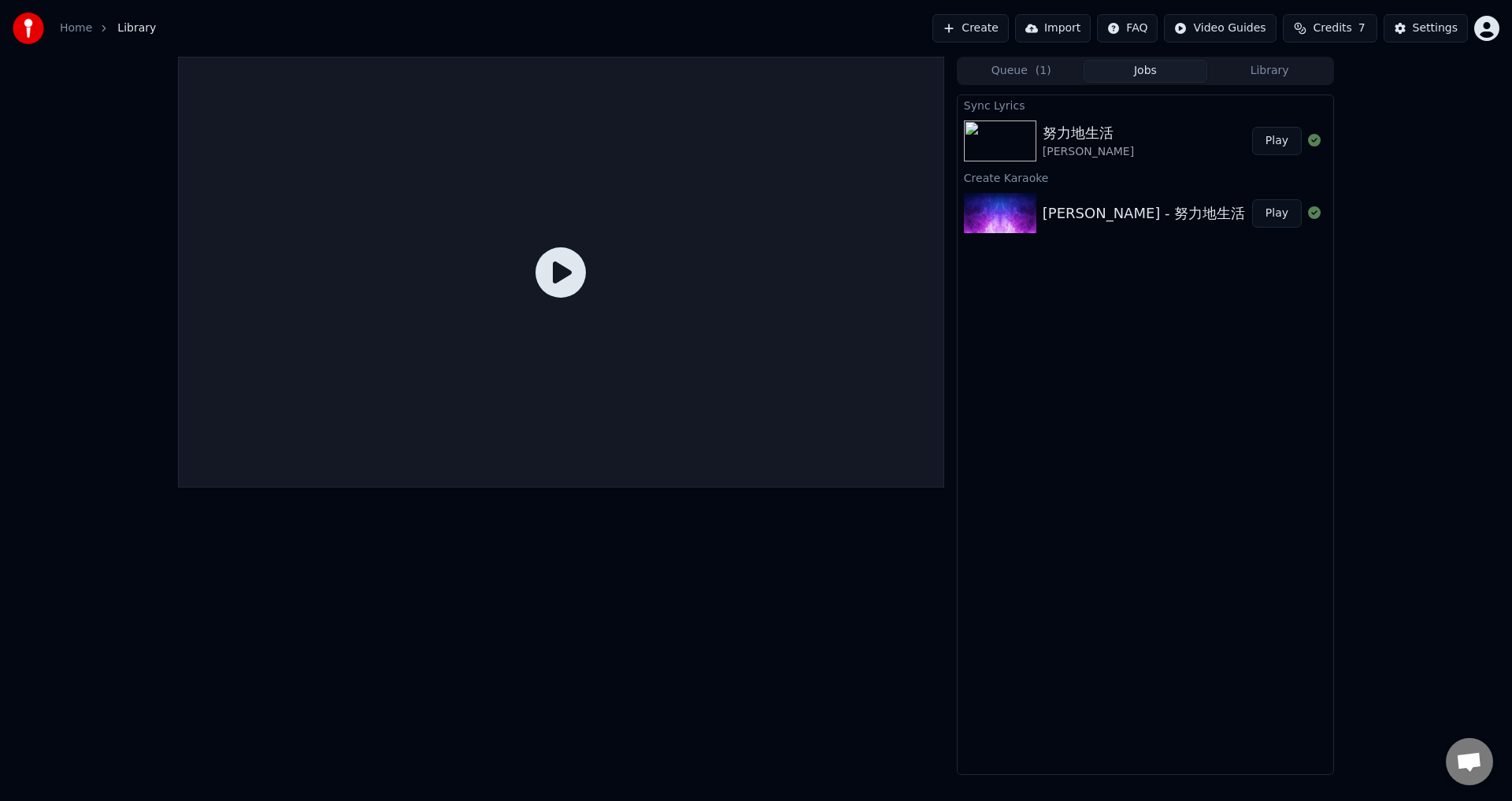
click at [1117, 144] on div "努力地生活 [PERSON_NAME]" at bounding box center [1146, 140] width 209 height 38
click at [560, 277] on icon at bounding box center [560, 272] width 51 height 51
click at [1272, 143] on button "Play" at bounding box center [1277, 141] width 50 height 29
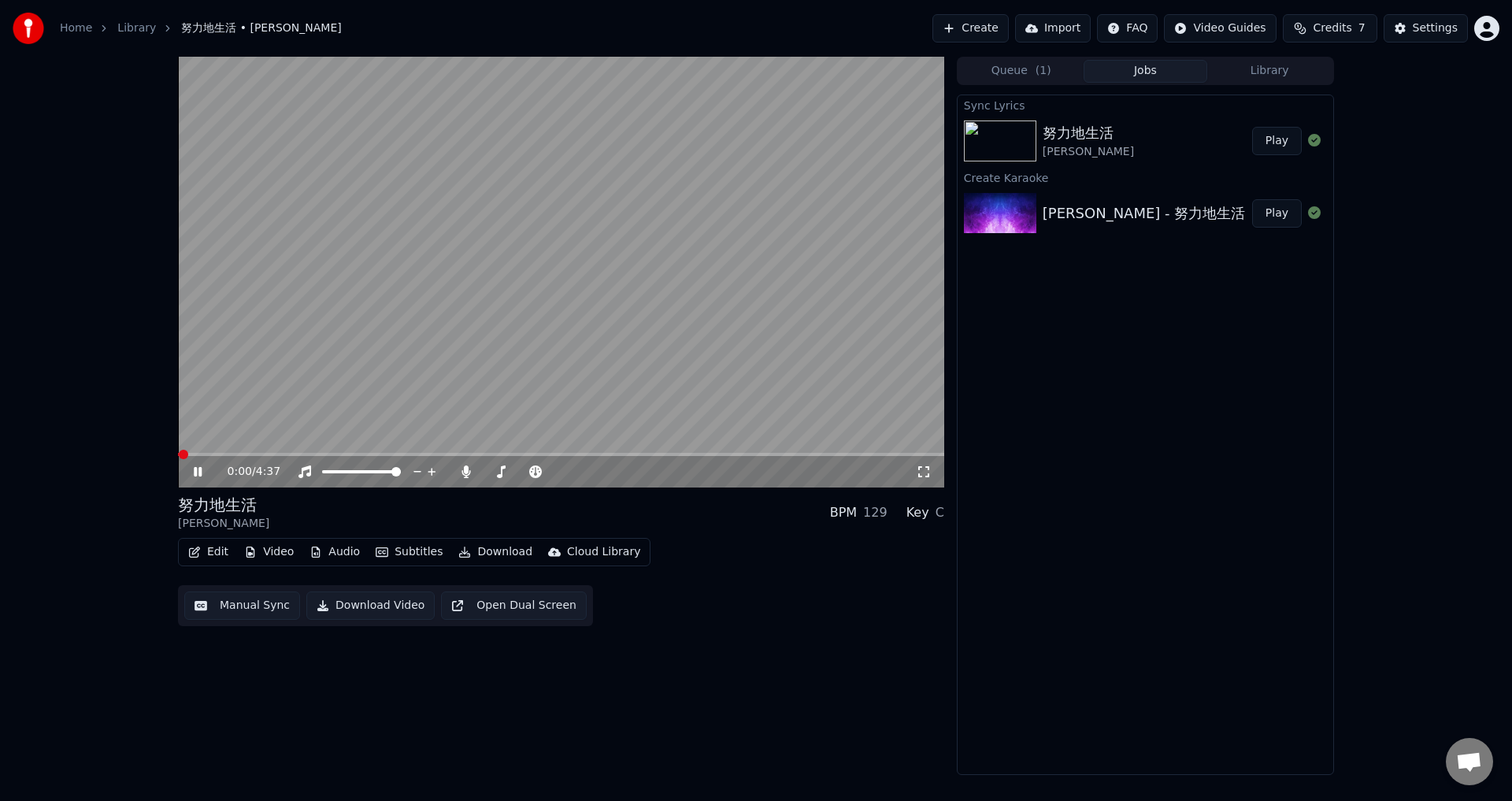
click at [232, 455] on span at bounding box center [560, 454] width 766 height 3
click at [252, 454] on span at bounding box center [560, 454] width 766 height 3
click at [263, 453] on span at bounding box center [259, 454] width 9 height 9
click at [268, 452] on video at bounding box center [560, 272] width 766 height 430
click at [258, 453] on span at bounding box center [262, 454] width 9 height 9
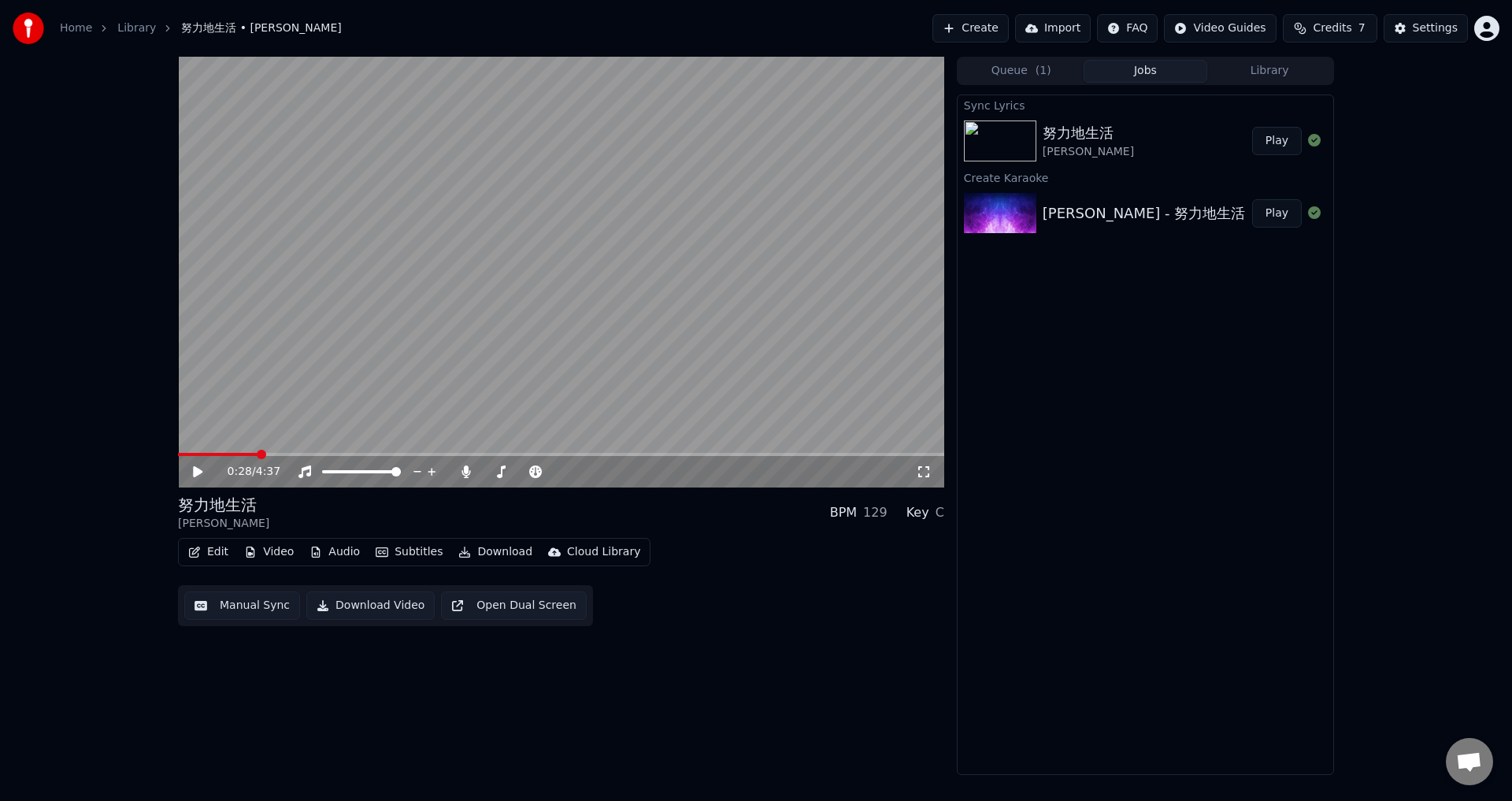
click at [205, 468] on icon at bounding box center [209, 472] width 37 height 13
click at [278, 455] on span at bounding box center [232, 454] width 110 height 3
click at [275, 457] on div "0:37 / 4:37" at bounding box center [560, 472] width 766 height 31
click at [274, 457] on div "0:37 / 4:37" at bounding box center [560, 472] width 766 height 31
click at [272, 455] on span at bounding box center [225, 454] width 94 height 3
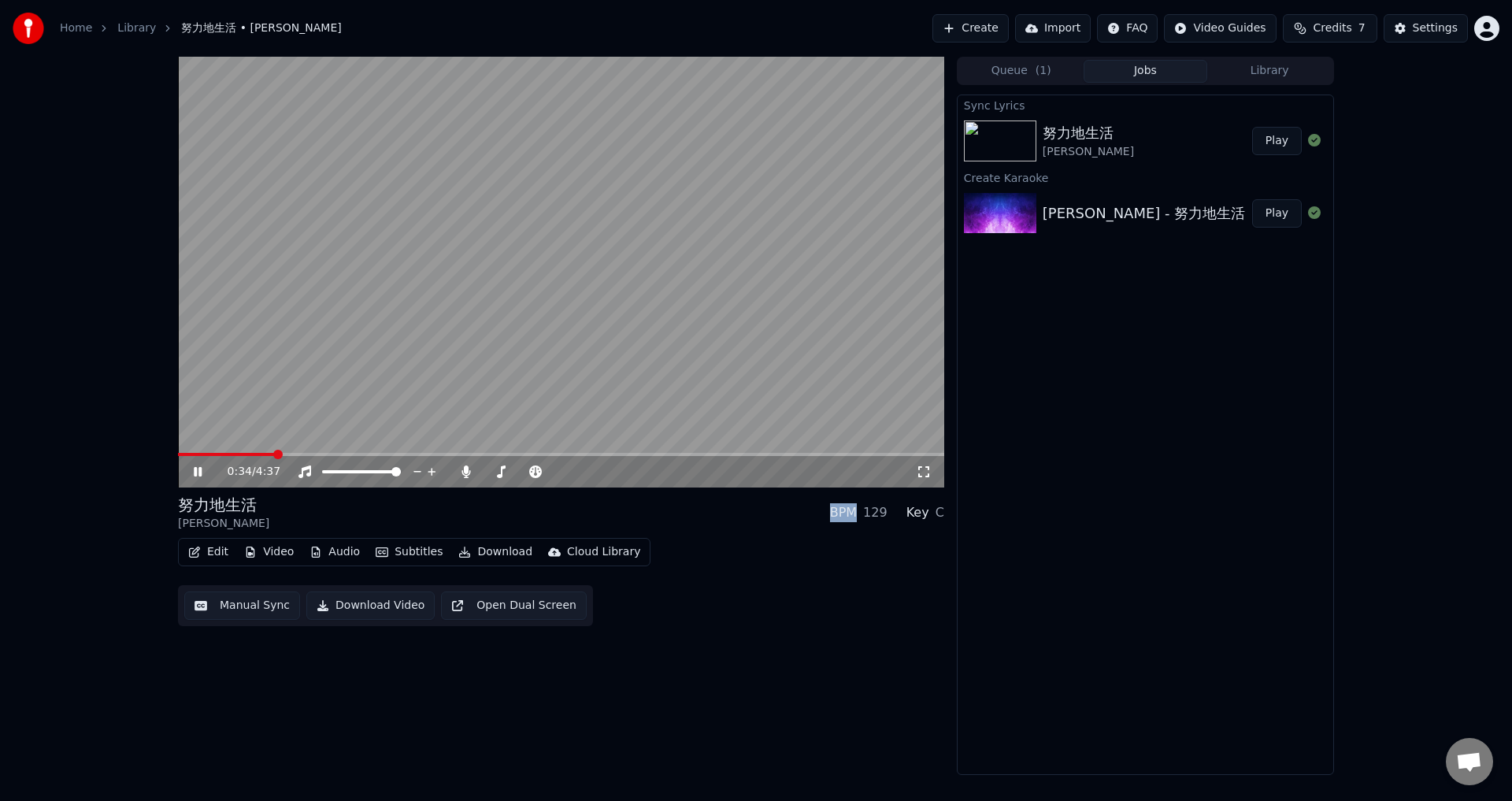
click at [268, 455] on span at bounding box center [226, 454] width 96 height 3
click at [264, 454] on span at bounding box center [225, 454] width 94 height 3
click at [264, 454] on span at bounding box center [222, 454] width 89 height 3
click at [264, 454] on span at bounding box center [220, 454] width 86 height 3
click at [257, 454] on span at bounding box center [224, 454] width 92 height 3
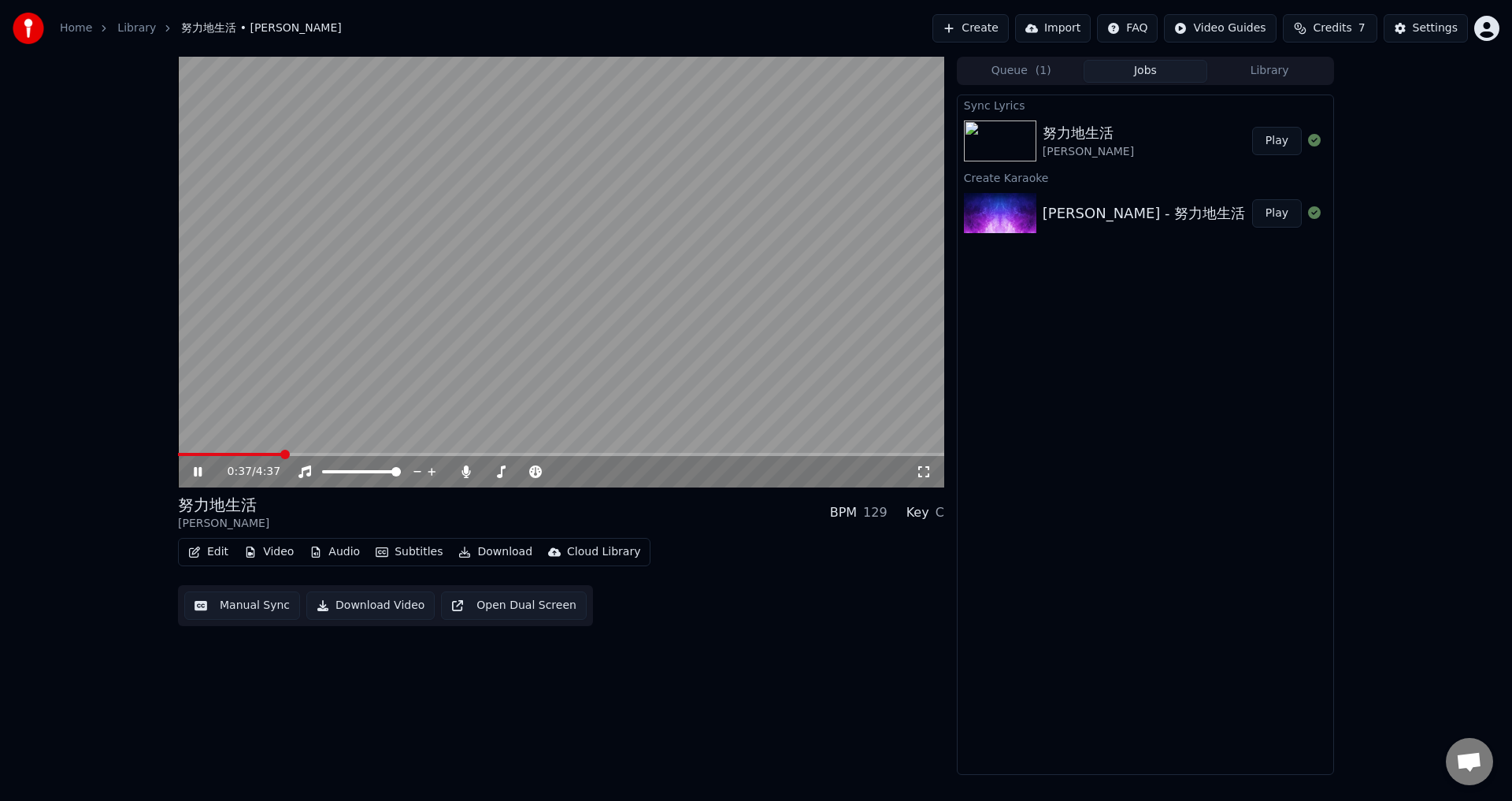
click at [198, 478] on icon at bounding box center [209, 472] width 37 height 13
click at [1410, 39] on button "Settings" at bounding box center [1424, 28] width 84 height 29
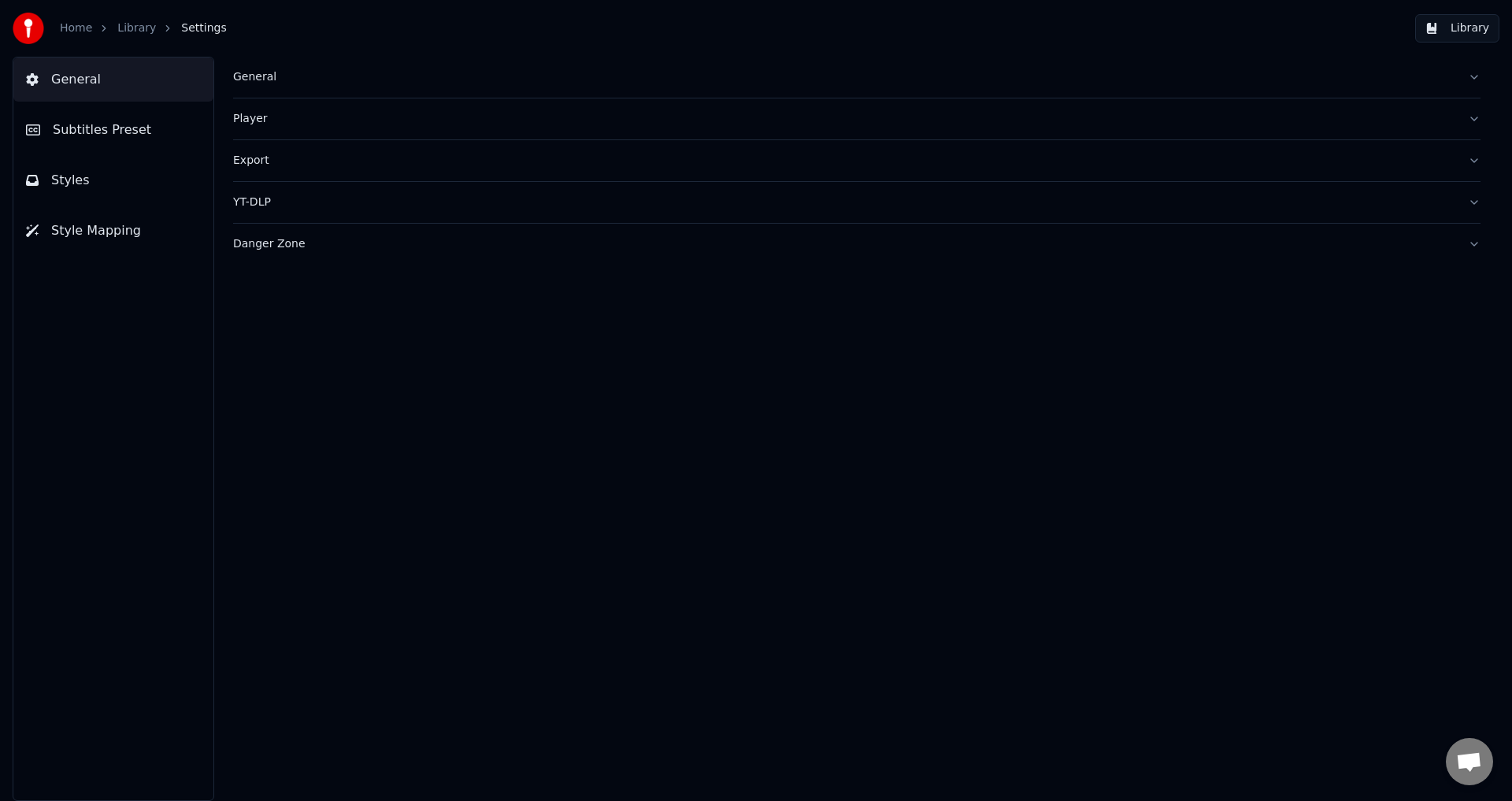
click at [100, 135] on span "Subtitles Preset" at bounding box center [101, 130] width 99 height 19
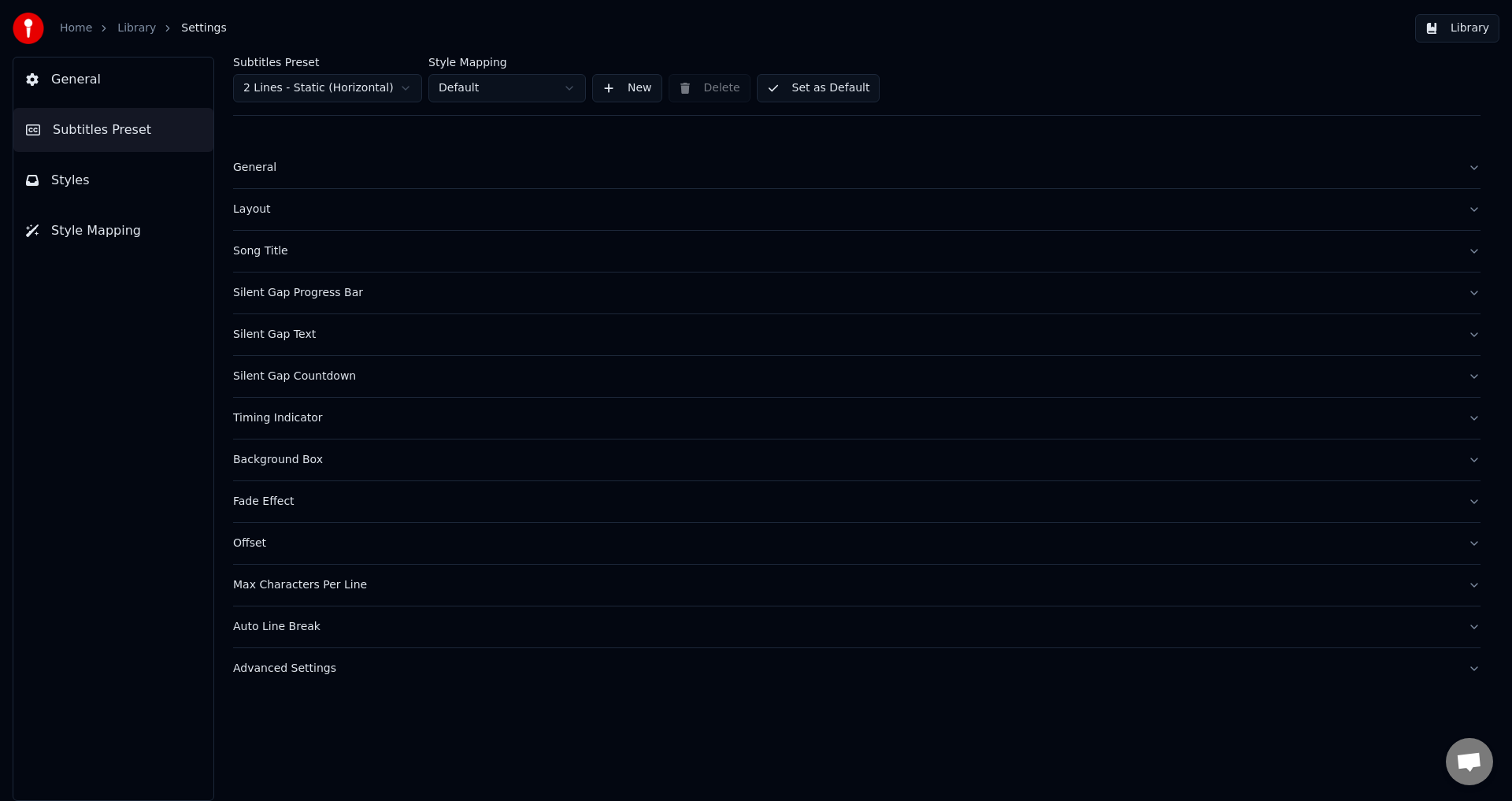
click at [269, 416] on div "Timing Indicator" at bounding box center [844, 418] width 1222 height 16
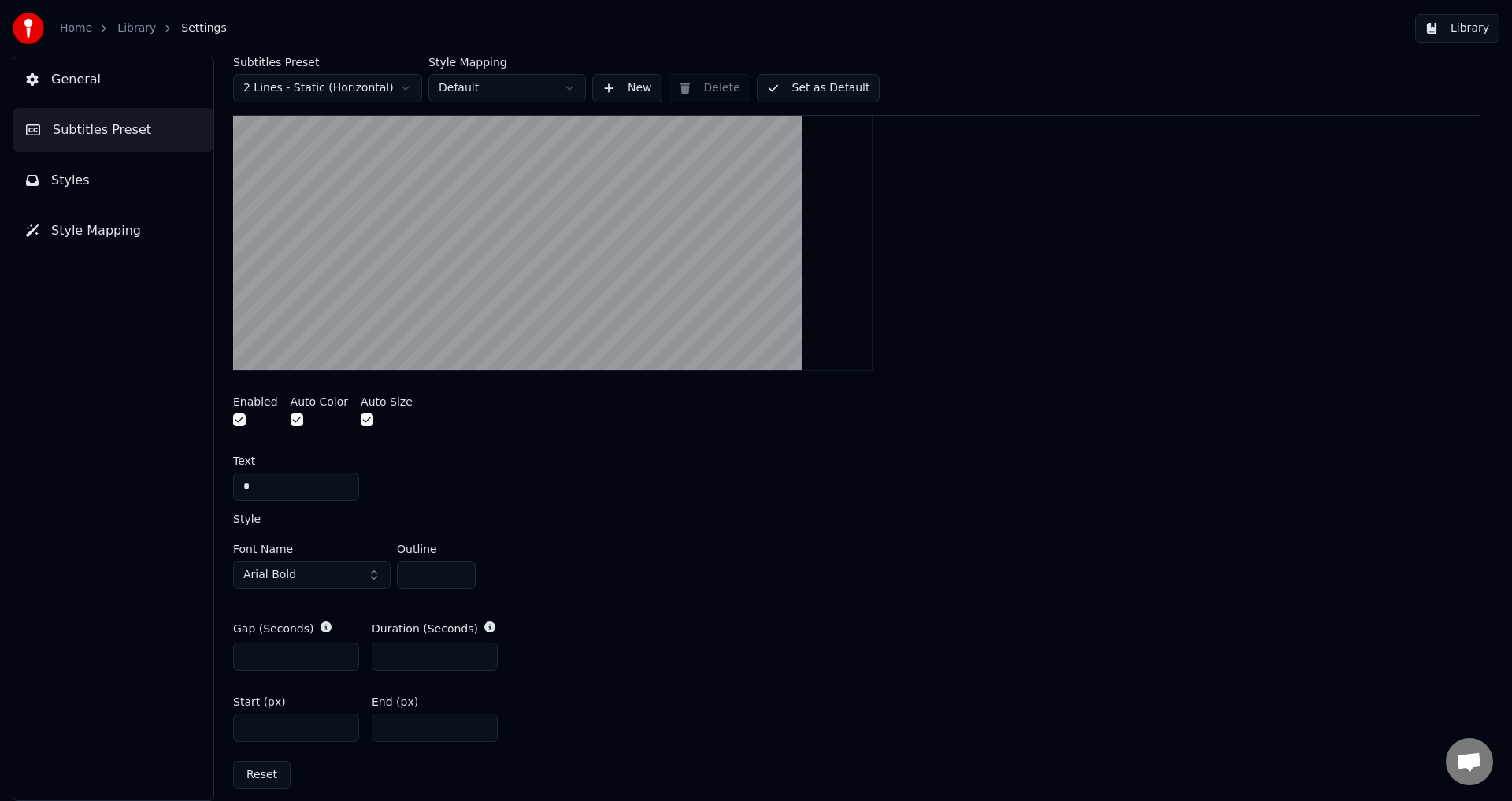
scroll to position [473, 0]
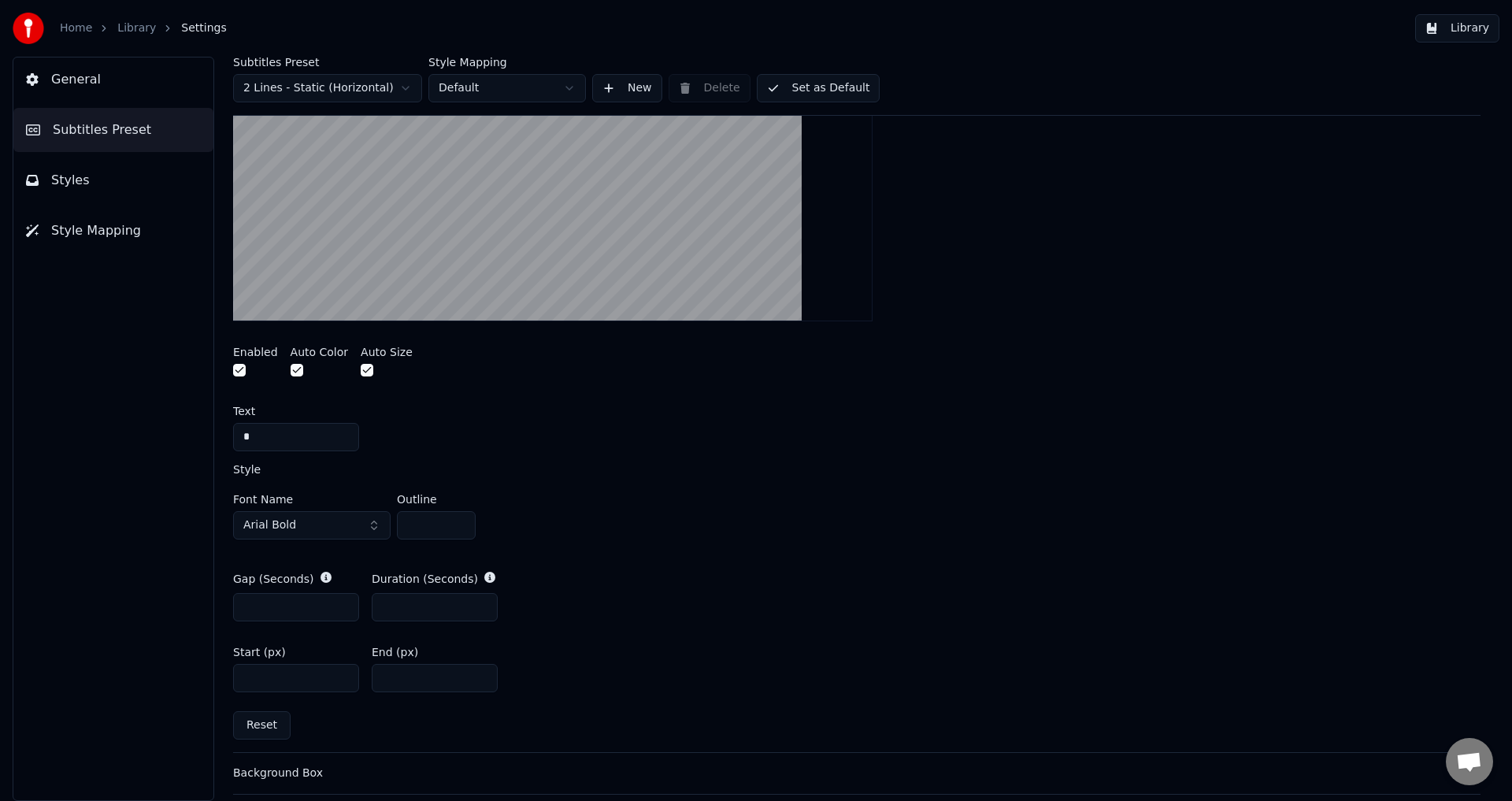
click at [424, 674] on input "*" at bounding box center [434, 677] width 126 height 29
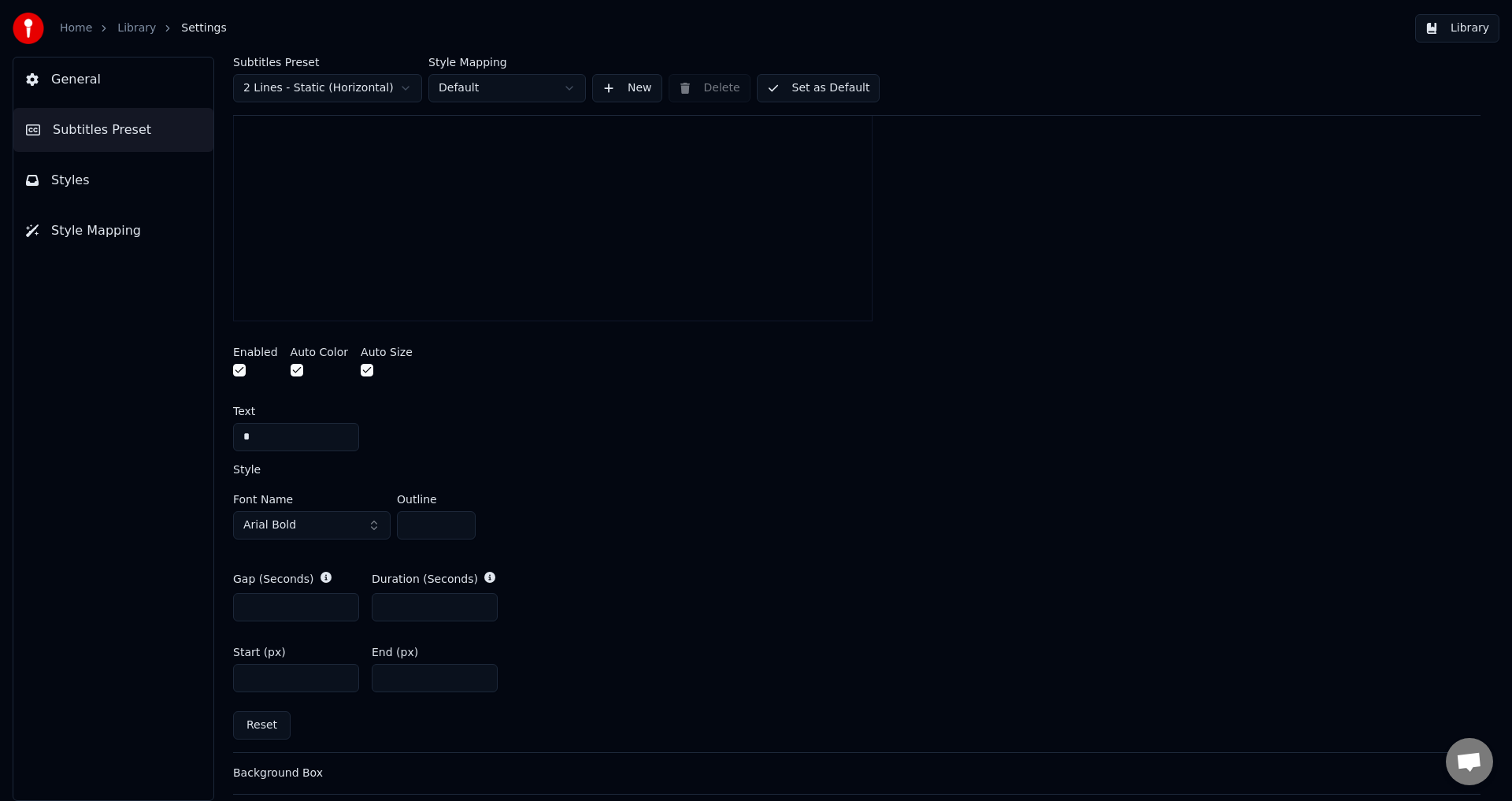
click at [478, 684] on input "**" at bounding box center [434, 677] width 126 height 29
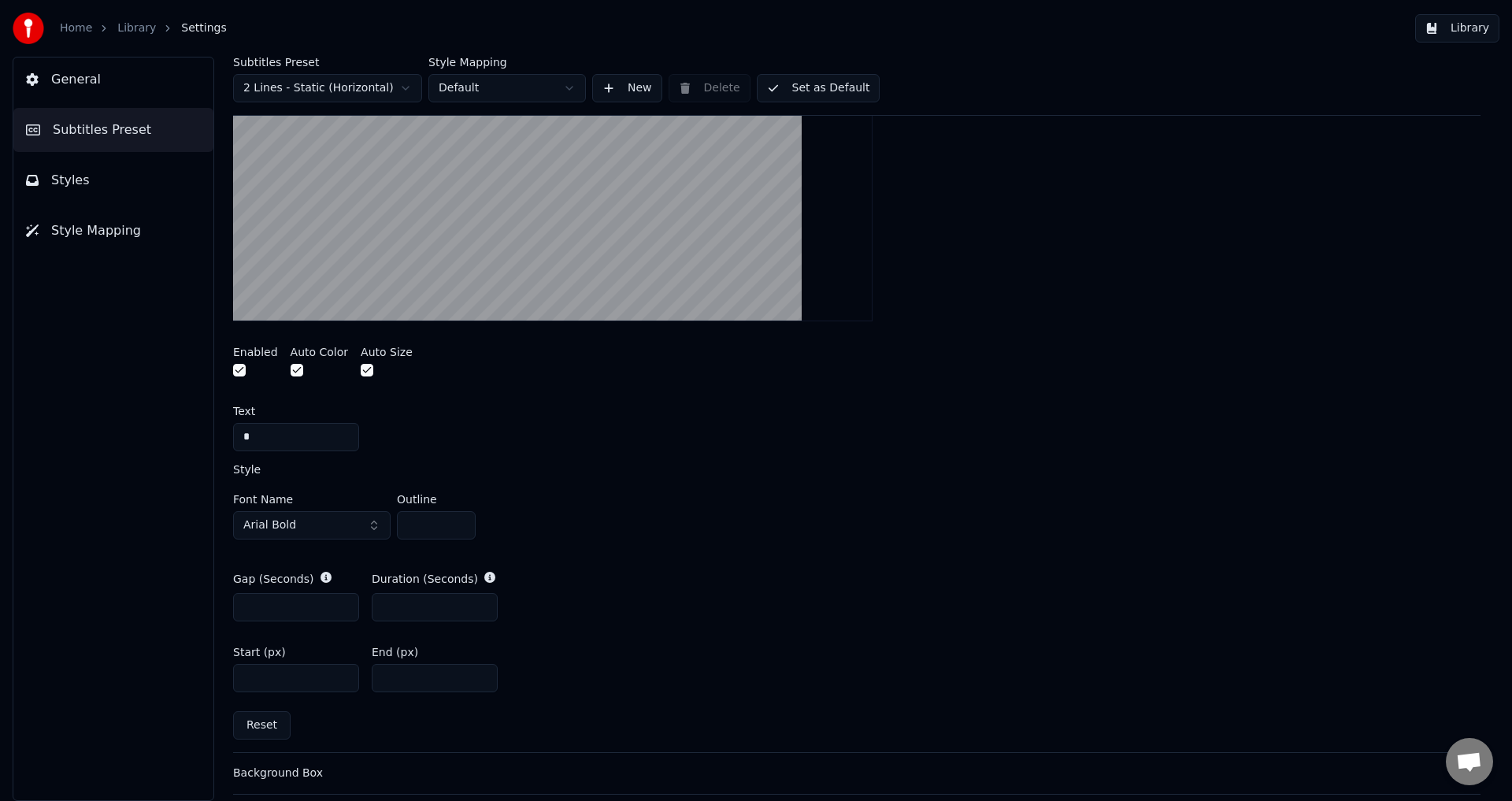
click at [479, 680] on input "**" at bounding box center [434, 677] width 126 height 29
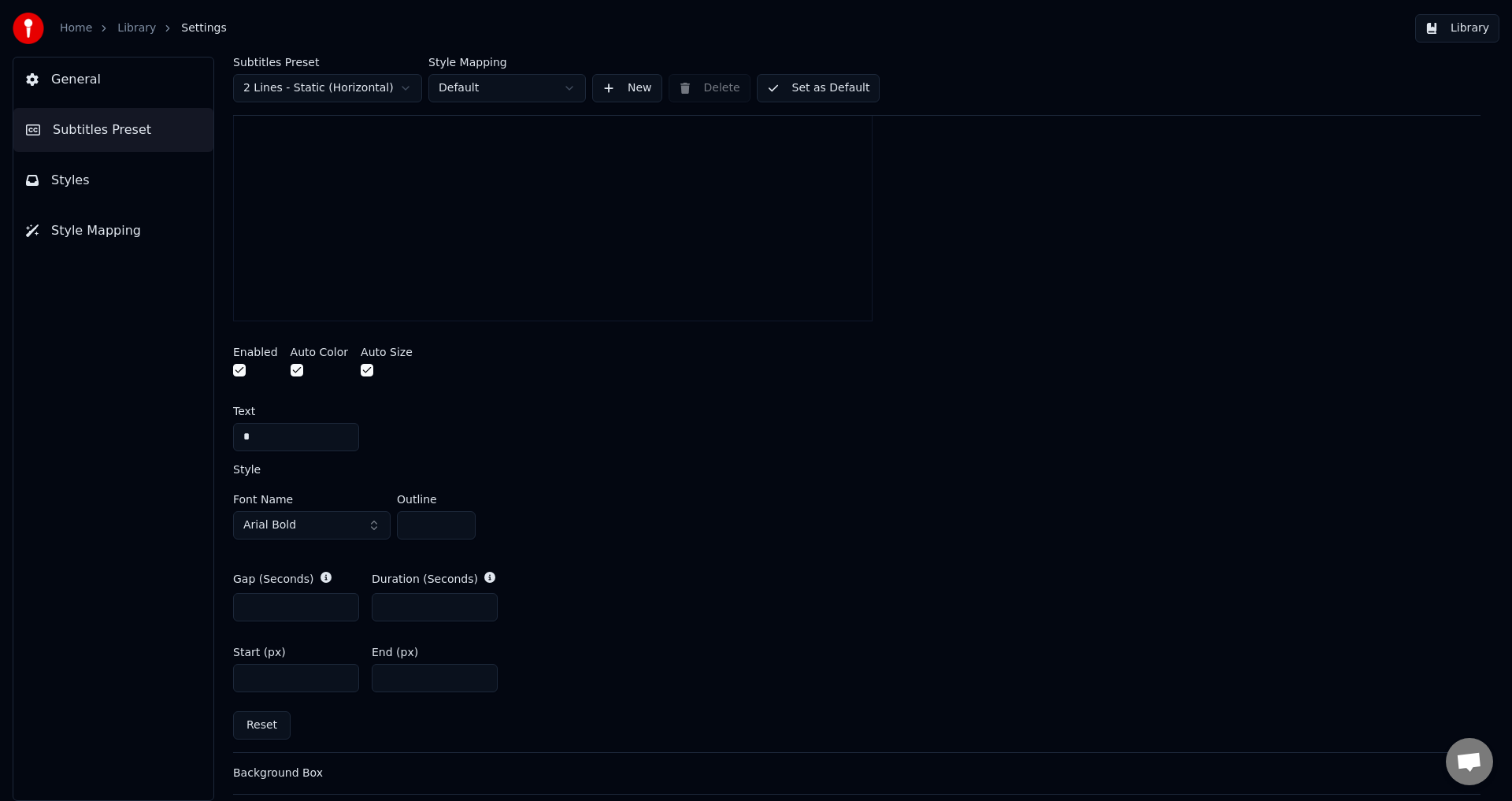
click at [479, 680] on input "**" at bounding box center [434, 677] width 126 height 29
click at [479, 673] on input "**" at bounding box center [434, 677] width 126 height 29
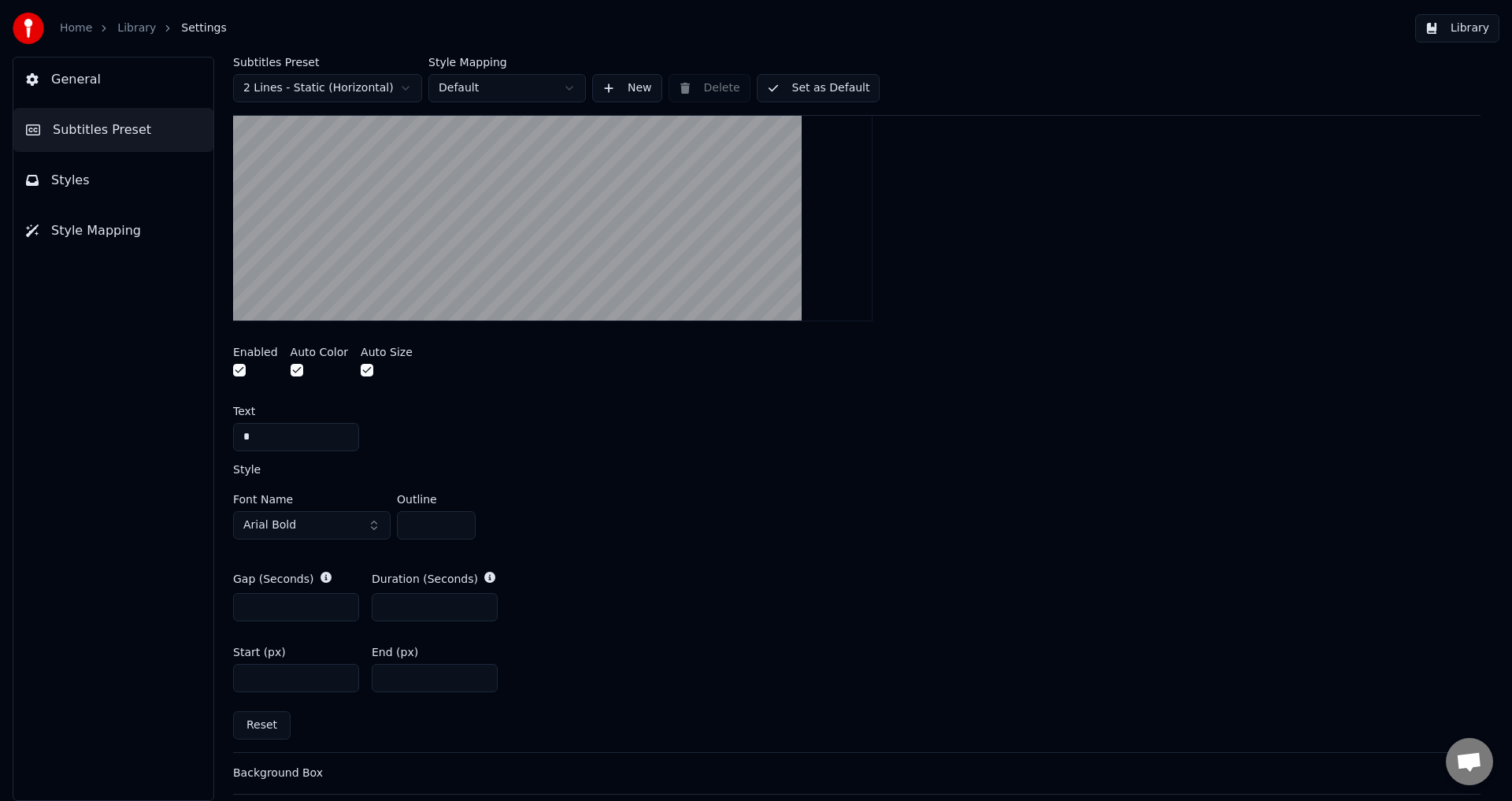
click at [479, 673] on input "**" at bounding box center [434, 677] width 126 height 29
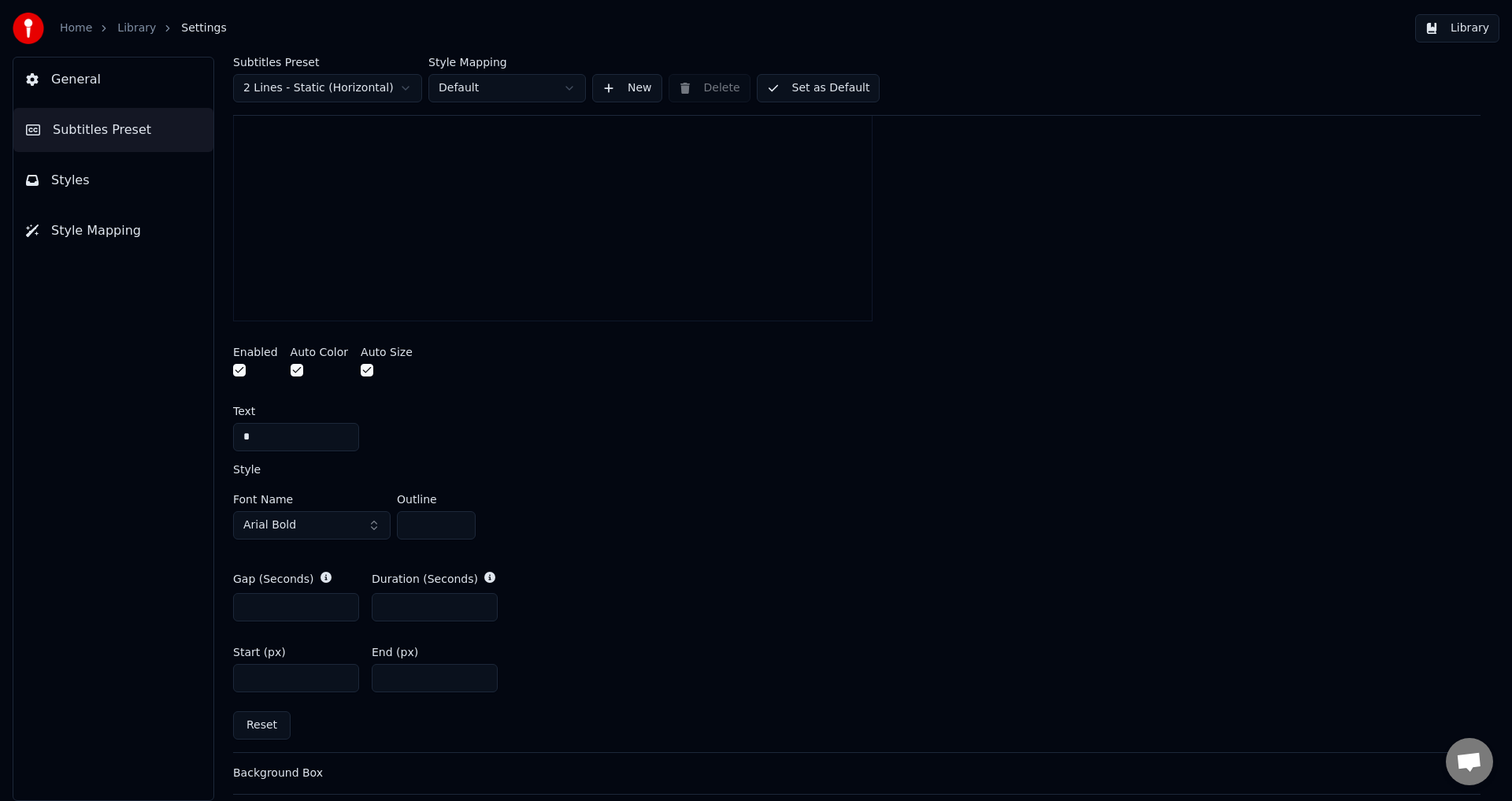
click at [479, 673] on input "*" at bounding box center [434, 677] width 126 height 29
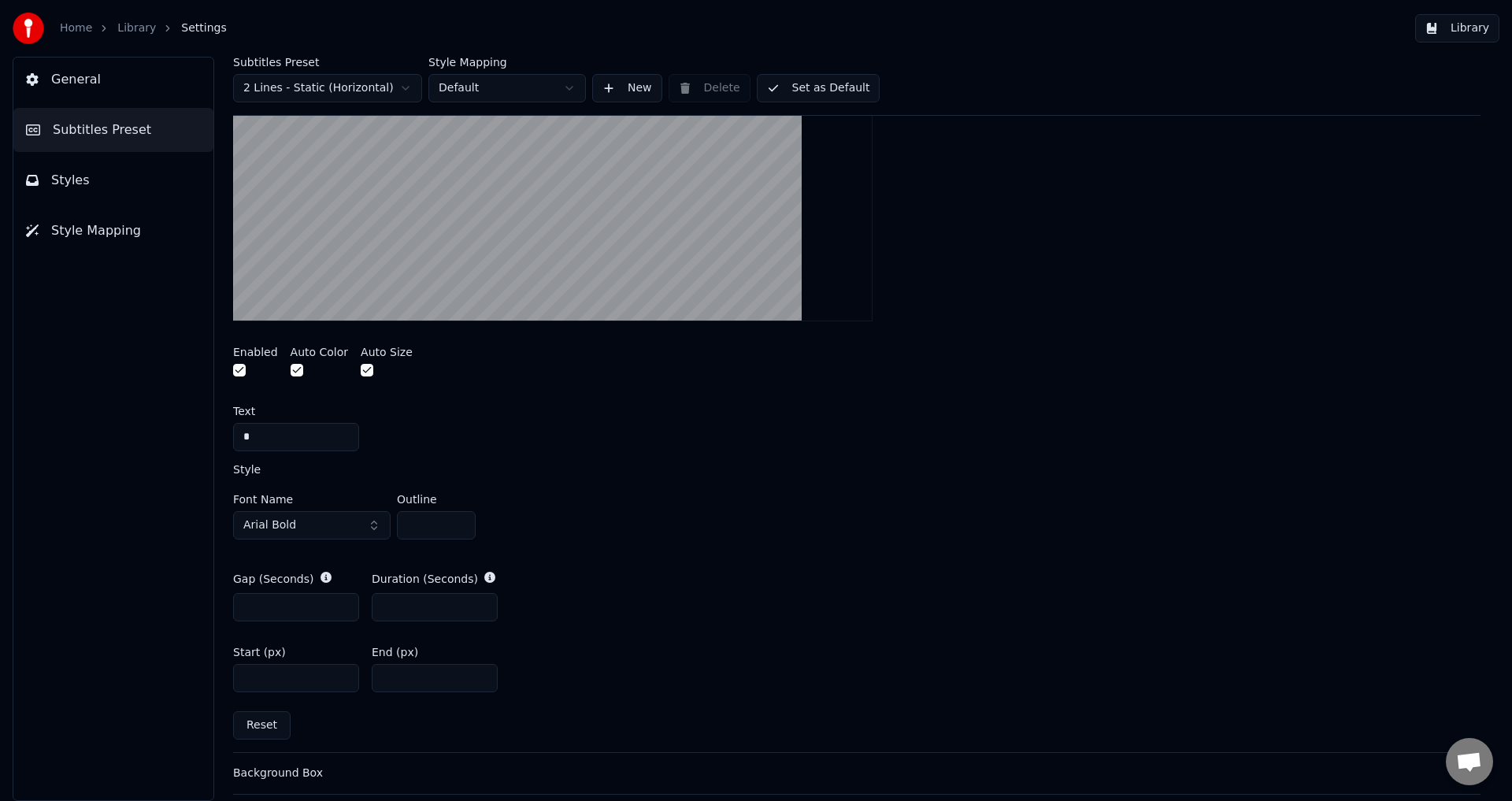
click at [479, 673] on input "*" at bounding box center [434, 677] width 126 height 29
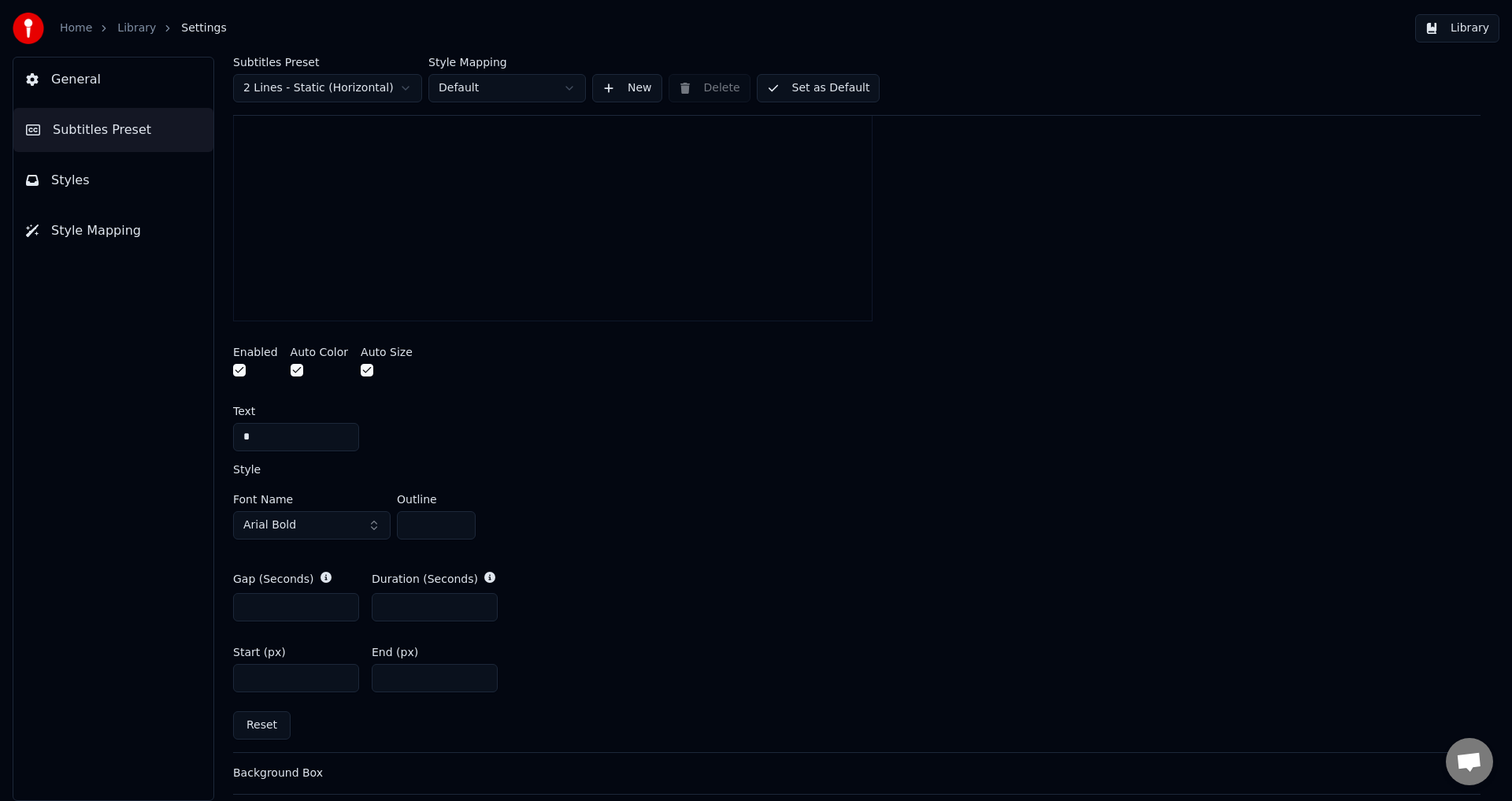
click at [479, 673] on input "*" at bounding box center [434, 677] width 126 height 29
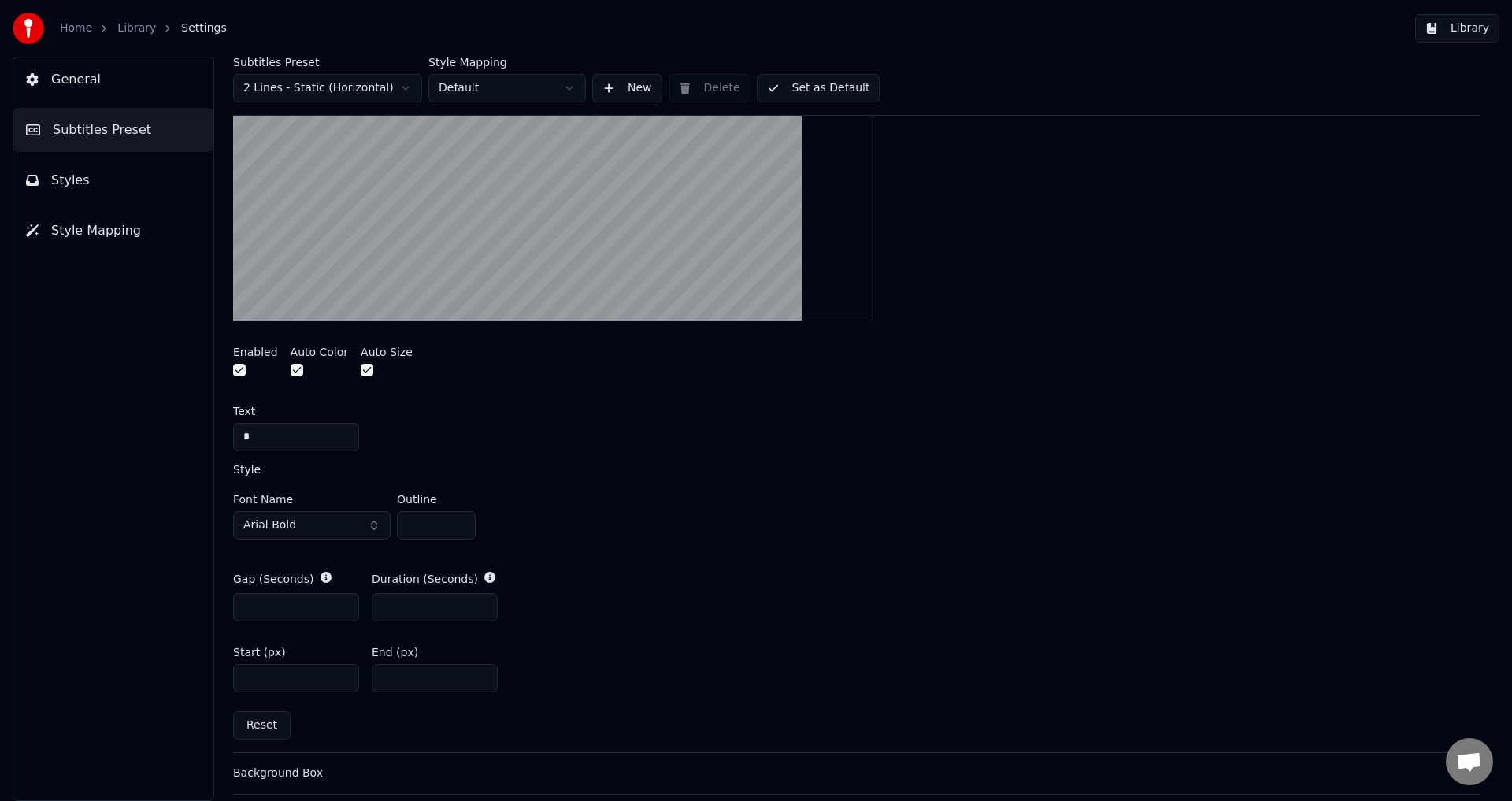
click at [479, 673] on input "*" at bounding box center [434, 677] width 126 height 29
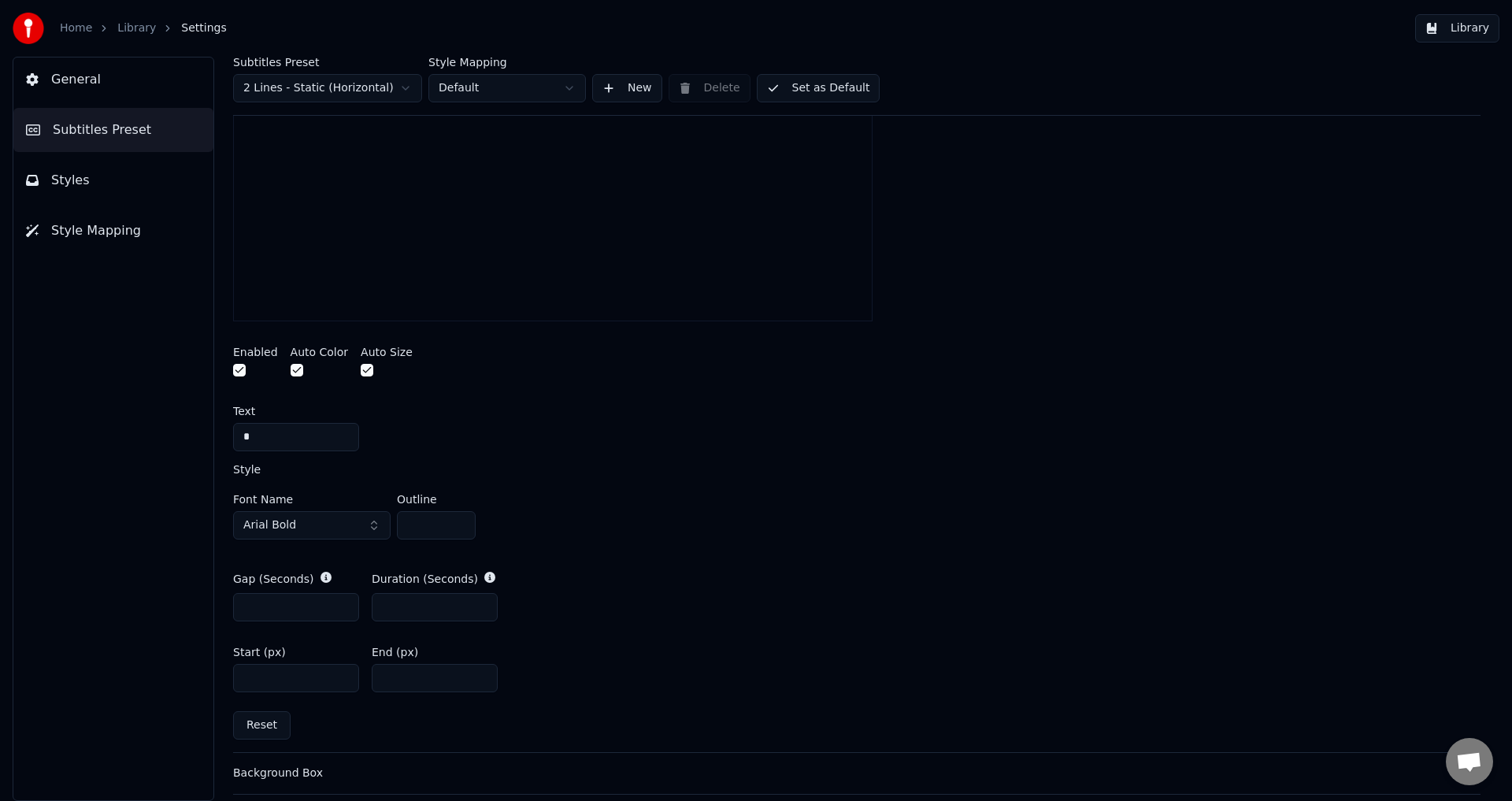
click at [479, 673] on input "*" at bounding box center [434, 677] width 126 height 29
click at [479, 673] on input "**" at bounding box center [434, 677] width 126 height 29
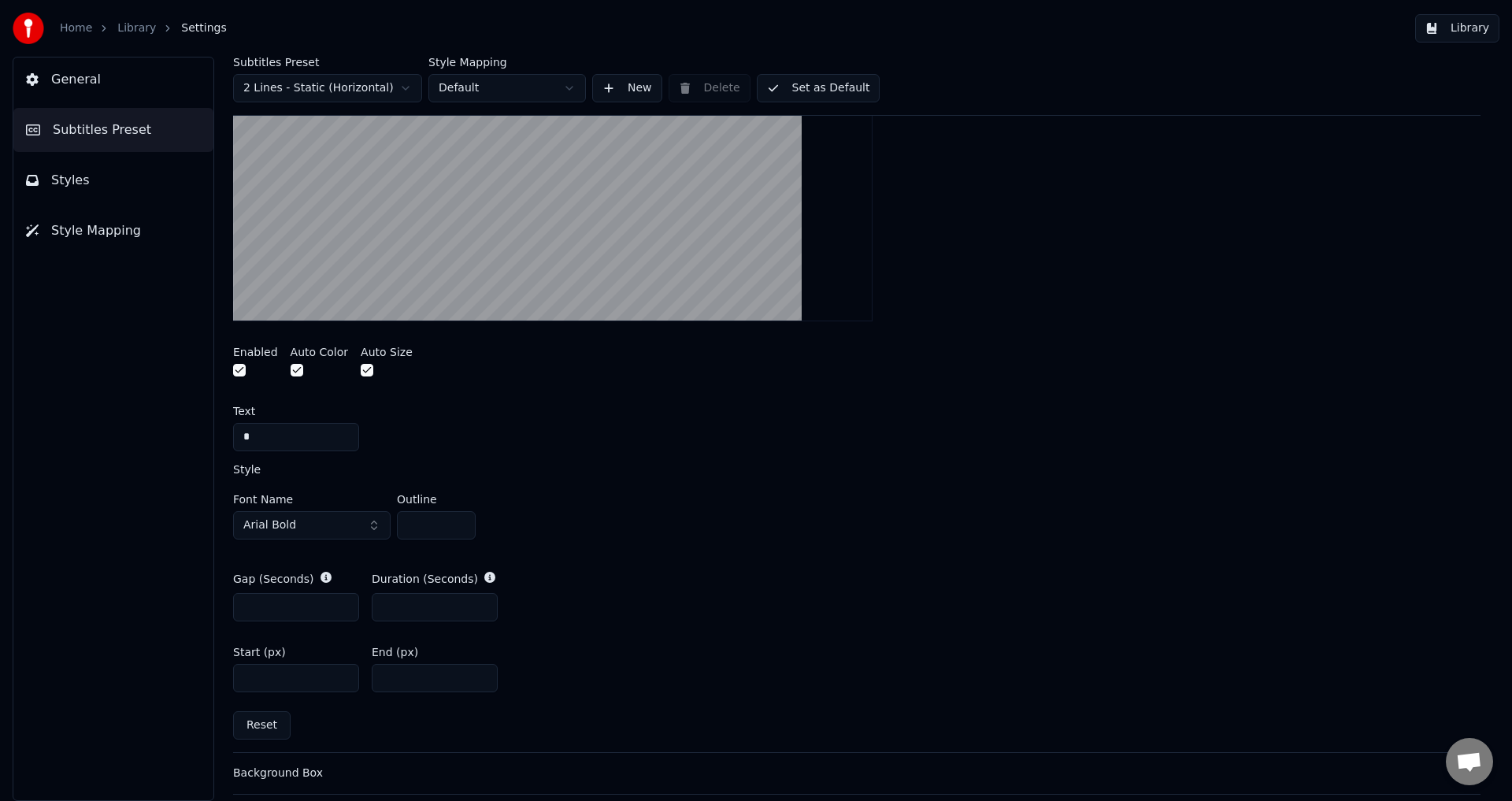
click at [479, 673] on input "**" at bounding box center [434, 677] width 126 height 29
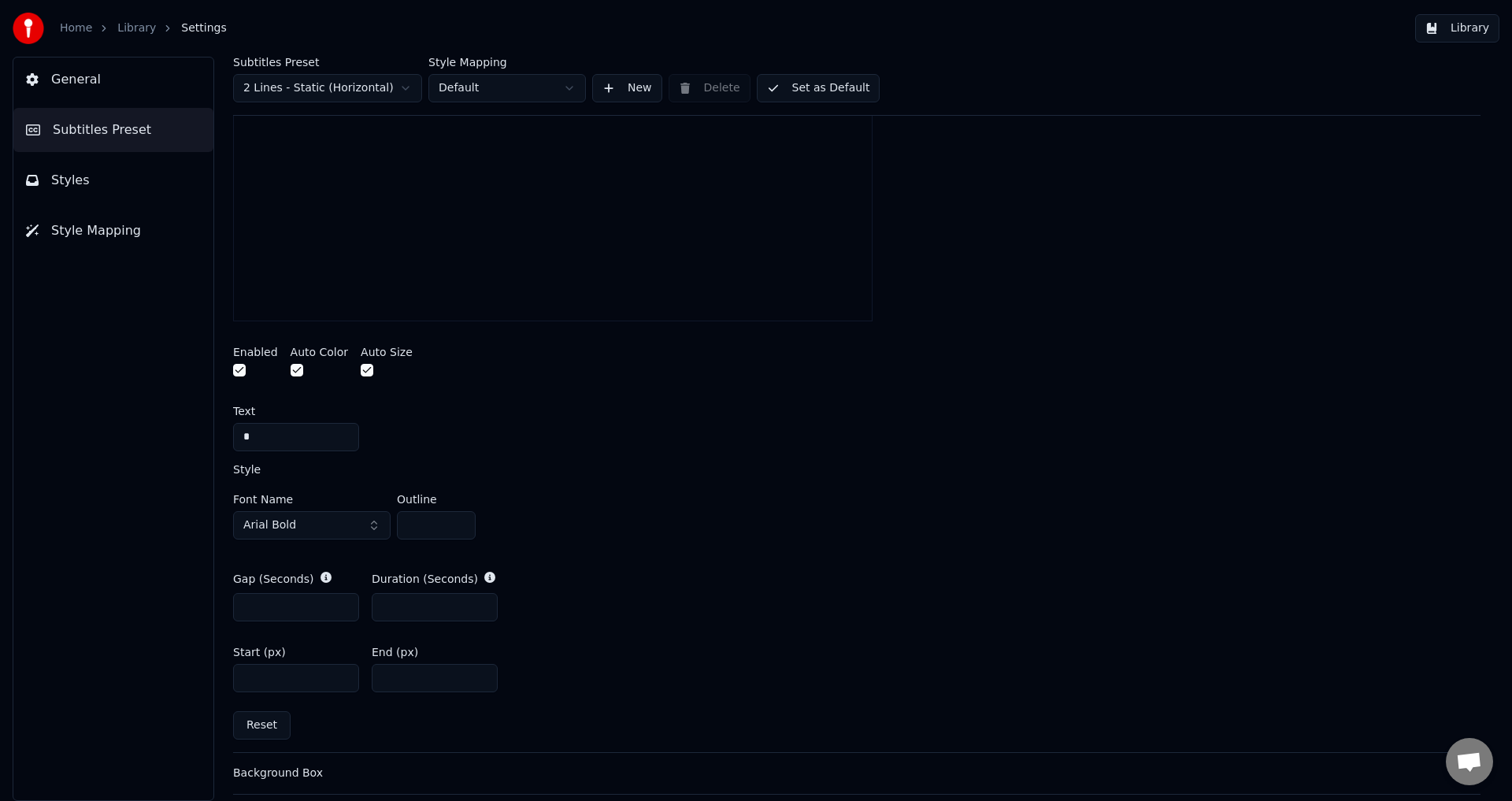
click at [479, 673] on input "**" at bounding box center [434, 677] width 126 height 29
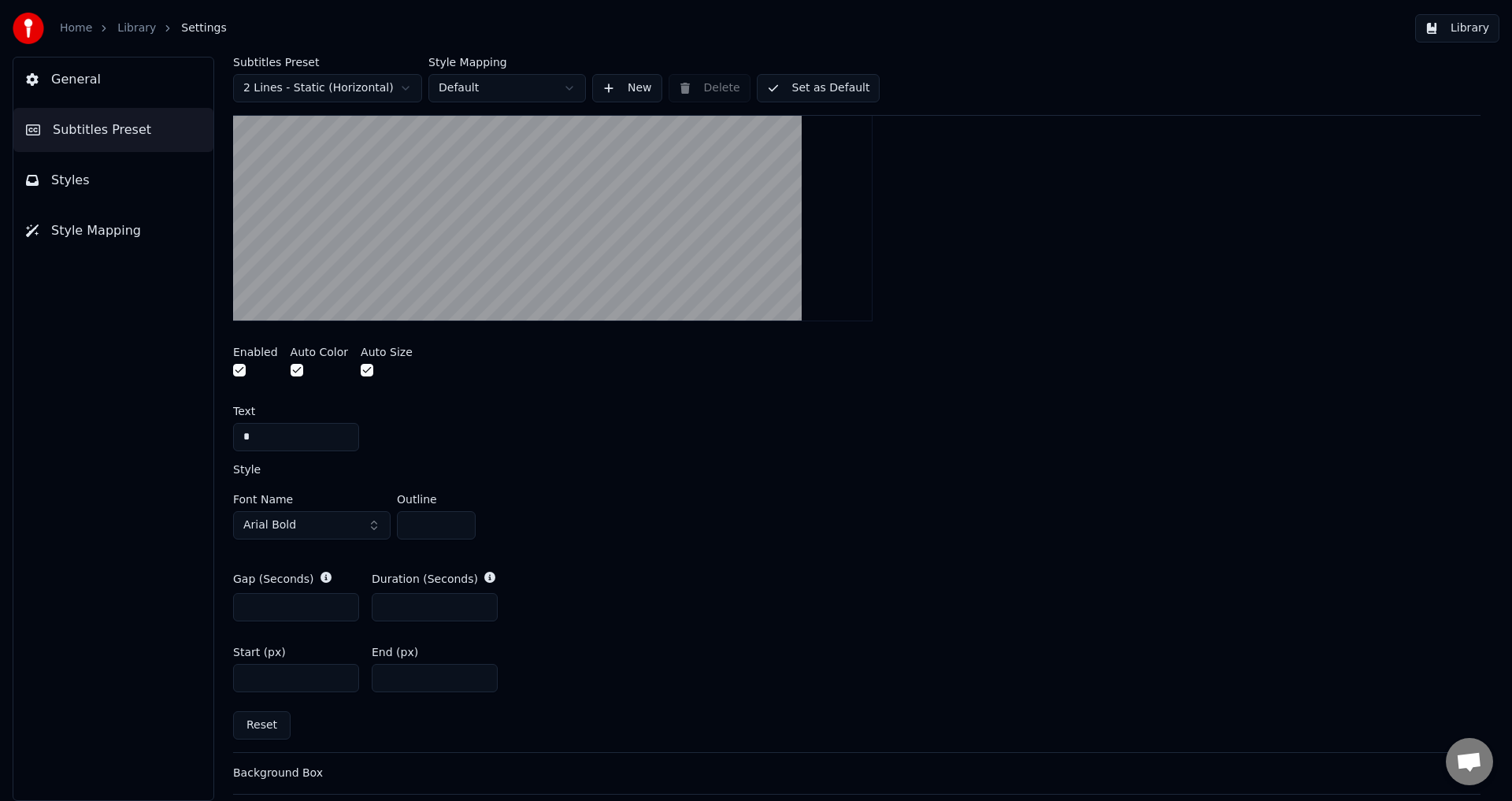
click at [479, 673] on input "**" at bounding box center [434, 677] width 126 height 29
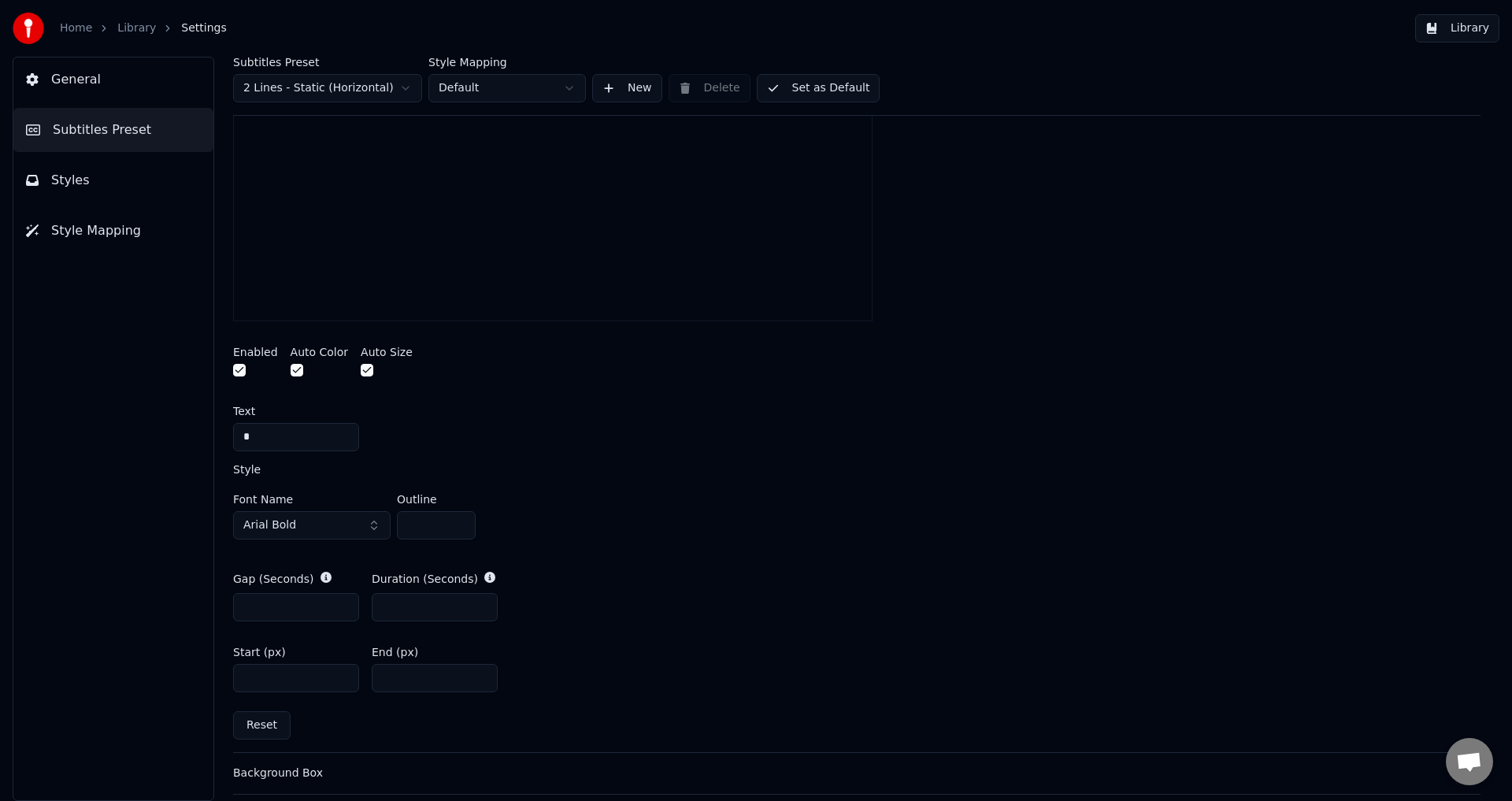
click at [479, 673] on input "**" at bounding box center [434, 677] width 126 height 29
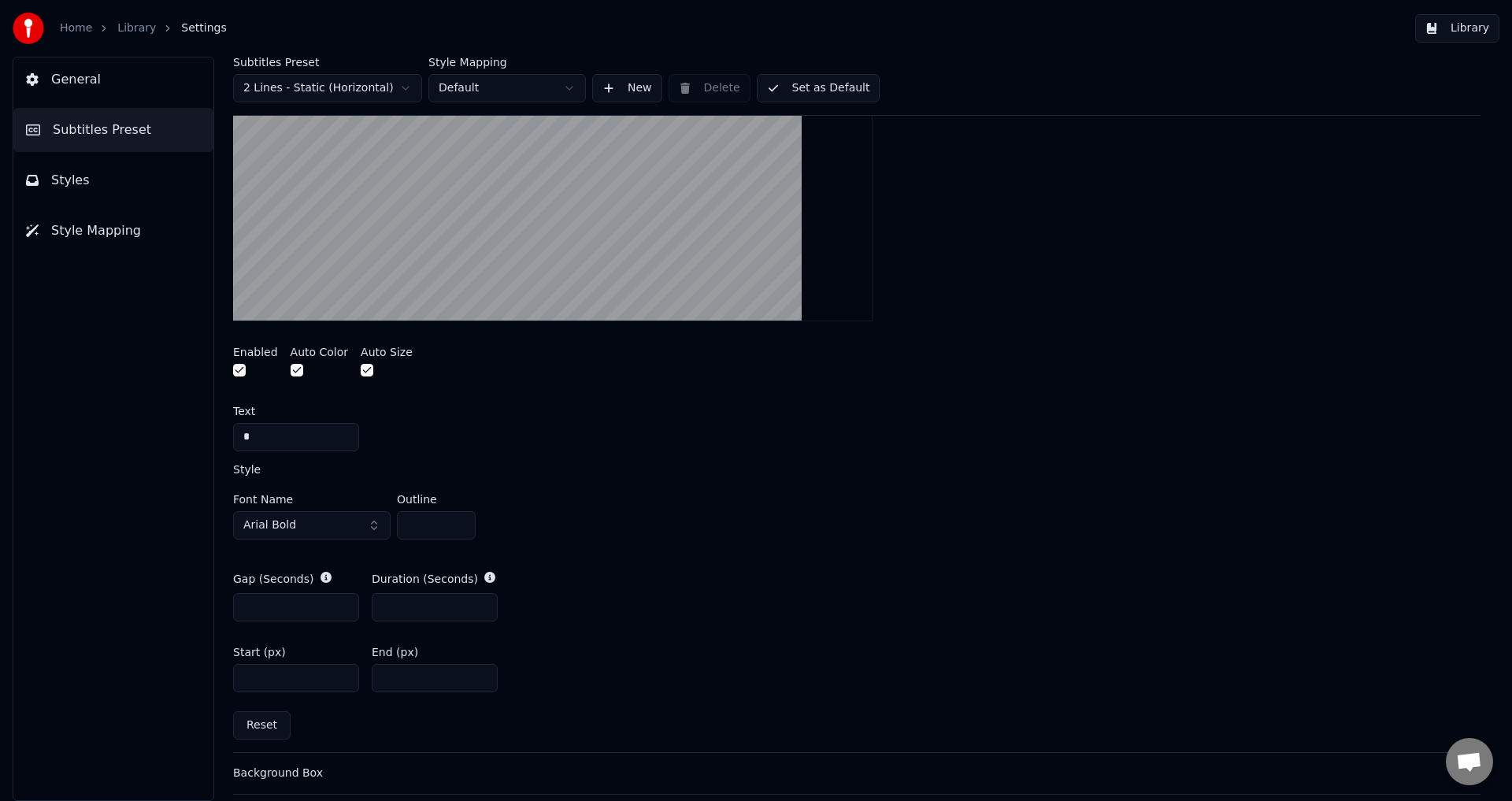
click at [479, 673] on input "**" at bounding box center [434, 677] width 126 height 29
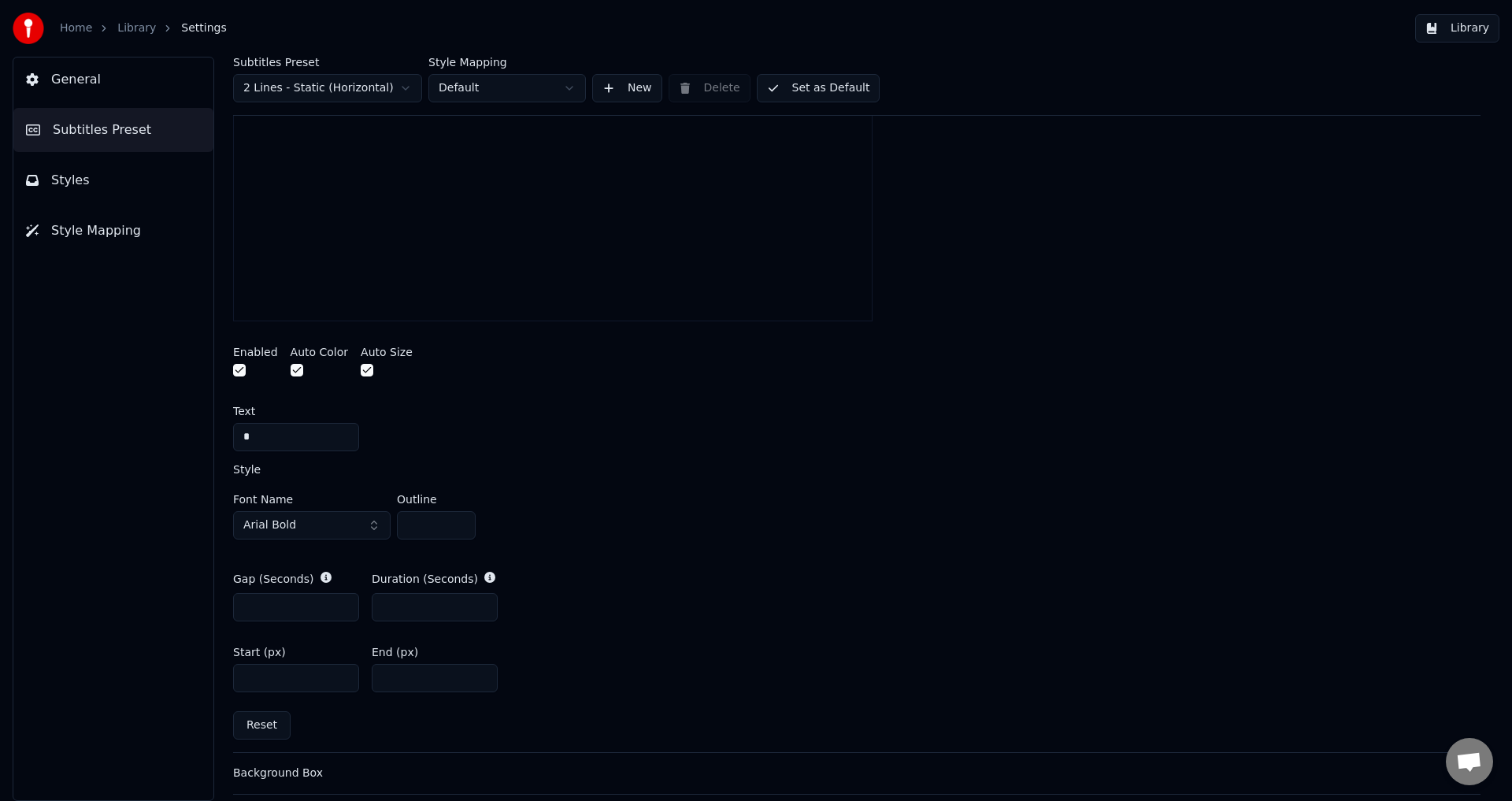
click at [479, 673] on input "**" at bounding box center [434, 677] width 126 height 29
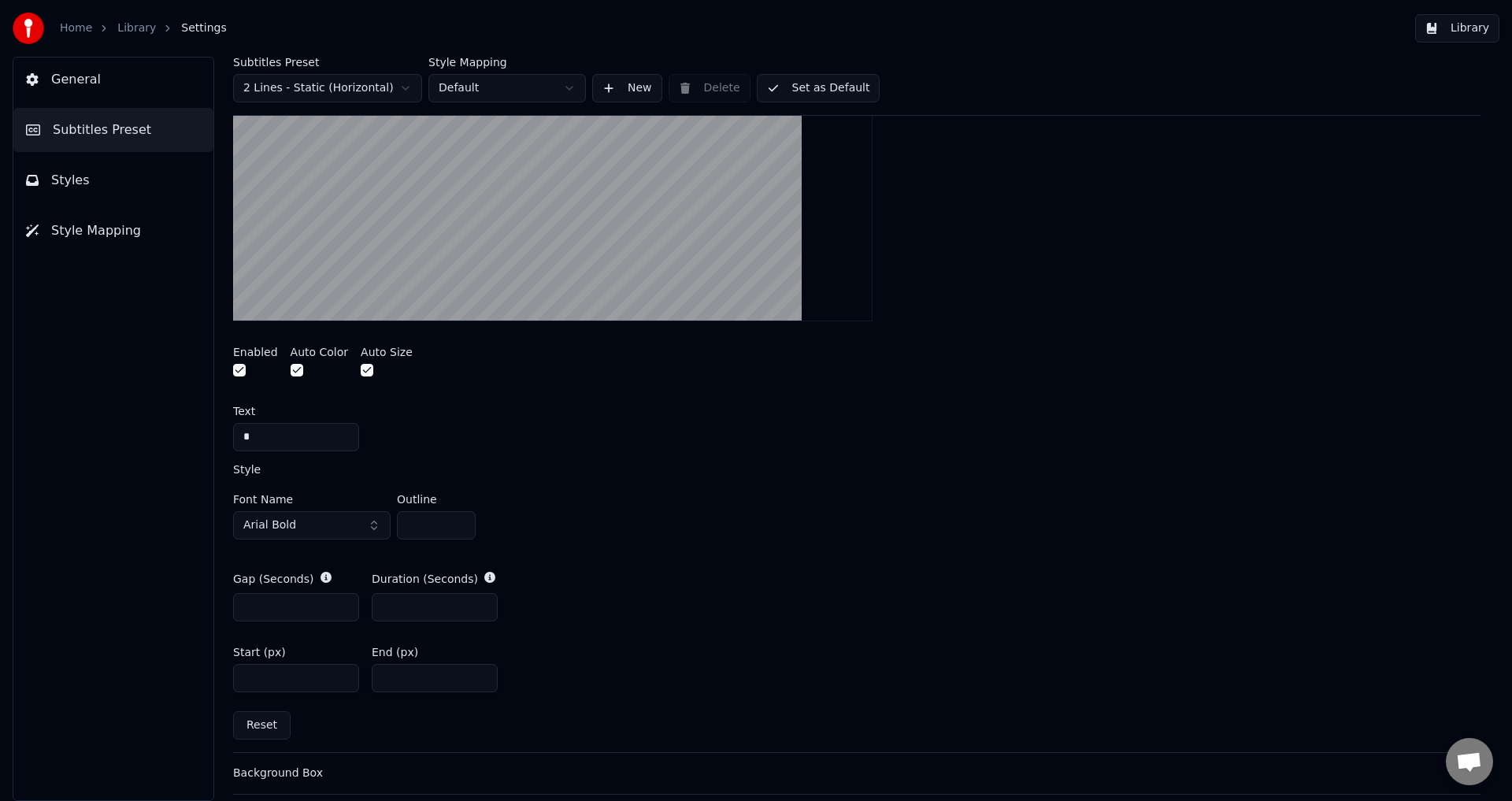
click at [479, 673] on input "**" at bounding box center [434, 677] width 126 height 29
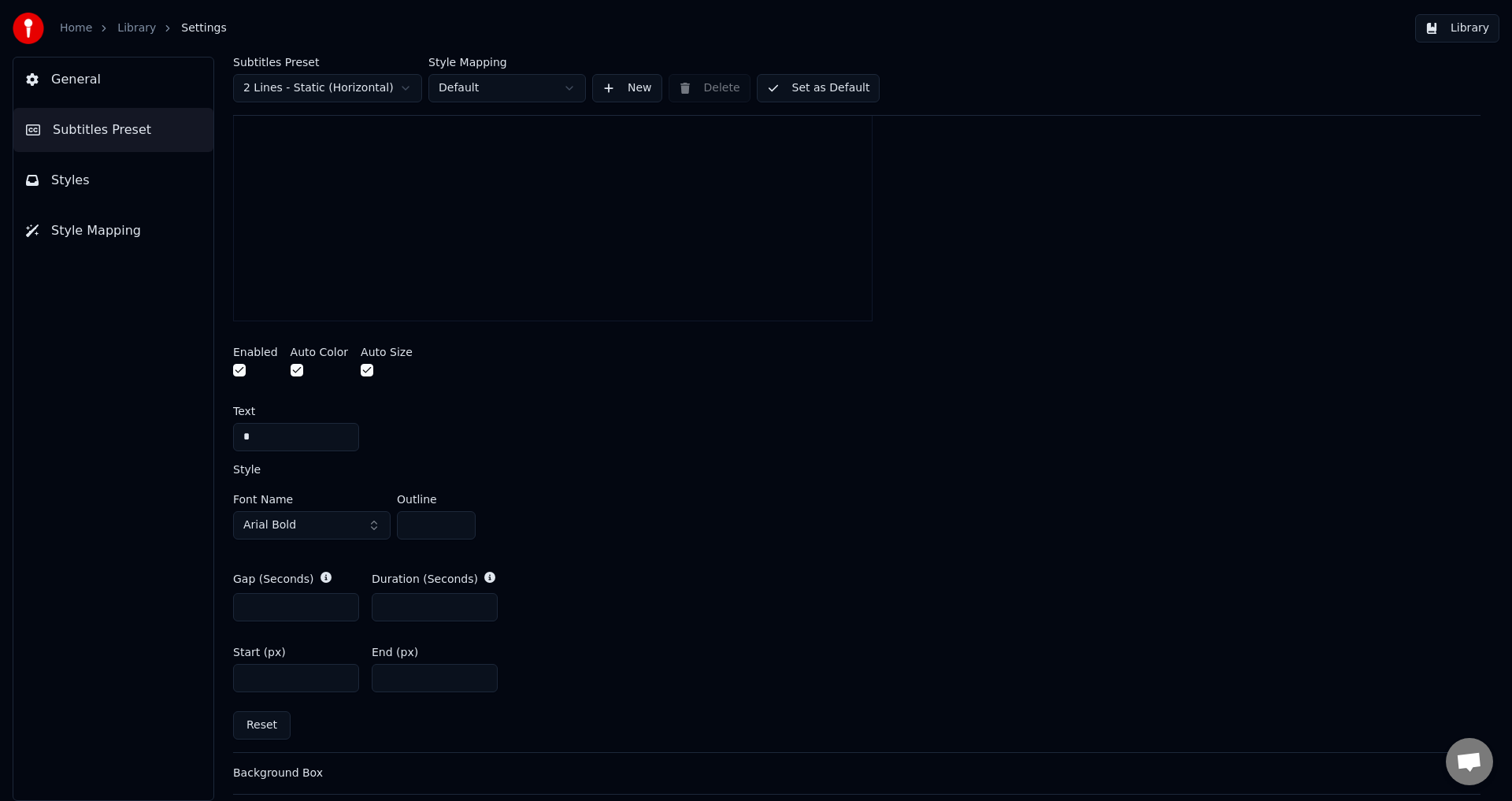
click at [479, 673] on input "**" at bounding box center [434, 677] width 126 height 29
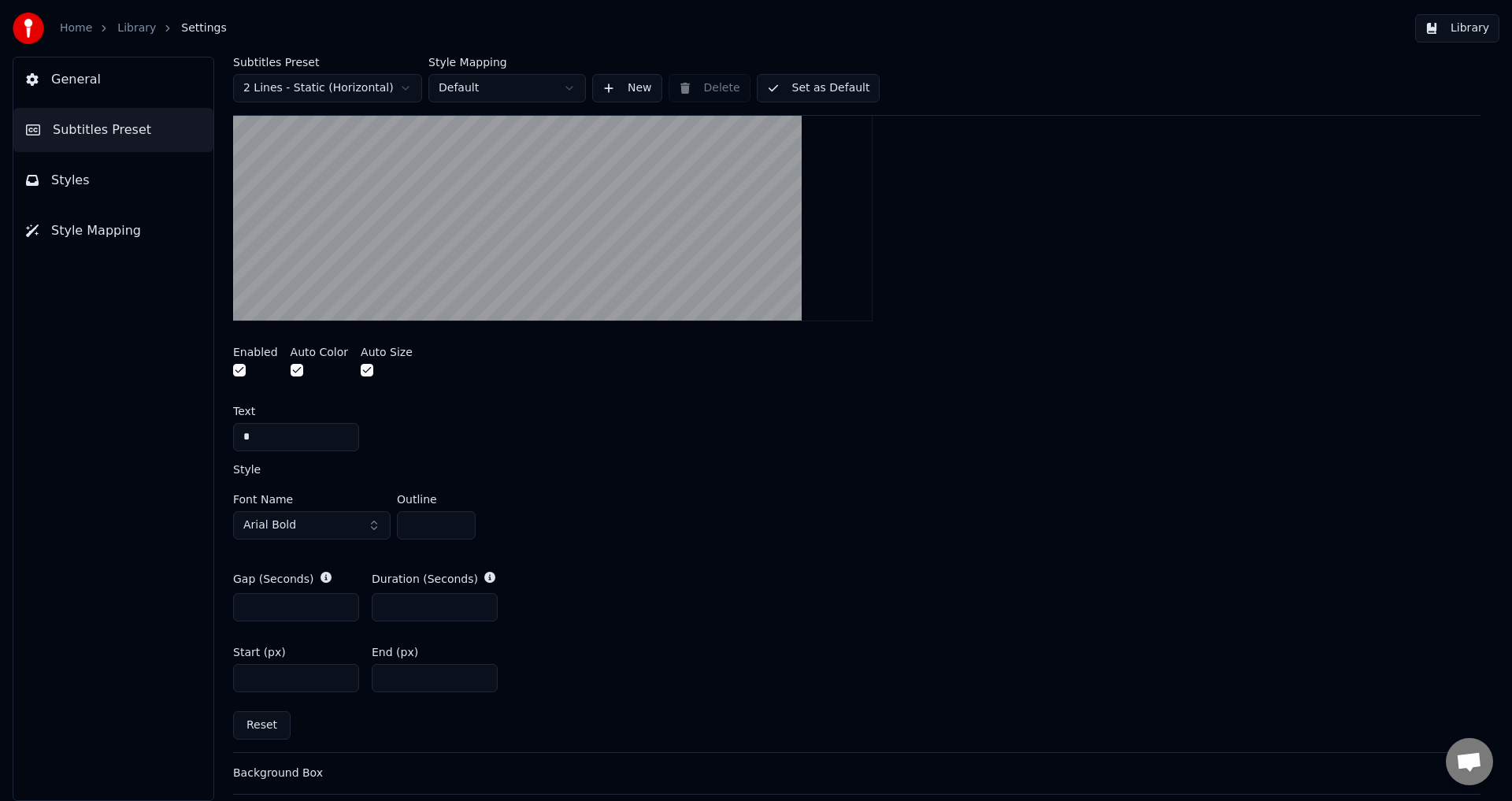
click at [479, 673] on input "**" at bounding box center [434, 677] width 126 height 29
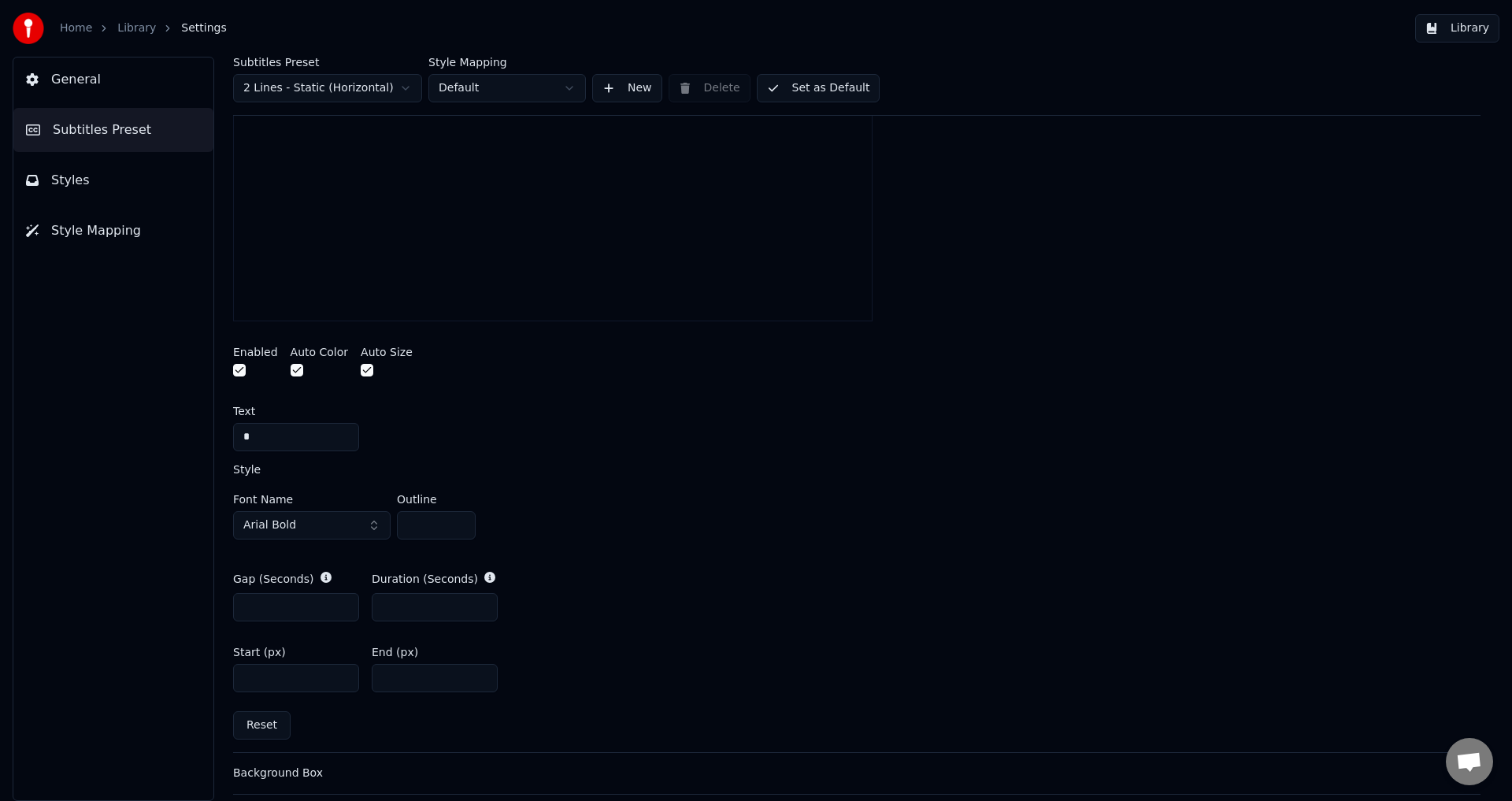
click at [479, 673] on input "**" at bounding box center [434, 677] width 126 height 29
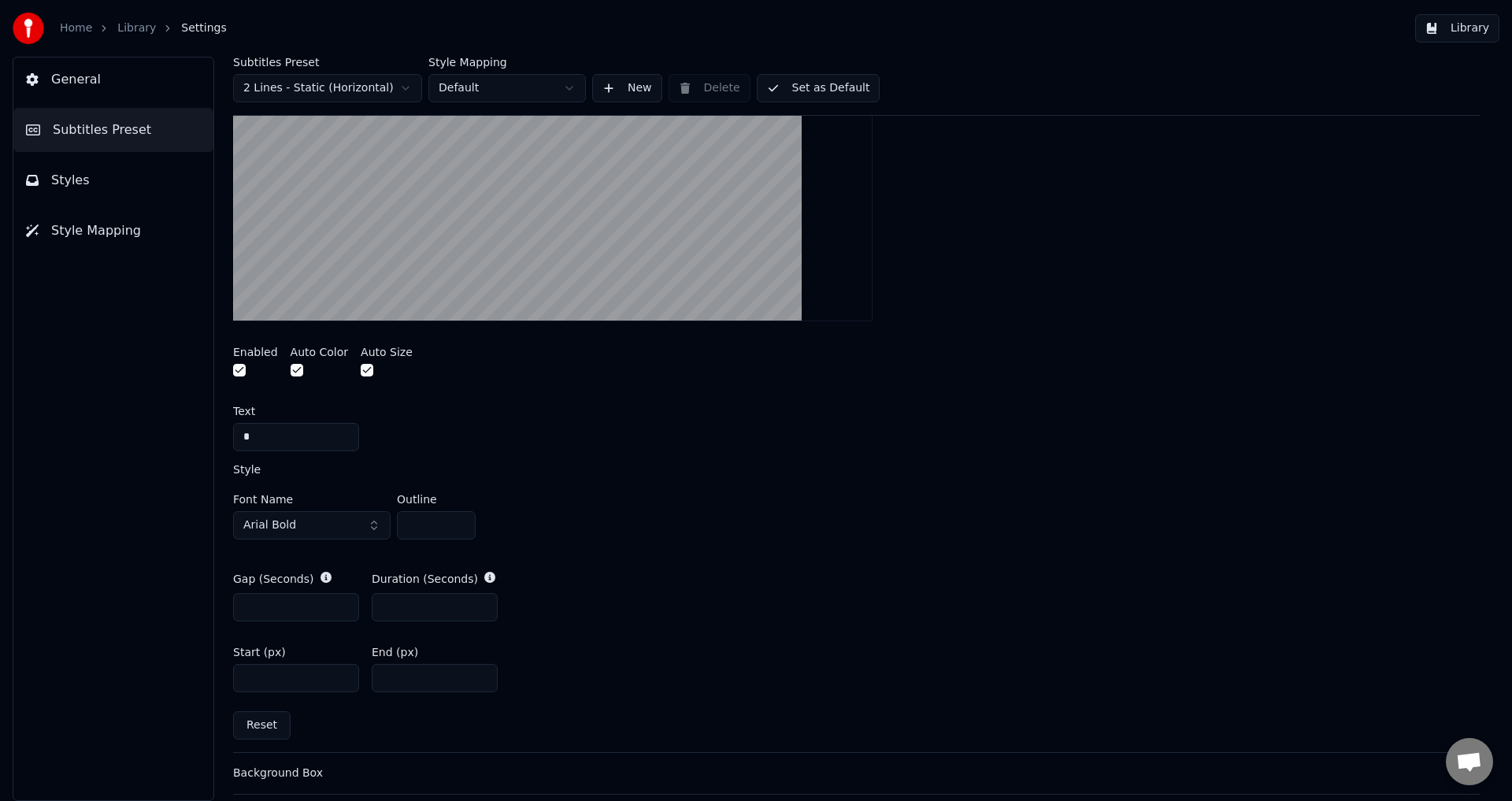
type input "**"
click at [479, 673] on input "**" at bounding box center [434, 677] width 126 height 29
click at [827, 82] on button "Set as Default" at bounding box center [818, 88] width 123 height 29
click at [779, 89] on button "Done" at bounding box center [793, 88] width 75 height 29
click at [131, 29] on link "Library" at bounding box center [136, 28] width 39 height 16
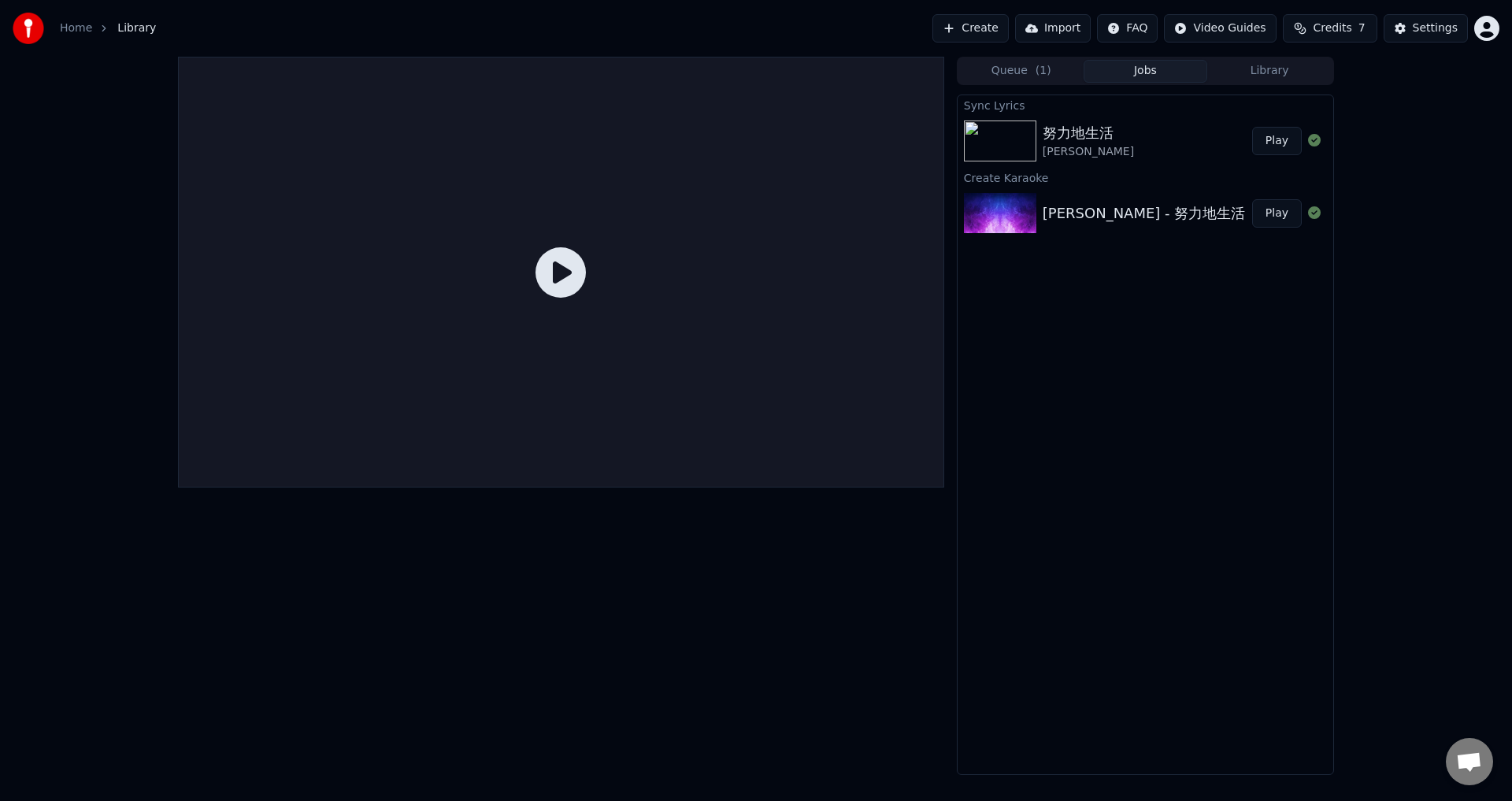
click at [1260, 144] on button "Play" at bounding box center [1277, 141] width 50 height 29
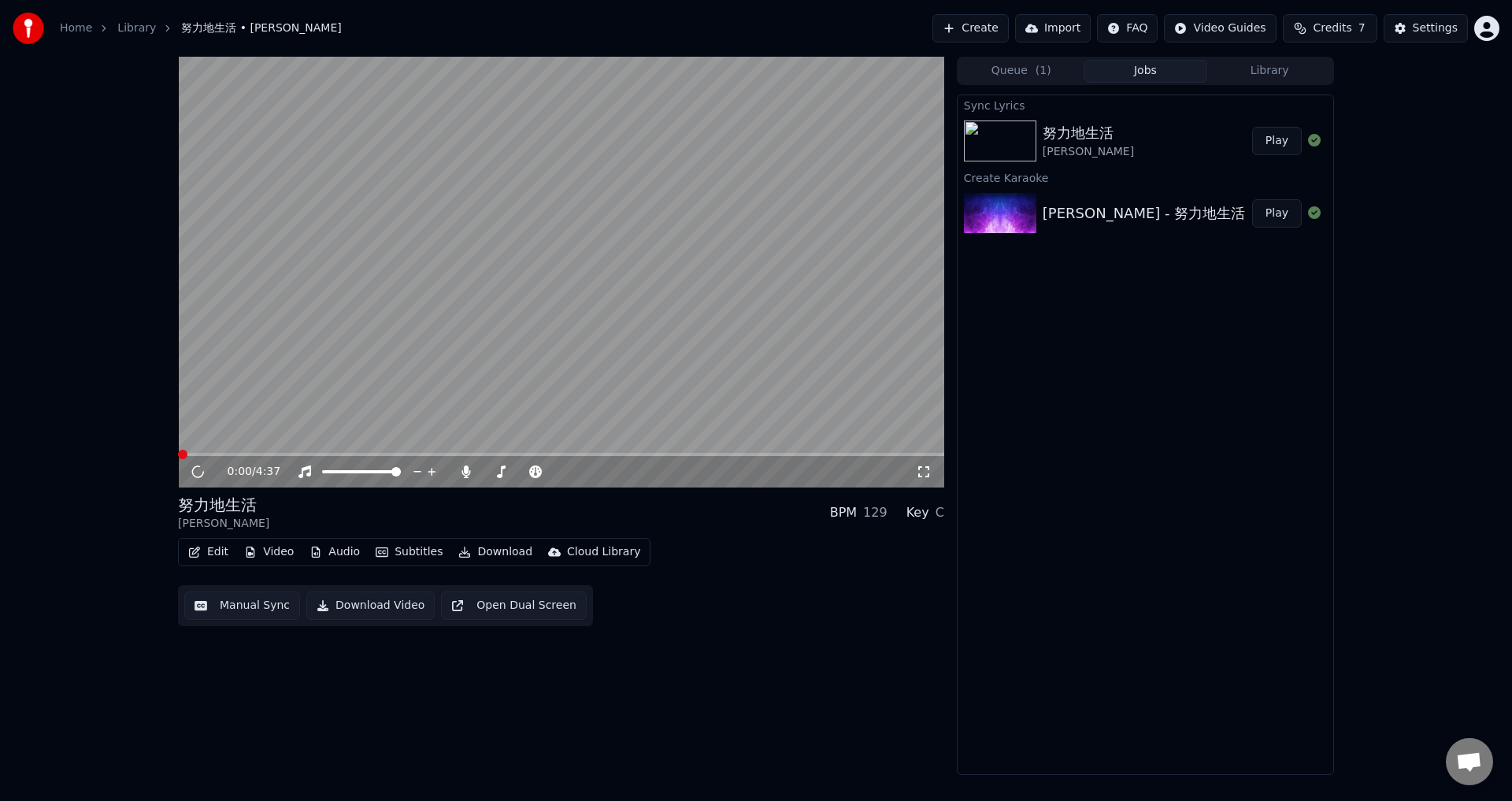
click at [273, 454] on span at bounding box center [560, 454] width 766 height 3
click at [255, 454] on span at bounding box center [226, 454] width 96 height 3
click at [192, 477] on icon at bounding box center [209, 472] width 37 height 13
click at [1418, 27] on div "Settings" at bounding box center [1435, 28] width 45 height 16
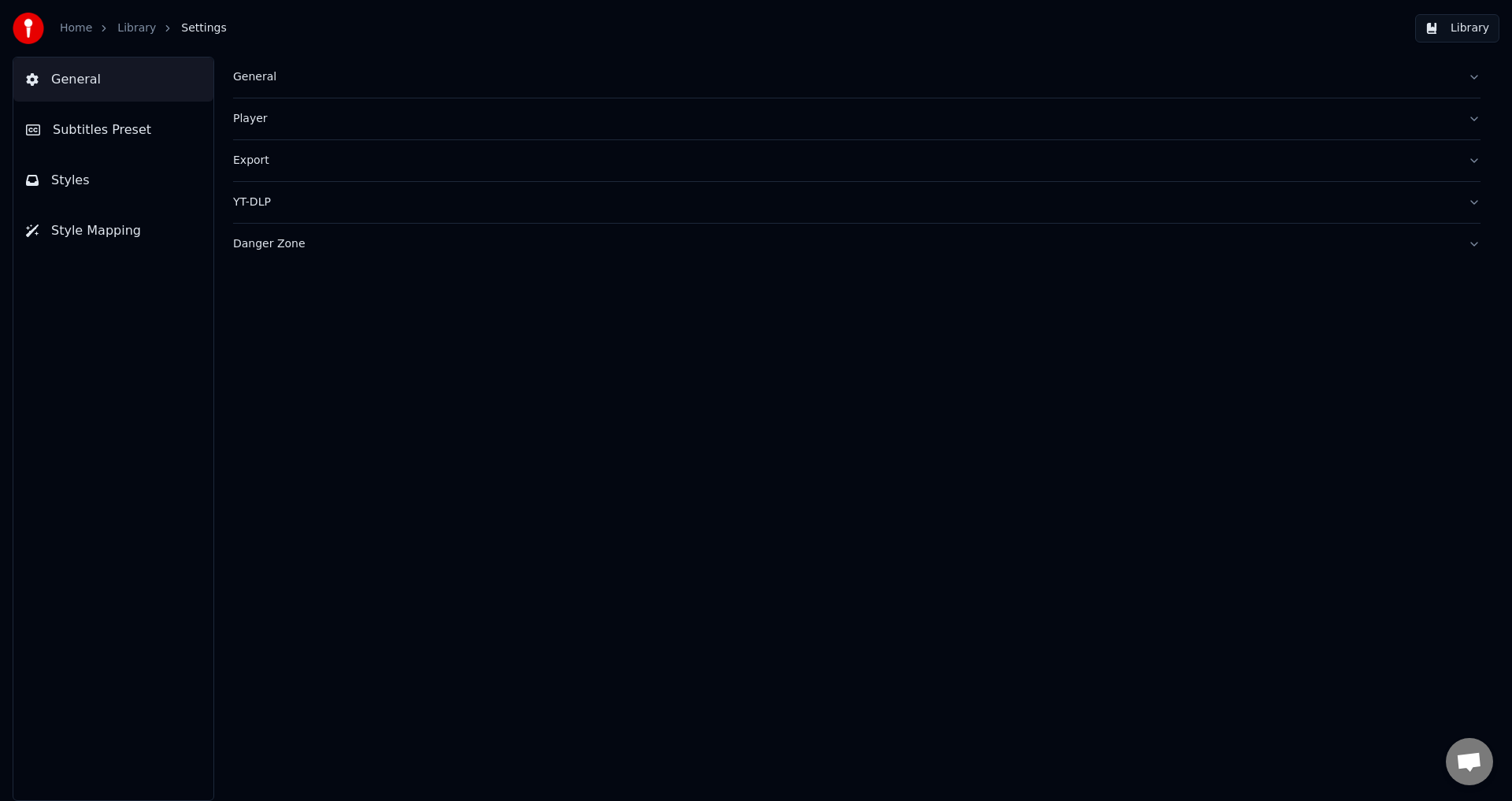
click at [104, 133] on span "Subtitles Preset" at bounding box center [101, 130] width 99 height 19
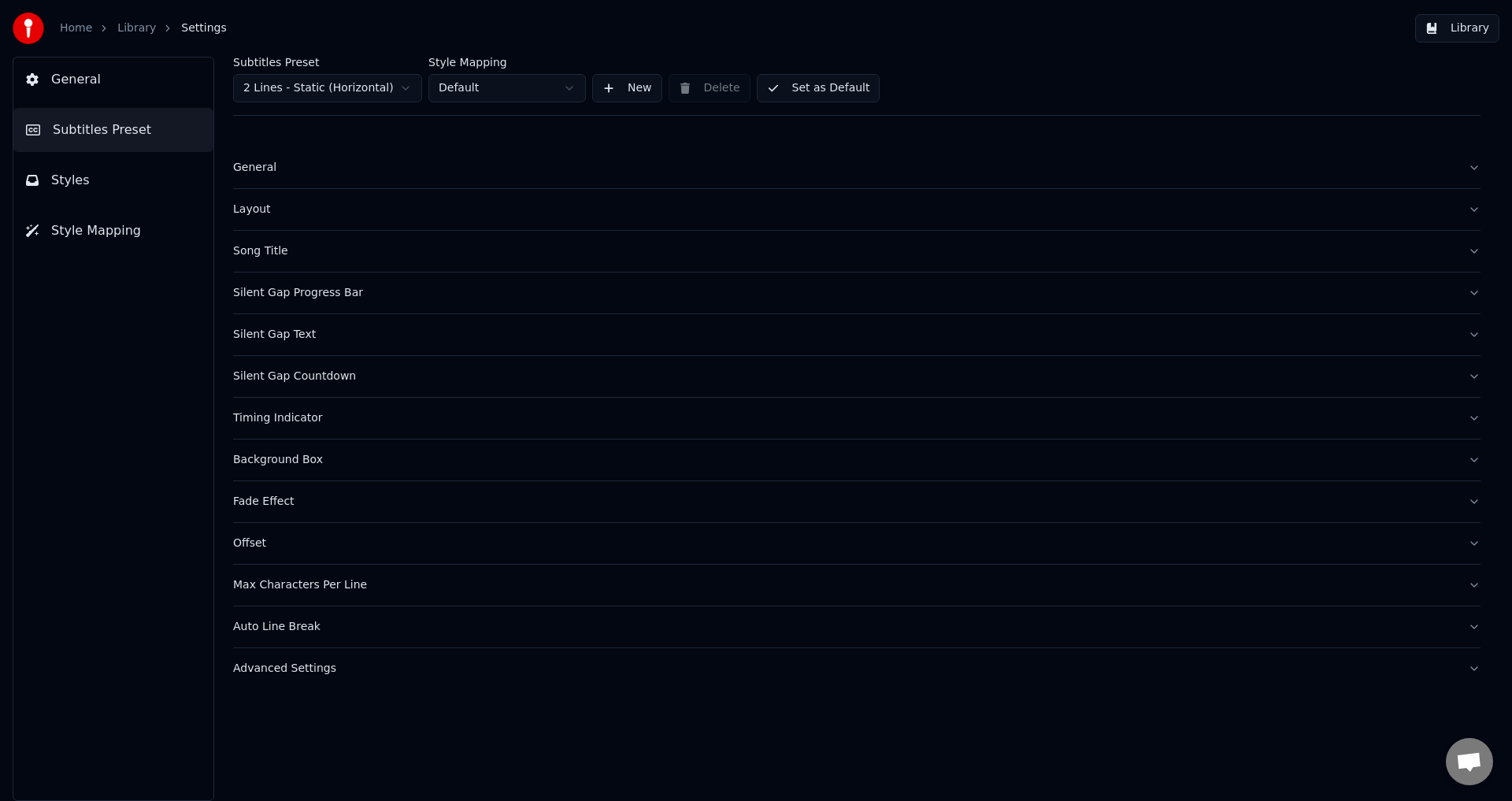
click at [264, 420] on div "Timing Indicator" at bounding box center [844, 418] width 1222 height 16
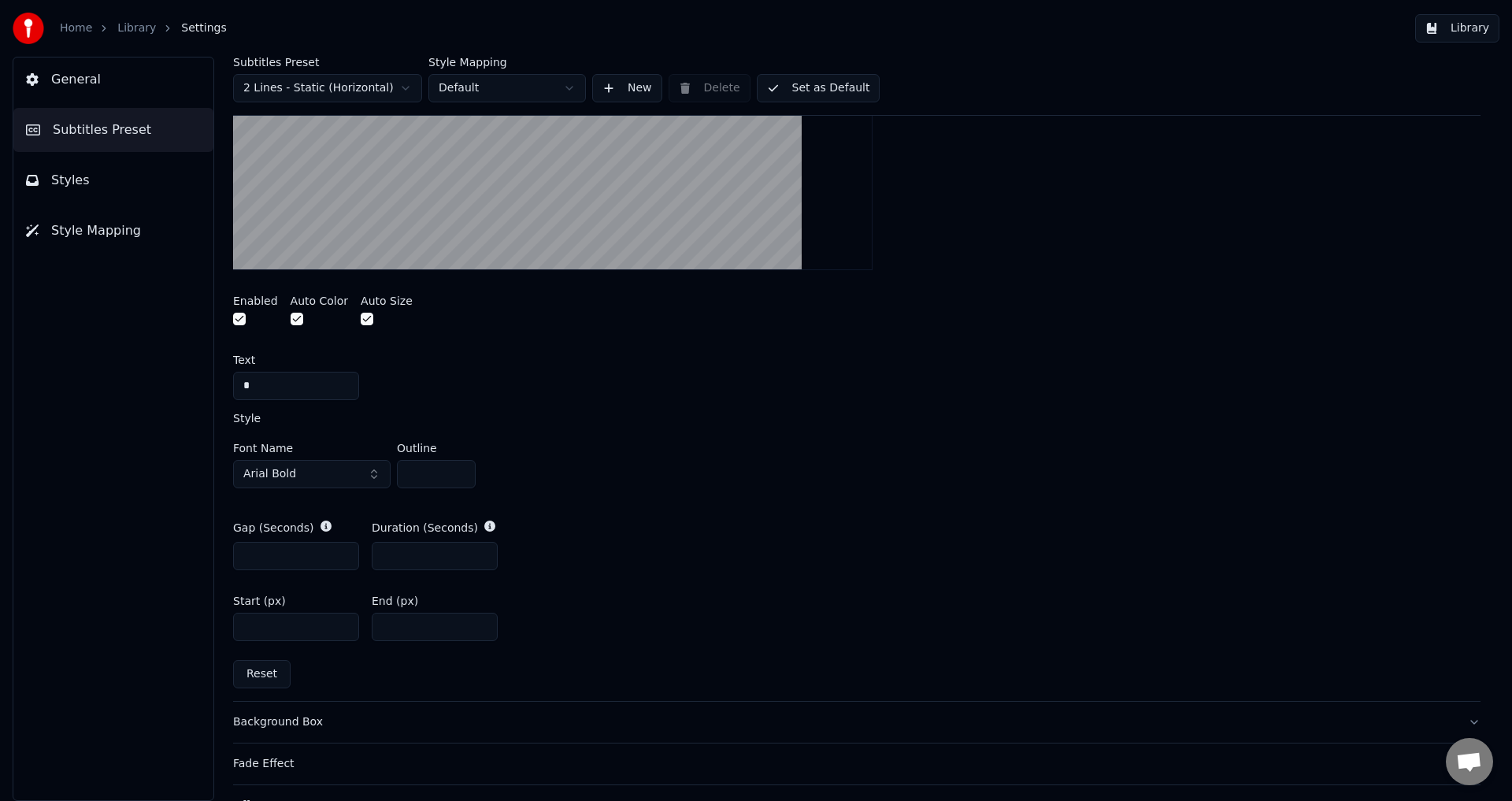
scroll to position [551, 0]
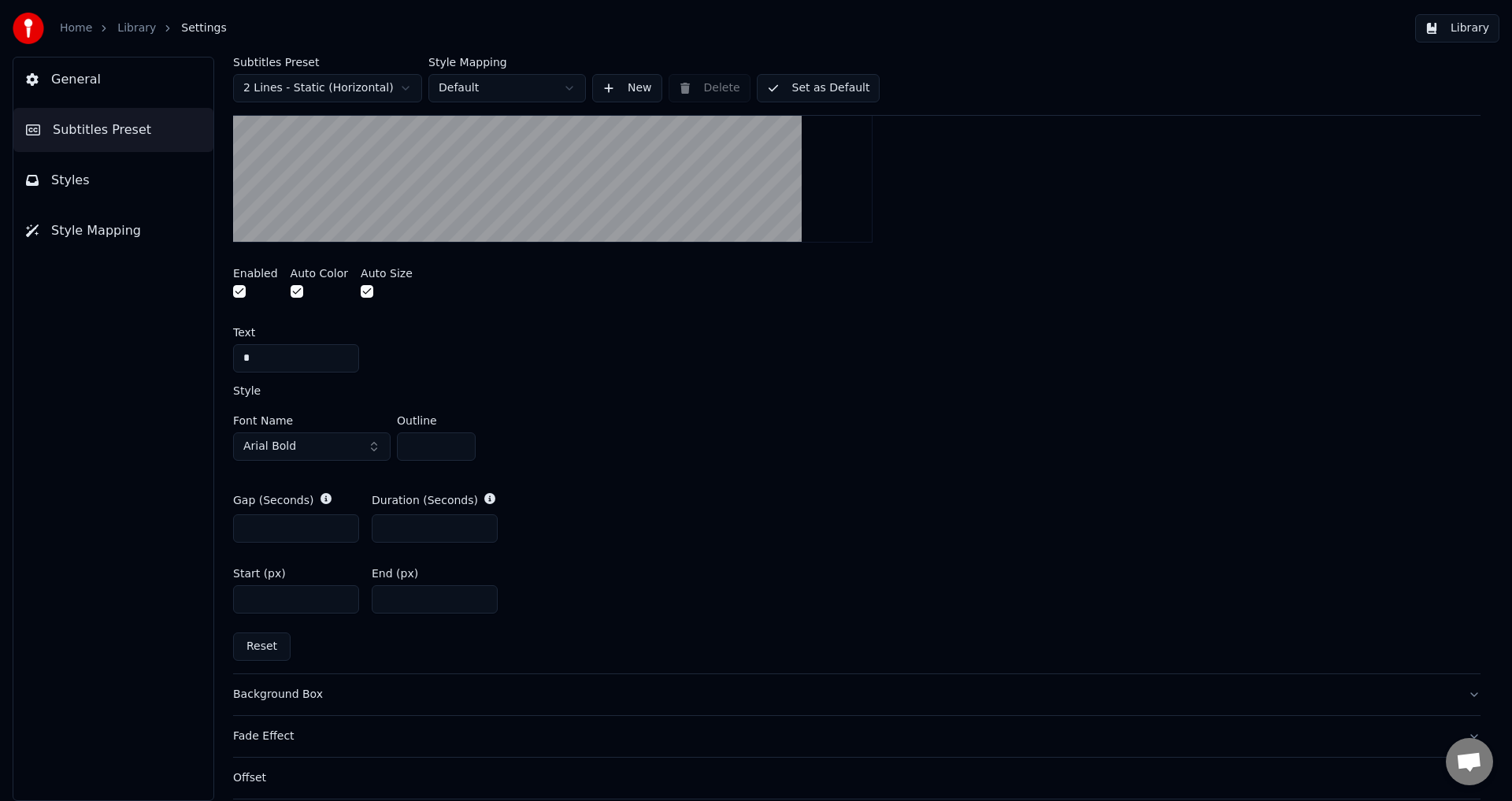
click at [479, 593] on input "**" at bounding box center [434, 599] width 126 height 29
click at [479, 592] on input "**" at bounding box center [434, 599] width 126 height 29
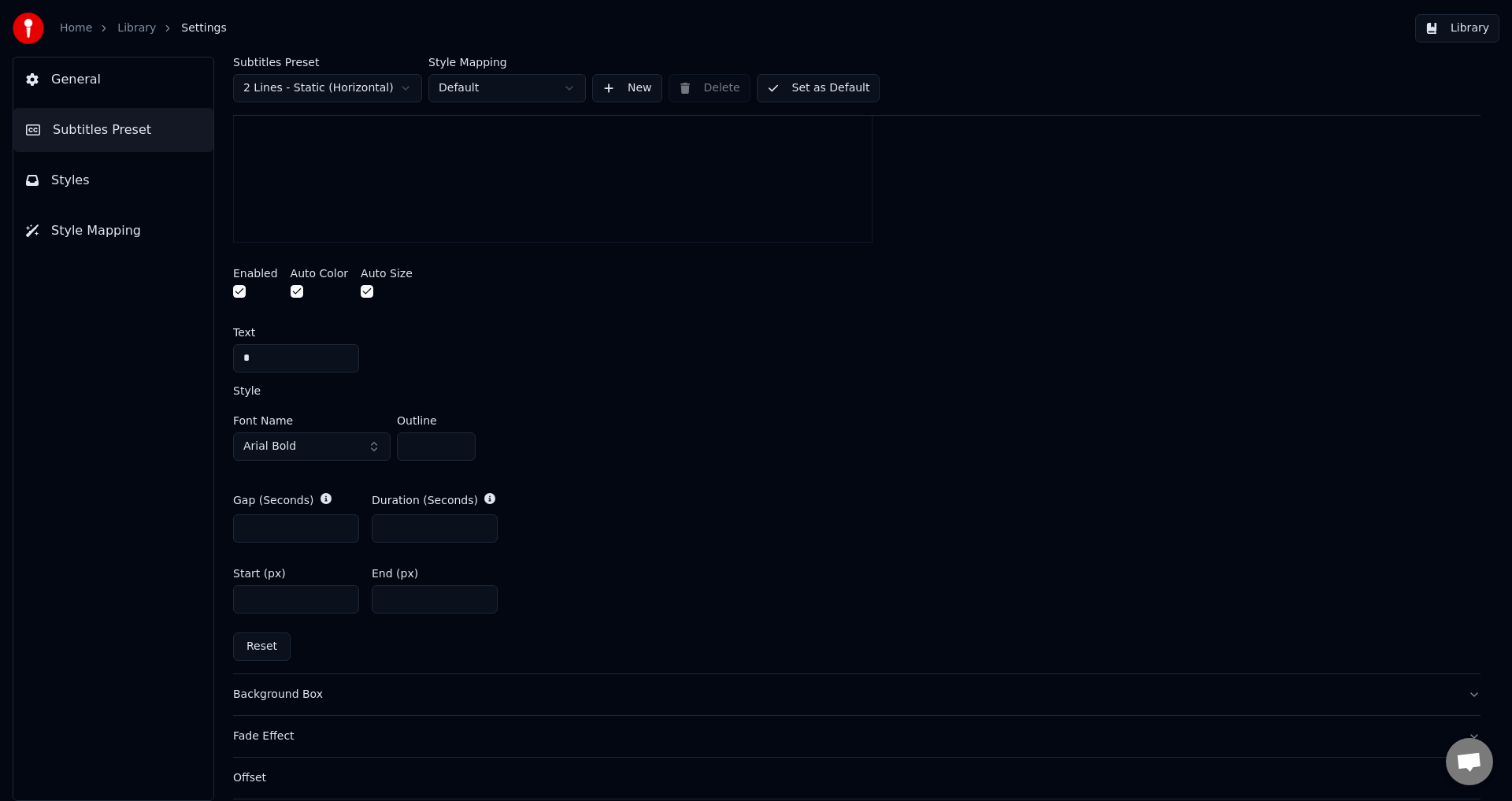
click at [480, 592] on input "**" at bounding box center [434, 599] width 126 height 29
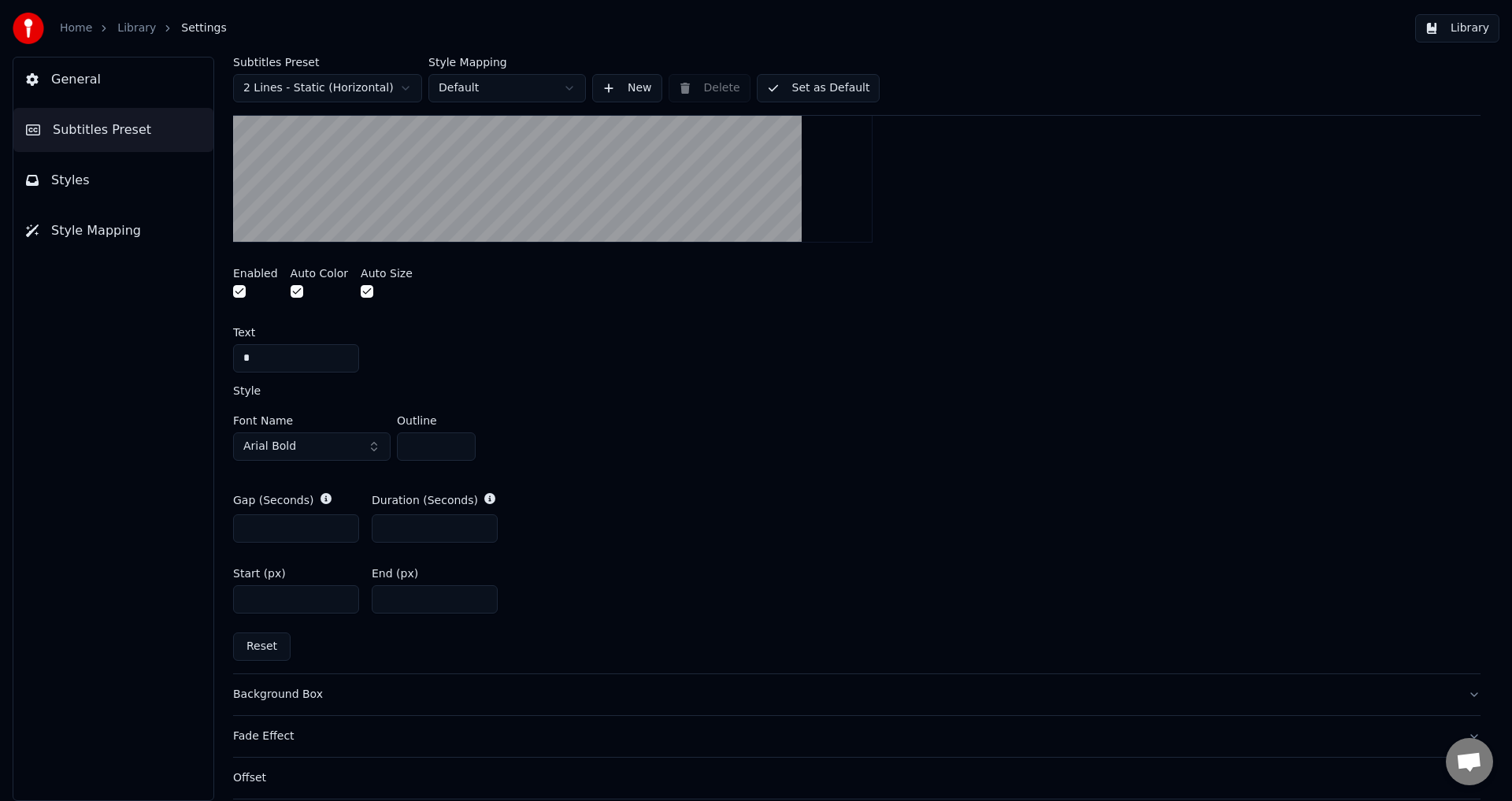
click at [480, 592] on input "**" at bounding box center [434, 599] width 126 height 29
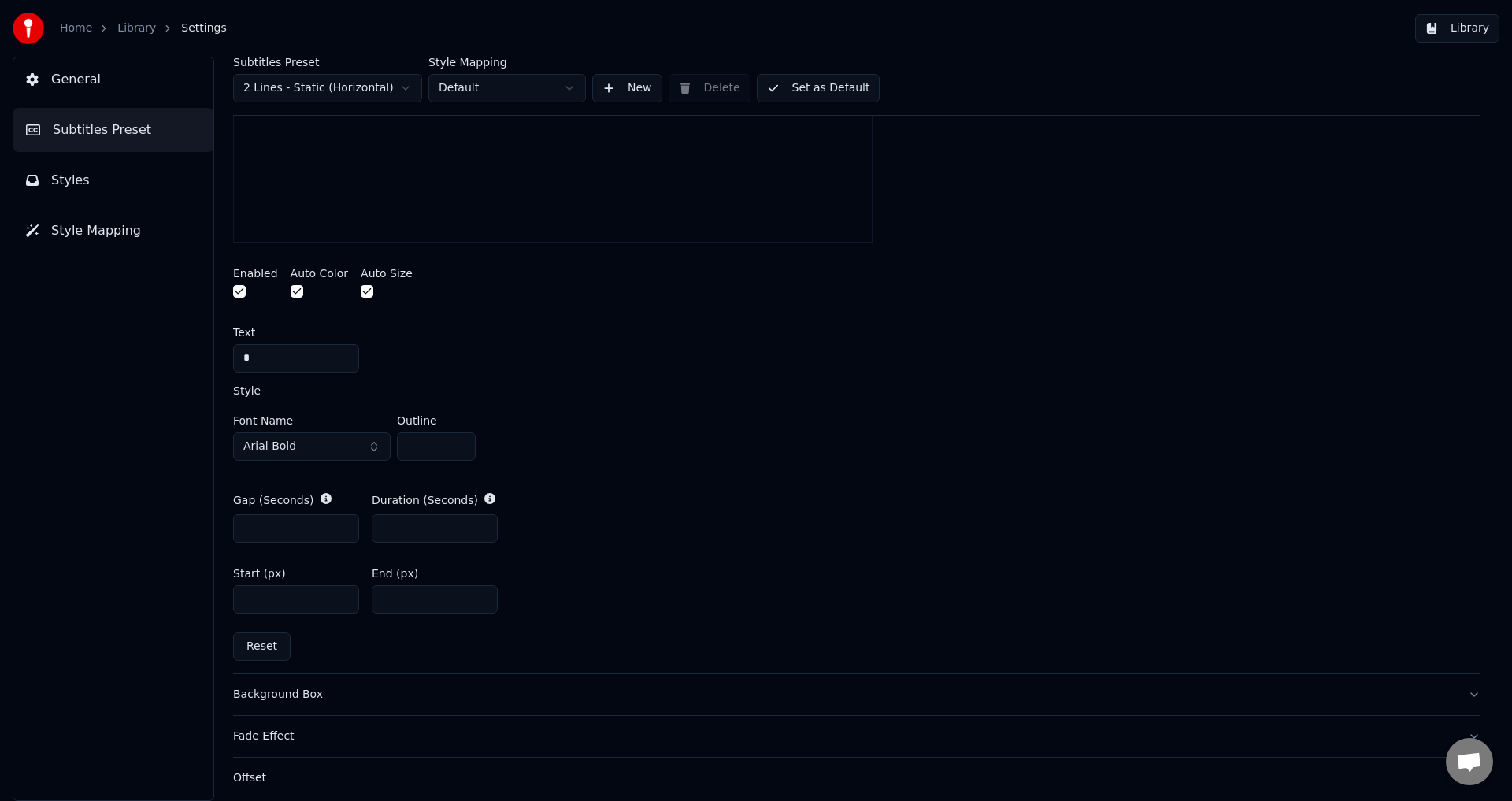
click at [480, 592] on input "**" at bounding box center [434, 599] width 126 height 29
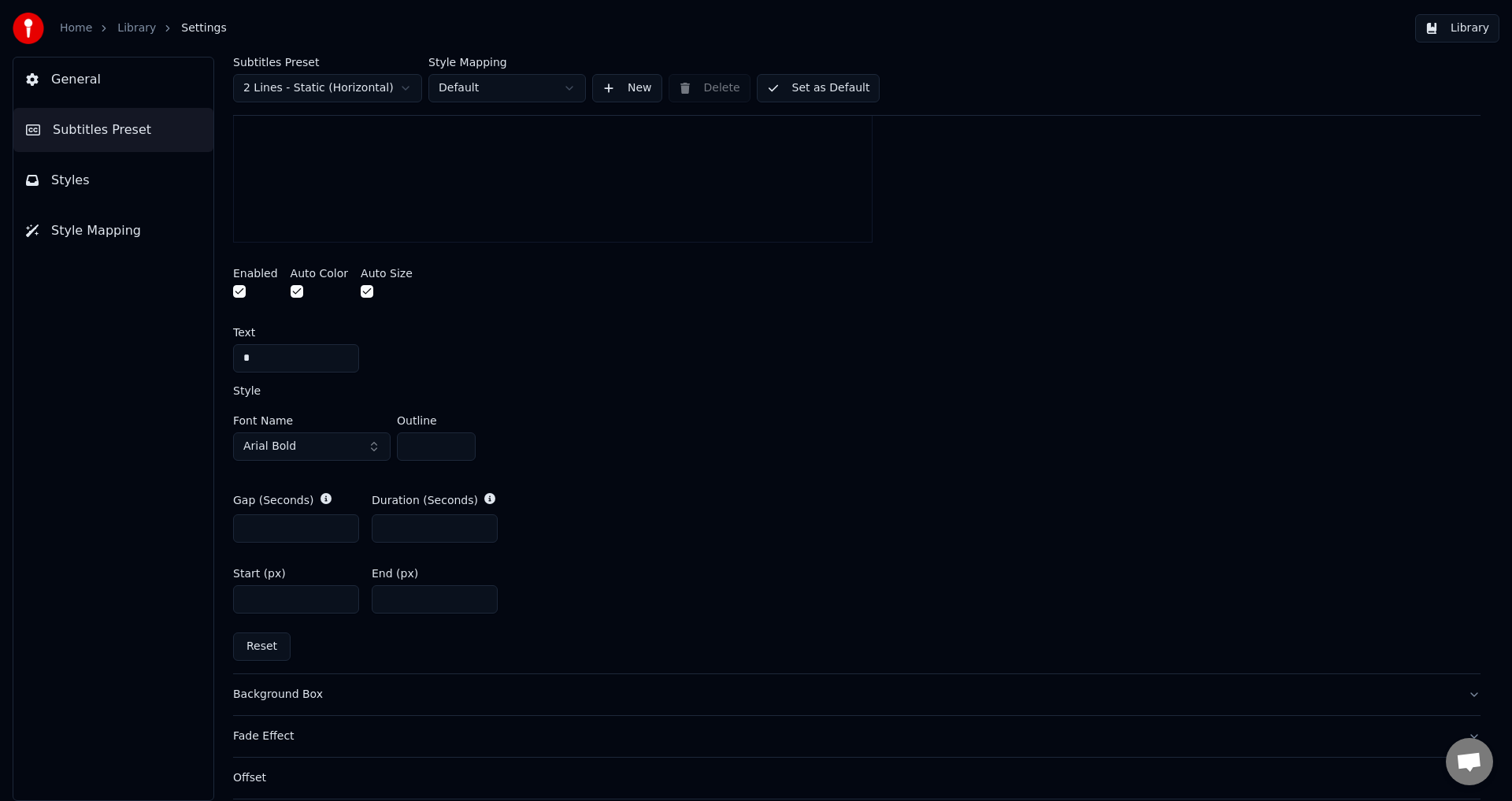
click at [480, 592] on input "**" at bounding box center [434, 599] width 126 height 29
click at [480, 593] on input "**" at bounding box center [434, 599] width 126 height 29
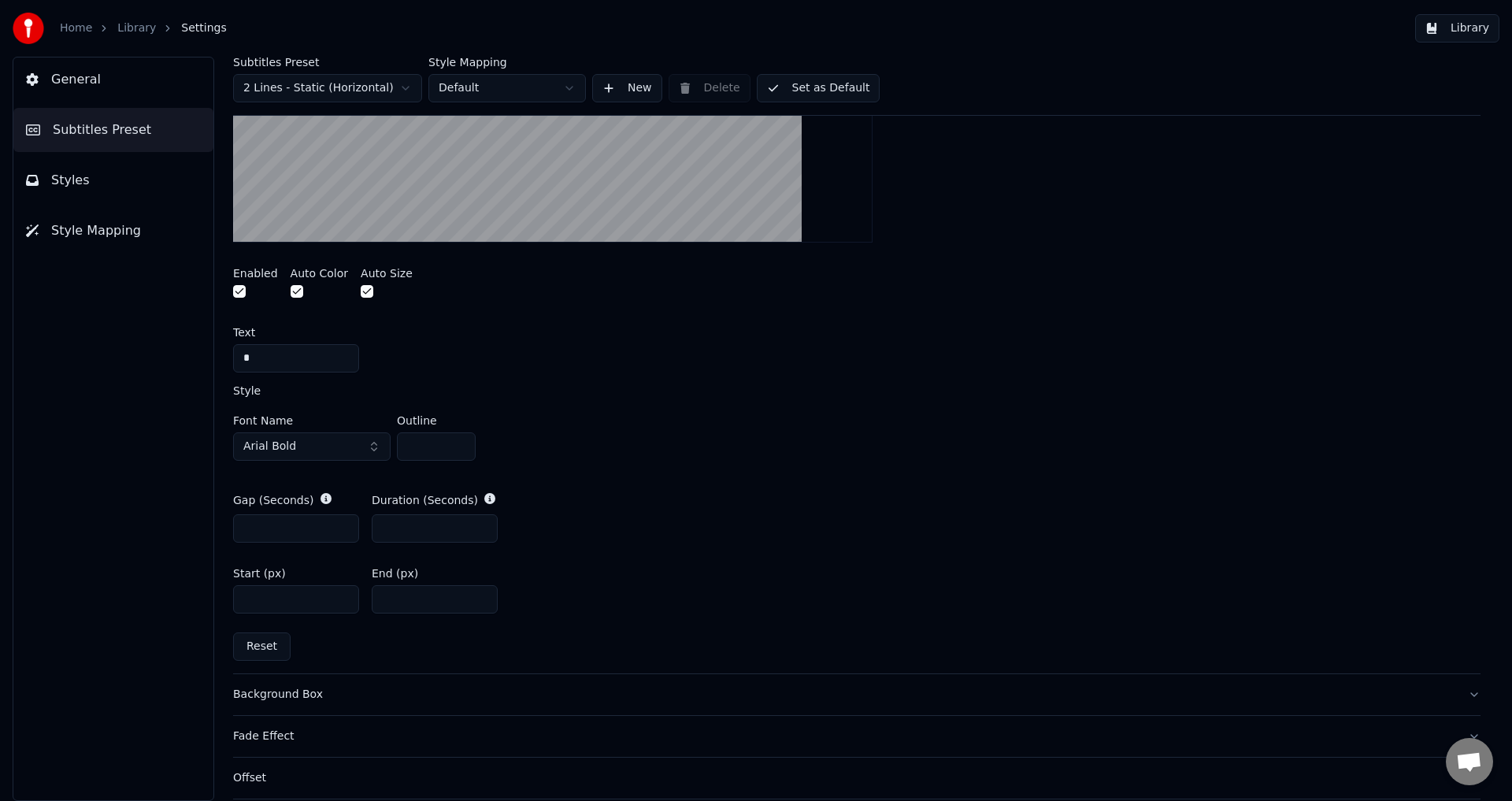
click at [480, 593] on input "**" at bounding box center [434, 599] width 126 height 29
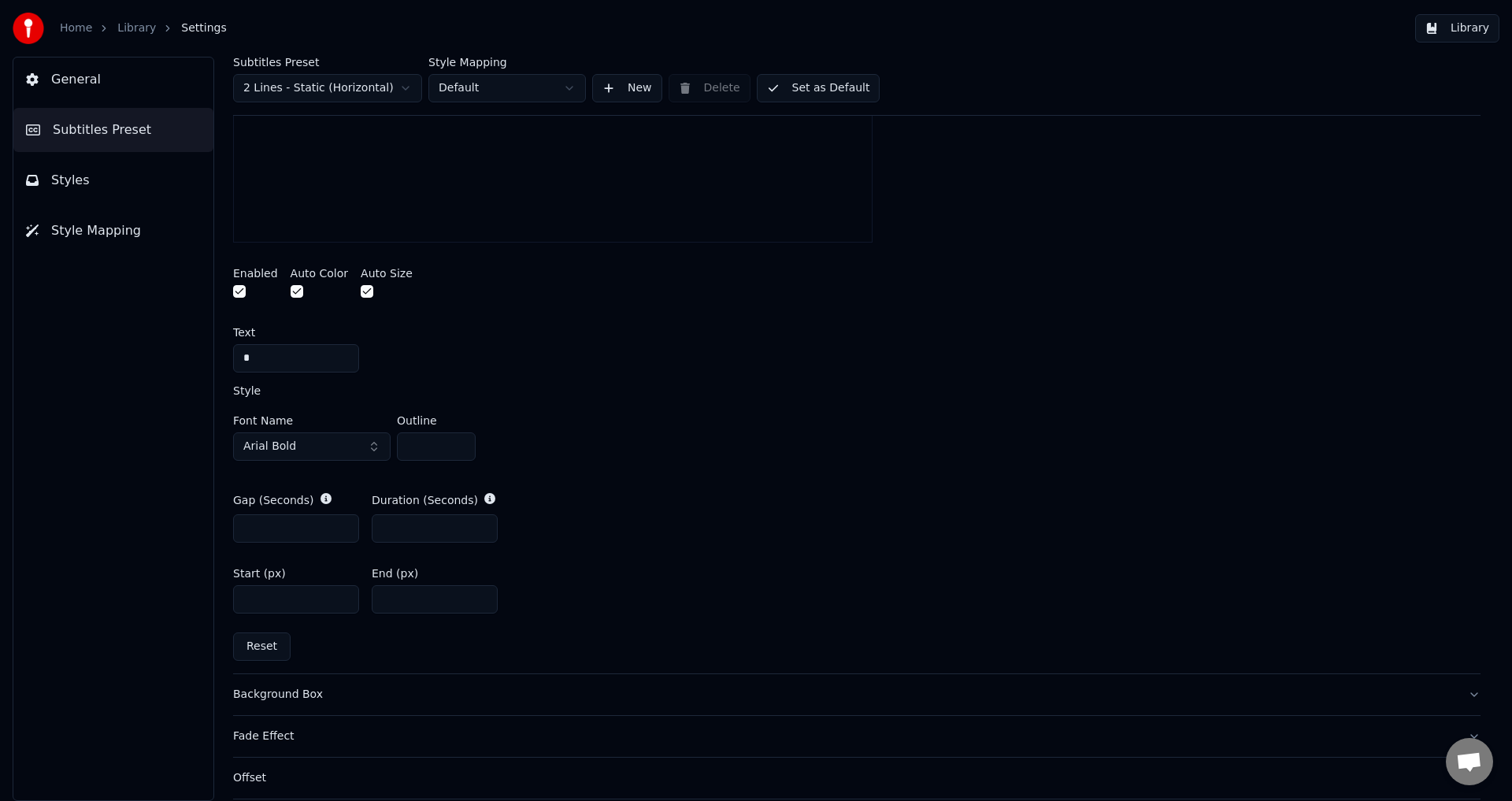
click at [481, 594] on input "**" at bounding box center [434, 599] width 126 height 29
type input "**"
click at [481, 594] on input "**" at bounding box center [434, 599] width 126 height 29
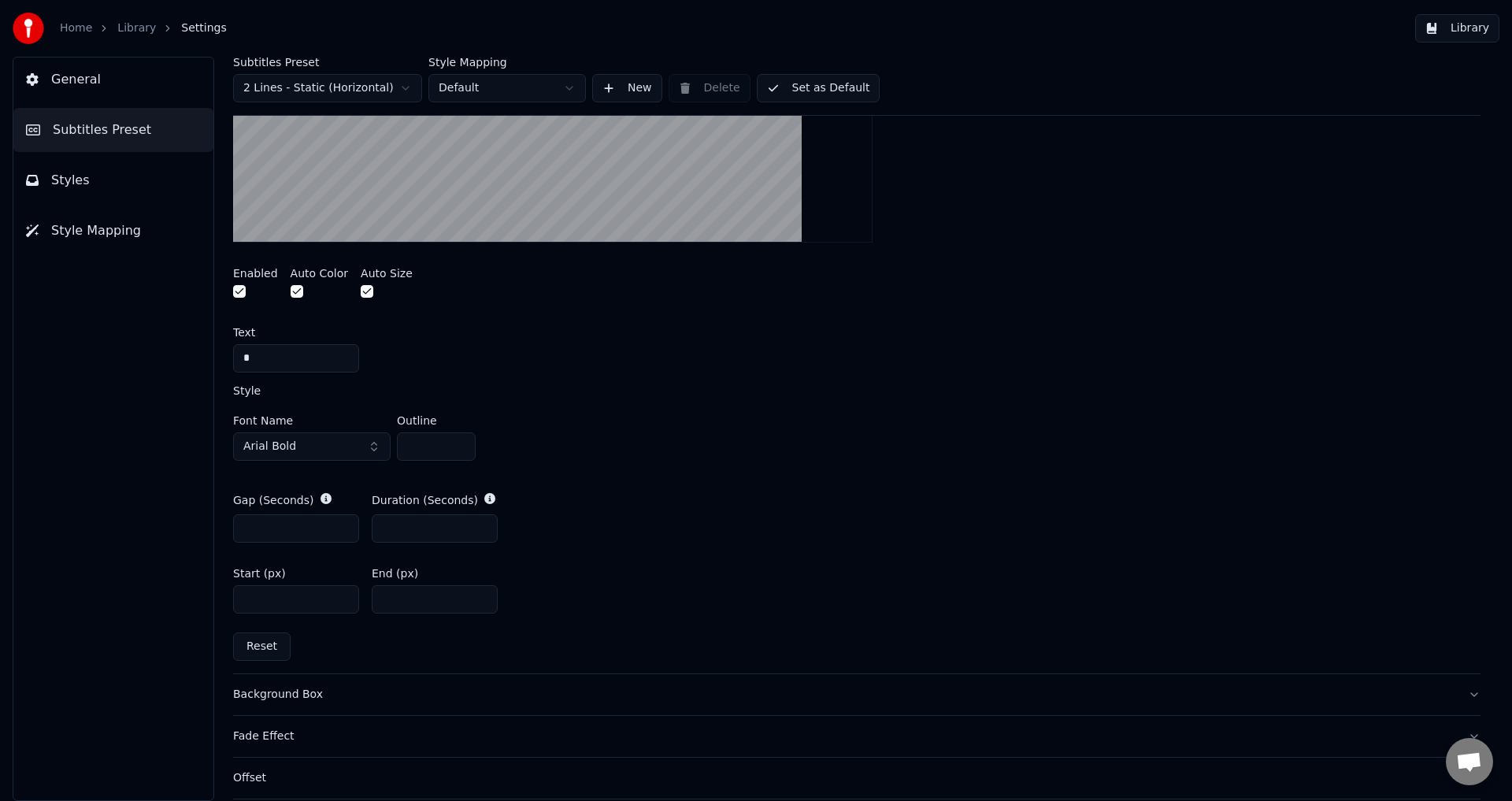
click at [835, 89] on button "Set as Default" at bounding box center [818, 88] width 123 height 29
click at [133, 26] on link "Library" at bounding box center [136, 28] width 39 height 16
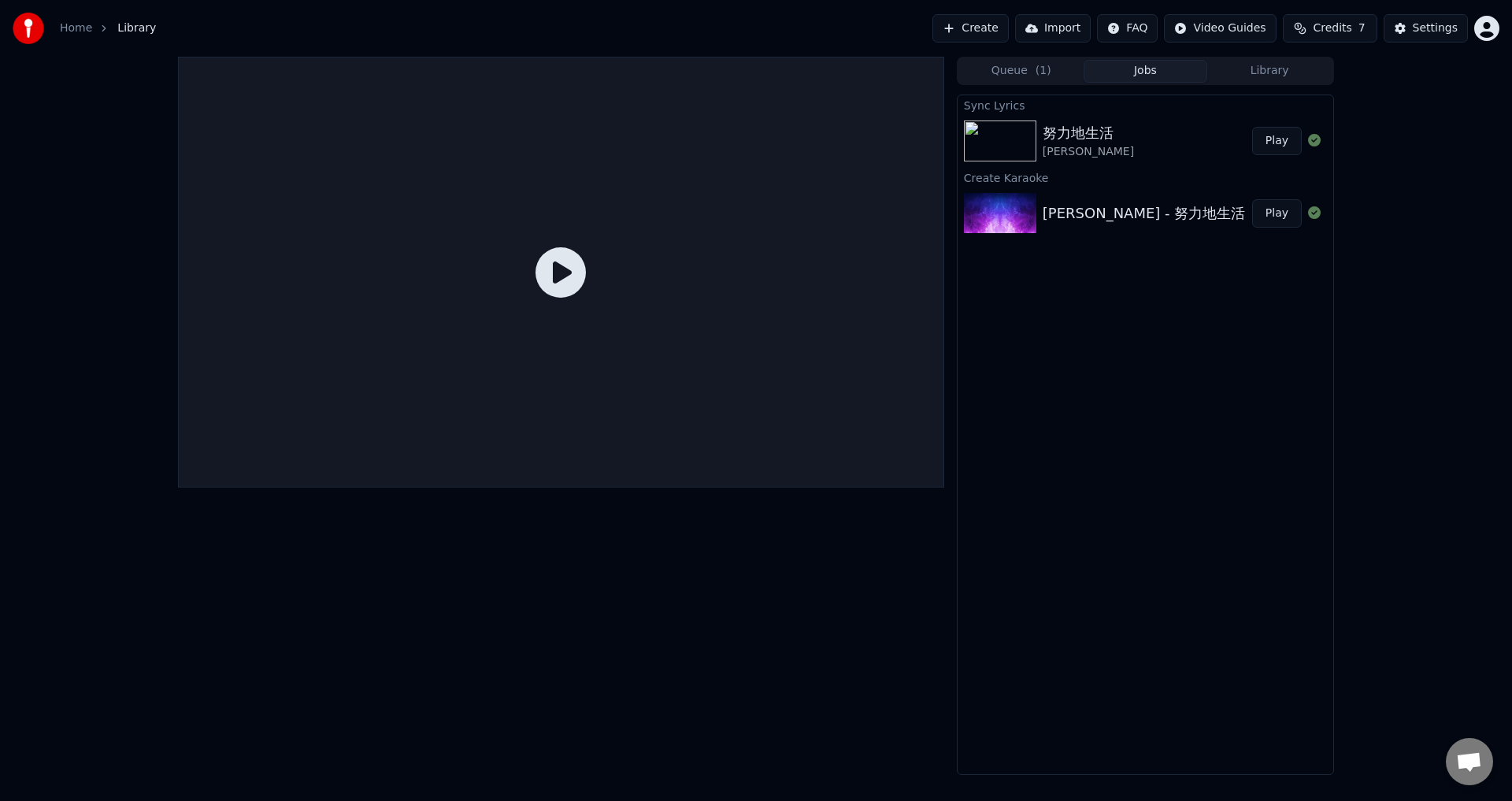
click at [1279, 146] on button "Play" at bounding box center [1277, 141] width 50 height 29
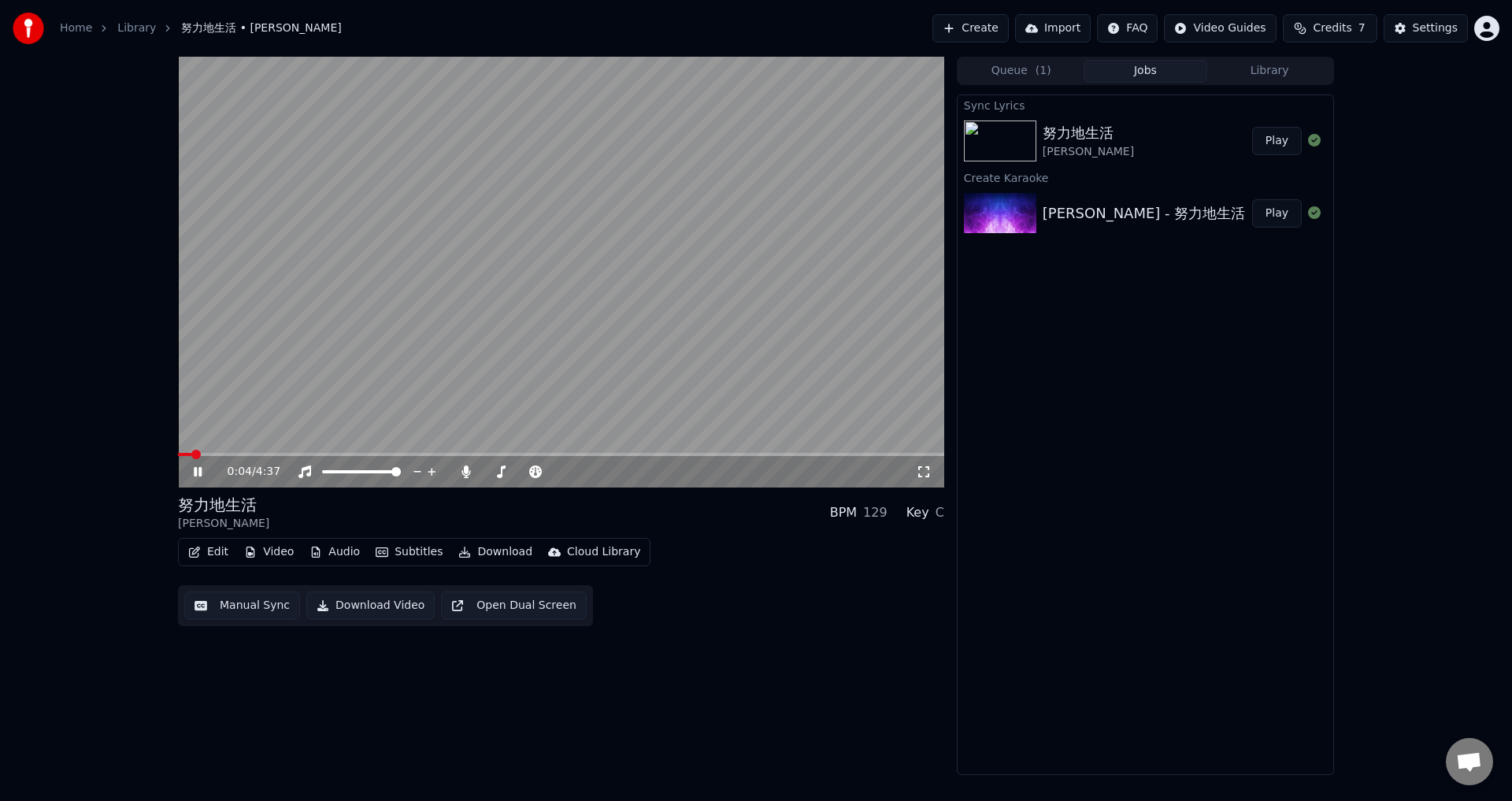
click at [277, 454] on span at bounding box center [560, 454] width 766 height 3
click at [264, 455] on span at bounding box center [220, 454] width 86 height 3
click at [263, 455] on span at bounding box center [222, 454] width 89 height 3
click at [258, 455] on span at bounding box center [222, 454] width 89 height 3
click at [260, 455] on span at bounding box center [219, 454] width 83 height 3
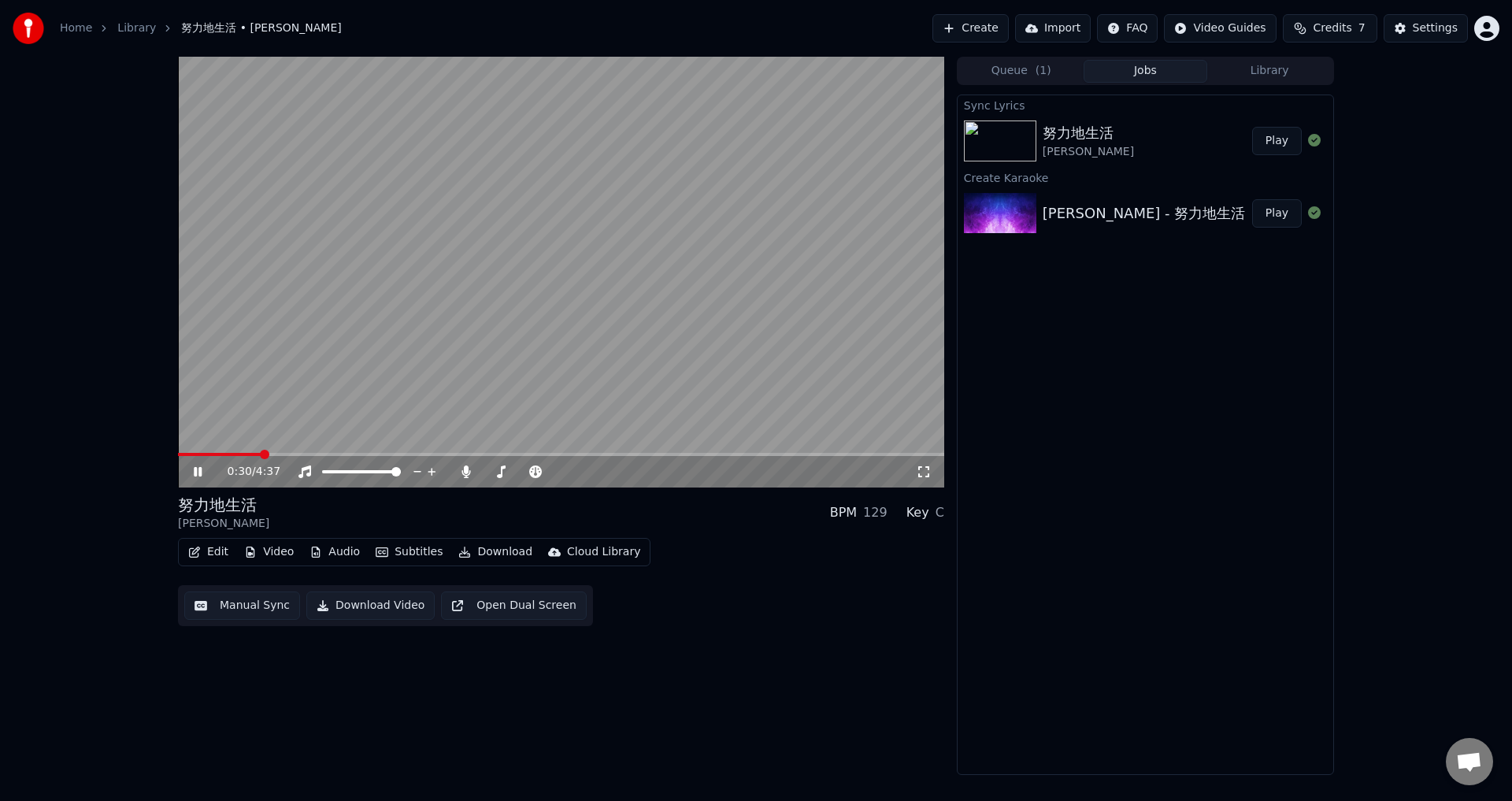
click at [260, 455] on span at bounding box center [219, 454] width 83 height 3
click at [1426, 19] on button "Settings" at bounding box center [1424, 28] width 84 height 29
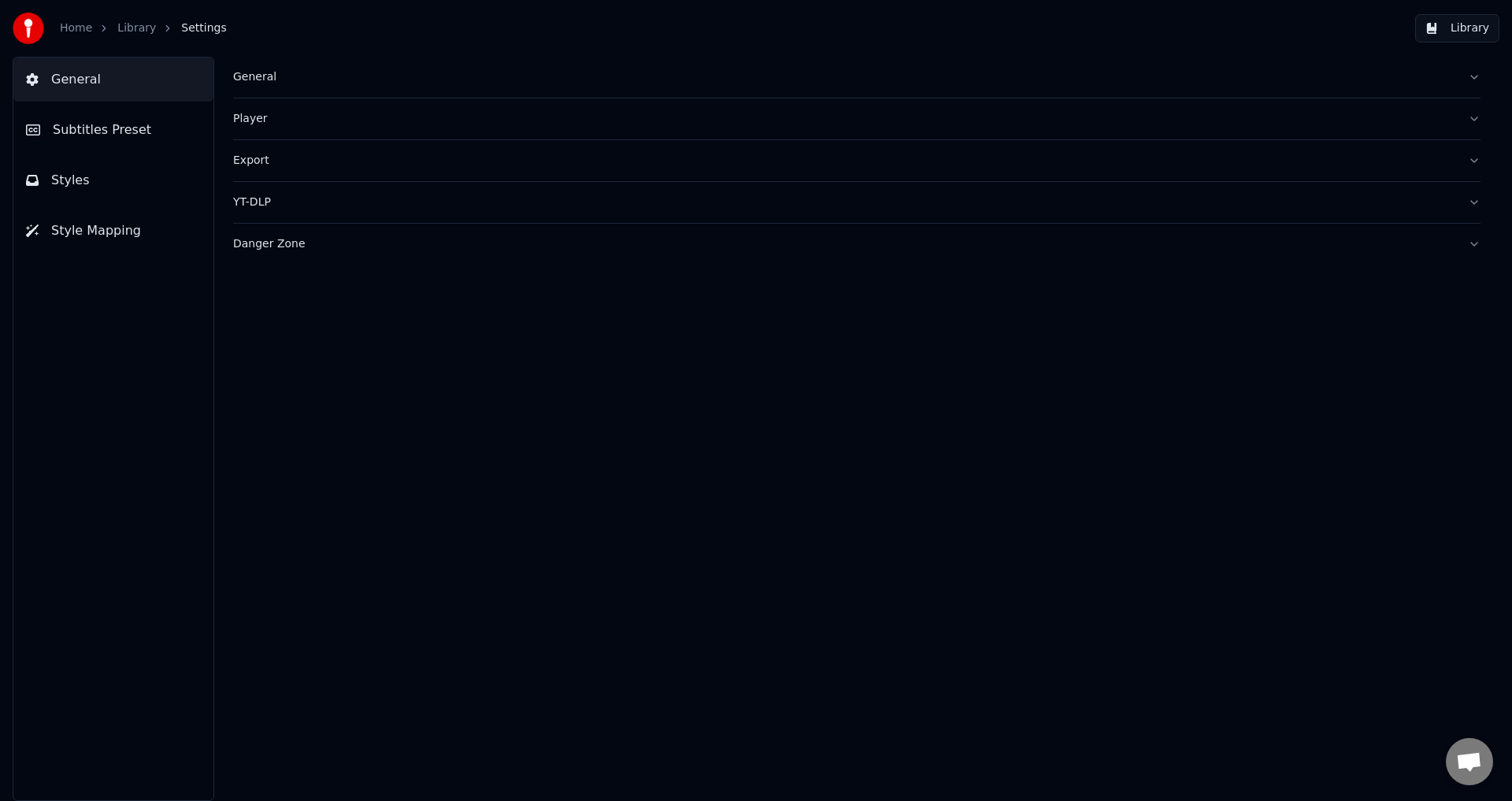
click at [111, 129] on span "Subtitles Preset" at bounding box center [101, 130] width 99 height 19
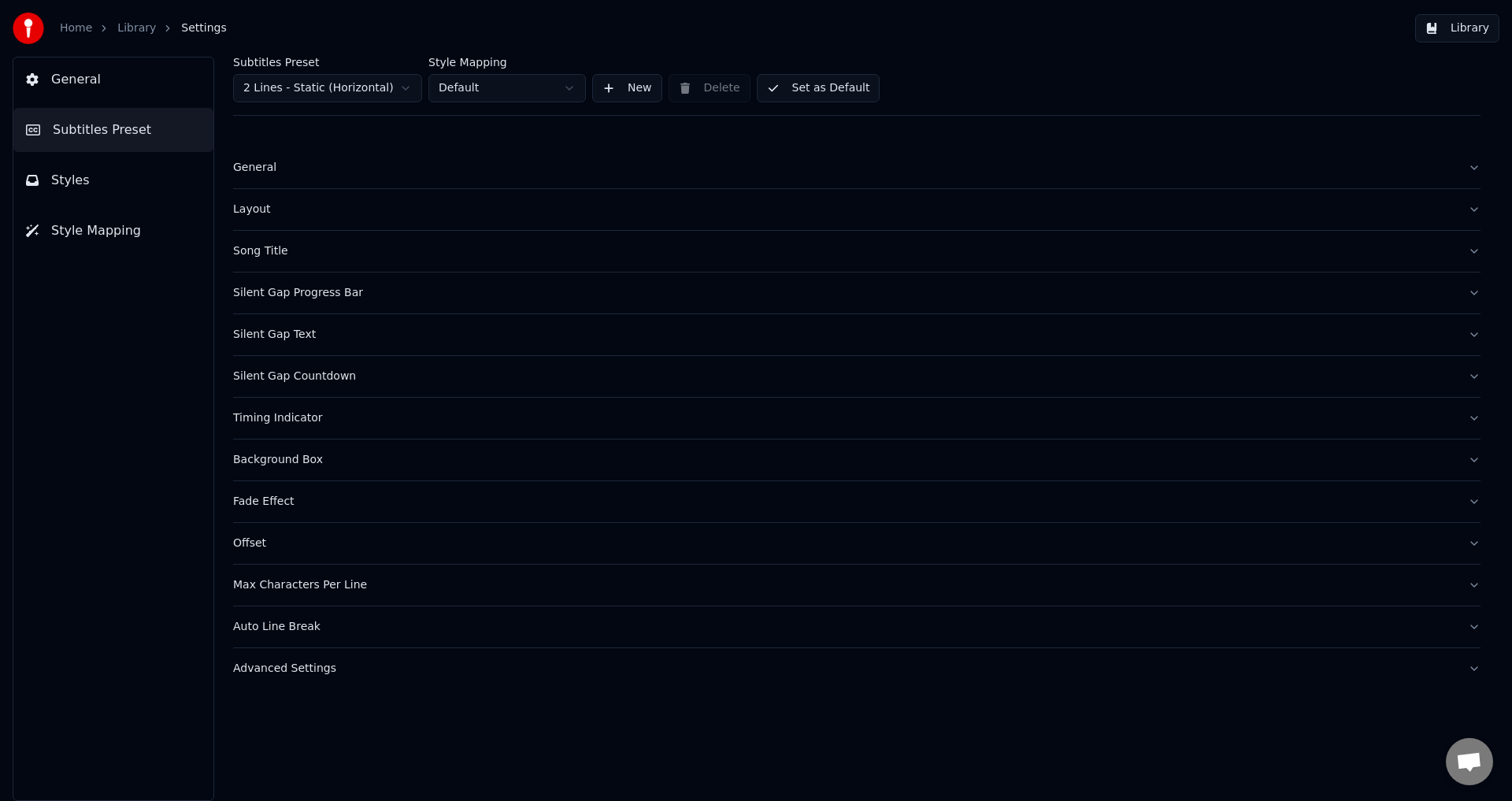
click at [256, 418] on div "Timing Indicator" at bounding box center [844, 418] width 1222 height 16
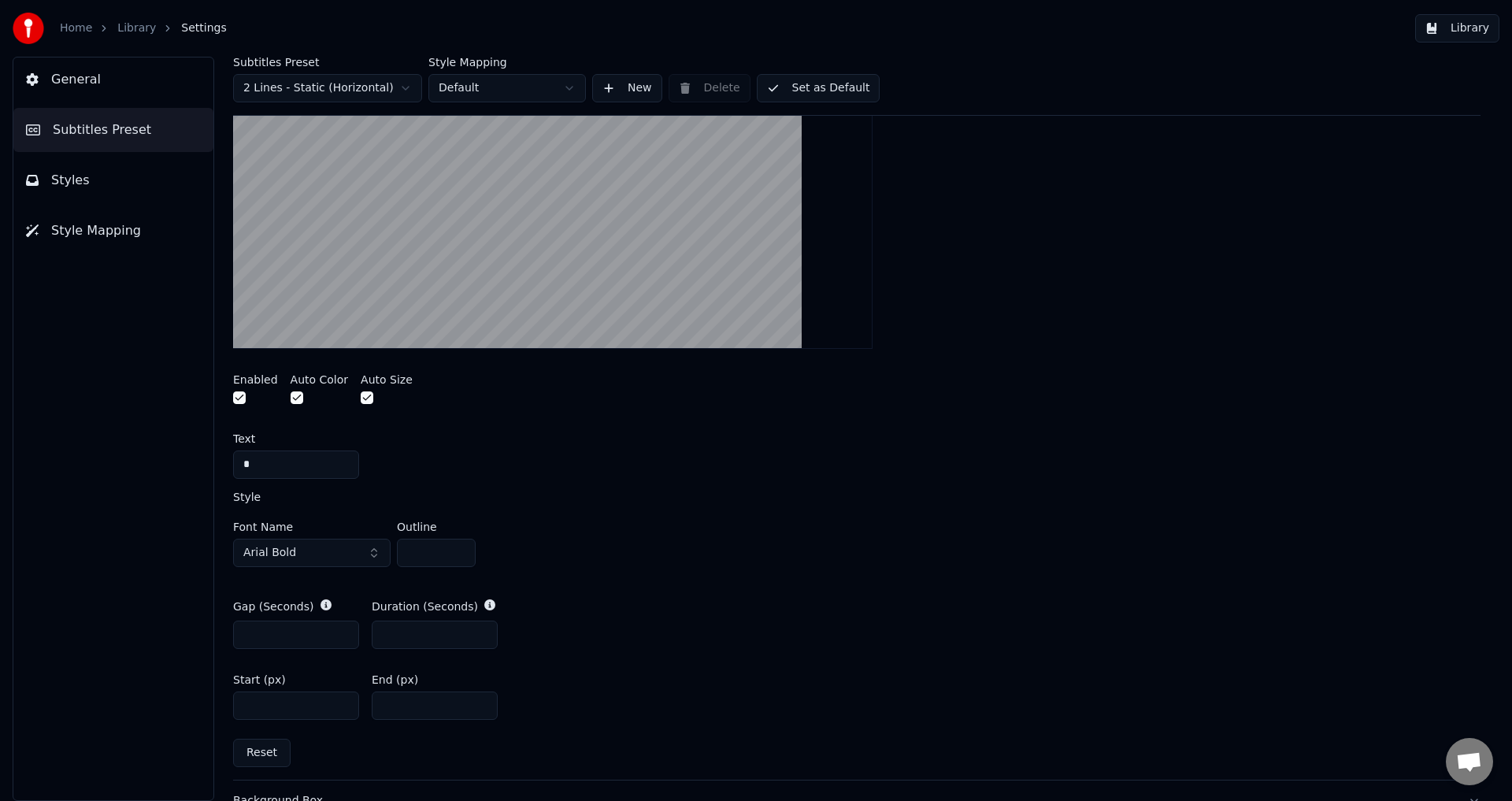
scroll to position [473, 0]
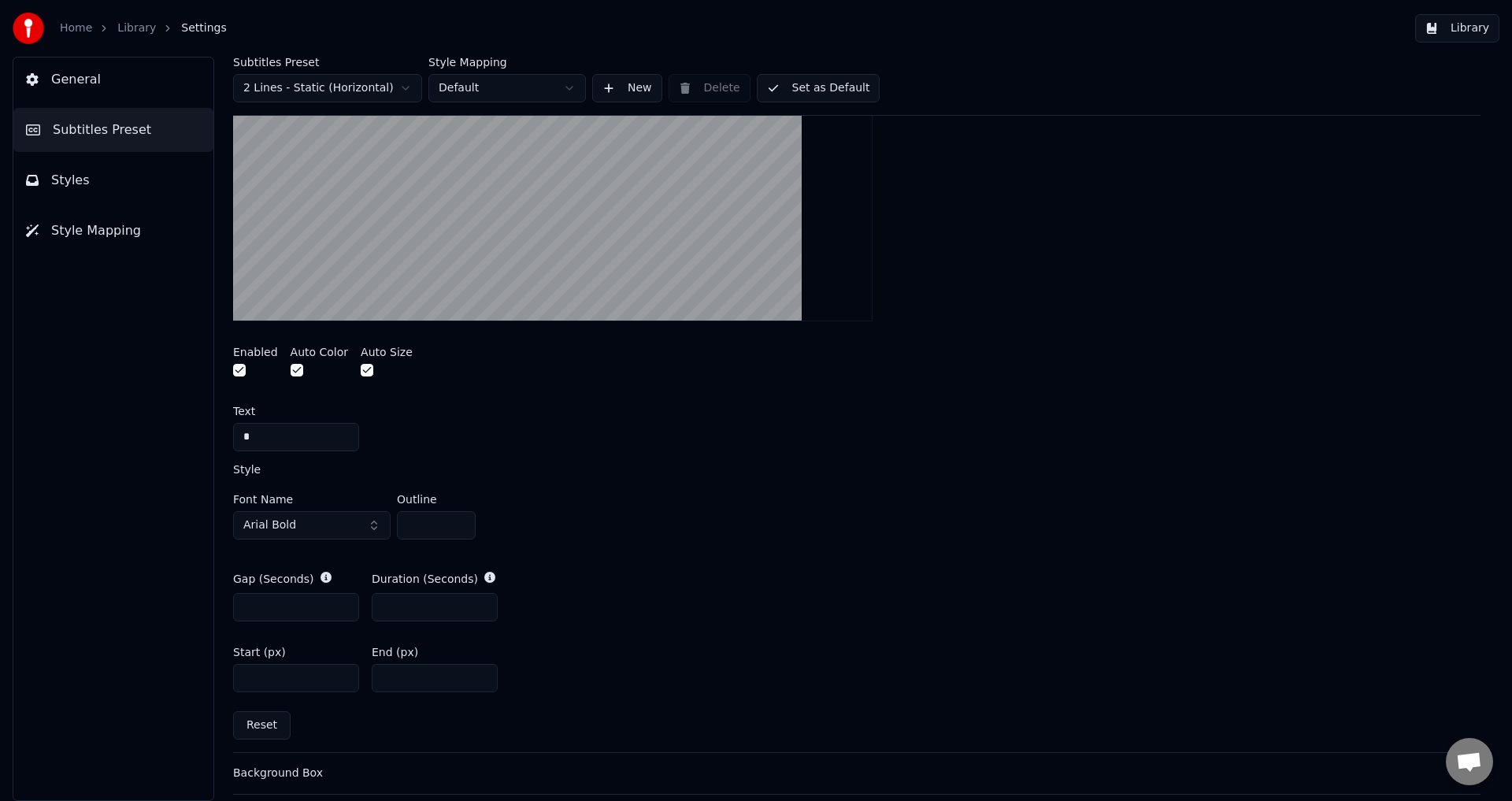
click at [480, 672] on input "**" at bounding box center [434, 677] width 126 height 29
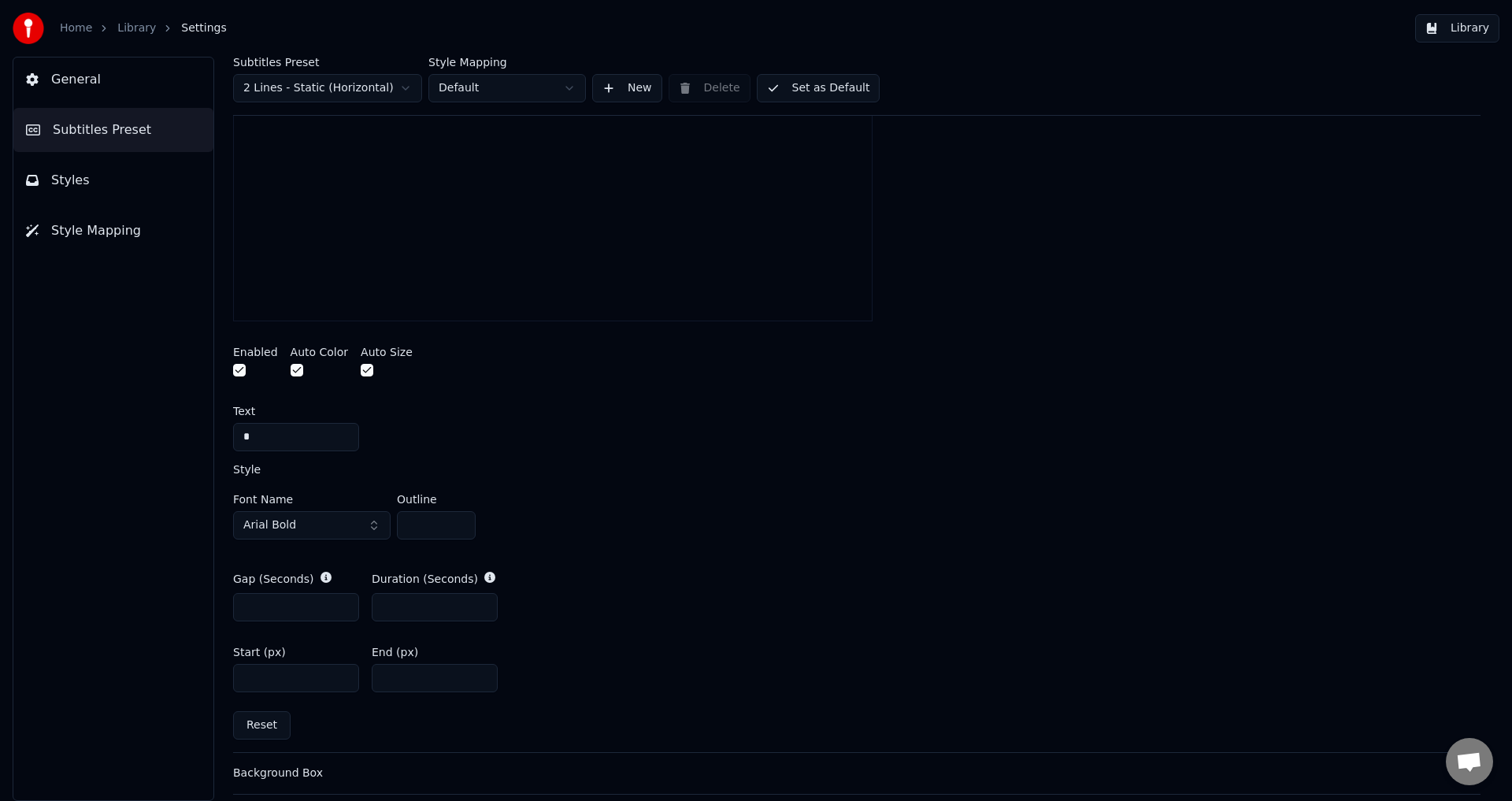
click at [480, 672] on input "**" at bounding box center [434, 677] width 126 height 29
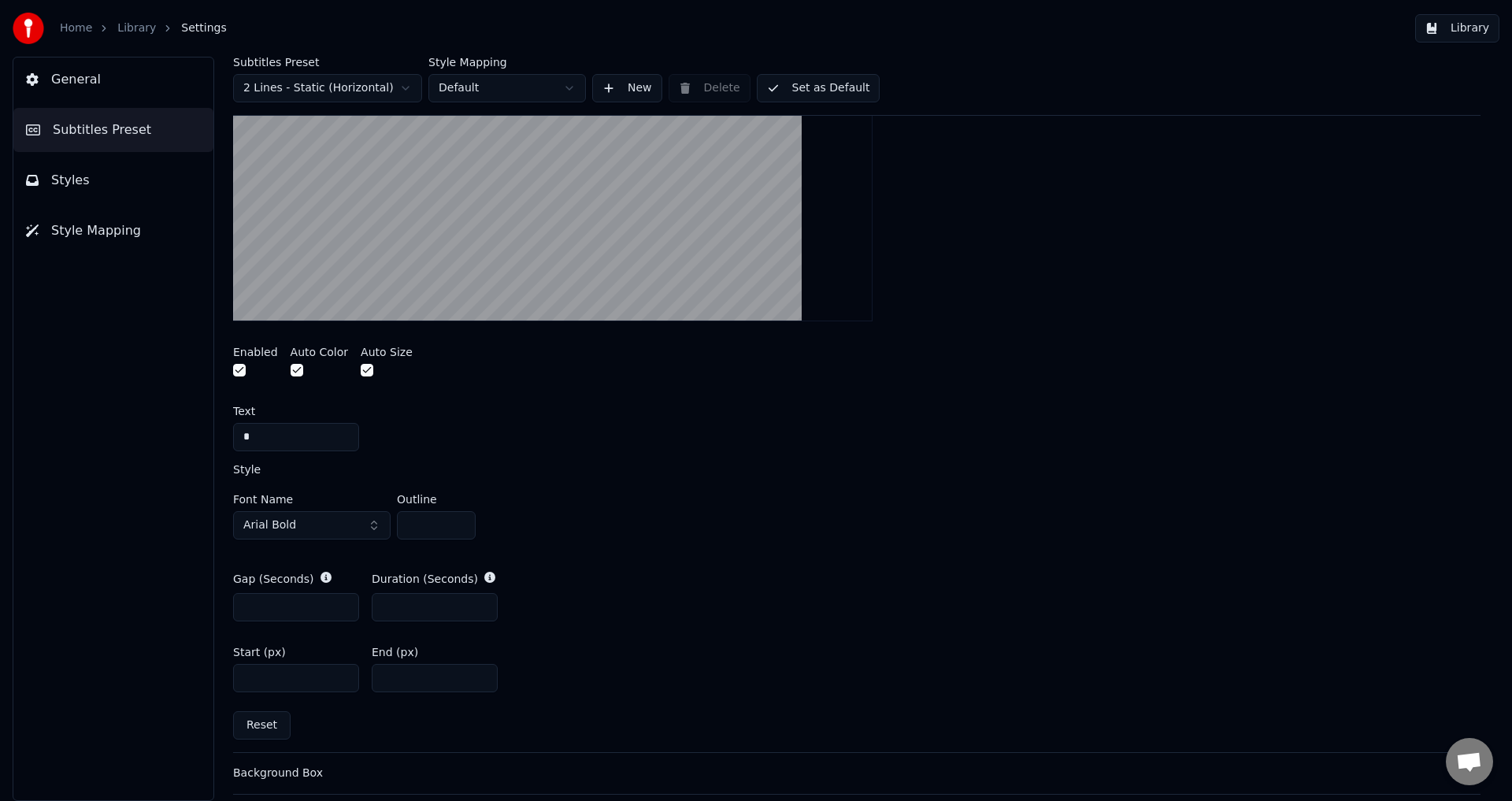
click at [480, 672] on input "**" at bounding box center [434, 677] width 126 height 29
type input "**"
click at [482, 684] on input "**" at bounding box center [434, 677] width 126 height 29
click at [768, 92] on button "Set as Default" at bounding box center [818, 88] width 123 height 29
click at [1472, 30] on button "Library" at bounding box center [1456, 28] width 84 height 29
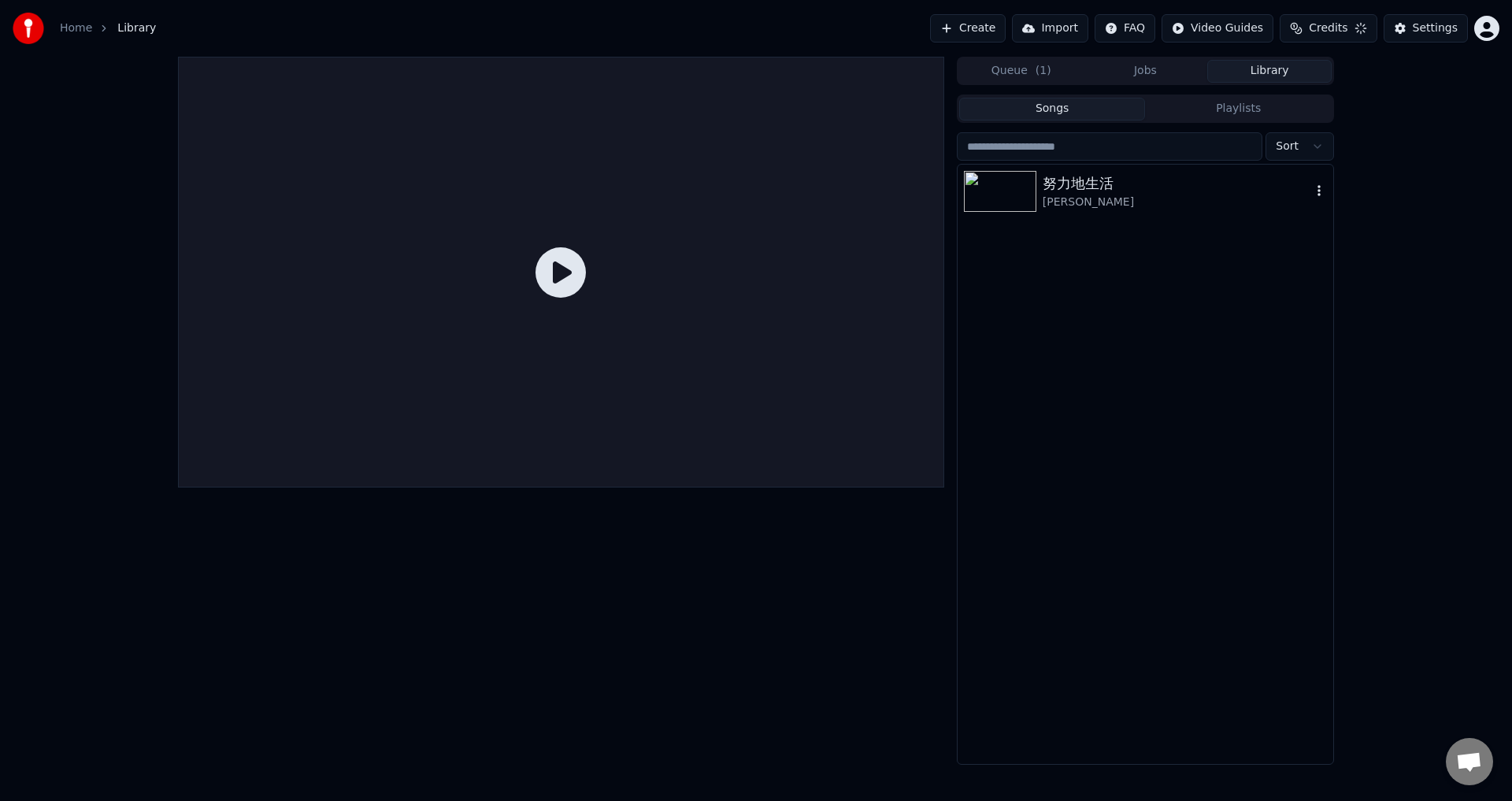
click at [1142, 197] on div "[PERSON_NAME]" at bounding box center [1176, 202] width 268 height 16
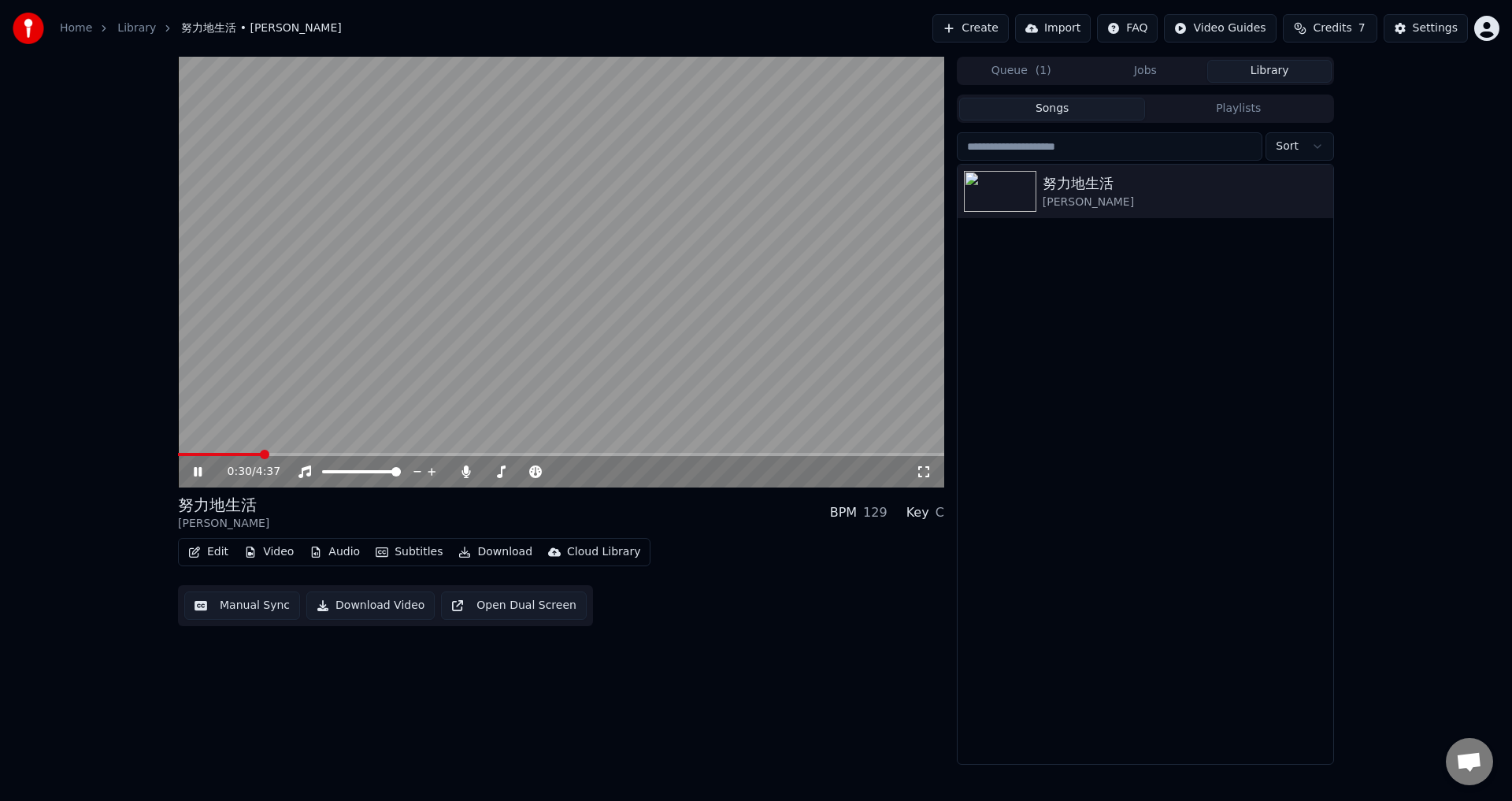
click at [263, 454] on span at bounding box center [560, 454] width 766 height 3
click at [263, 454] on span at bounding box center [222, 454] width 89 height 3
click at [1421, 34] on div "Settings" at bounding box center [1435, 28] width 45 height 16
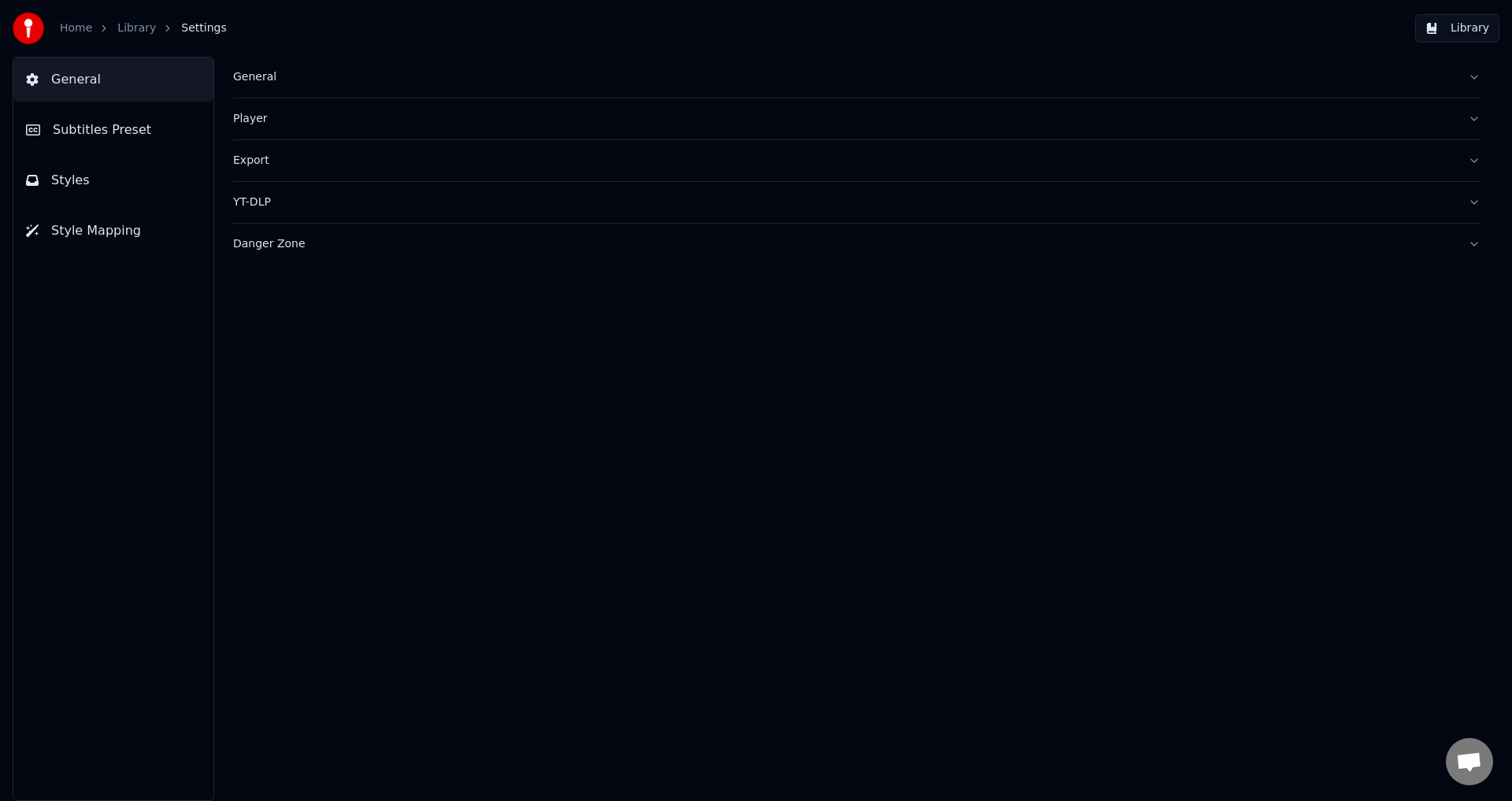
click at [124, 132] on span "Subtitles Preset" at bounding box center [101, 130] width 99 height 19
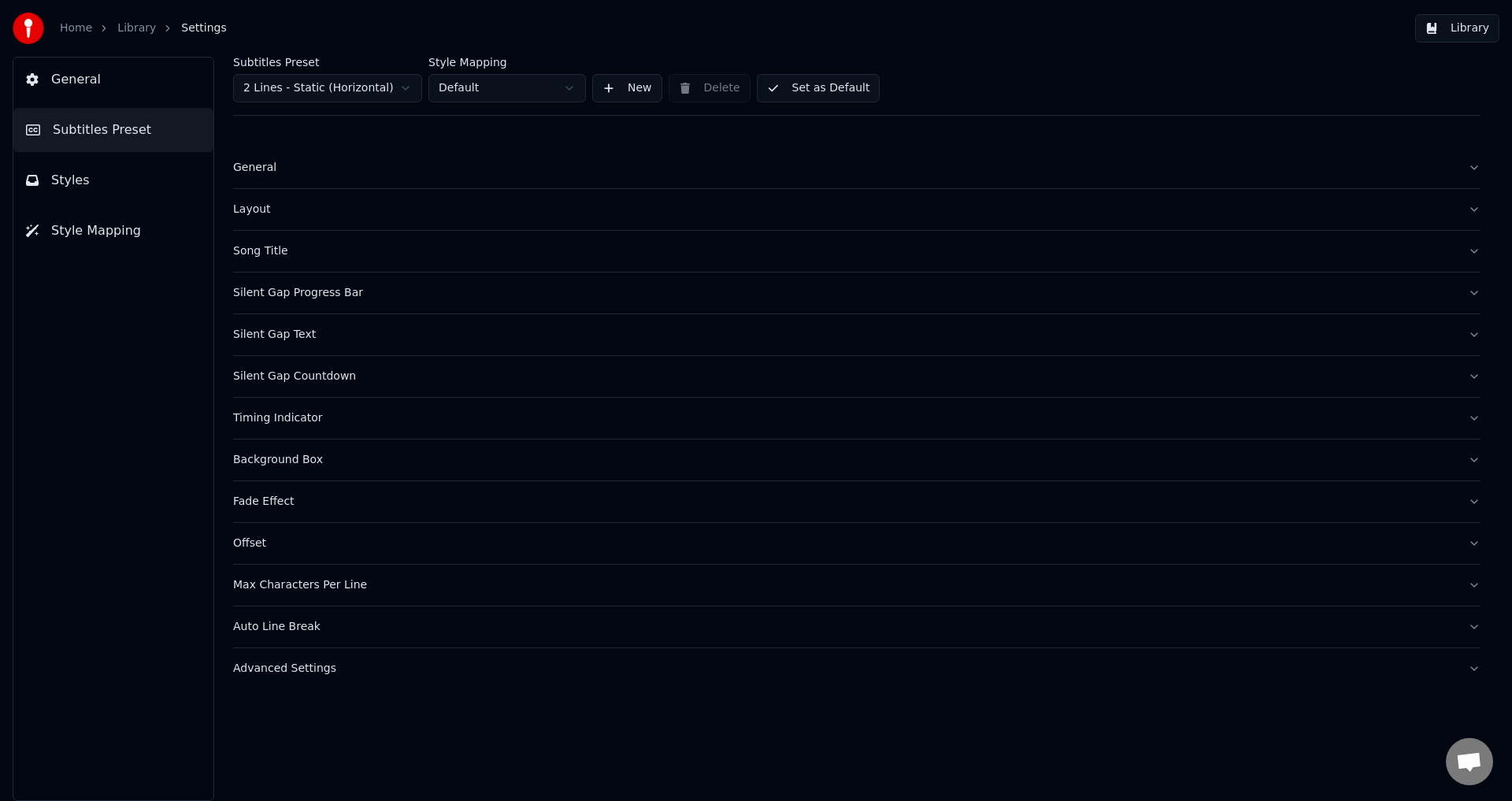
click at [284, 426] on button "Timing Indicator" at bounding box center [856, 418] width 1247 height 41
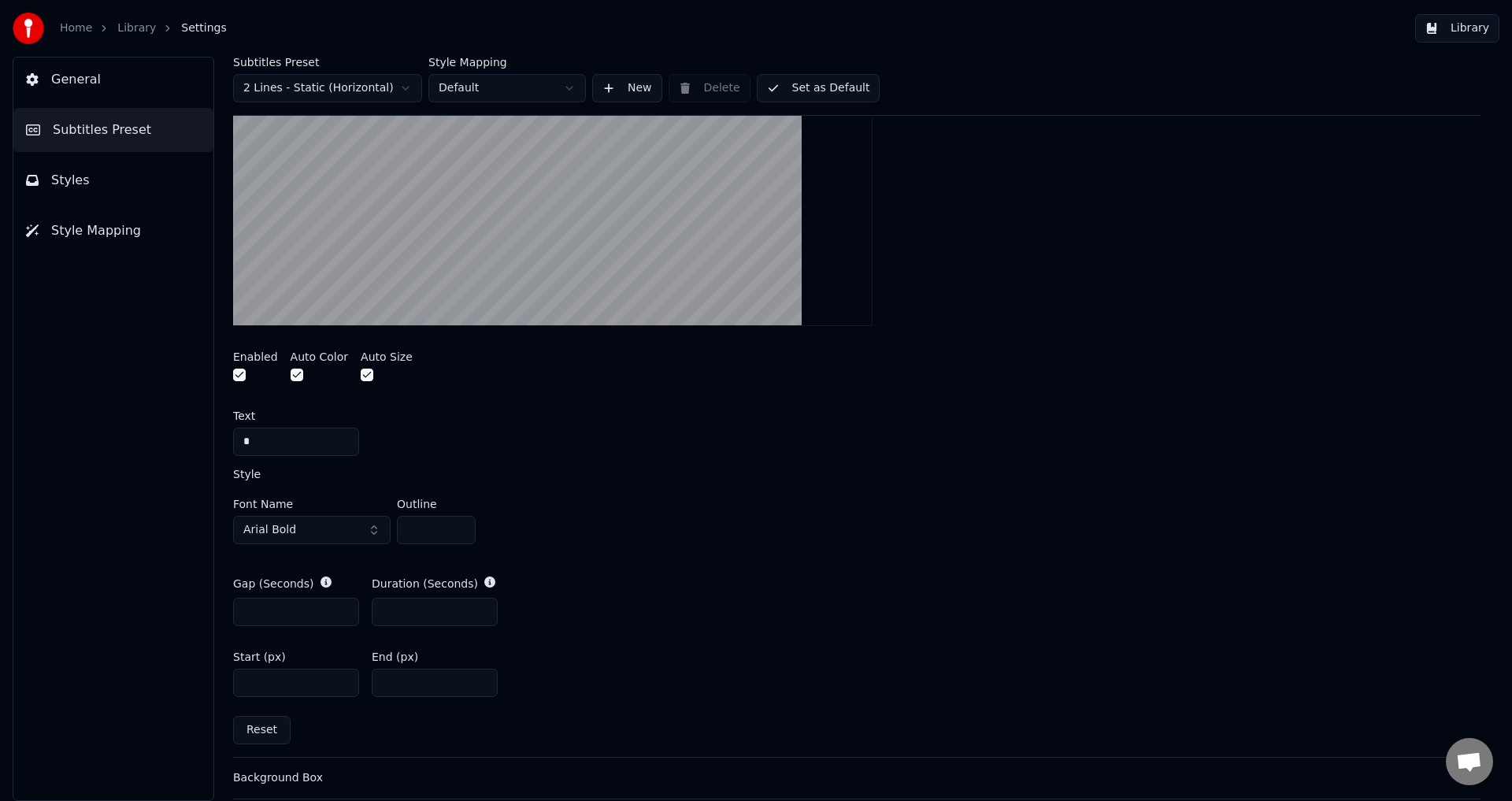
scroll to position [551, 0]
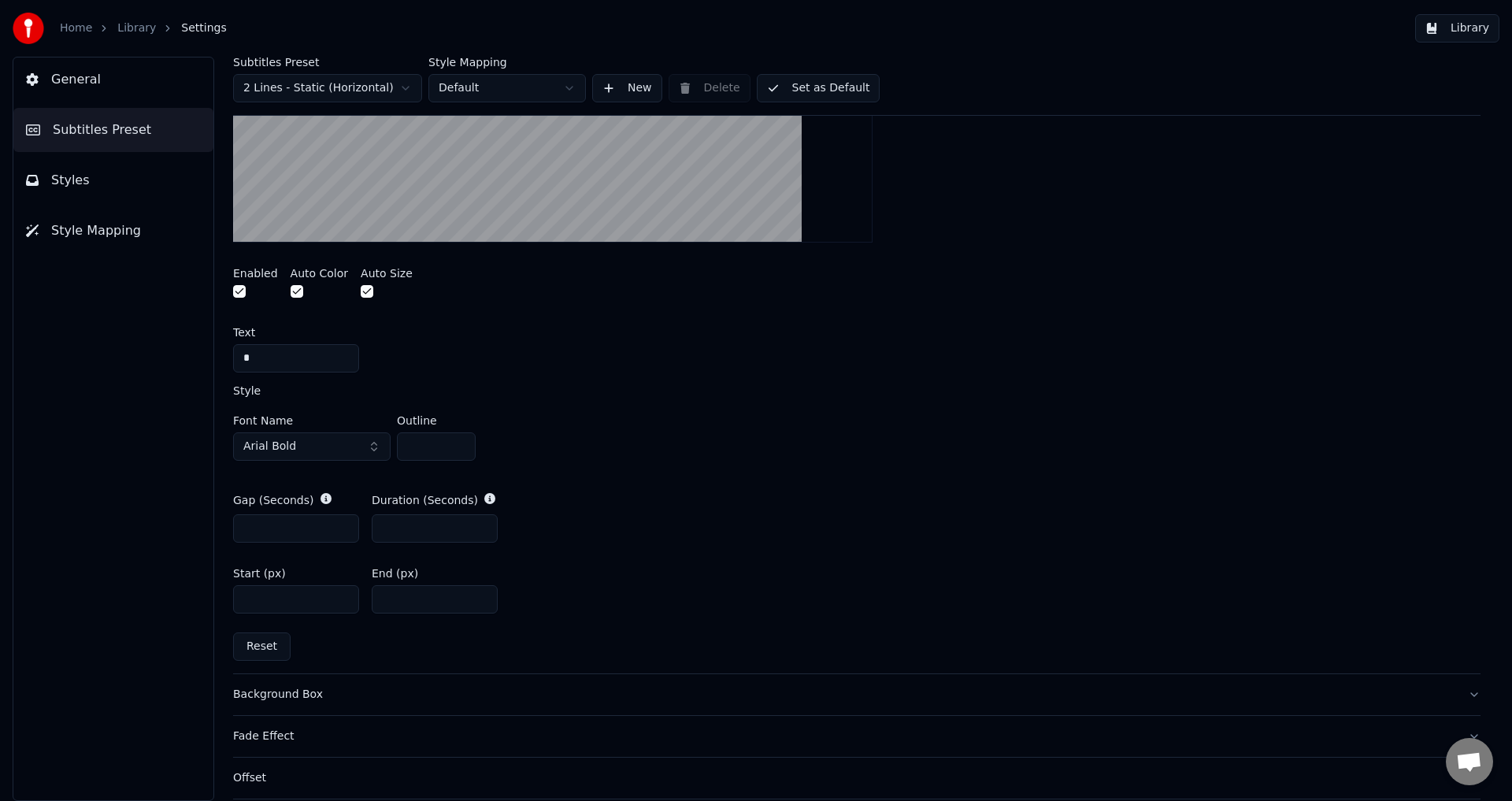
click at [480, 593] on input "**" at bounding box center [434, 599] width 126 height 29
type input "**"
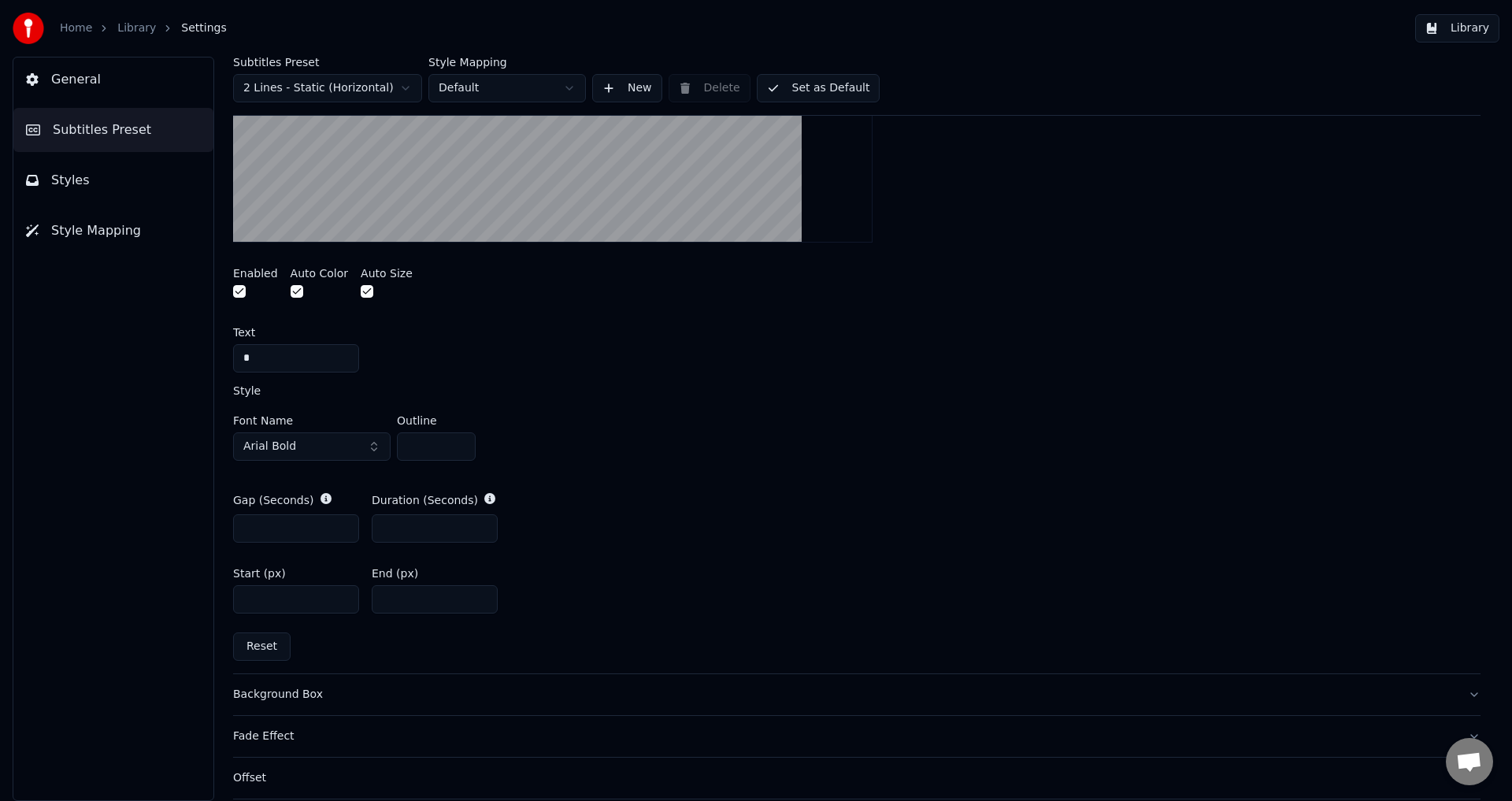
click at [480, 593] on input "**" at bounding box center [434, 599] width 126 height 29
click at [803, 84] on button "Set as Default" at bounding box center [818, 88] width 123 height 29
click at [144, 34] on link "Library" at bounding box center [136, 28] width 39 height 16
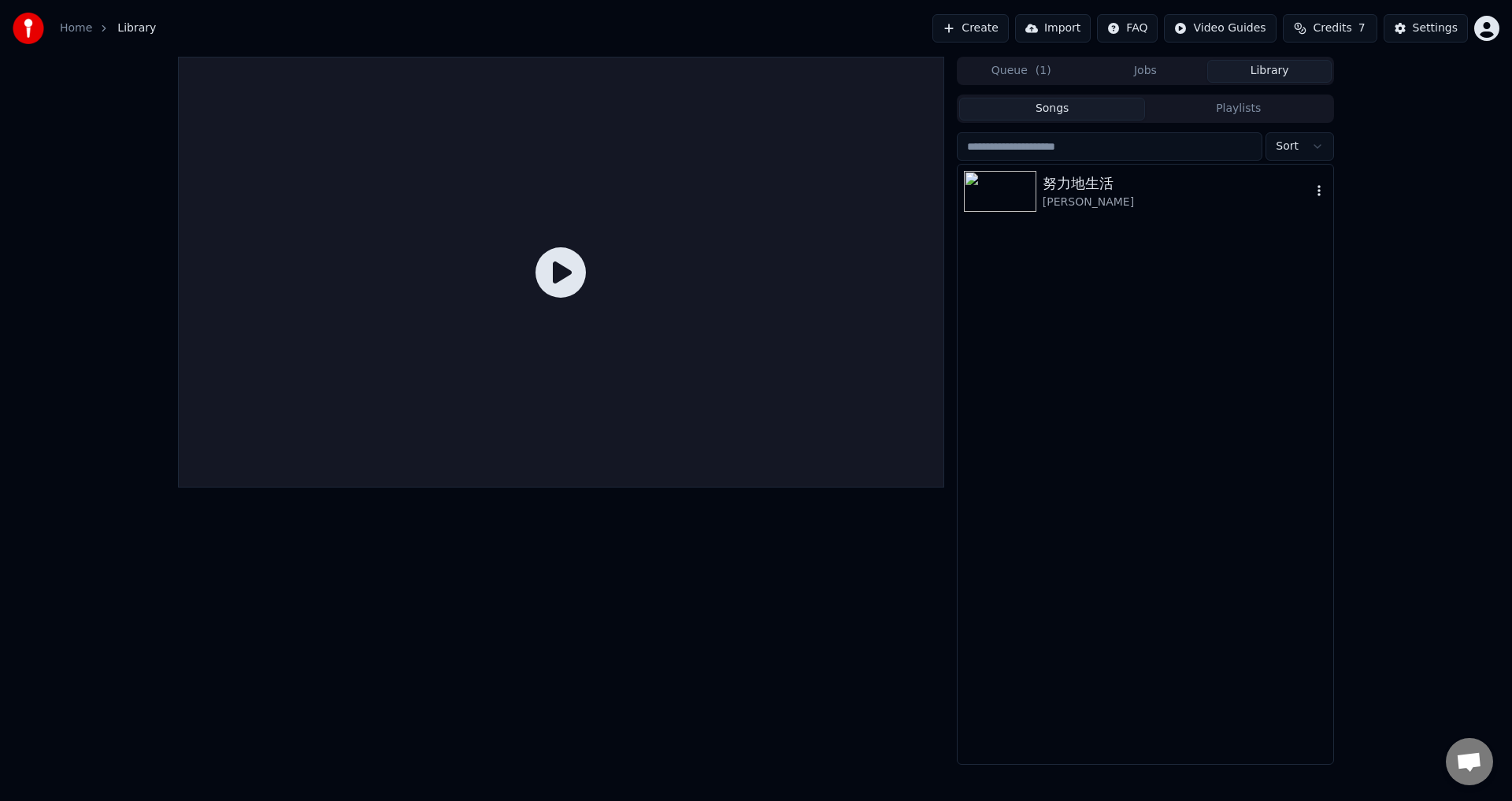
click at [1242, 199] on div "[PERSON_NAME]" at bounding box center [1176, 202] width 268 height 16
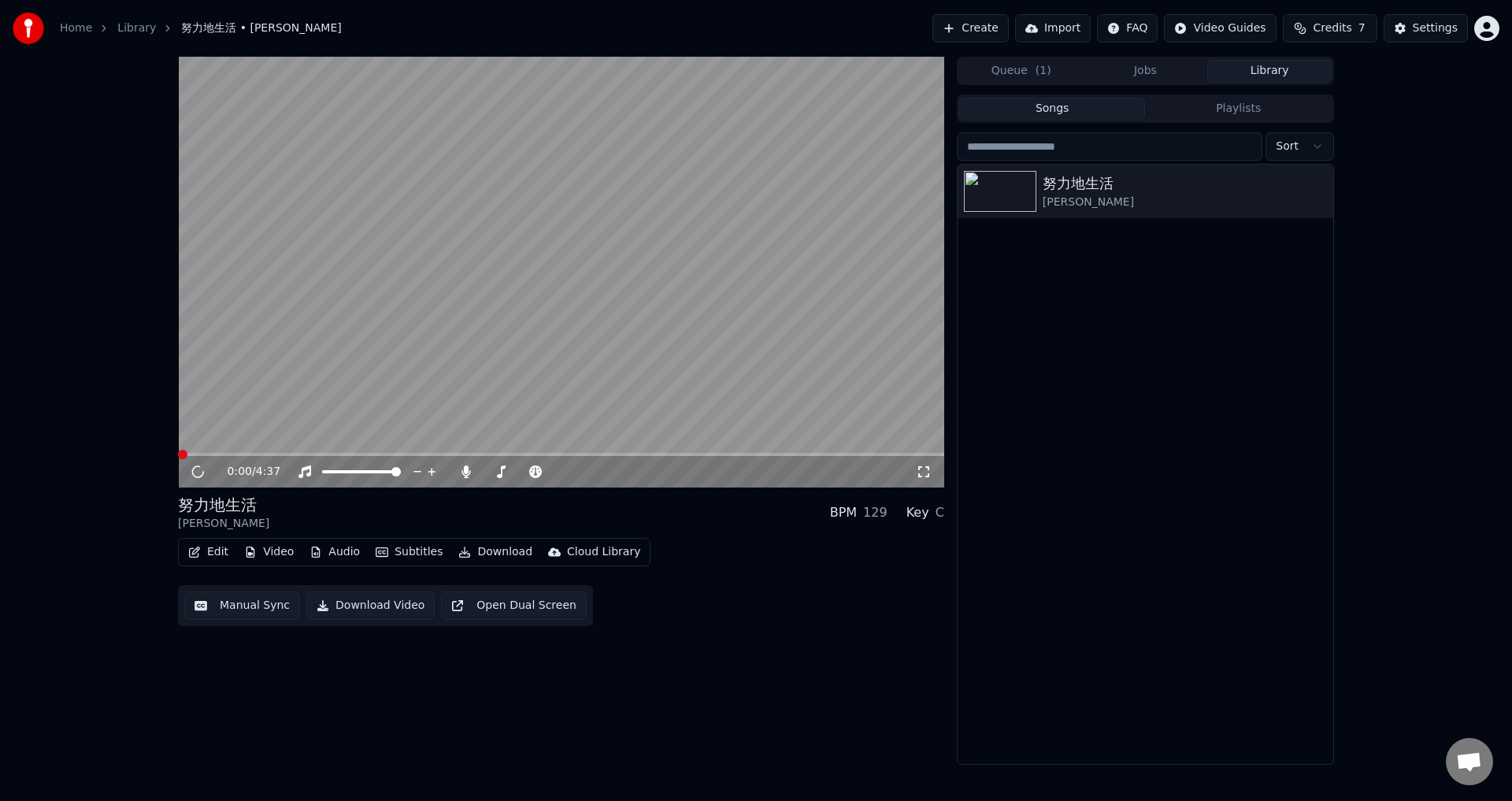
click at [267, 454] on span at bounding box center [560, 454] width 766 height 3
click at [263, 454] on span at bounding box center [560, 454] width 766 height 3
click at [267, 454] on span at bounding box center [271, 454] width 9 height 9
click at [263, 456] on span at bounding box center [220, 454] width 86 height 3
click at [263, 456] on span at bounding box center [222, 454] width 88 height 3
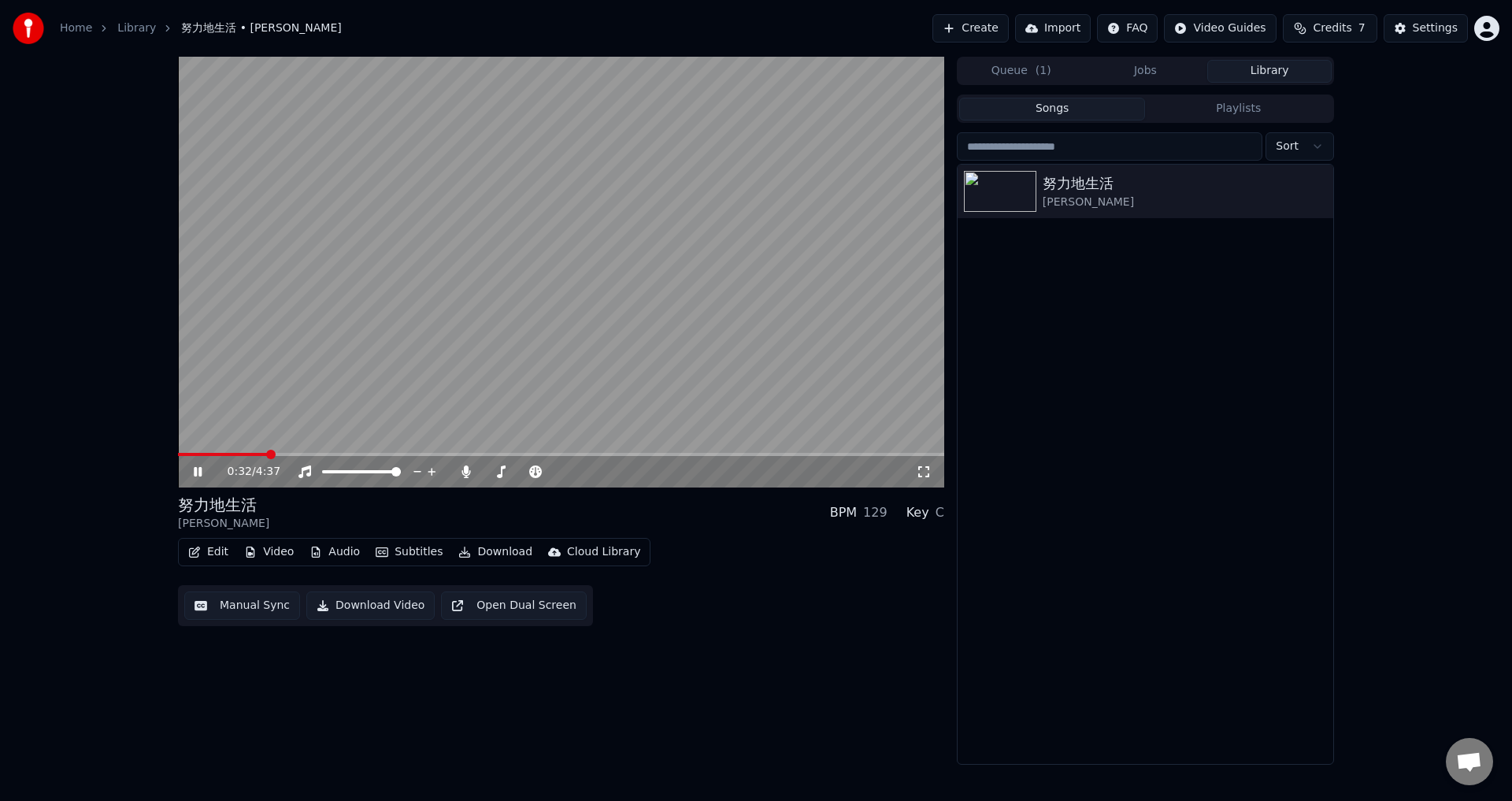
click at [262, 455] on span at bounding box center [222, 454] width 89 height 3
click at [1413, 31] on button "Settings" at bounding box center [1424, 28] width 84 height 29
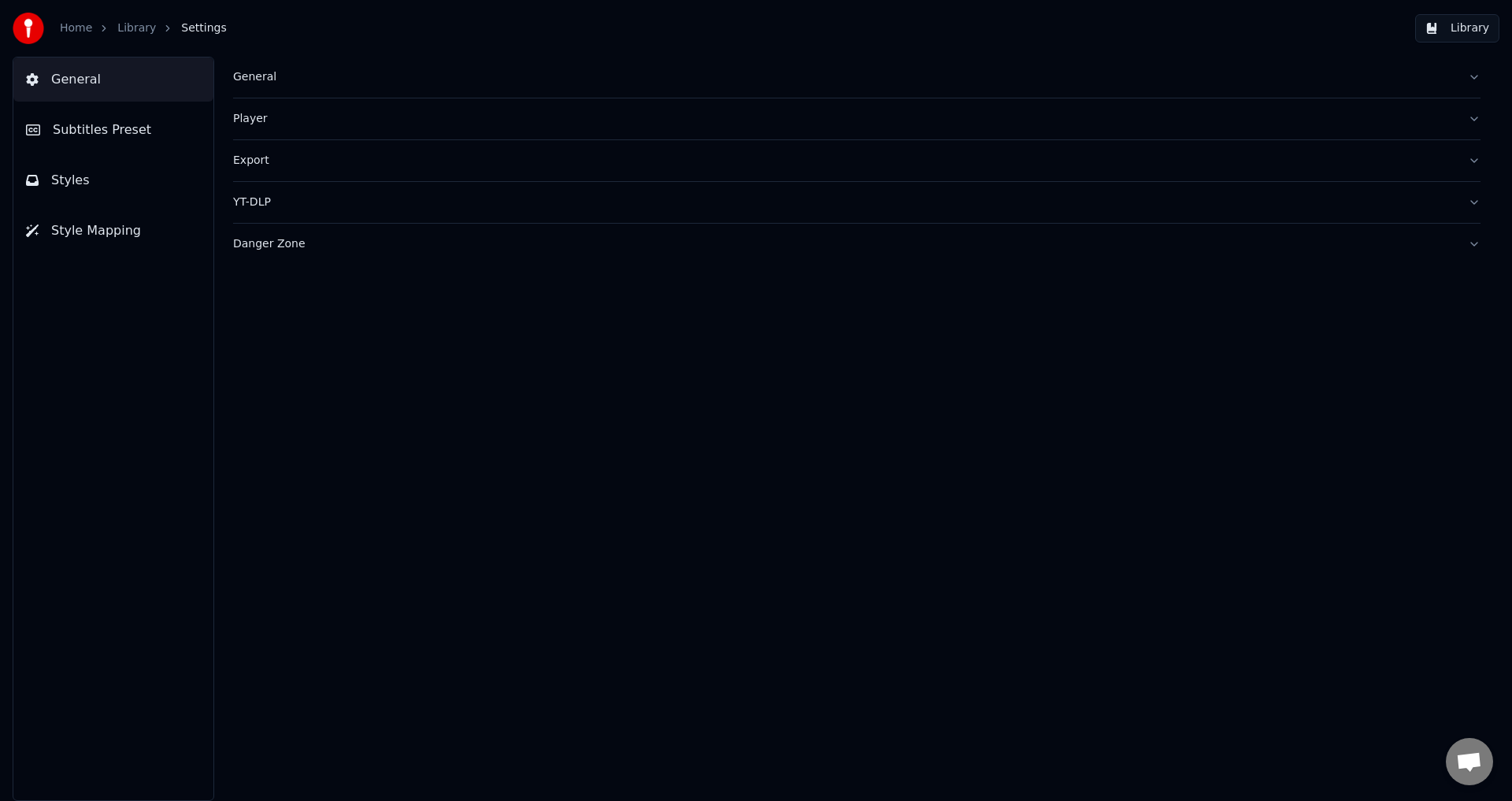
click at [137, 129] on span "Subtitles Preset" at bounding box center [101, 130] width 99 height 19
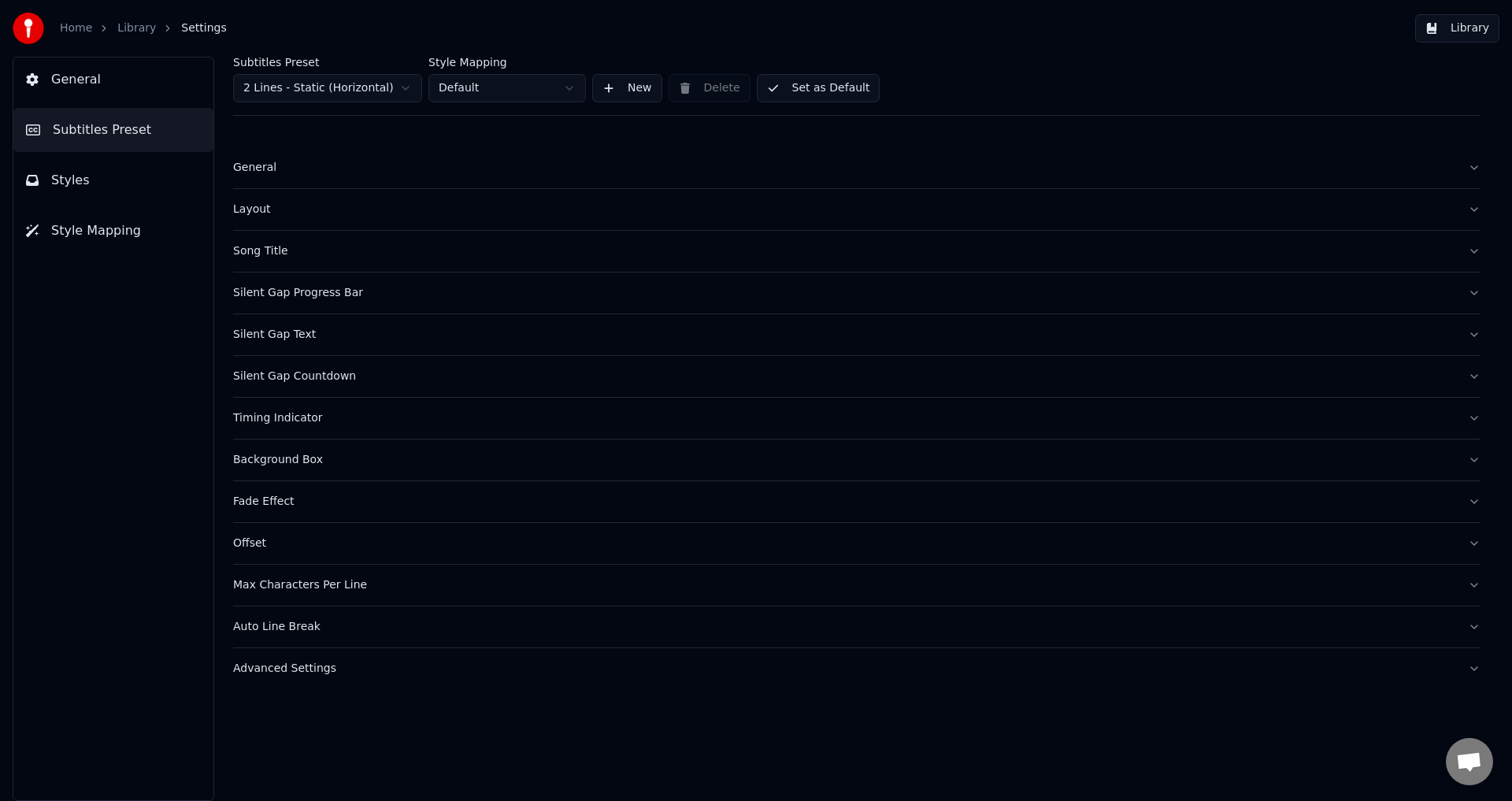
click at [287, 429] on button "Timing Indicator" at bounding box center [856, 418] width 1247 height 41
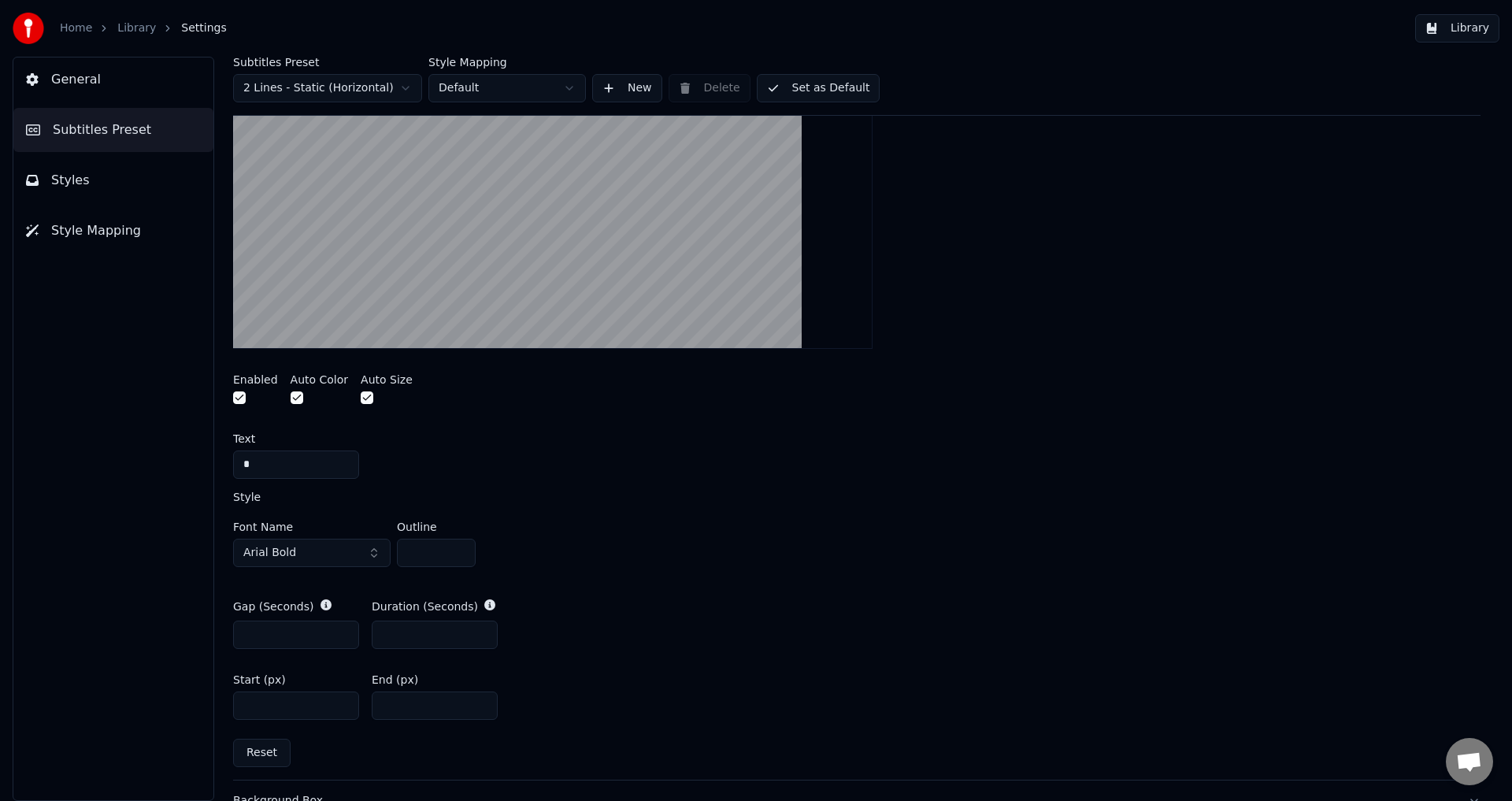
scroll to position [473, 0]
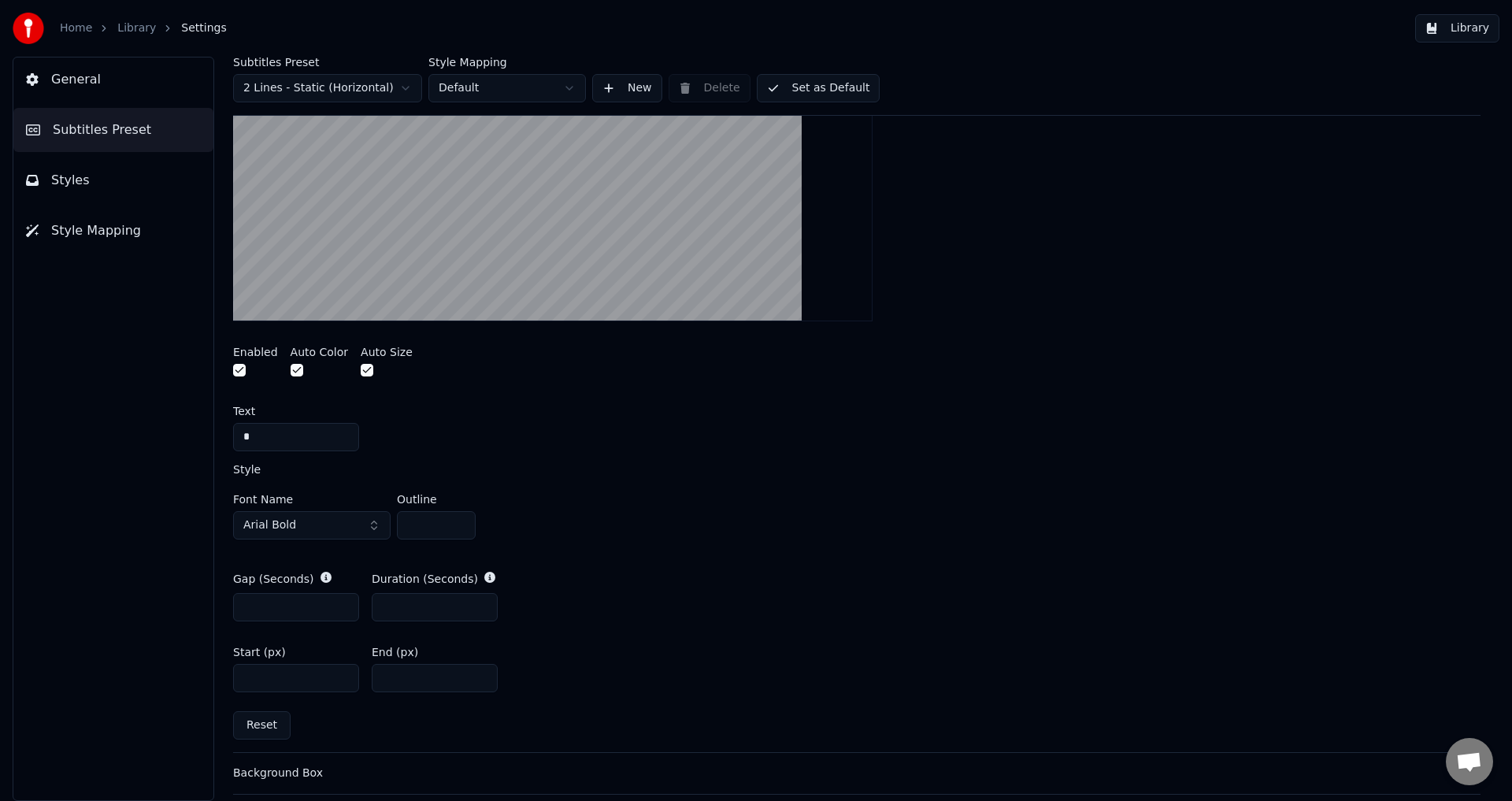
click at [483, 674] on input "**" at bounding box center [434, 677] width 126 height 29
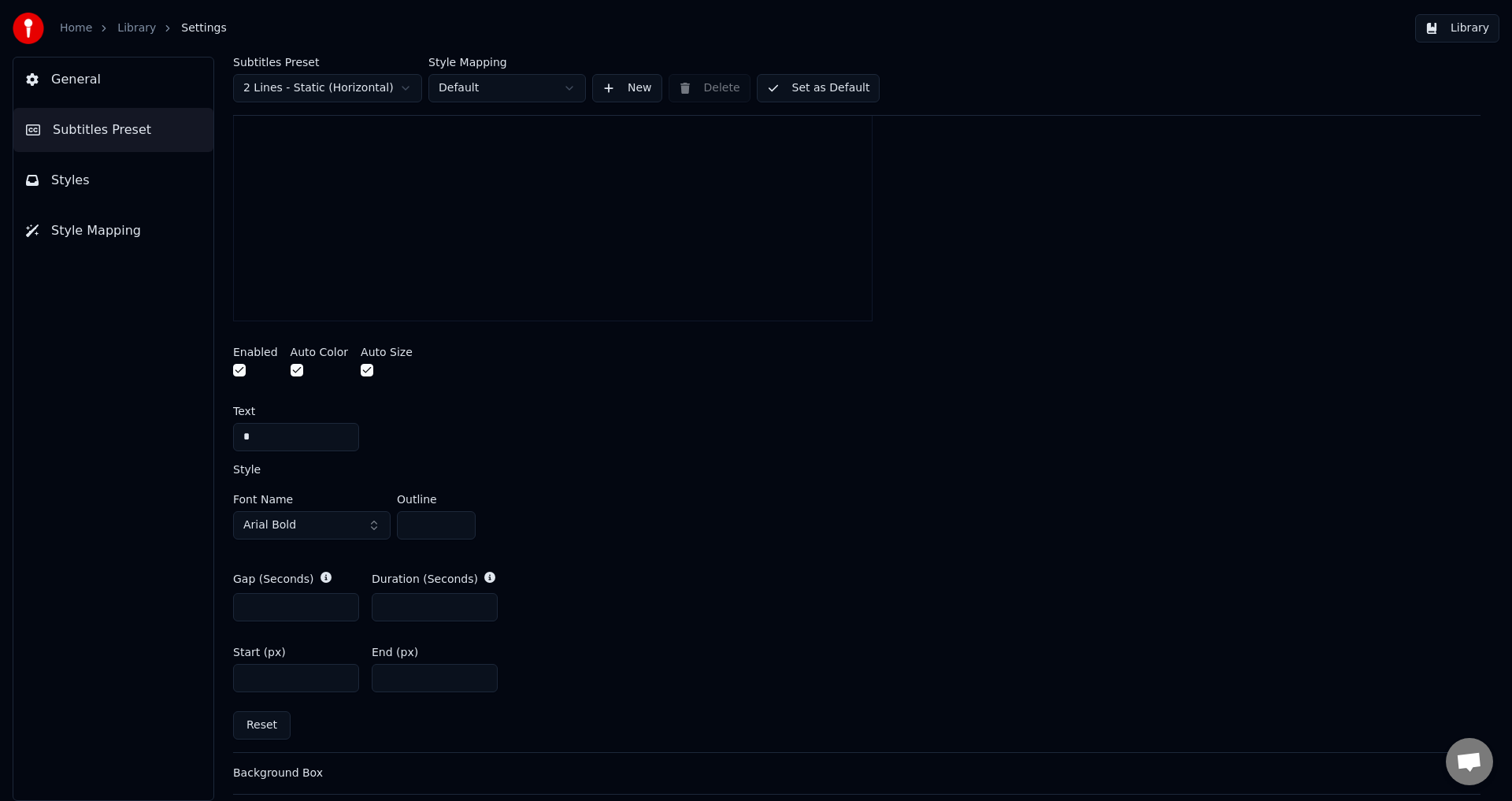
click at [483, 674] on input "**" at bounding box center [434, 677] width 126 height 29
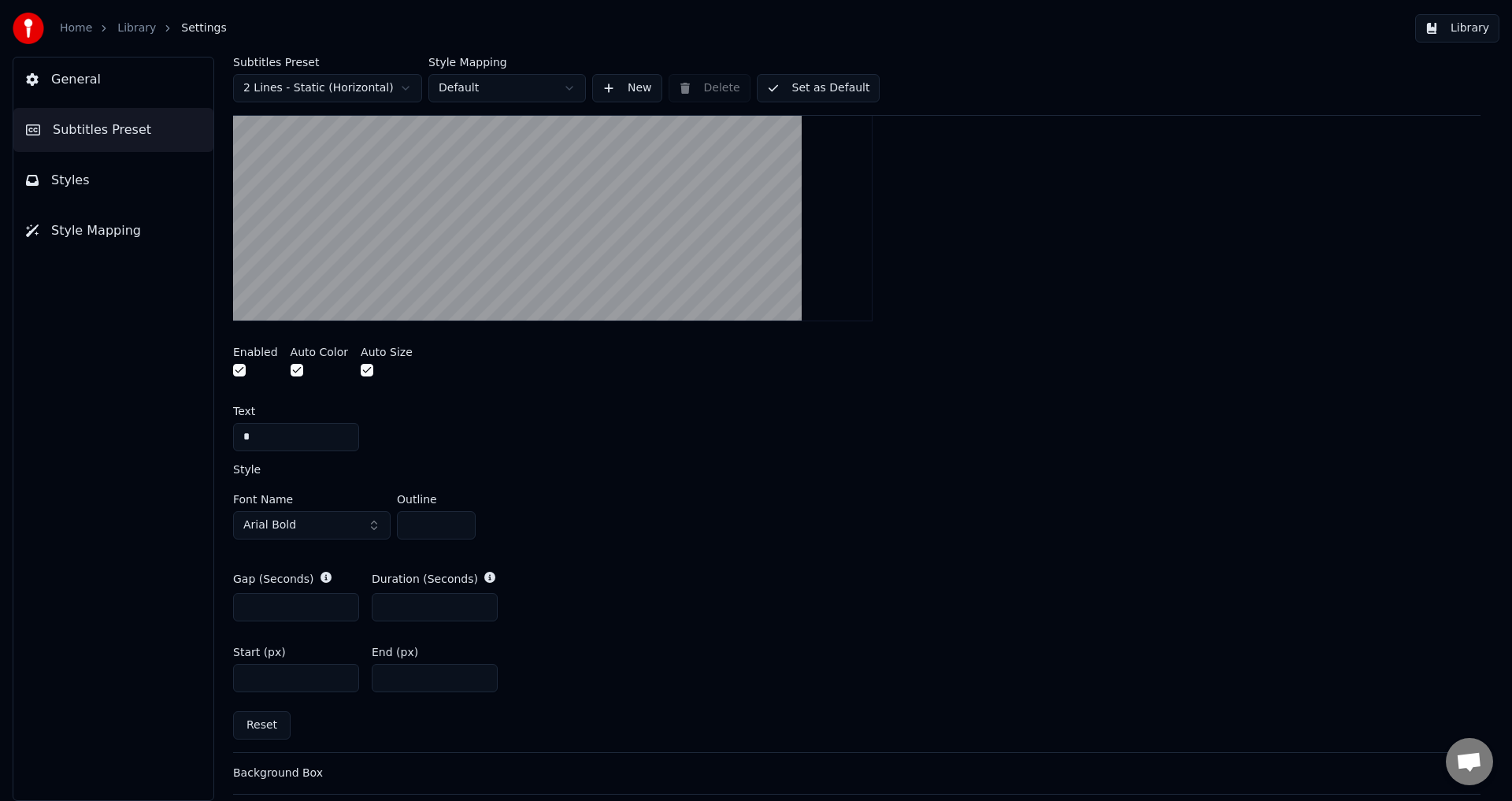
click at [483, 674] on input "**" at bounding box center [434, 677] width 126 height 29
type input "**"
click at [482, 674] on input "**" at bounding box center [434, 677] width 126 height 29
click at [819, 83] on button "Set as Default" at bounding box center [818, 88] width 123 height 29
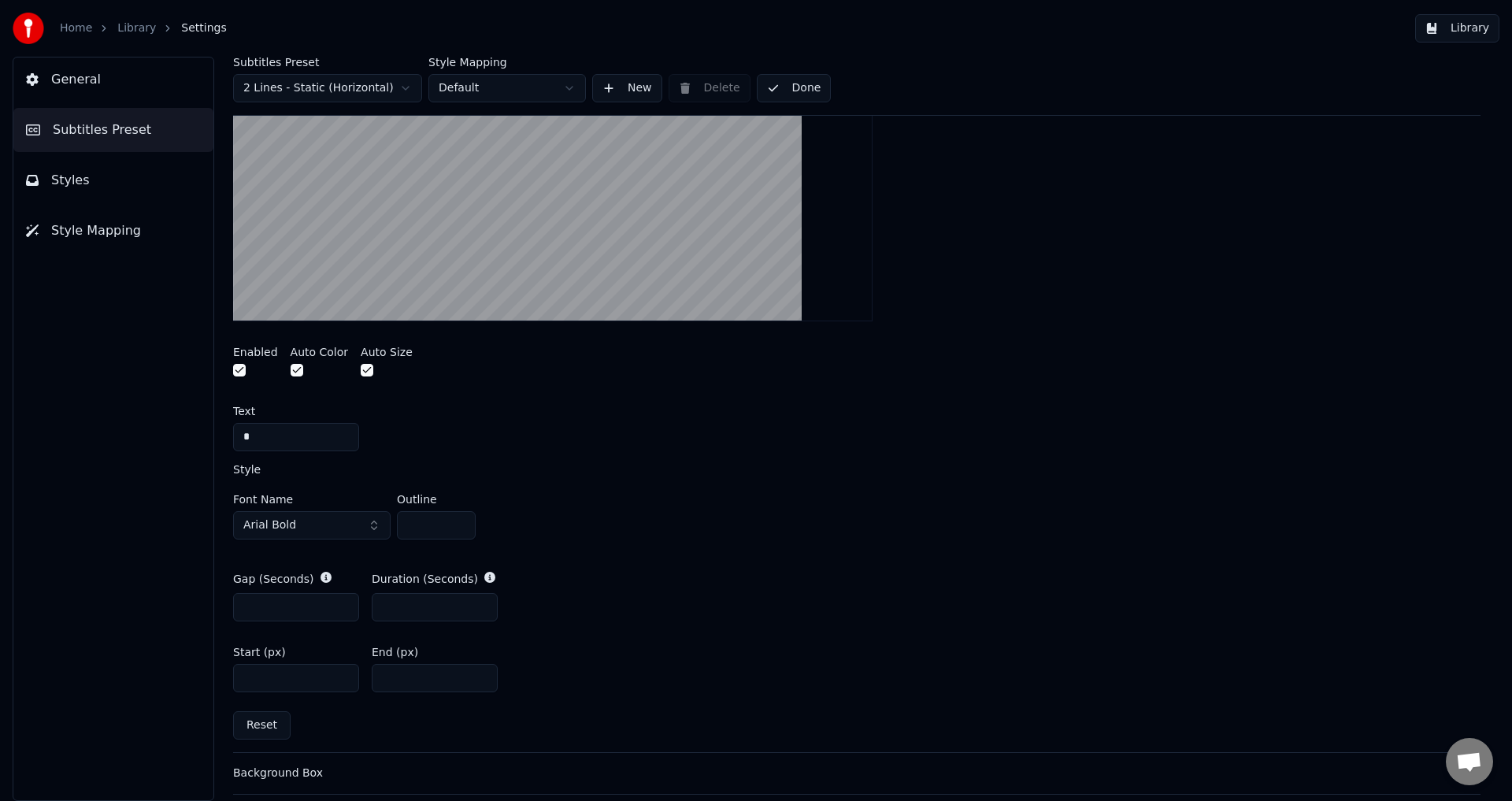
click at [1452, 26] on button "Library" at bounding box center [1456, 28] width 84 height 29
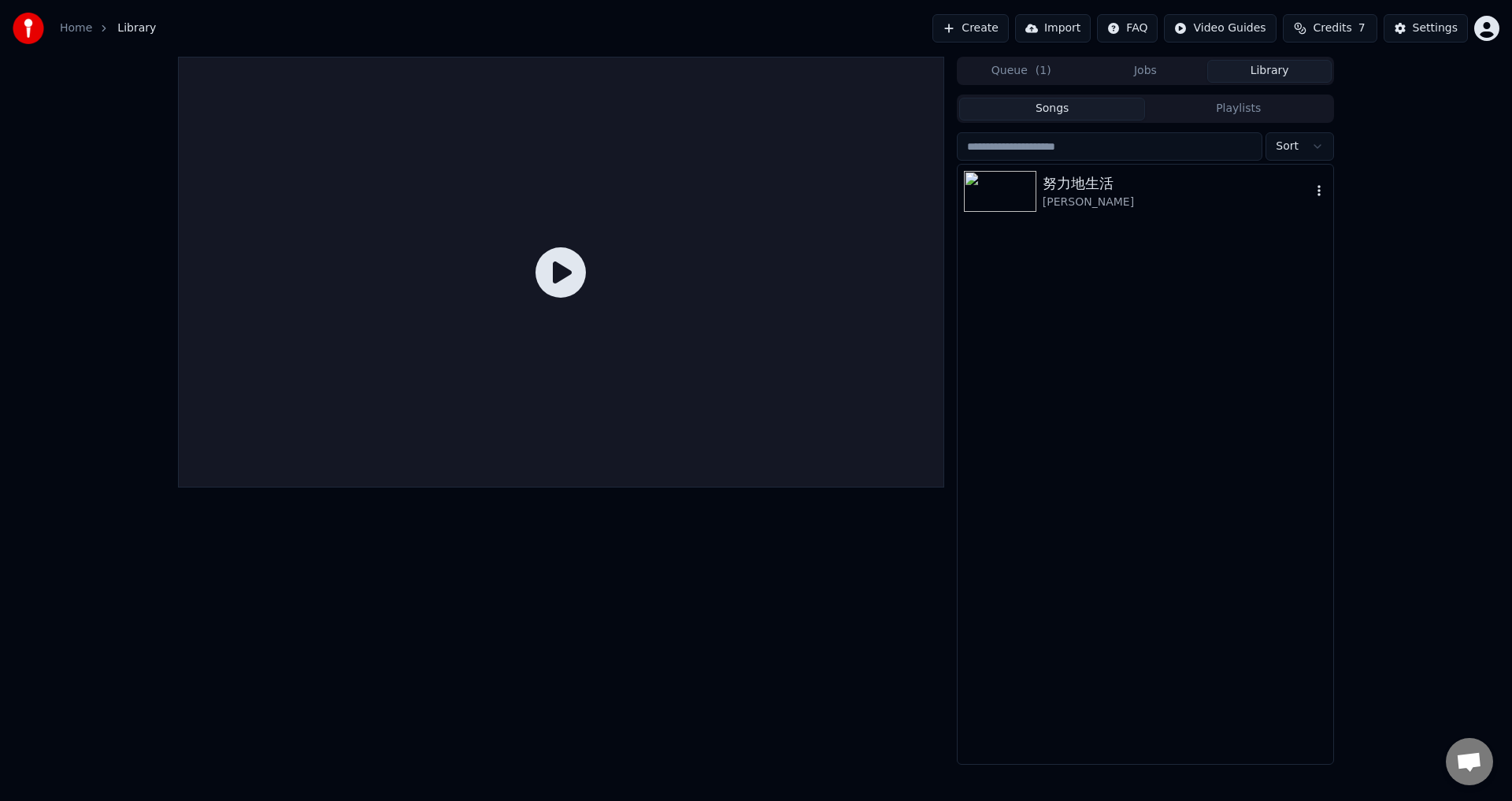
click at [1192, 196] on div "[PERSON_NAME]" at bounding box center [1176, 202] width 268 height 16
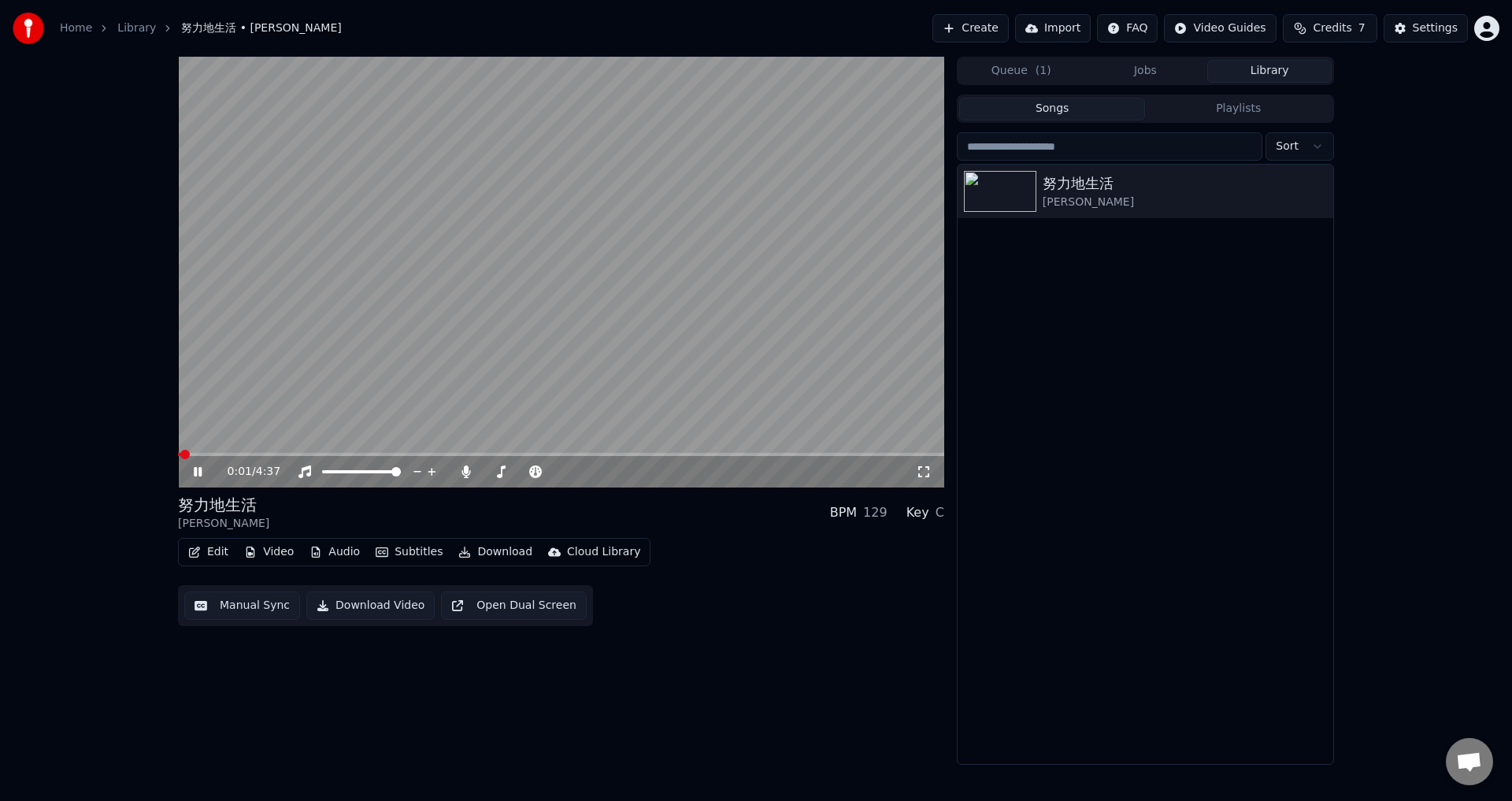
click at [263, 453] on span at bounding box center [560, 454] width 766 height 3
click at [263, 454] on span at bounding box center [220, 454] width 86 height 3
click at [259, 454] on span at bounding box center [222, 454] width 89 height 3
click at [402, 454] on span at bounding box center [560, 454] width 766 height 3
click at [451, 452] on video at bounding box center [560, 272] width 766 height 430
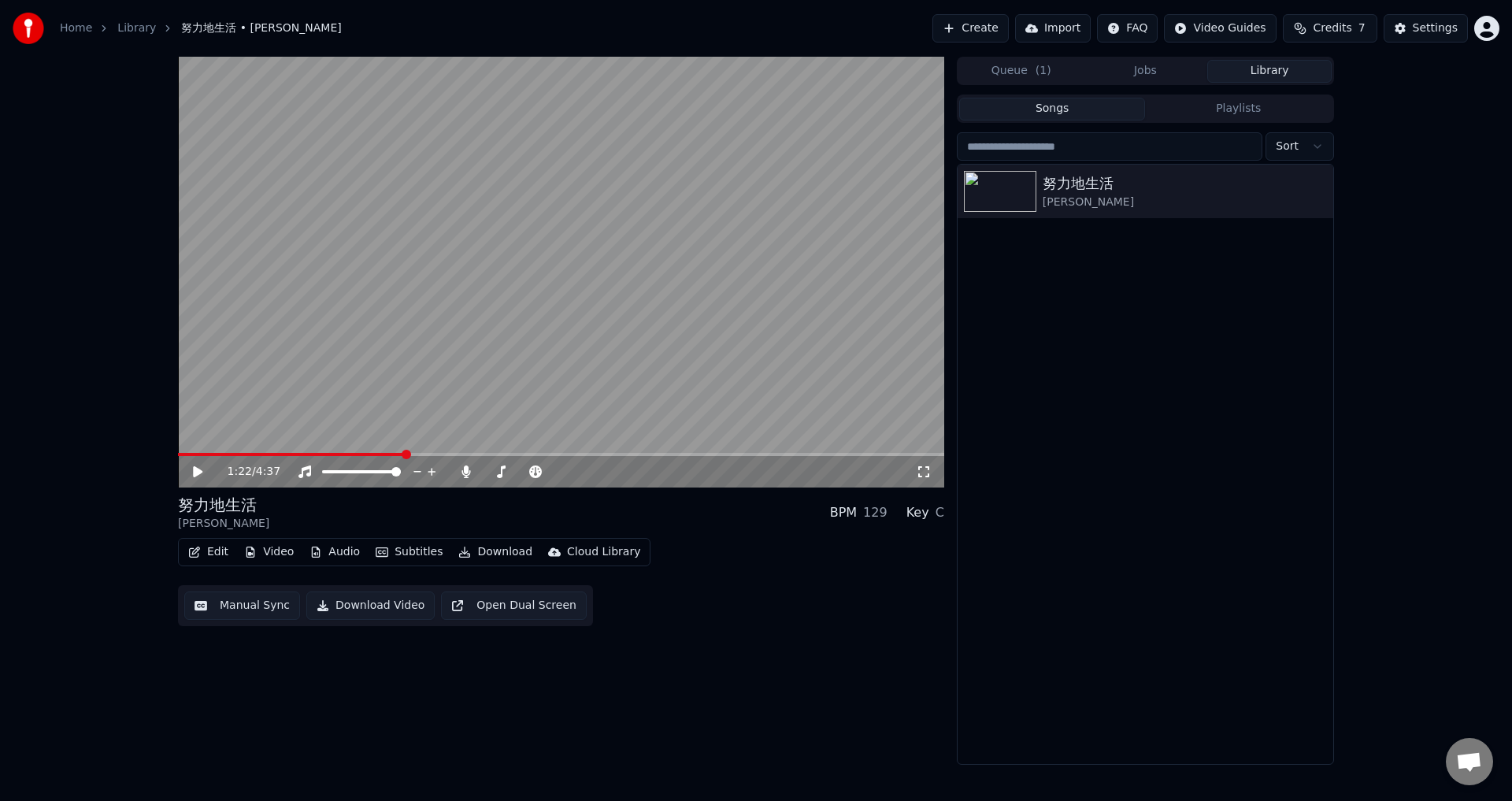
click at [451, 456] on span at bounding box center [560, 454] width 766 height 3
click at [455, 419] on video at bounding box center [560, 272] width 766 height 430
click at [475, 454] on span at bounding box center [560, 454] width 766 height 3
click at [488, 454] on span at bounding box center [560, 454] width 766 height 3
click at [521, 457] on div "1:56 / 4:37" at bounding box center [560, 472] width 766 height 31
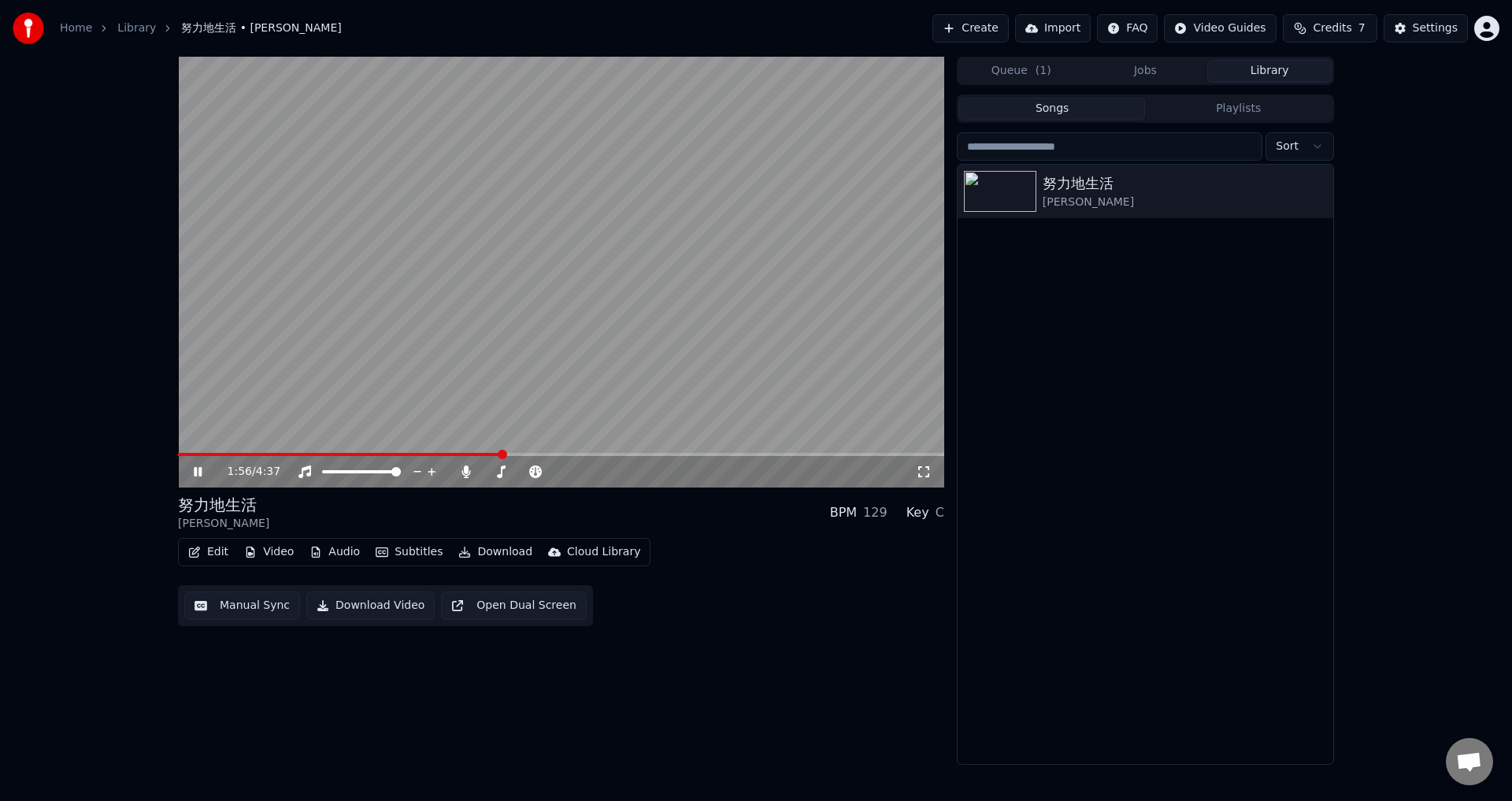
click at [517, 454] on span at bounding box center [560, 454] width 766 height 3
click at [495, 549] on button "Download" at bounding box center [495, 552] width 87 height 22
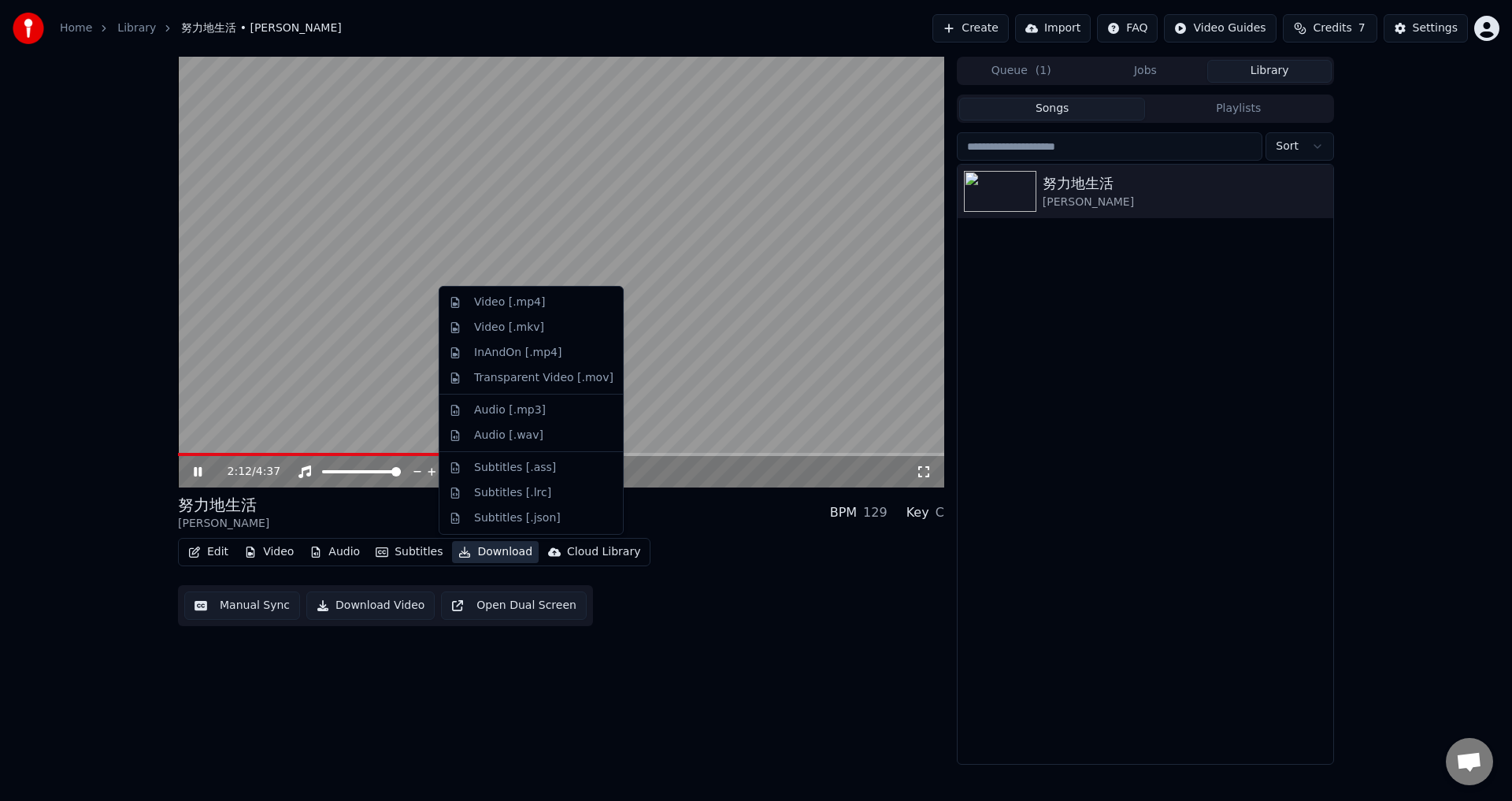
click at [676, 626] on div "Edit Video Audio Subtitles Download Cloud Library Manual Sync Download Video Op…" at bounding box center [560, 583] width 766 height 88
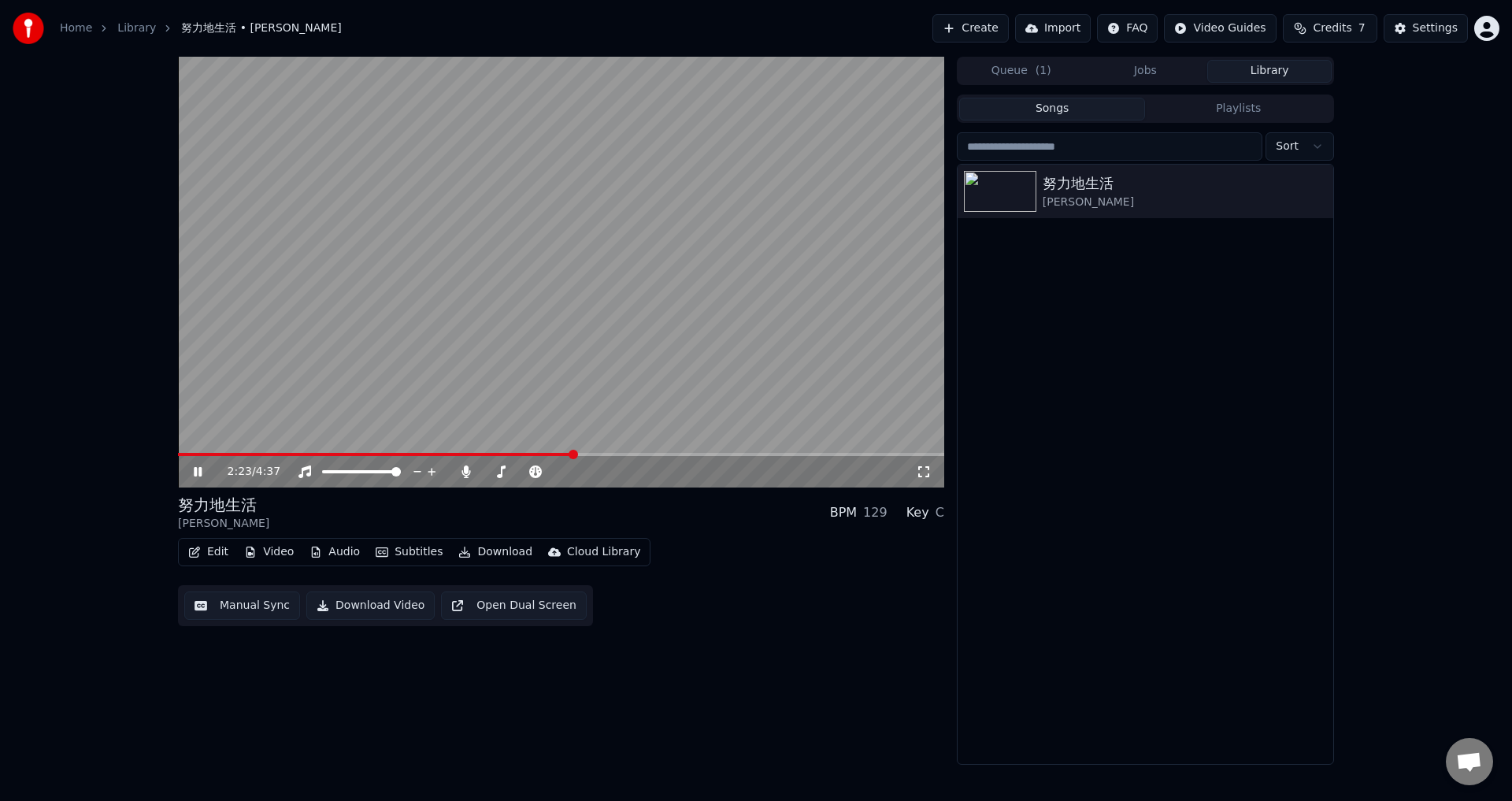
click at [572, 455] on span at bounding box center [375, 454] width 395 height 3
click at [567, 454] on span at bounding box center [376, 454] width 397 height 3
click at [567, 454] on span at bounding box center [375, 454] width 394 height 3
click at [562, 455] on span at bounding box center [369, 454] width 384 height 3
click at [664, 456] on span at bounding box center [560, 454] width 766 height 3
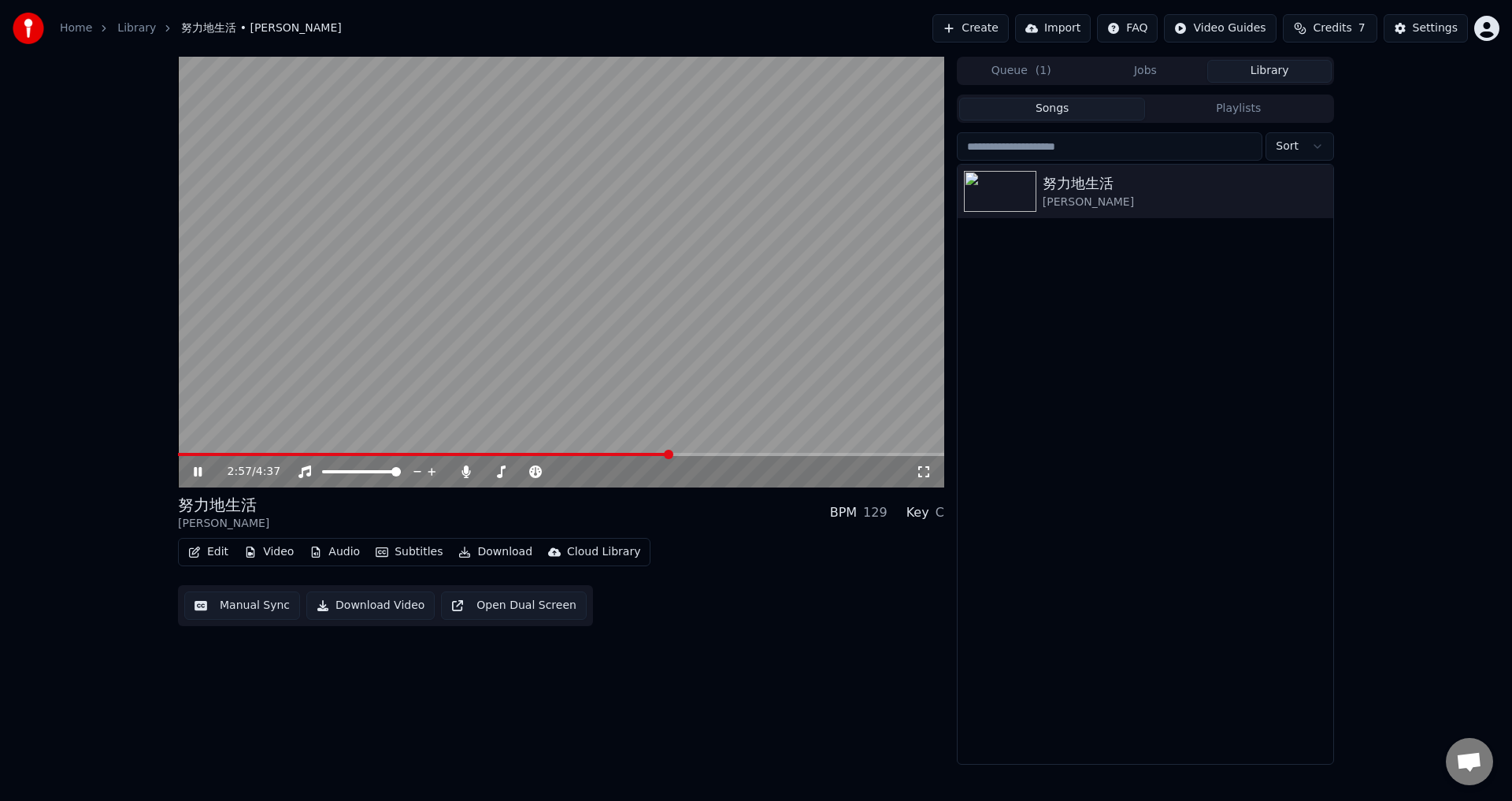
click at [736, 455] on span at bounding box center [560, 454] width 766 height 3
click at [809, 454] on span at bounding box center [560, 454] width 766 height 3
click at [814, 454] on span at bounding box center [508, 454] width 660 height 3
click at [620, 382] on video at bounding box center [560, 272] width 766 height 430
click at [1413, 34] on button "Settings" at bounding box center [1424, 28] width 84 height 29
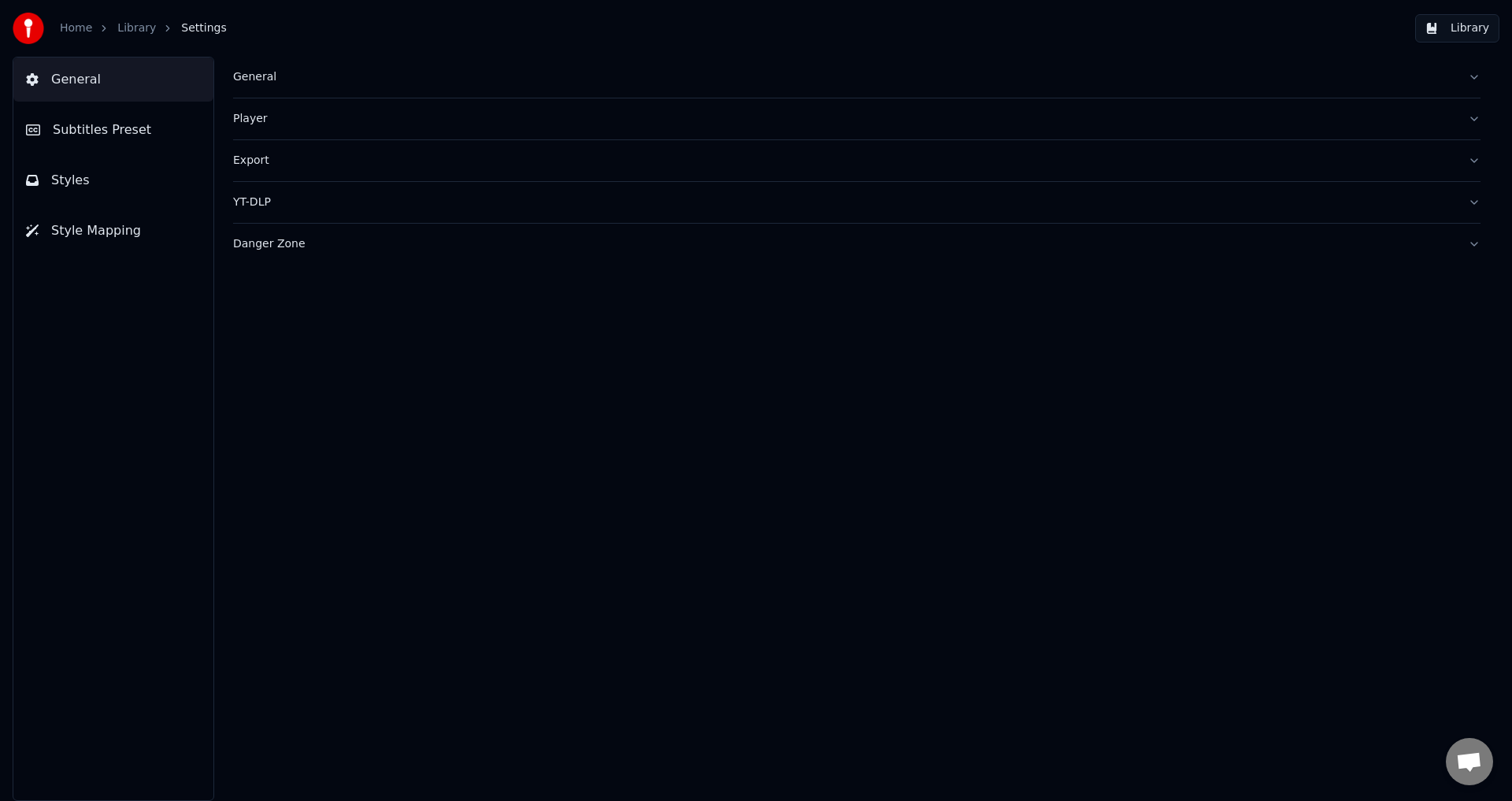
click at [103, 133] on span "Subtitles Preset" at bounding box center [101, 130] width 99 height 19
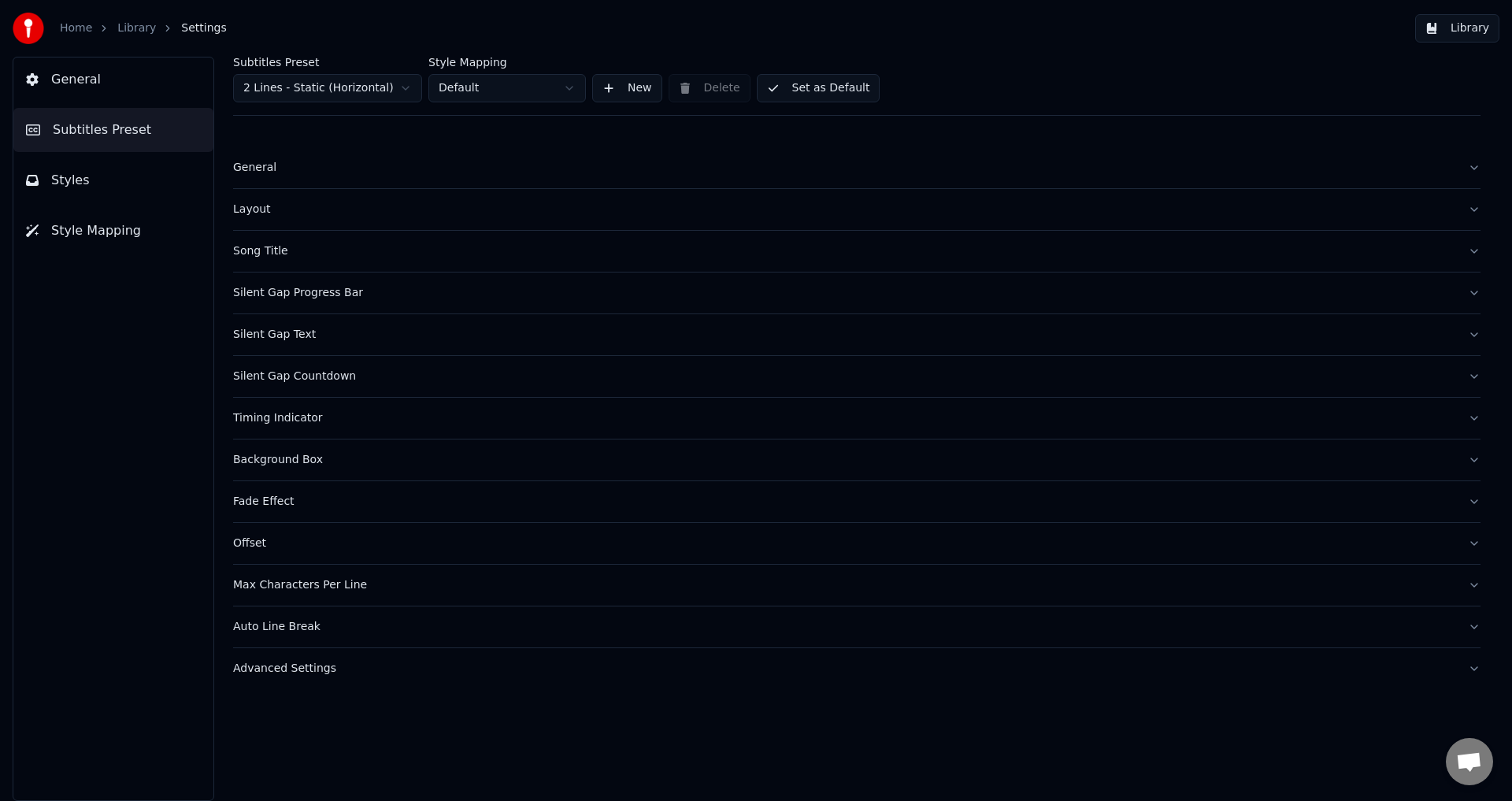
click at [269, 419] on div "Timing Indicator" at bounding box center [844, 418] width 1222 height 16
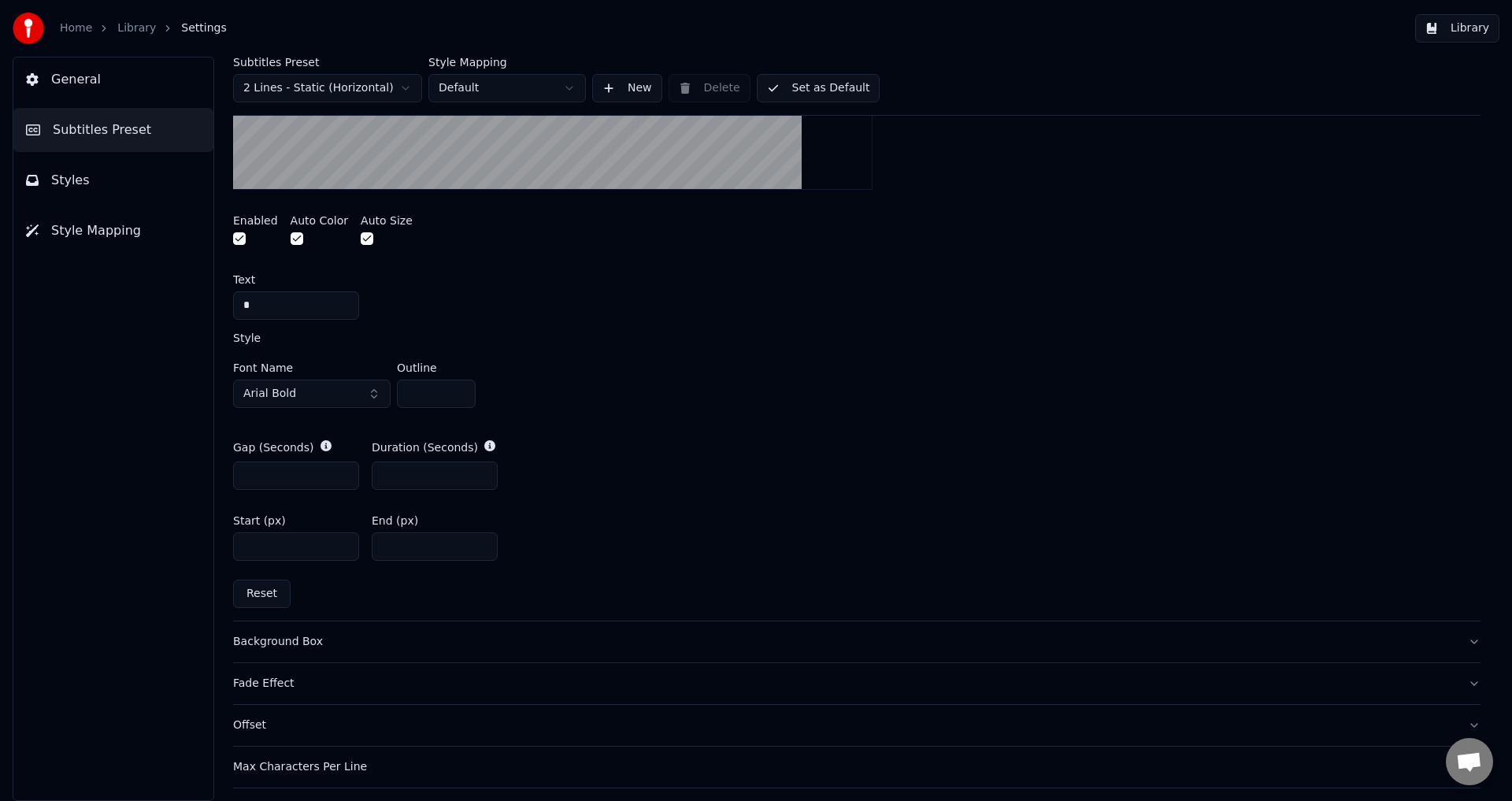
scroll to position [630, 0]
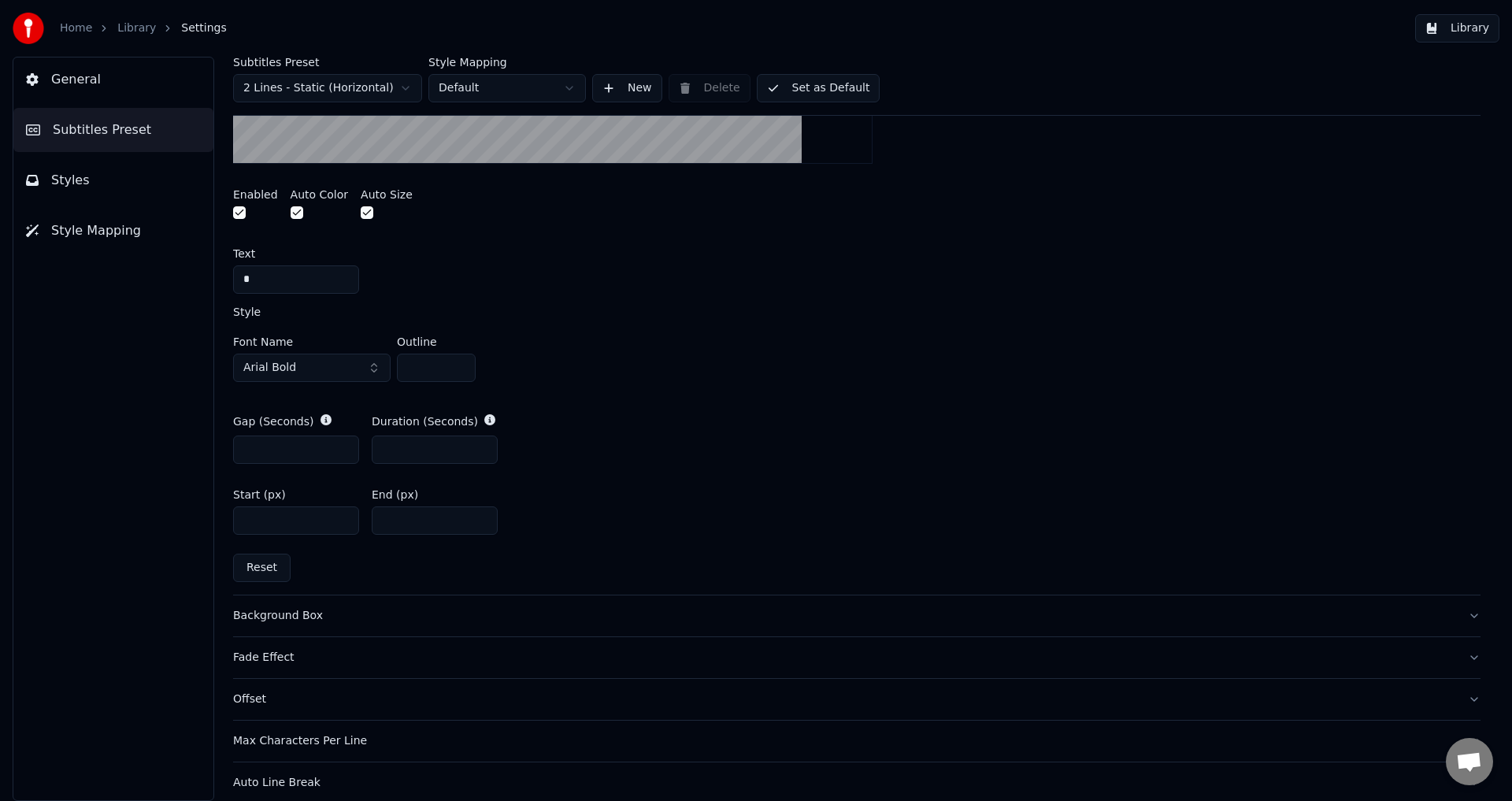
click at [481, 522] on input "**" at bounding box center [434, 520] width 126 height 29
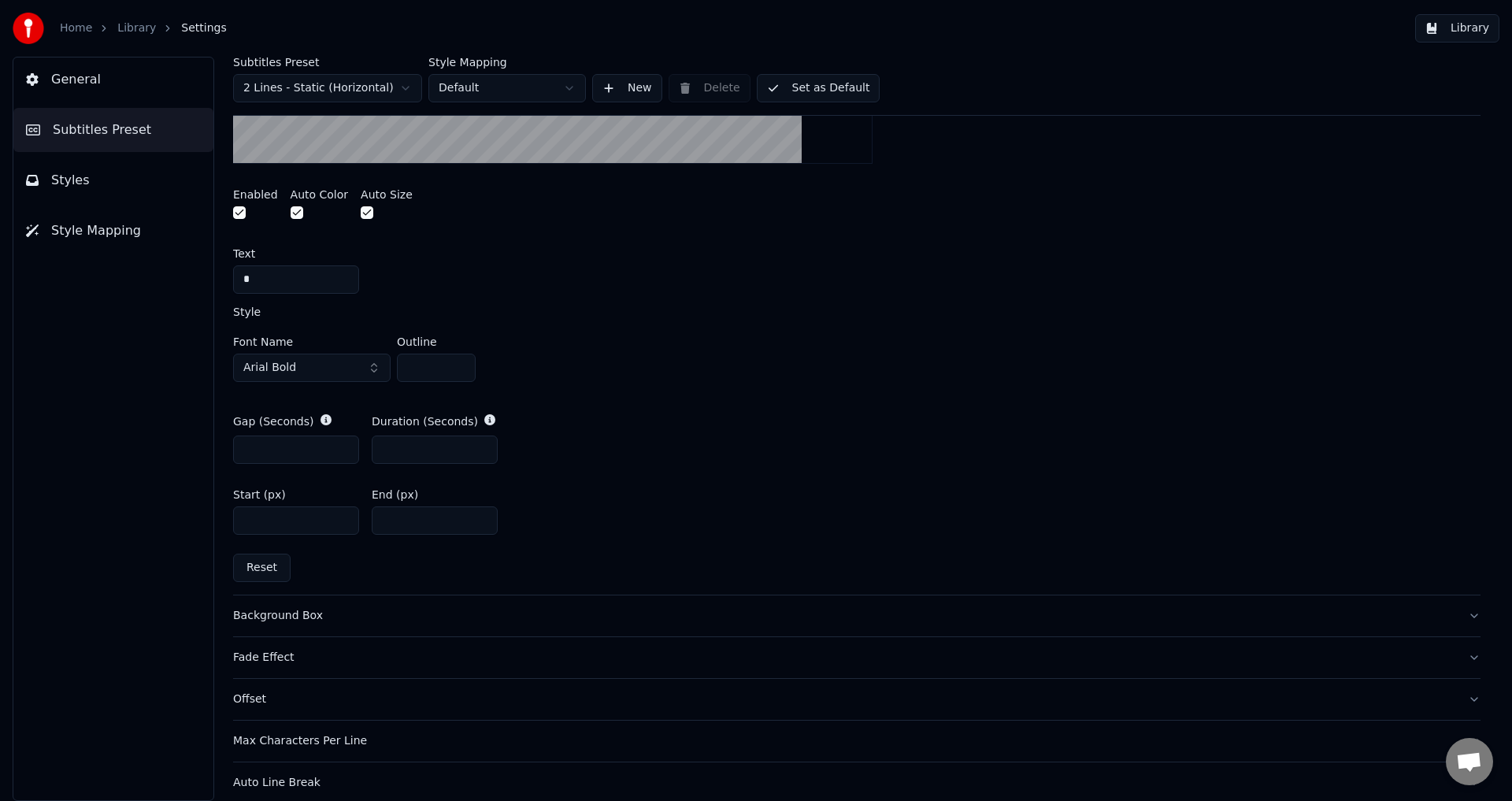
click at [481, 522] on input "**" at bounding box center [434, 520] width 126 height 29
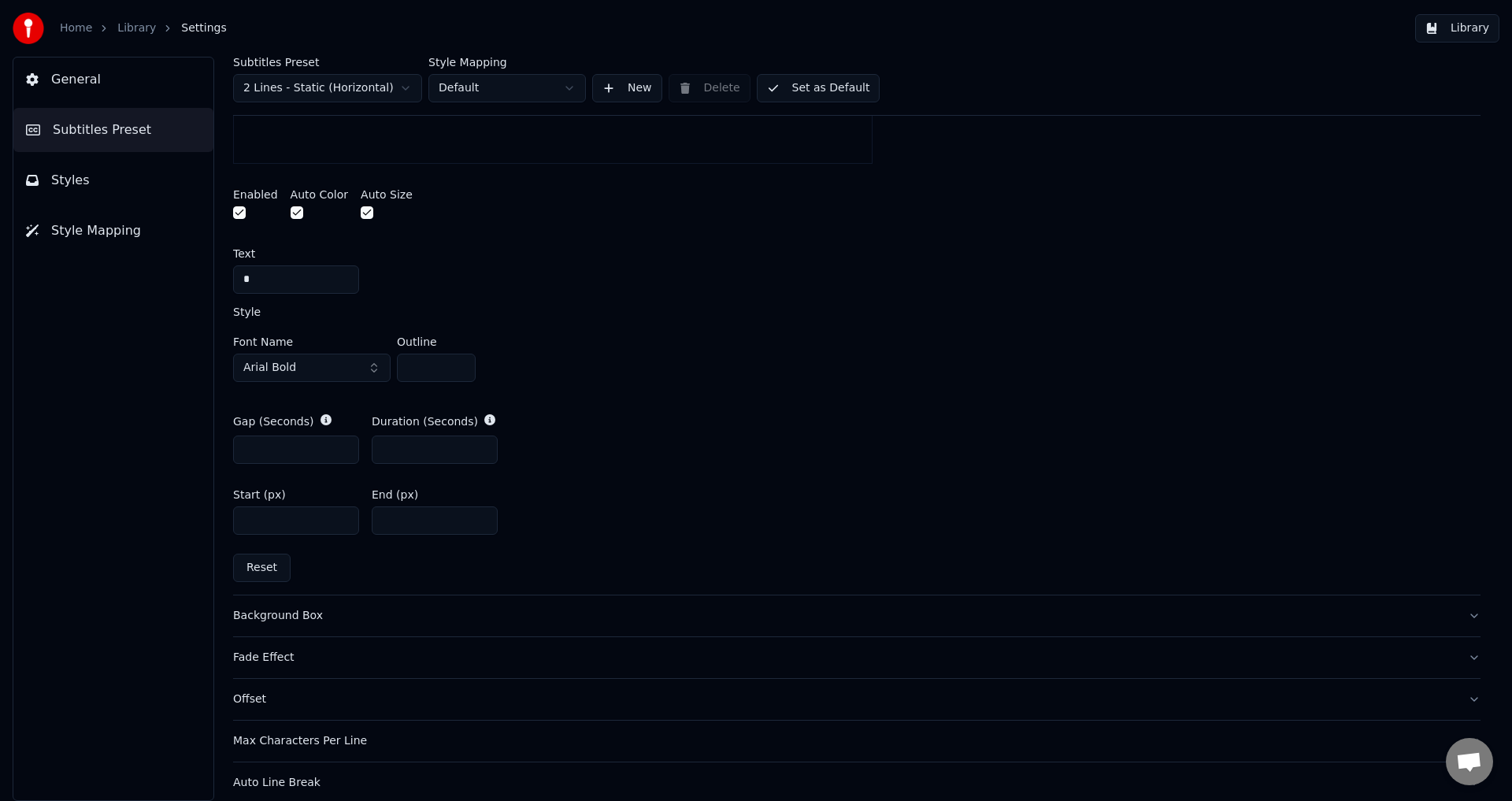
click at [480, 523] on input "**" at bounding box center [434, 520] width 126 height 29
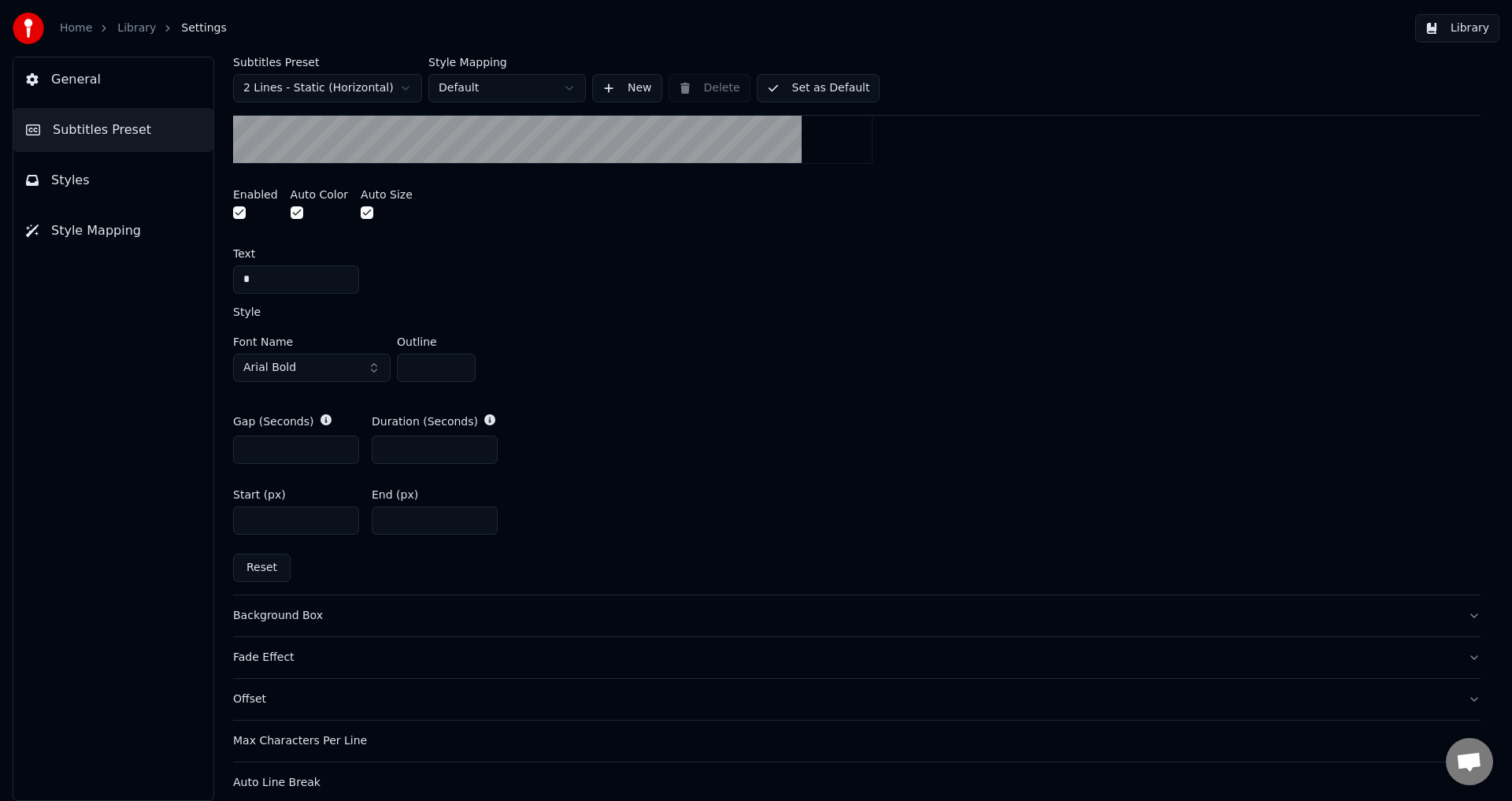
click at [480, 512] on input "**" at bounding box center [434, 520] width 126 height 29
click at [480, 523] on input "**" at bounding box center [434, 520] width 126 height 29
click at [480, 516] on input "**" at bounding box center [434, 520] width 126 height 29
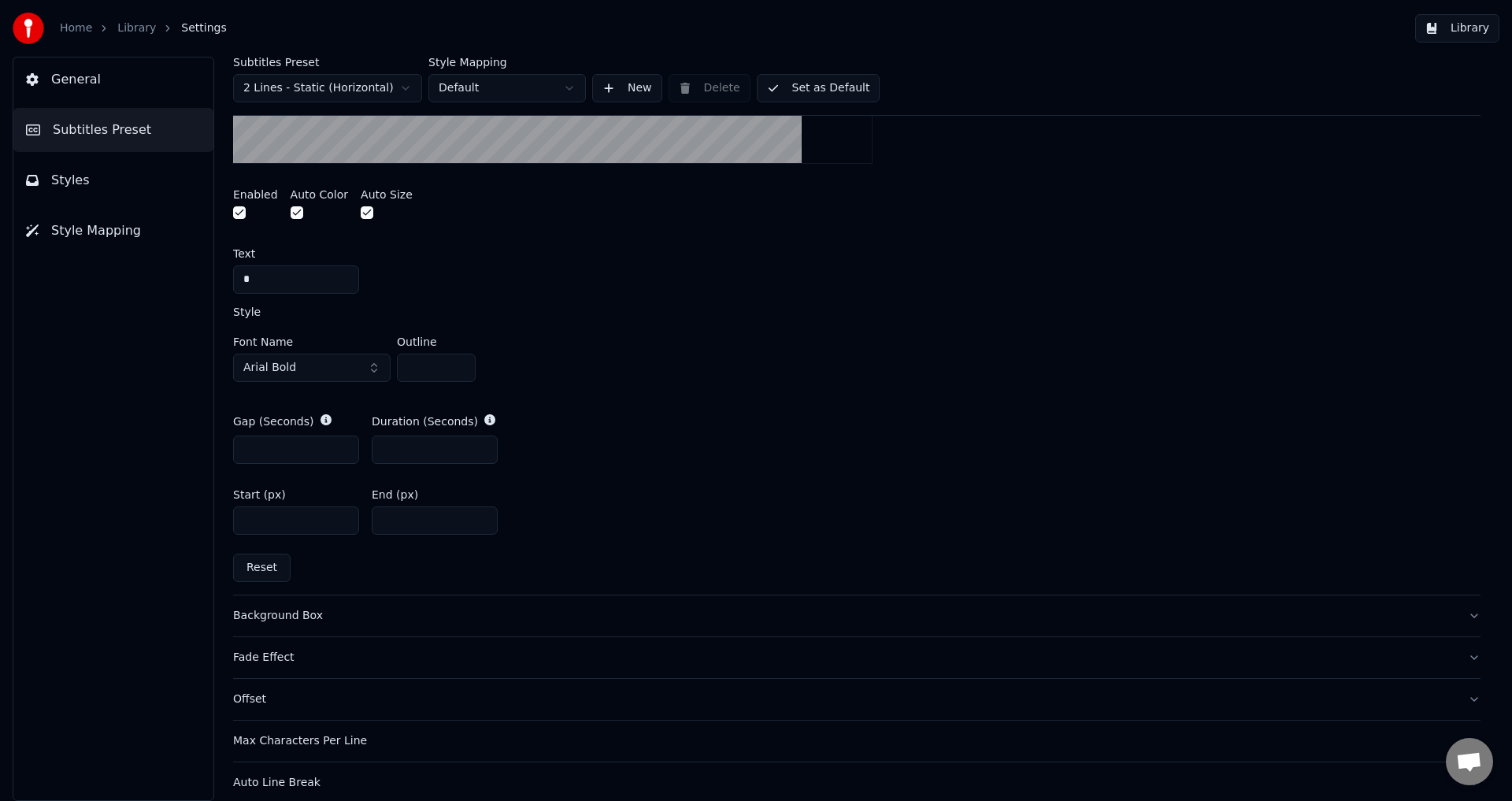
type input "**"
click at [480, 516] on input "**" at bounding box center [434, 520] width 126 height 29
click at [817, 90] on button "Set as Default" at bounding box center [818, 88] width 123 height 29
click at [1451, 34] on button "Library" at bounding box center [1456, 28] width 84 height 29
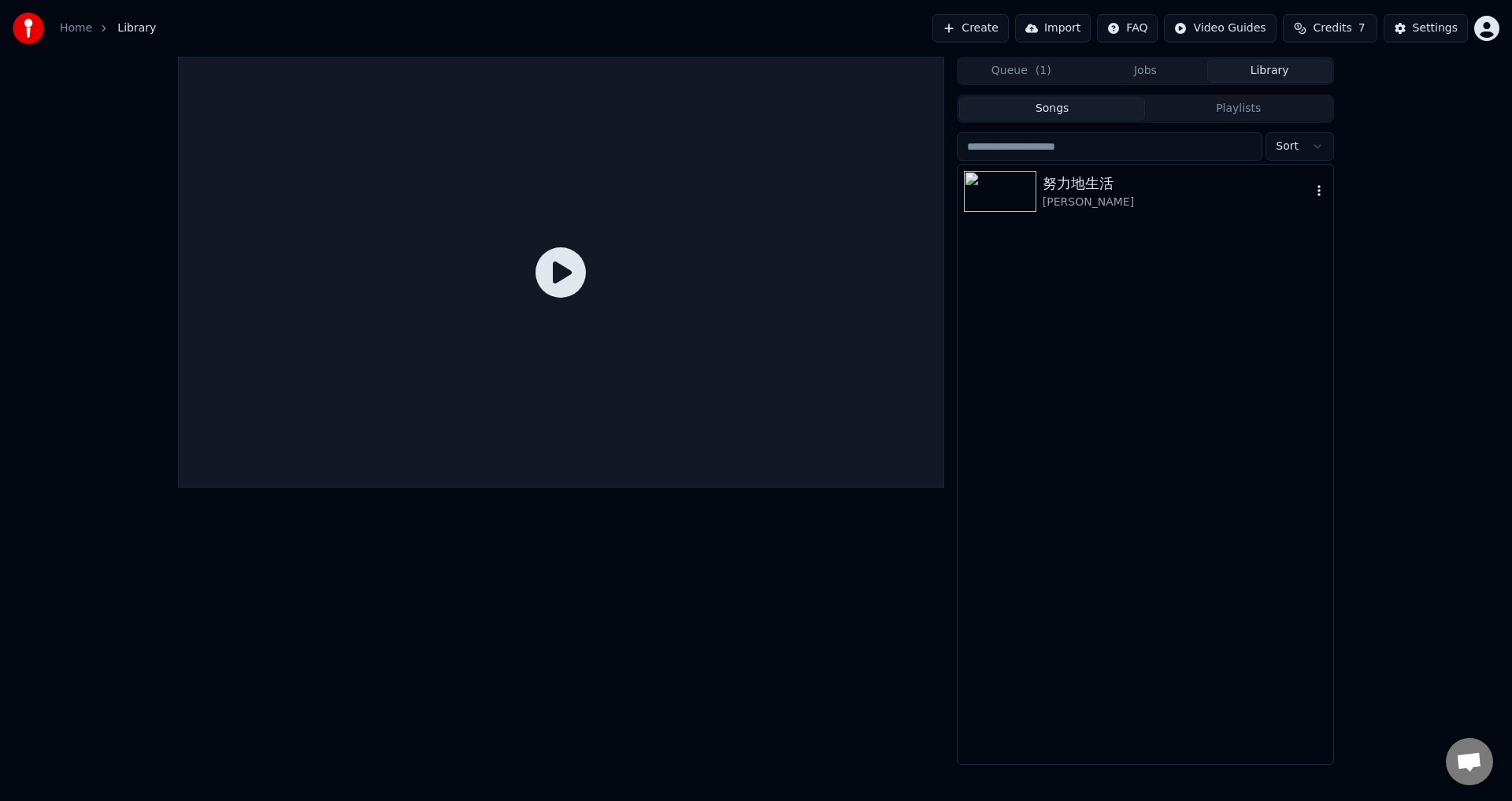
click at [1123, 187] on div "努力地生活" at bounding box center [1176, 183] width 268 height 22
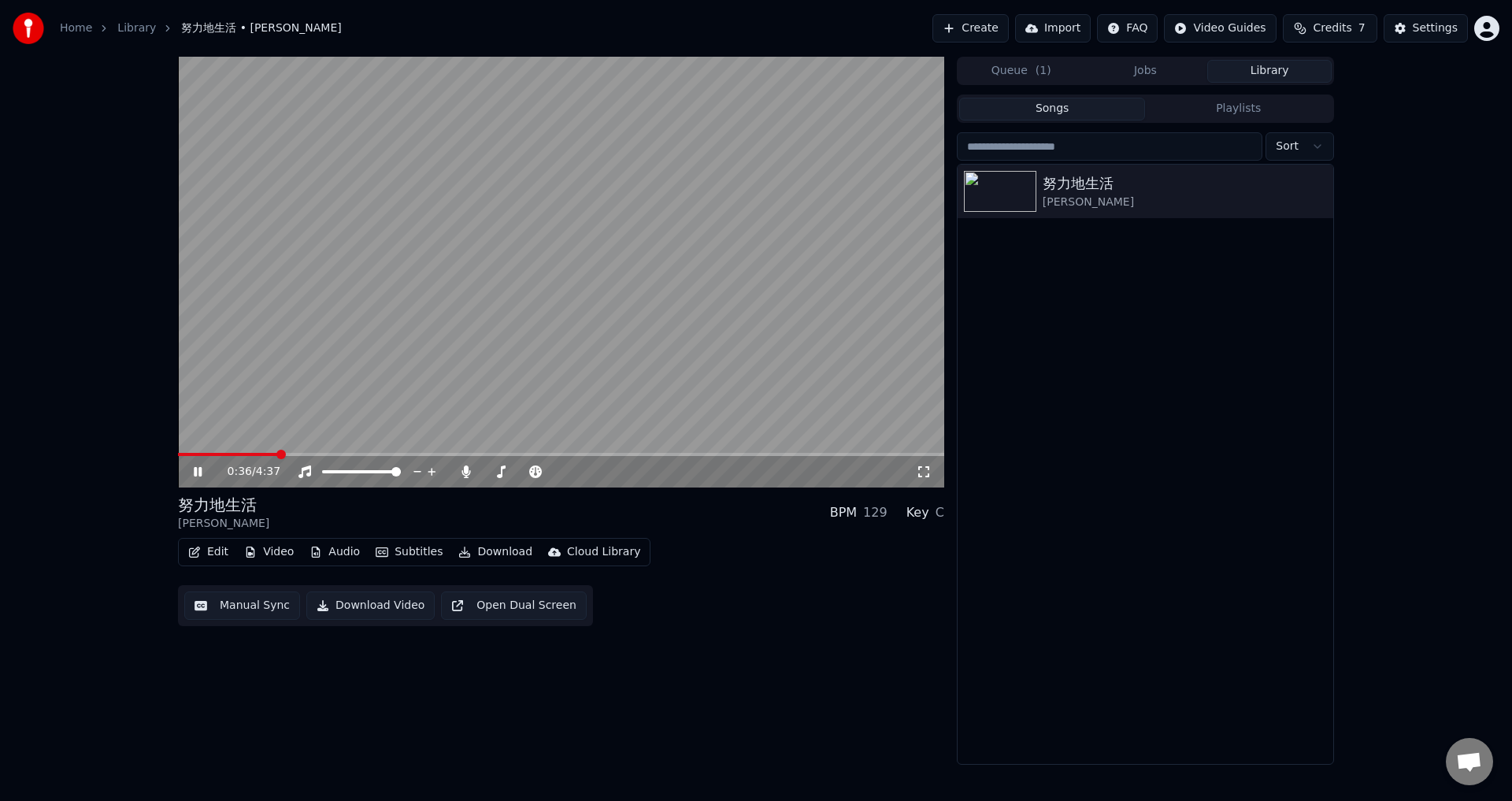
click at [276, 455] on span at bounding box center [560, 454] width 766 height 3
click at [268, 454] on span at bounding box center [223, 454] width 91 height 3
click at [261, 454] on span at bounding box center [224, 454] width 92 height 3
click at [510, 454] on span at bounding box center [560, 454] width 766 height 3
click at [522, 454] on span at bounding box center [560, 454] width 766 height 3
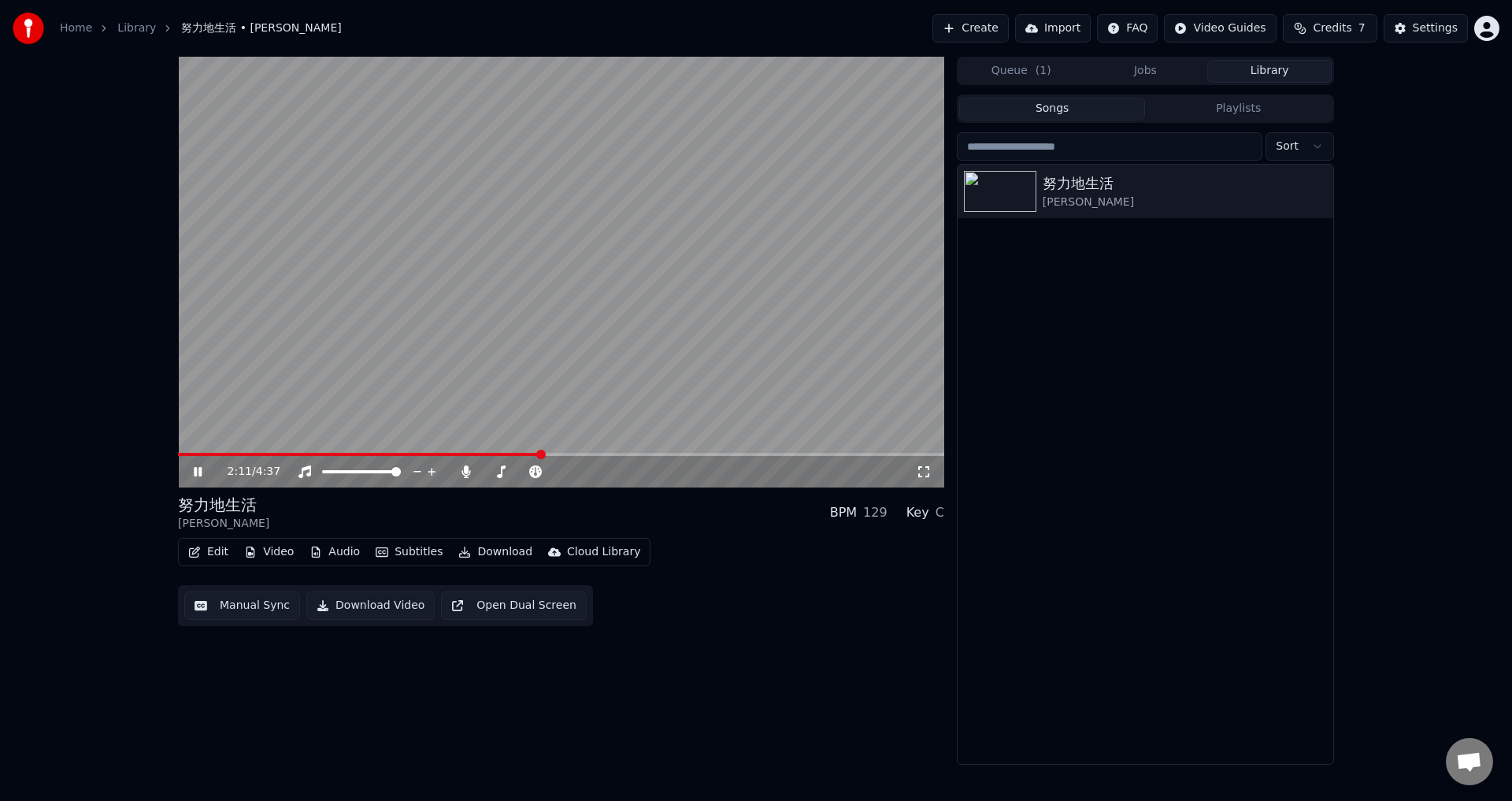
click at [549, 455] on span at bounding box center [560, 454] width 766 height 3
click at [560, 455] on span at bounding box center [560, 454] width 766 height 3
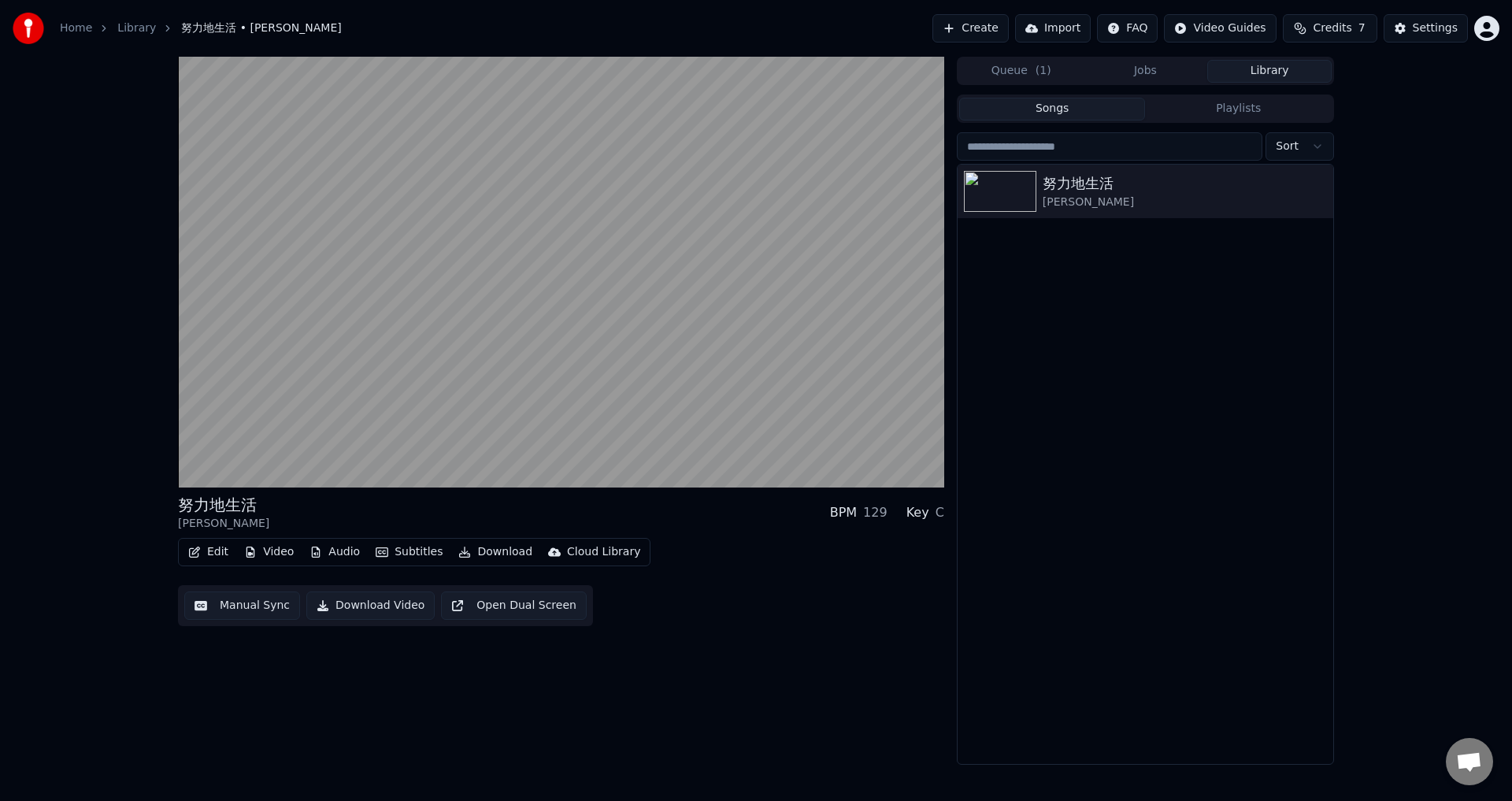
click at [208, 551] on button "Edit" at bounding box center [207, 552] width 53 height 22
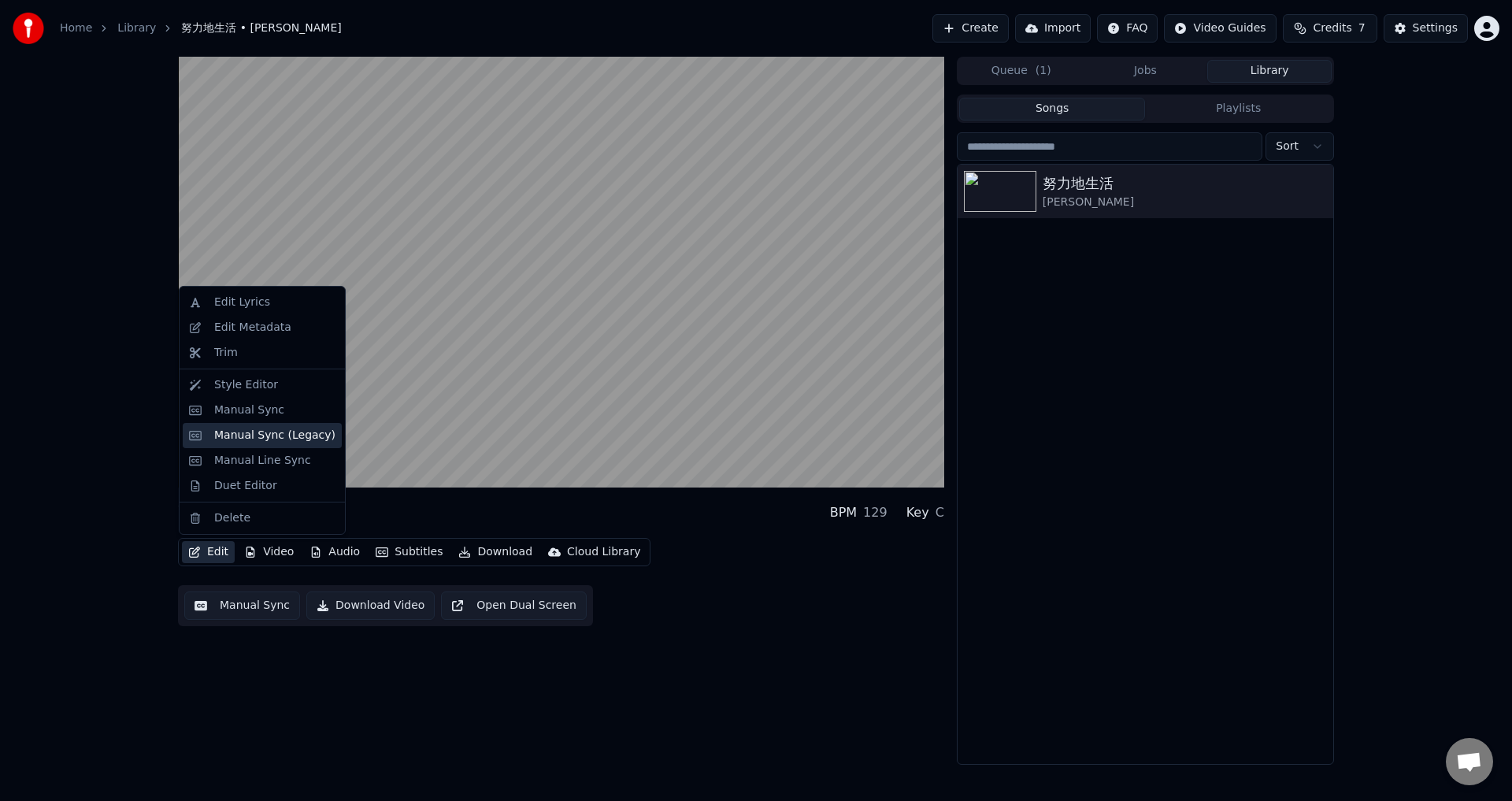
click at [274, 442] on div "Manual Sync (Legacy)" at bounding box center [275, 435] width 122 height 16
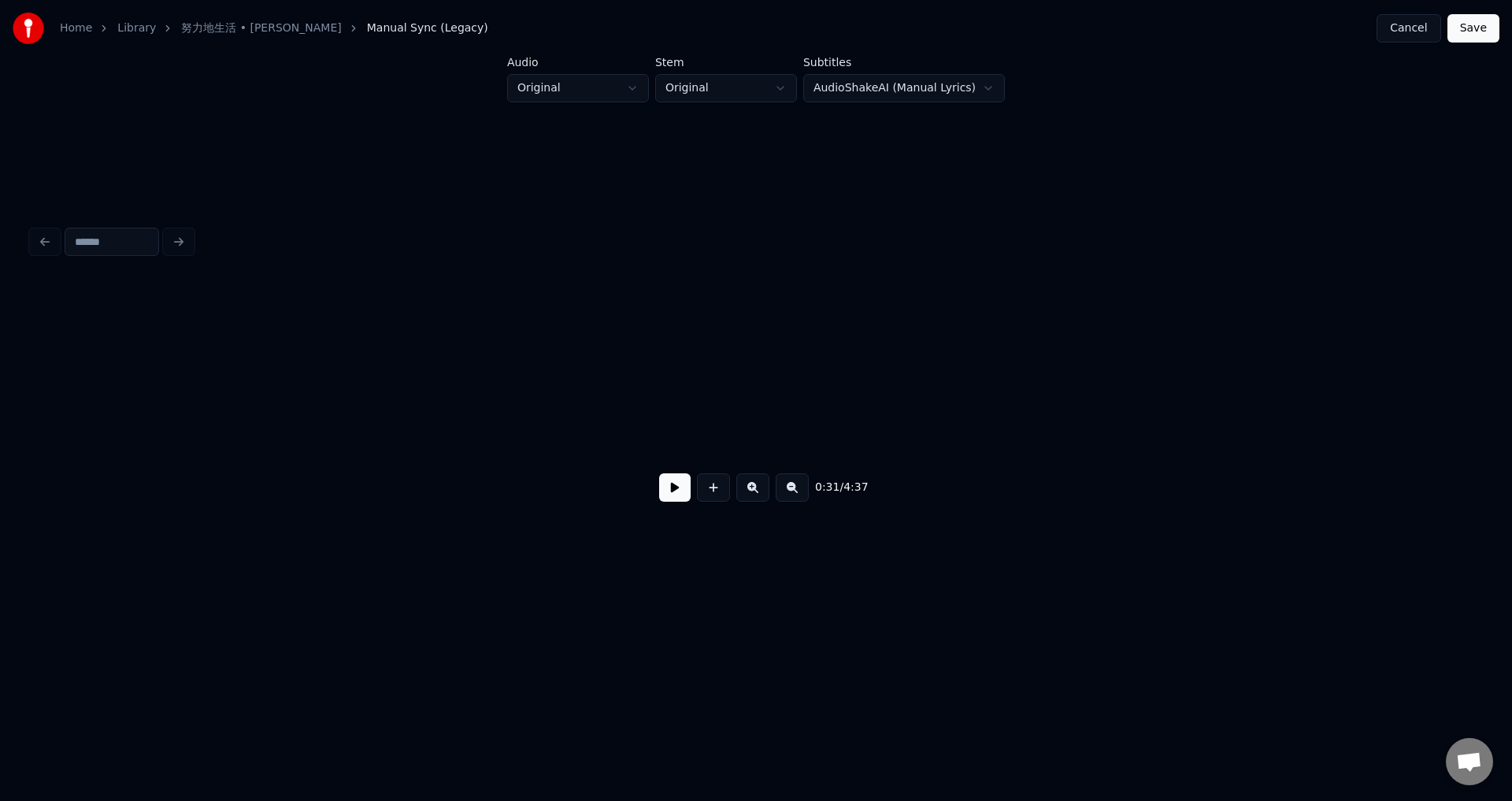
scroll to position [0, 4982]
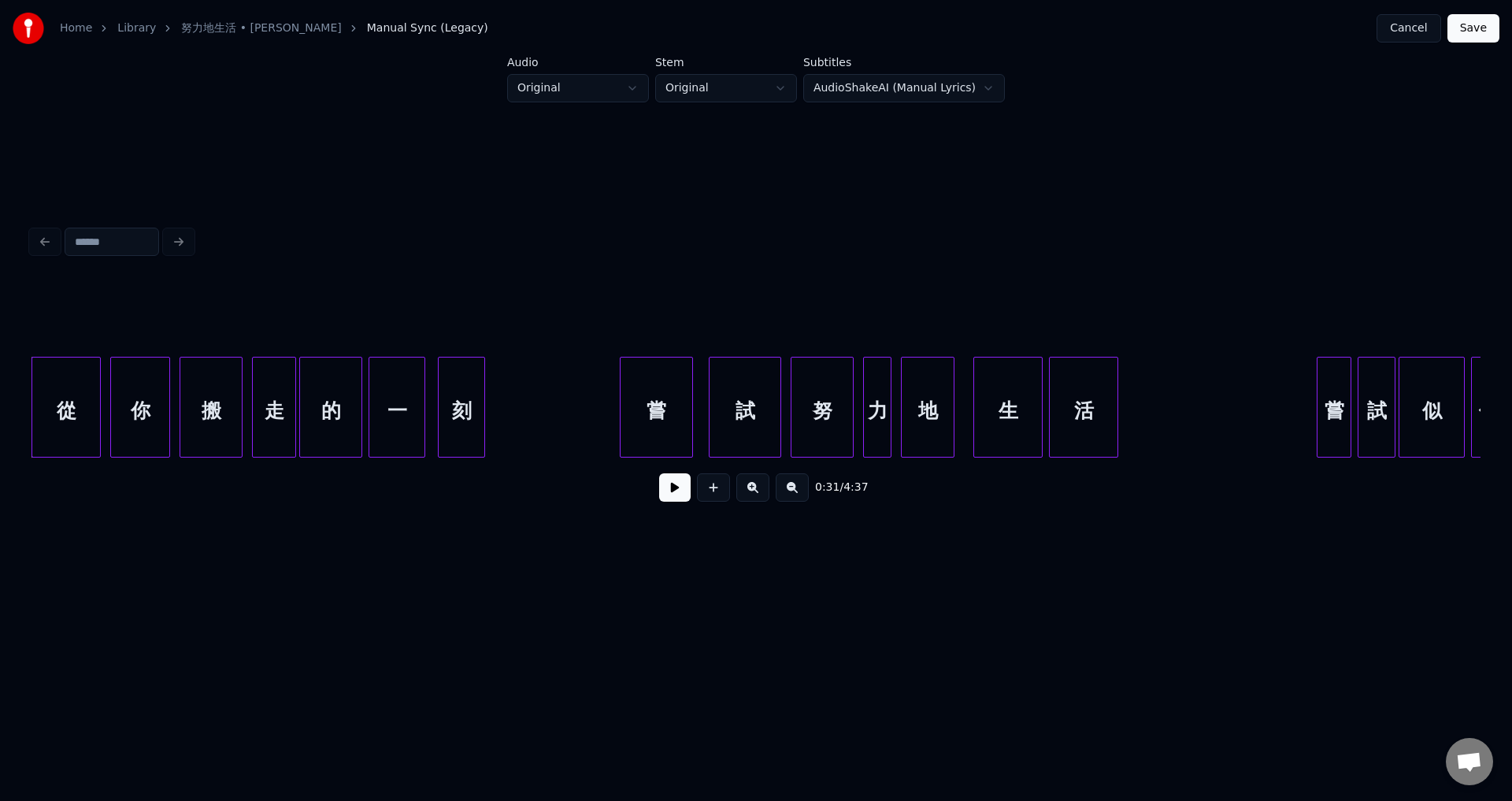
click at [620, 432] on div at bounding box center [622, 407] width 5 height 100
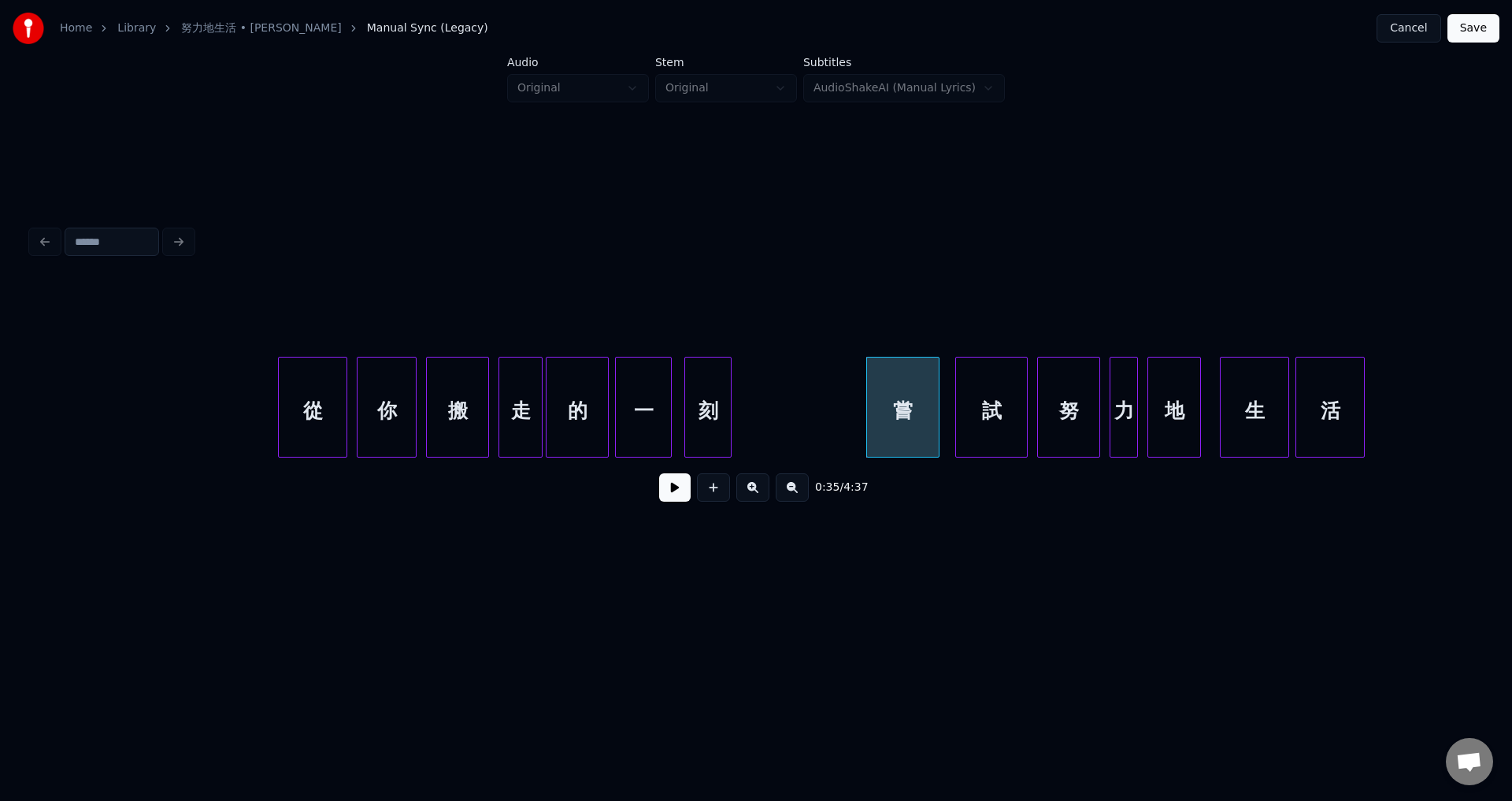
scroll to position [0, 4518]
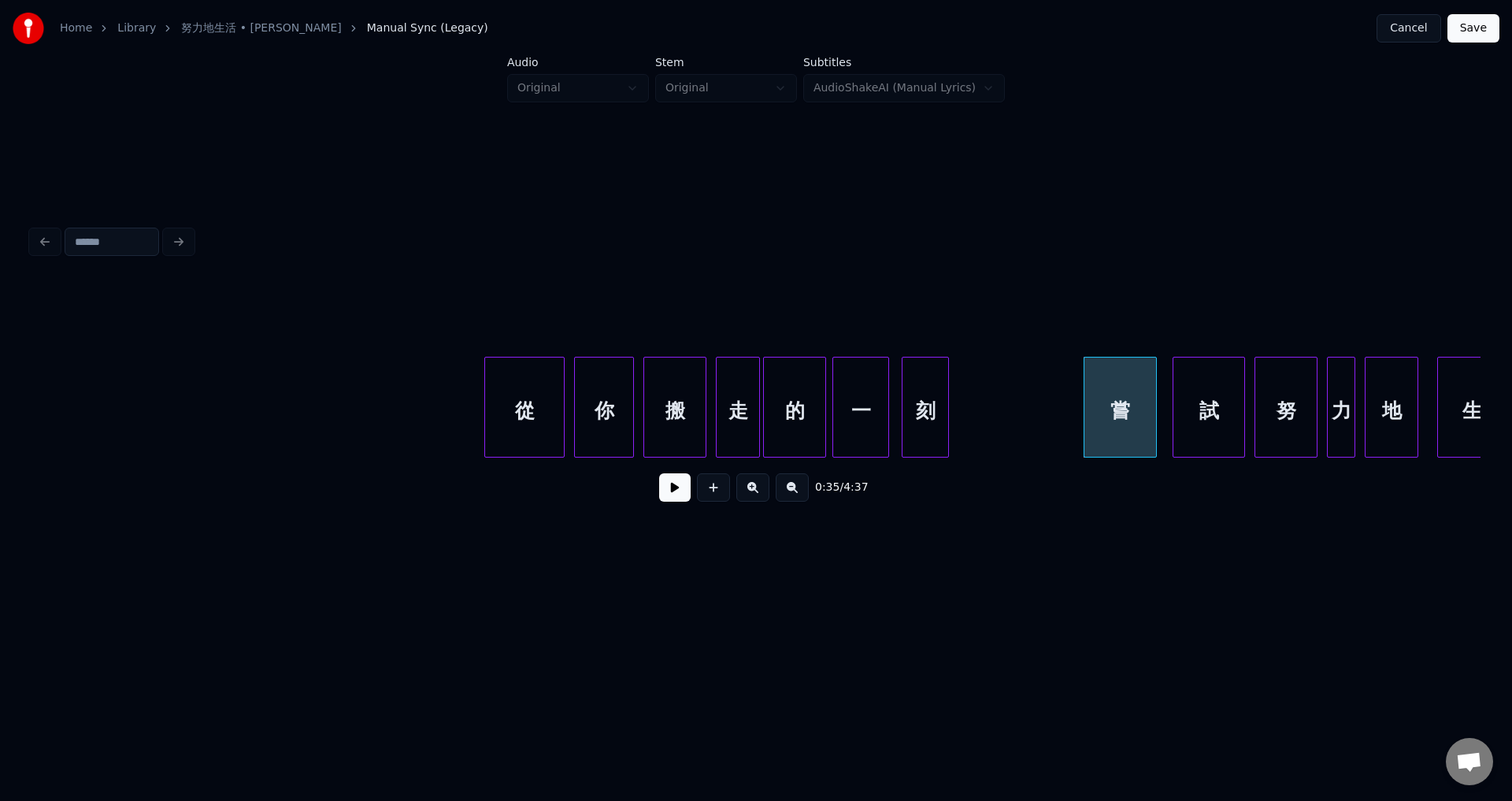
click at [486, 408] on div at bounding box center [486, 407] width 5 height 100
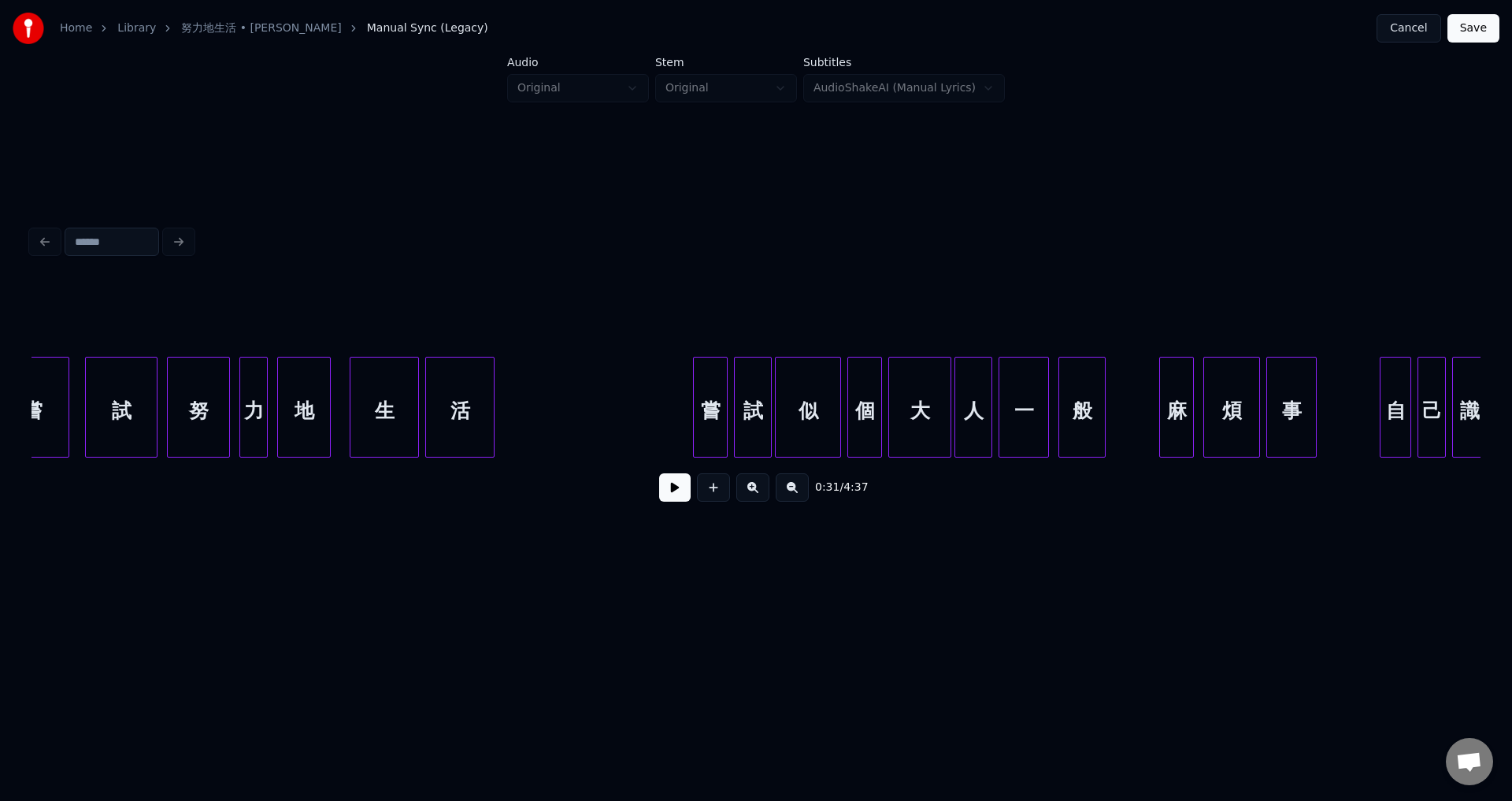
scroll to position [0, 5678]
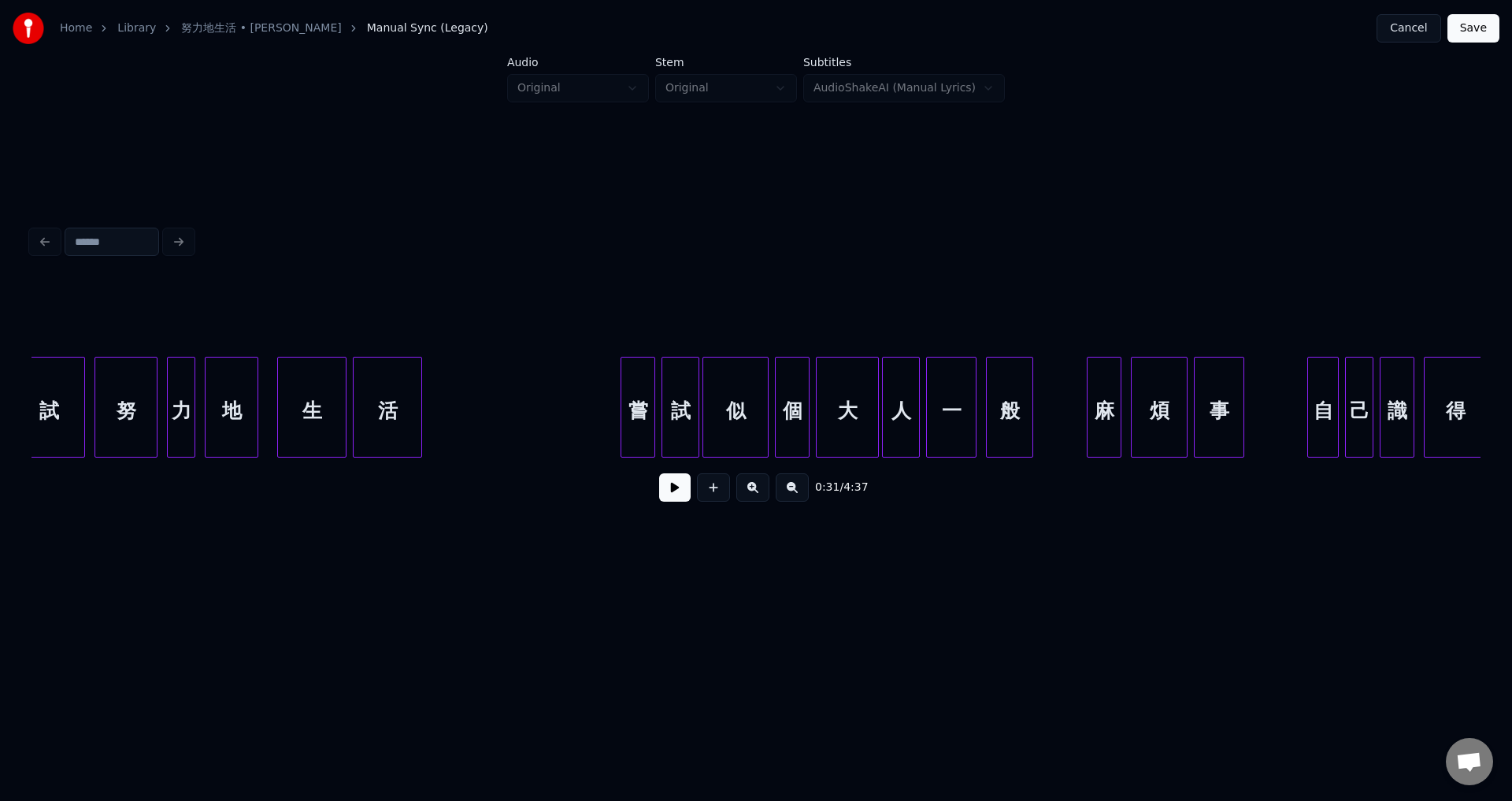
click at [620, 414] on div "嘗" at bounding box center [638, 406] width 35 height 100
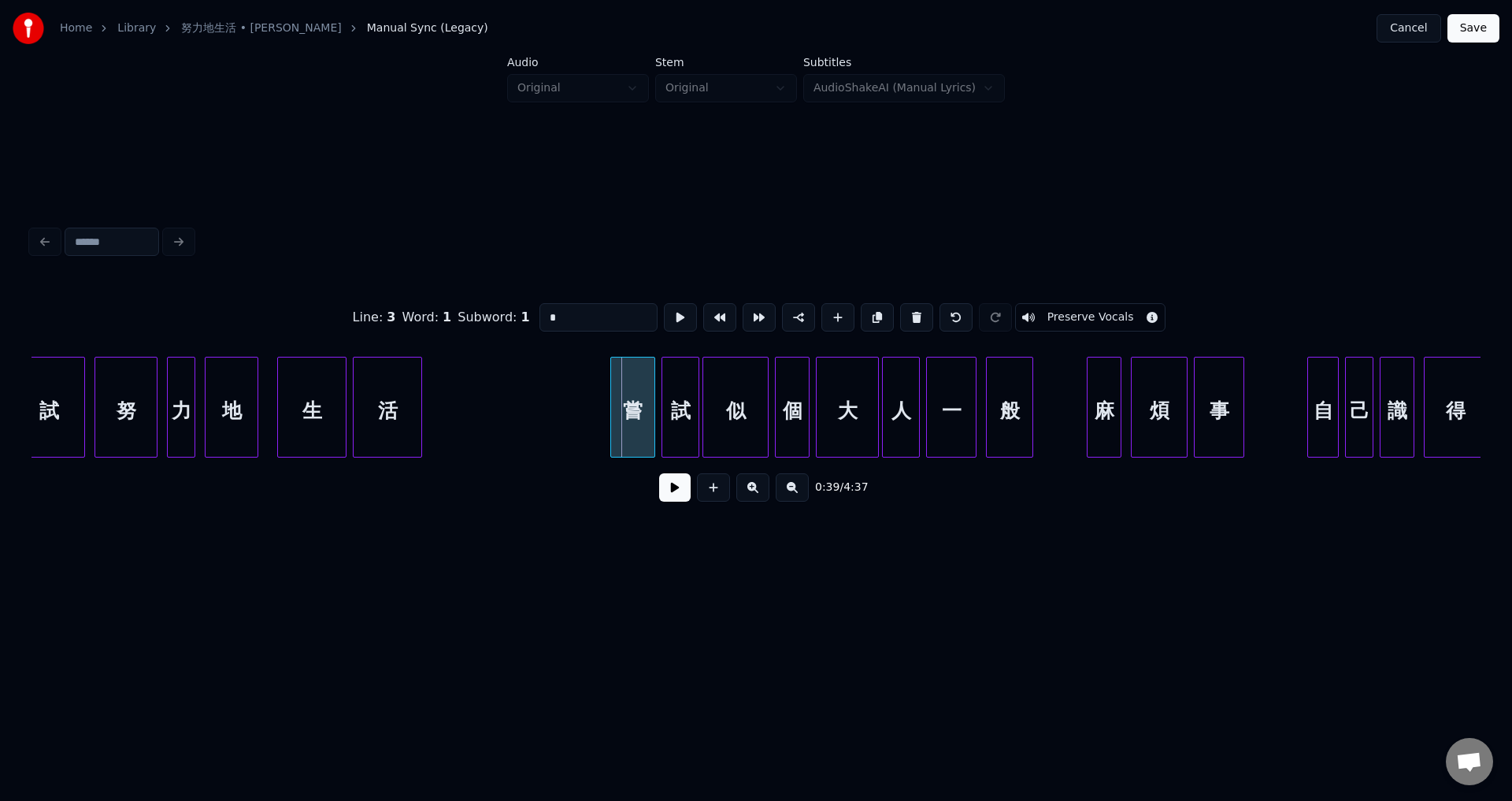
click at [614, 426] on div at bounding box center [613, 407] width 5 height 100
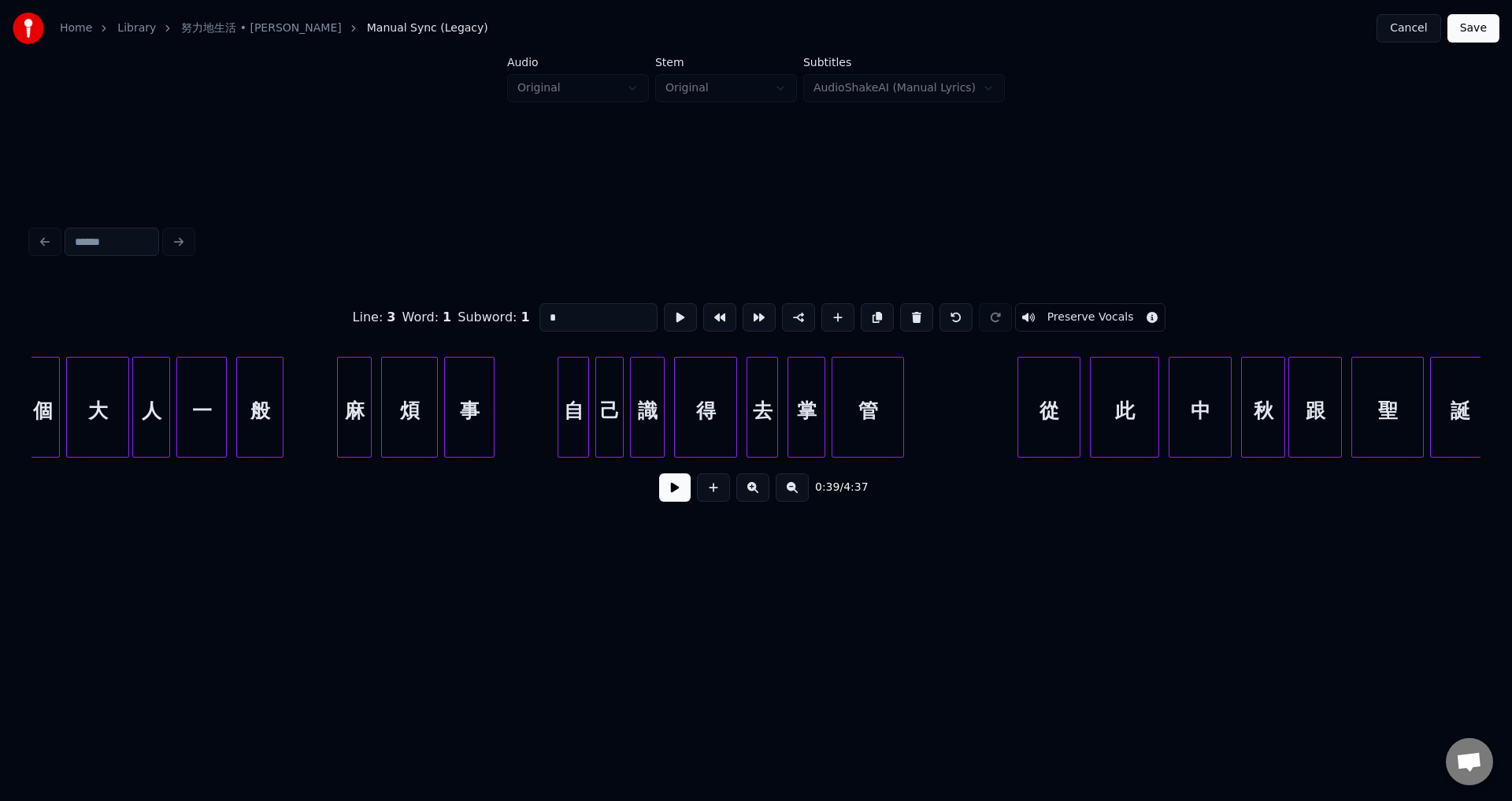
scroll to position [0, 6476]
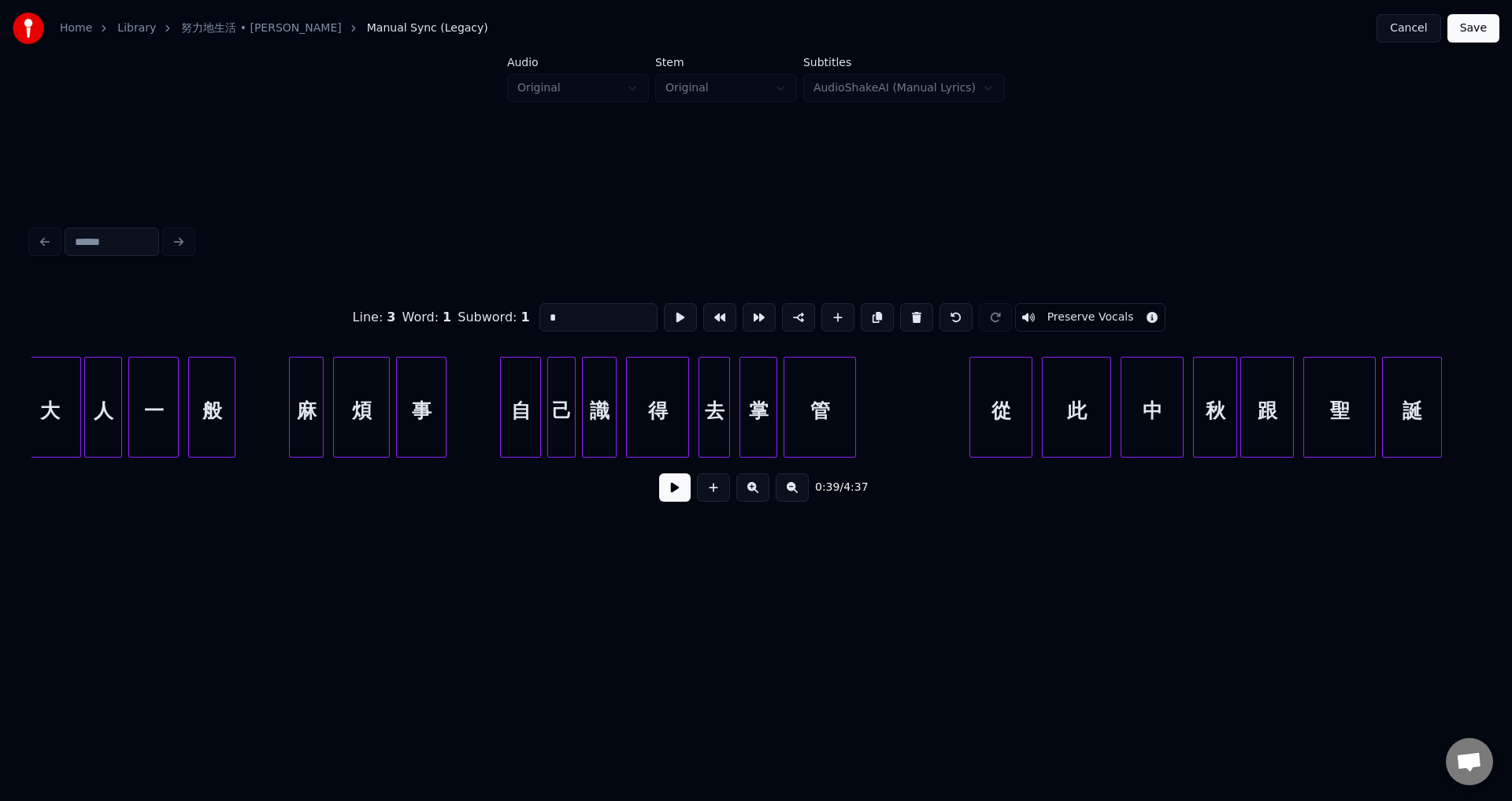
click at [500, 435] on div at bounding box center [502, 407] width 5 height 100
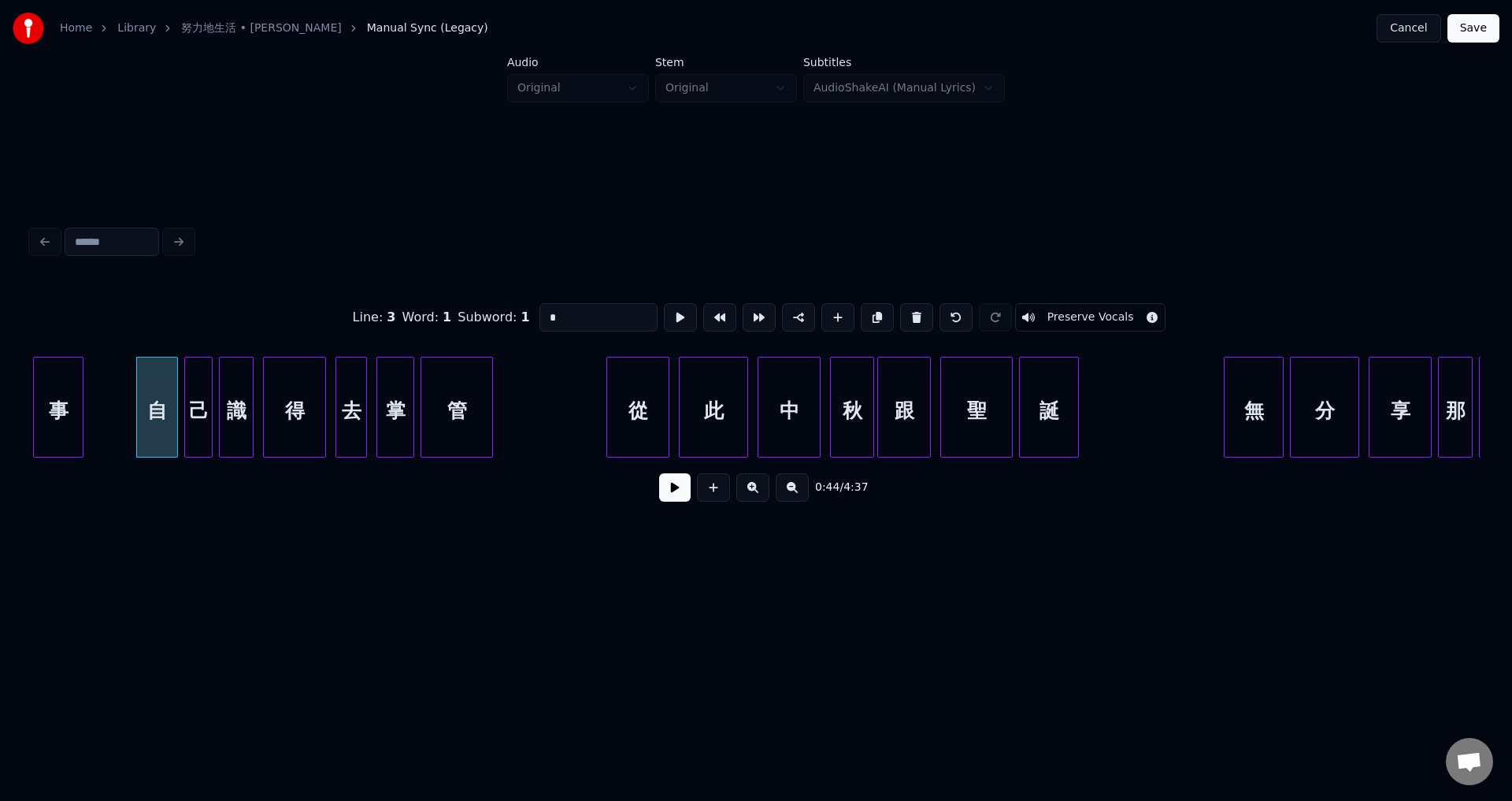
scroll to position [0, 6886]
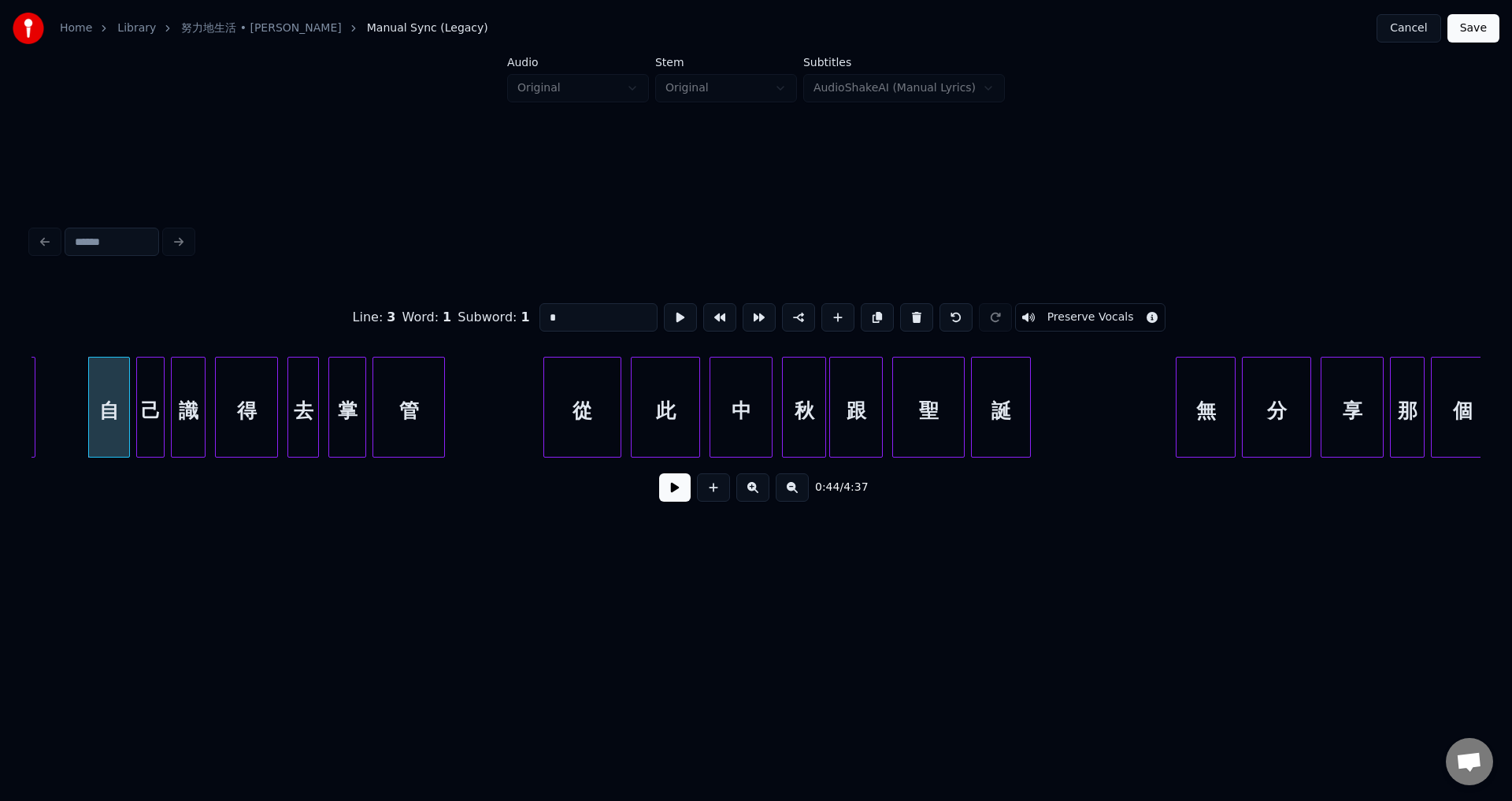
click at [546, 437] on div at bounding box center [545, 407] width 5 height 100
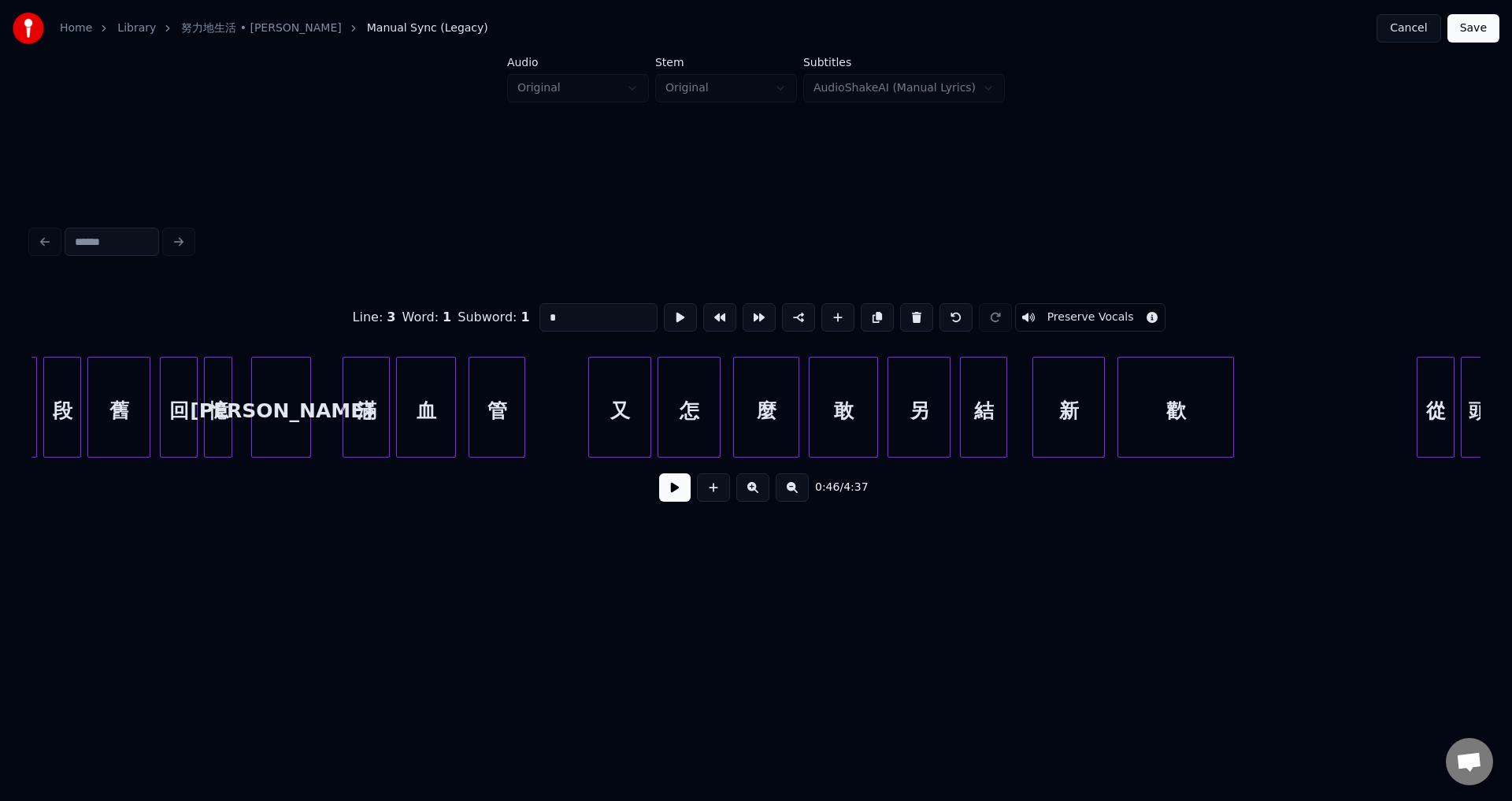
scroll to position [0, 8868]
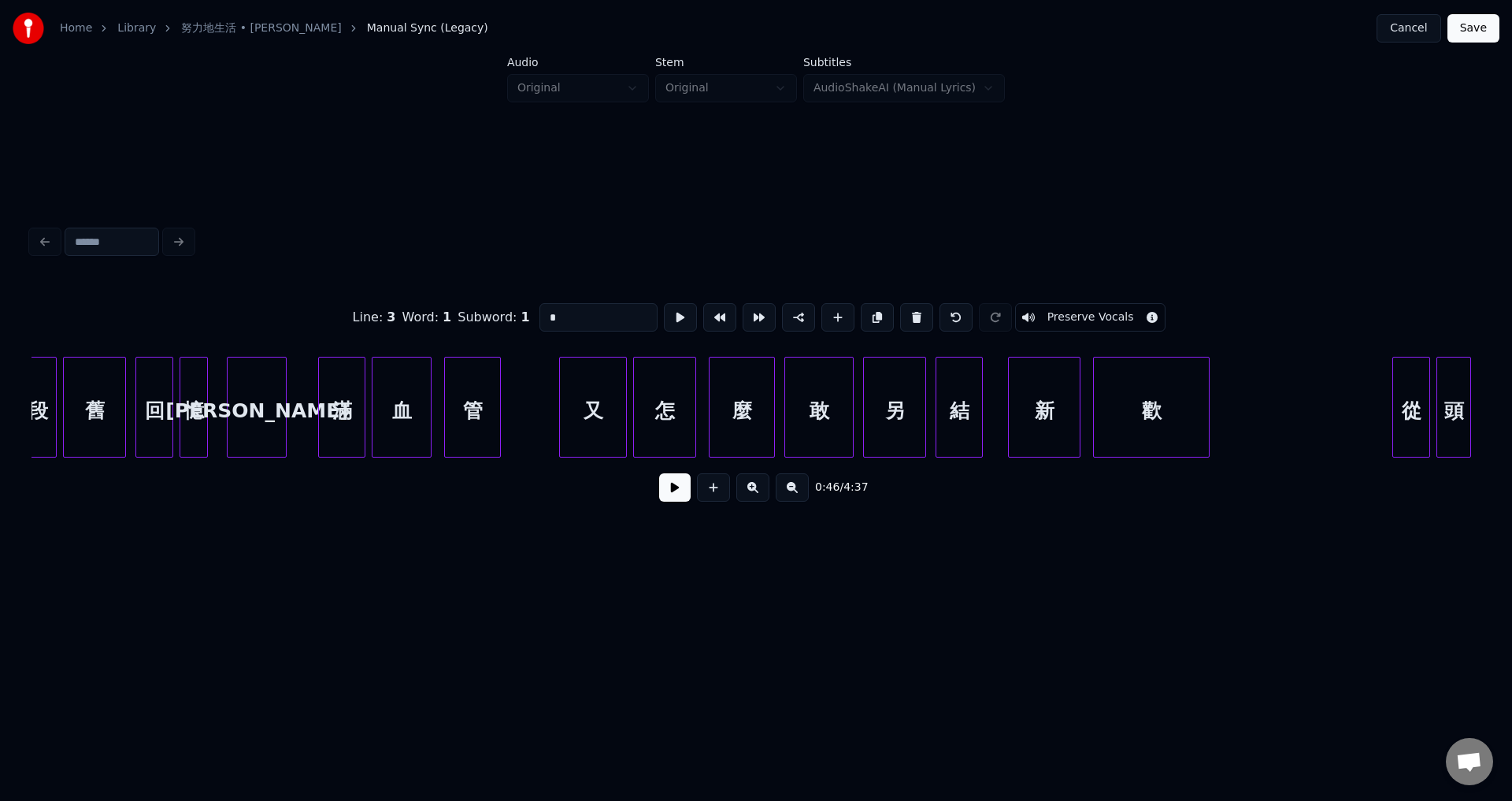
click at [560, 442] on div at bounding box center [562, 407] width 5 height 100
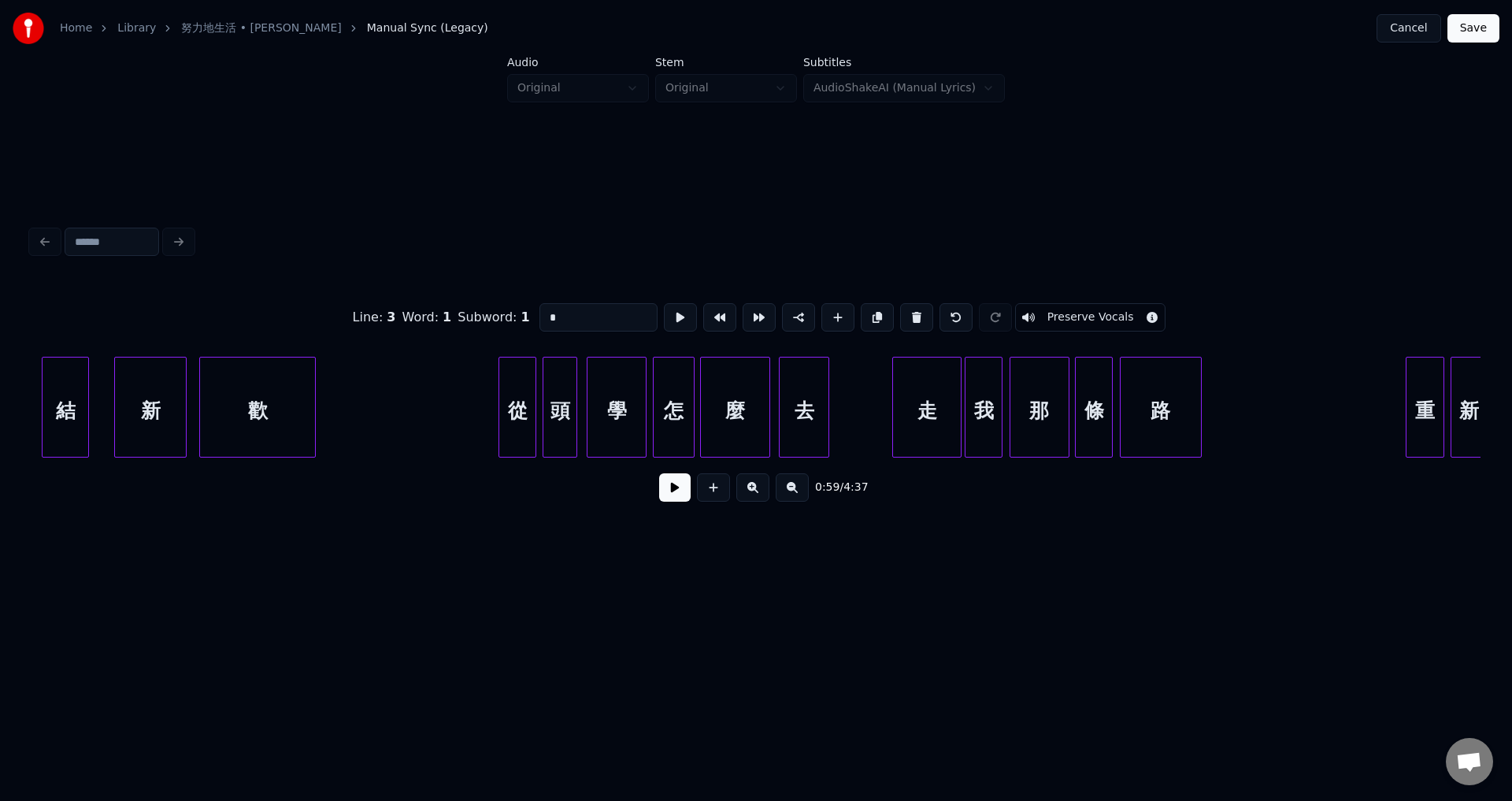
scroll to position [0, 9834]
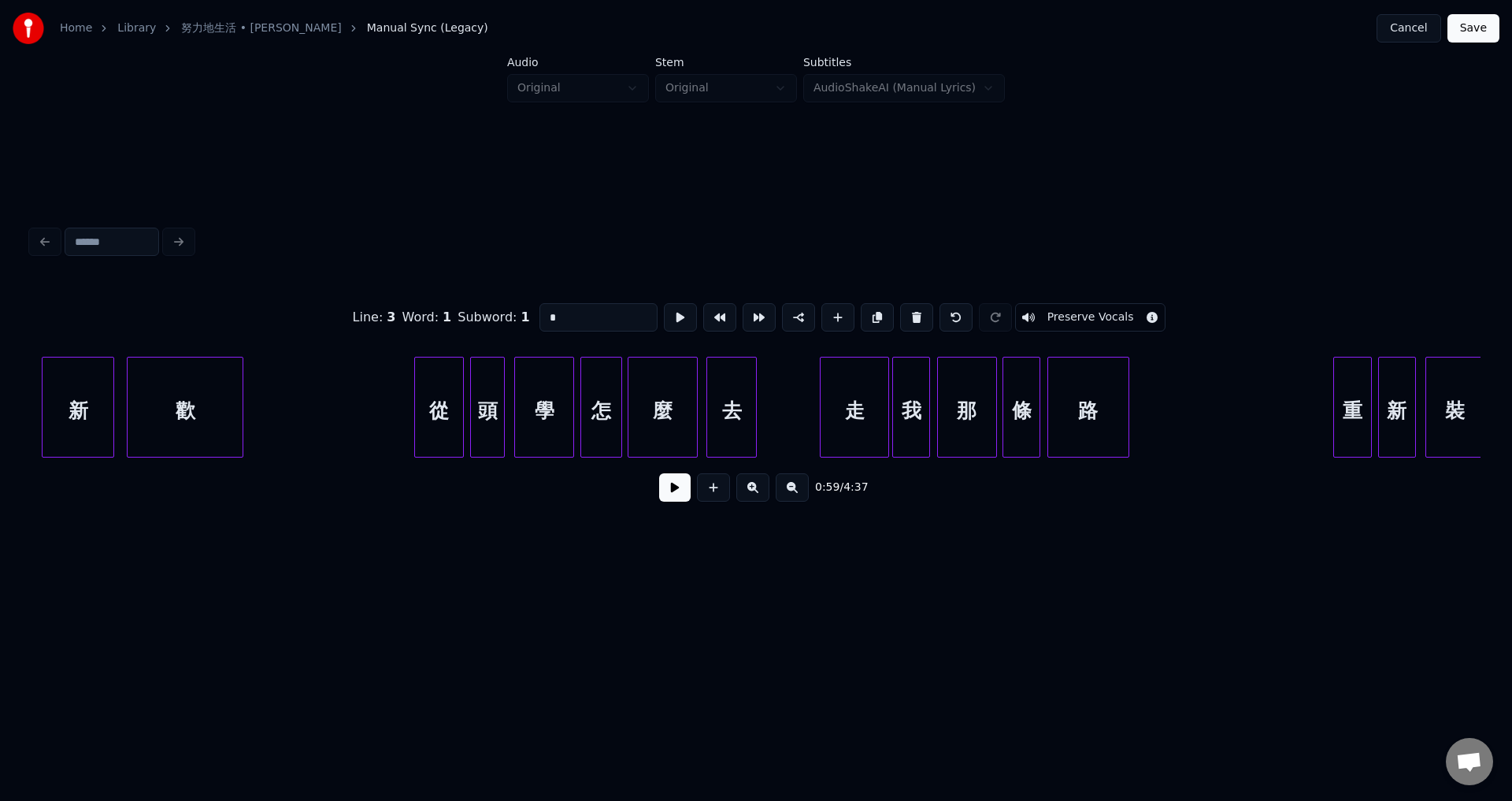
click at [416, 442] on div at bounding box center [416, 407] width 5 height 100
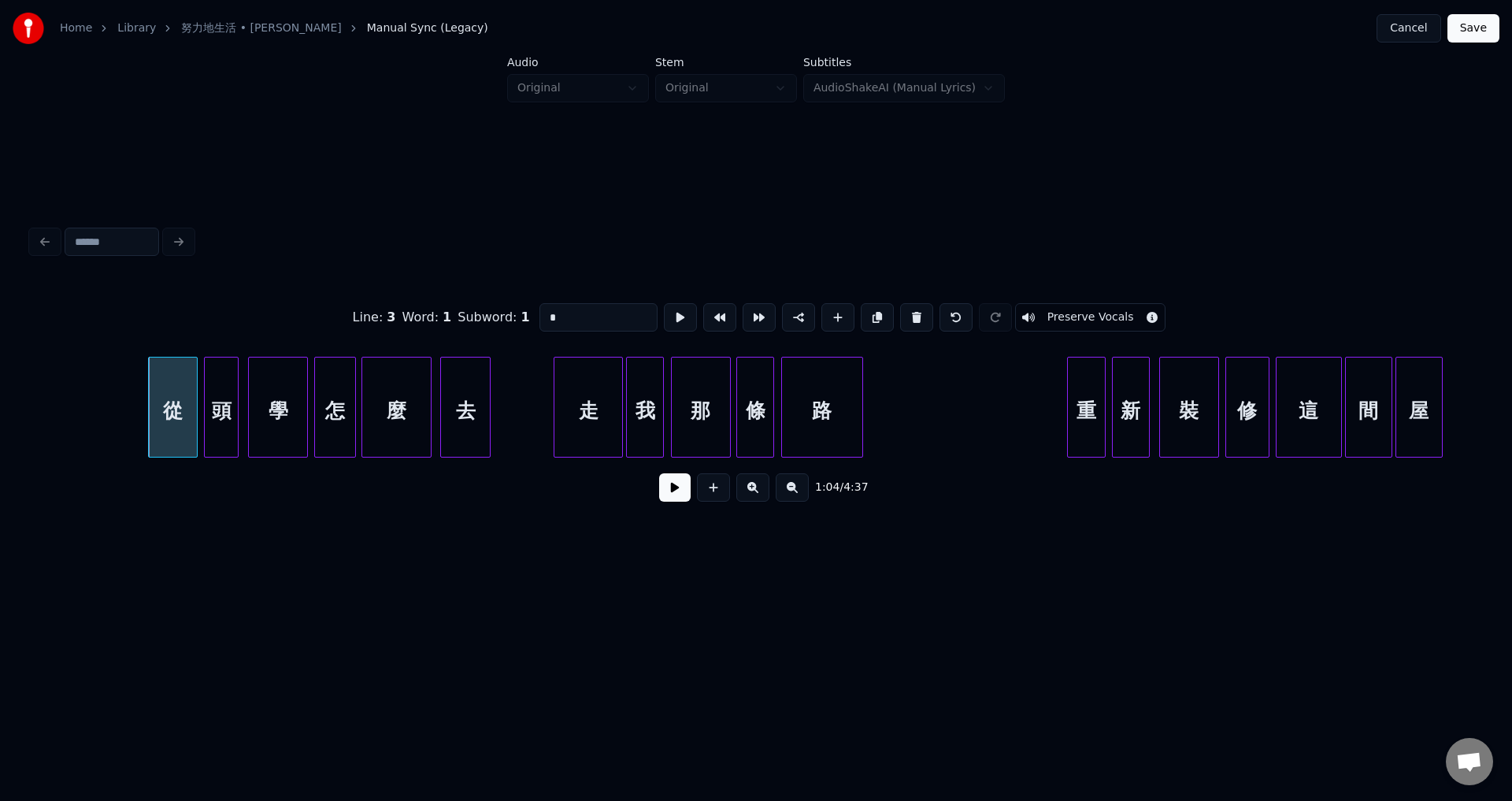
scroll to position [0, 10148]
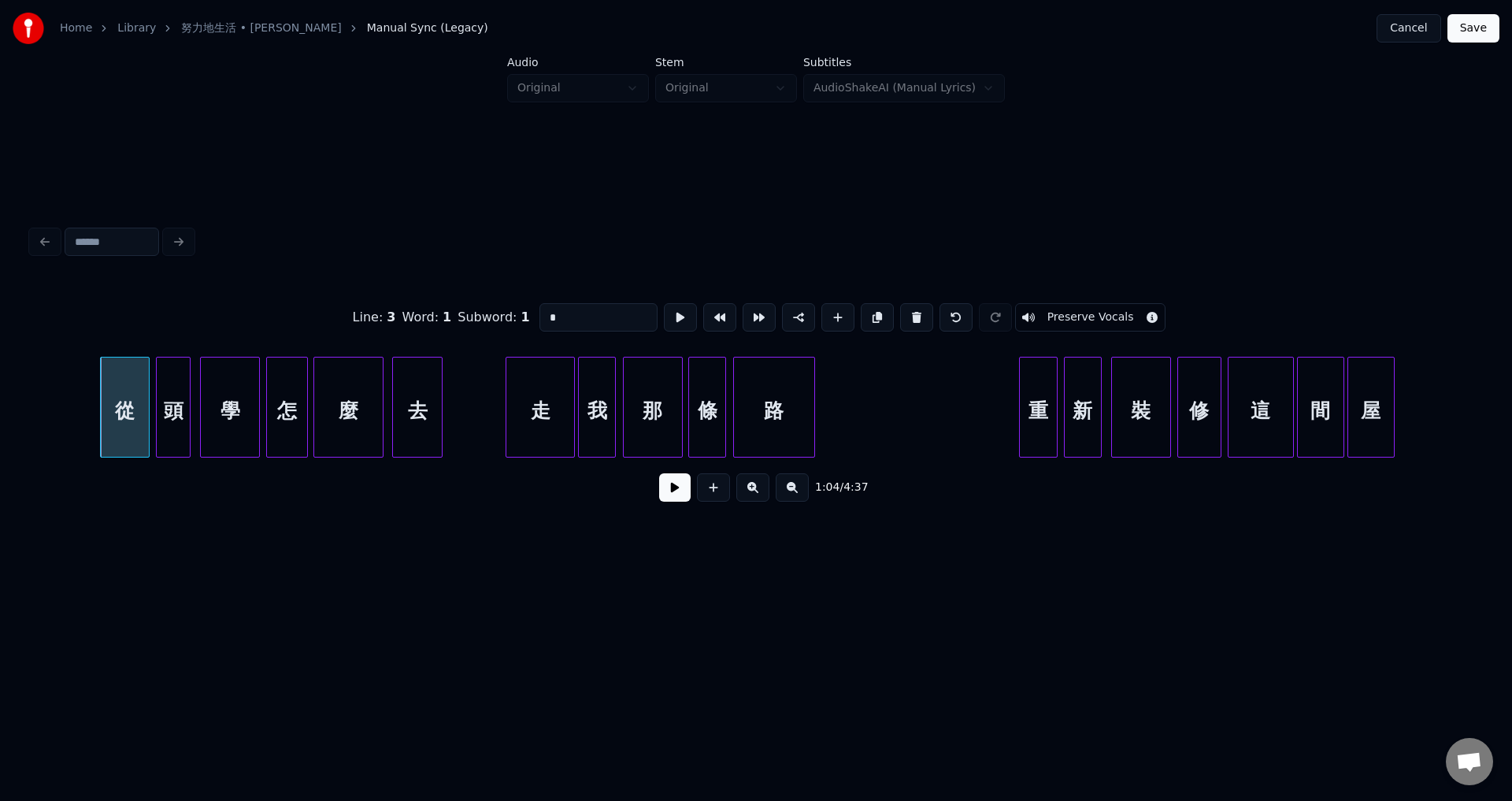
click at [506, 437] on div "走" at bounding box center [540, 406] width 69 height 100
type input "*"
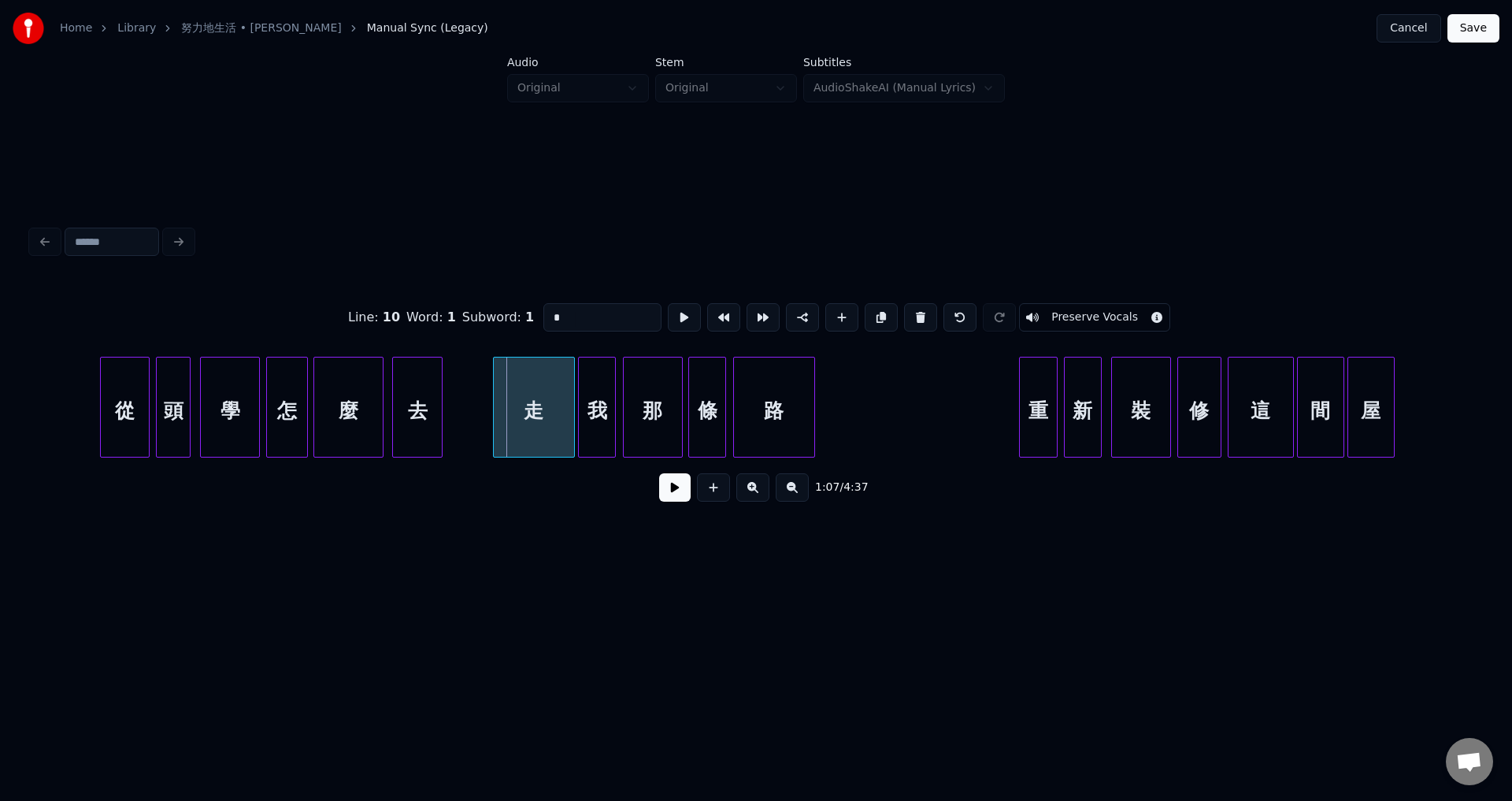
click at [494, 441] on div at bounding box center [496, 407] width 5 height 100
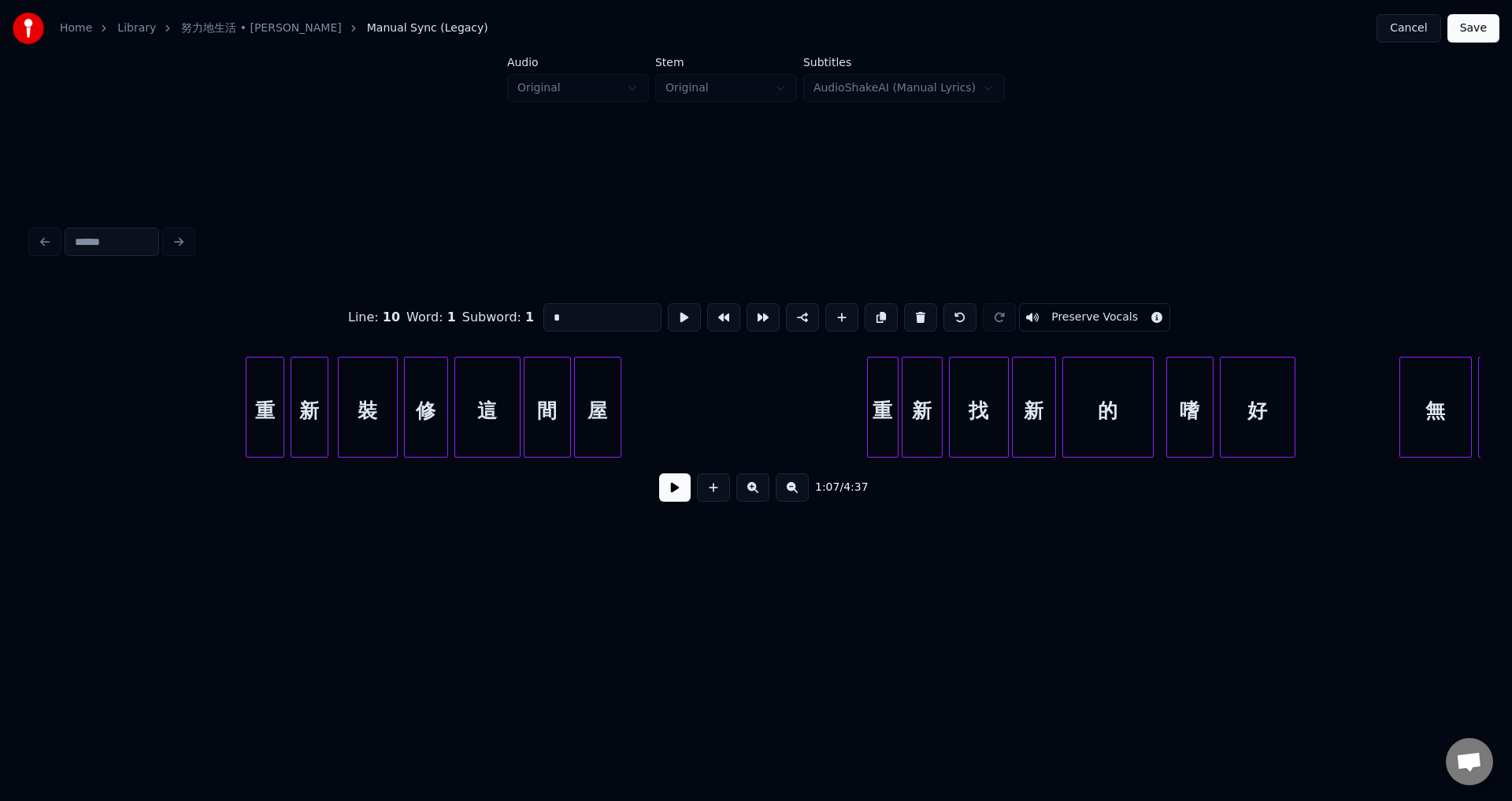
scroll to position [0, 10945]
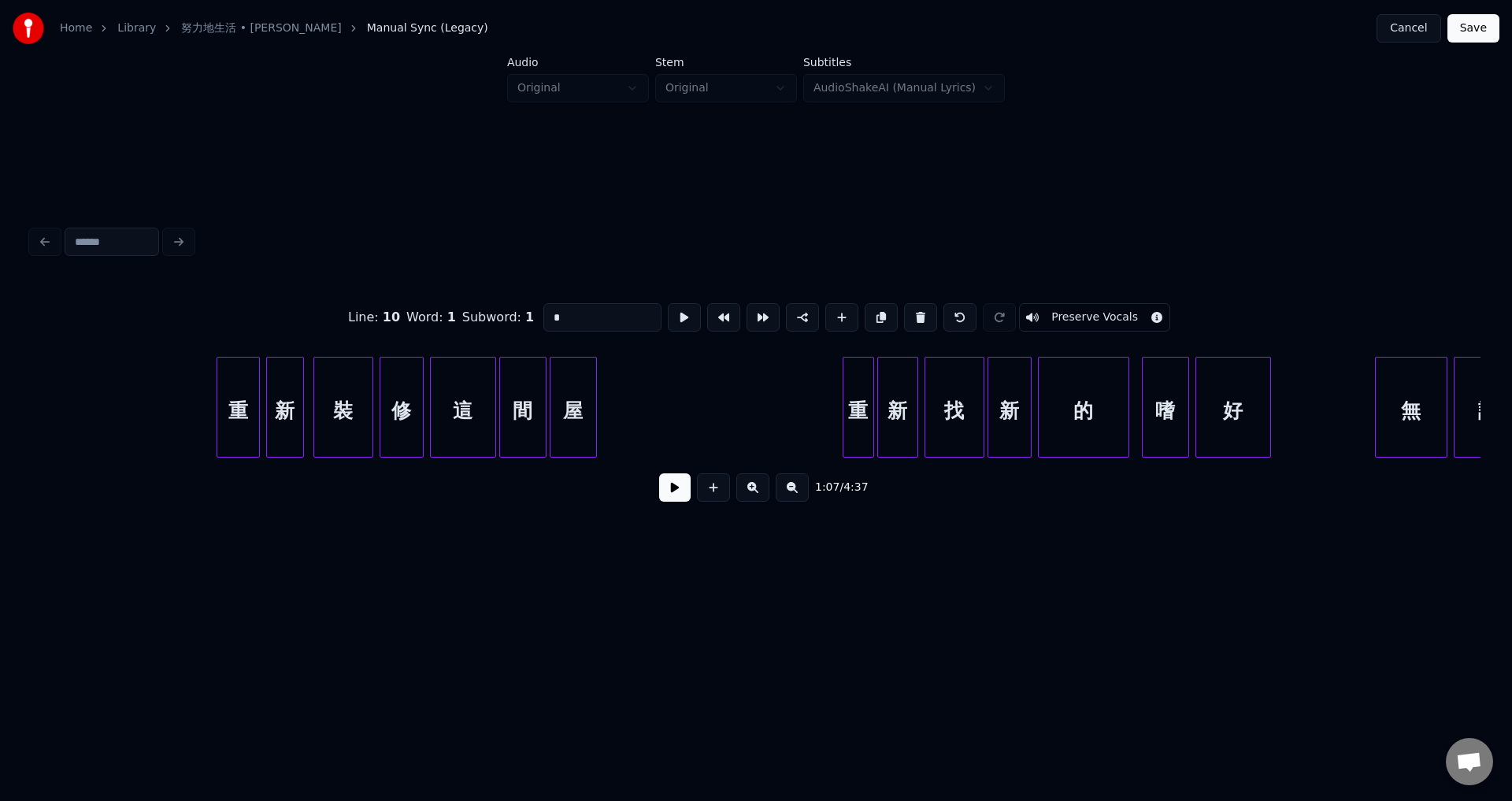
click at [220, 444] on div at bounding box center [219, 407] width 5 height 100
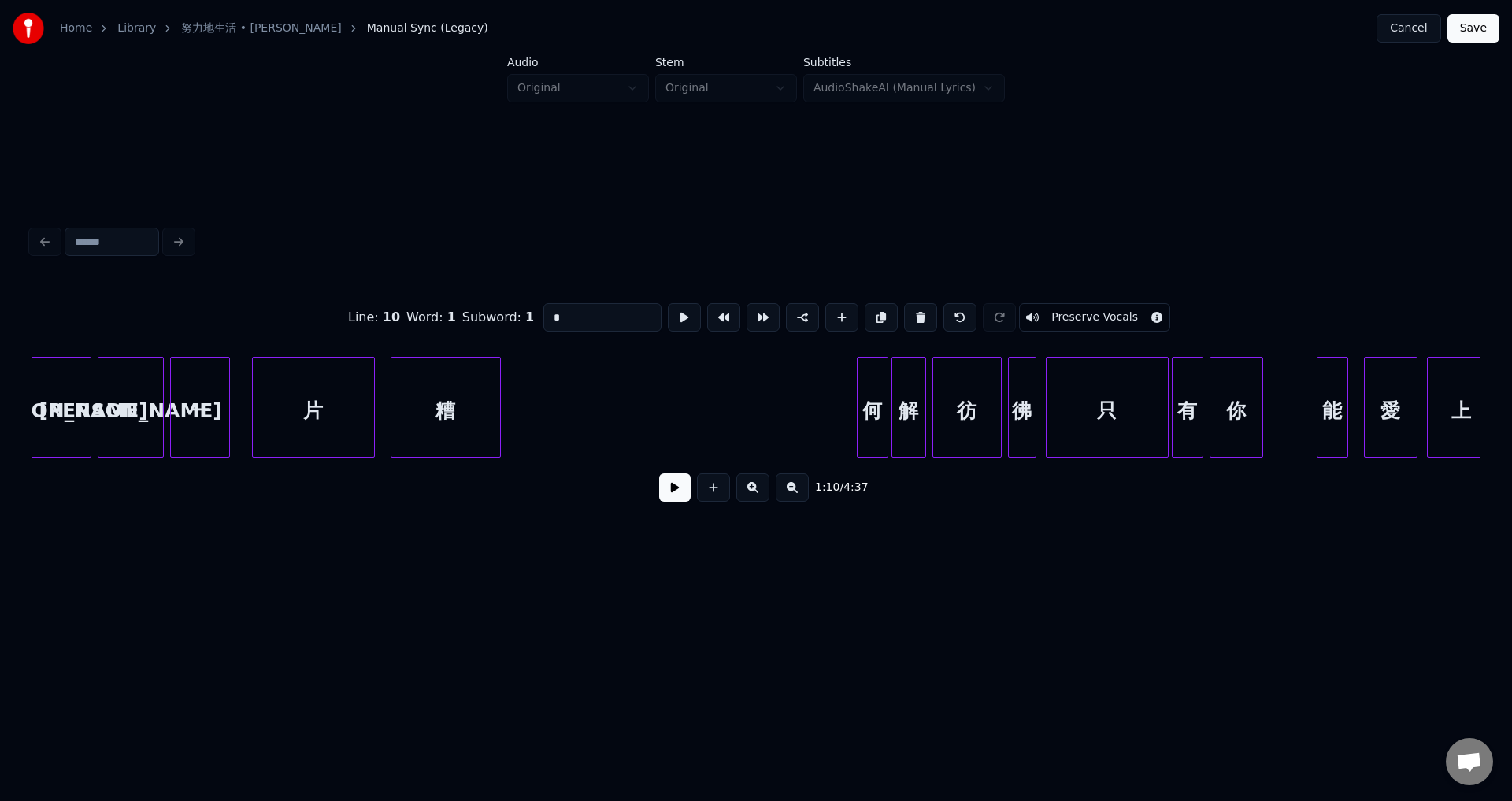
scroll to position [0, 12782]
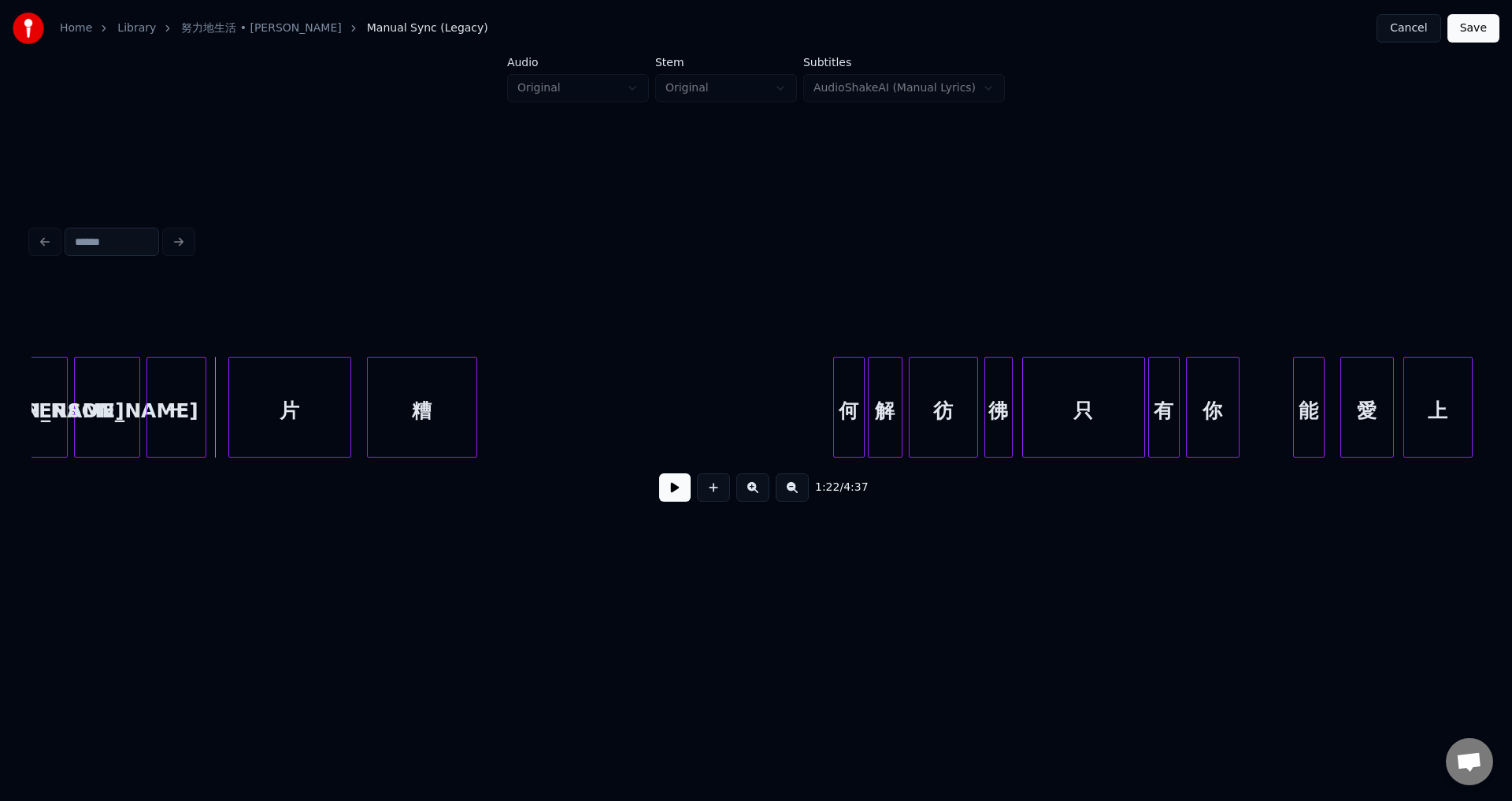
click at [676, 495] on button at bounding box center [674, 488] width 31 height 29
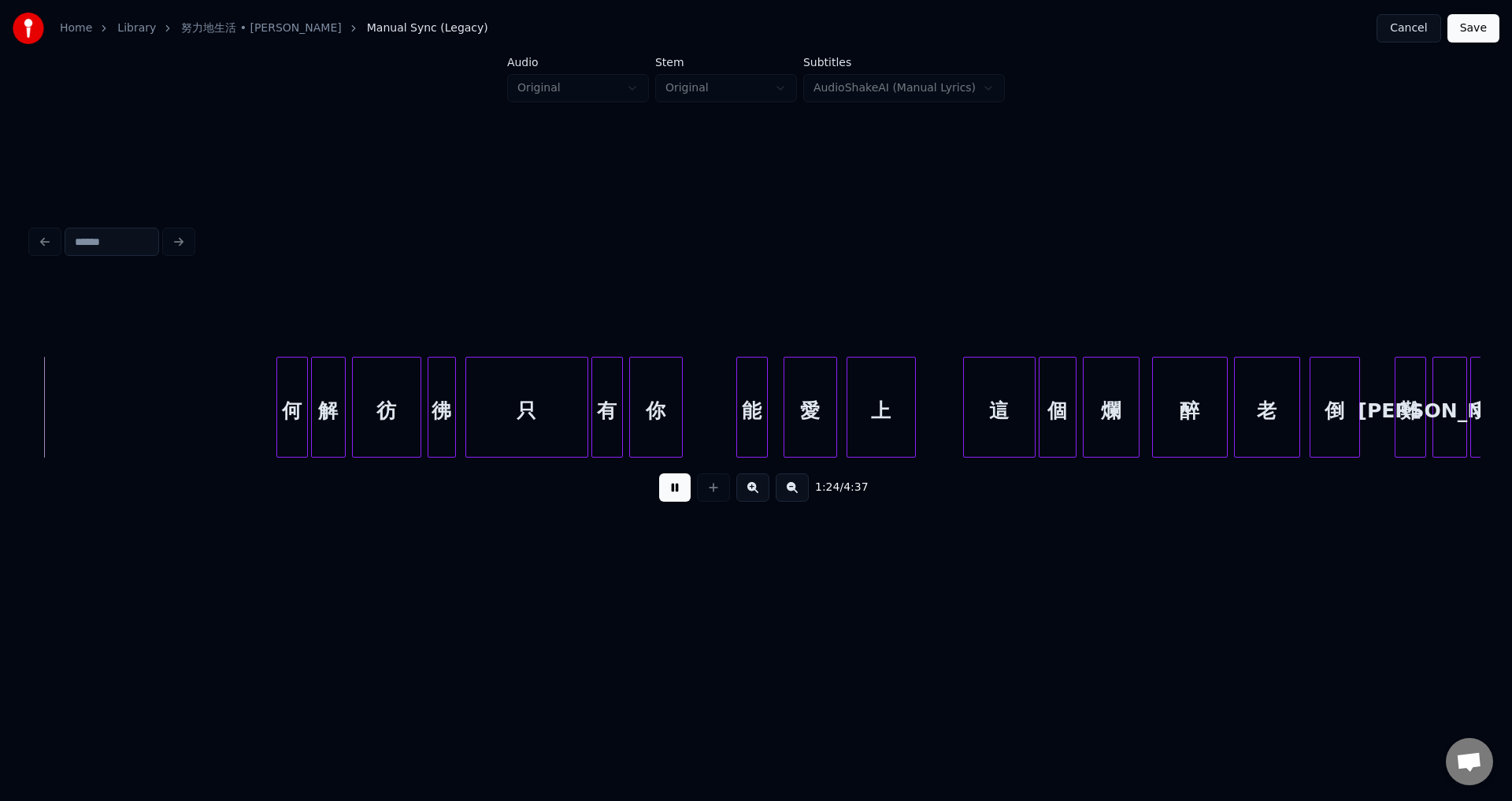
scroll to position [0, 13362]
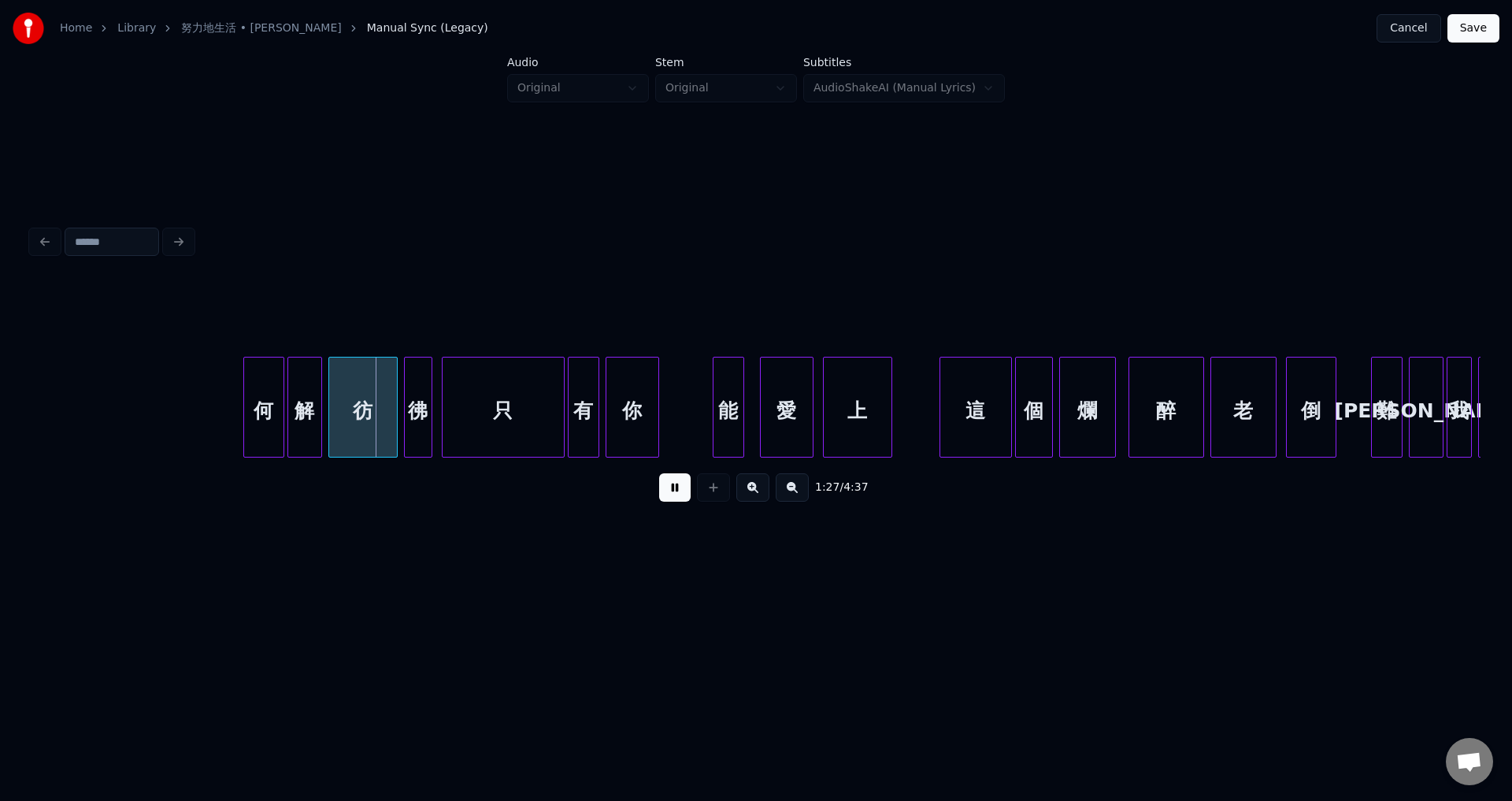
click at [247, 441] on div at bounding box center [246, 407] width 5 height 100
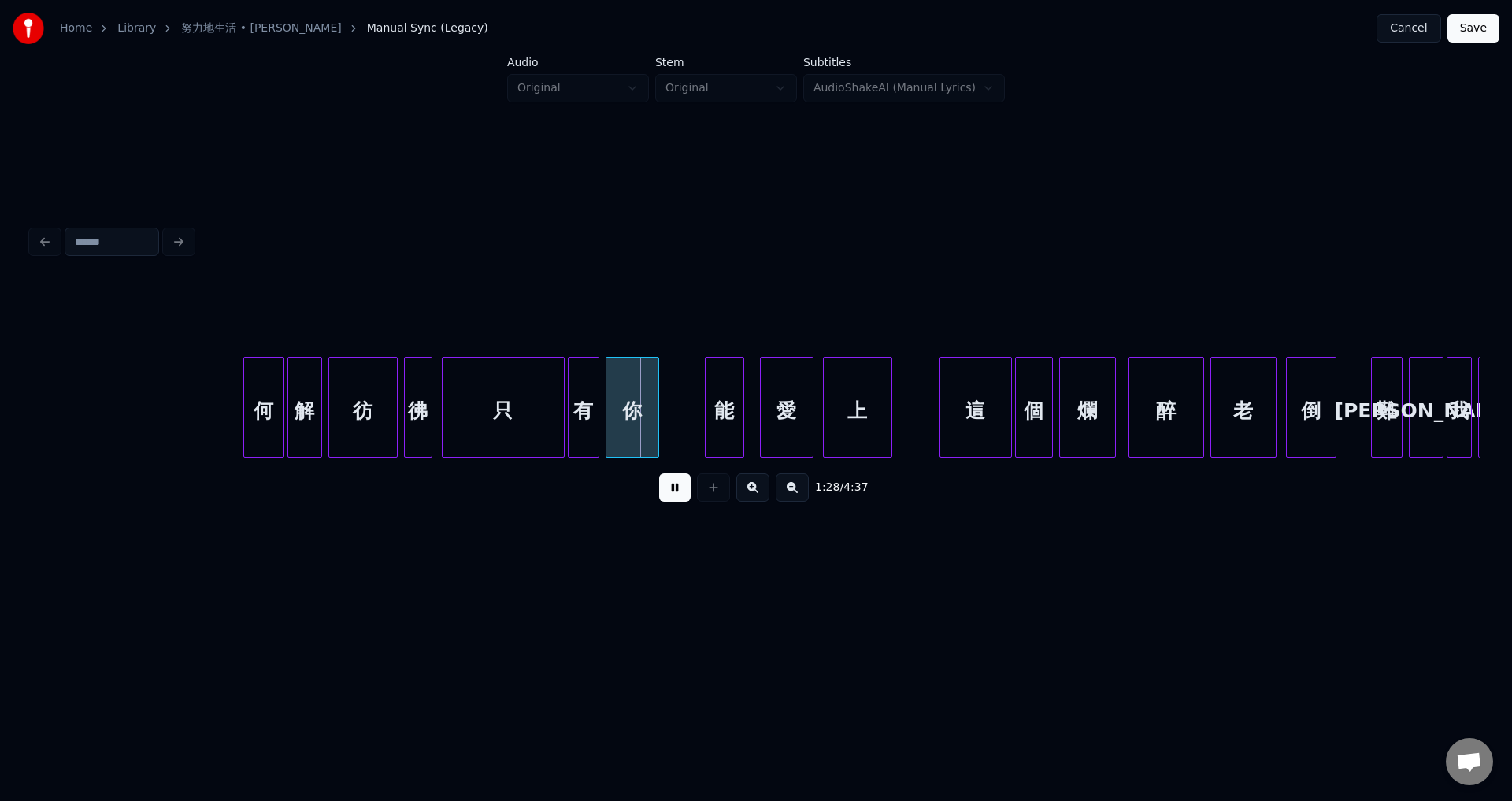
click at [706, 441] on div at bounding box center [708, 407] width 5 height 100
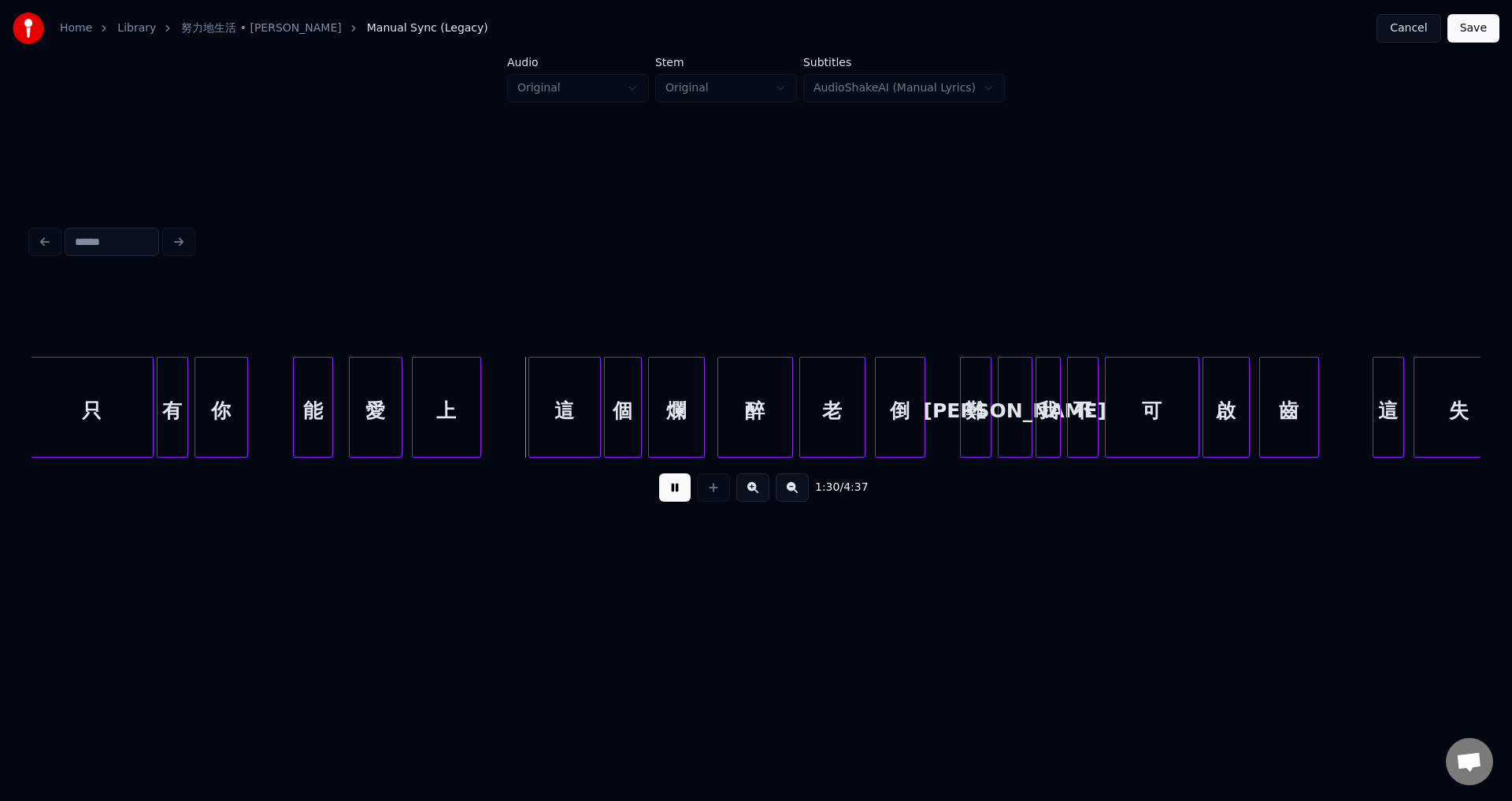
scroll to position [0, 13821]
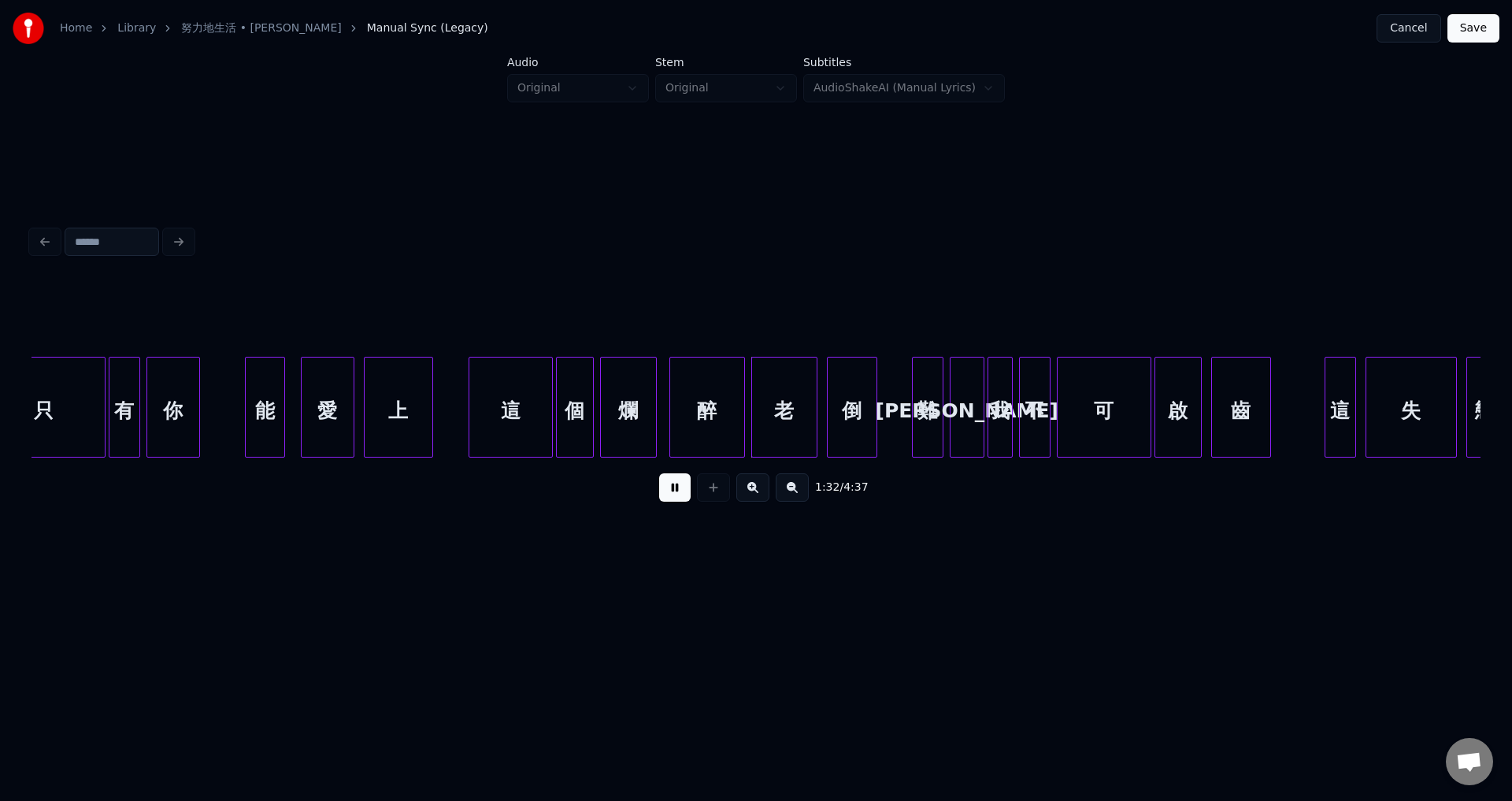
click at [469, 442] on div at bounding box center [471, 407] width 5 height 100
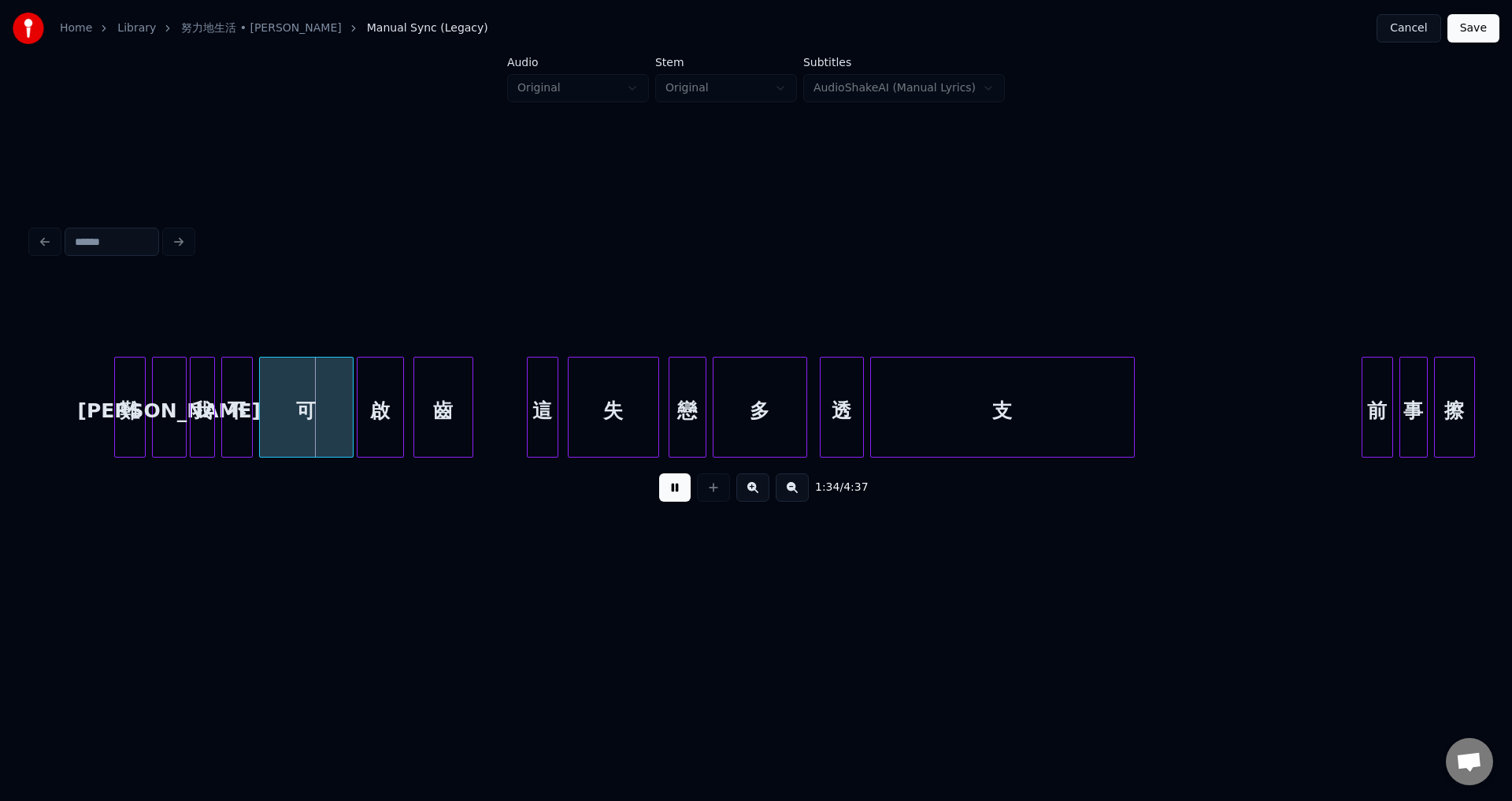
scroll to position [0, 14667]
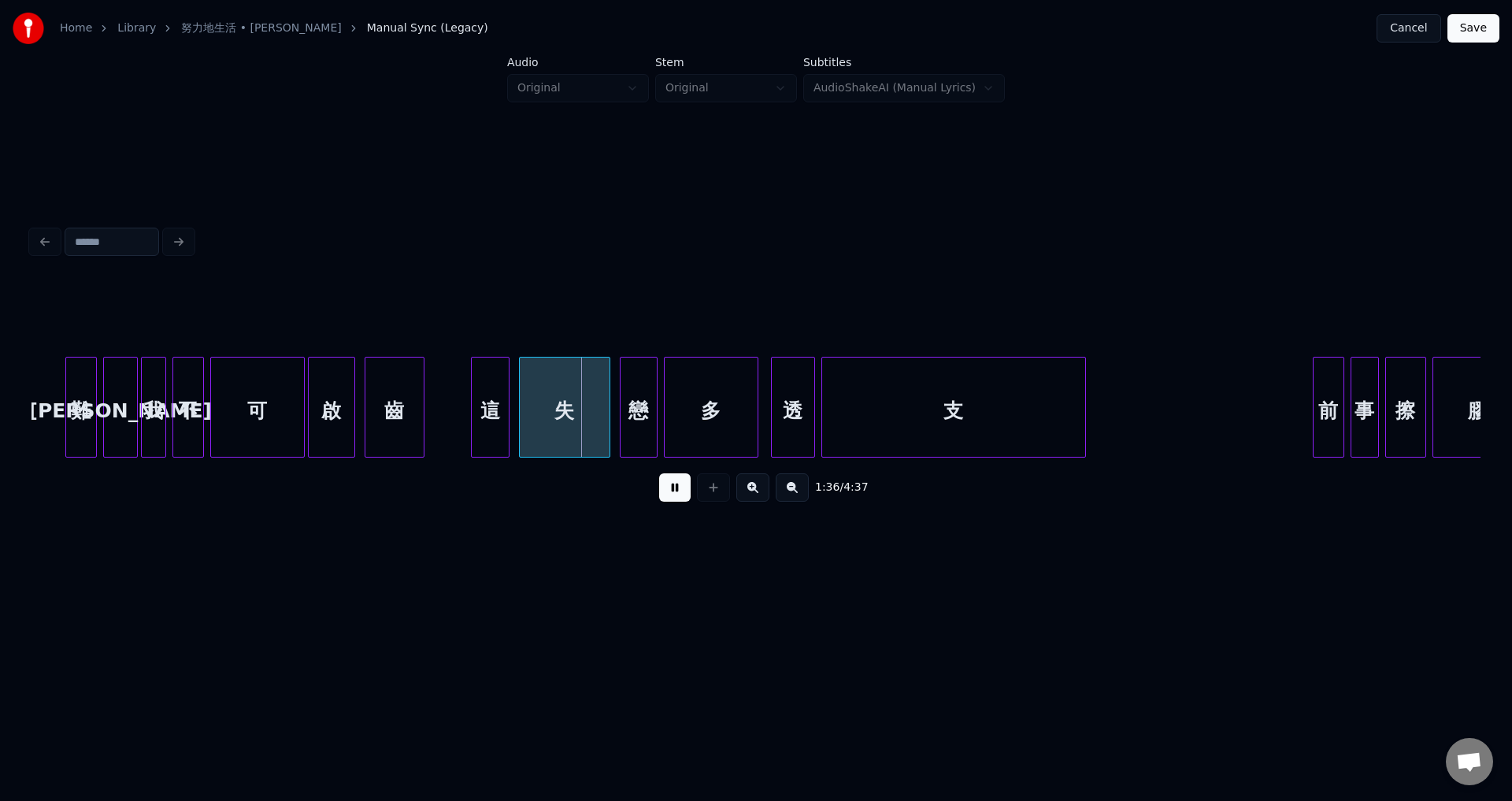
click at [474, 438] on div at bounding box center [474, 407] width 5 height 100
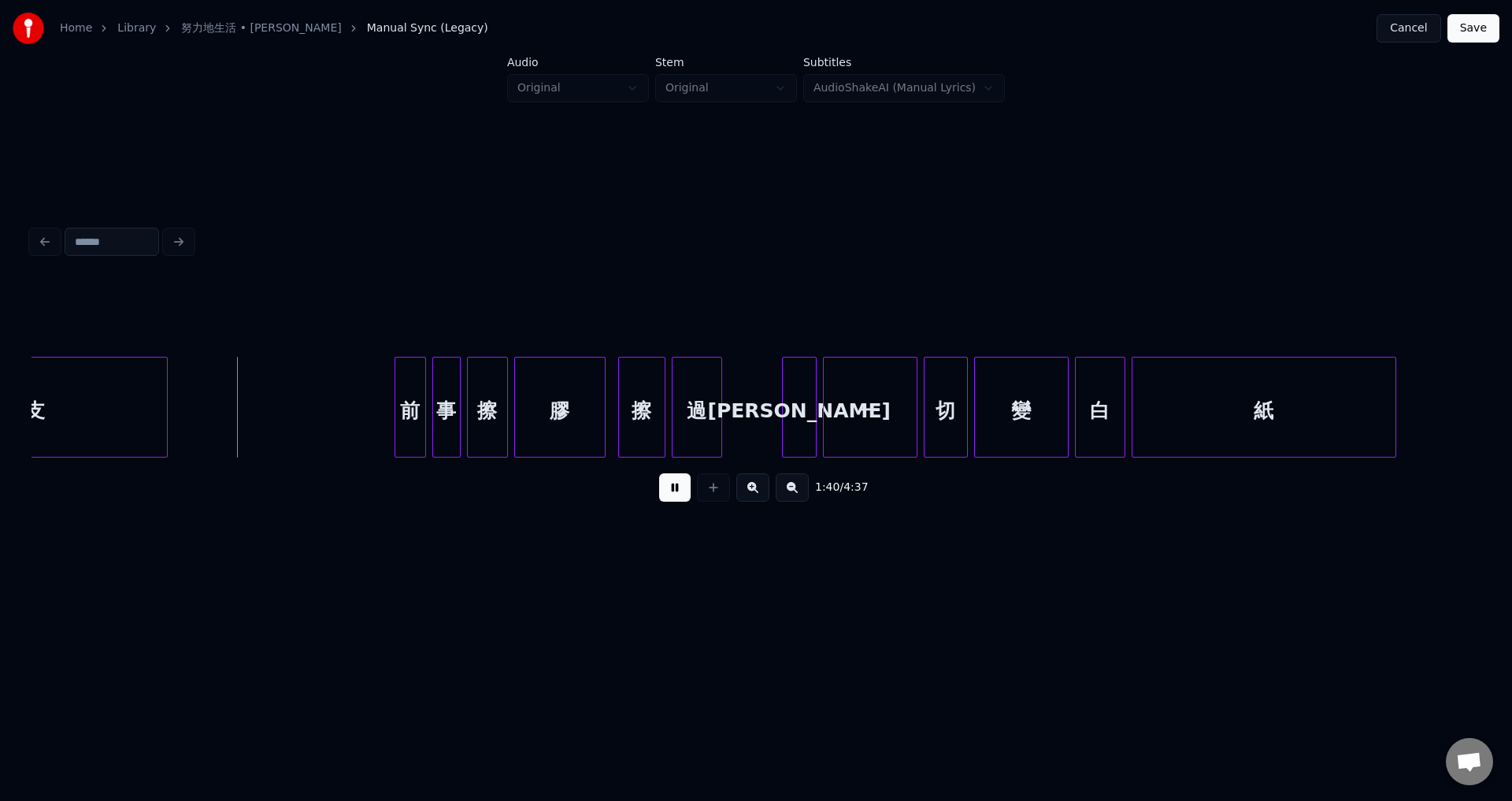
scroll to position [0, 15803]
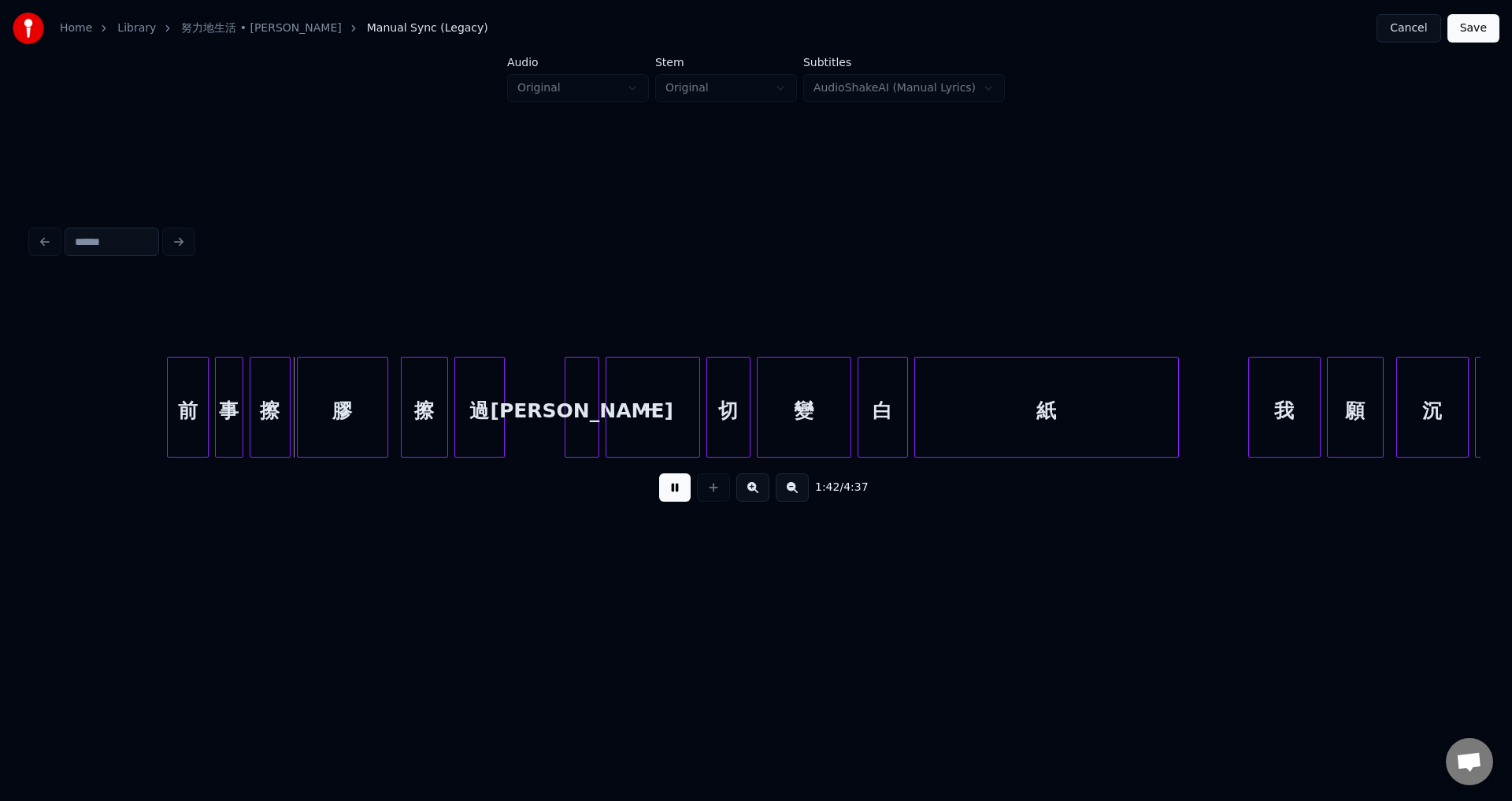
click at [170, 434] on div at bounding box center [170, 407] width 5 height 100
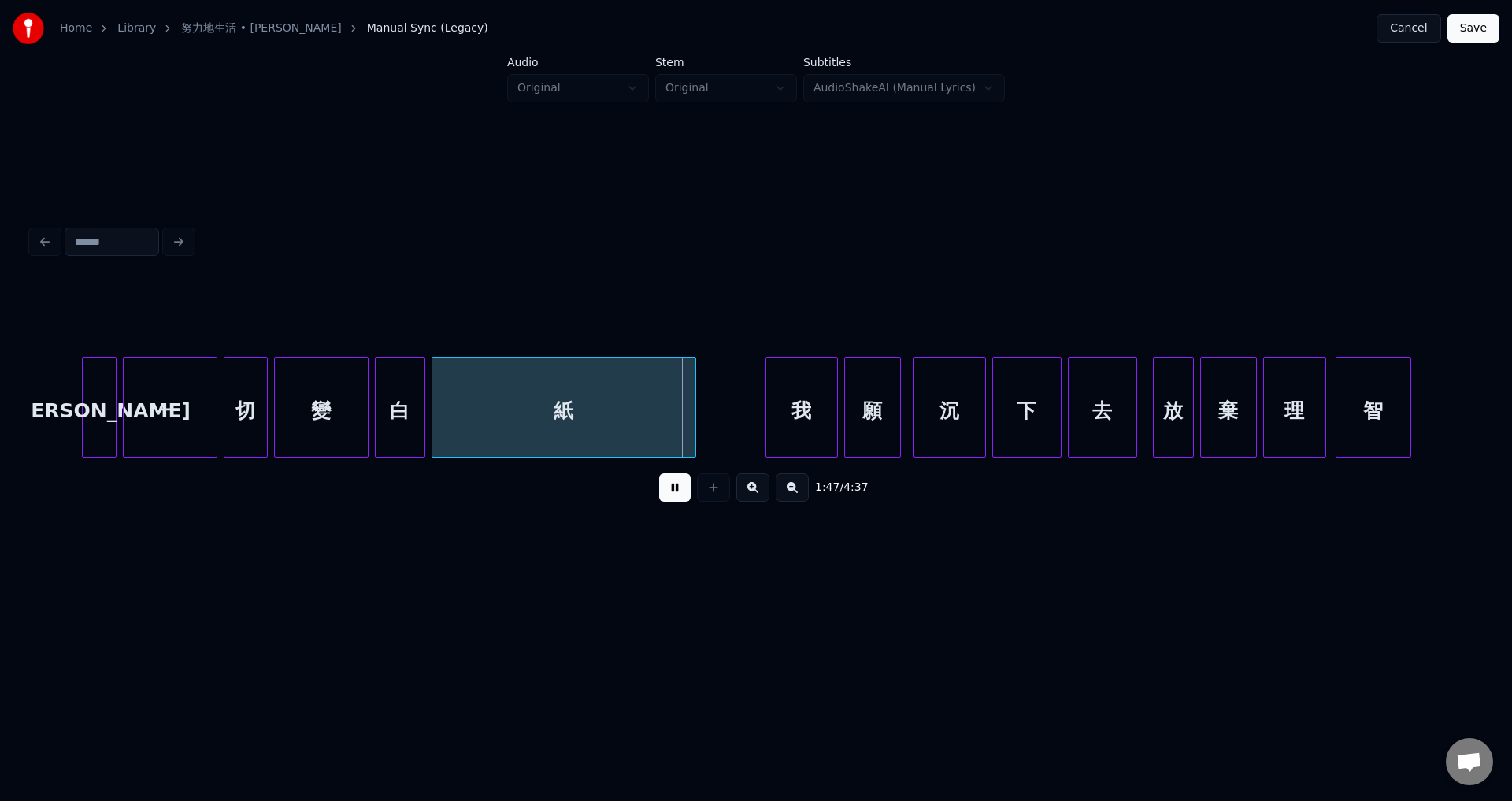
scroll to position [0, 16333]
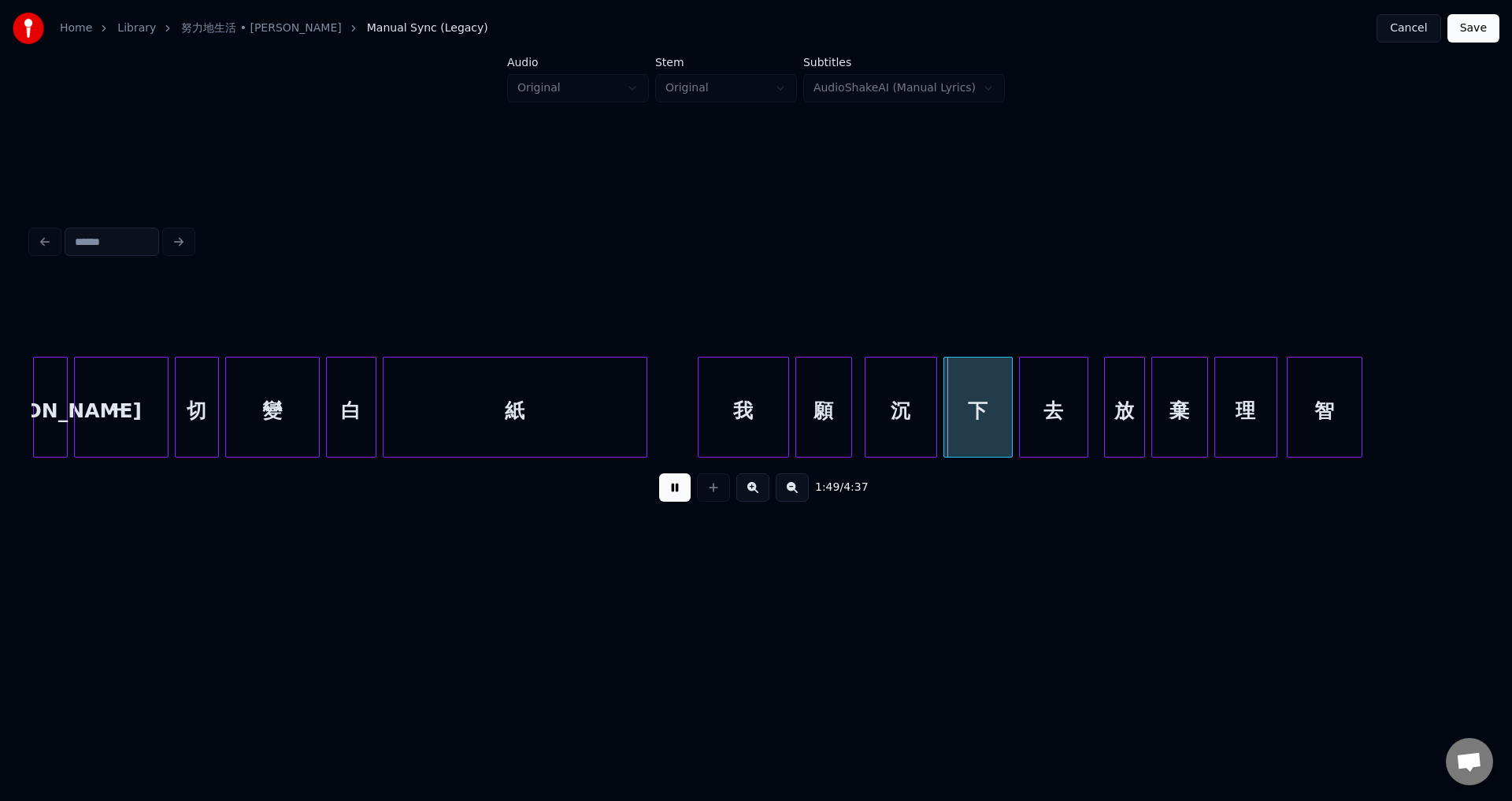
click at [700, 440] on div at bounding box center [700, 407] width 5 height 100
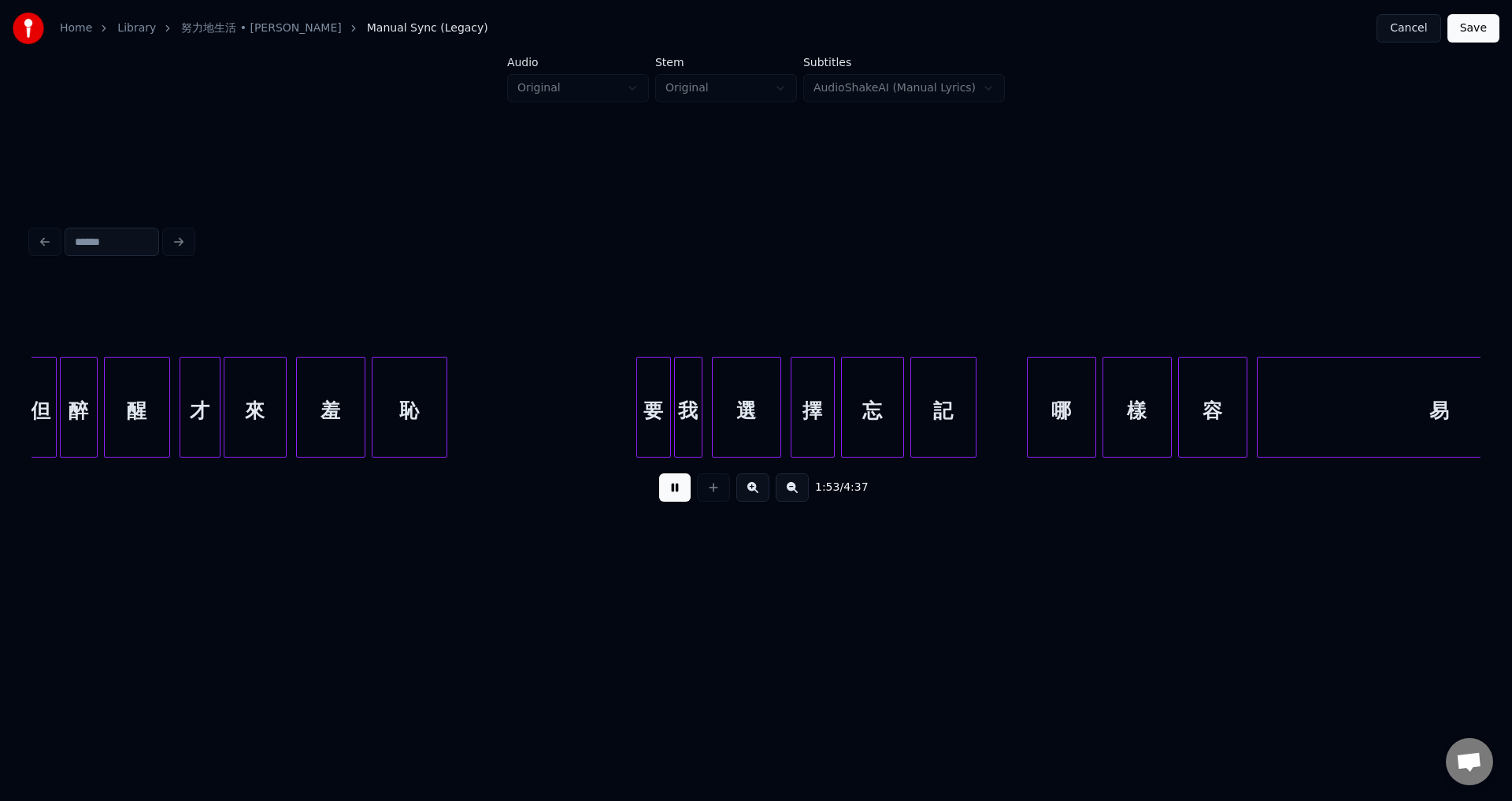
scroll to position [0, 17856]
click at [614, 439] on div at bounding box center [615, 407] width 5 height 100
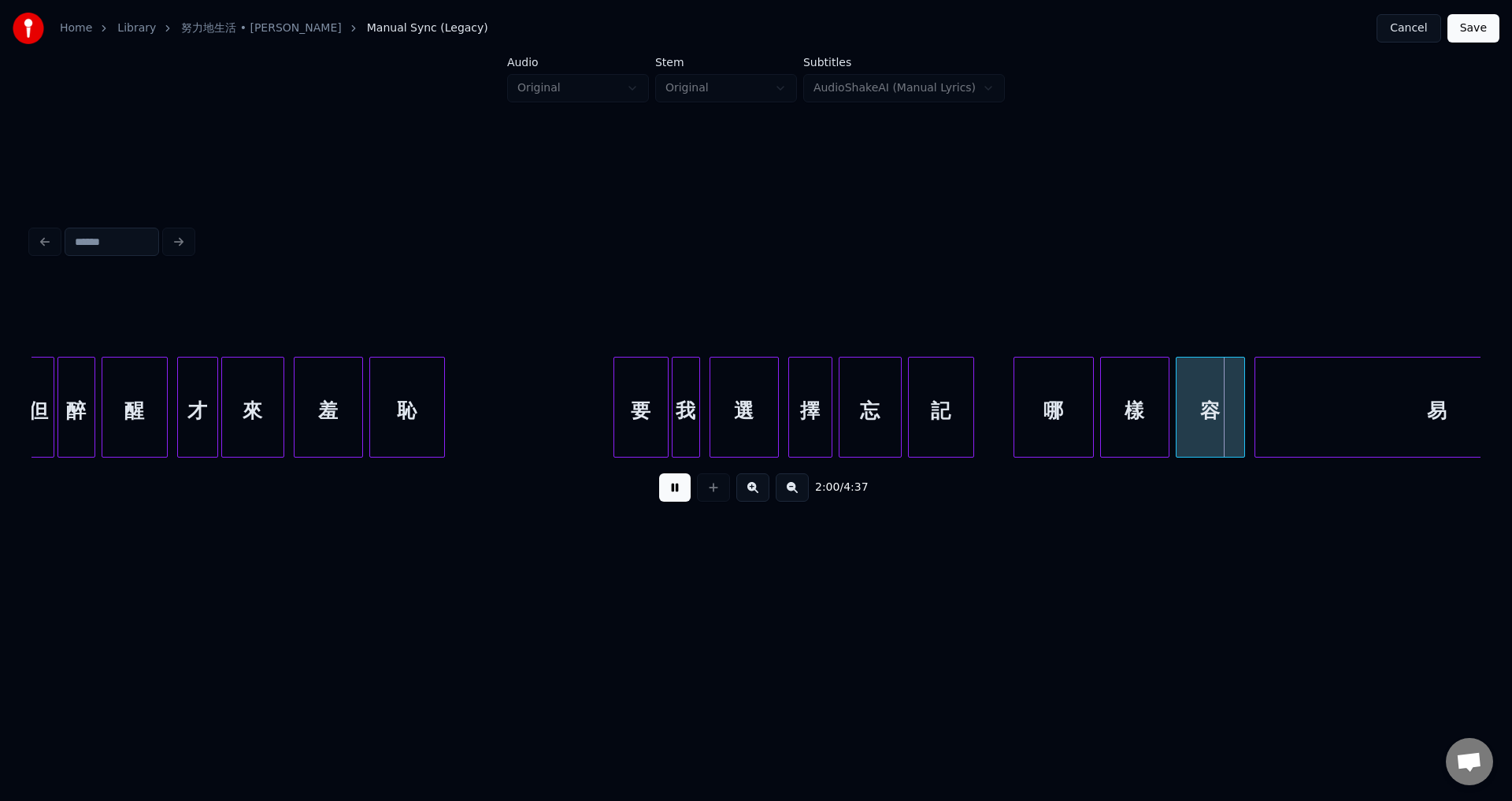
click at [1015, 442] on div at bounding box center [1016, 407] width 5 height 100
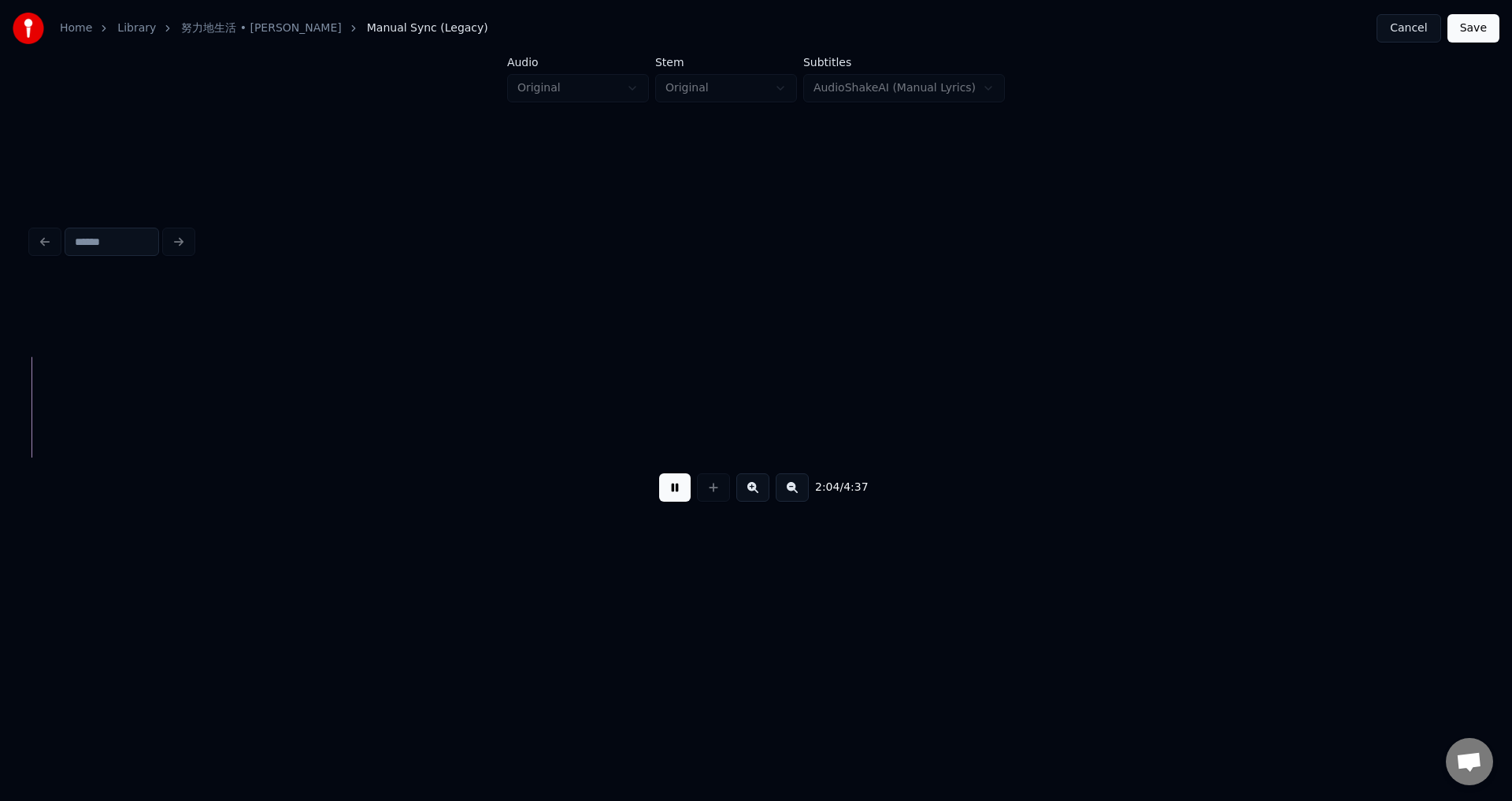
scroll to position [0, 19674]
click at [670, 489] on button at bounding box center [674, 488] width 31 height 29
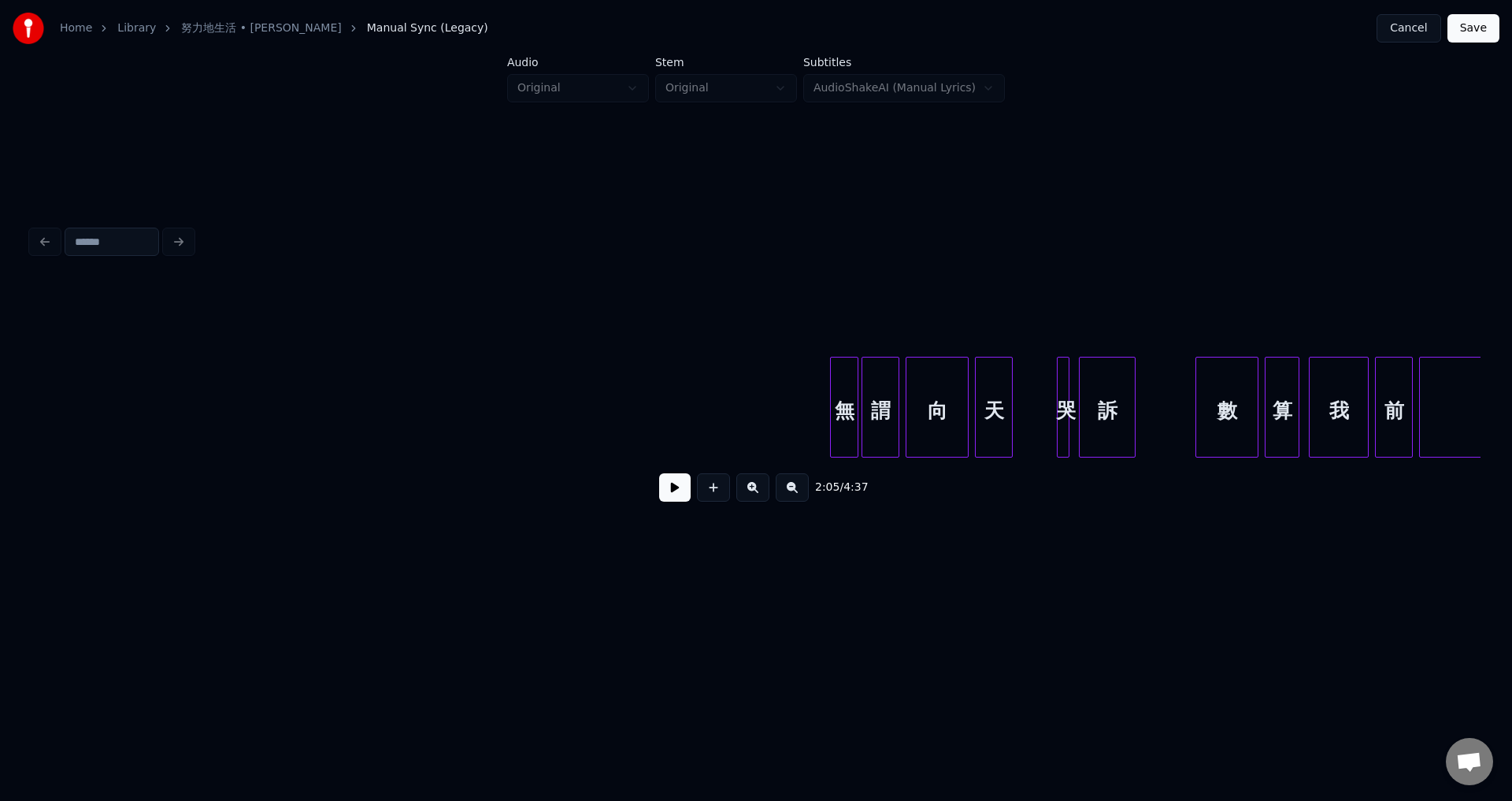
scroll to position [0, 21866]
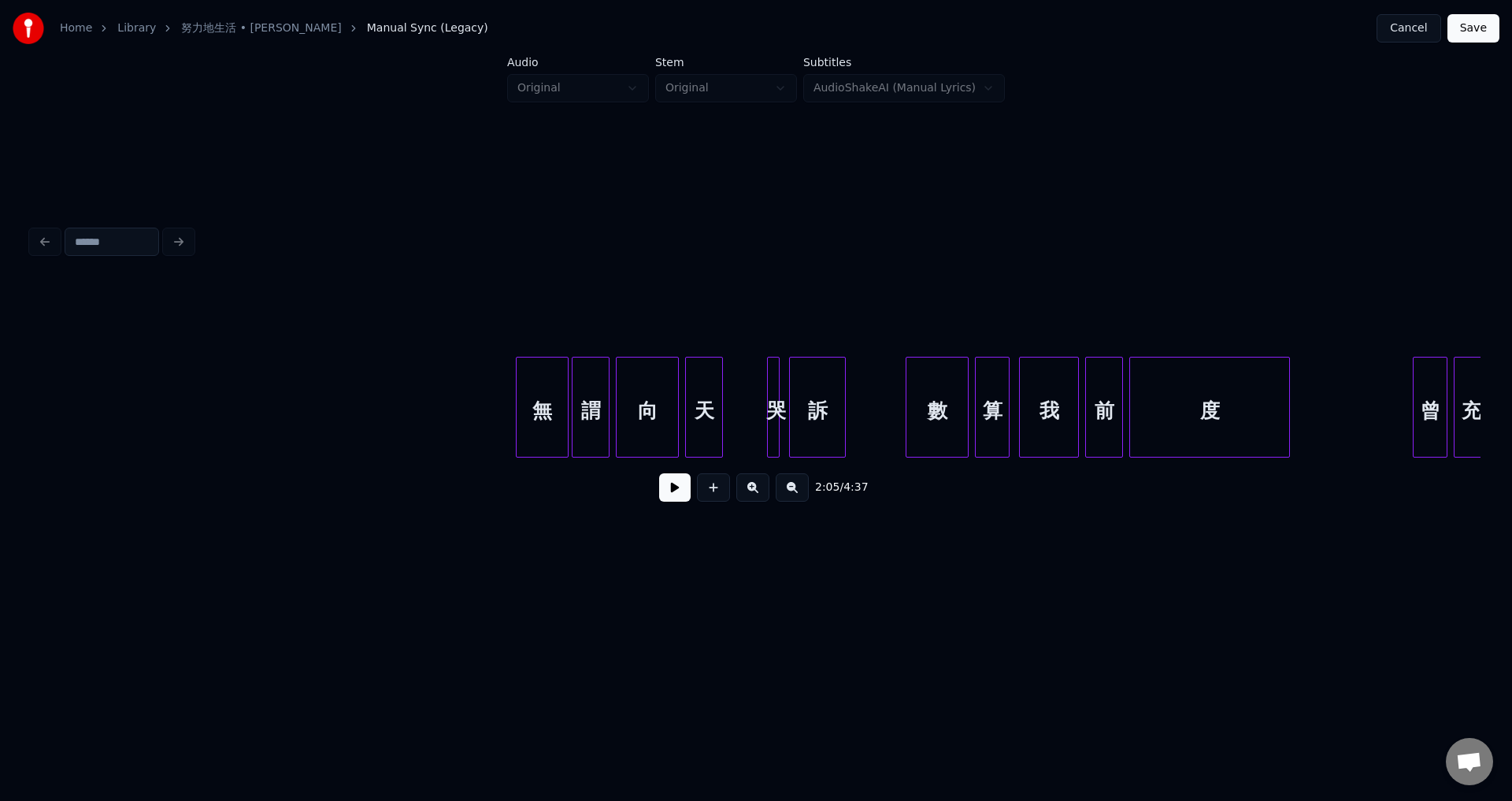
click at [521, 431] on div at bounding box center [519, 407] width 5 height 100
click at [676, 491] on button at bounding box center [674, 488] width 31 height 29
click at [677, 488] on button at bounding box center [674, 488] width 31 height 29
click at [730, 440] on div at bounding box center [730, 407] width 5 height 100
click at [755, 441] on div at bounding box center [755, 407] width 5 height 100
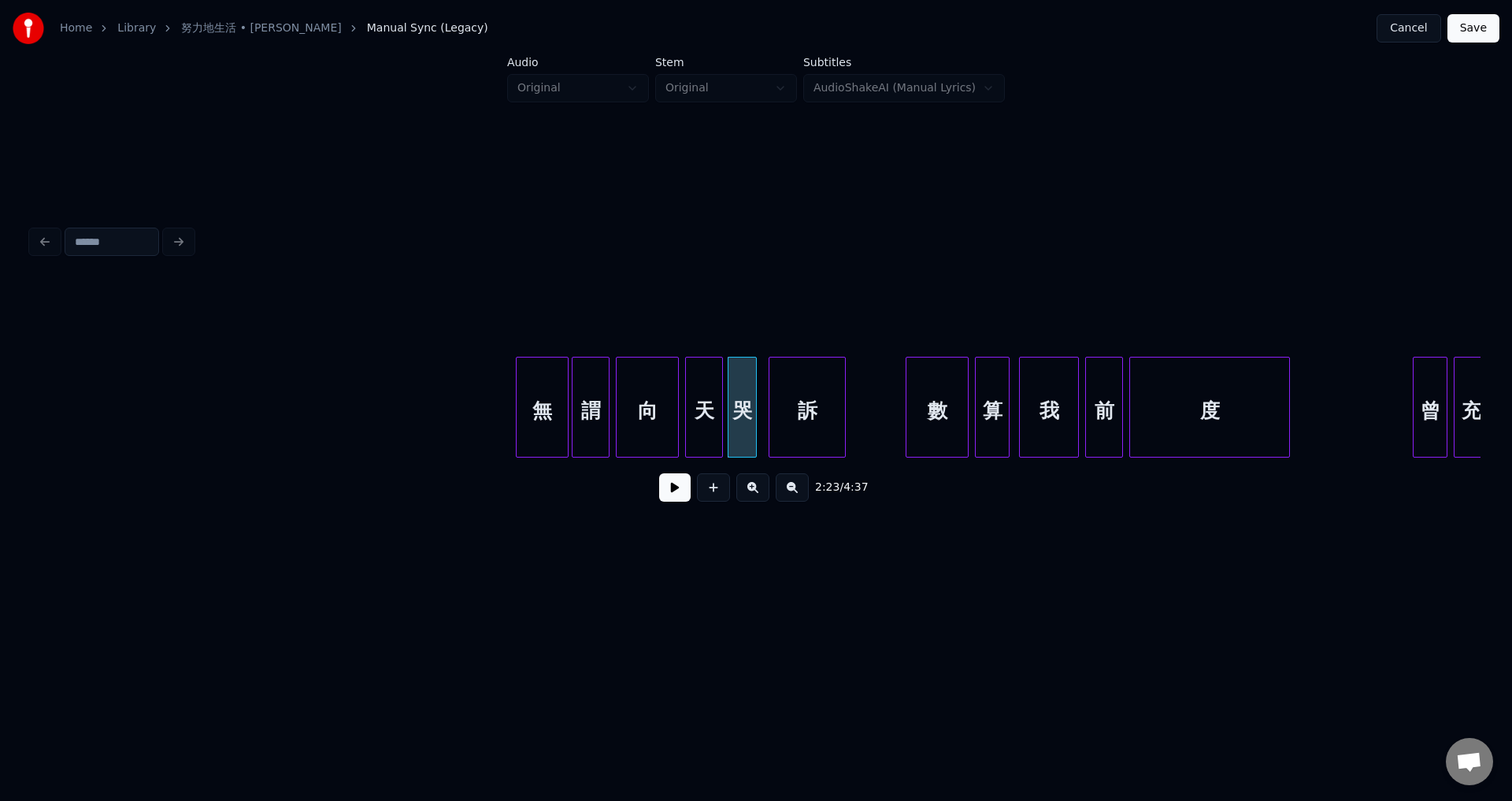
click at [771, 442] on div at bounding box center [771, 407] width 5 height 100
click at [532, 416] on div "無" at bounding box center [543, 411] width 52 height 107
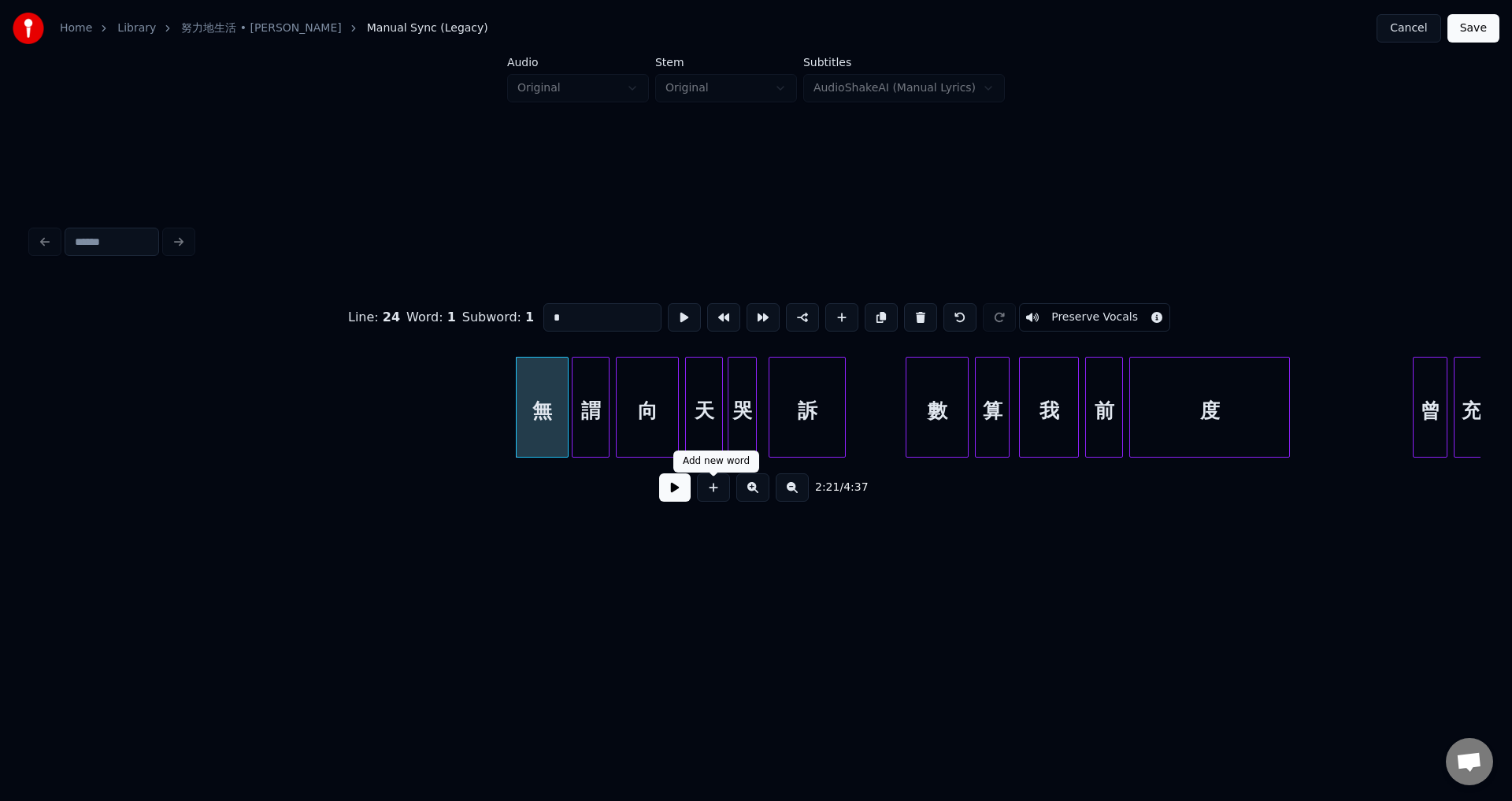
click at [679, 491] on button at bounding box center [674, 488] width 31 height 29
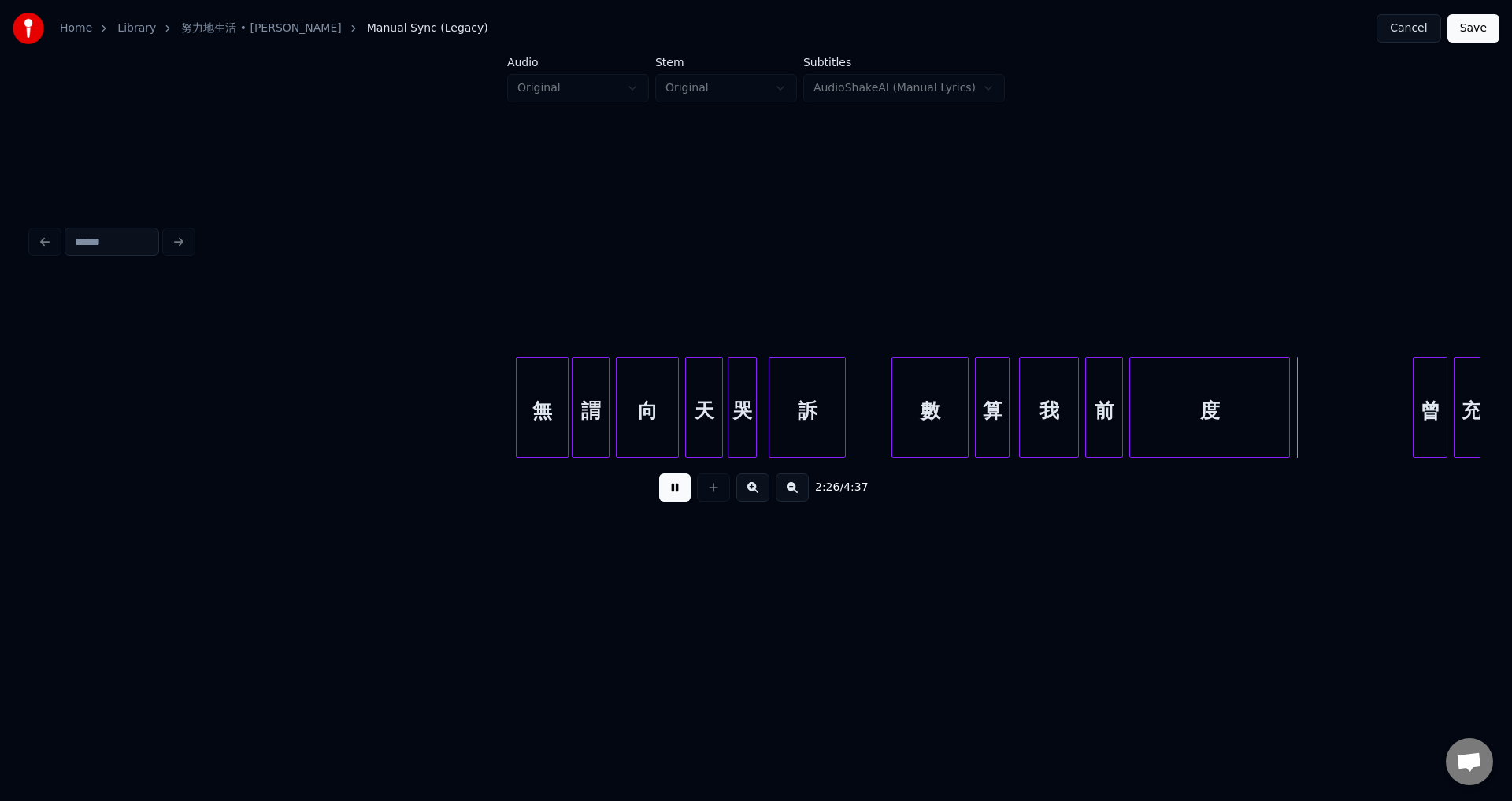
click at [893, 442] on div at bounding box center [894, 407] width 5 height 100
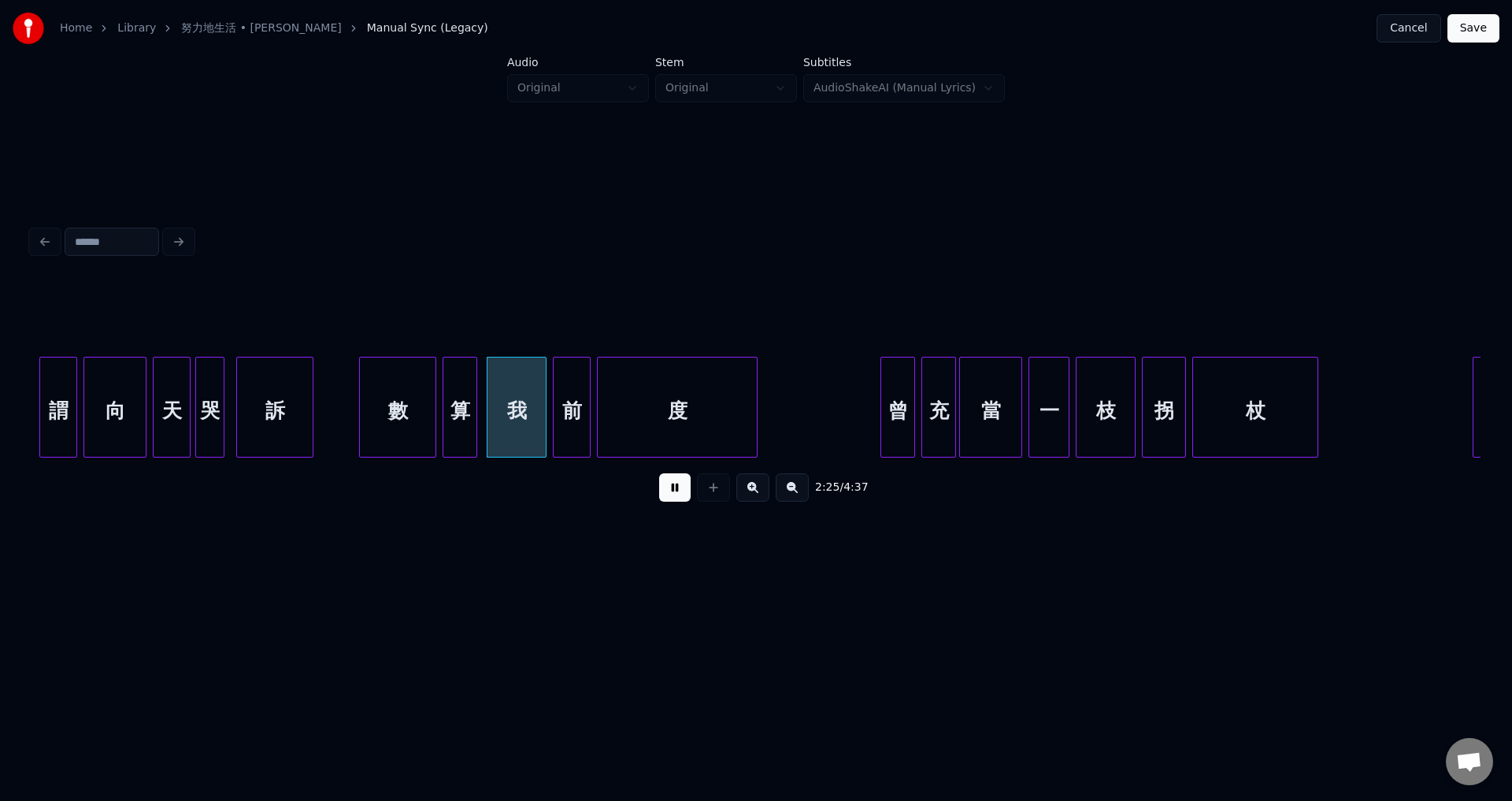
scroll to position [0, 22640]
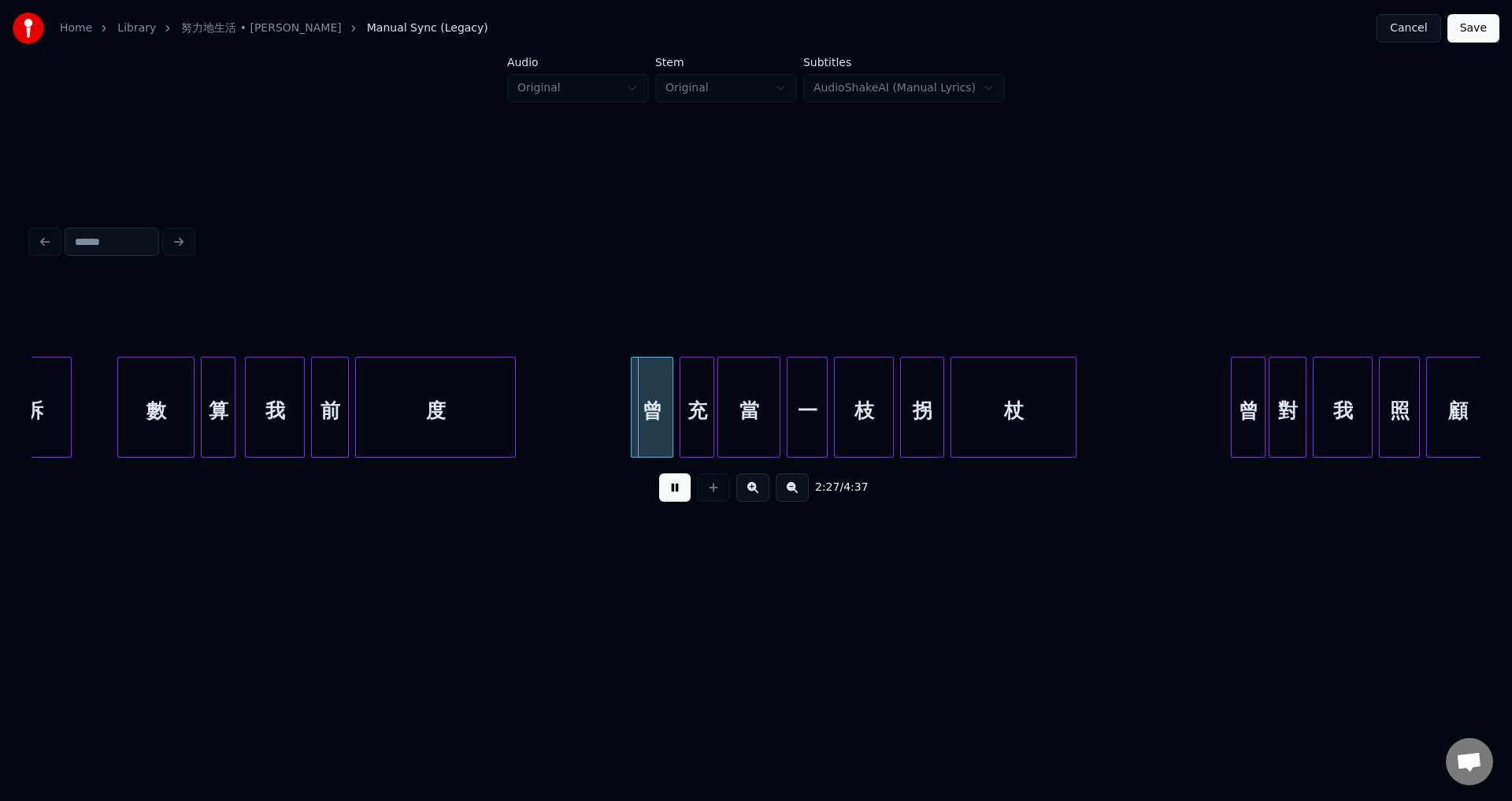
click at [632, 438] on div at bounding box center [633, 407] width 5 height 100
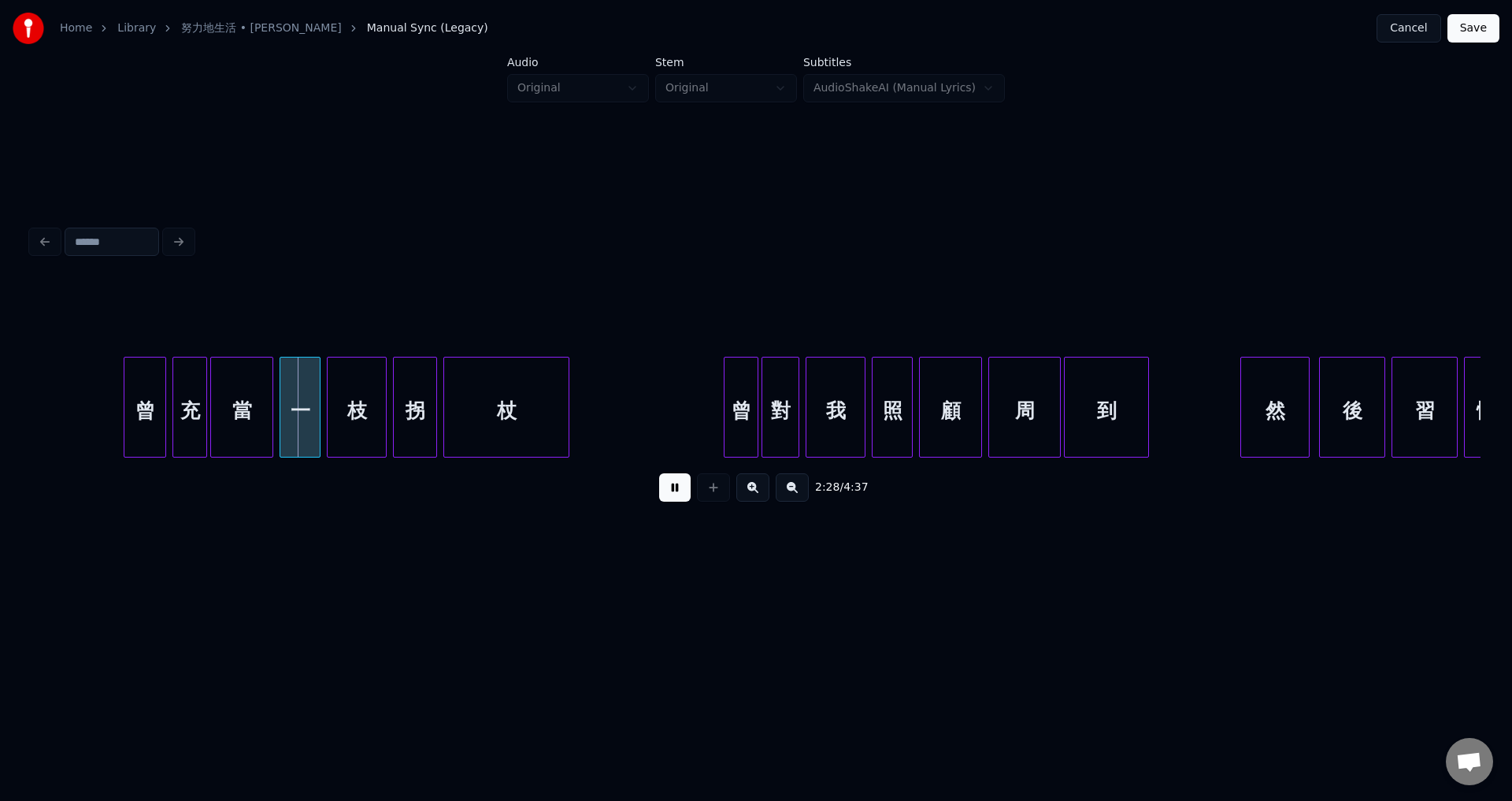
scroll to position [0, 23220]
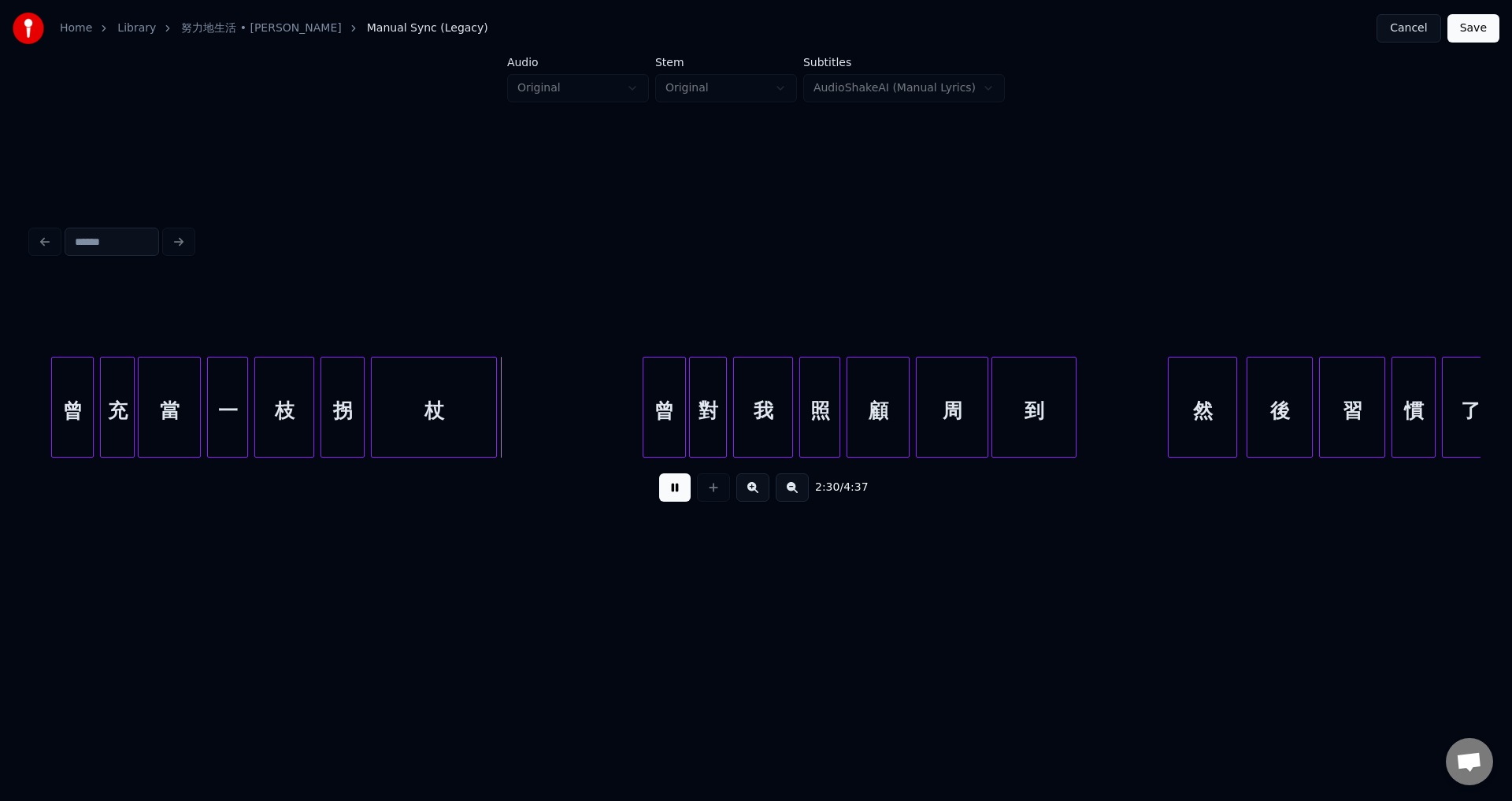
click at [647, 442] on div at bounding box center [645, 407] width 5 height 100
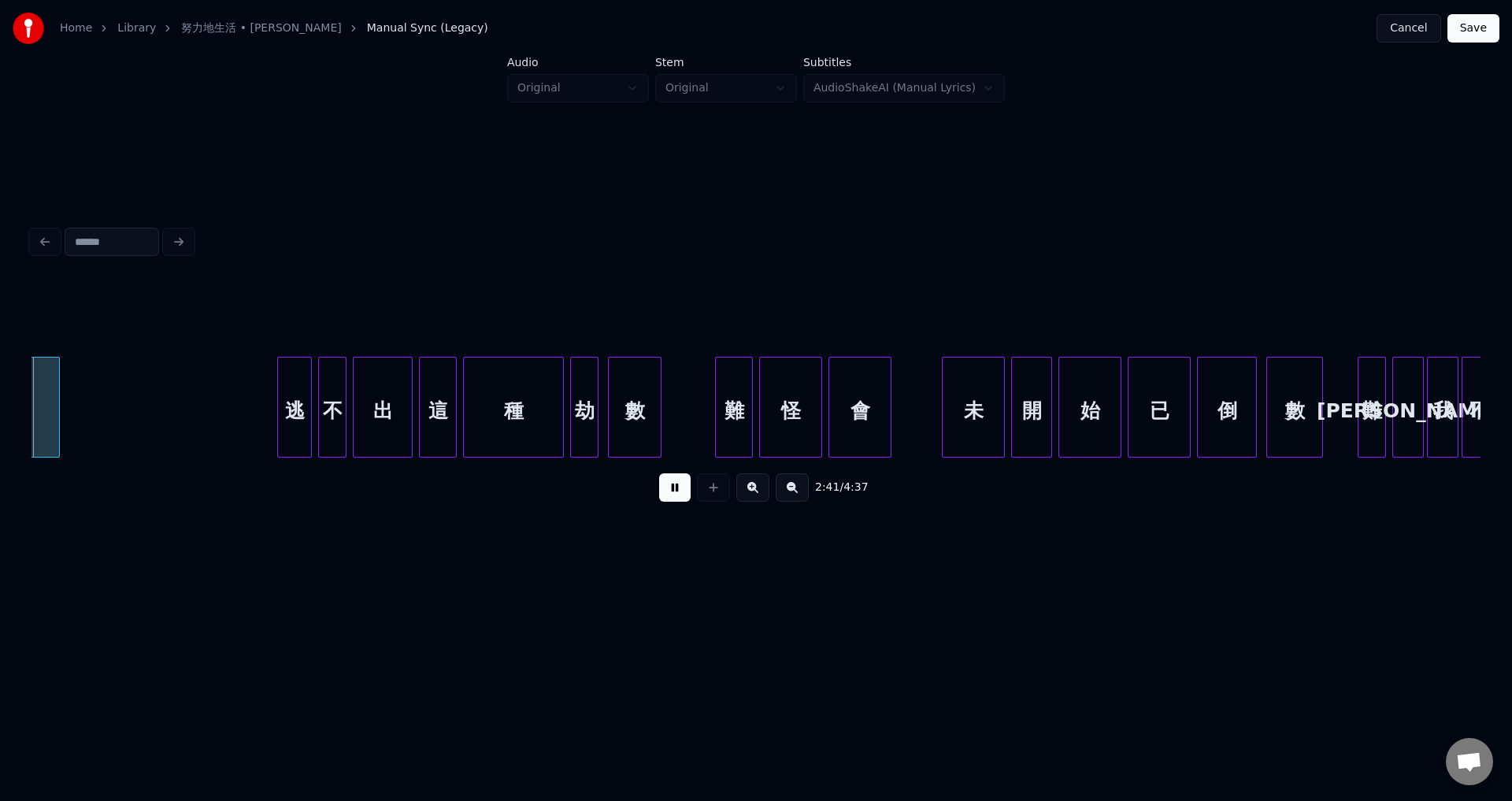
scroll to position [0, 25384]
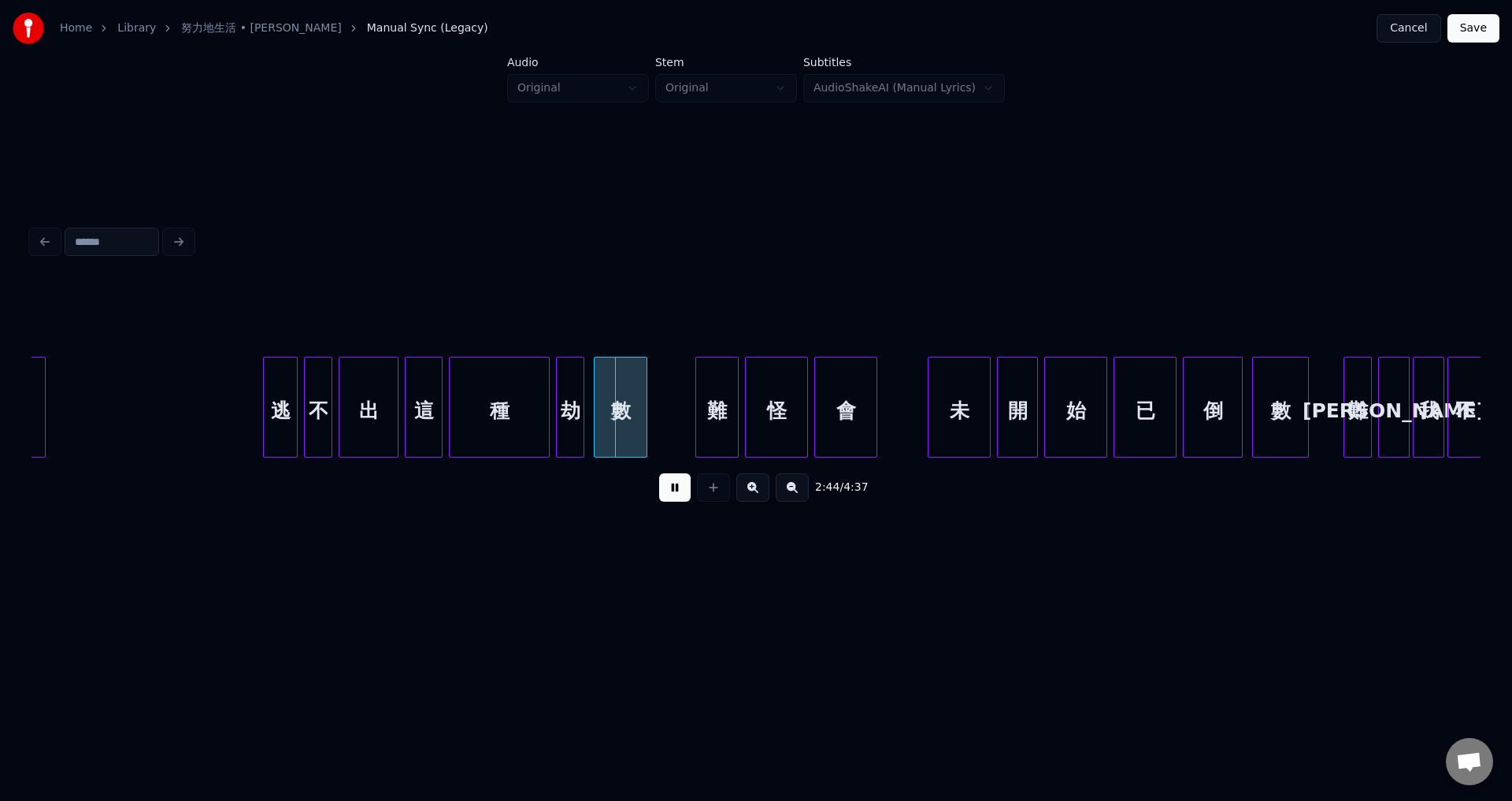
click at [696, 436] on div at bounding box center [697, 407] width 5 height 100
click at [920, 441] on div at bounding box center [921, 407] width 5 height 100
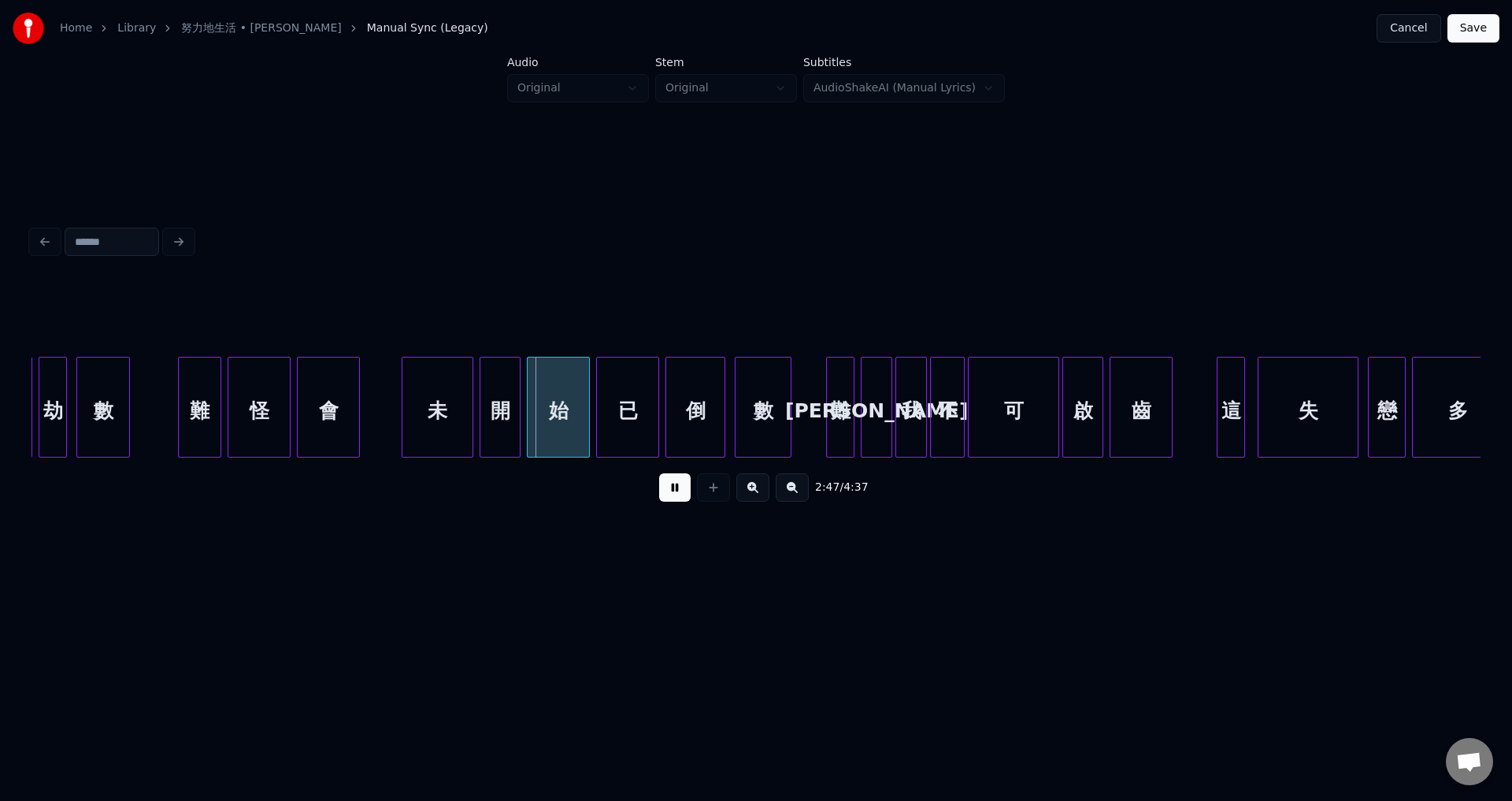
scroll to position [0, 25950]
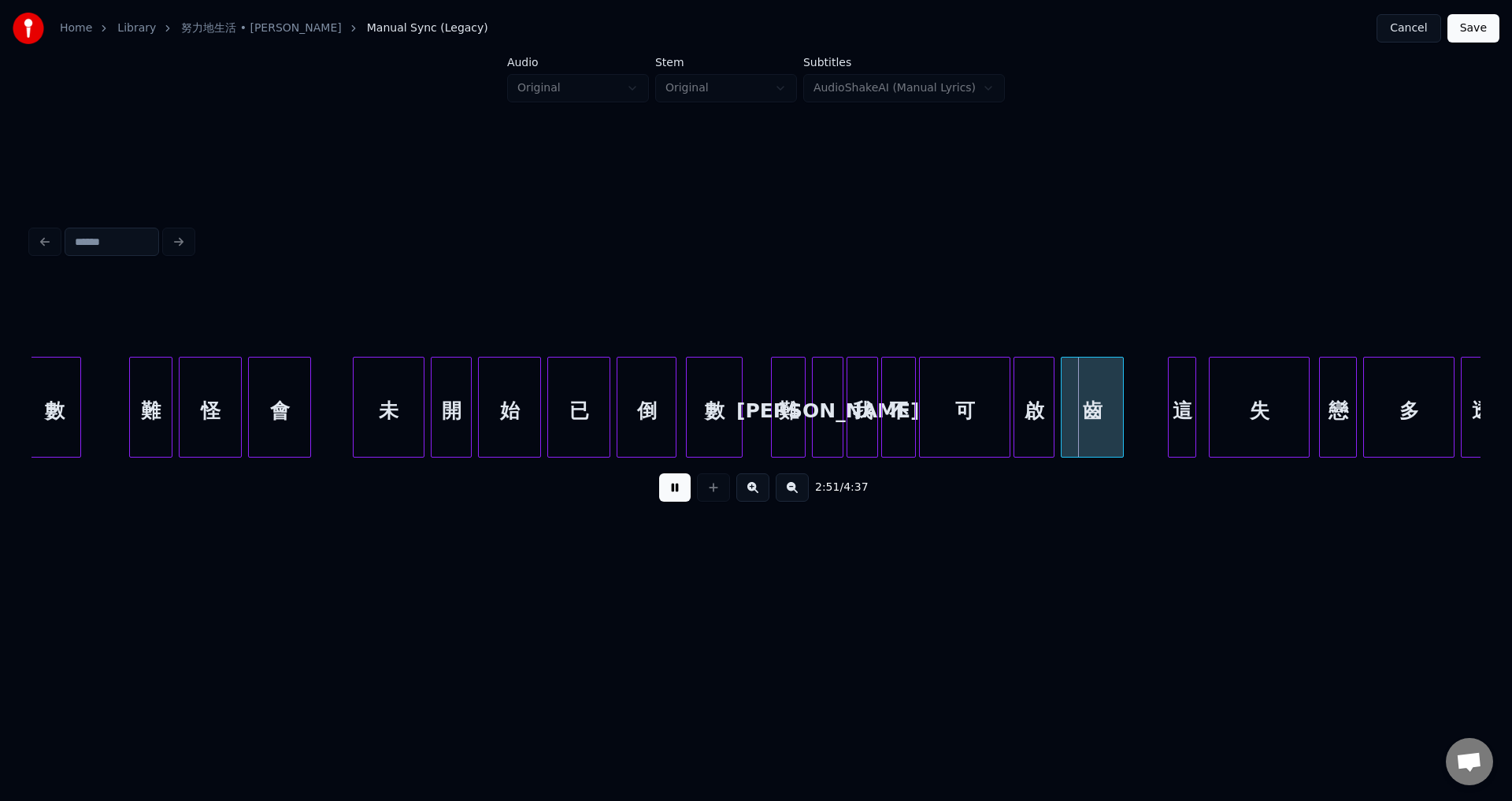
click at [771, 446] on div at bounding box center [773, 407] width 5 height 100
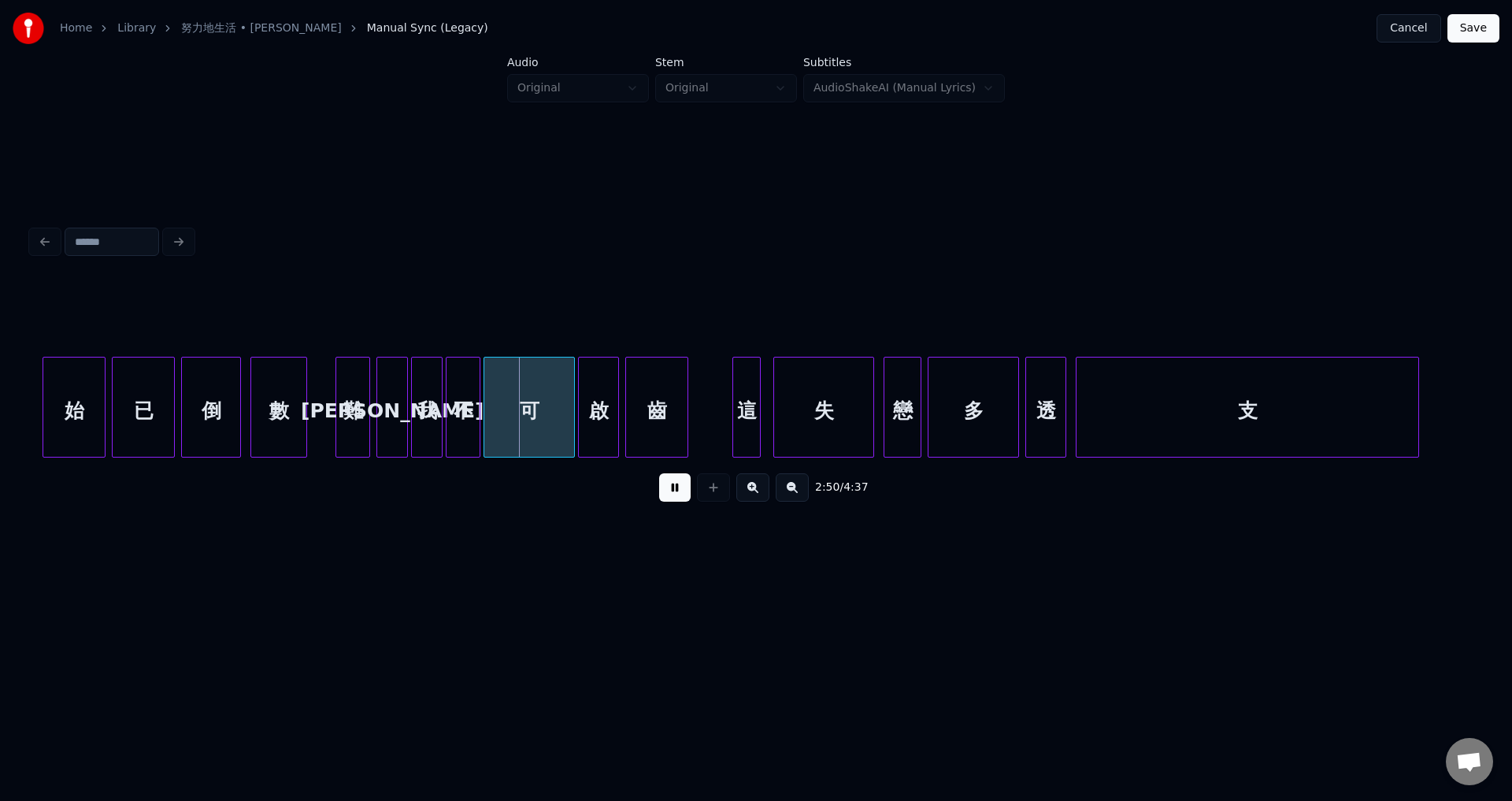
scroll to position [0, 26434]
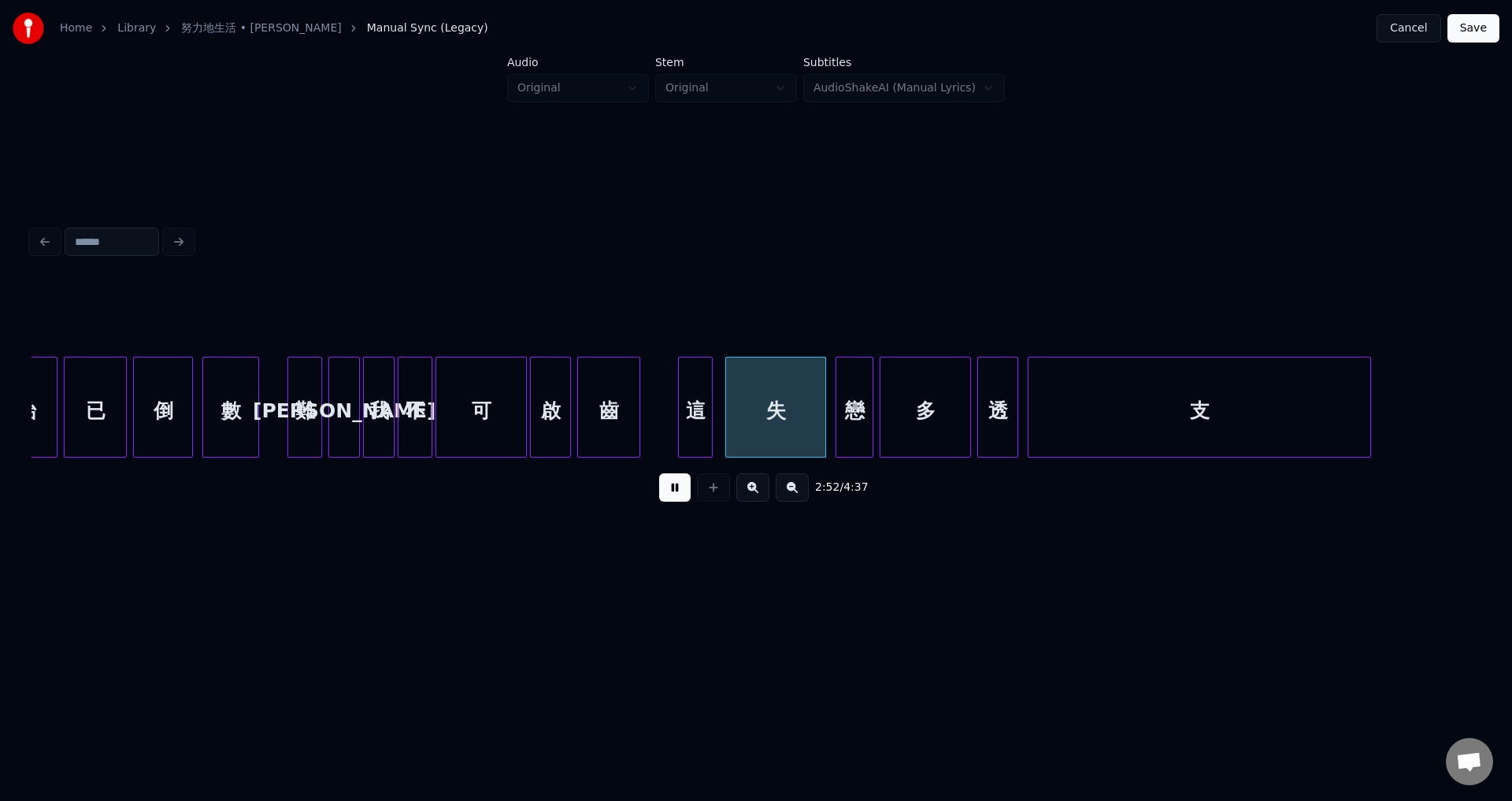
click at [683, 447] on div at bounding box center [681, 407] width 5 height 100
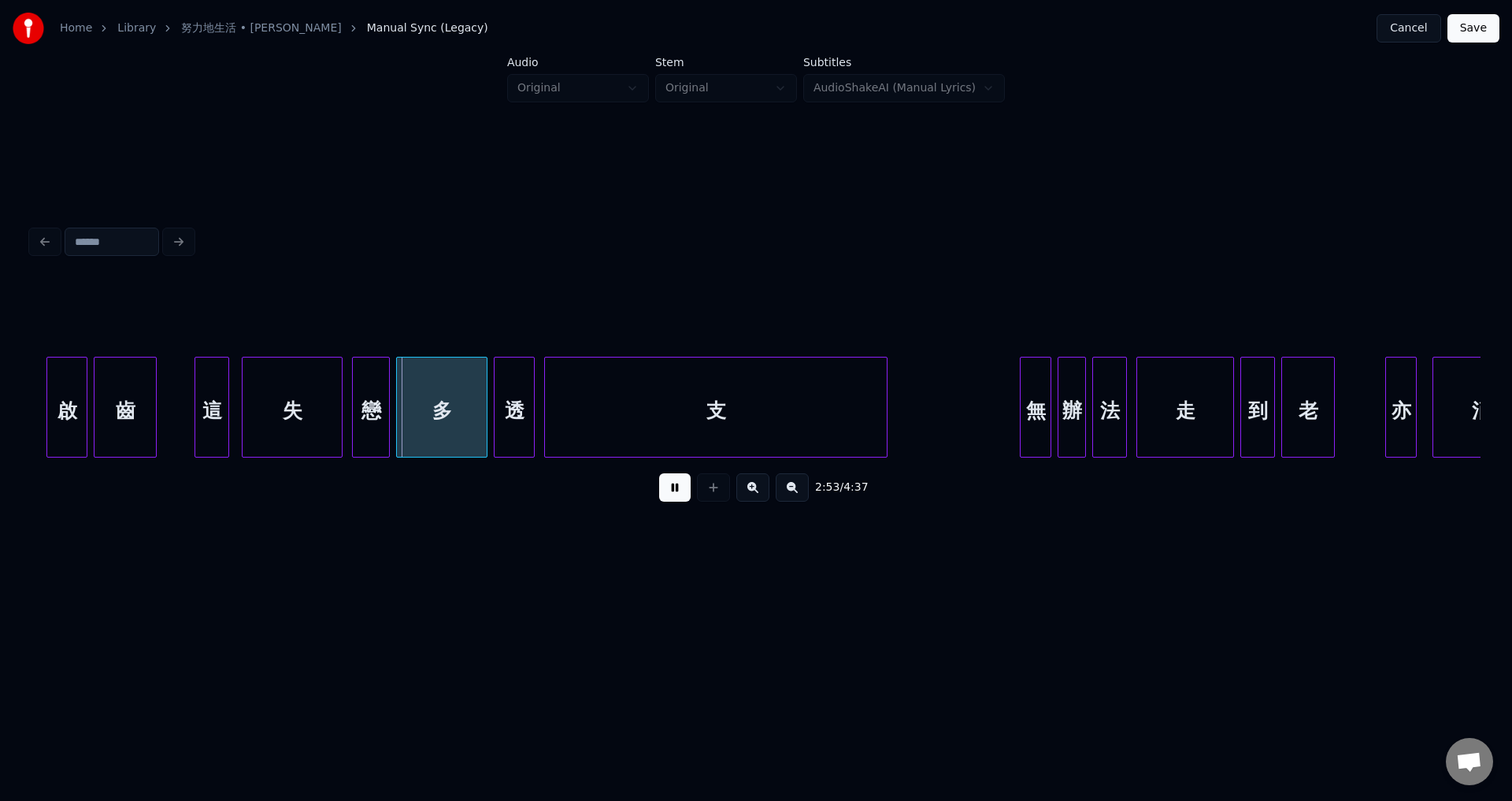
scroll to position [0, 26941]
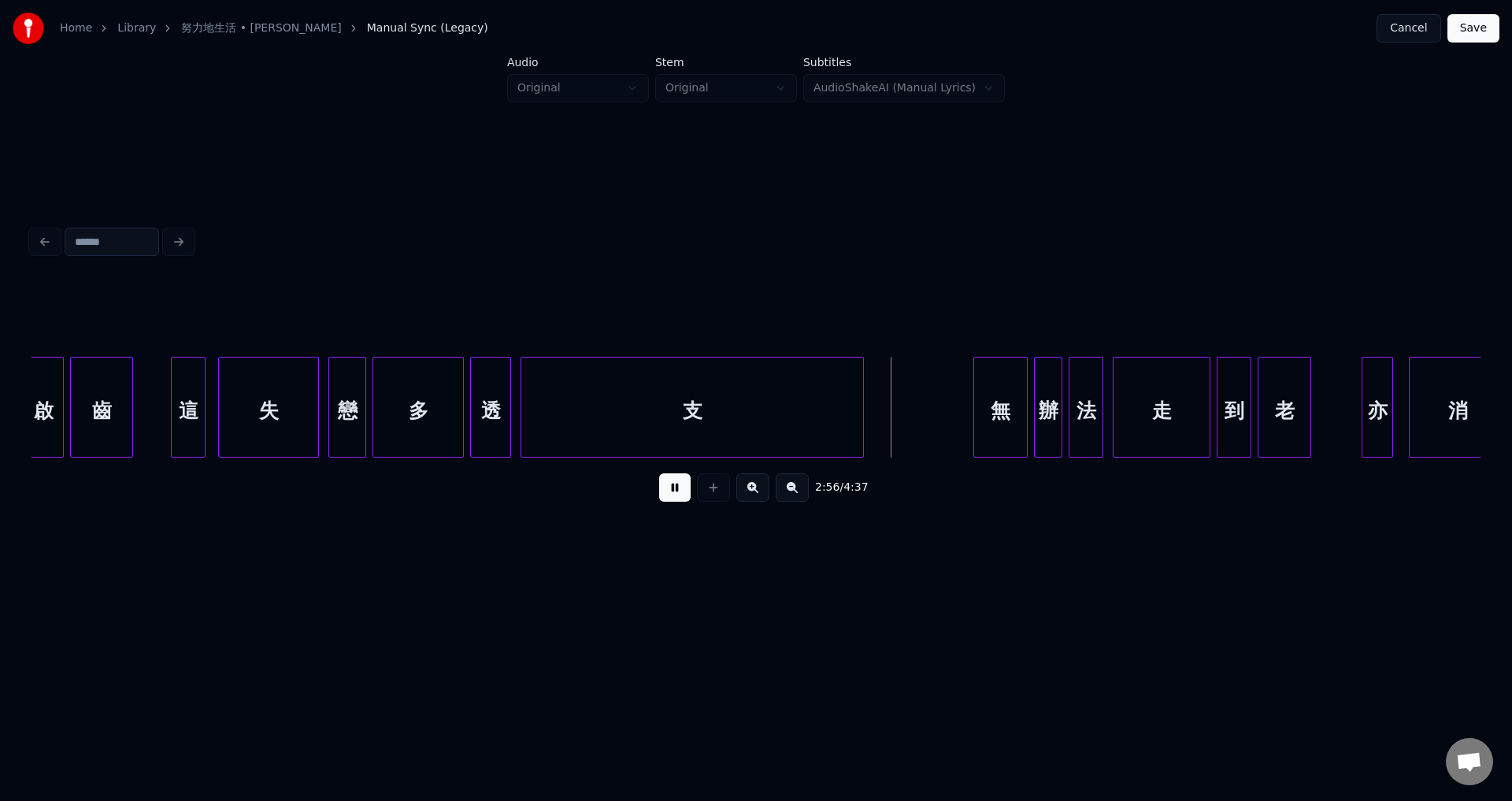
click at [974, 436] on div at bounding box center [976, 407] width 5 height 100
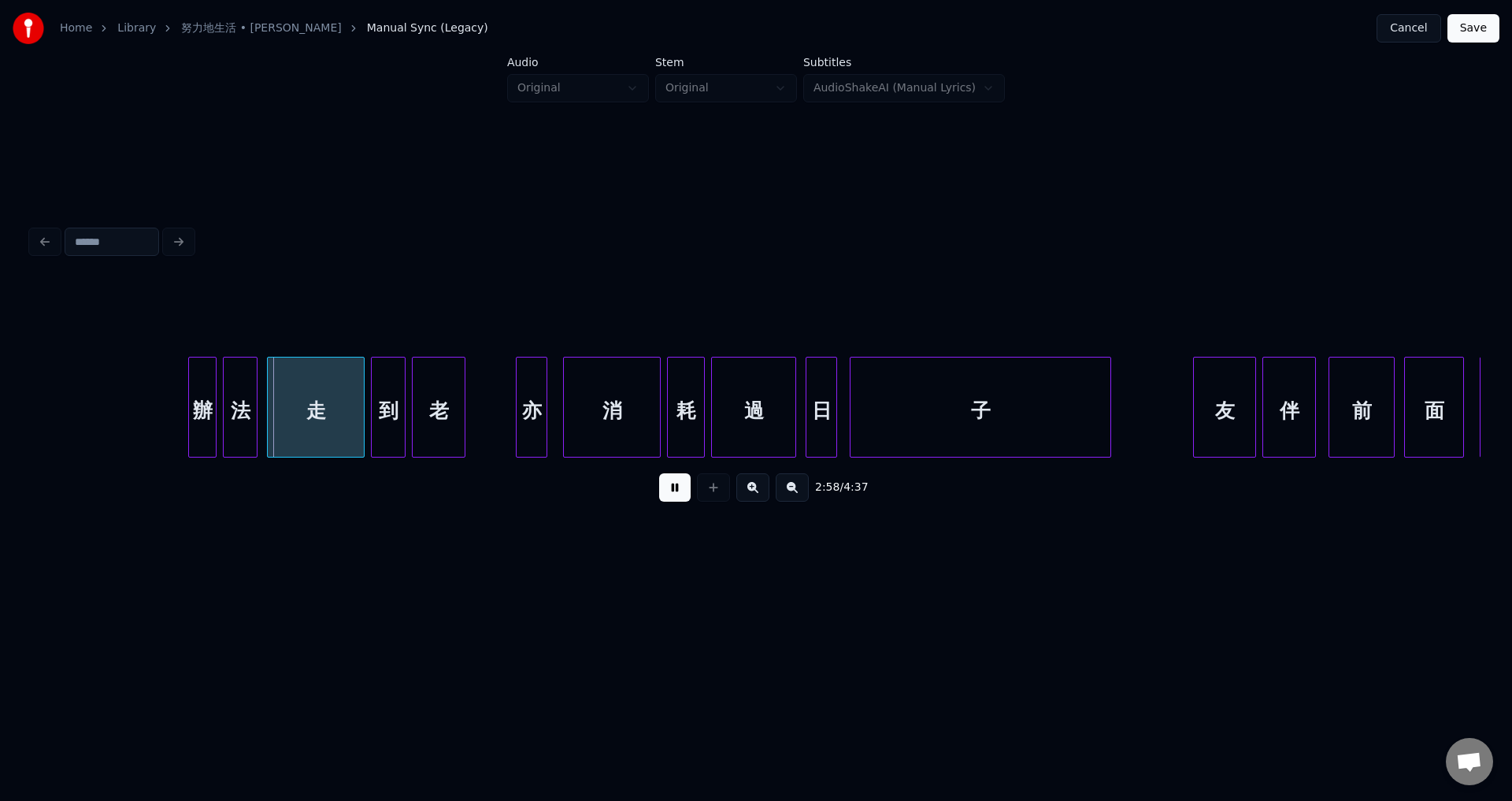
scroll to position [0, 27956]
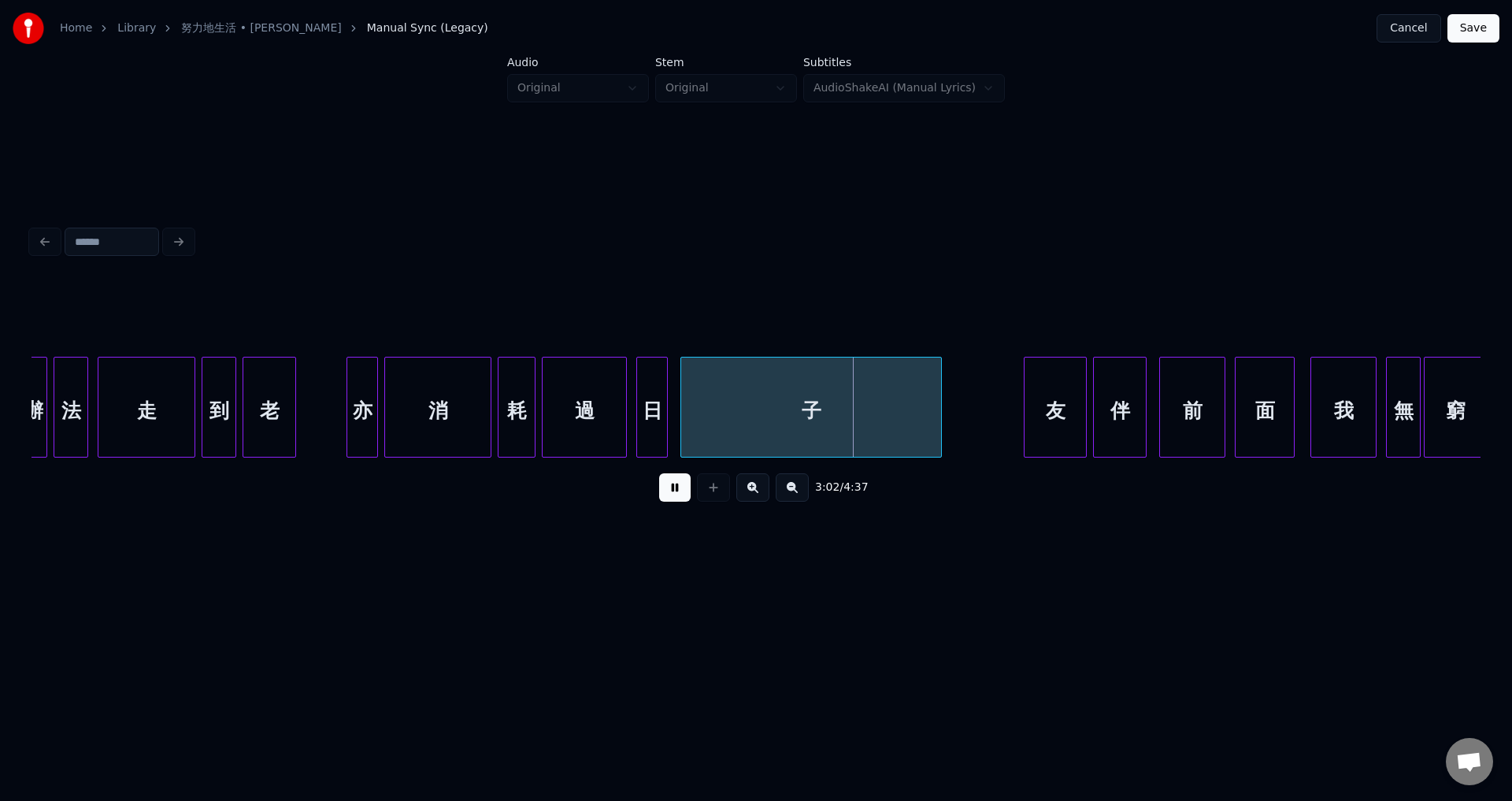
click at [386, 442] on div at bounding box center [387, 407] width 5 height 100
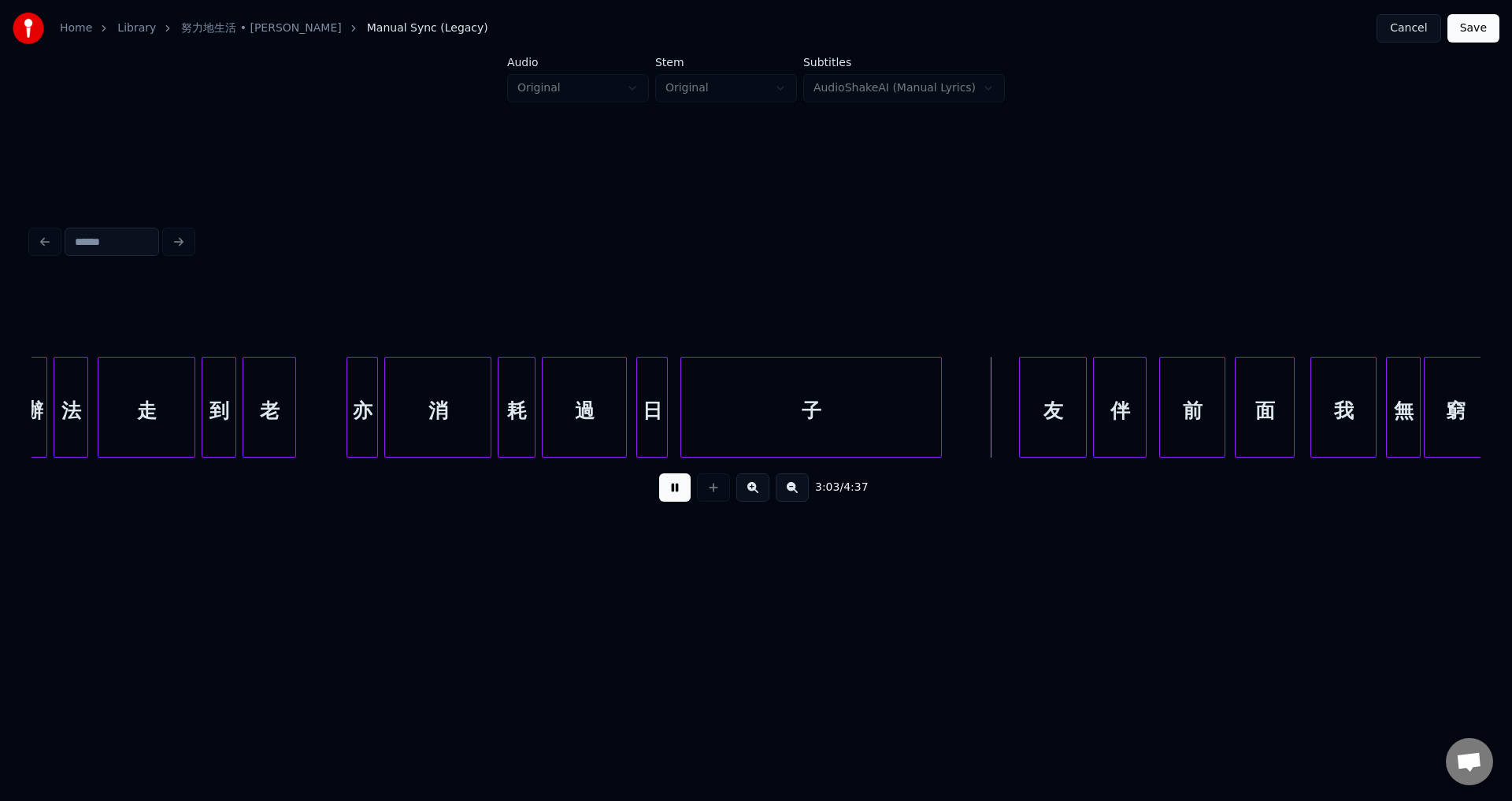
click at [1020, 441] on div at bounding box center [1022, 407] width 5 height 100
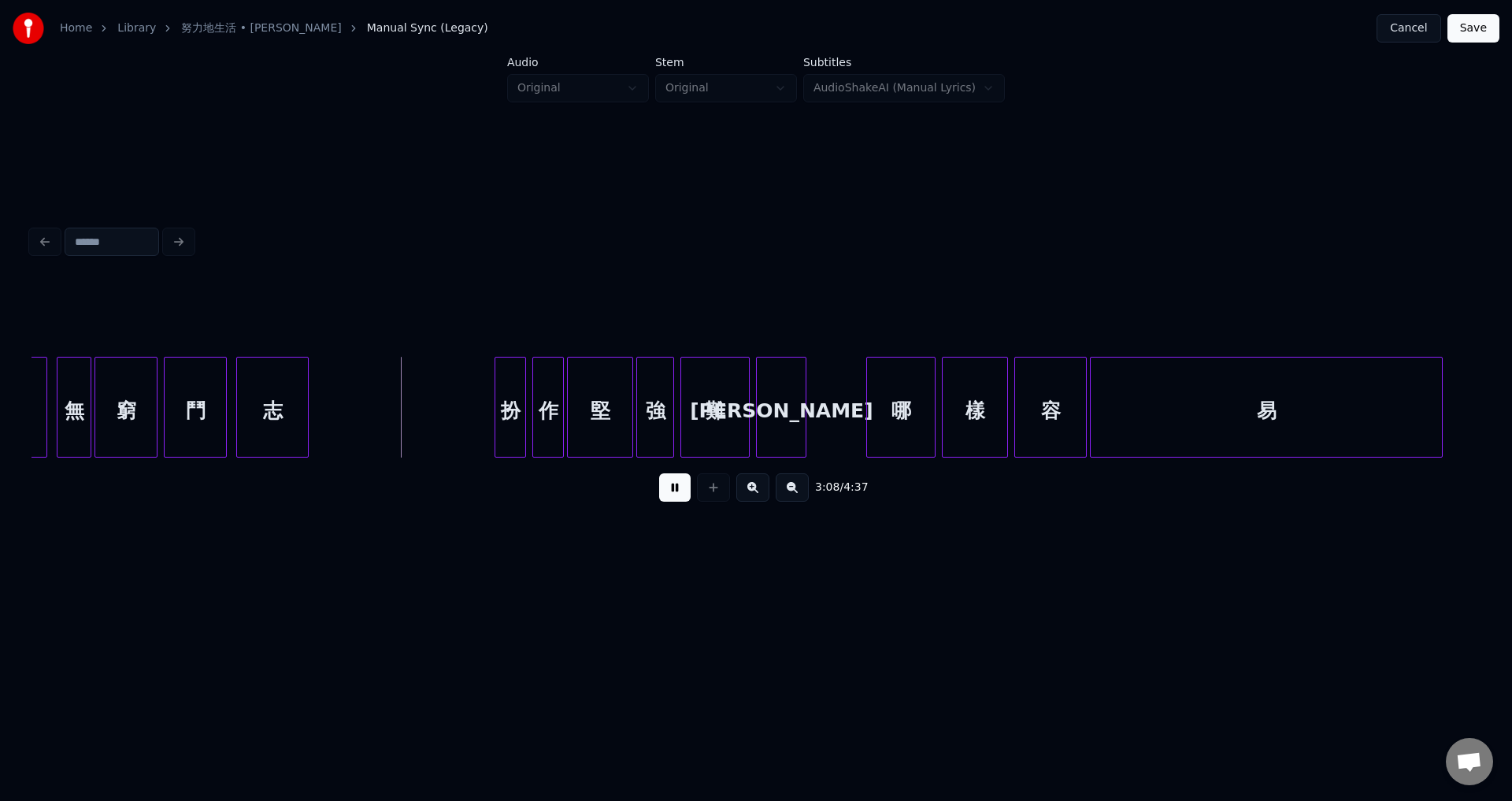
scroll to position [0, 29285]
click at [848, 437] on div at bounding box center [849, 407] width 5 height 100
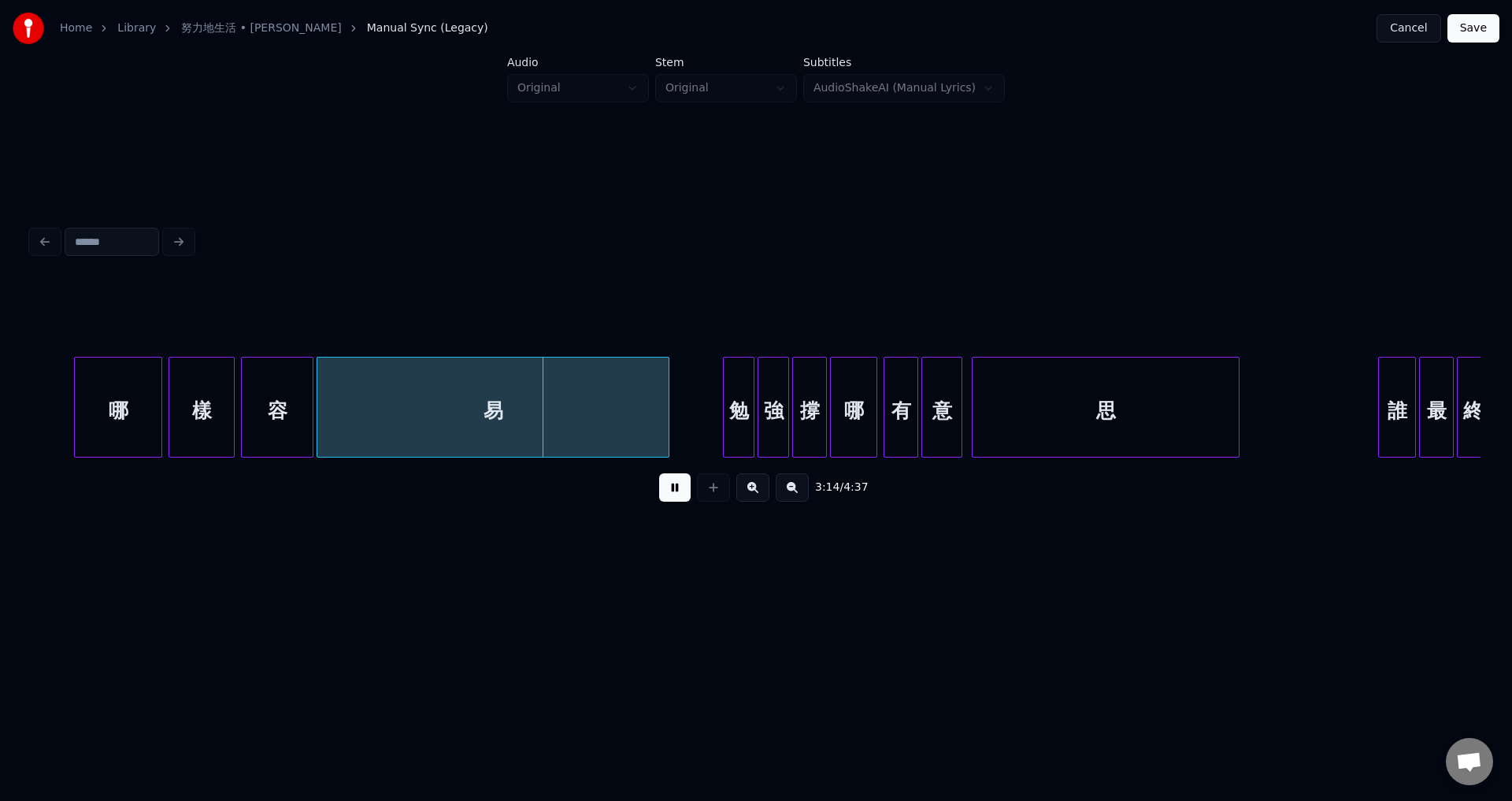
scroll to position [0, 30373]
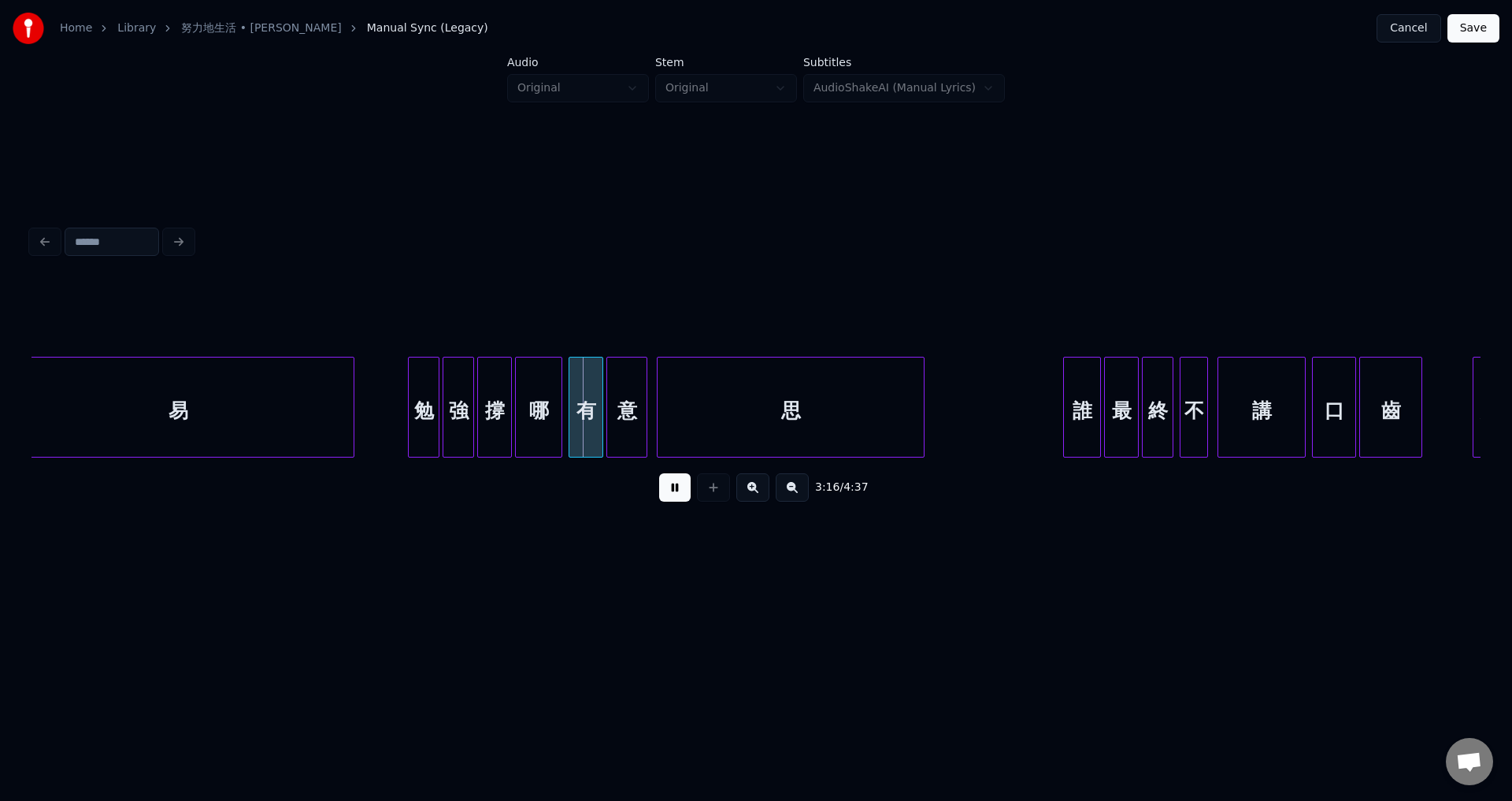
click at [408, 437] on div "勉" at bounding box center [424, 406] width 31 height 100
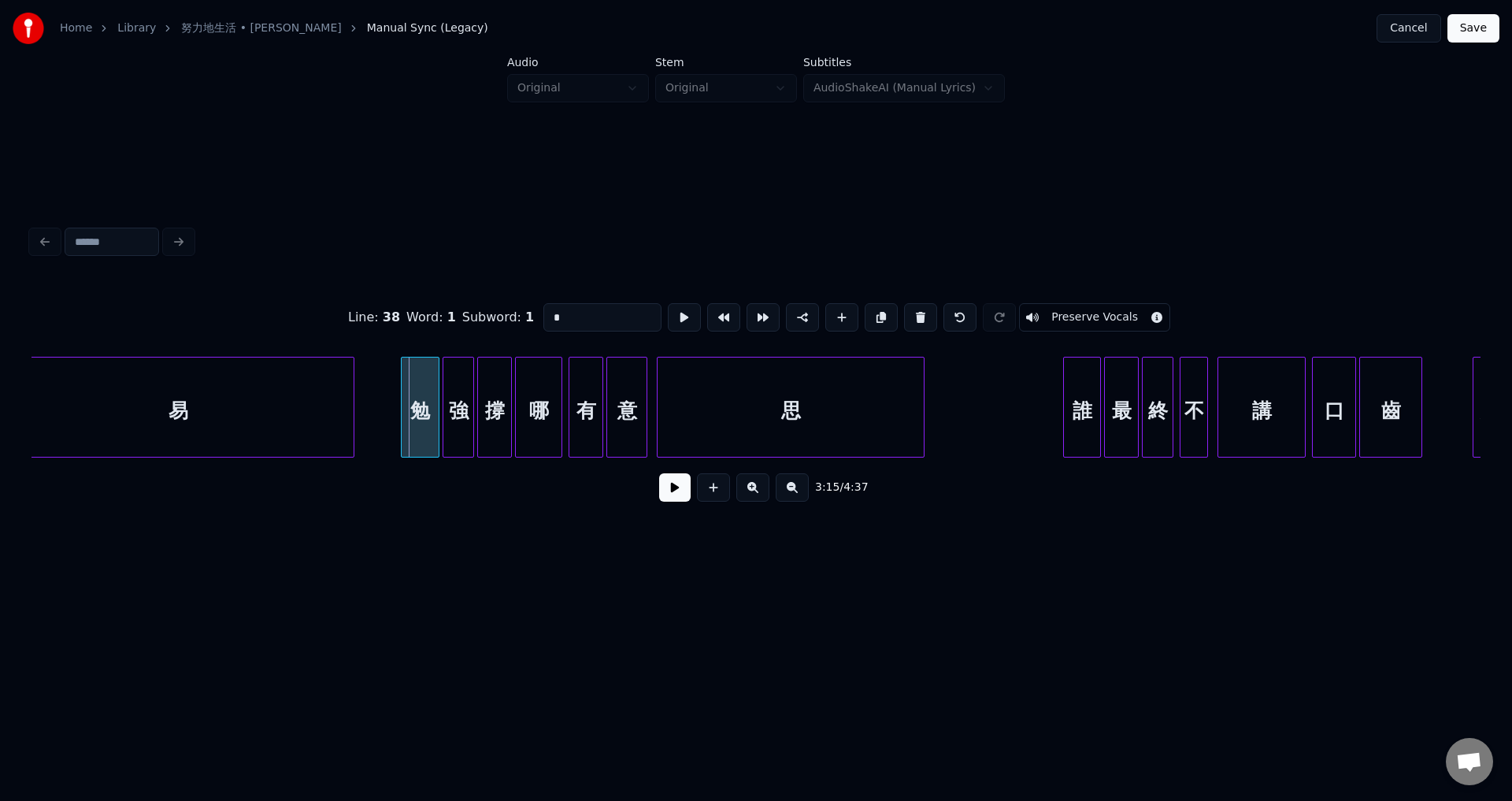
click at [403, 437] on div at bounding box center [404, 407] width 5 height 100
click at [680, 493] on button at bounding box center [674, 488] width 31 height 29
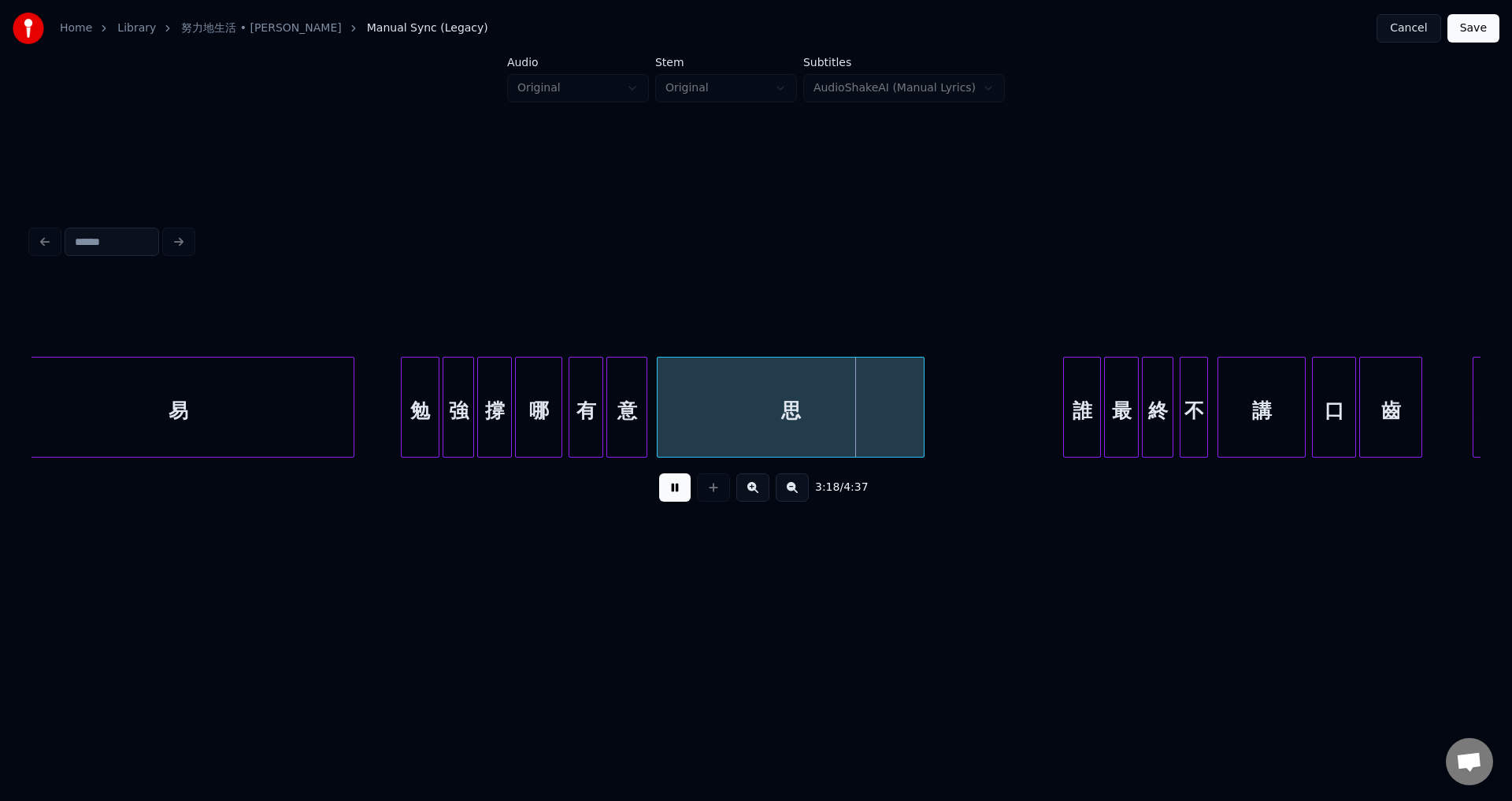
click at [1063, 437] on div "誰" at bounding box center [1082, 406] width 38 height 100
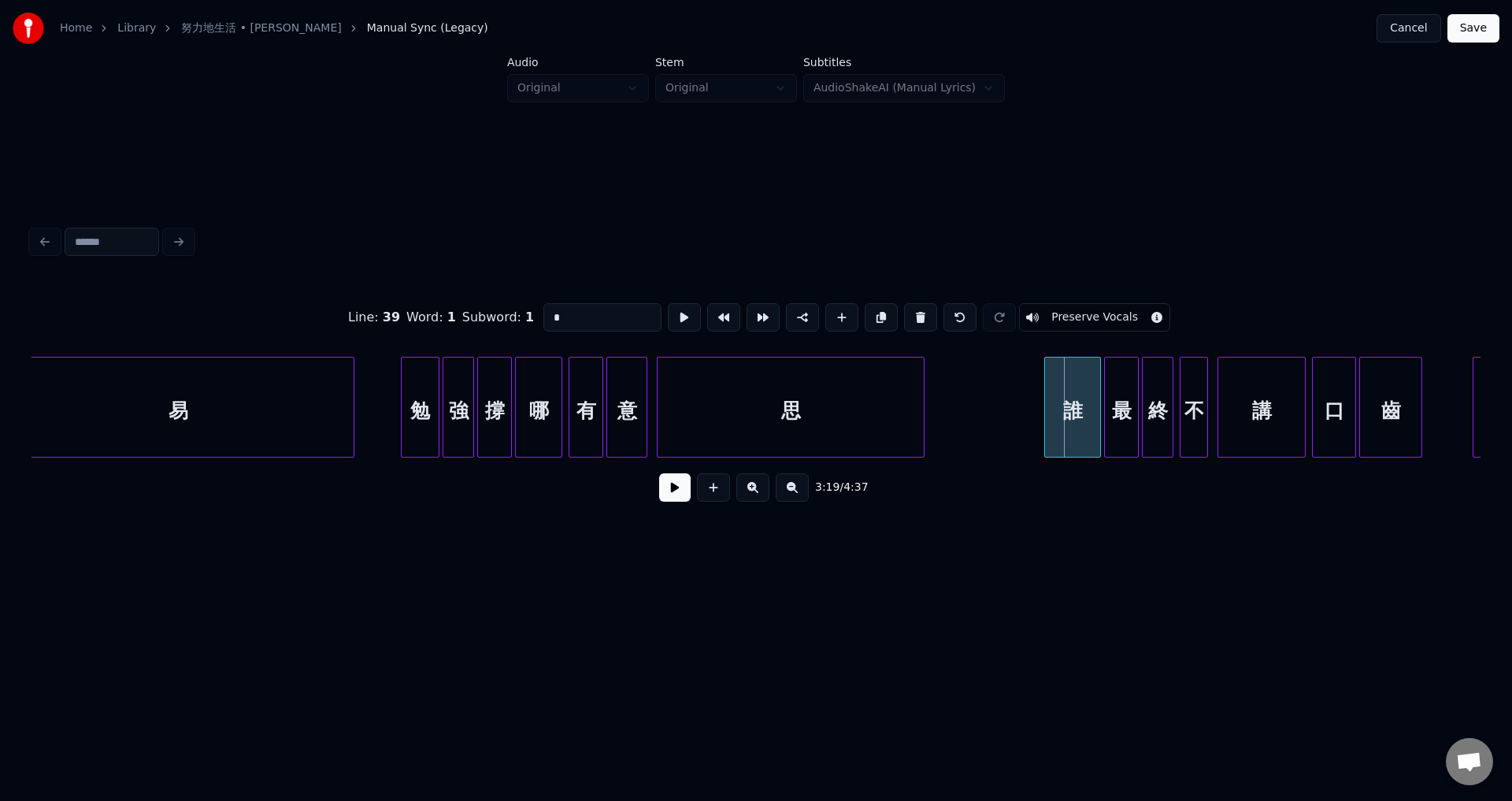
click at [1047, 441] on div at bounding box center [1047, 407] width 5 height 100
drag, startPoint x: 667, startPoint y: 495, endPoint x: 955, endPoint y: 465, distance: 289.6
click at [667, 496] on button at bounding box center [674, 488] width 31 height 29
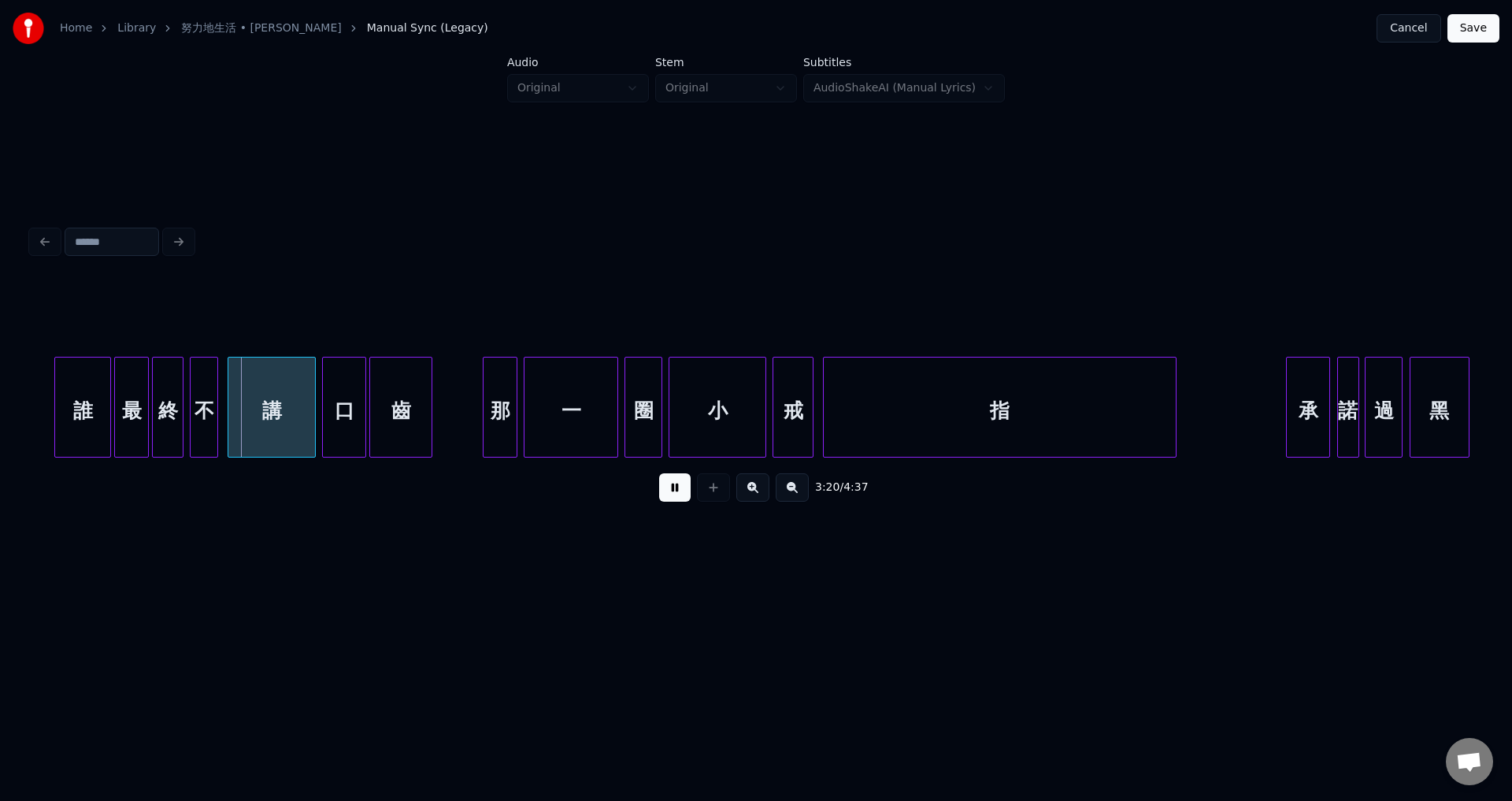
scroll to position [0, 31411]
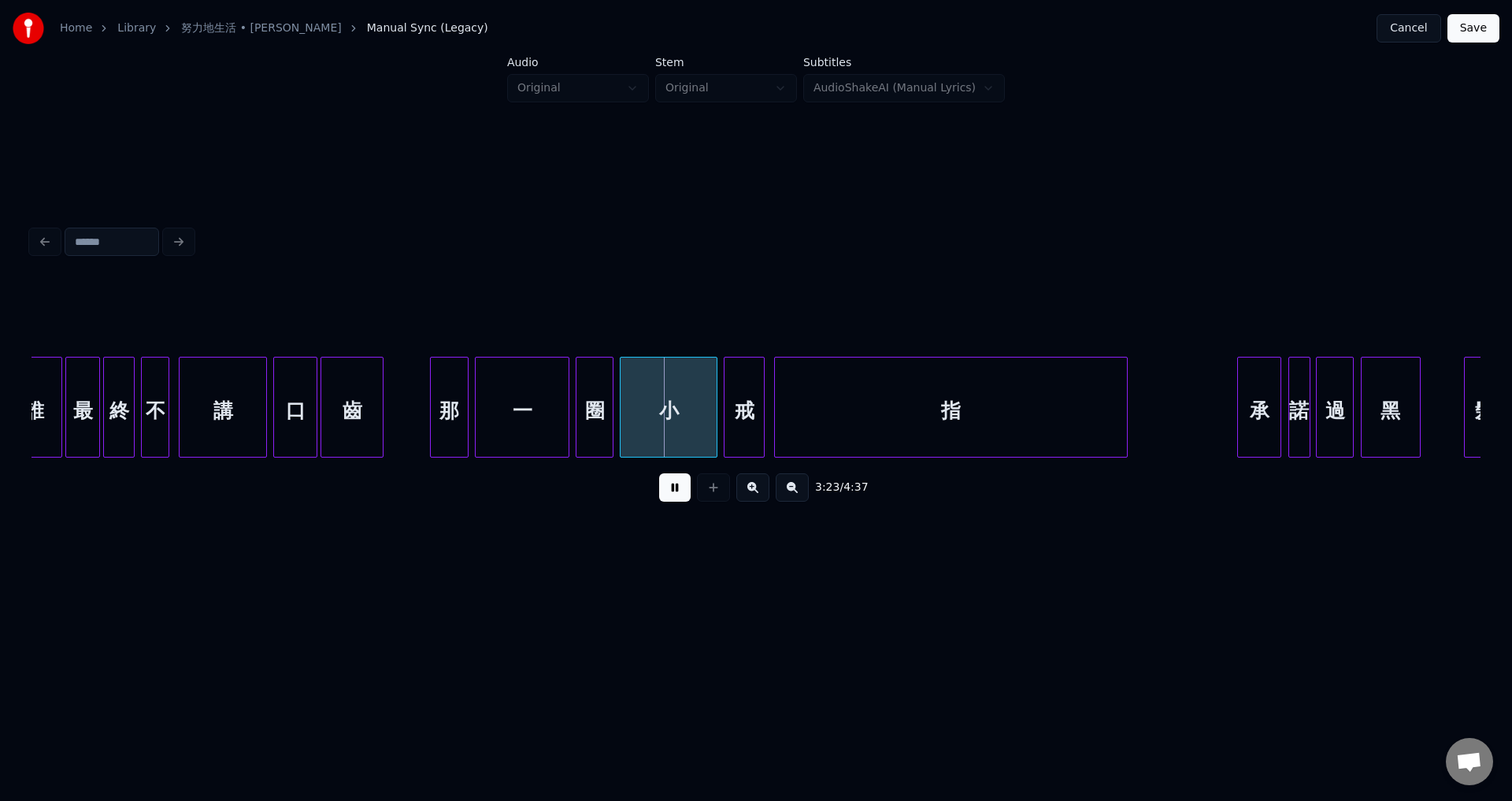
click at [430, 435] on div at bounding box center [432, 407] width 5 height 100
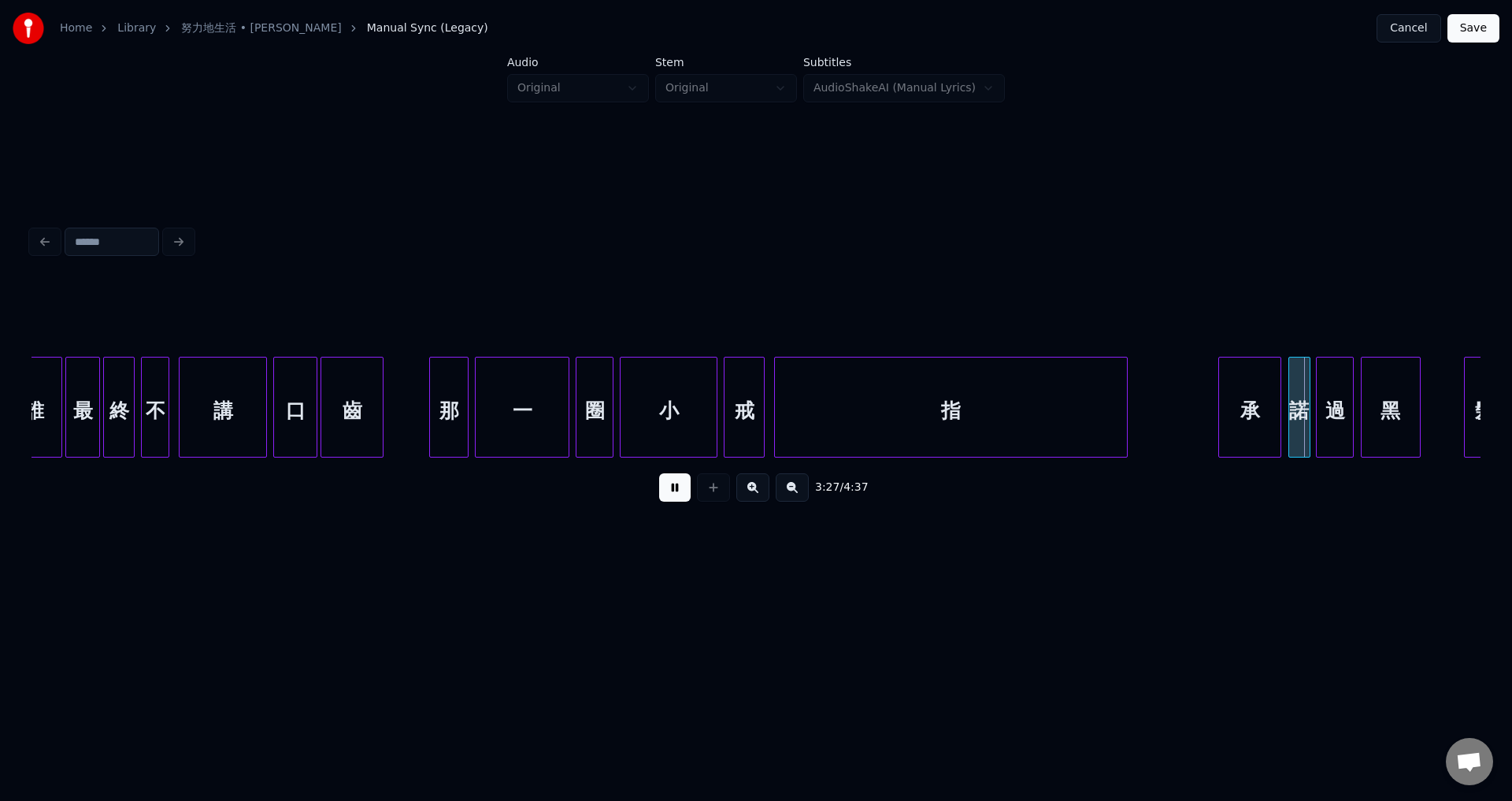
click at [1219, 448] on div at bounding box center [1221, 407] width 5 height 100
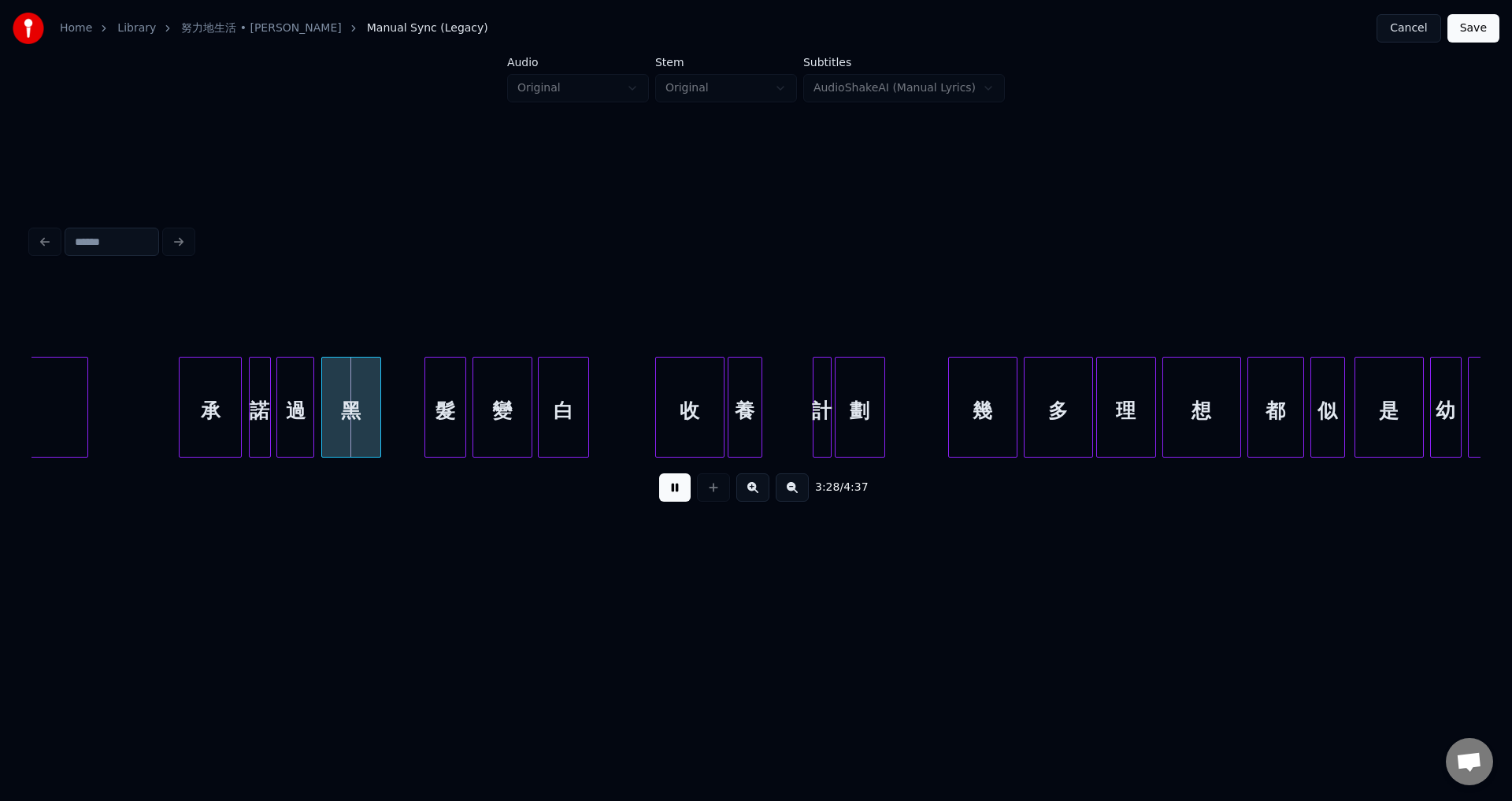
scroll to position [0, 32498]
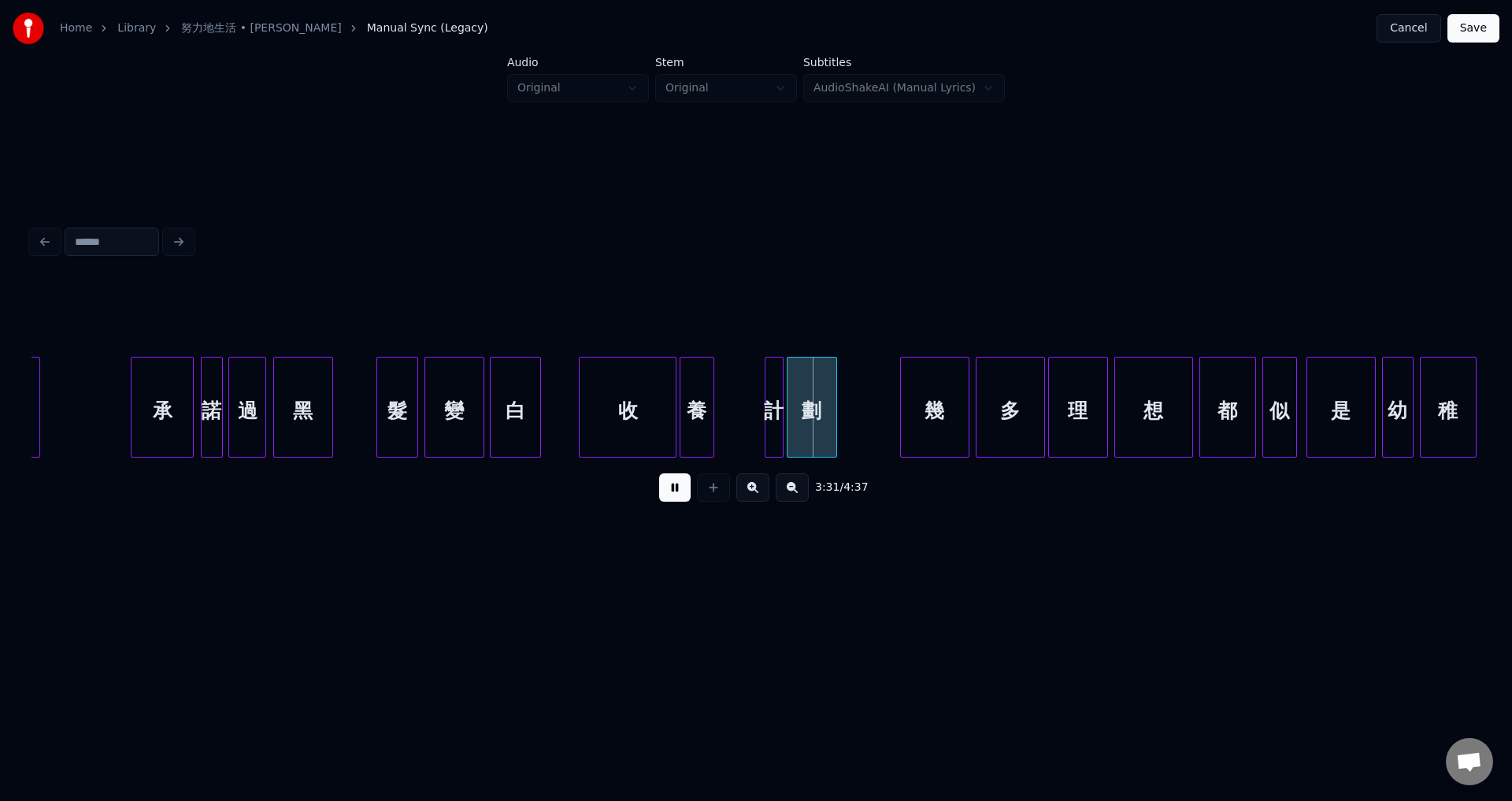
click at [580, 449] on div at bounding box center [581, 407] width 5 height 100
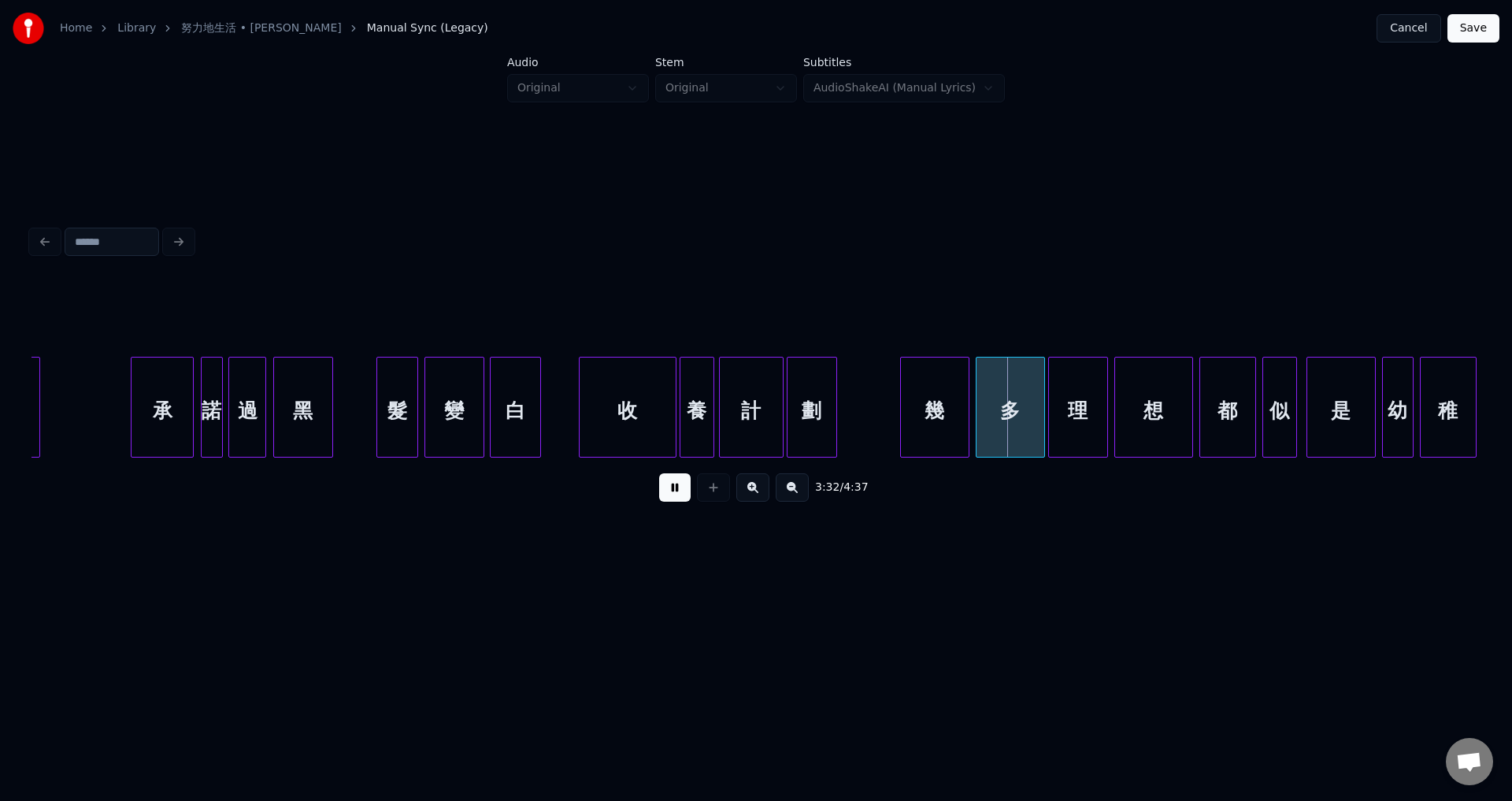
click at [720, 446] on div at bounding box center [721, 407] width 5 height 100
click at [897, 443] on div at bounding box center [898, 407] width 5 height 100
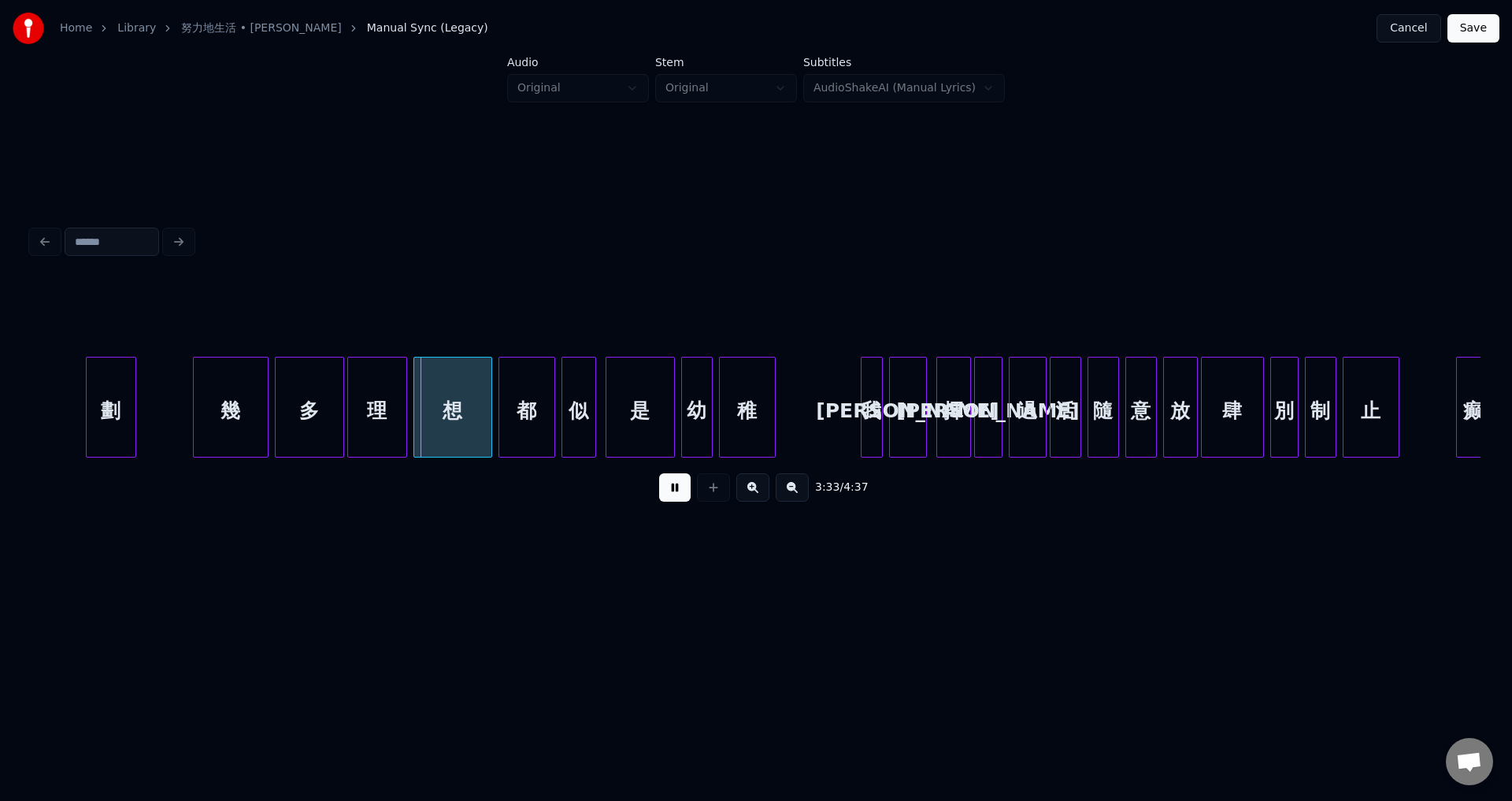
scroll to position [0, 33320]
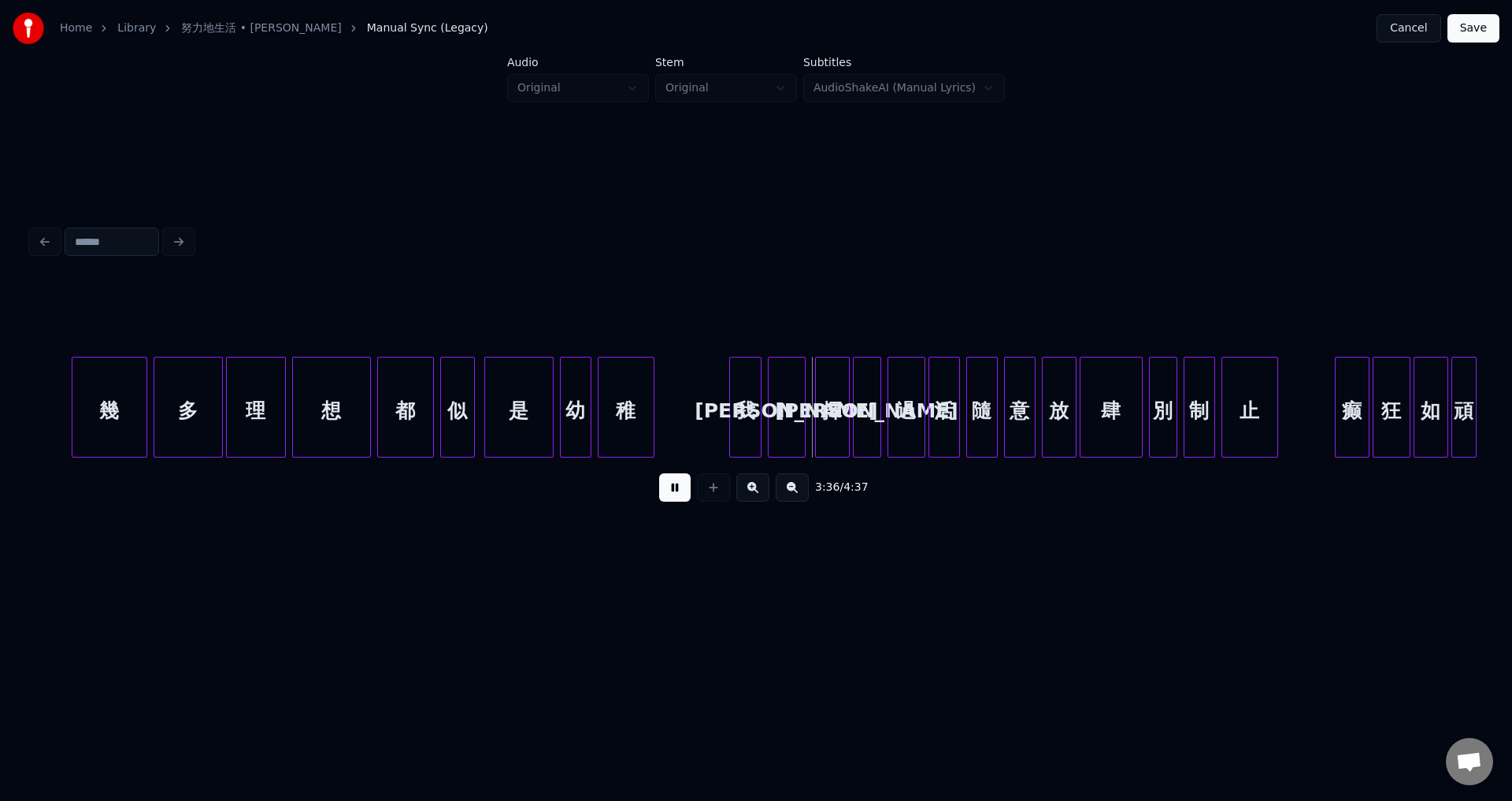
click at [731, 441] on div at bounding box center [732, 407] width 5 height 100
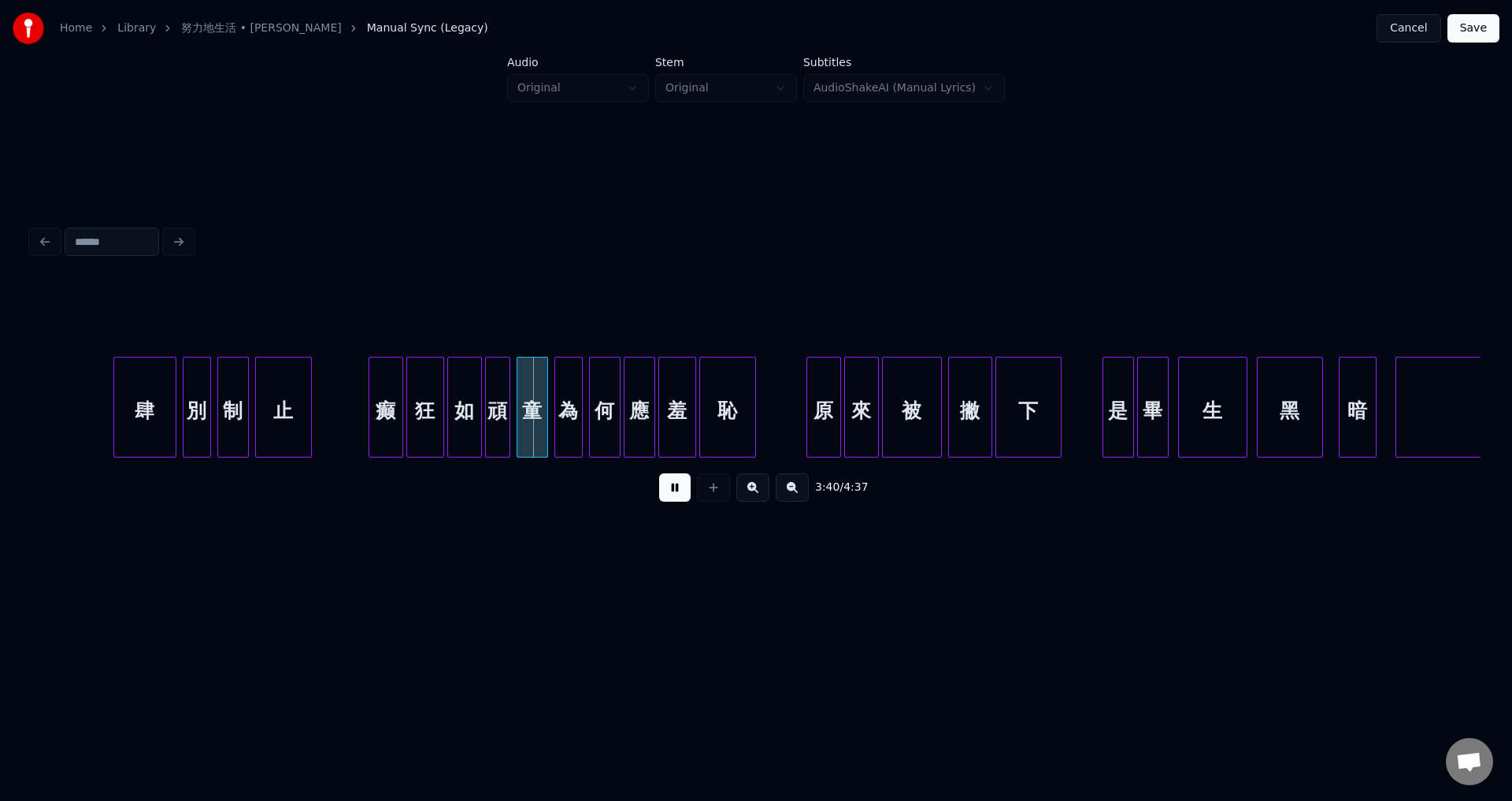
scroll to position [0, 34407]
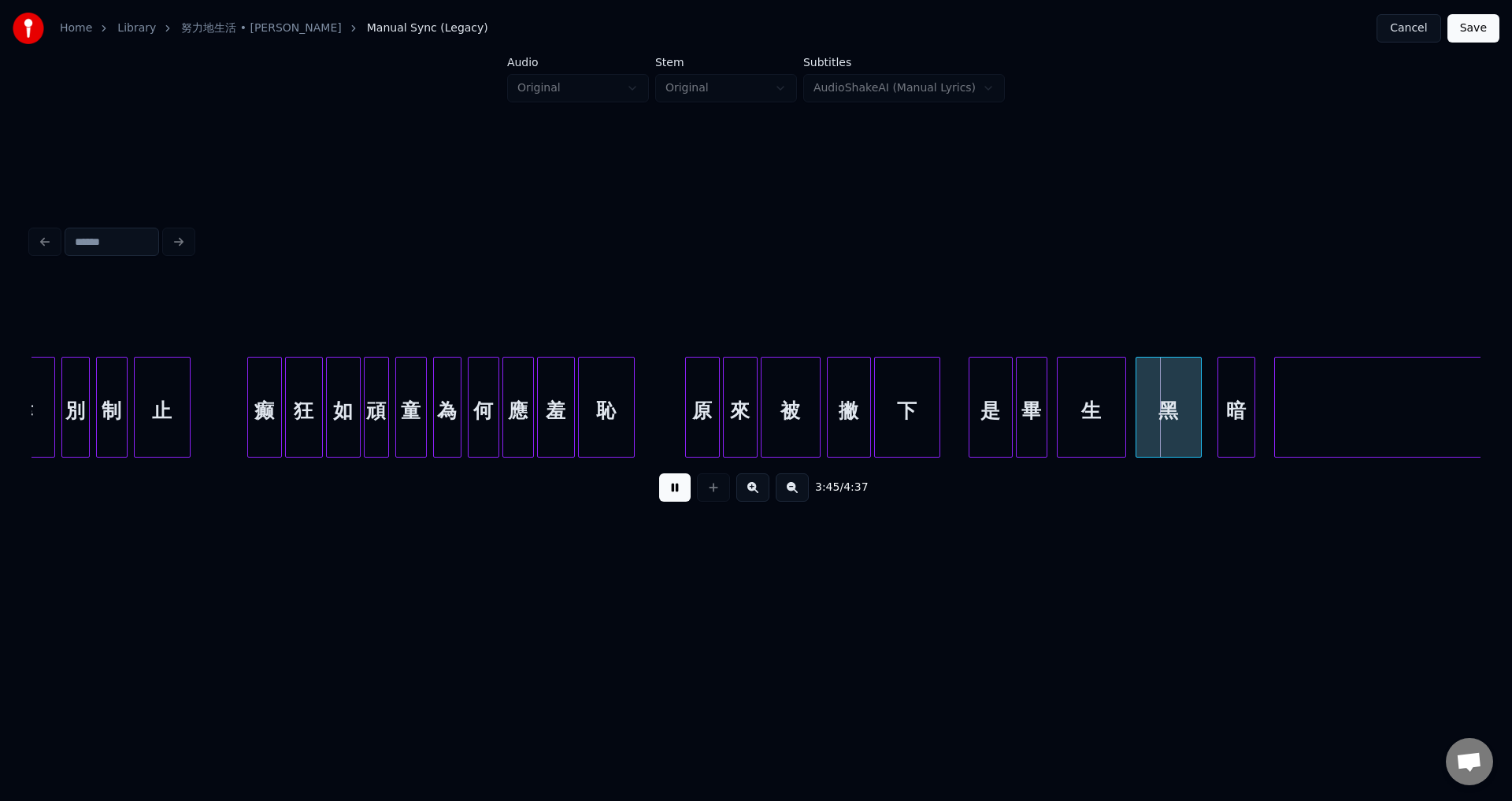
click at [972, 442] on div at bounding box center [971, 407] width 5 height 100
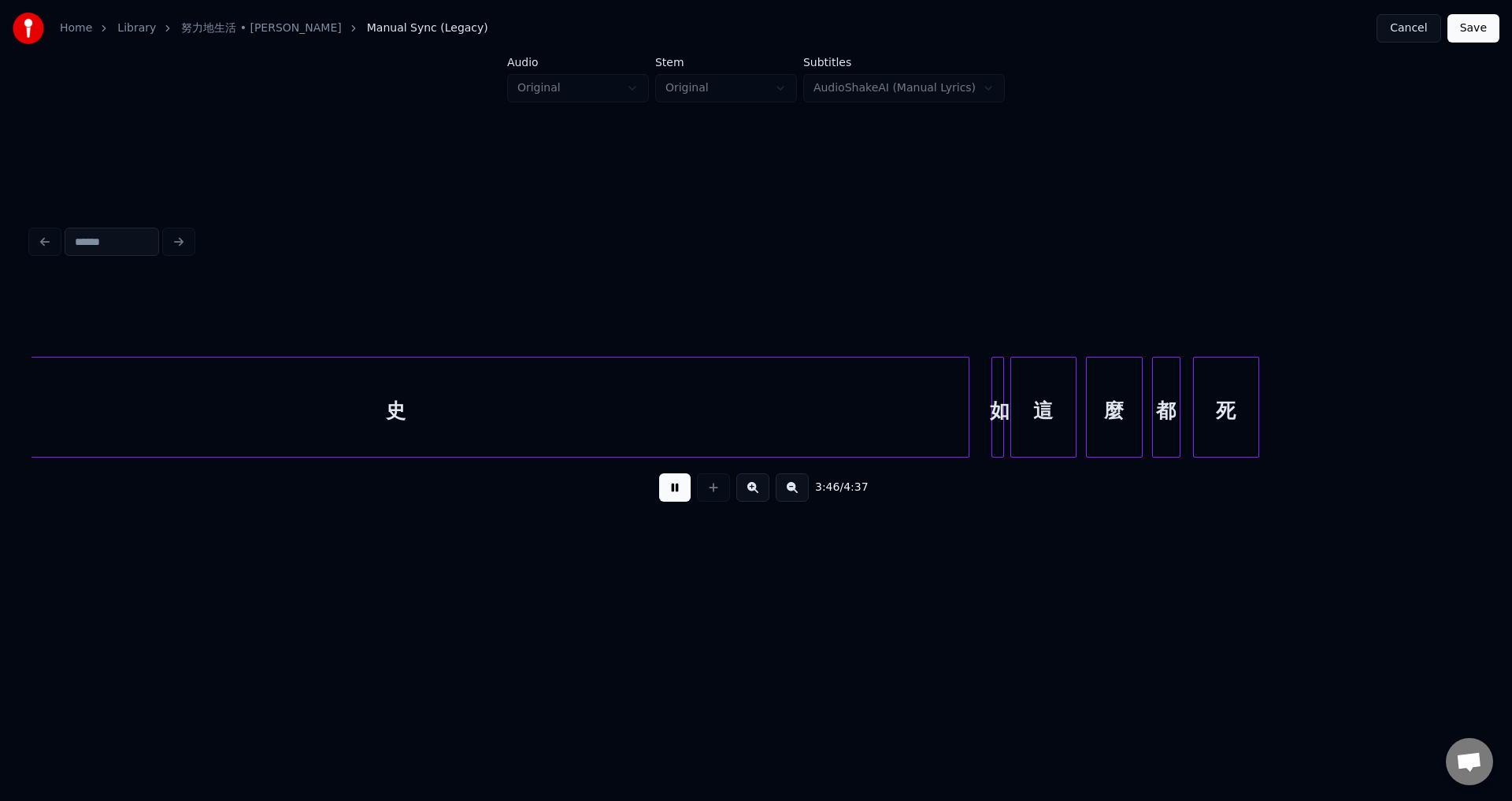
scroll to position [0, 35593]
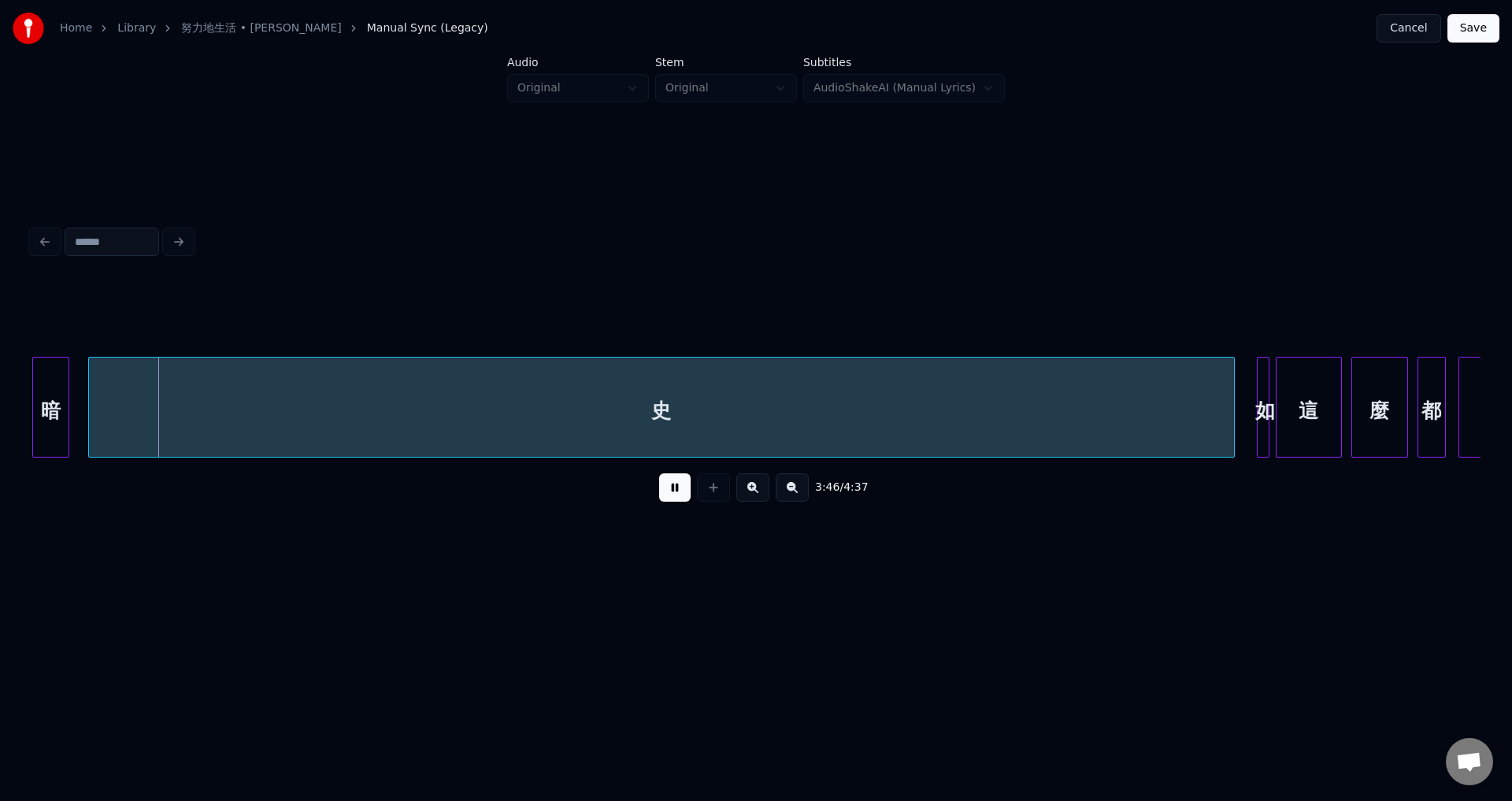
click at [680, 487] on button at bounding box center [674, 488] width 31 height 29
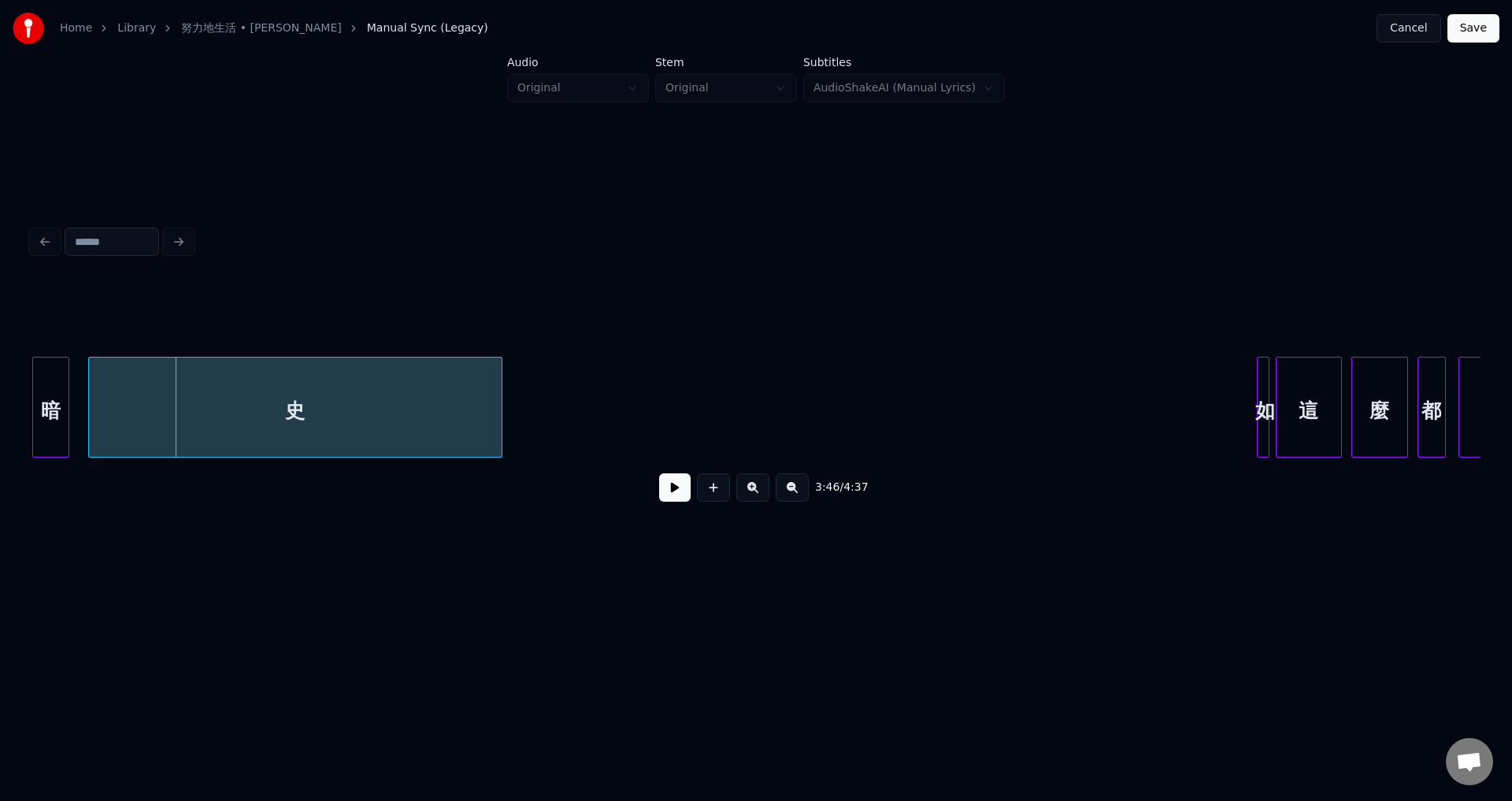
click at [497, 441] on div at bounding box center [498, 407] width 5 height 100
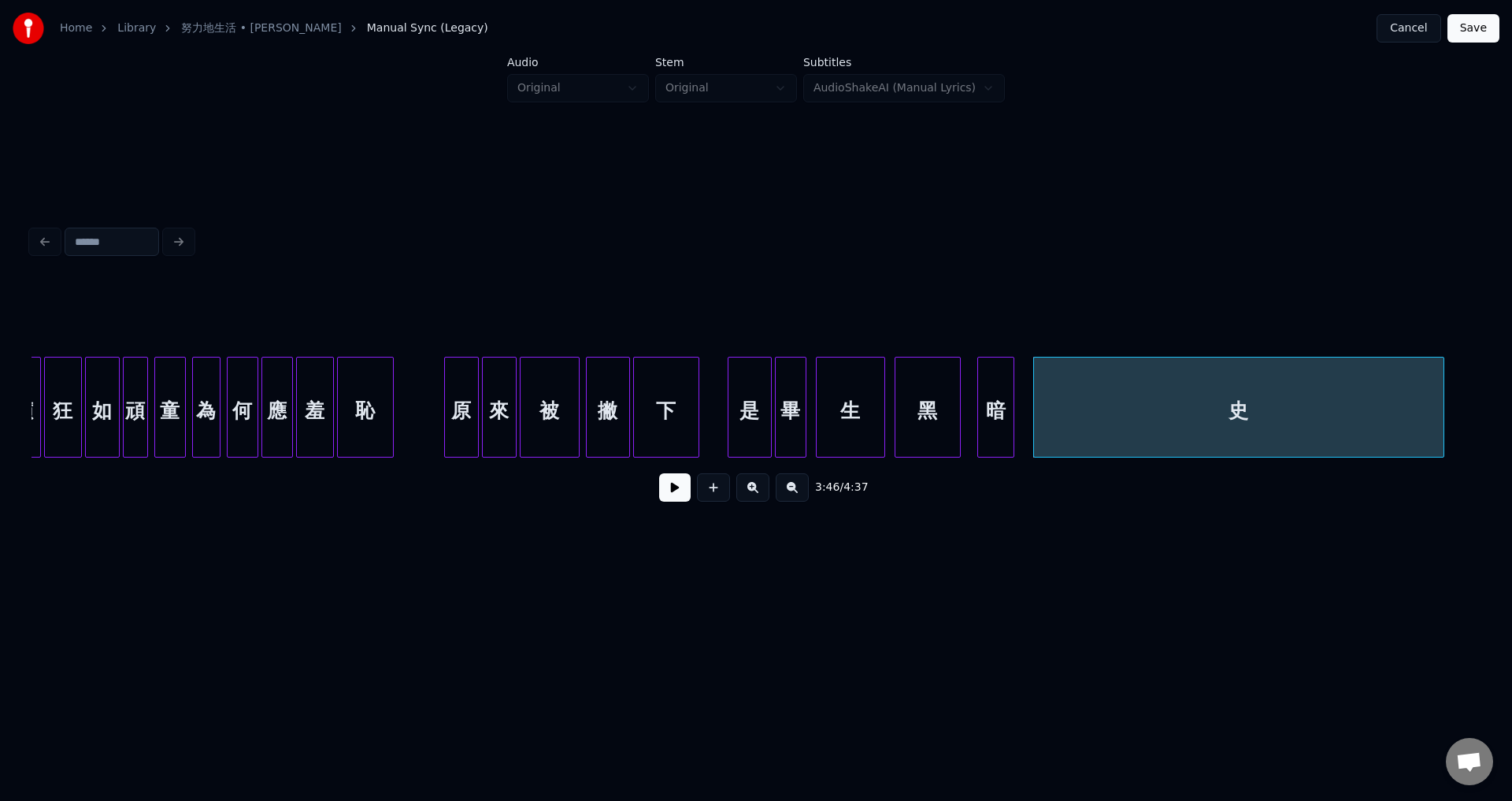
scroll to position [0, 34600]
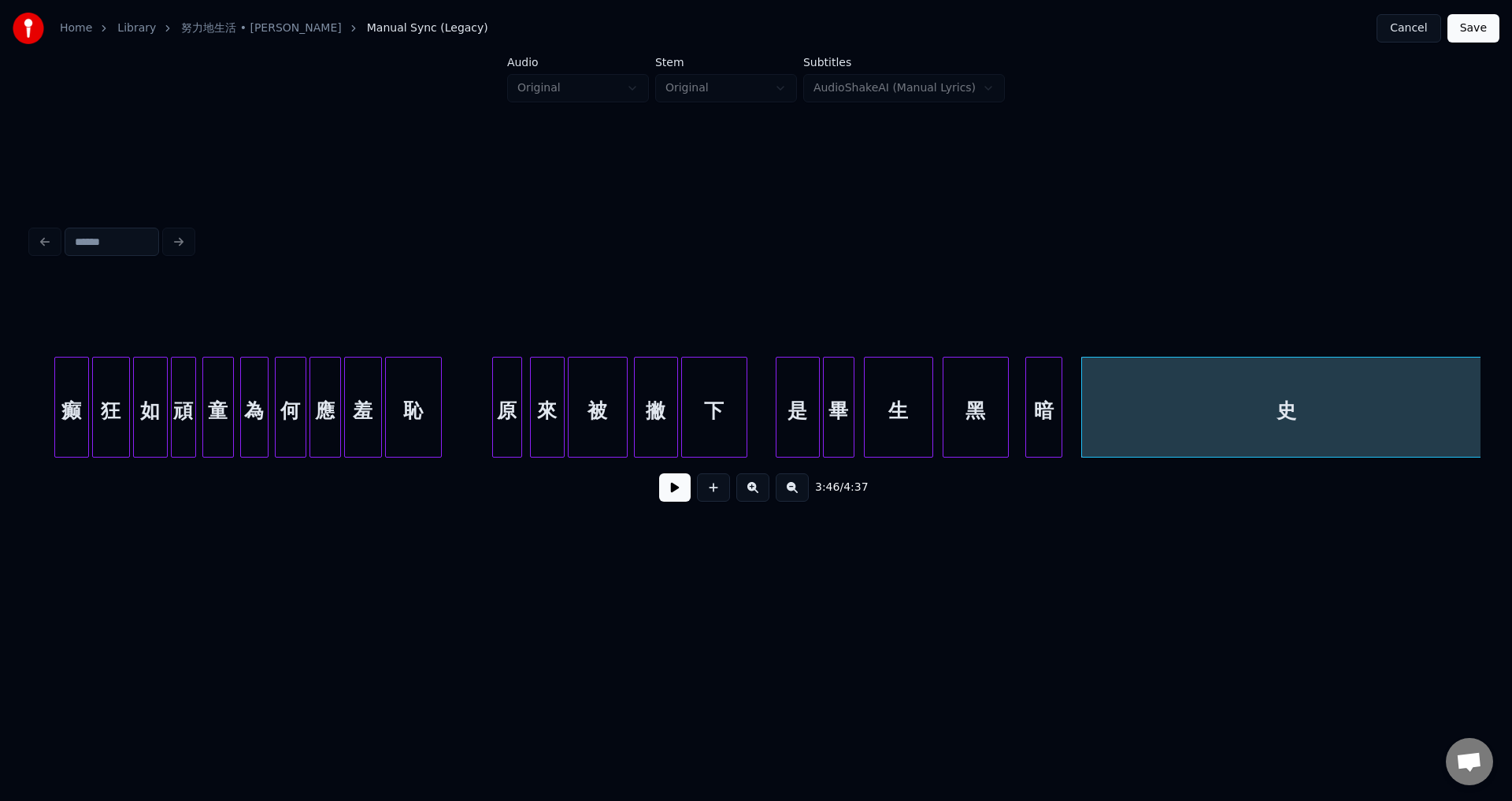
click at [519, 423] on div at bounding box center [519, 407] width 5 height 100
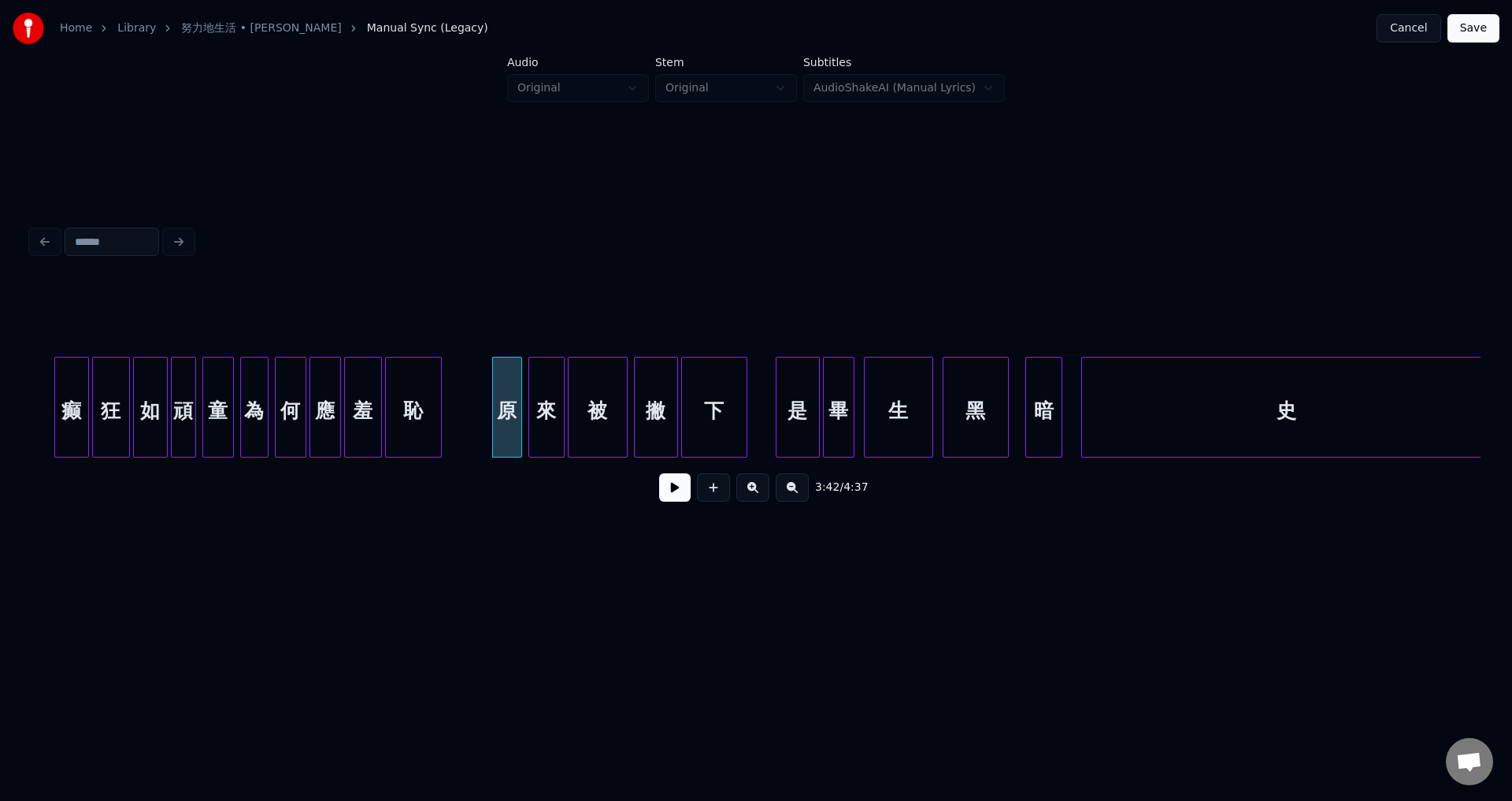
click at [531, 424] on div at bounding box center [531, 407] width 5 height 100
click at [554, 430] on div at bounding box center [552, 407] width 5 height 100
click at [566, 430] on div at bounding box center [566, 407] width 5 height 100
click at [617, 433] on div at bounding box center [618, 407] width 5 height 100
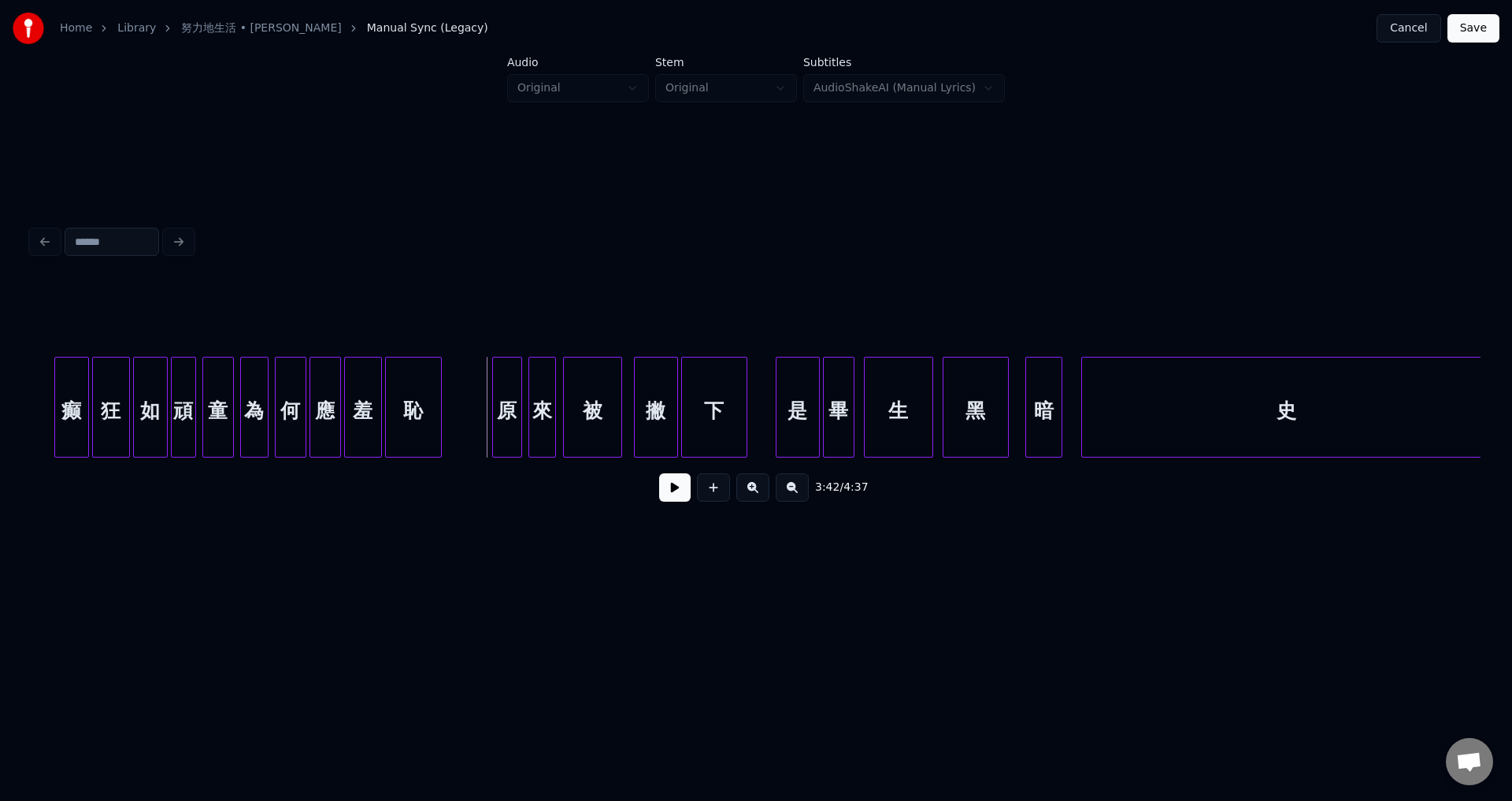
click at [674, 492] on button at bounding box center [674, 488] width 31 height 29
click at [675, 495] on button at bounding box center [674, 488] width 31 height 29
click at [845, 417] on div at bounding box center [845, 407] width 5 height 100
click at [857, 420] on div at bounding box center [859, 407] width 5 height 100
click at [917, 424] on div at bounding box center [915, 407] width 5 height 100
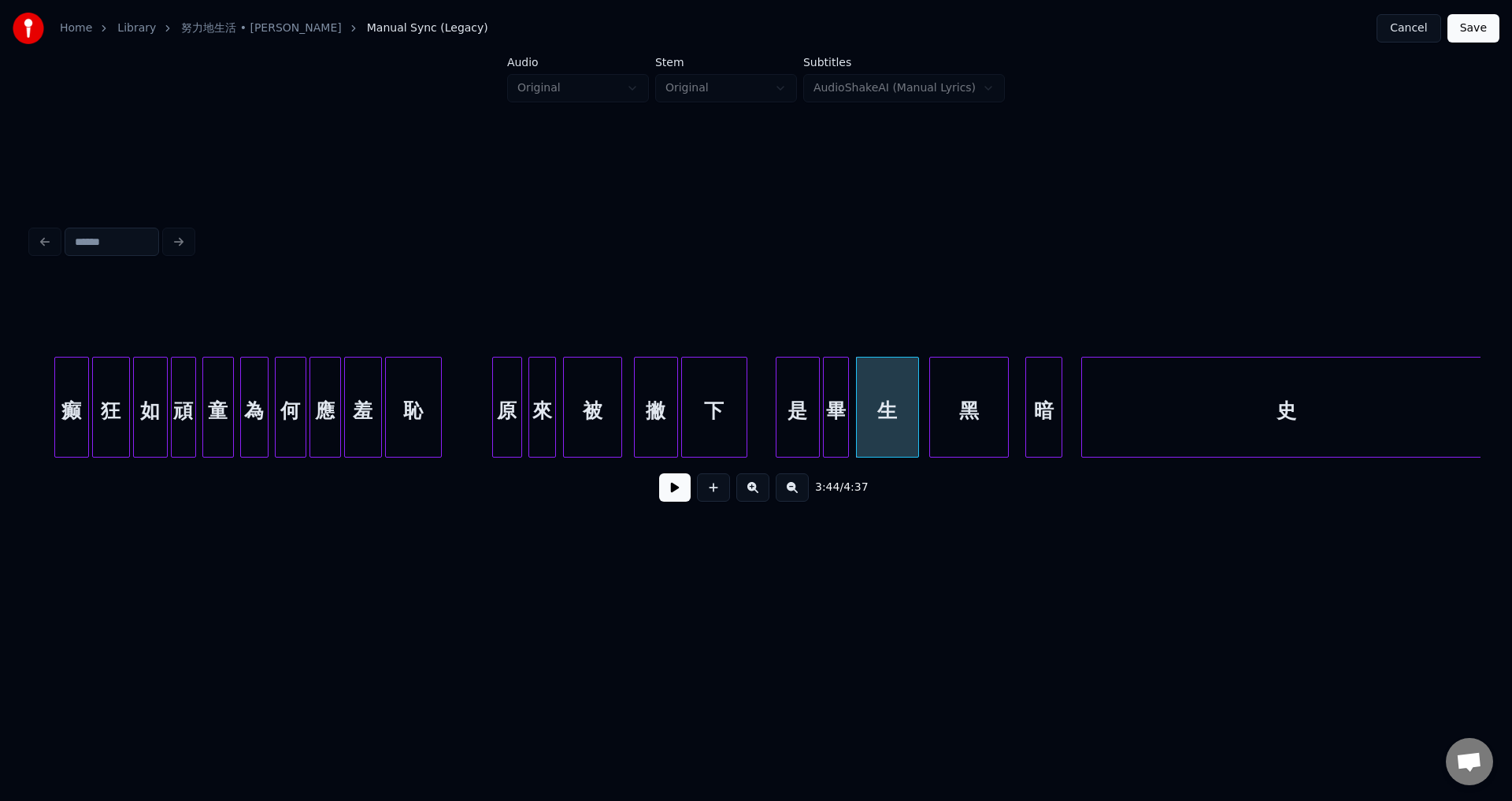
click at [930, 419] on div at bounding box center [932, 407] width 5 height 100
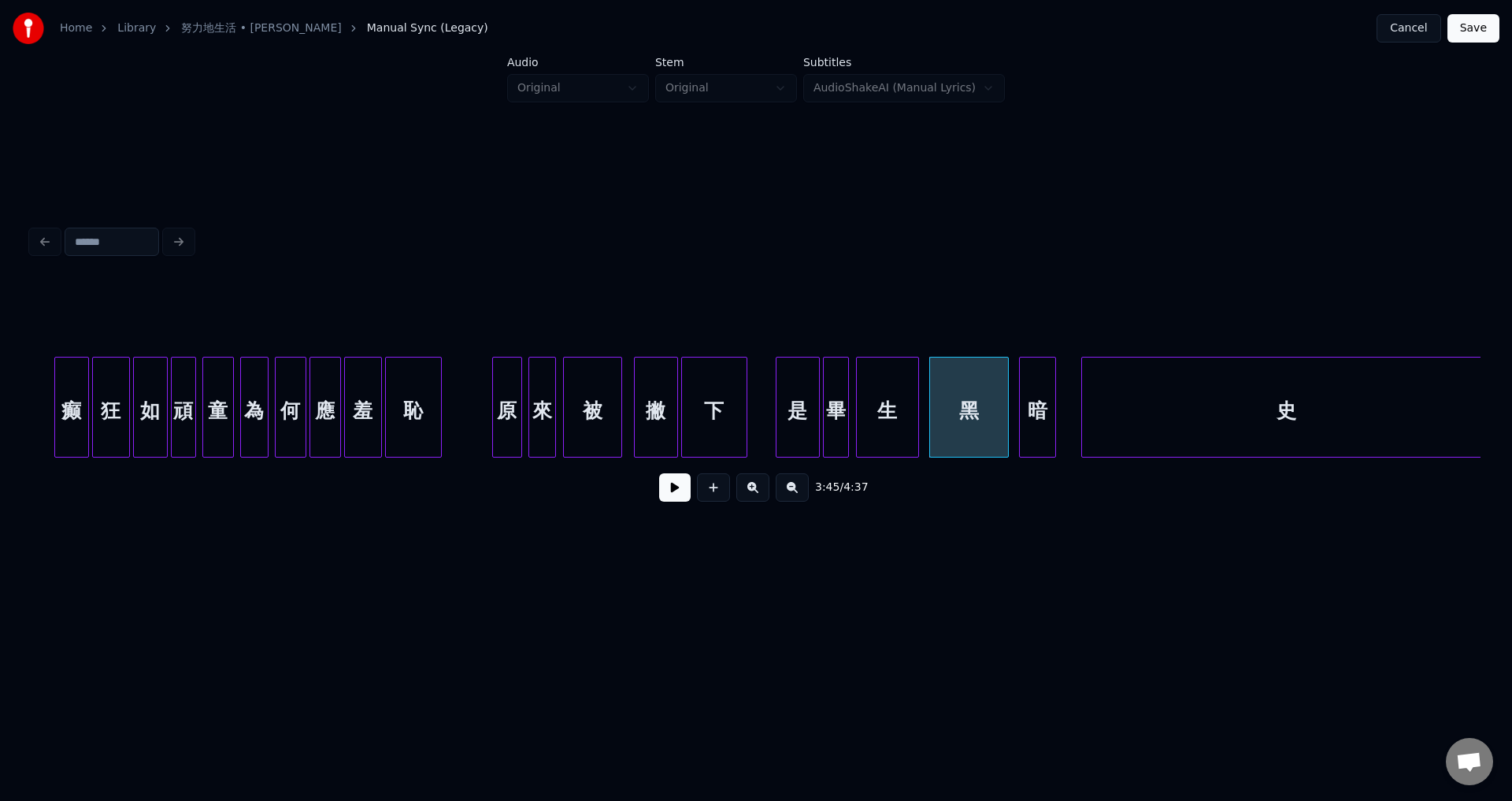
click at [1031, 419] on div "暗" at bounding box center [1037, 411] width 35 height 107
click at [1069, 426] on div at bounding box center [1070, 407] width 5 height 100
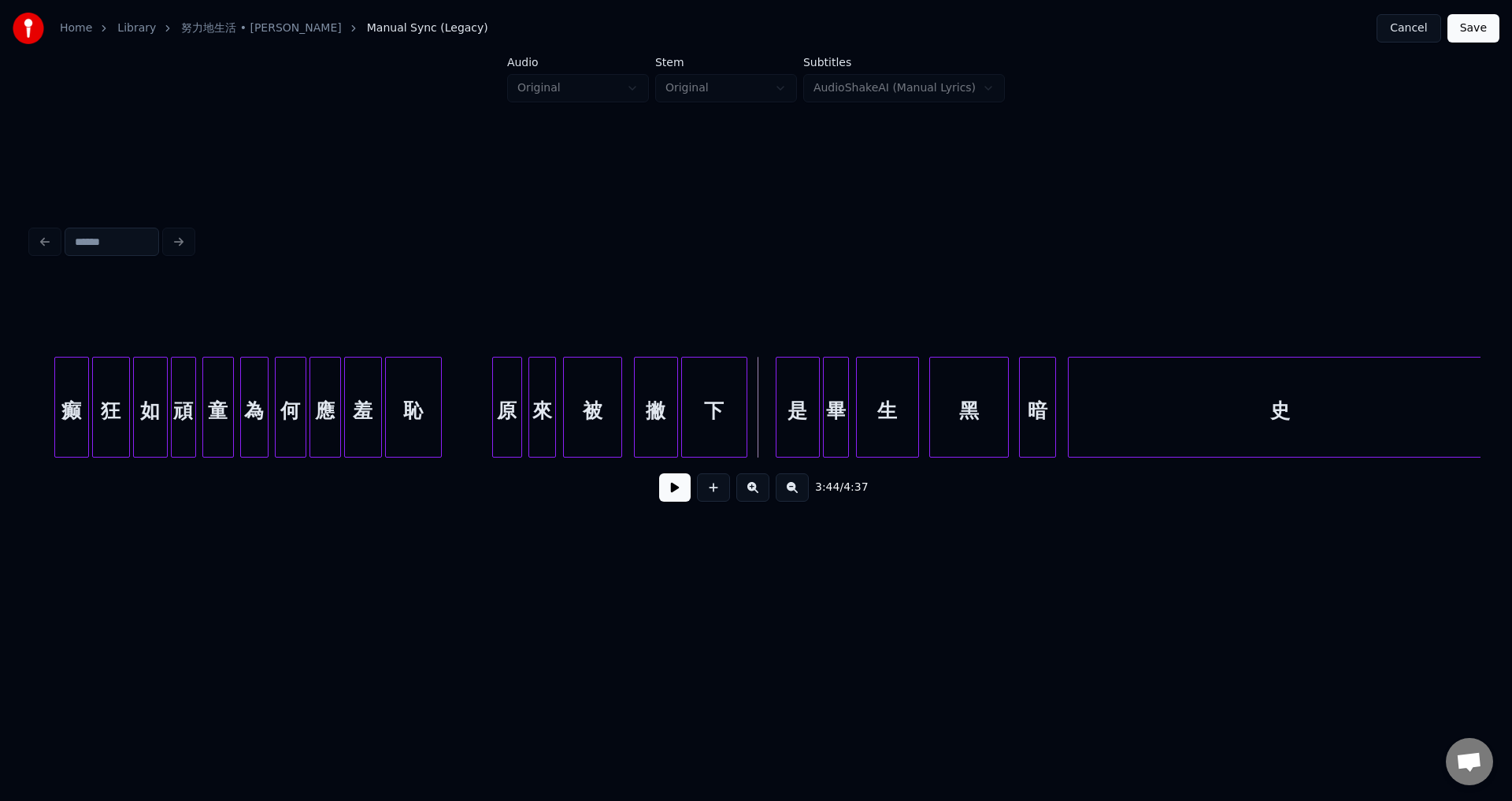
click at [681, 501] on button at bounding box center [674, 488] width 31 height 29
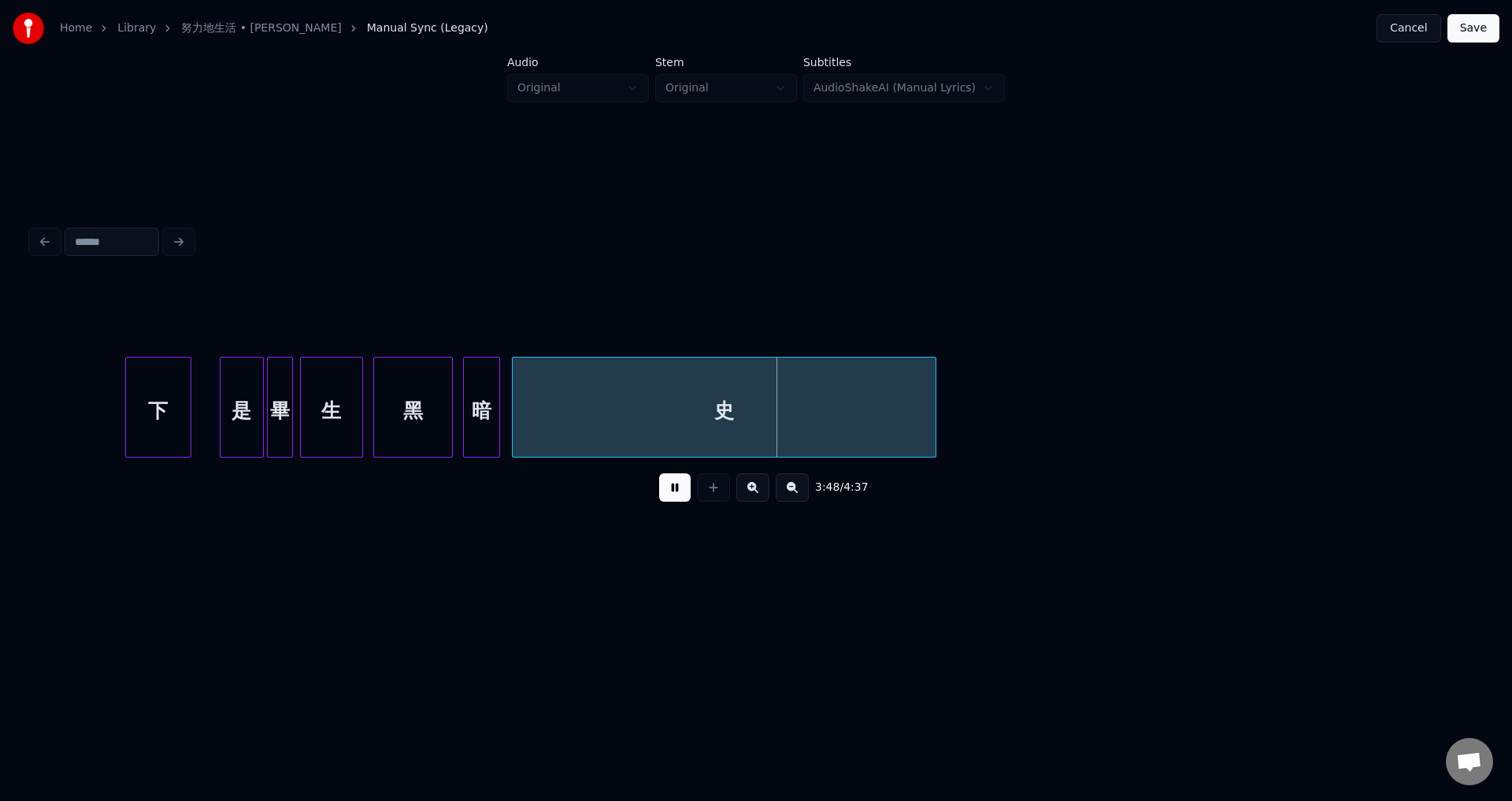
scroll to position [0, 35301]
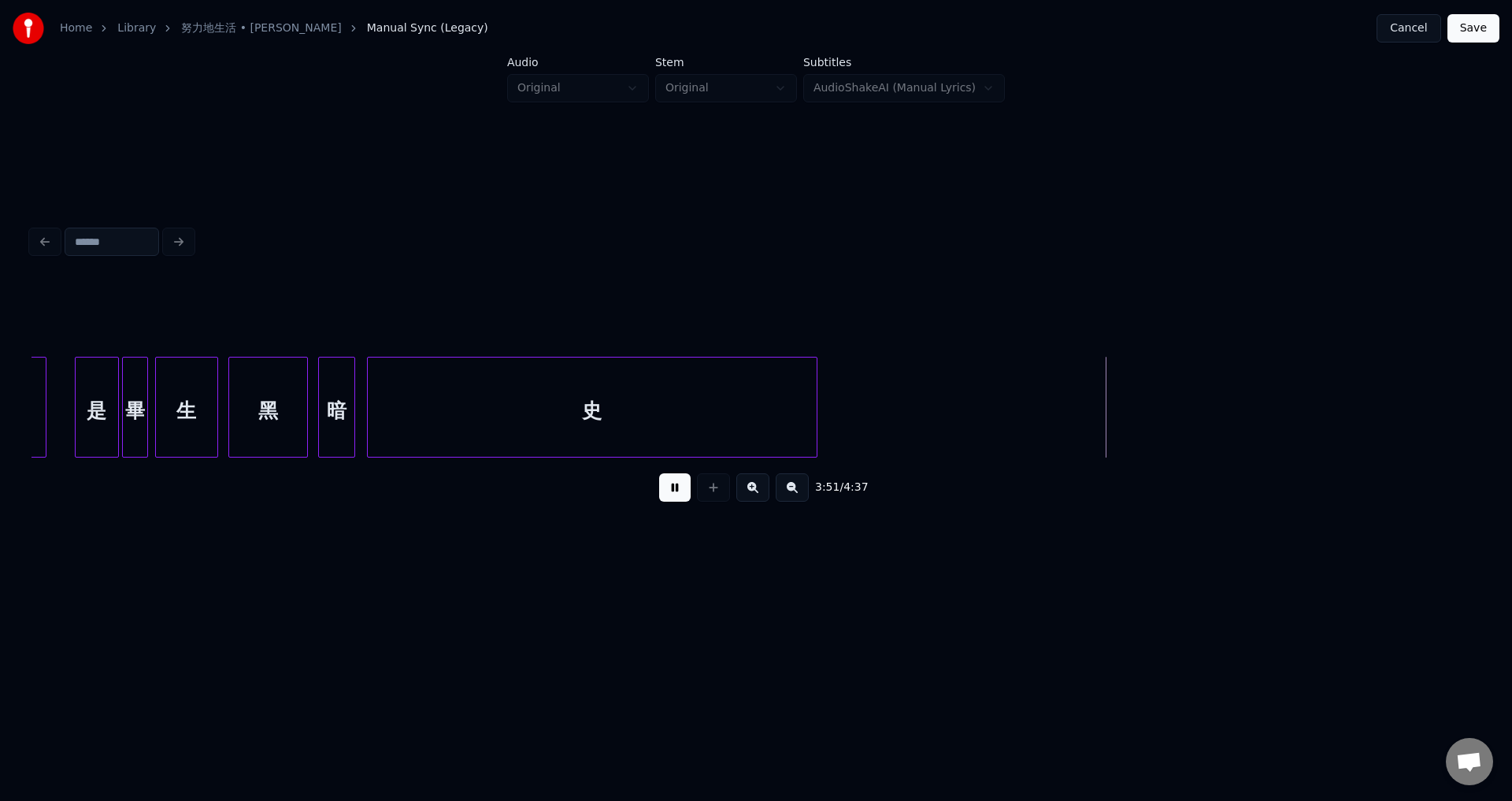
click at [815, 430] on div at bounding box center [814, 407] width 5 height 100
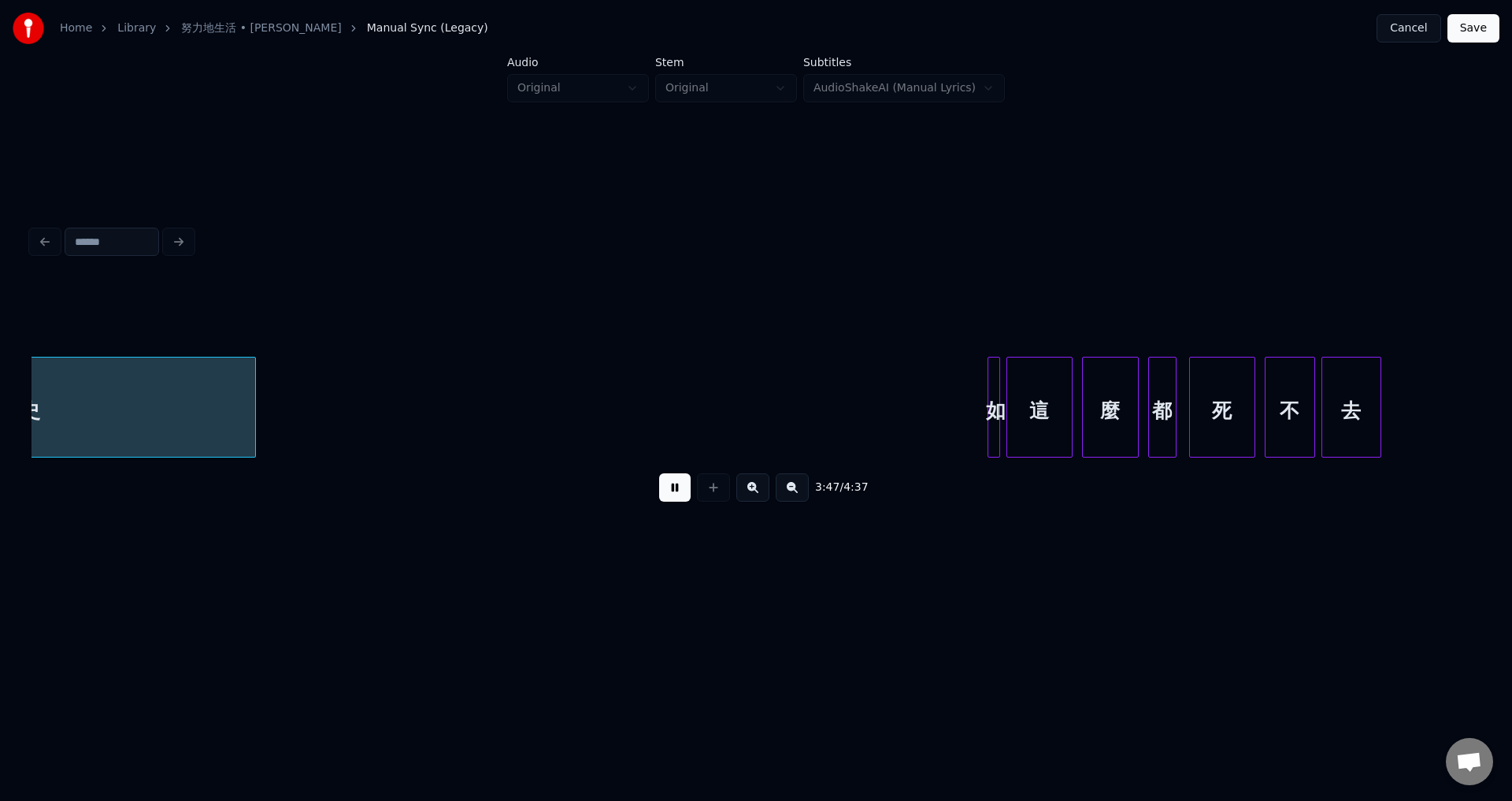
scroll to position [0, 35872]
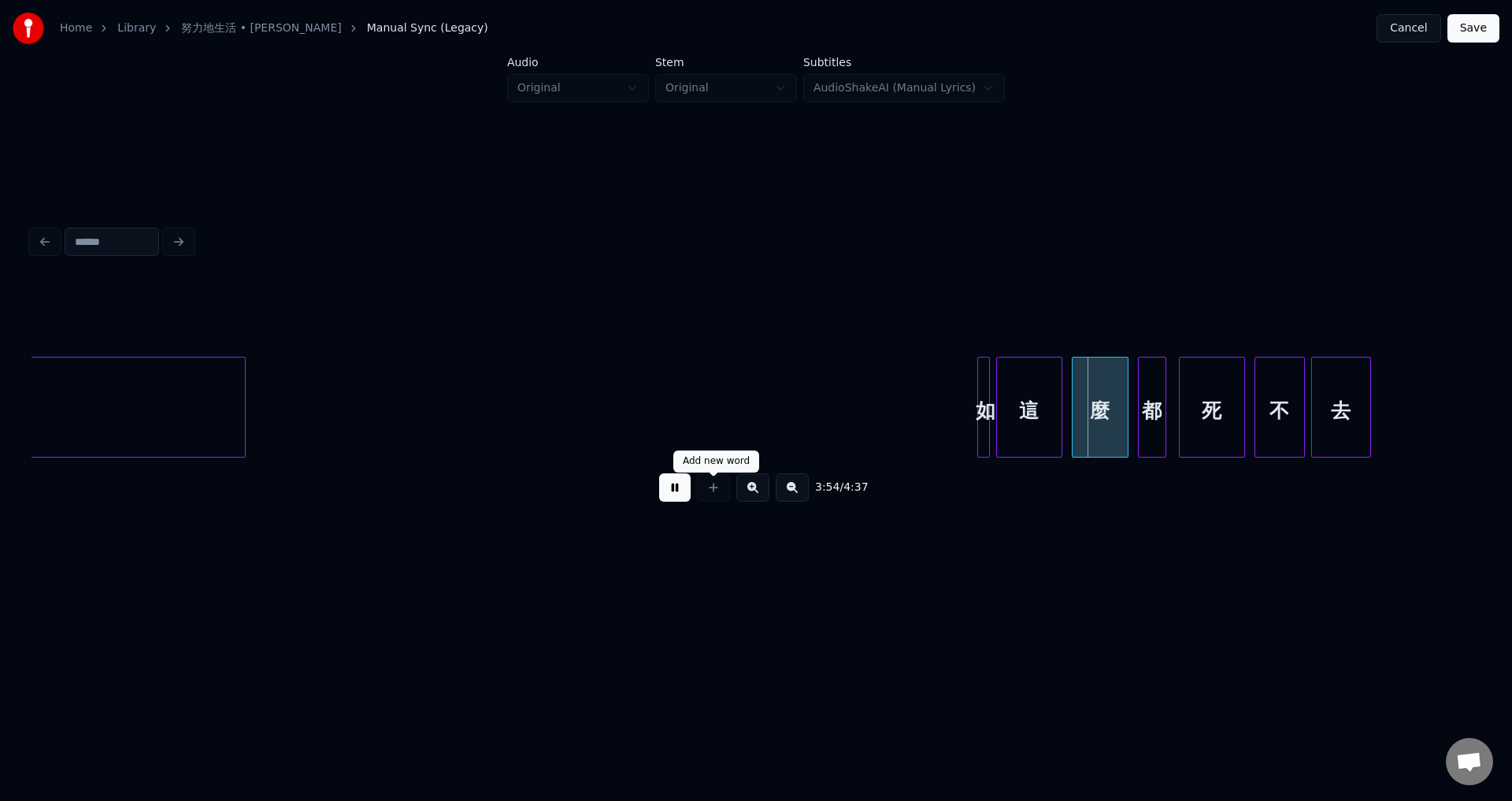
click at [677, 494] on button at bounding box center [674, 488] width 31 height 29
click at [920, 437] on div "如" at bounding box center [923, 411] width 16 height 107
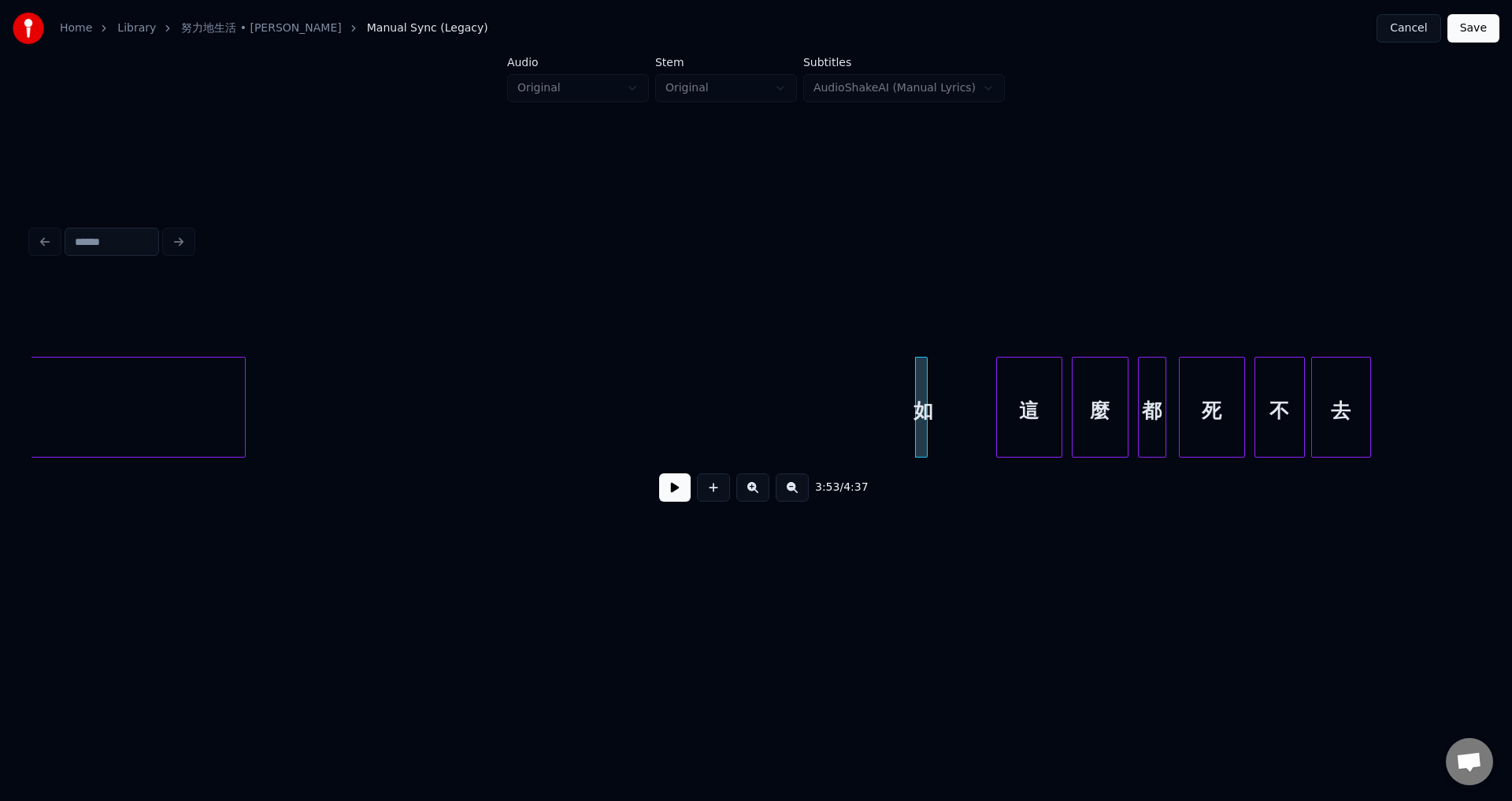
click at [928, 434] on div "如" at bounding box center [923, 411] width 16 height 107
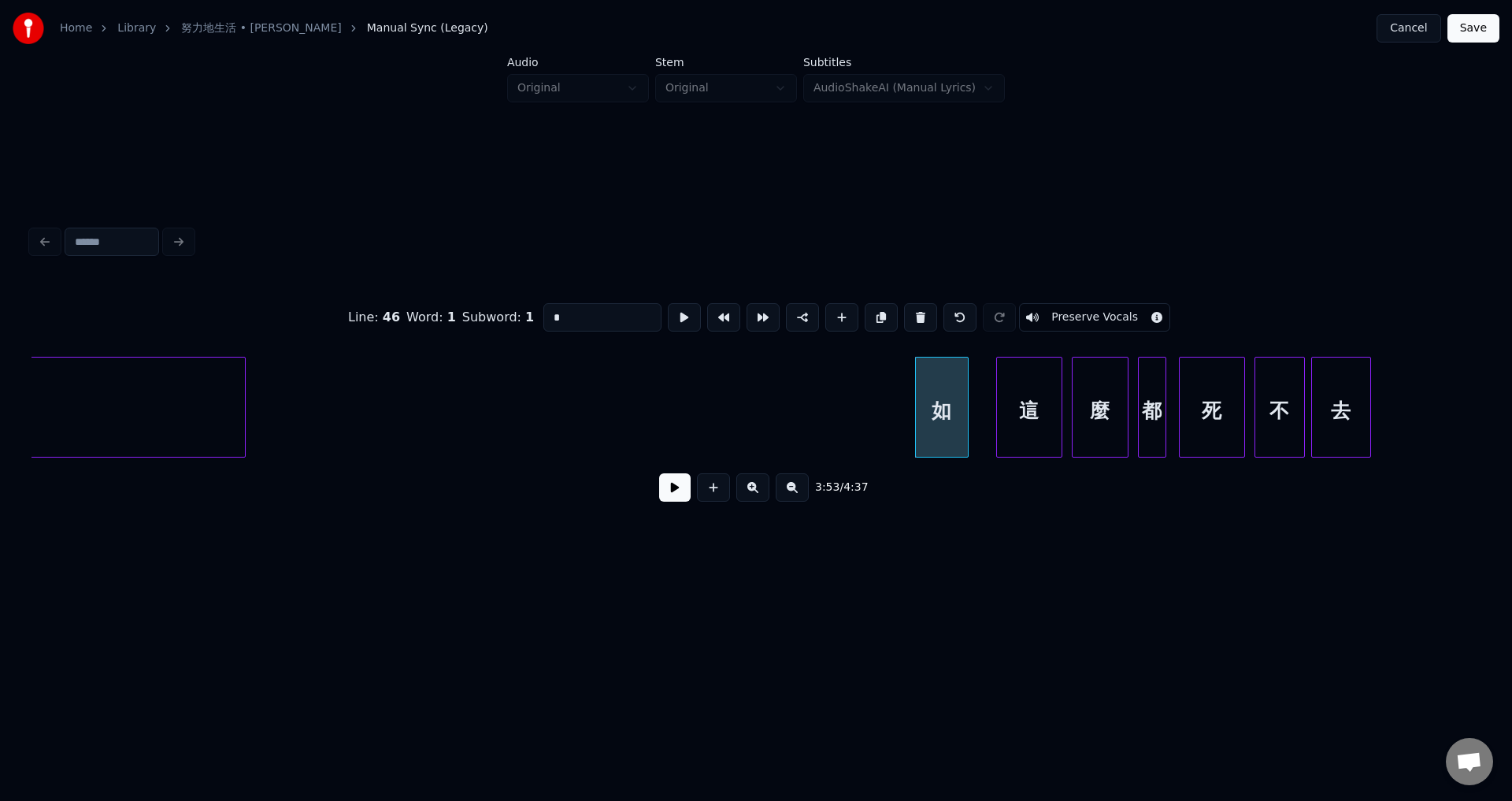
click at [964, 434] on div at bounding box center [965, 407] width 5 height 100
click at [978, 437] on div at bounding box center [979, 407] width 5 height 100
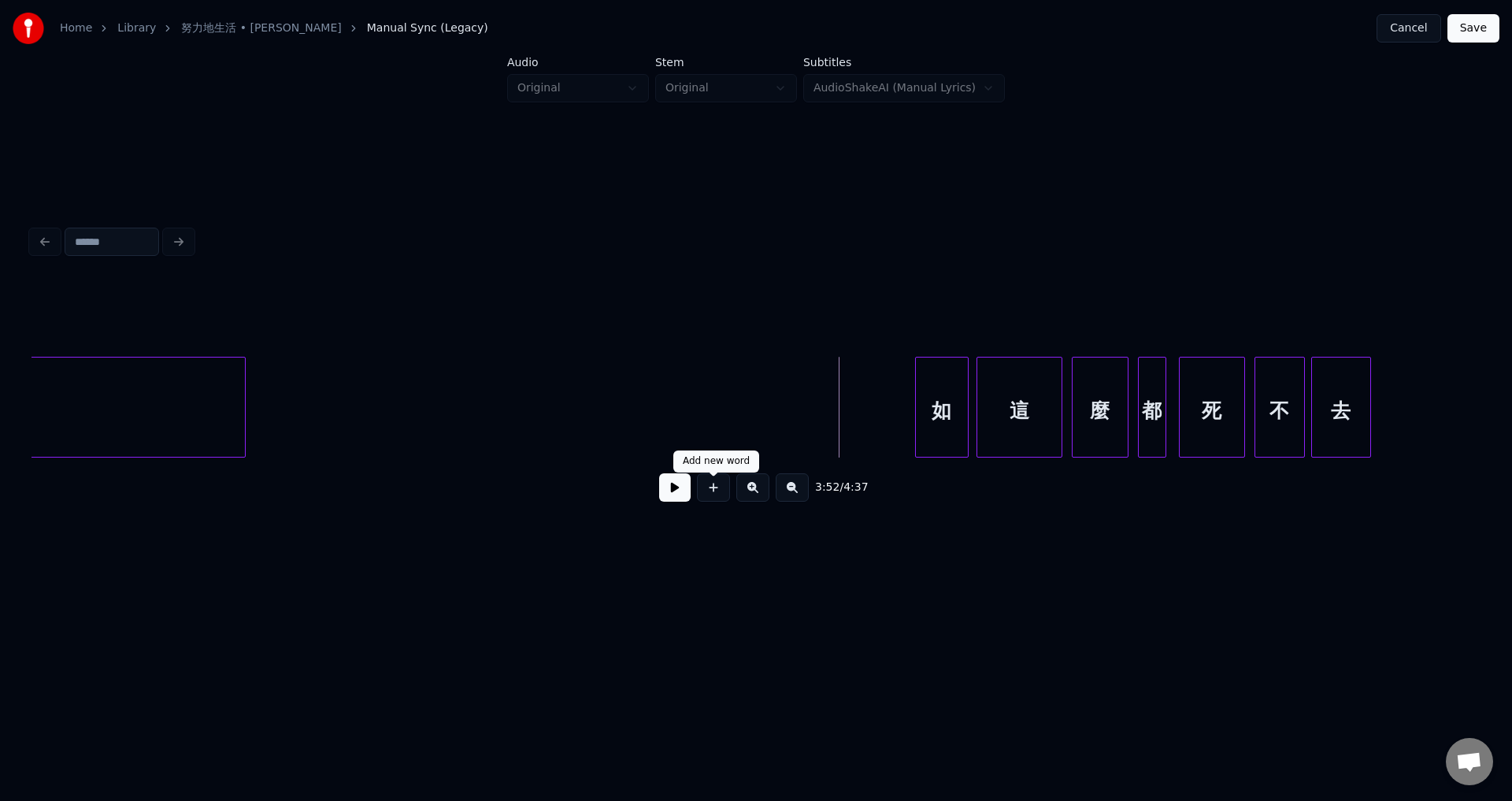
click at [663, 495] on button at bounding box center [674, 488] width 31 height 29
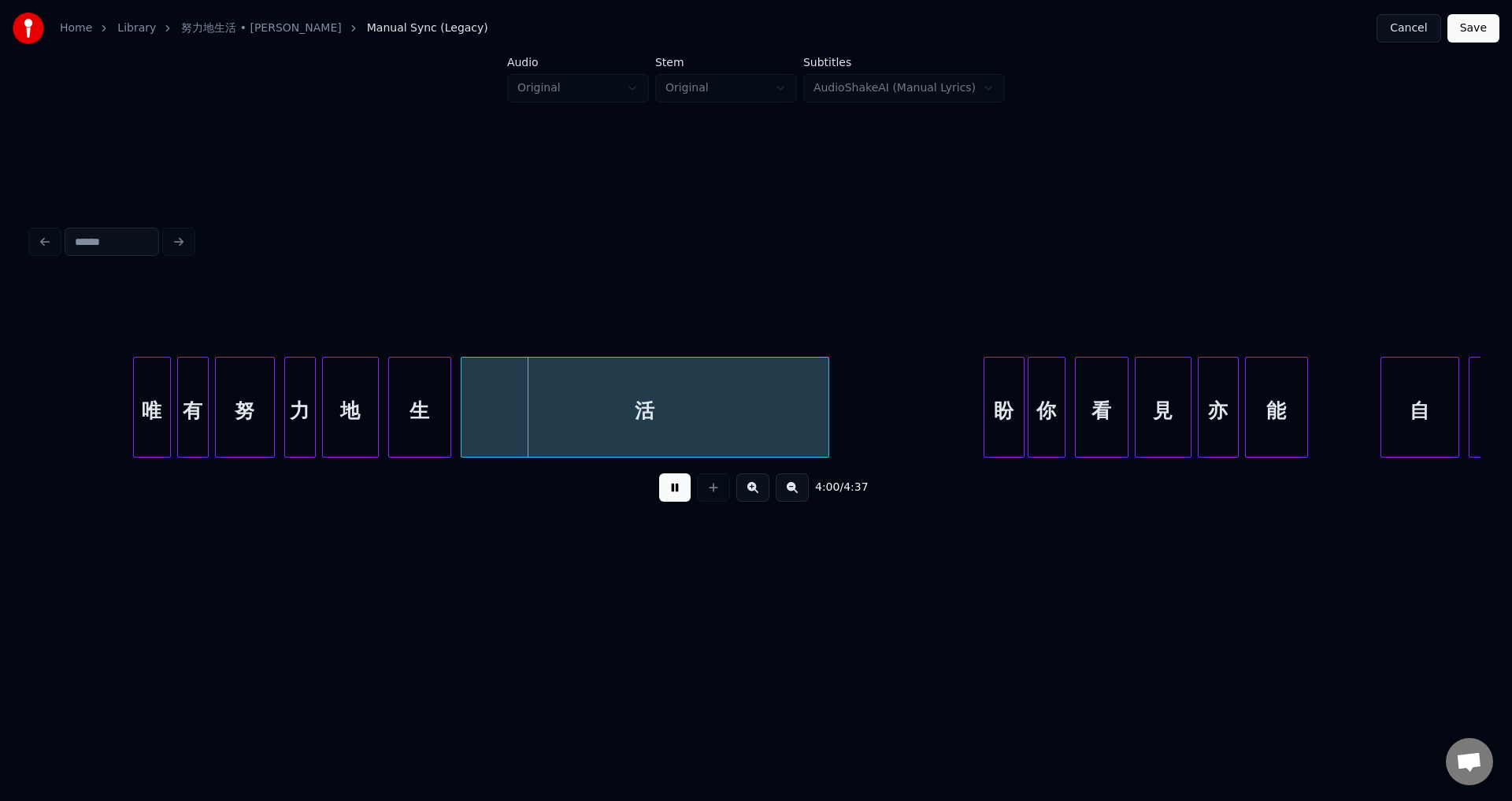
click at [664, 491] on button at bounding box center [674, 488] width 31 height 29
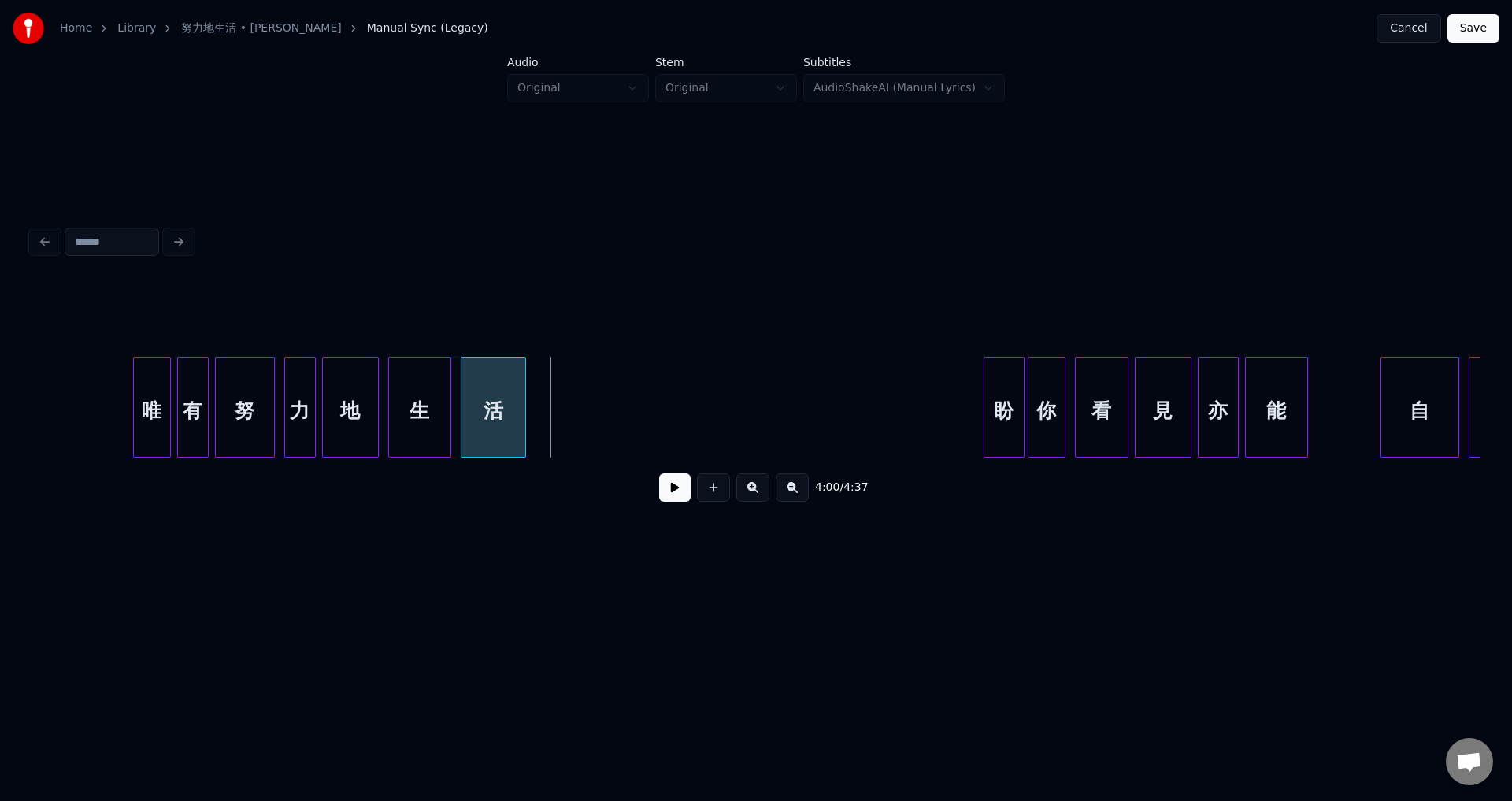
click at [524, 424] on div at bounding box center [522, 407] width 5 height 100
click at [673, 498] on button at bounding box center [674, 488] width 31 height 29
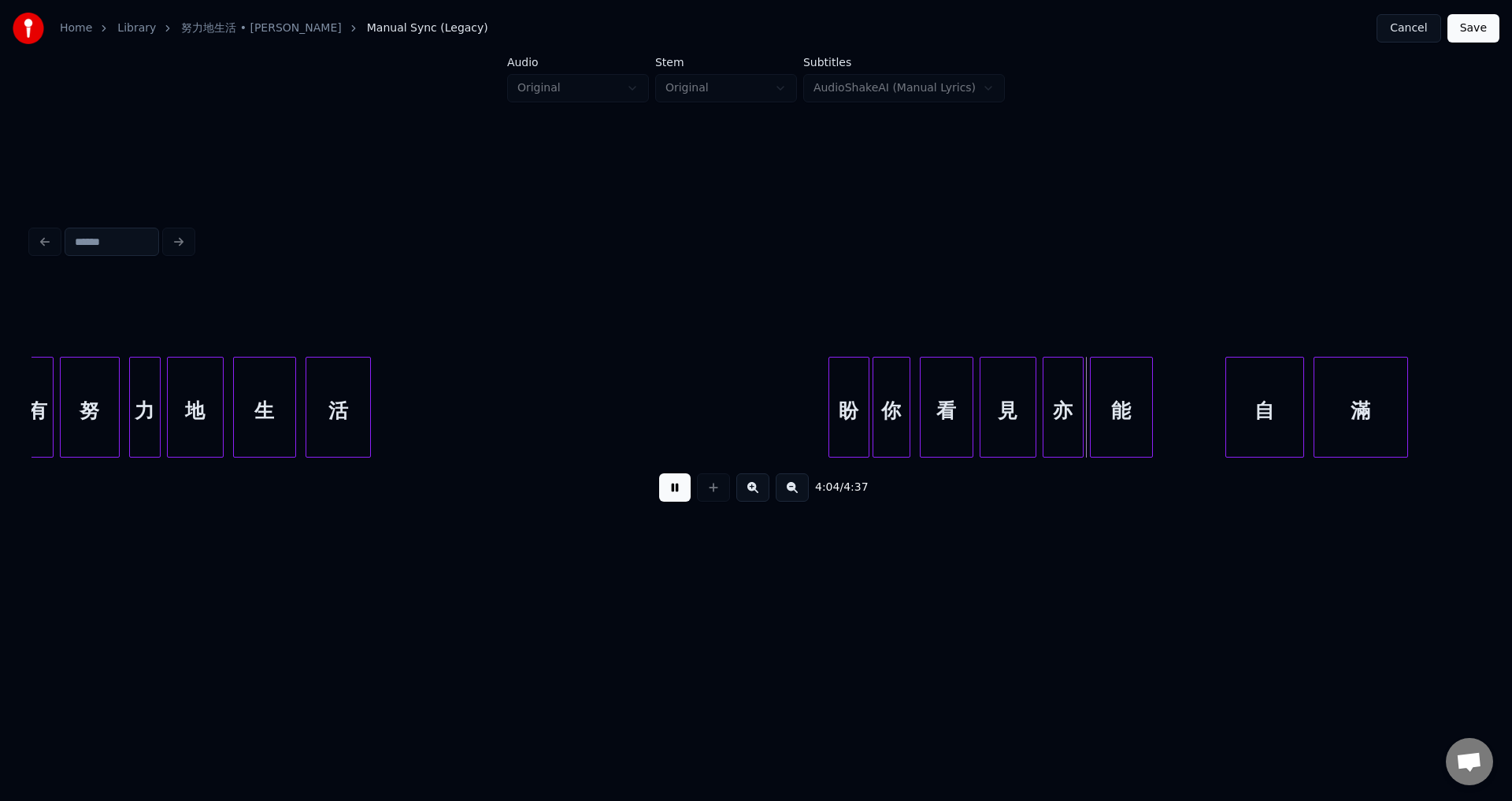
scroll to position [0, 37525]
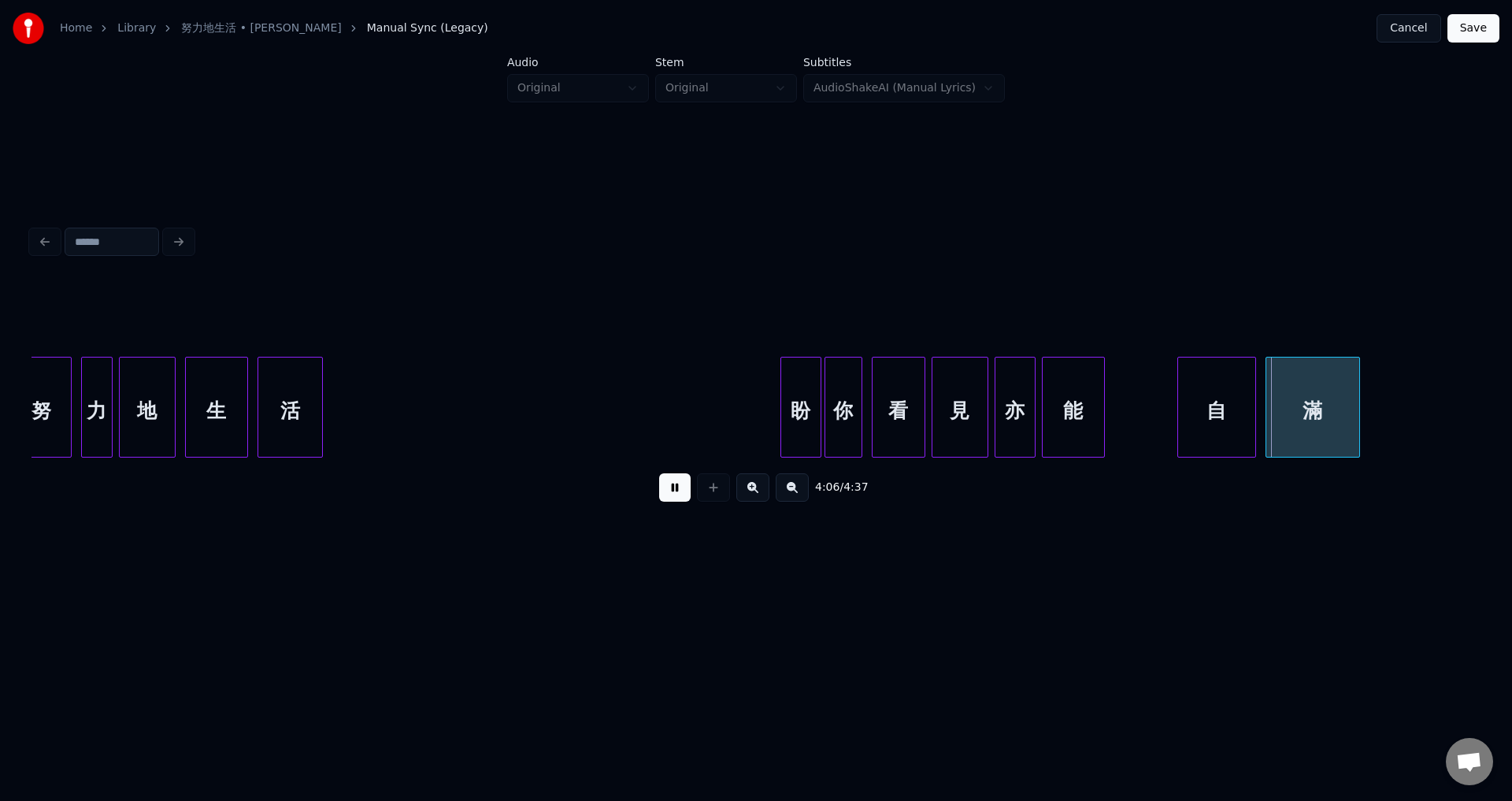
click at [675, 501] on button at bounding box center [674, 488] width 31 height 29
click at [779, 424] on div at bounding box center [778, 407] width 5 height 100
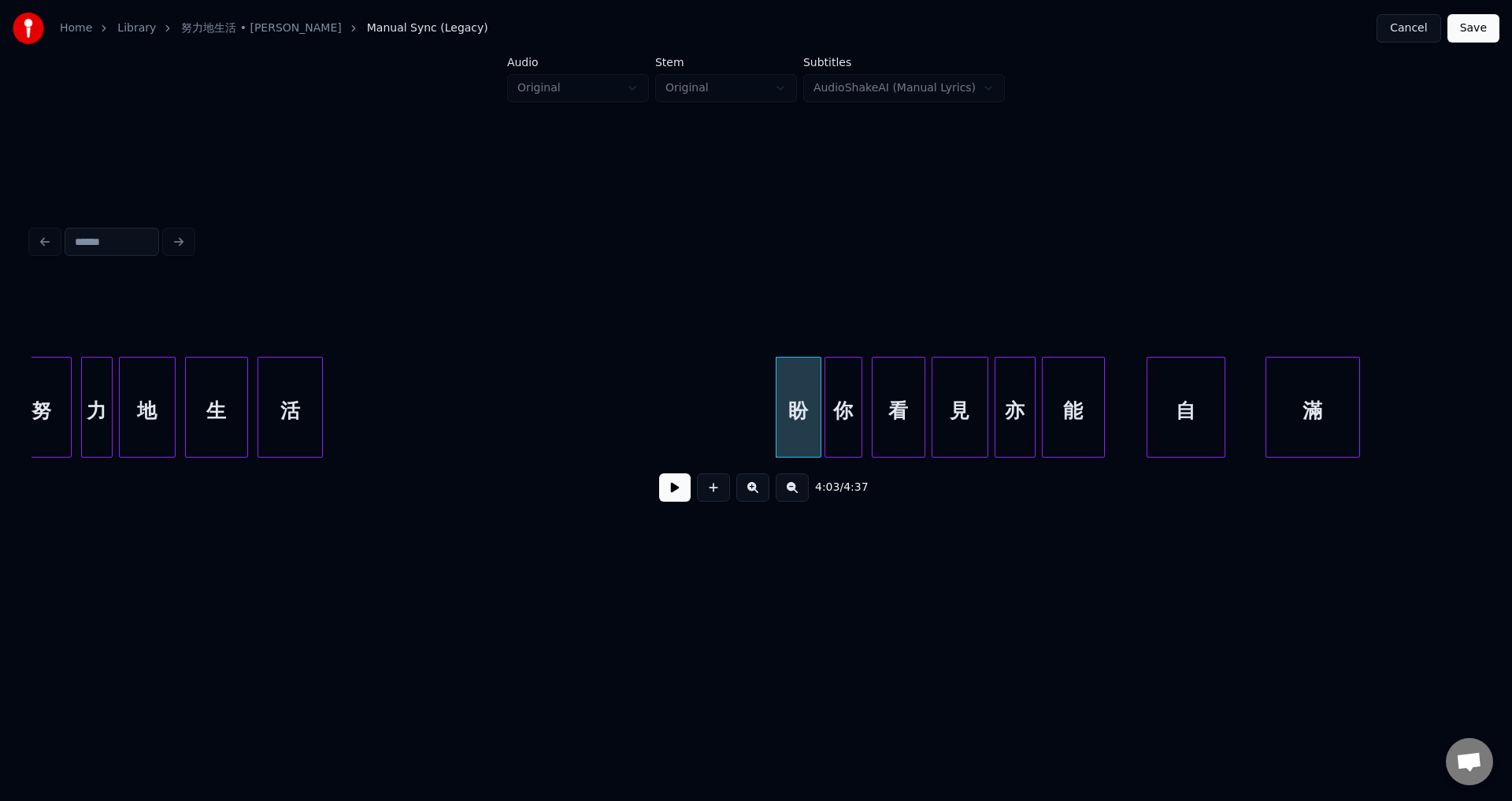
click at [1160, 424] on div "自" at bounding box center [1186, 411] width 77 height 107
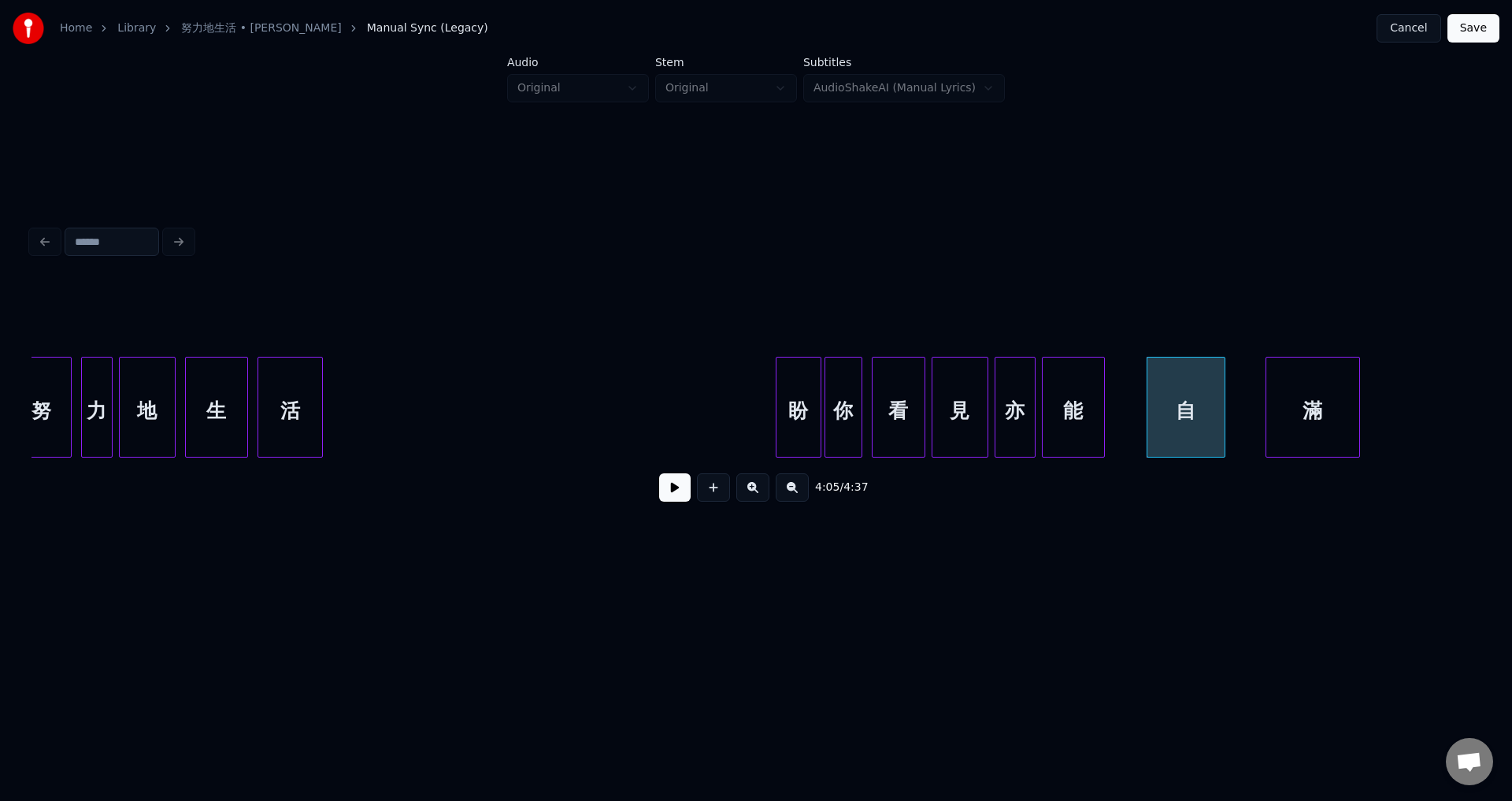
click at [1225, 421] on div "自" at bounding box center [1185, 406] width 78 height 100
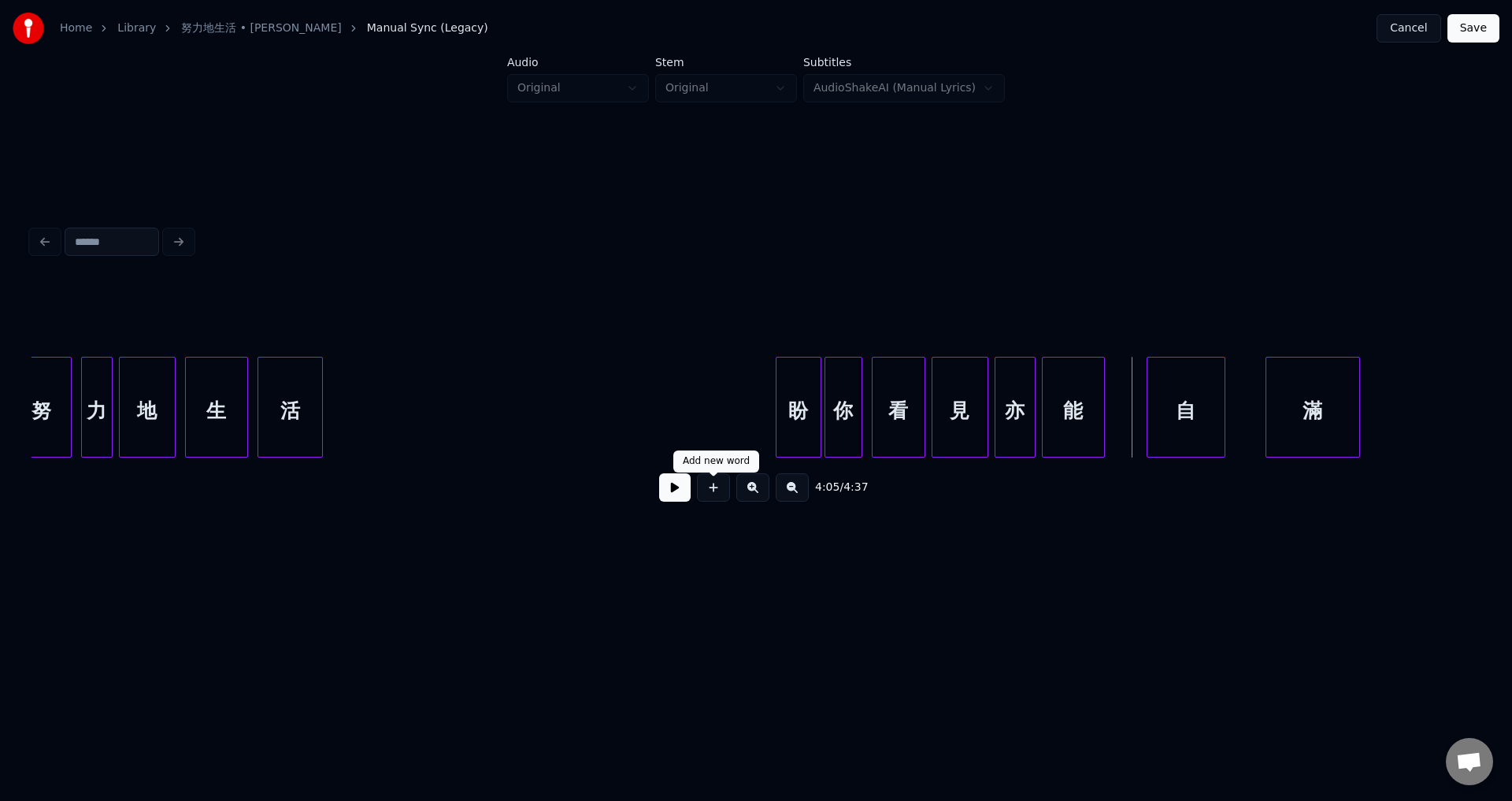
click at [675, 501] on button at bounding box center [674, 488] width 31 height 29
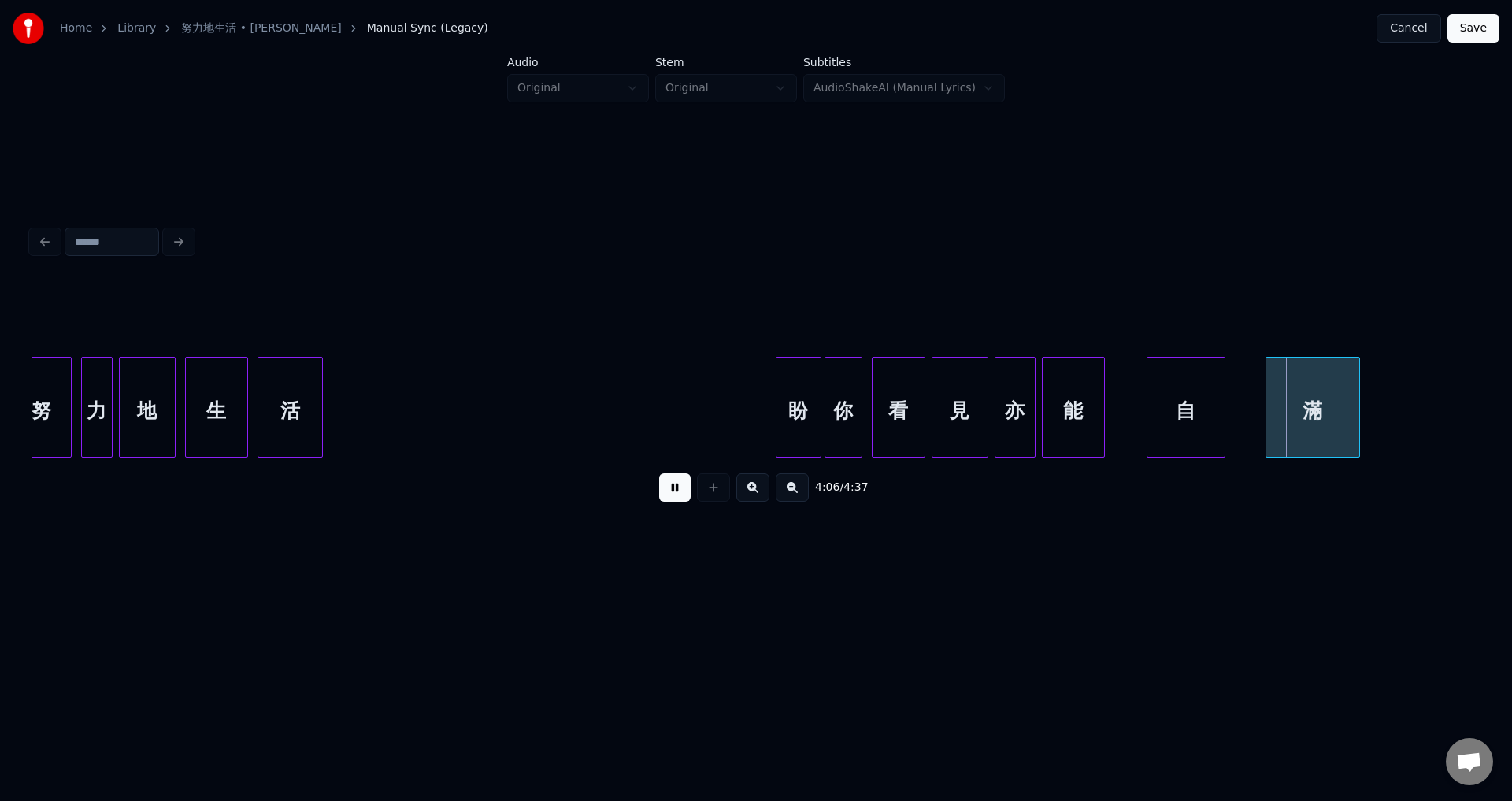
click at [675, 501] on button at bounding box center [674, 488] width 31 height 29
click at [1252, 419] on div at bounding box center [1254, 407] width 5 height 100
click at [1242, 419] on div at bounding box center [1240, 407] width 5 height 100
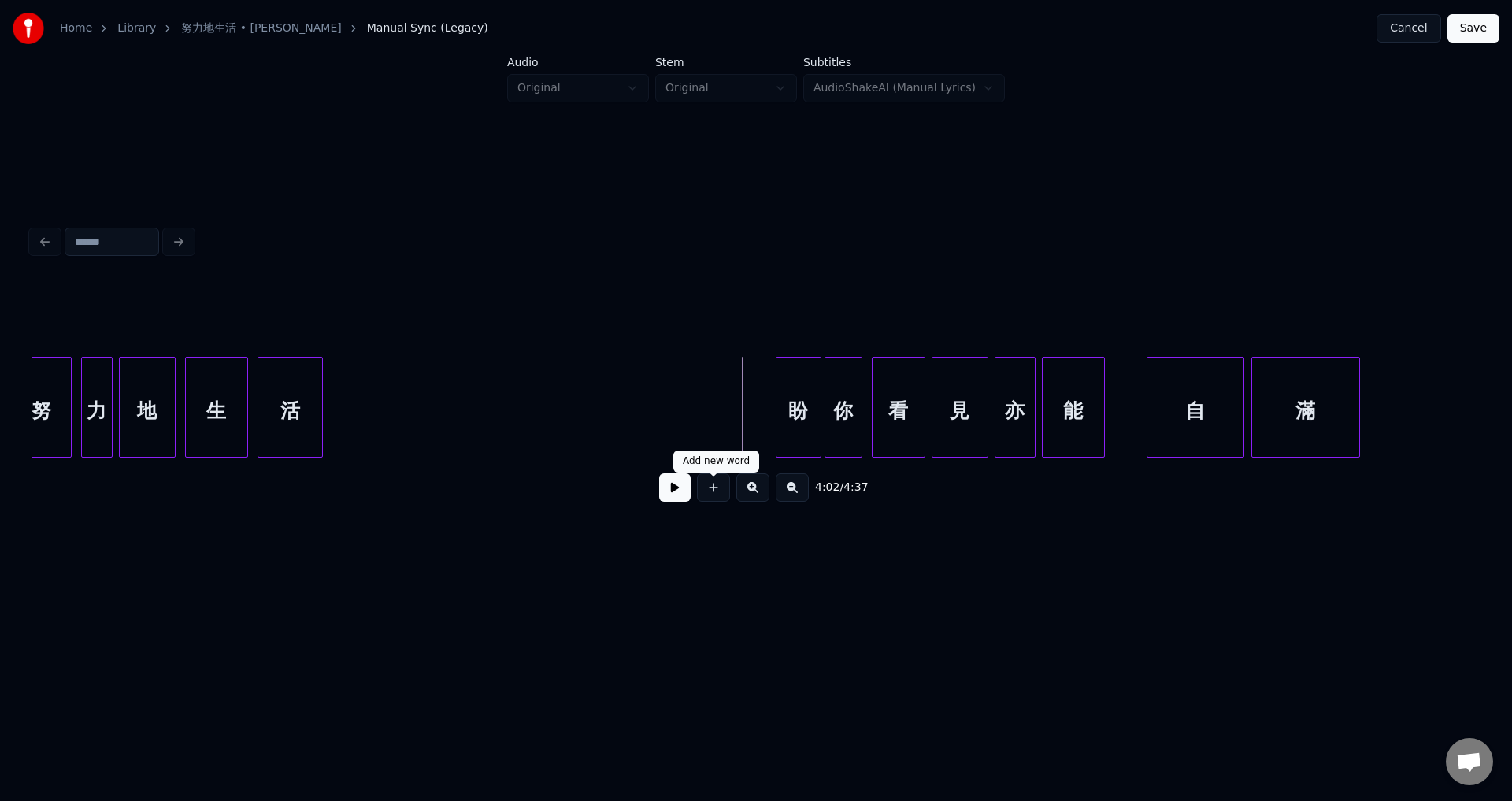
click at [675, 489] on button at bounding box center [674, 488] width 31 height 29
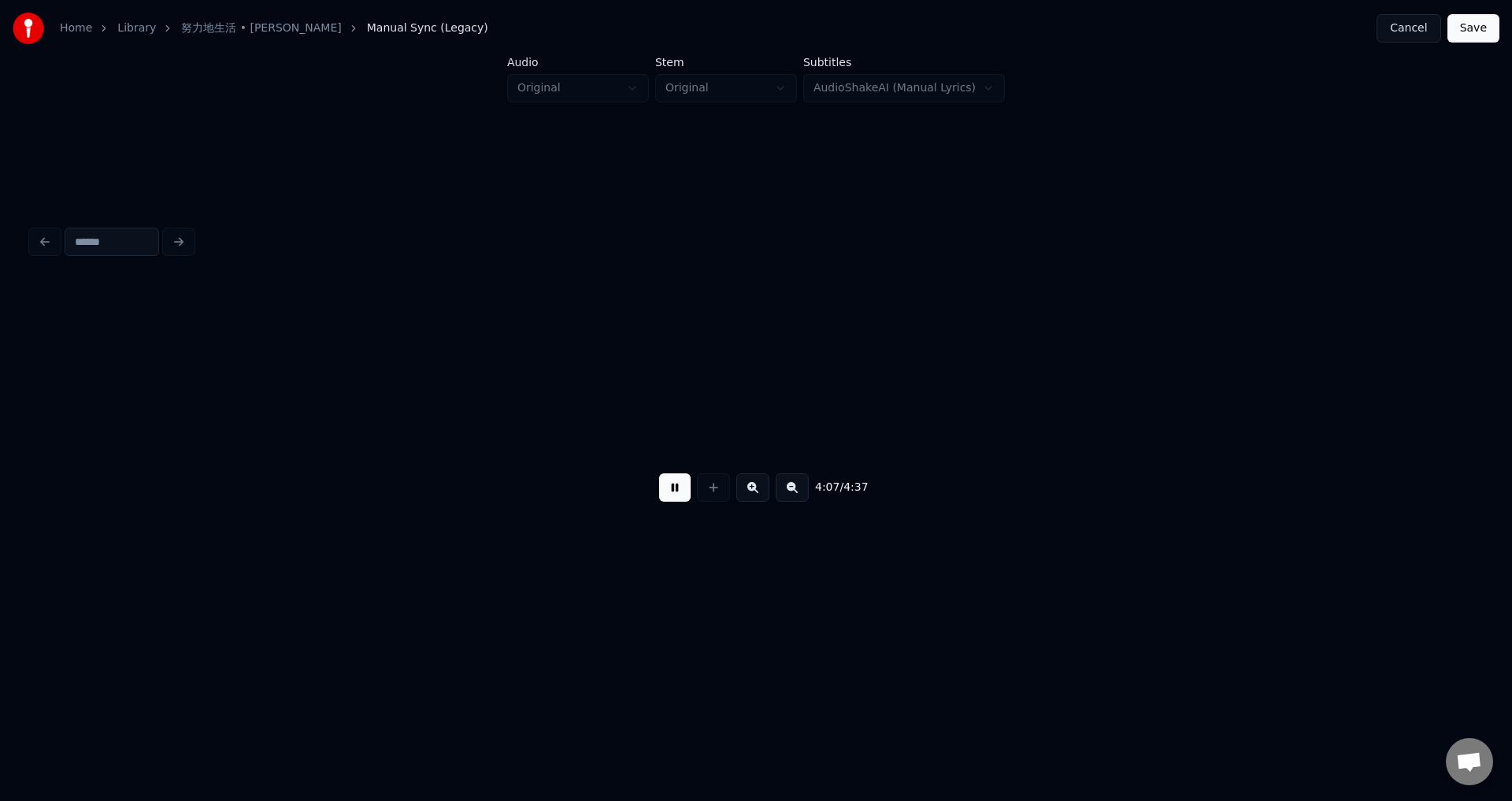
scroll to position [0, 38975]
click at [684, 495] on button at bounding box center [674, 488] width 31 height 29
click at [1469, 31] on button "Save" at bounding box center [1472, 28] width 52 height 29
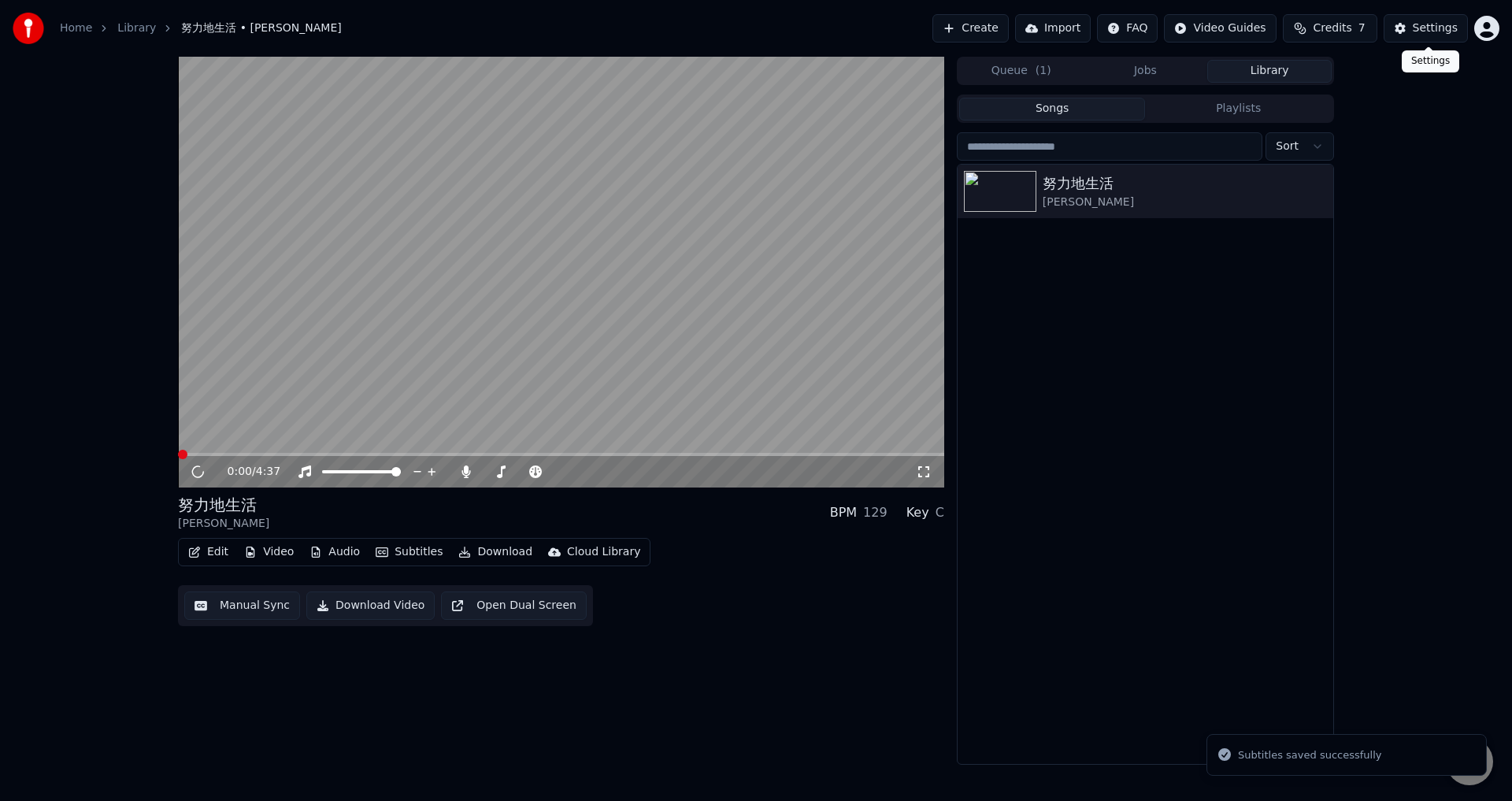
click at [1427, 32] on div "Settings" at bounding box center [1435, 28] width 45 height 16
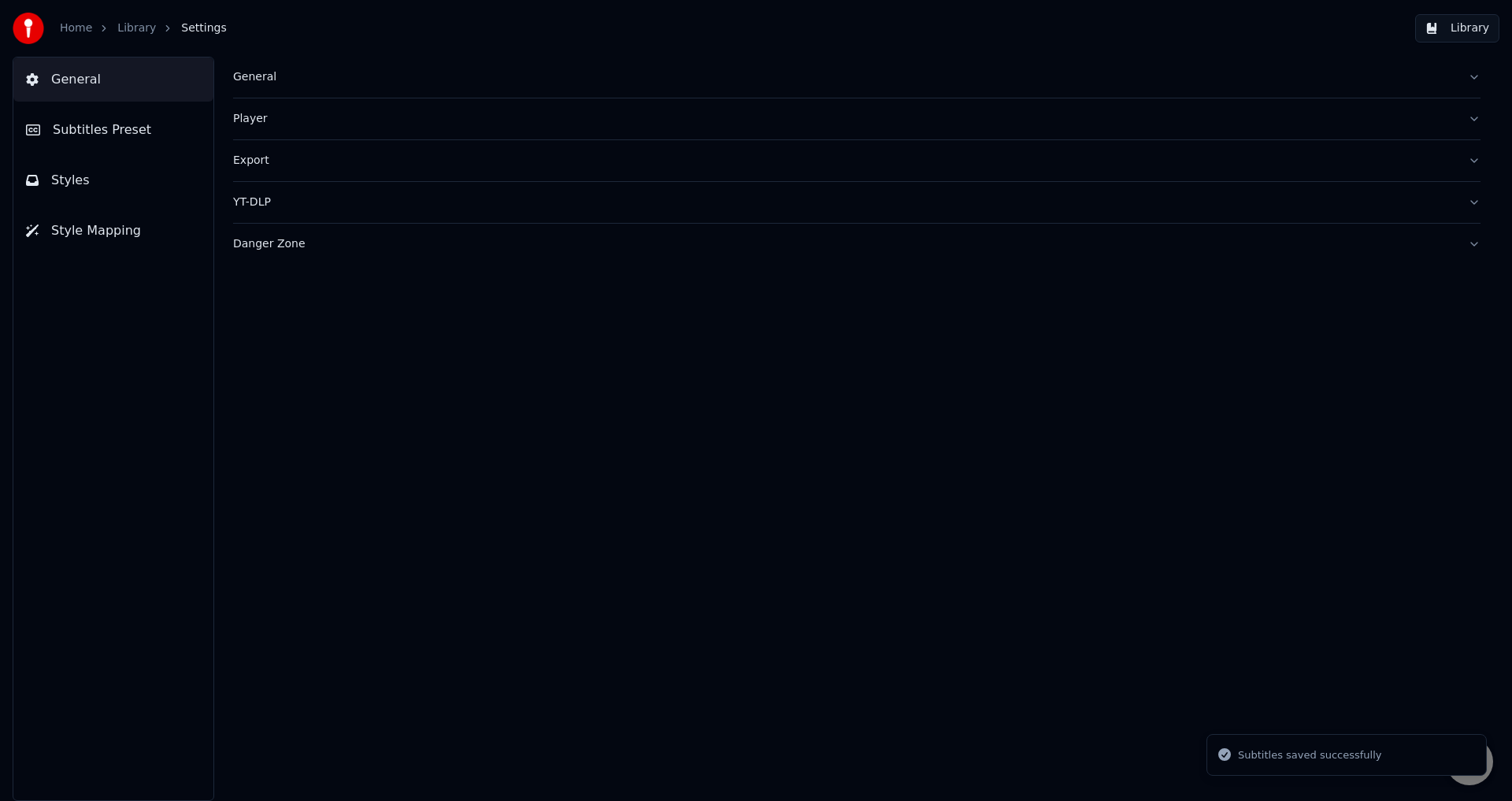
click at [78, 117] on button "Subtitles Preset" at bounding box center [113, 130] width 200 height 44
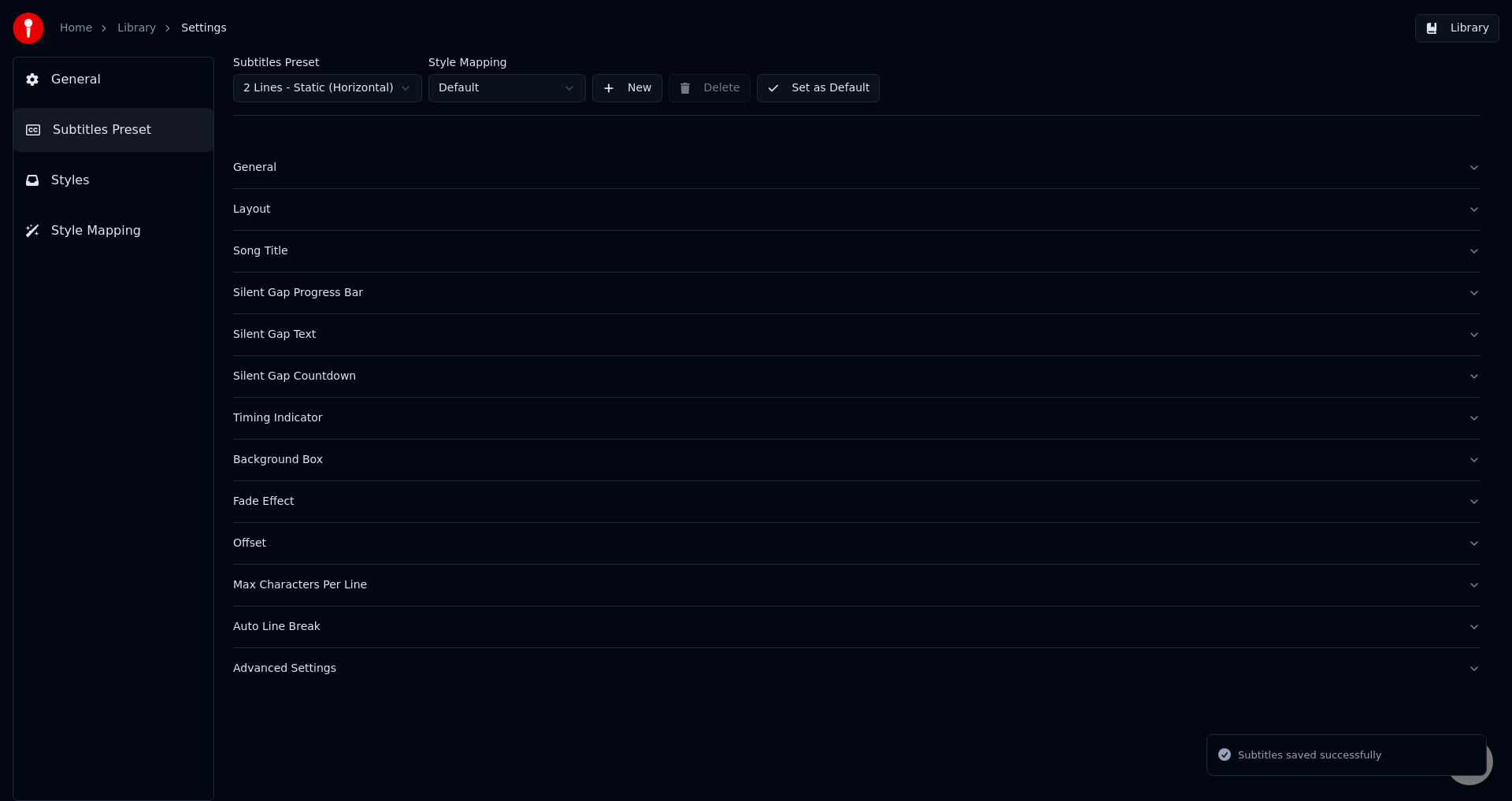
click at [263, 425] on div "Timing Indicator" at bounding box center [844, 418] width 1222 height 16
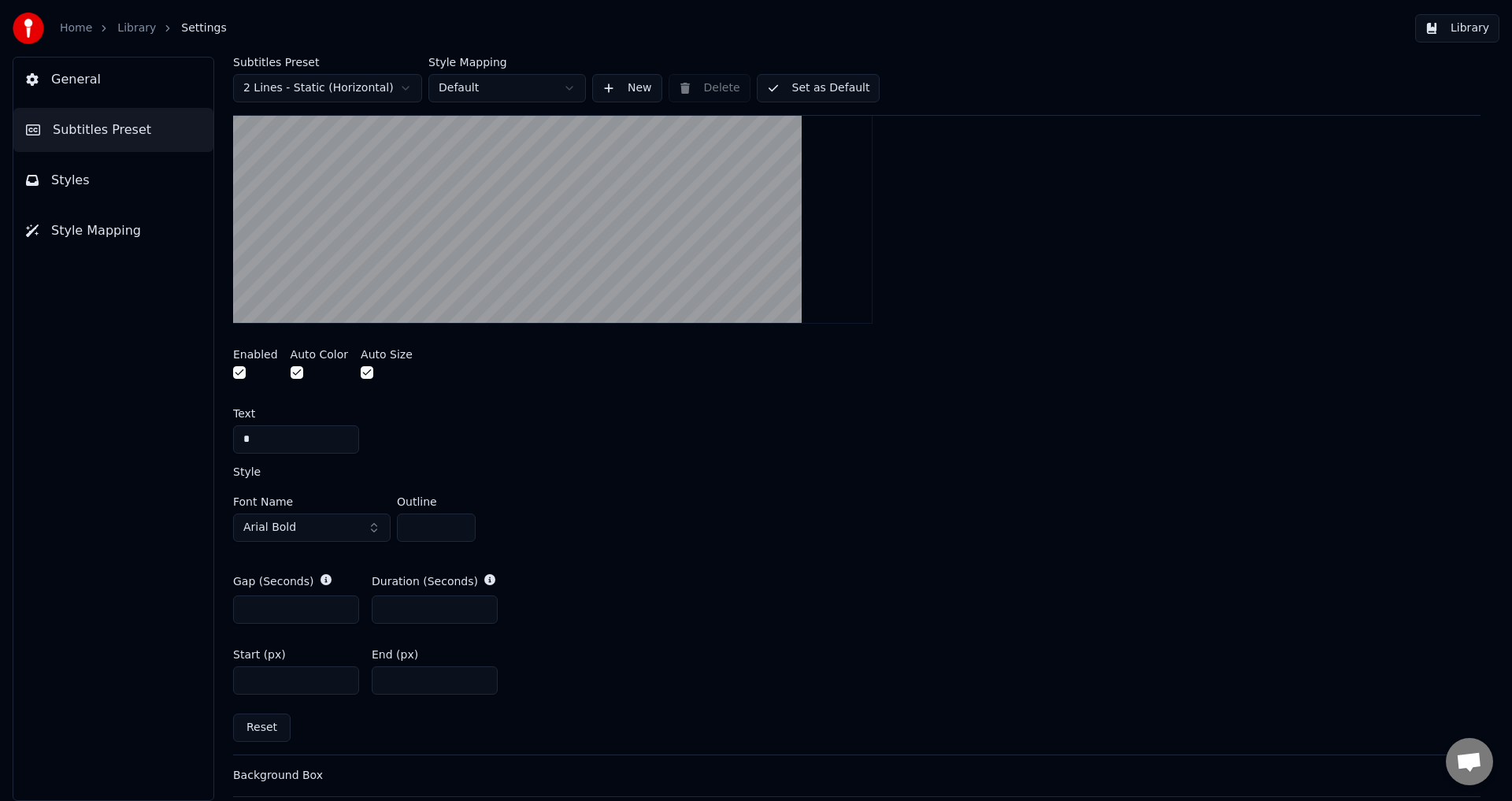
scroll to position [473, 0]
click at [269, 608] on input "*" at bounding box center [296, 607] width 126 height 29
click at [253, 605] on input "**" at bounding box center [296, 607] width 126 height 29
click at [251, 610] on input "**" at bounding box center [296, 607] width 126 height 29
type input "*"
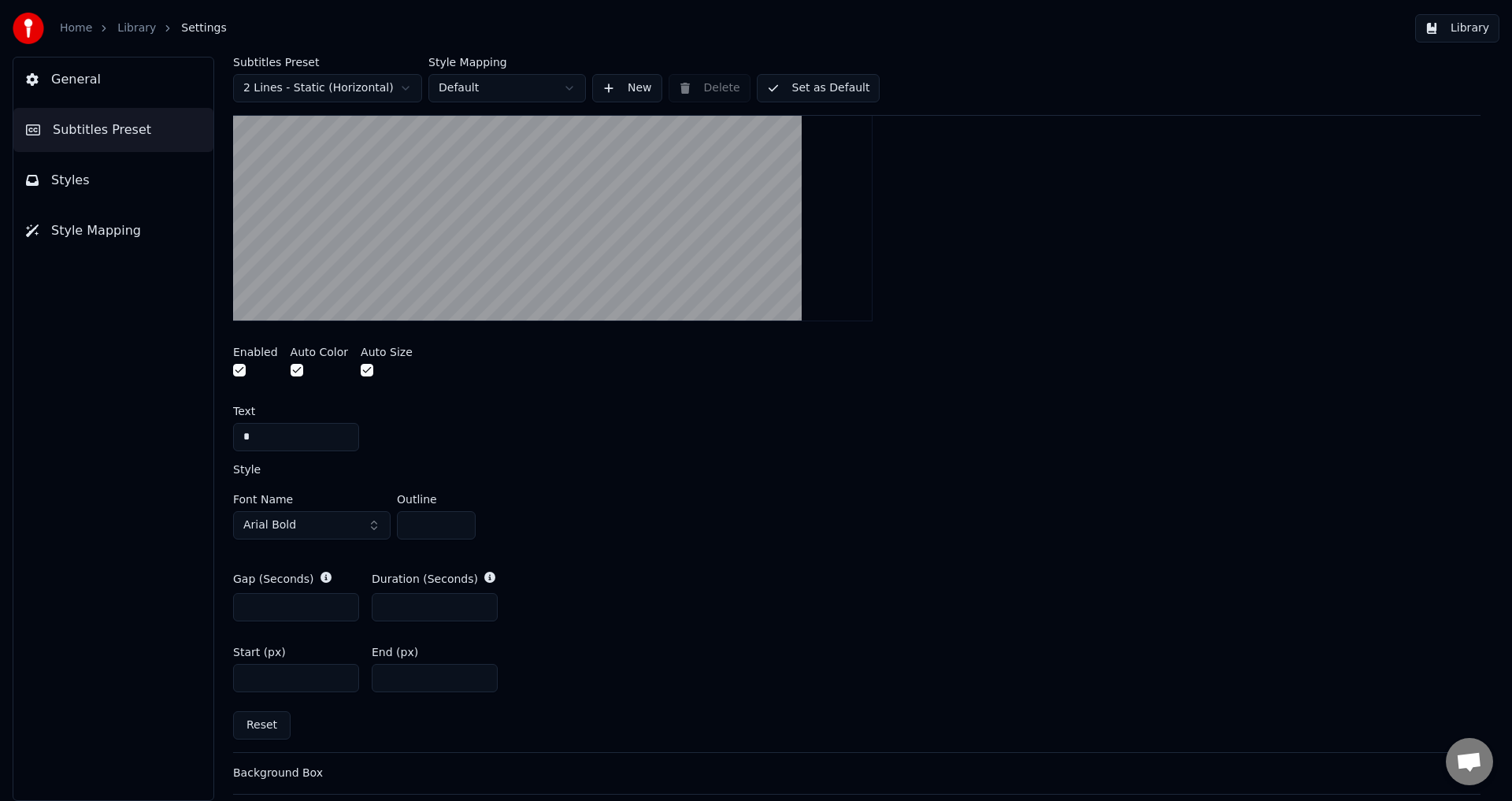
click at [809, 84] on button "Set as Default" at bounding box center [818, 88] width 123 height 29
click at [1441, 35] on button "Library" at bounding box center [1456, 28] width 84 height 29
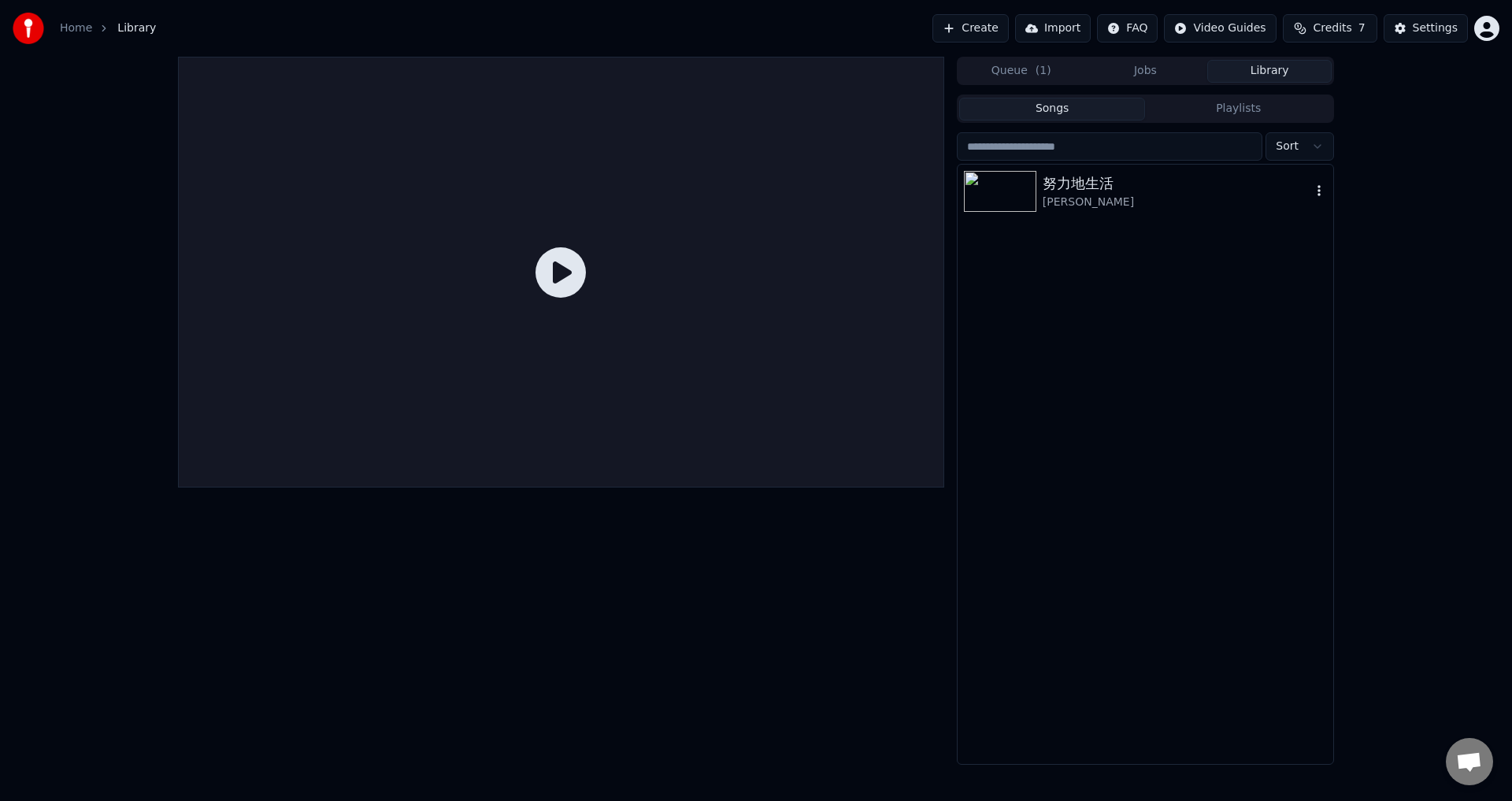
click at [1225, 192] on div "努力地生活" at bounding box center [1176, 183] width 268 height 22
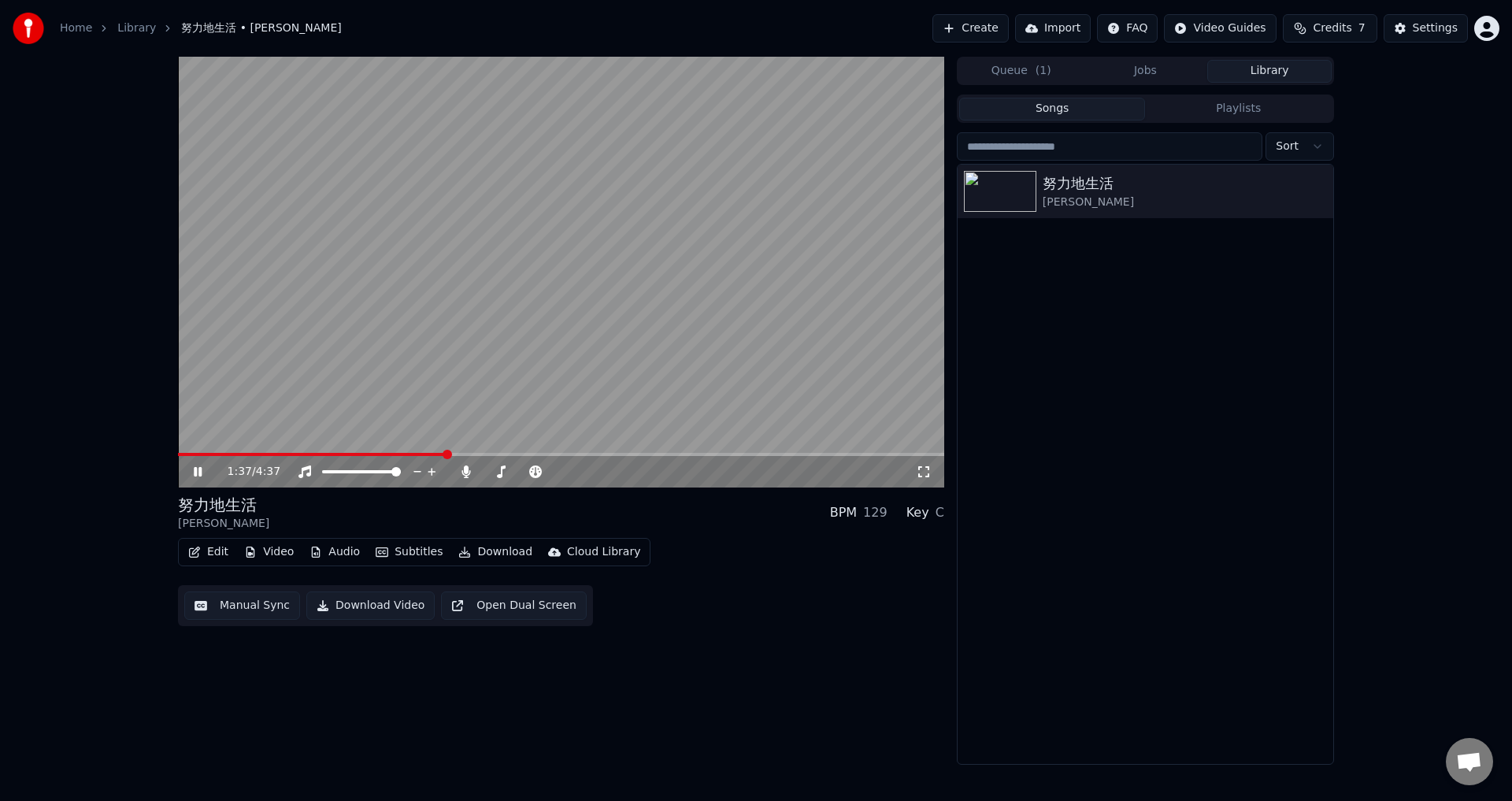
click at [446, 455] on span at bounding box center [560, 454] width 766 height 3
click at [510, 455] on span at bounding box center [560, 454] width 766 height 3
click at [540, 455] on span at bounding box center [560, 454] width 766 height 3
click at [550, 456] on span at bounding box center [560, 454] width 766 height 3
click at [558, 456] on span at bounding box center [560, 454] width 766 height 3
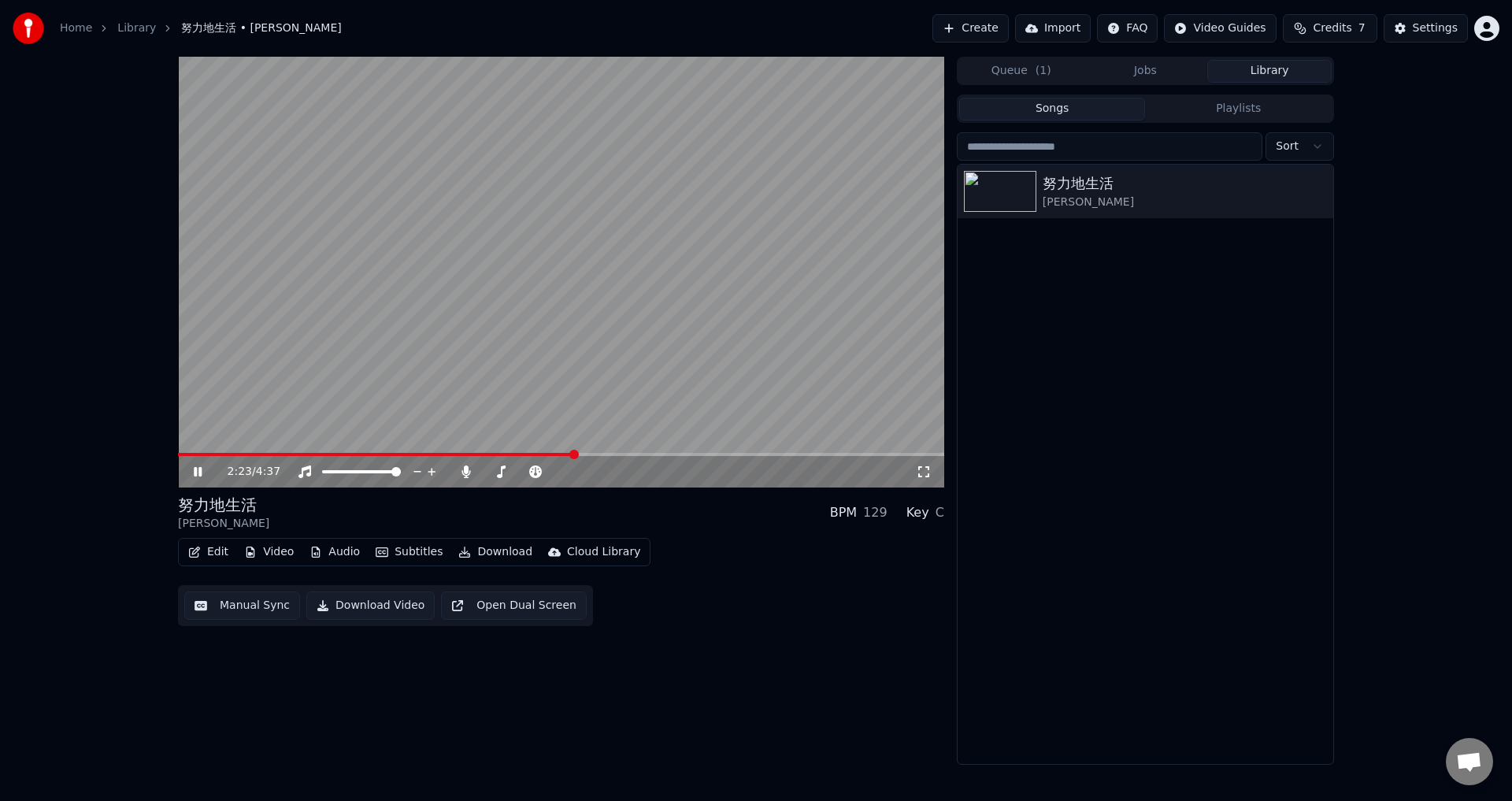
click at [746, 452] on video at bounding box center [560, 272] width 766 height 430
click at [749, 456] on span at bounding box center [560, 454] width 766 height 3
click at [805, 425] on video at bounding box center [560, 272] width 766 height 430
click at [768, 454] on span at bounding box center [560, 454] width 766 height 3
click at [799, 454] on span at bounding box center [560, 454] width 766 height 3
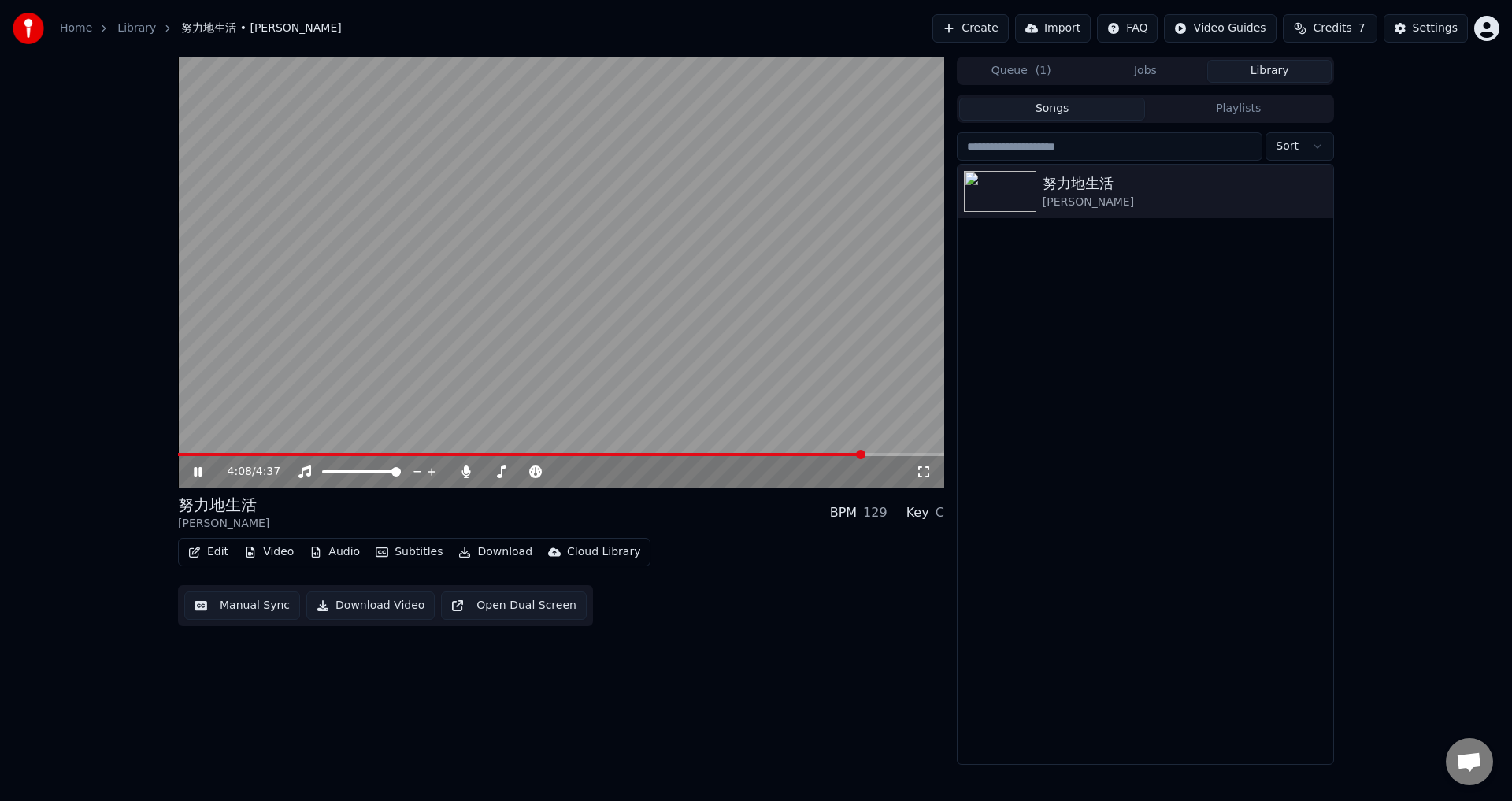
click at [495, 371] on video at bounding box center [560, 272] width 766 height 430
click at [478, 553] on button "Download" at bounding box center [495, 552] width 87 height 22
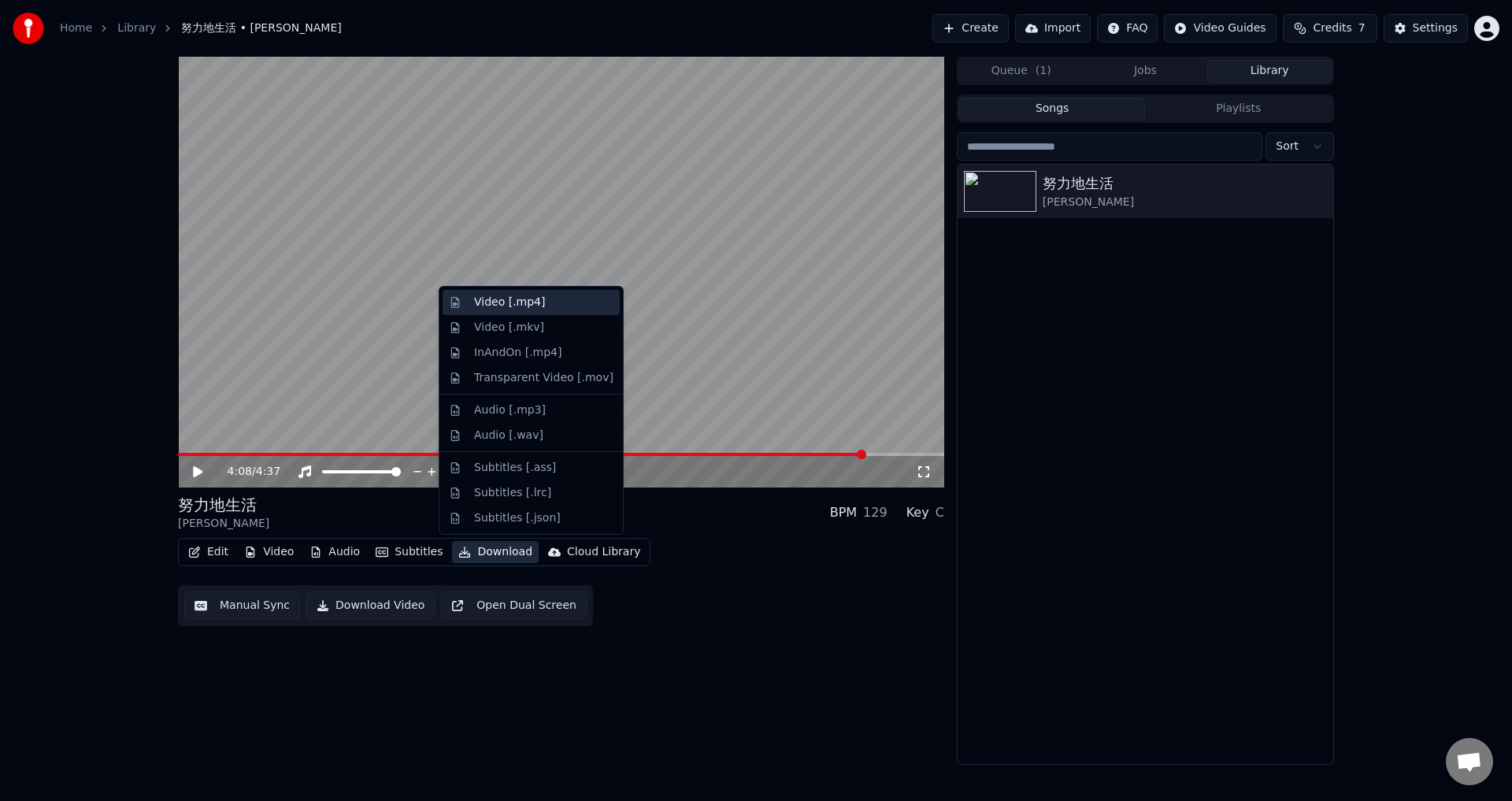
click at [519, 309] on div "Video [.mp4]" at bounding box center [509, 302] width 71 height 16
